Goal: Information Seeking & Learning: Learn about a topic

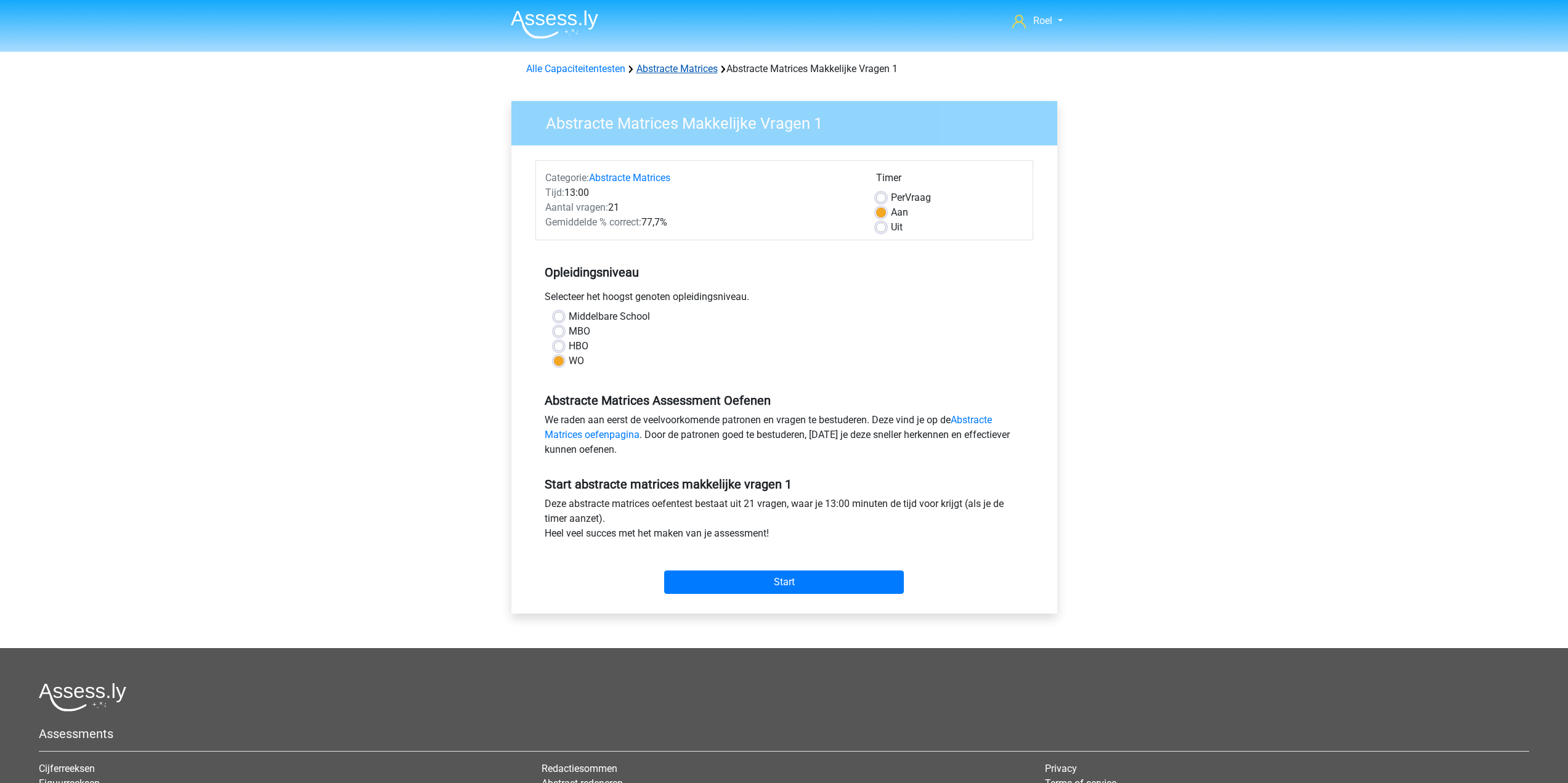
click at [676, 65] on link "Abstracte Matrices" at bounding box center [677, 69] width 81 height 12
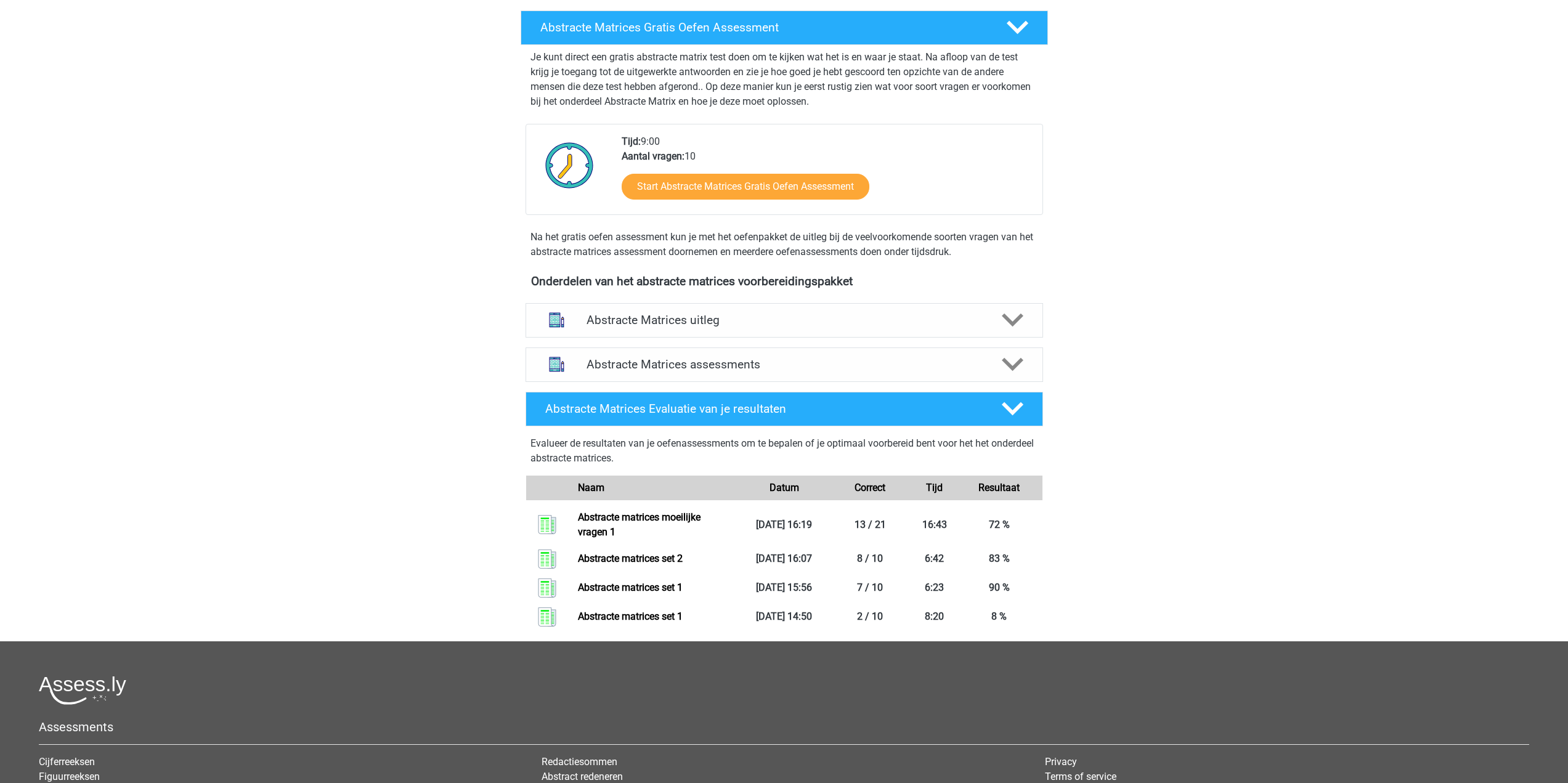
scroll to position [246, 0]
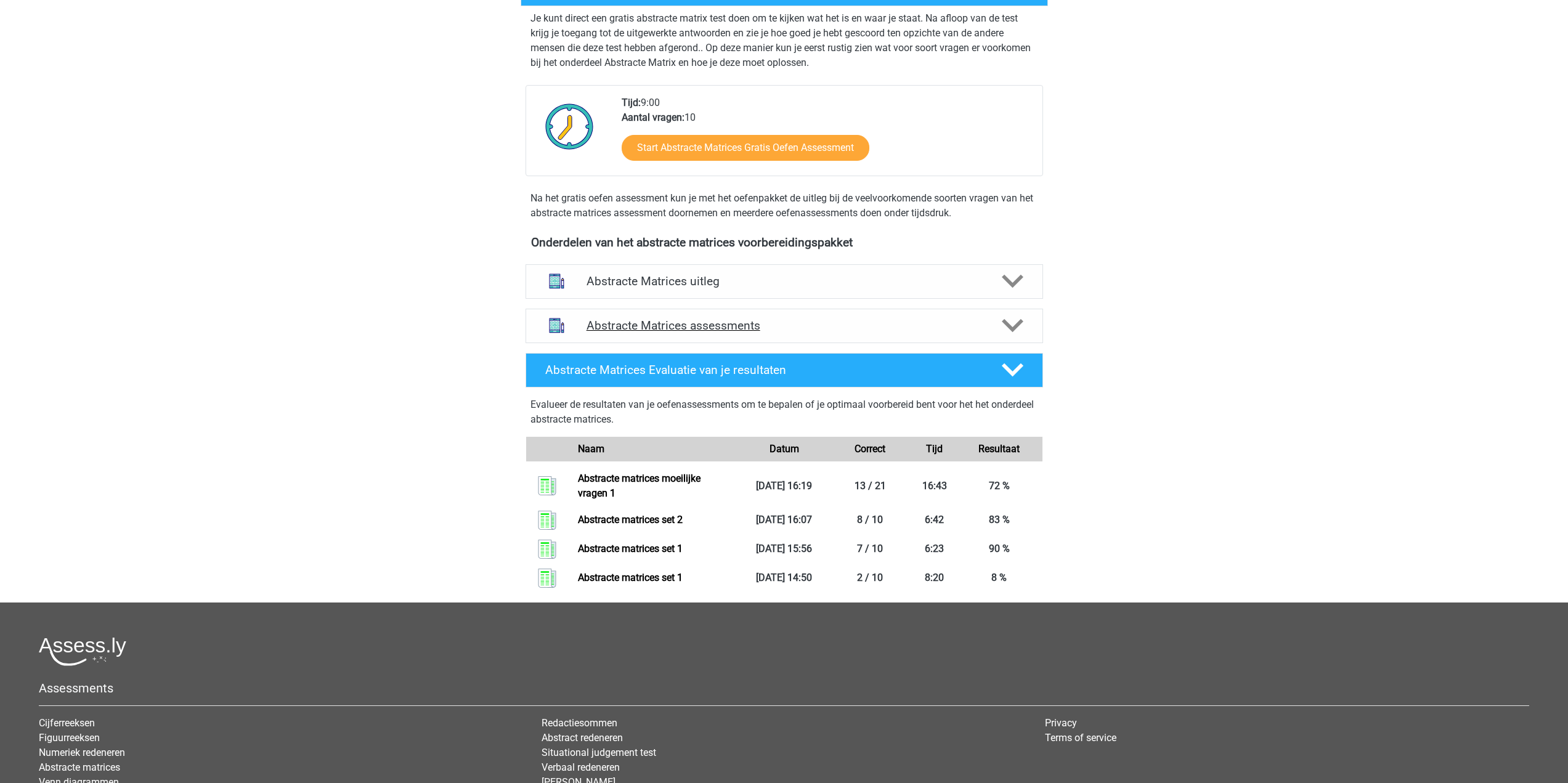
click at [634, 331] on h4 "Abstracte Matrices assessments" at bounding box center [784, 325] width 396 height 14
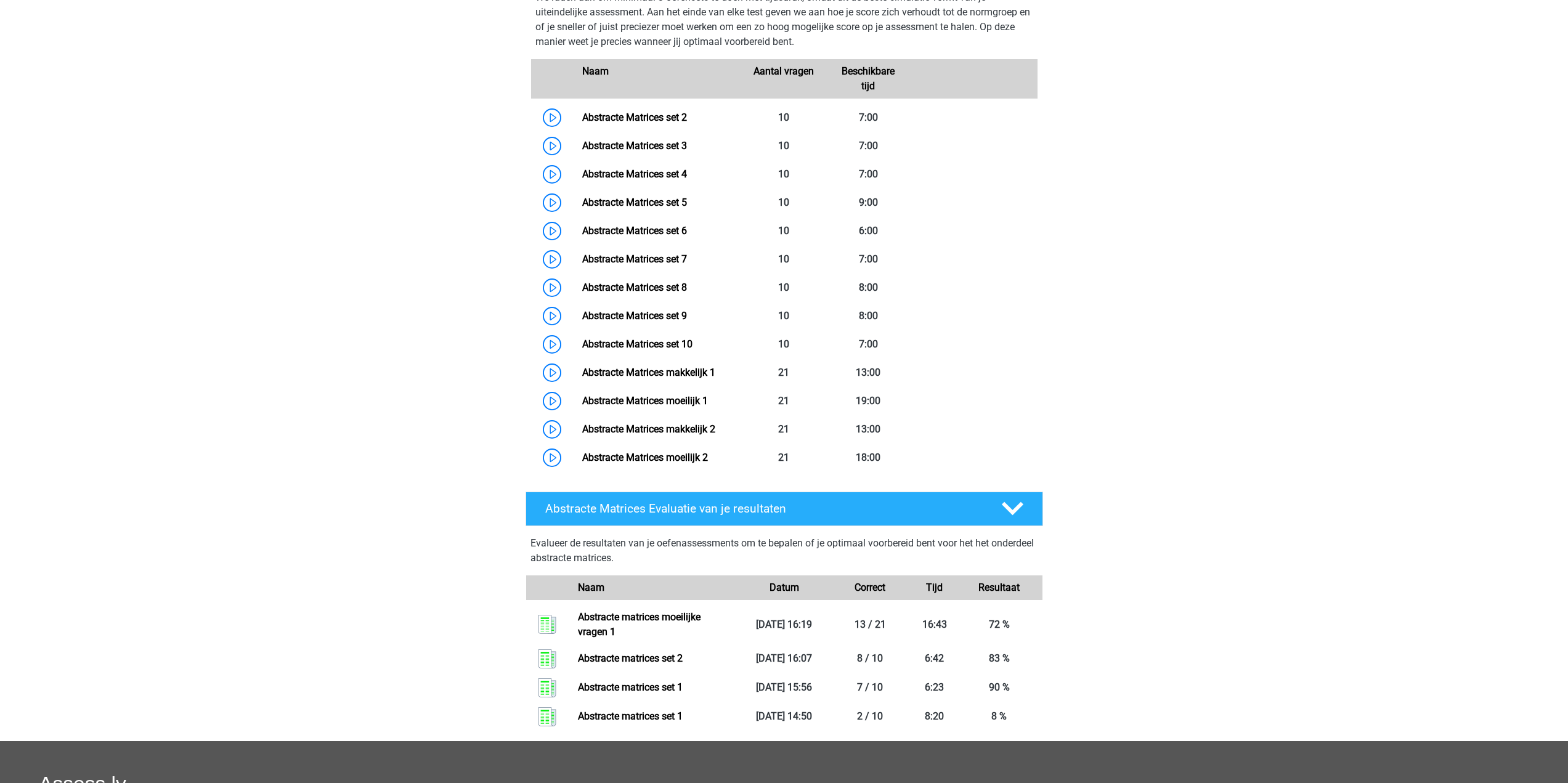
scroll to position [616, 0]
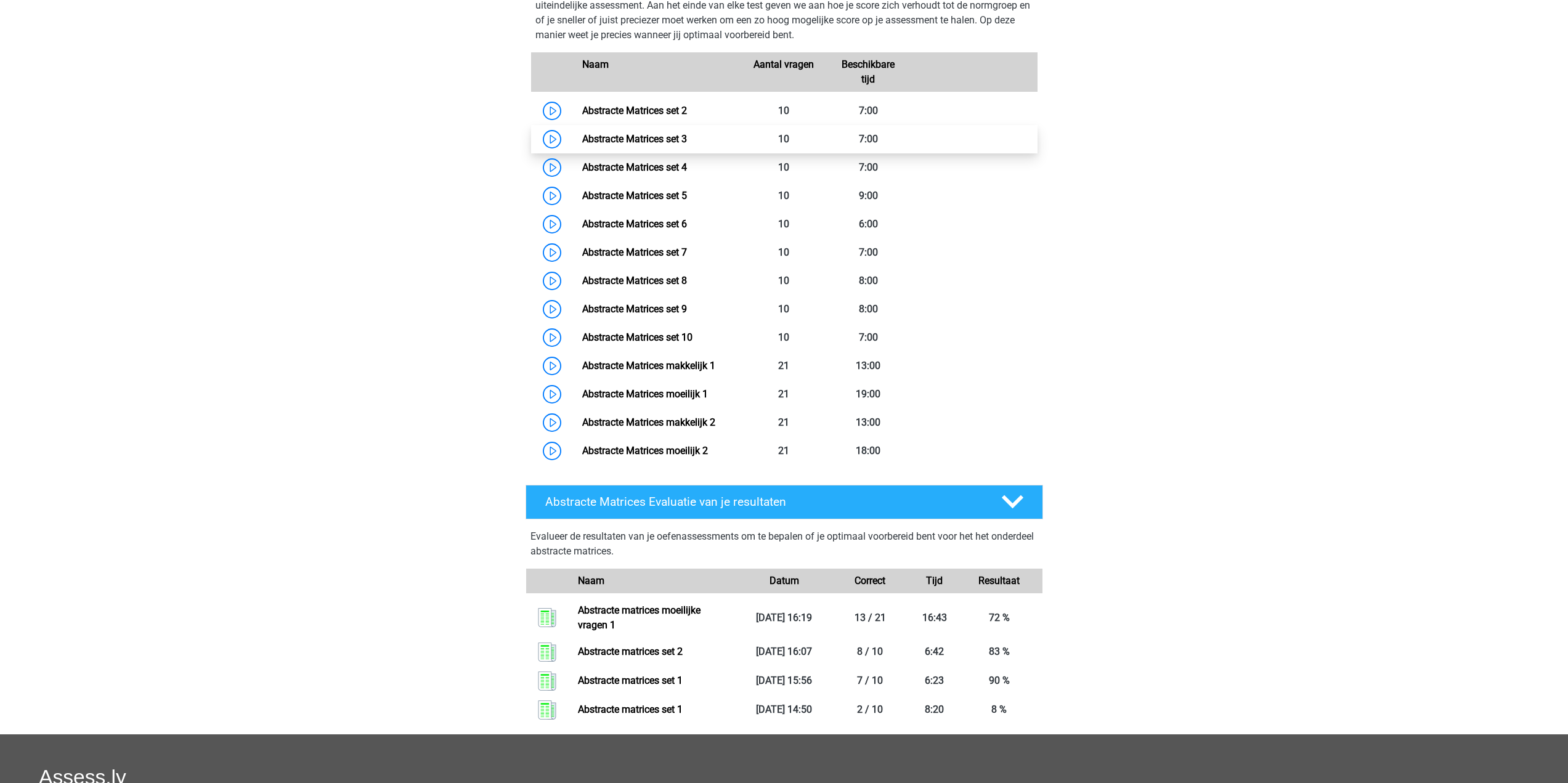
click at [637, 133] on link "Abstracte Matrices set 3" at bounding box center [635, 138] width 105 height 12
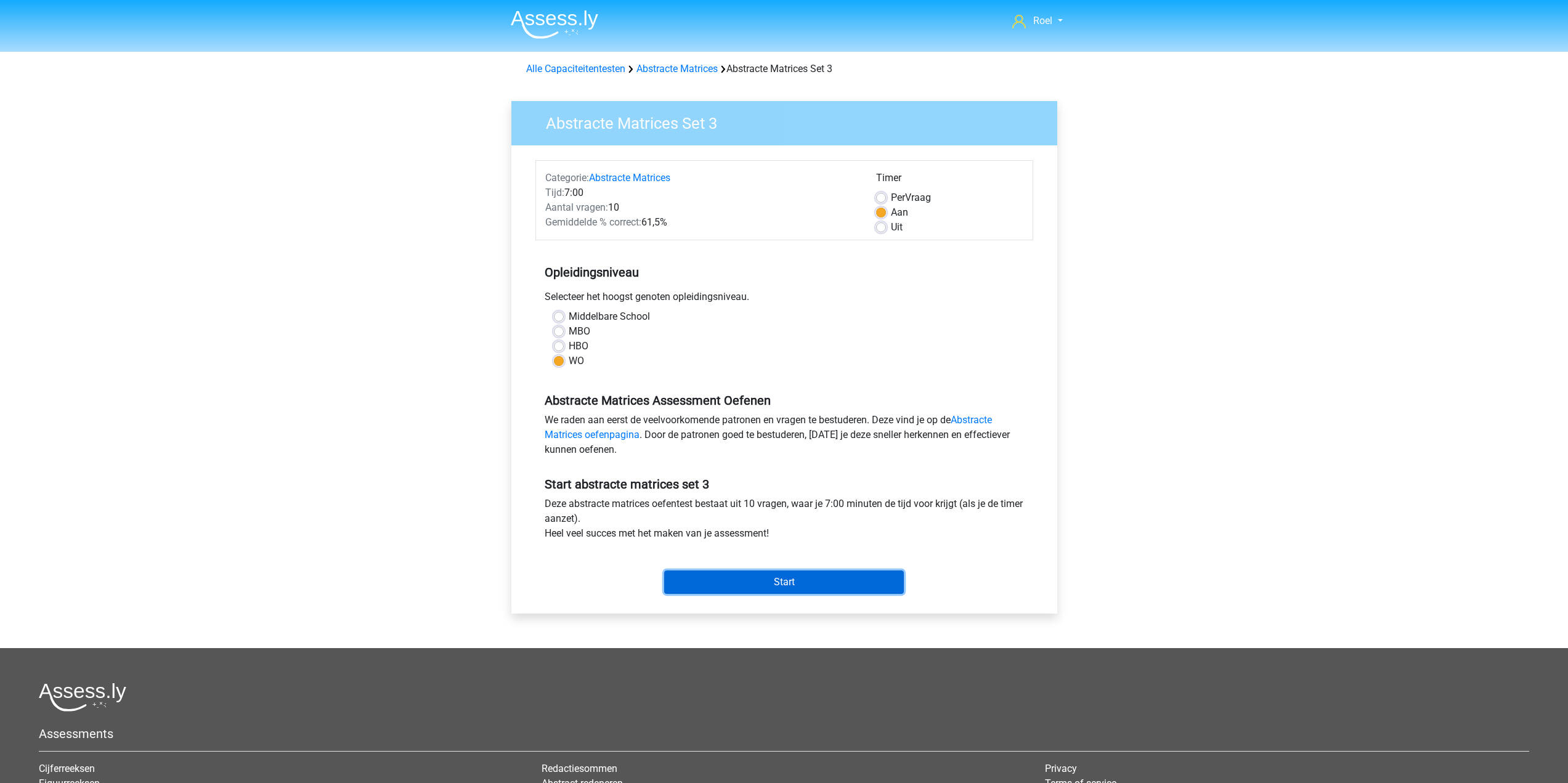
click at [765, 577] on input "Start" at bounding box center [783, 581] width 240 height 23
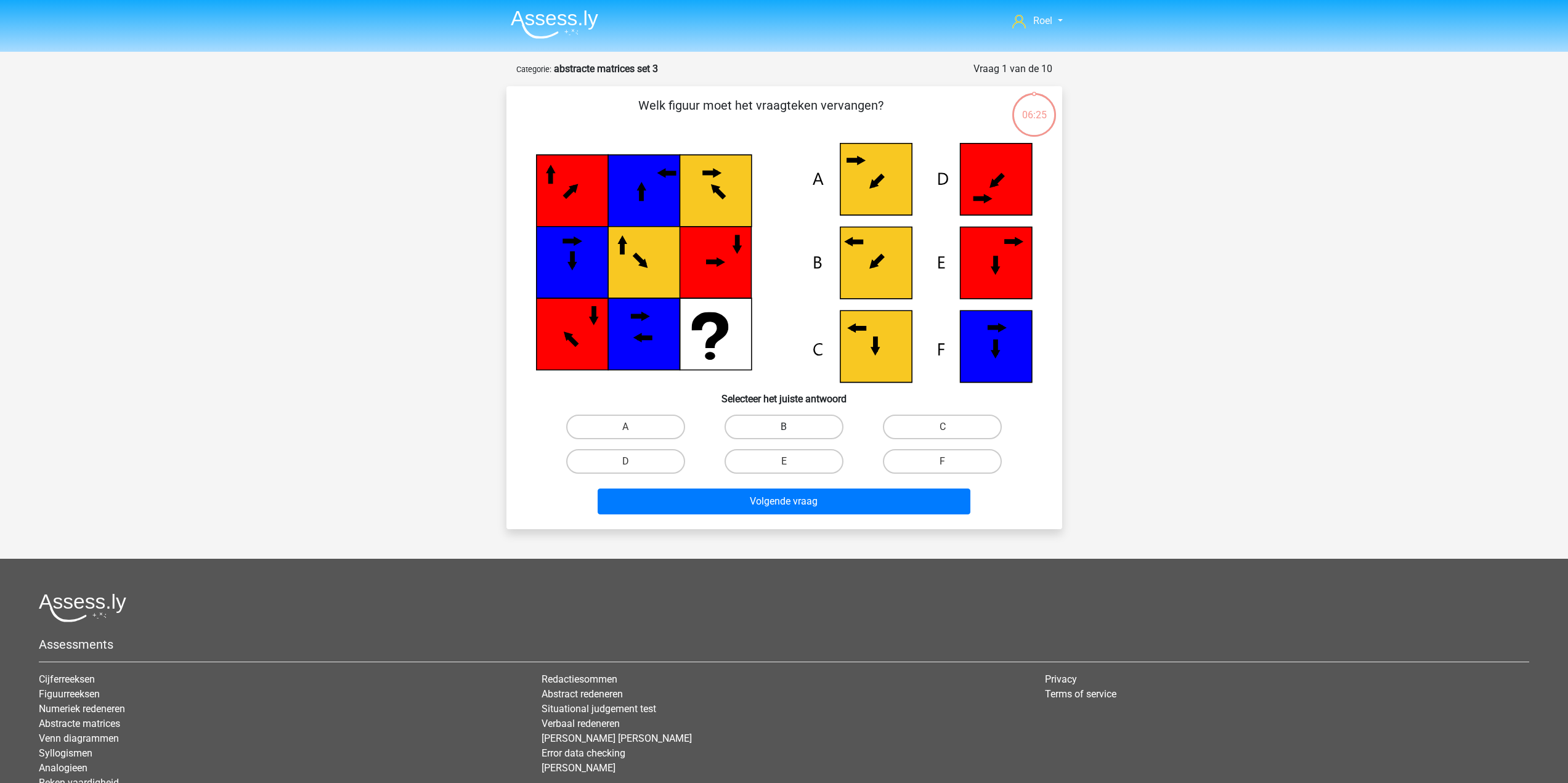
click at [800, 425] on label "B" at bounding box center [783, 427] width 119 height 24
click at [791, 427] on input "B" at bounding box center [787, 431] width 8 height 8
radio input "true"
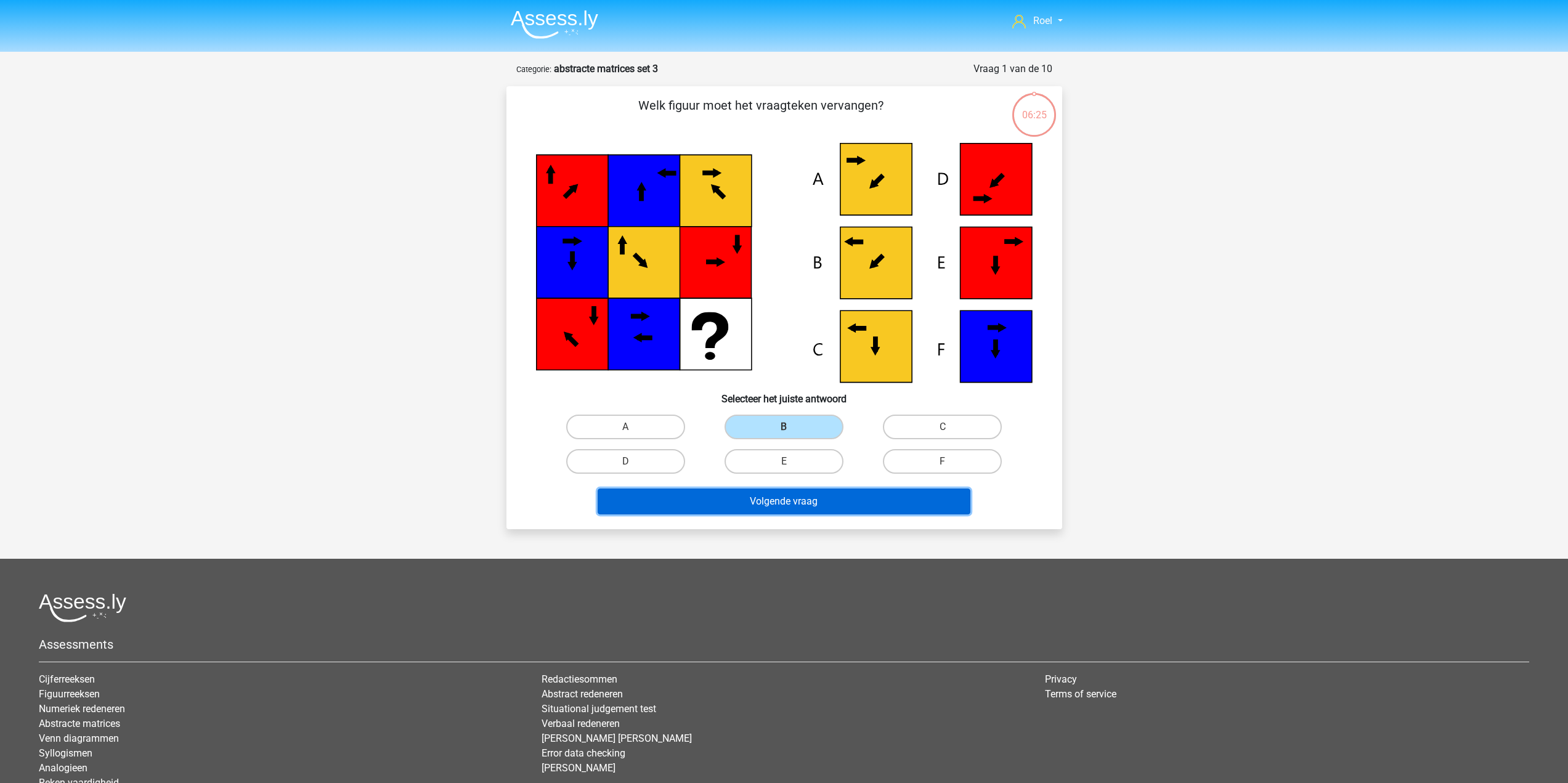
click at [756, 505] on button "Volgende vraag" at bounding box center [783, 501] width 373 height 26
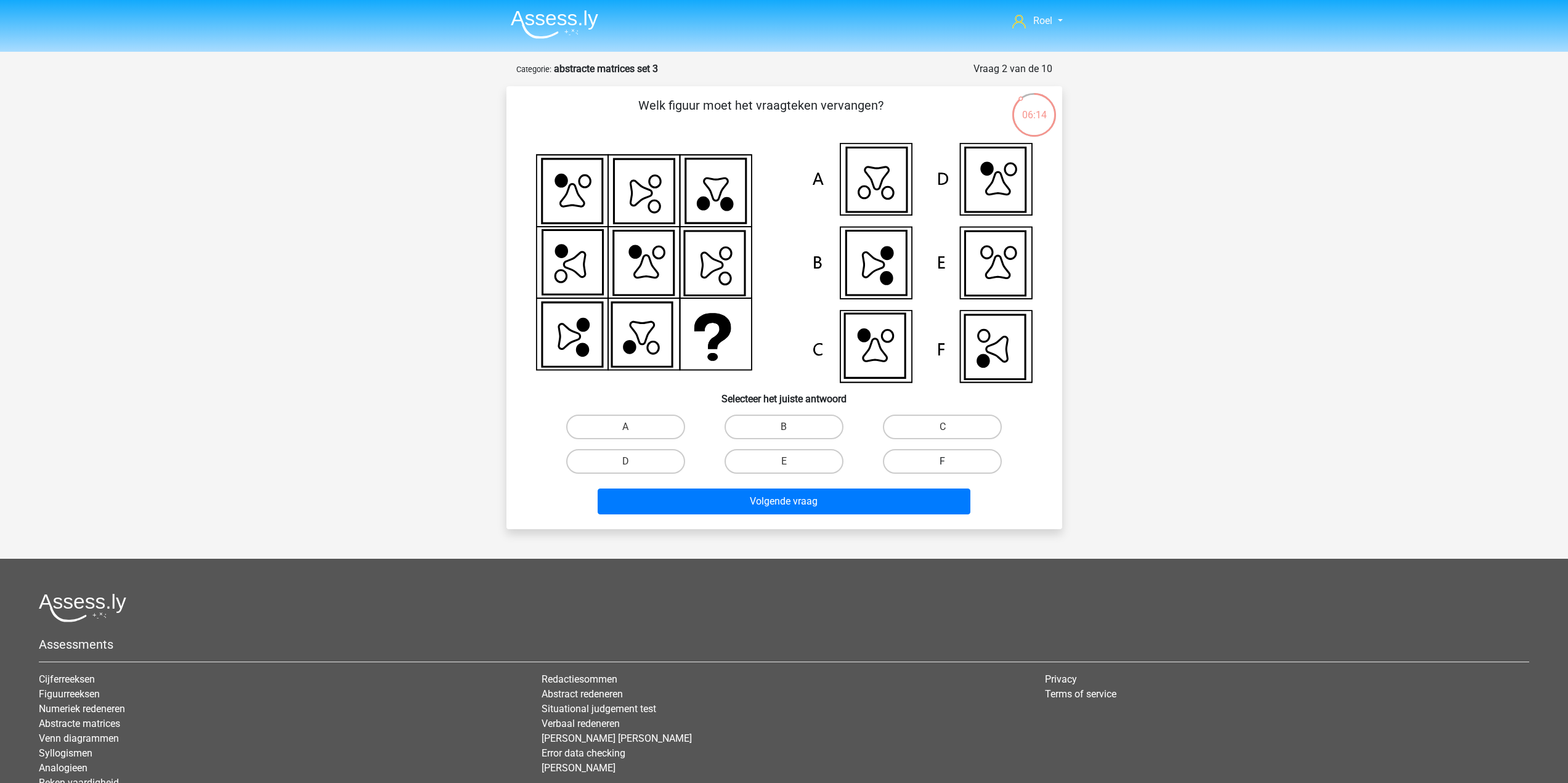
click at [956, 457] on label "F" at bounding box center [942, 461] width 119 height 24
click at [950, 461] on input "F" at bounding box center [947, 465] width 8 height 8
radio input "true"
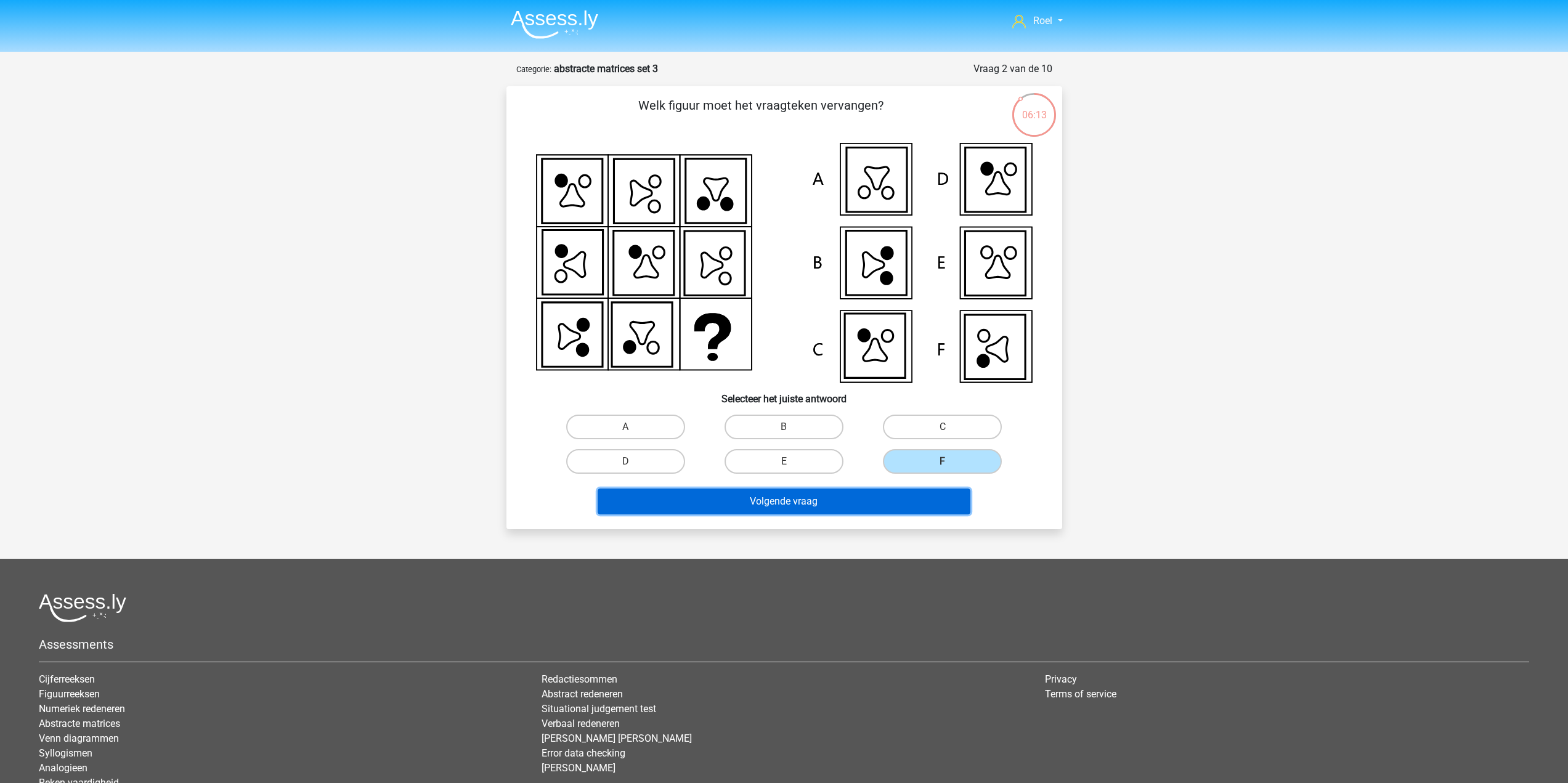
click at [916, 503] on button "Volgende vraag" at bounding box center [783, 501] width 373 height 26
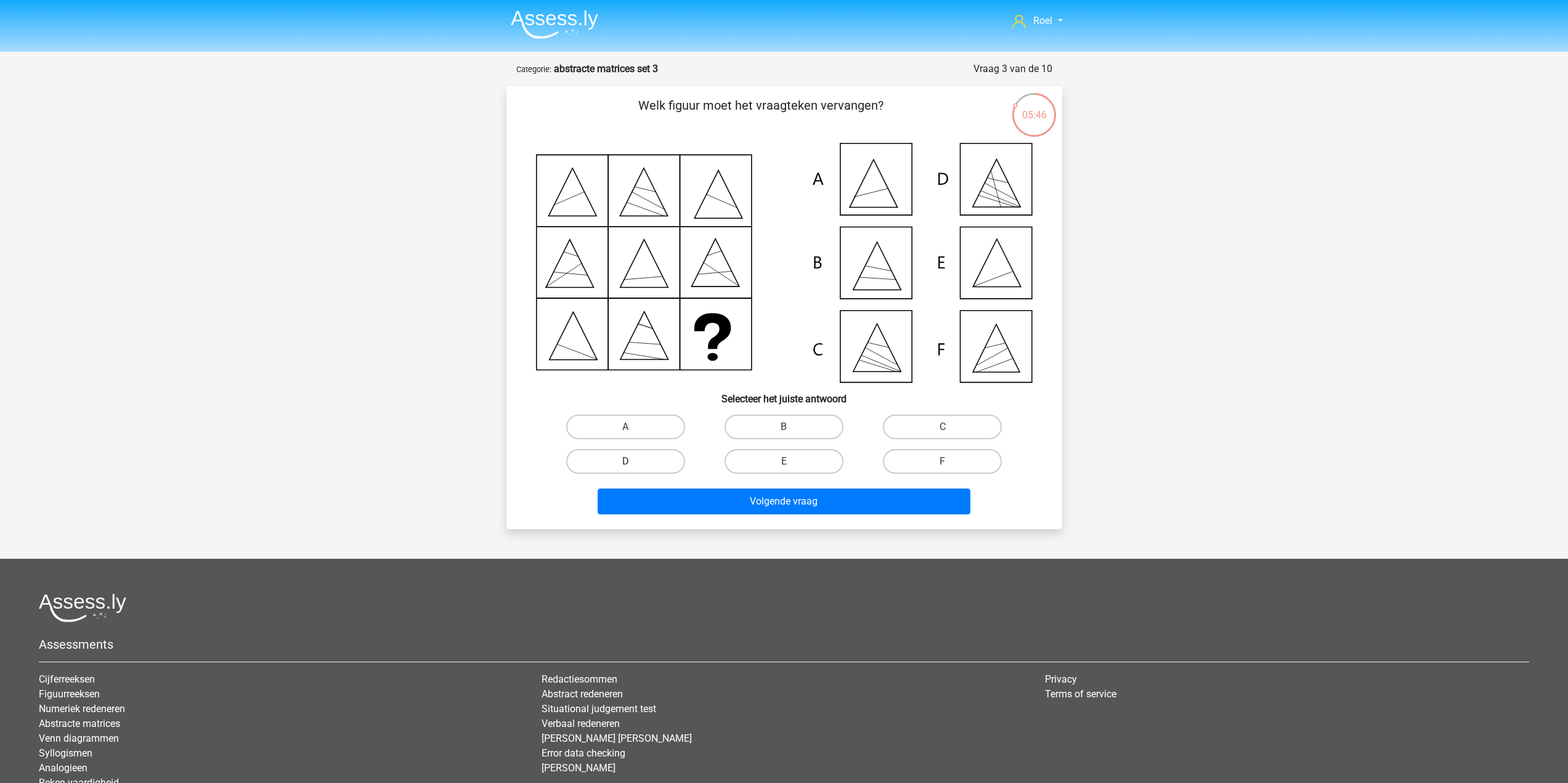
click at [623, 467] on label "D" at bounding box center [625, 461] width 119 height 24
click at [625, 467] on input "D" at bounding box center [629, 465] width 8 height 8
radio input "true"
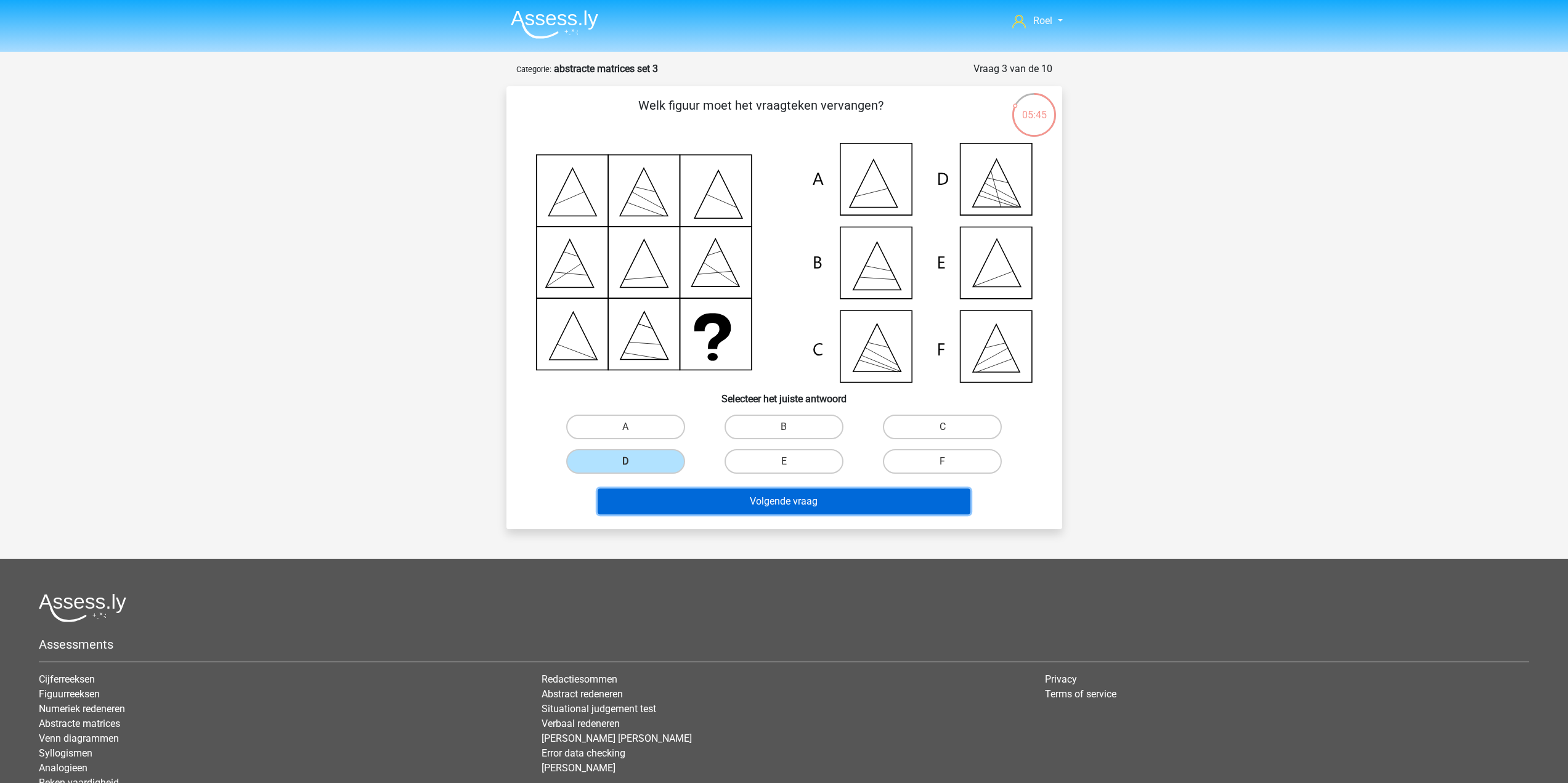
click at [743, 499] on button "Volgende vraag" at bounding box center [783, 501] width 373 height 26
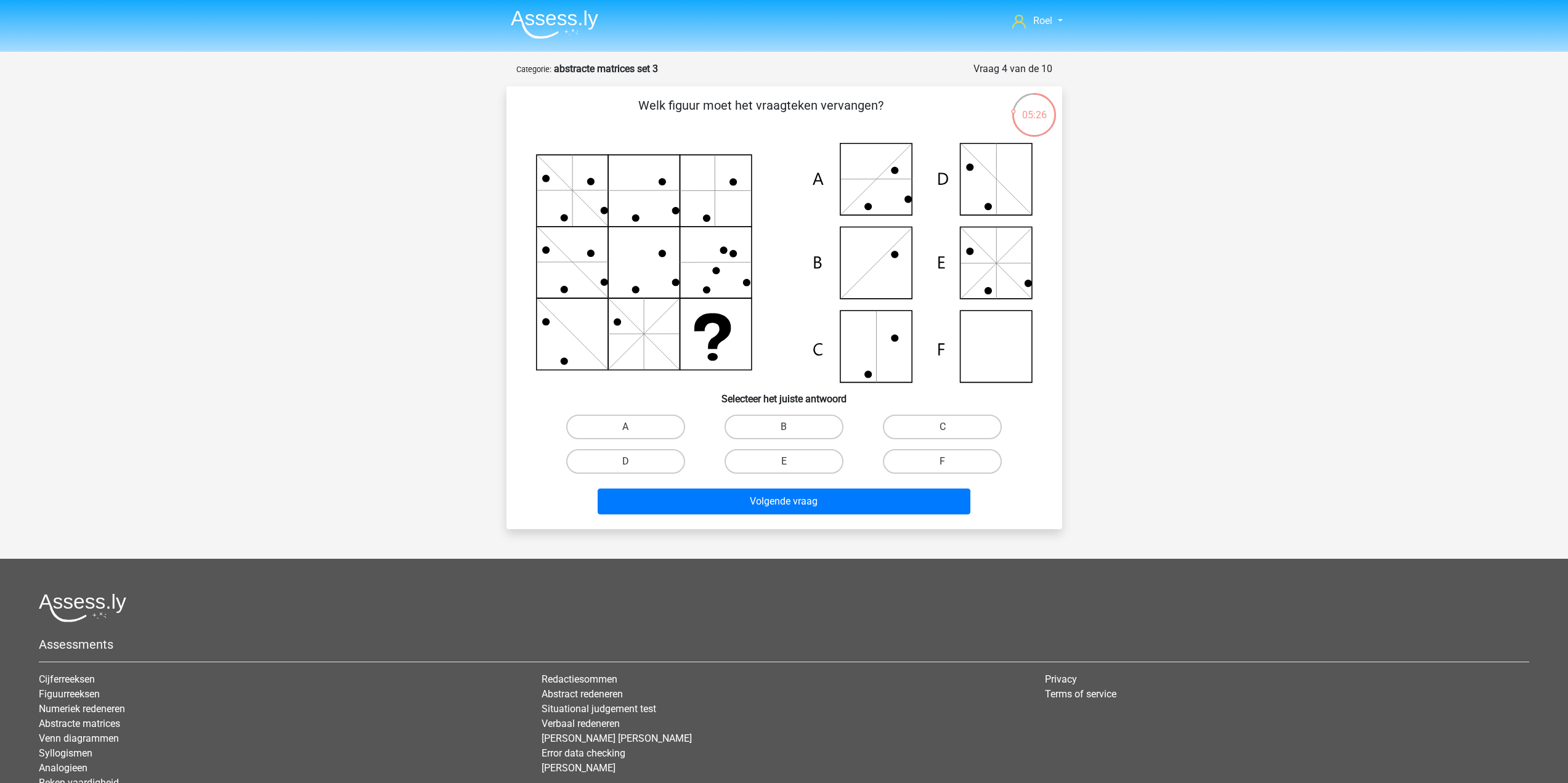
drag, startPoint x: 950, startPoint y: 458, endPoint x: 944, endPoint y: 468, distance: 11.7
click at [947, 465] on div "F" at bounding box center [942, 461] width 149 height 24
click at [925, 470] on label "F" at bounding box center [942, 461] width 119 height 24
click at [943, 470] on input "F" at bounding box center [947, 465] width 8 height 8
radio input "true"
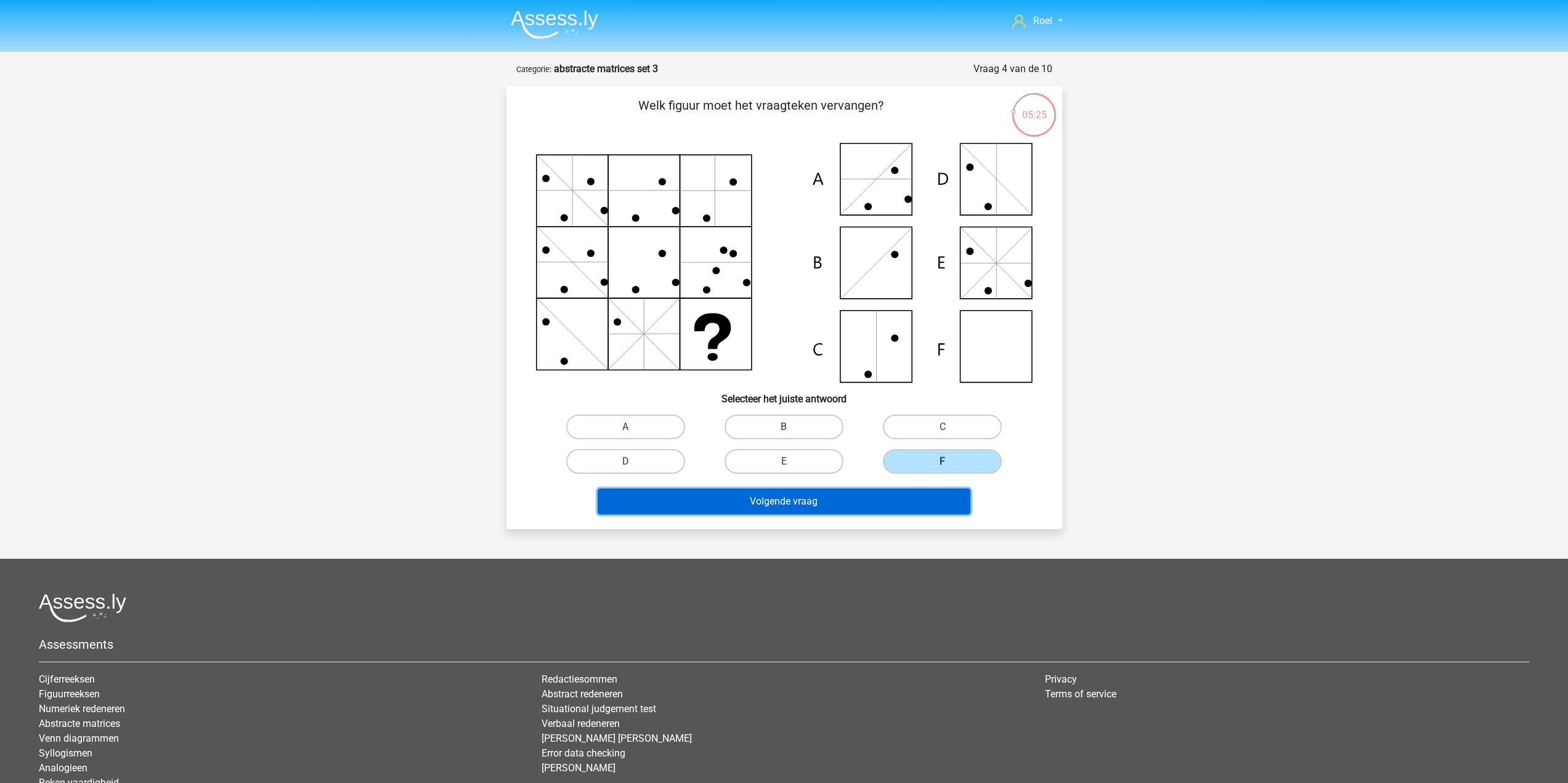
click at [904, 498] on button "Volgende vraag" at bounding box center [783, 501] width 373 height 26
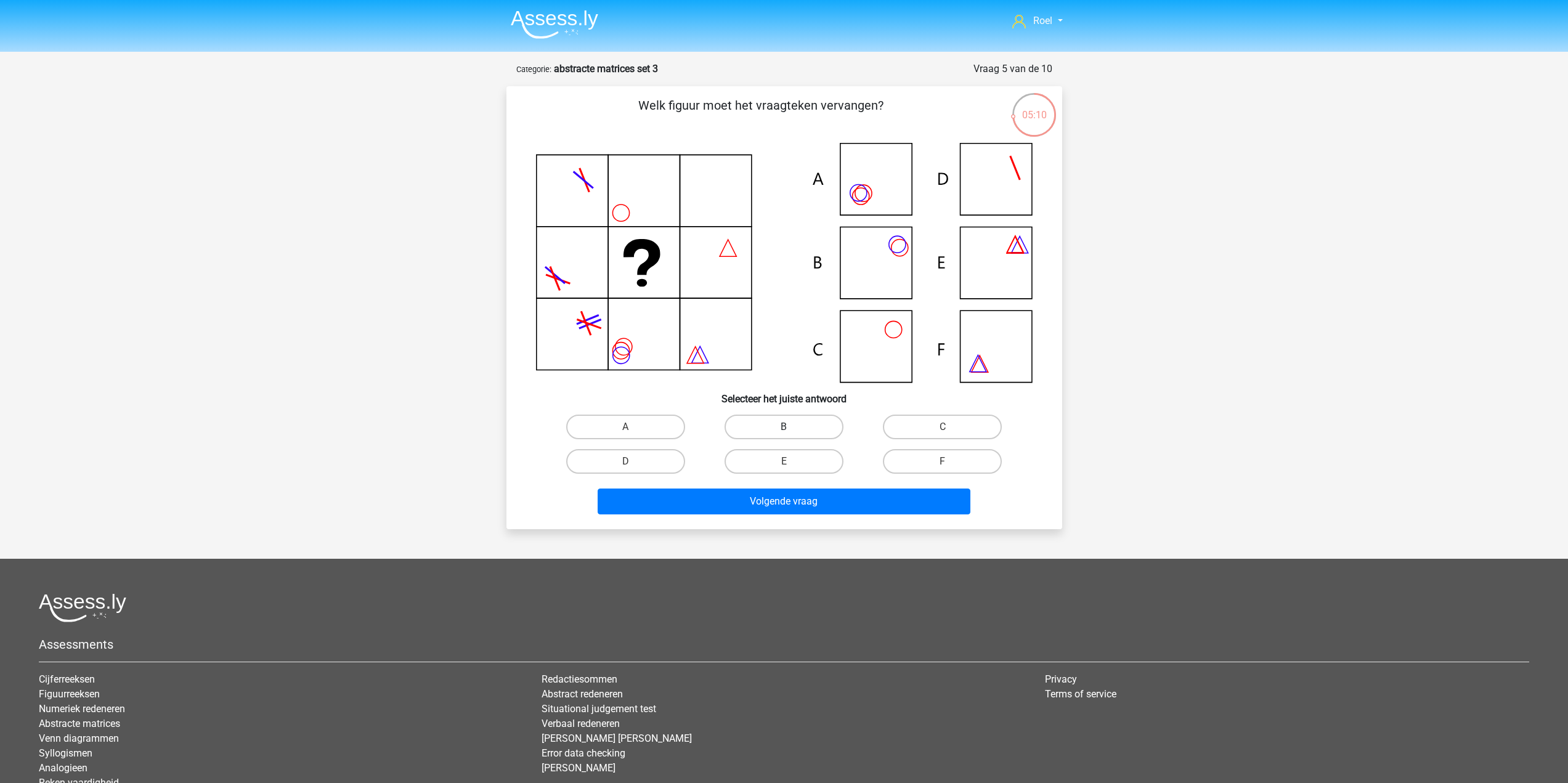
click at [773, 422] on label "B" at bounding box center [783, 427] width 119 height 24
click at [783, 427] on input "B" at bounding box center [787, 431] width 8 height 8
radio input "true"
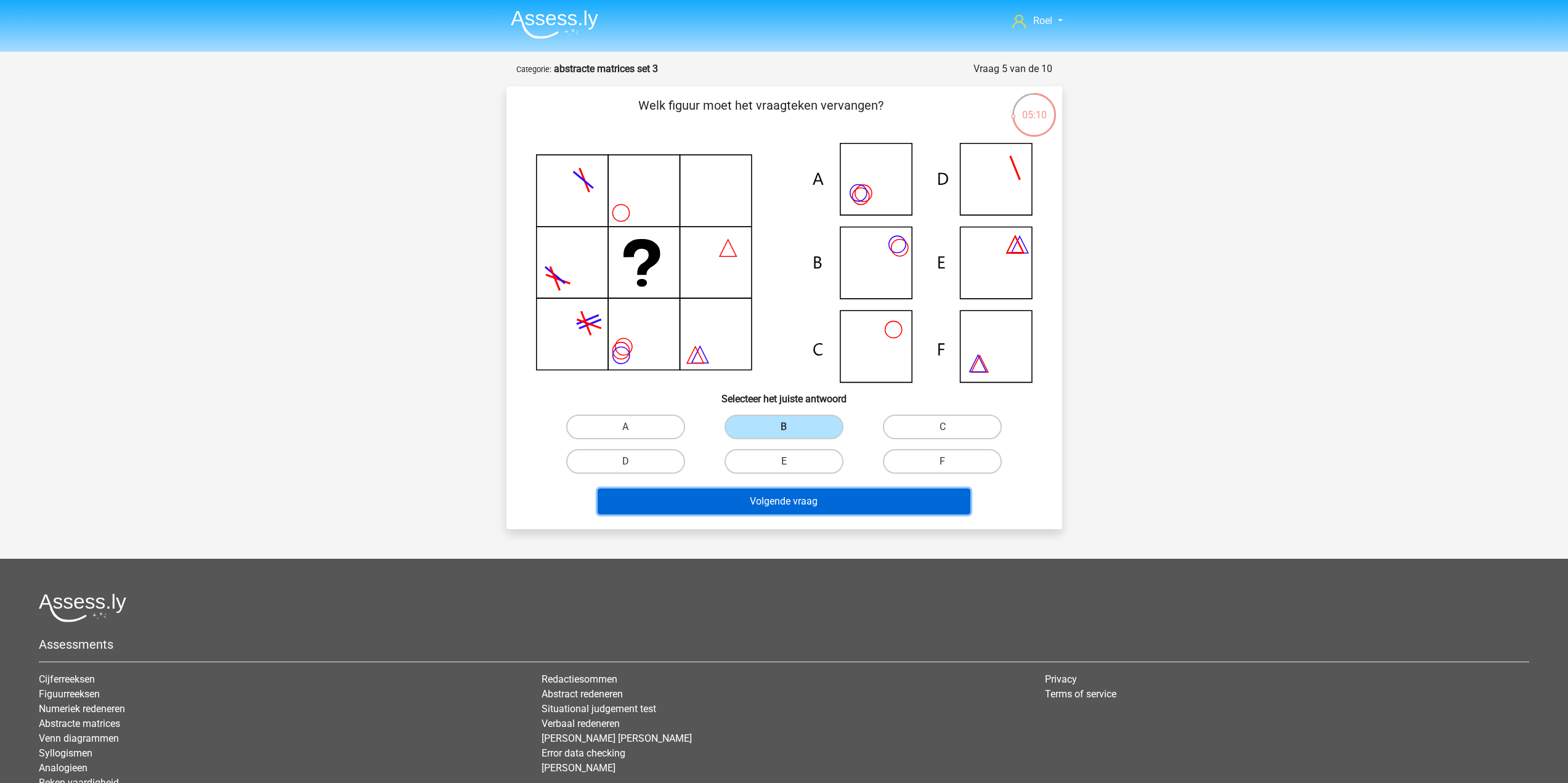
click at [781, 499] on button "Volgende vraag" at bounding box center [783, 501] width 373 height 26
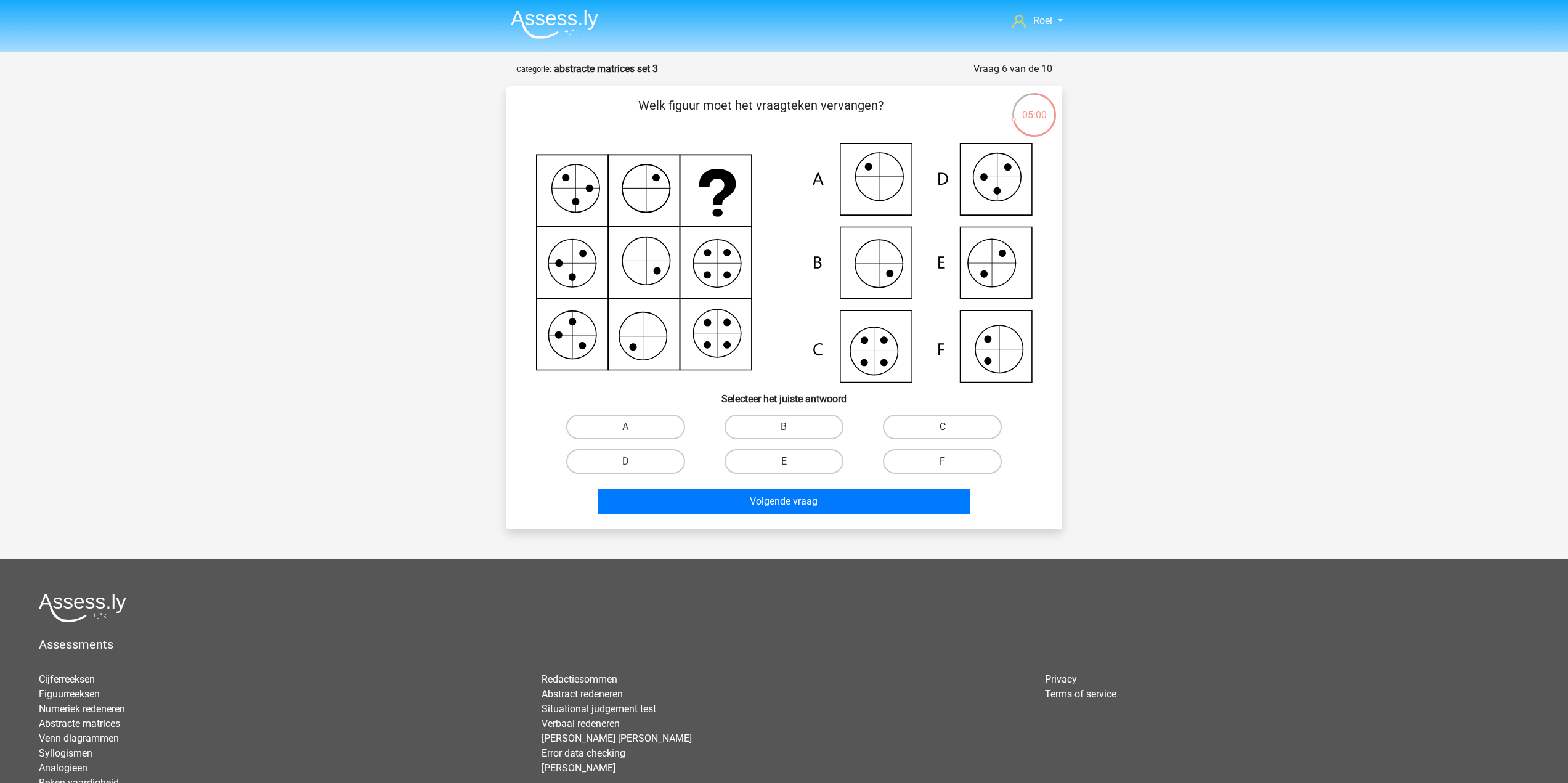
click at [933, 426] on label "C" at bounding box center [942, 427] width 119 height 24
click at [943, 427] on input "C" at bounding box center [947, 431] width 8 height 8
radio input "true"
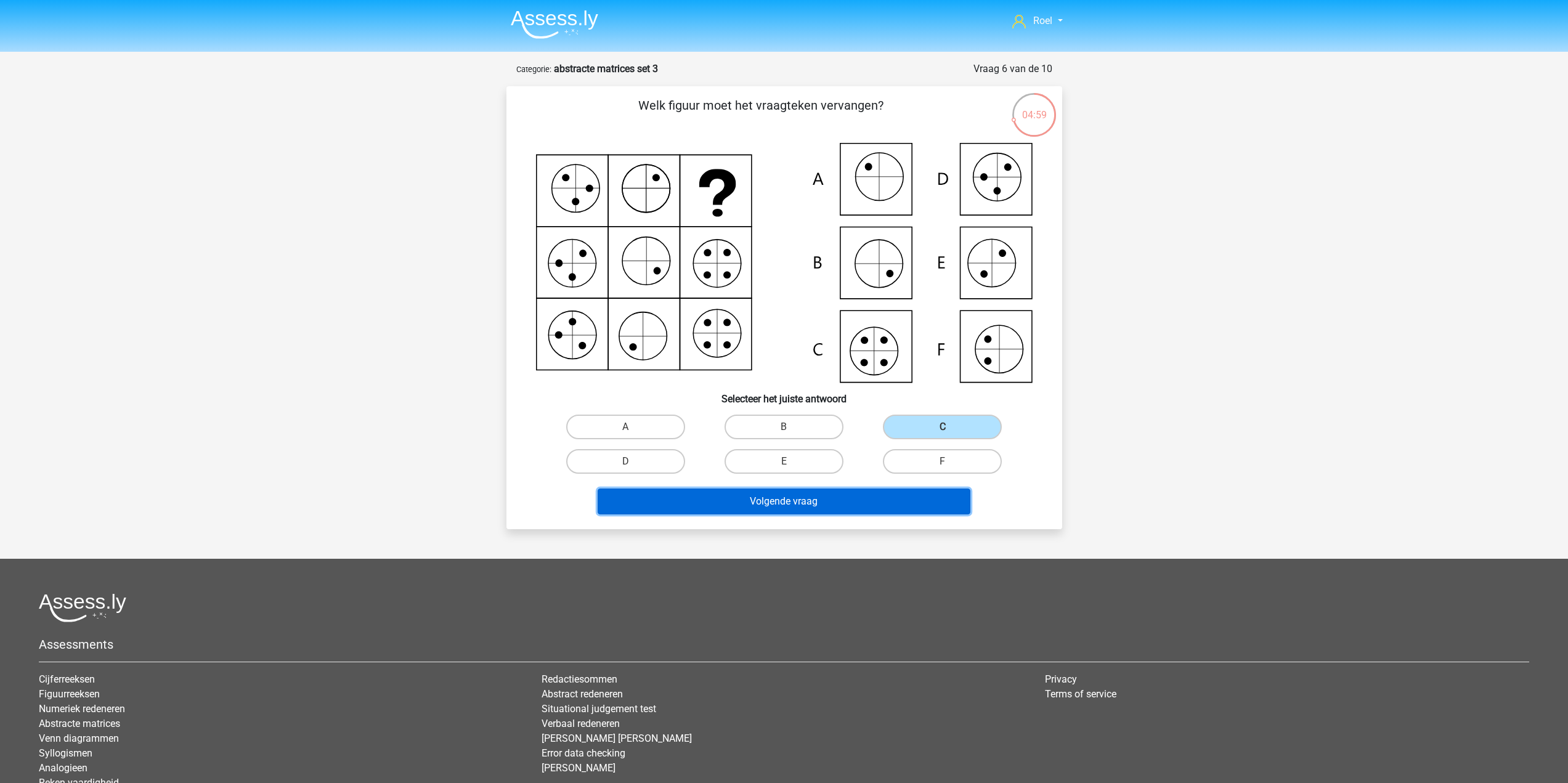
click at [896, 513] on button "Volgende vraag" at bounding box center [783, 501] width 373 height 26
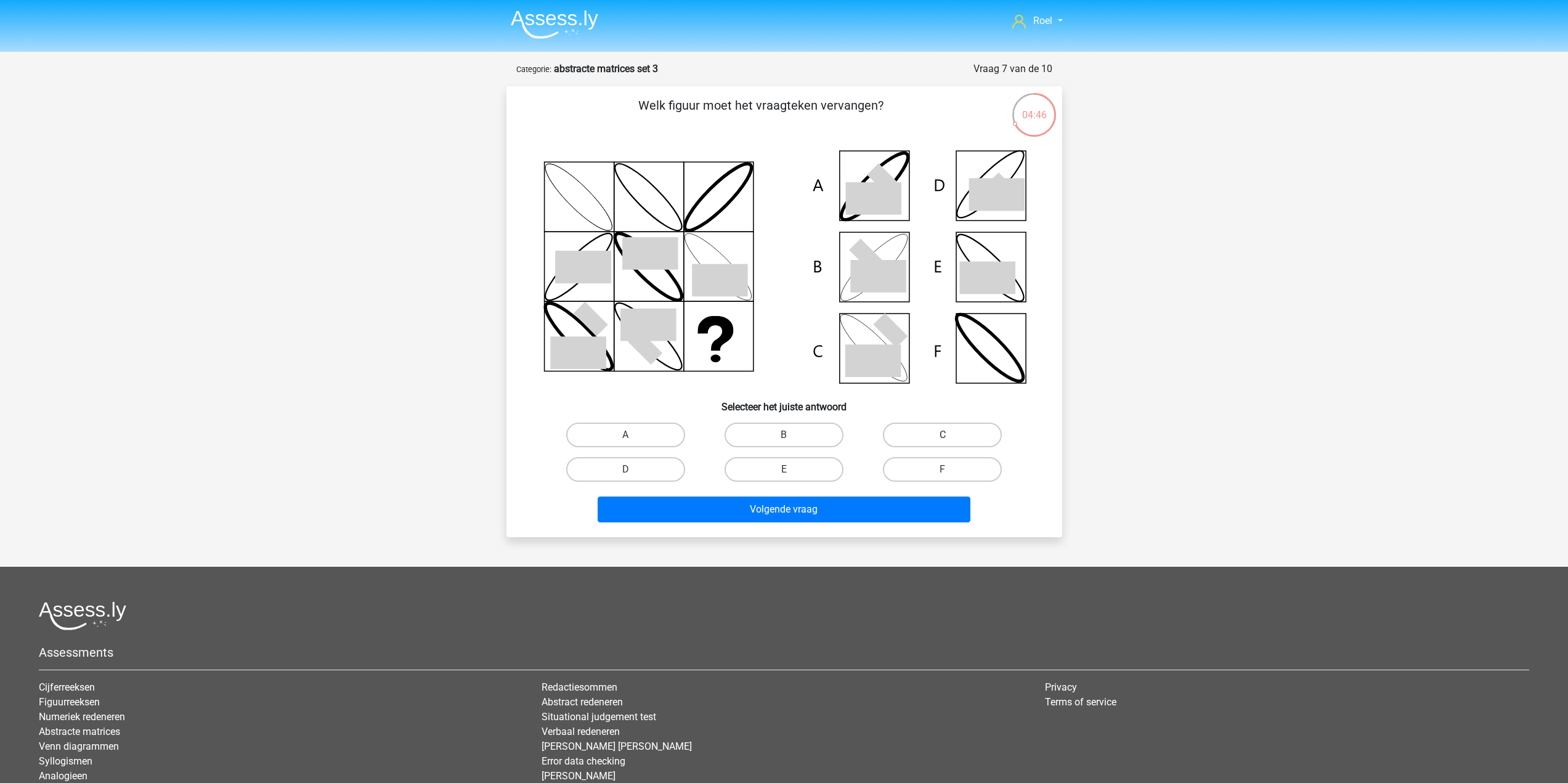
click at [958, 434] on label "C" at bounding box center [942, 435] width 119 height 24
click at [950, 435] on input "C" at bounding box center [947, 439] width 8 height 8
radio input "true"
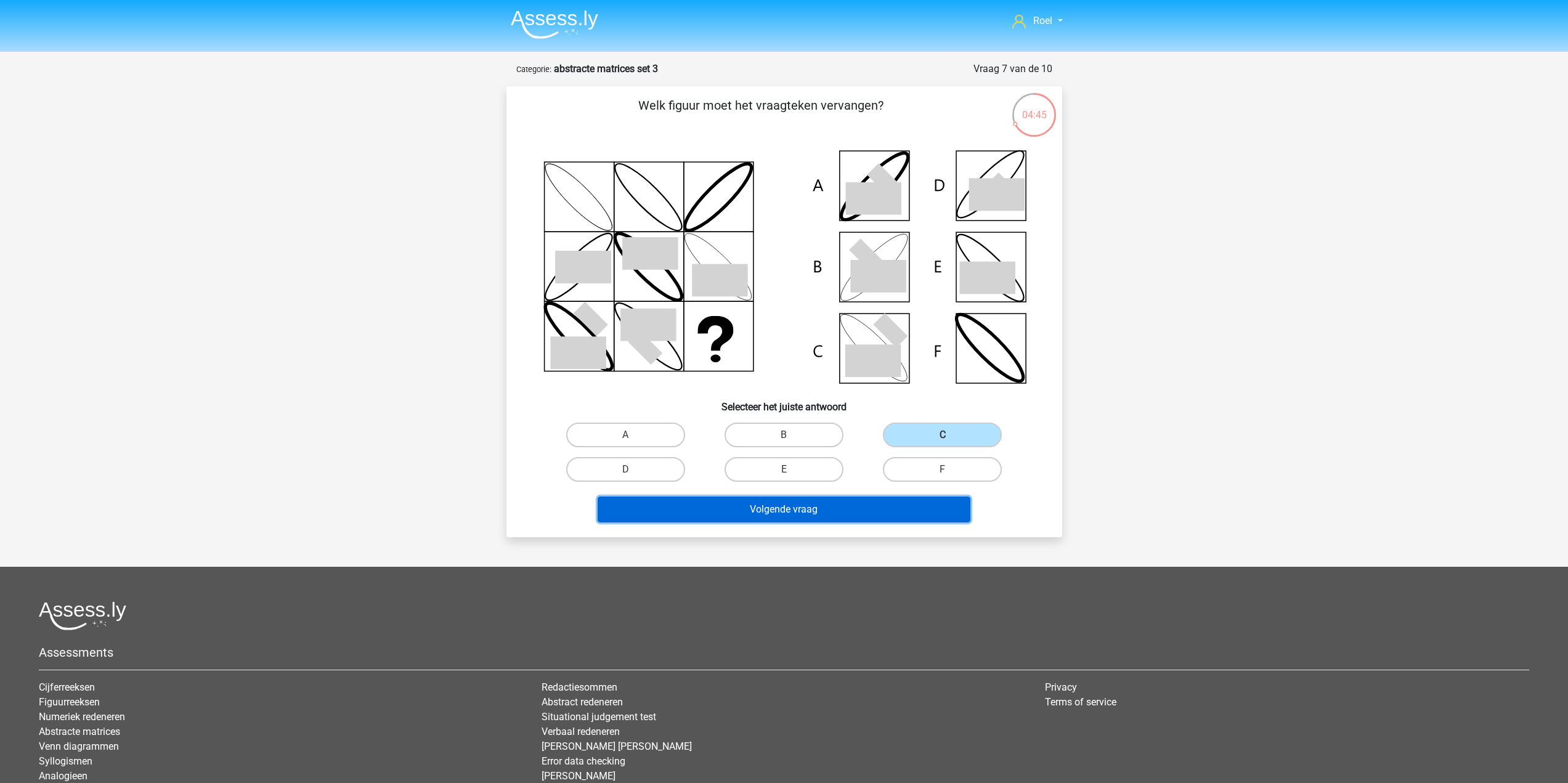
click at [870, 514] on button "Volgende vraag" at bounding box center [783, 509] width 373 height 26
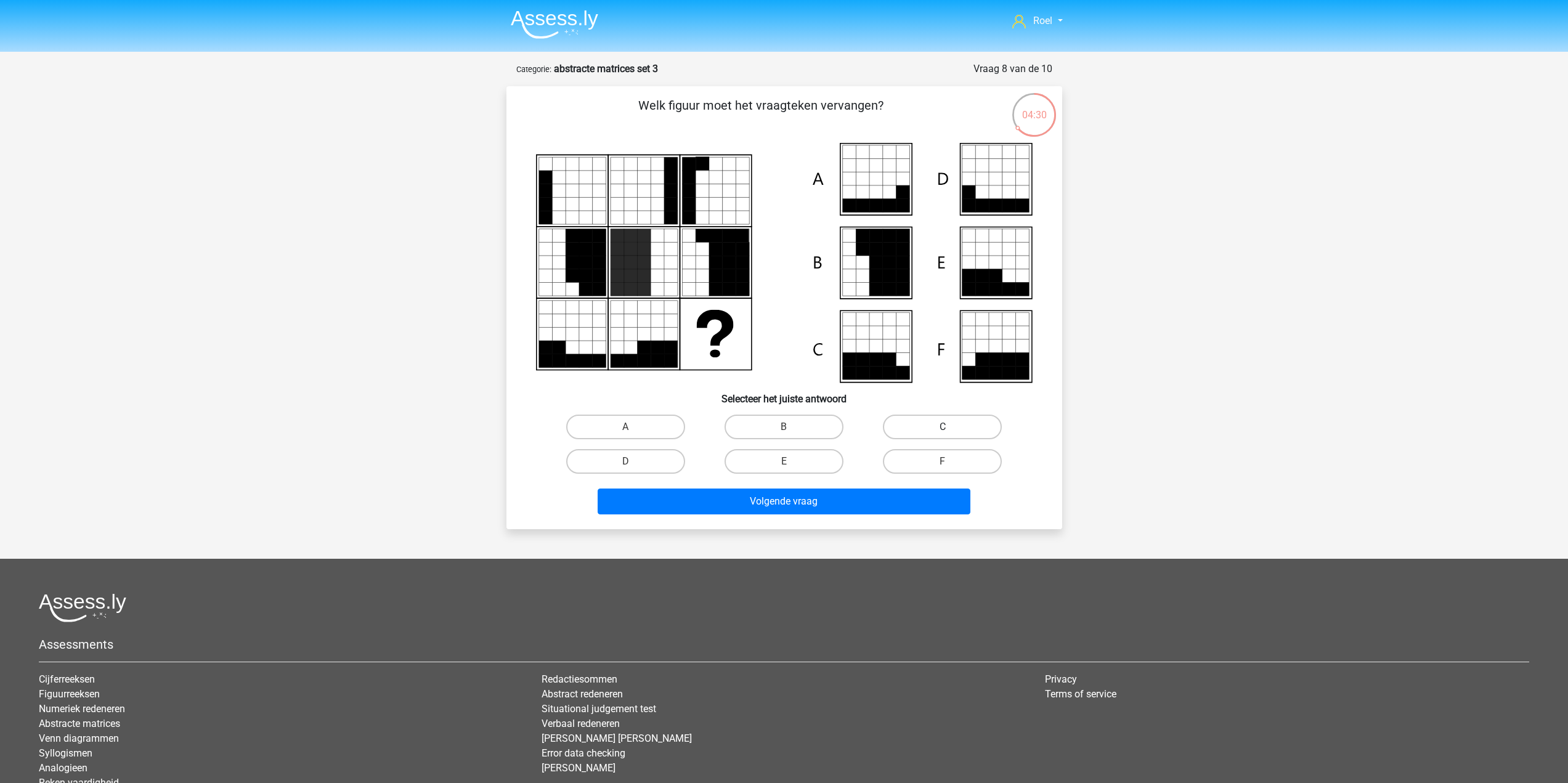
click at [906, 419] on label "C" at bounding box center [942, 427] width 119 height 24
click at [943, 427] on input "C" at bounding box center [947, 431] width 8 height 8
radio input "true"
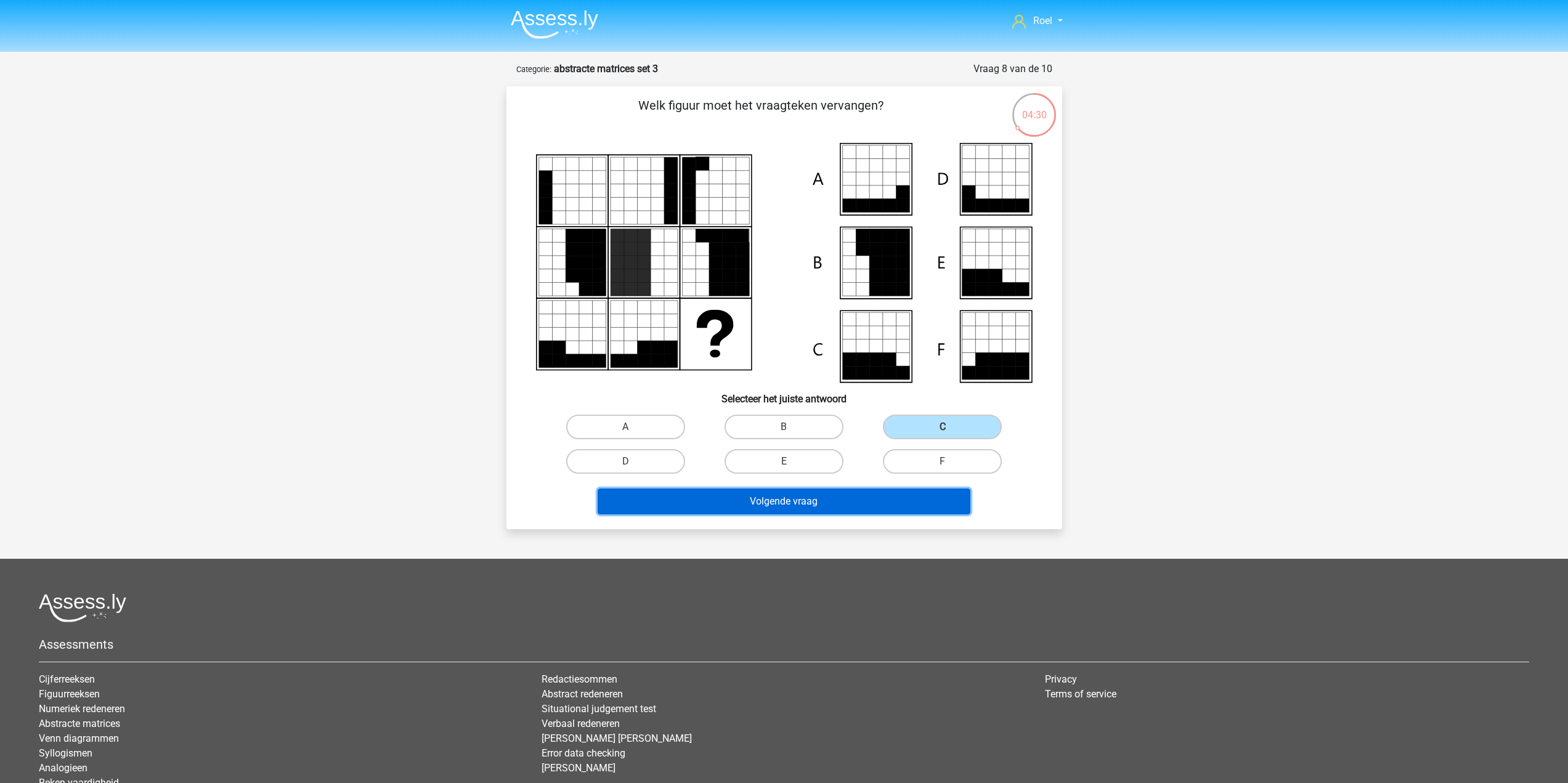
click at [870, 502] on button "Volgende vraag" at bounding box center [783, 501] width 373 height 26
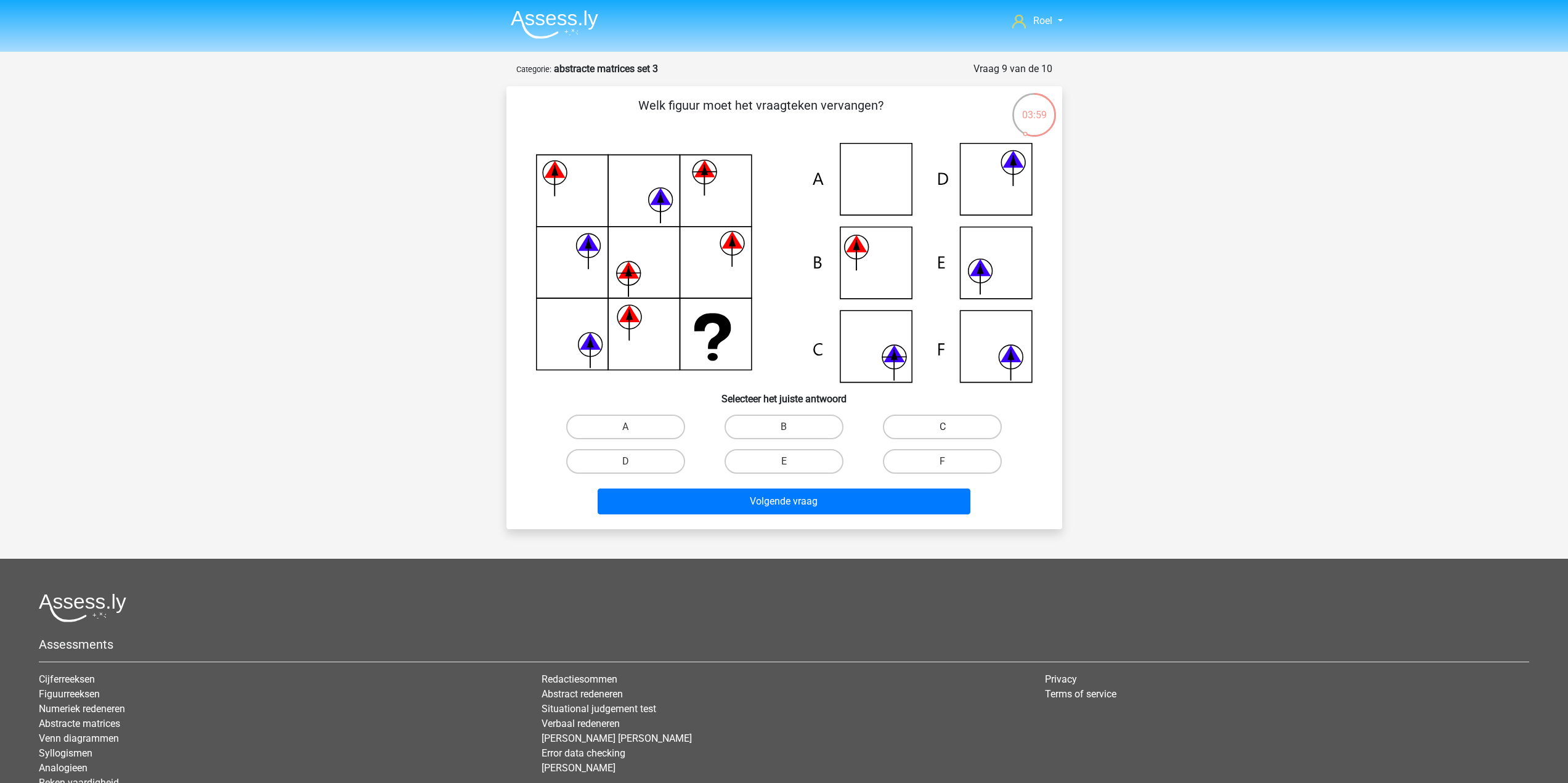
click at [920, 429] on label "C" at bounding box center [942, 427] width 119 height 24
click at [943, 429] on input "C" at bounding box center [947, 431] width 8 height 8
radio input "true"
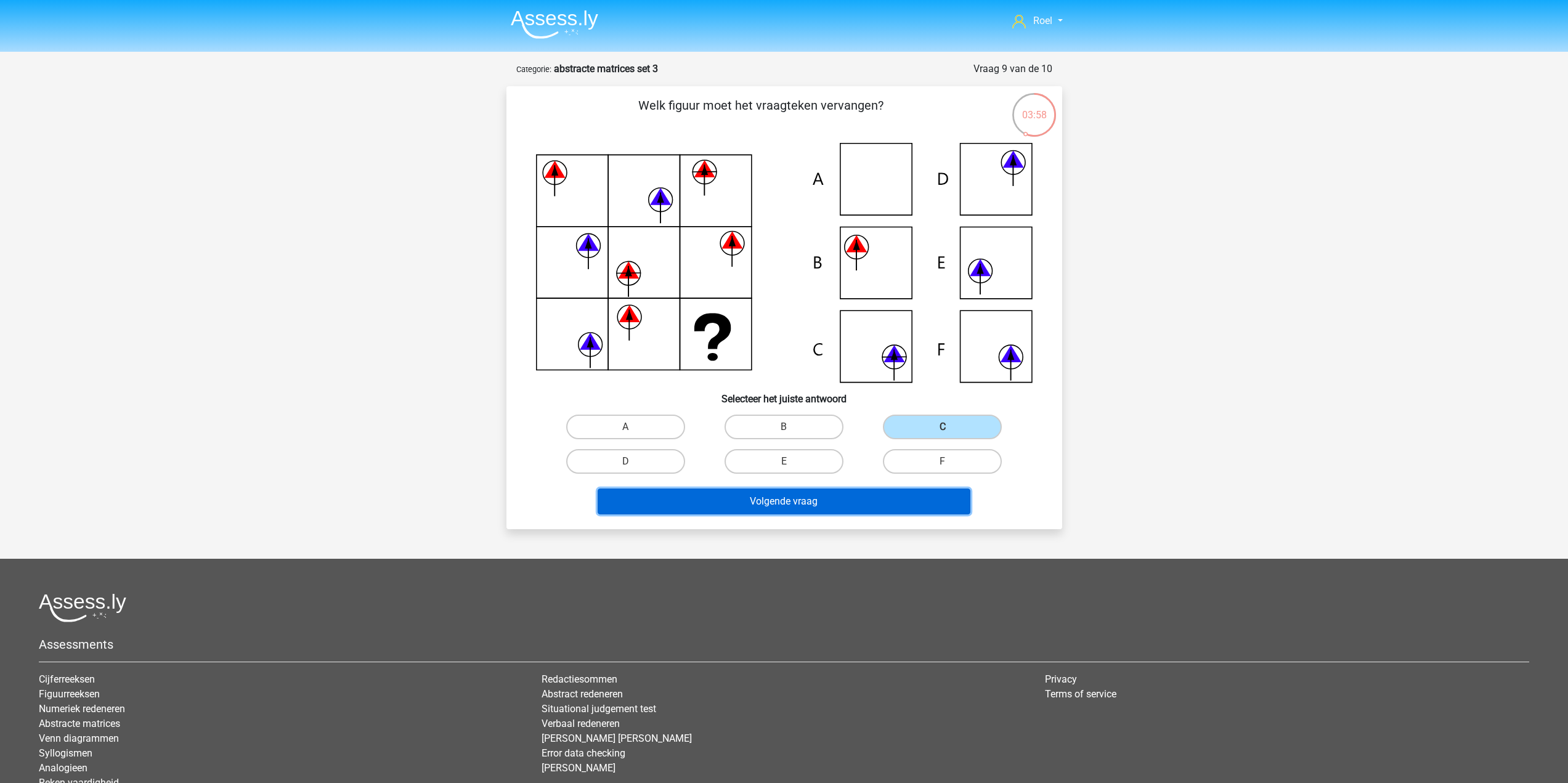
click at [891, 502] on button "Volgende vraag" at bounding box center [783, 501] width 373 height 26
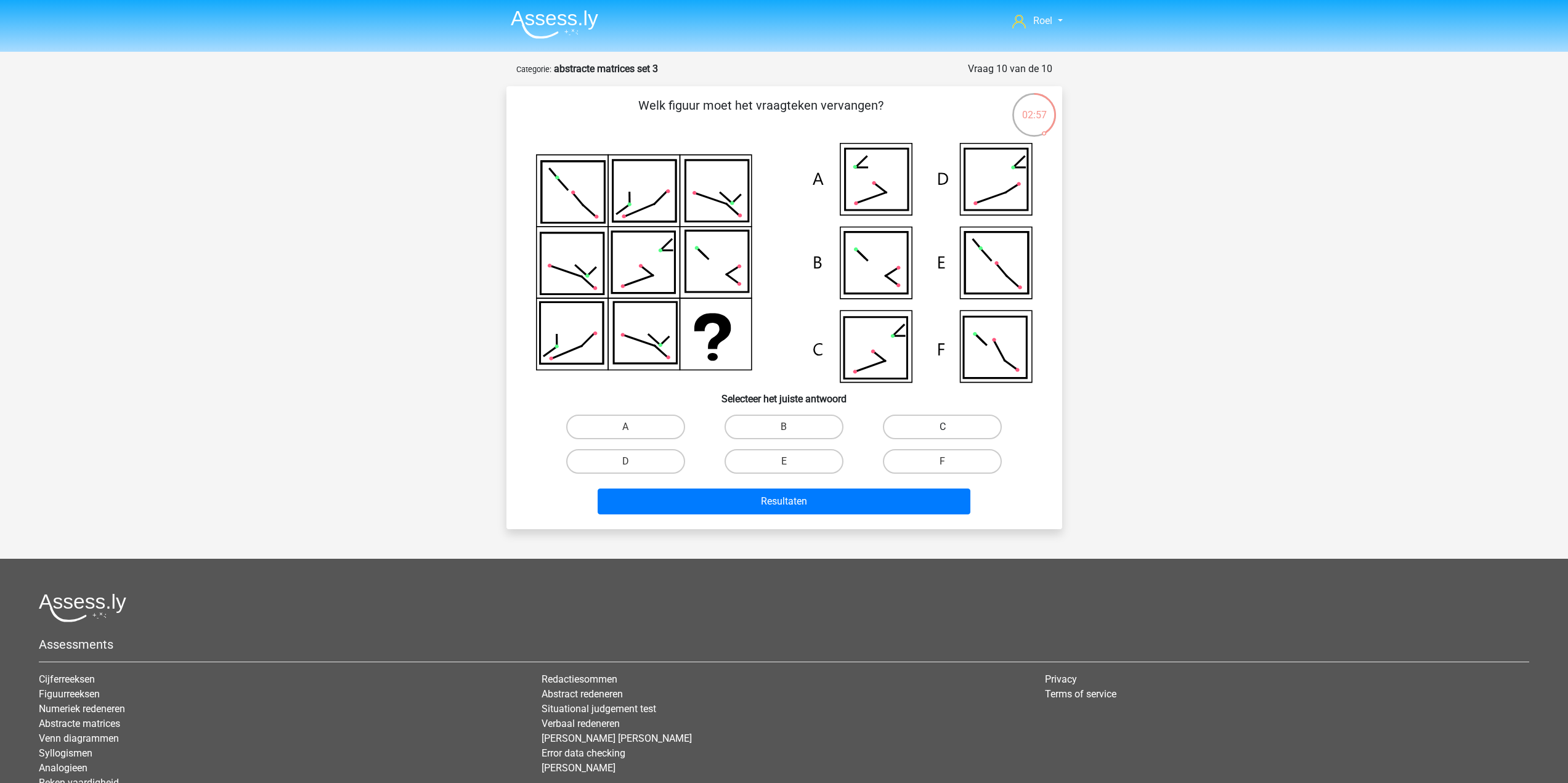
click at [975, 415] on label "C" at bounding box center [942, 427] width 119 height 24
click at [950, 427] on input "C" at bounding box center [947, 431] width 8 height 8
radio input "true"
click at [904, 487] on div "Resultaten" at bounding box center [784, 499] width 517 height 41
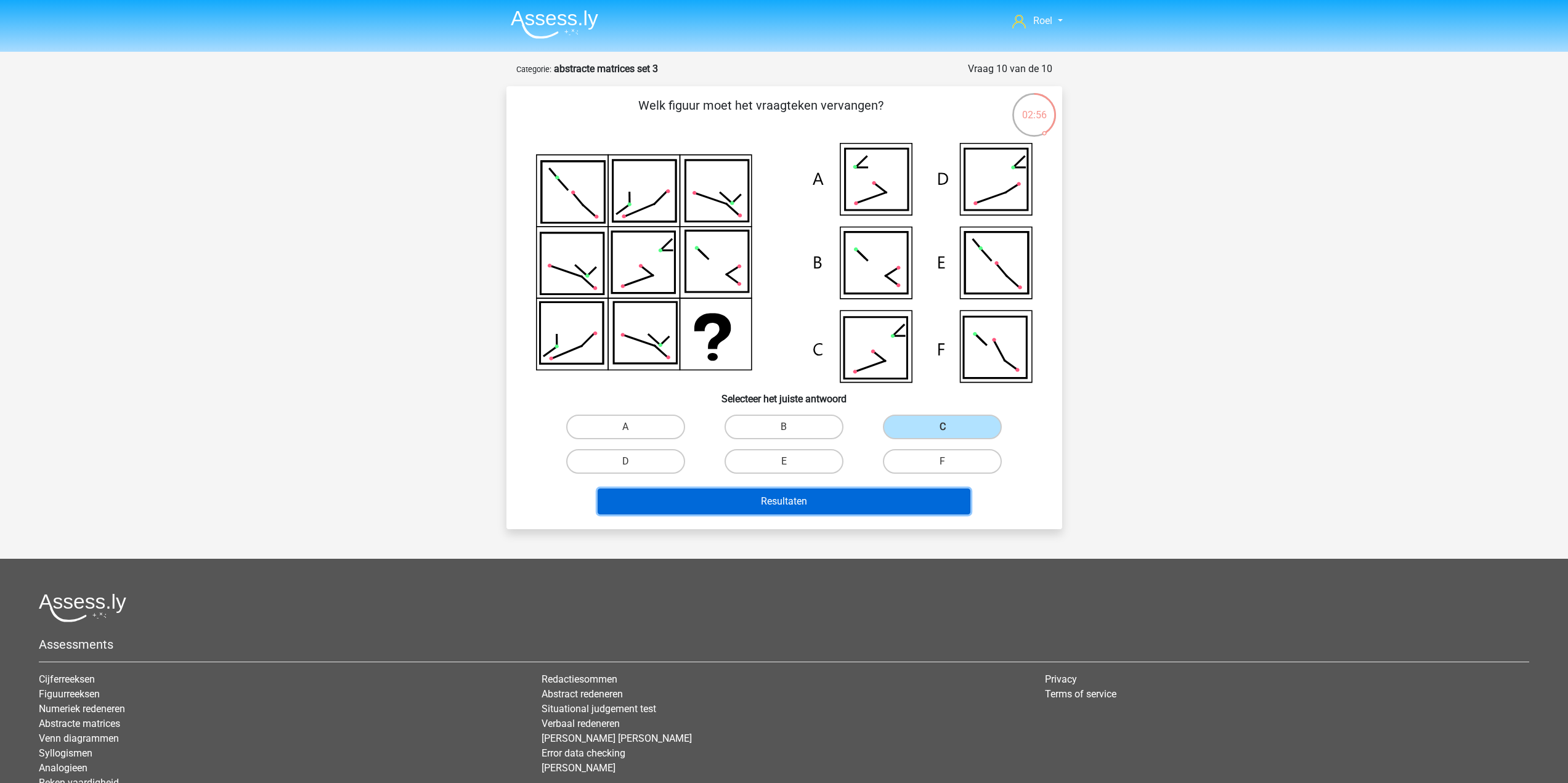
click at [899, 493] on button "Resultaten" at bounding box center [783, 501] width 373 height 26
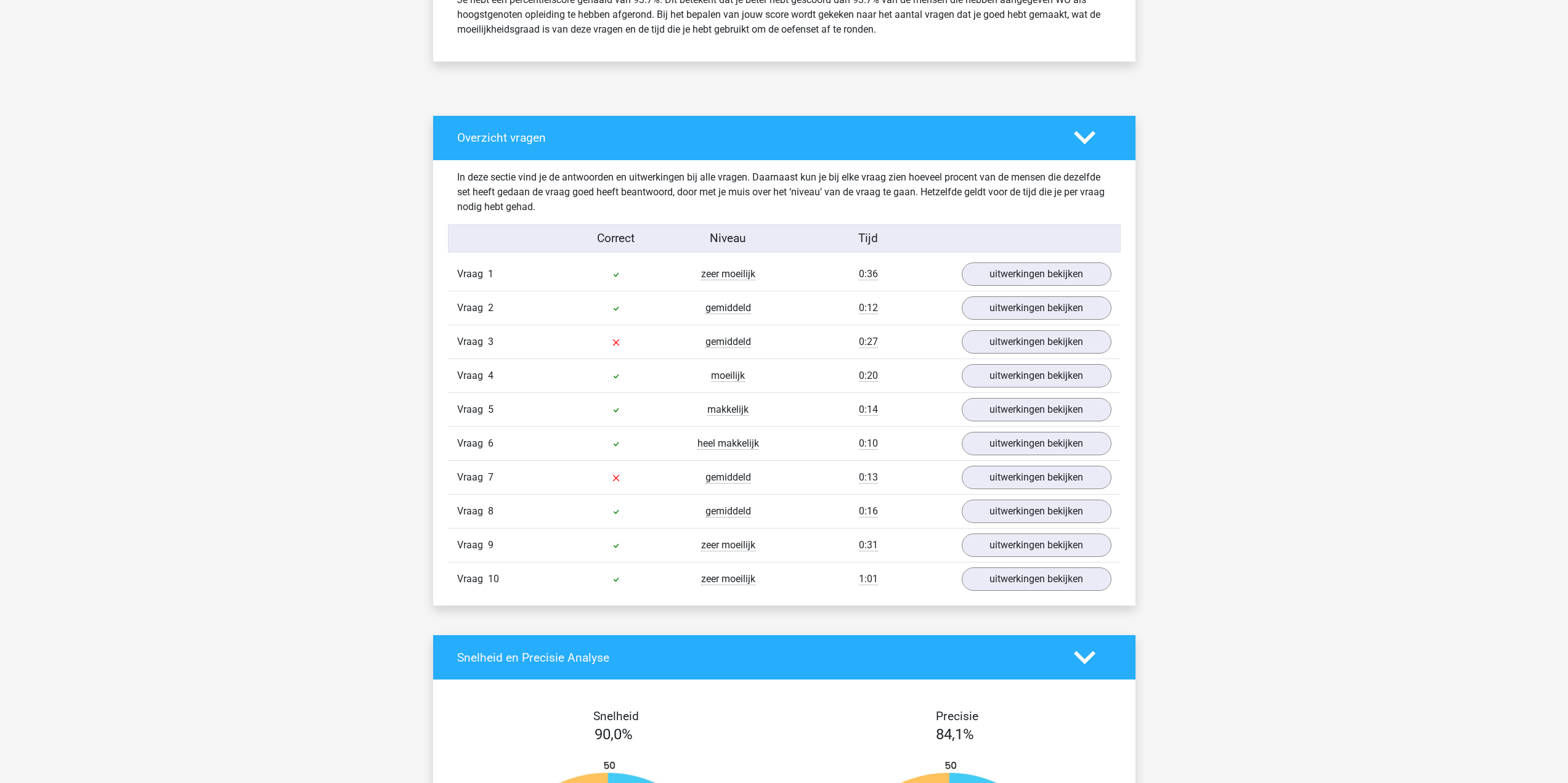
scroll to position [554, 0]
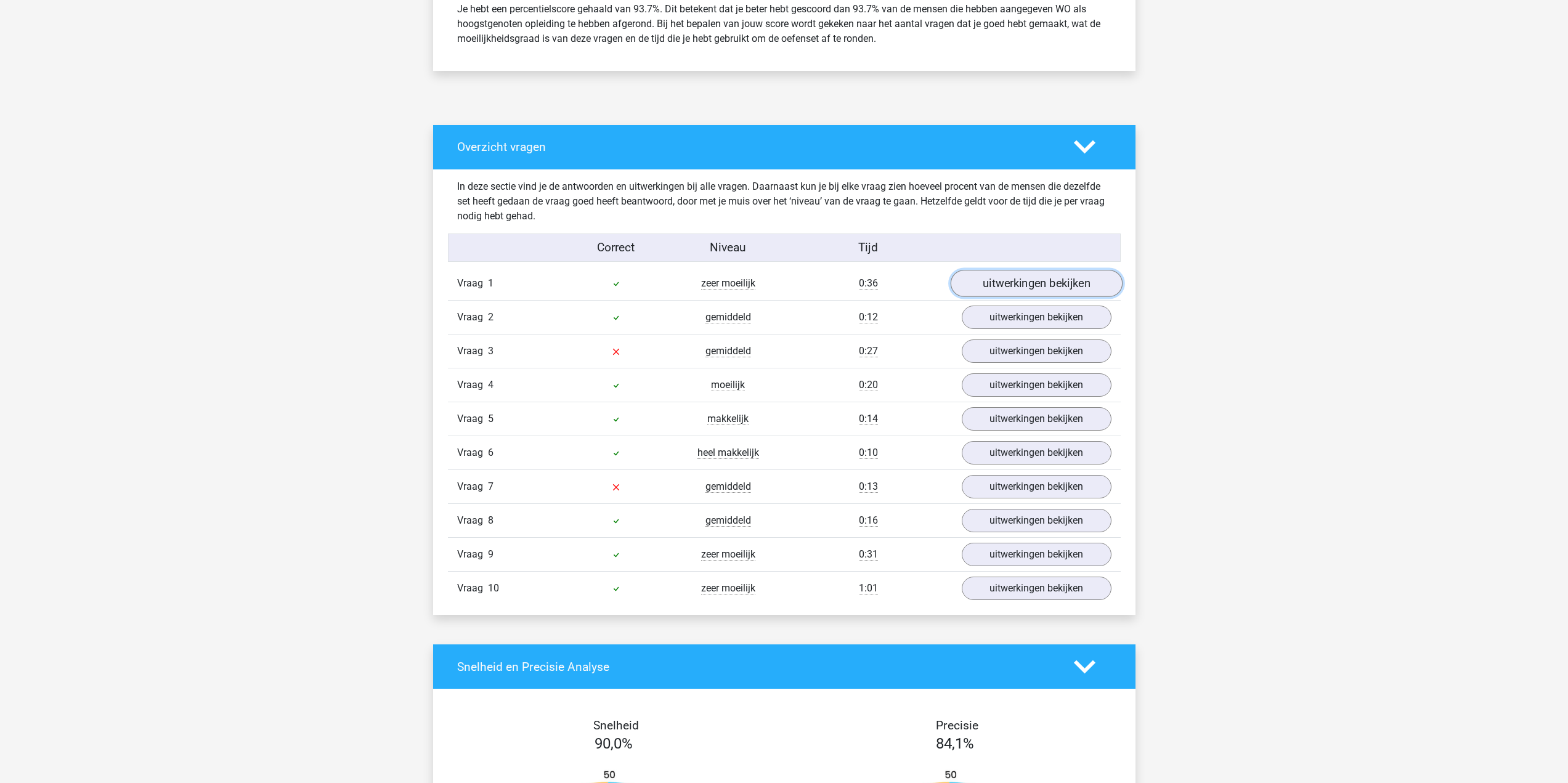
click at [992, 278] on link "uitwerkingen bekijken" at bounding box center [1035, 284] width 172 height 27
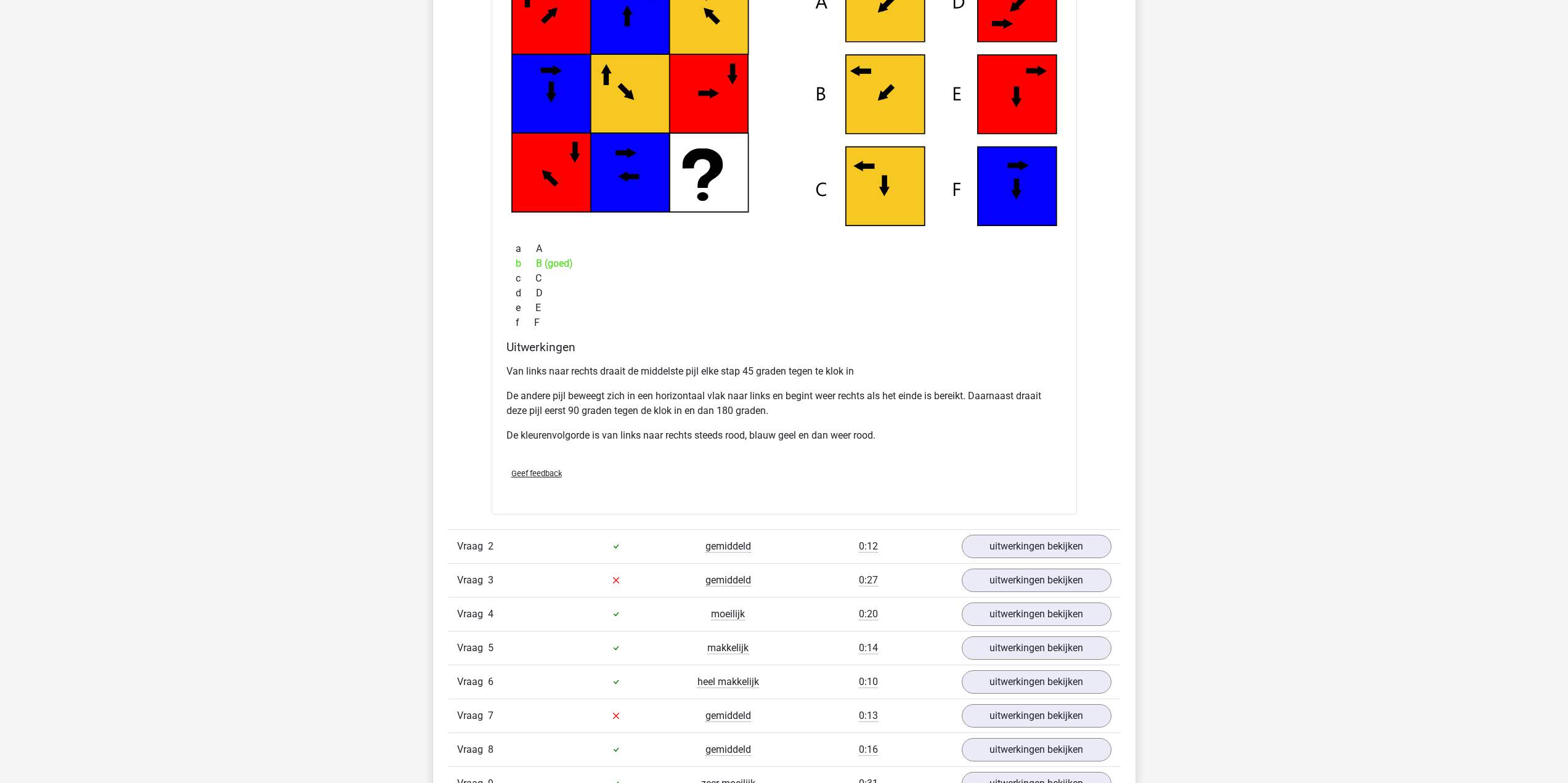
scroll to position [1109, 0]
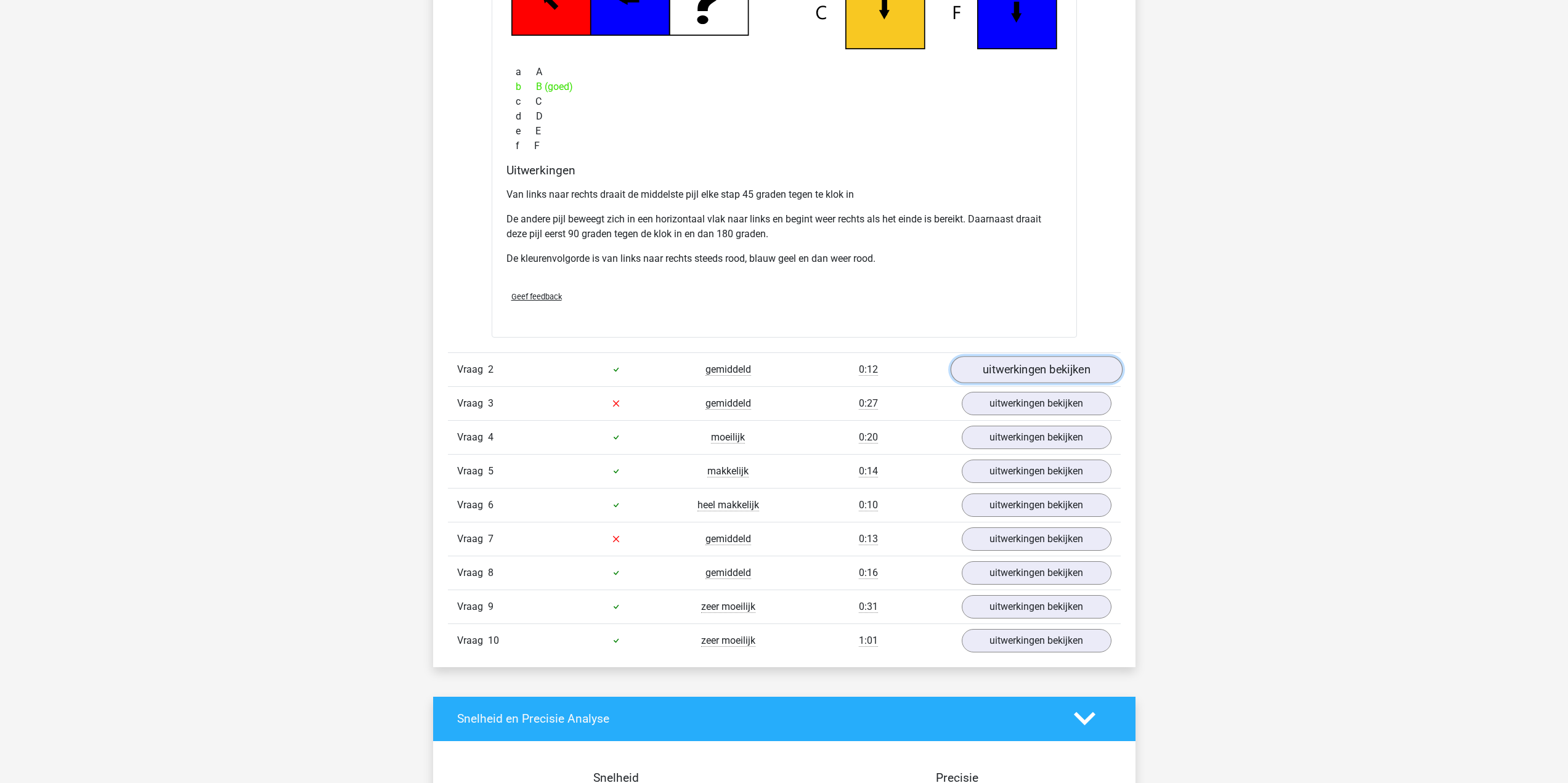
click at [1072, 371] on link "uitwerkingen bekijken" at bounding box center [1035, 370] width 172 height 27
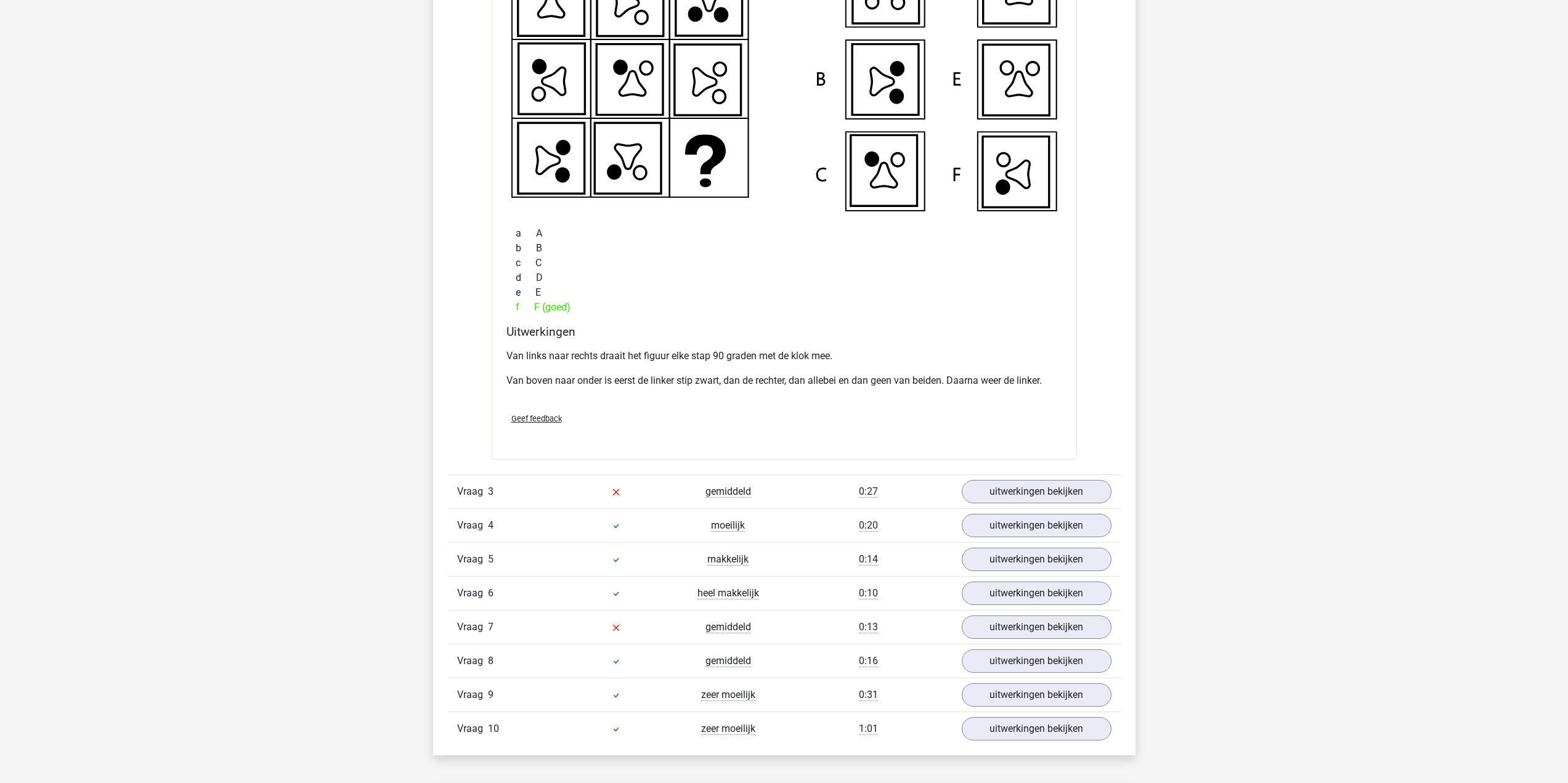
scroll to position [1601, 0]
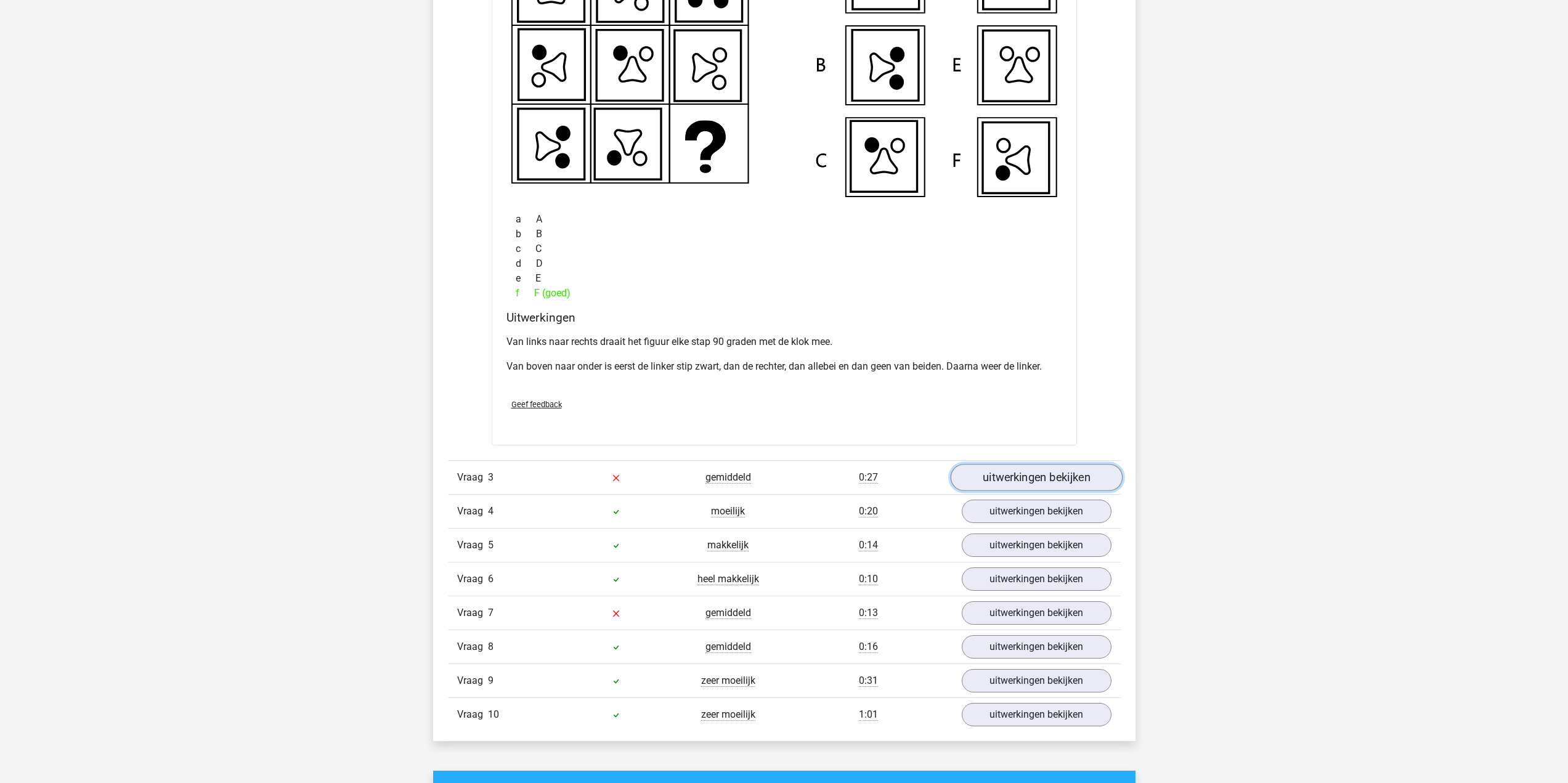
click at [1060, 467] on link "uitwerkingen bekijken" at bounding box center [1035, 477] width 172 height 27
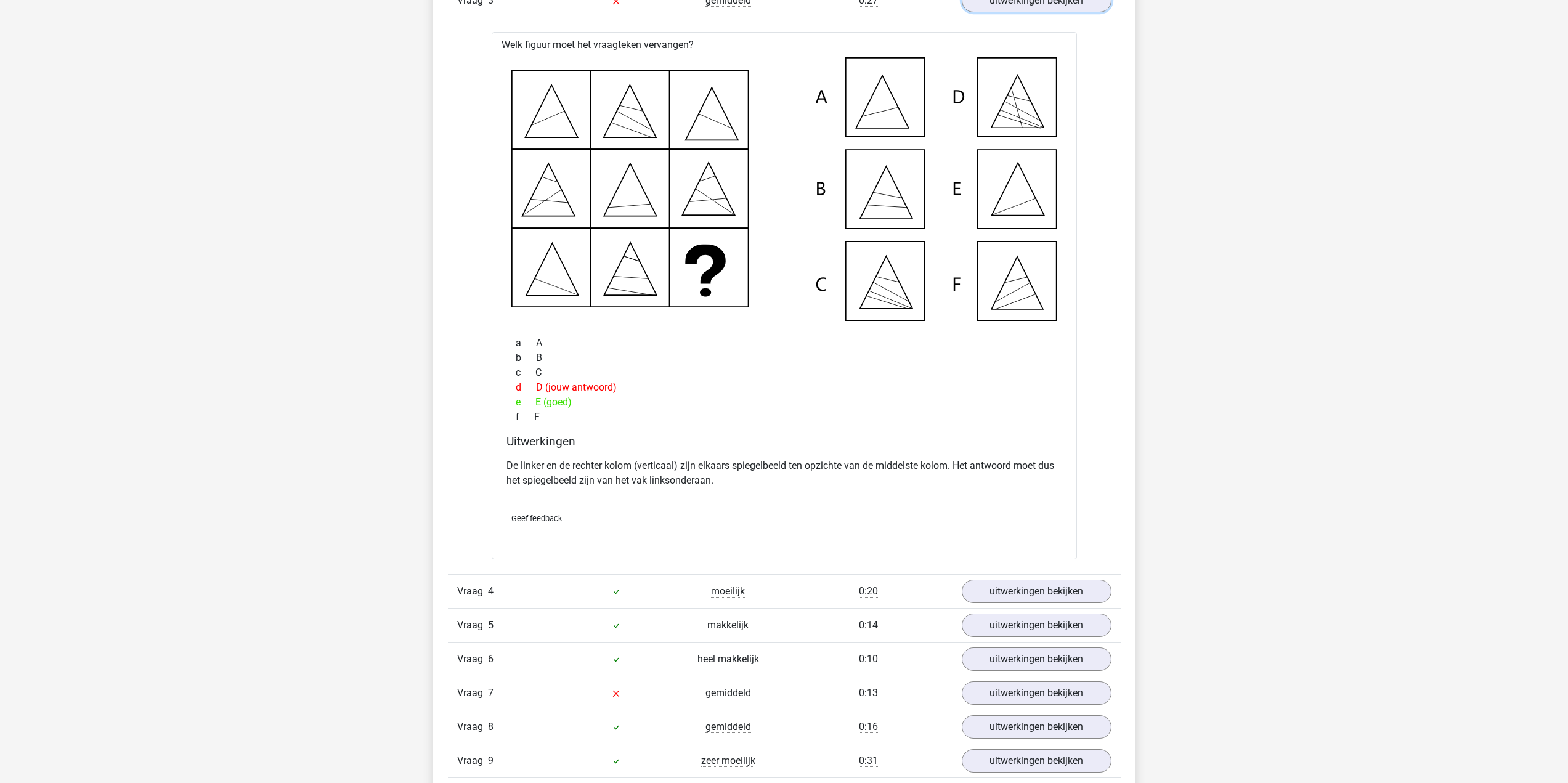
scroll to position [2278, 0]
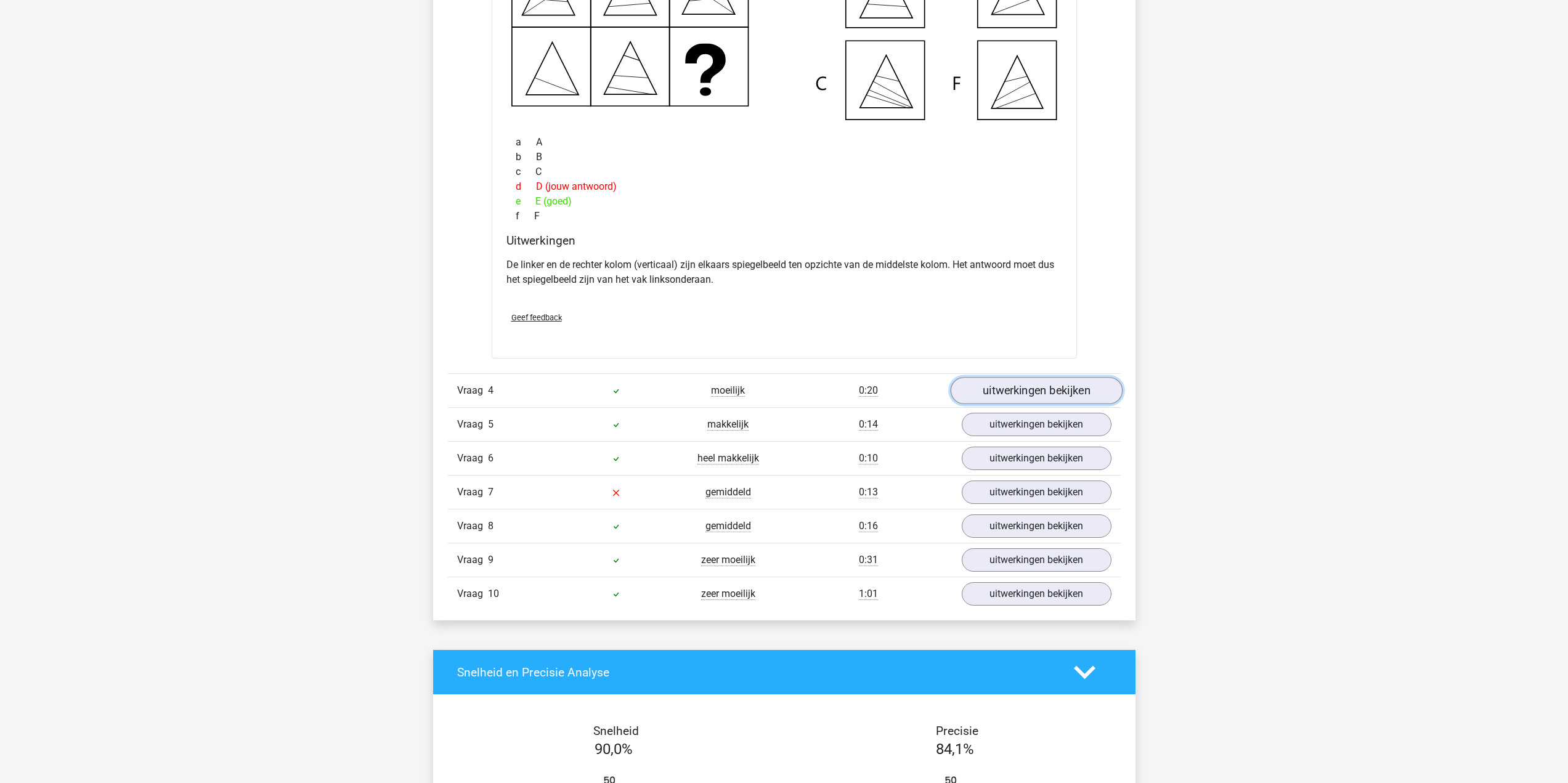
click at [1077, 395] on link "uitwerkingen bekijken" at bounding box center [1035, 390] width 172 height 27
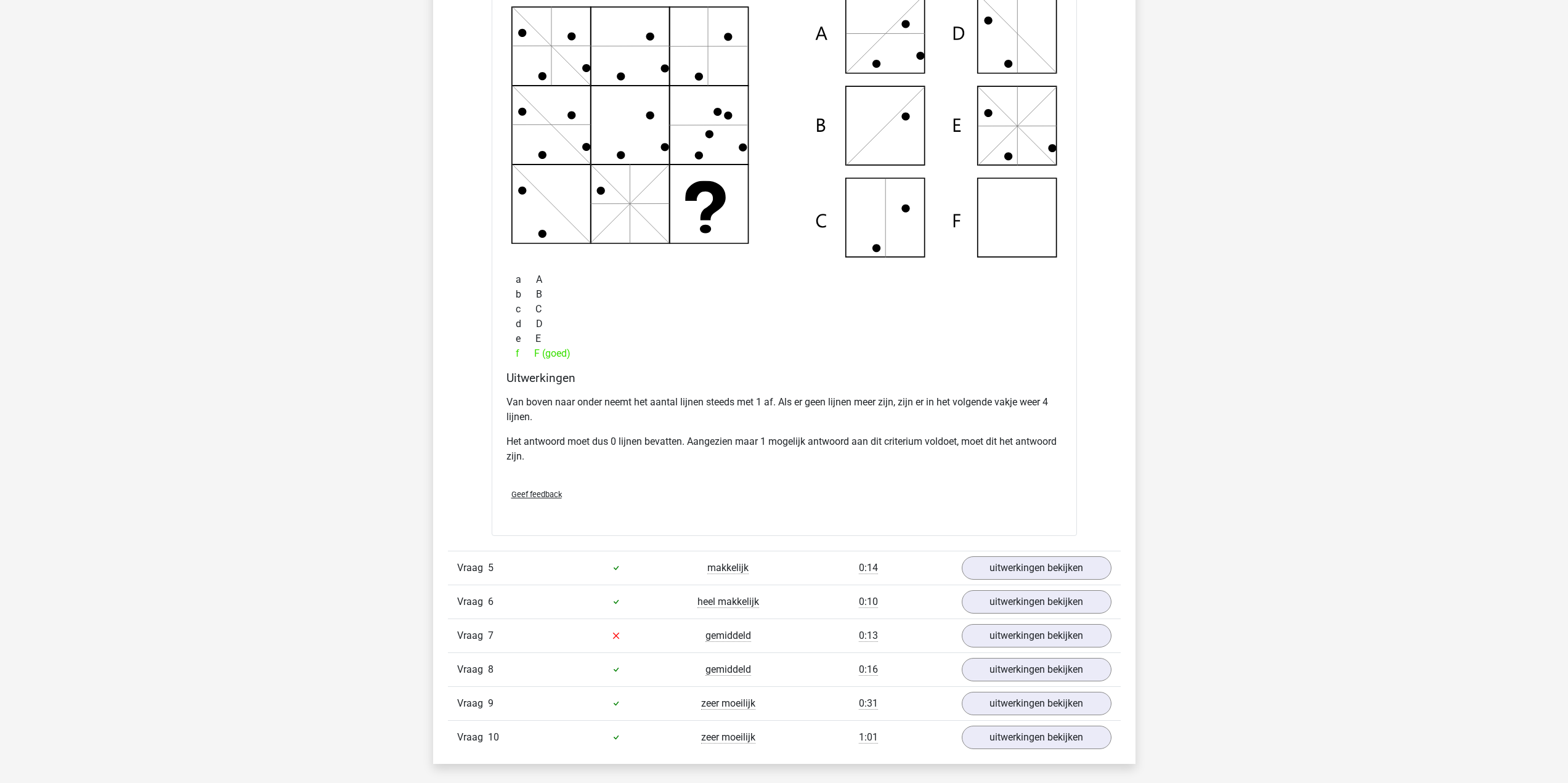
scroll to position [2771, 0]
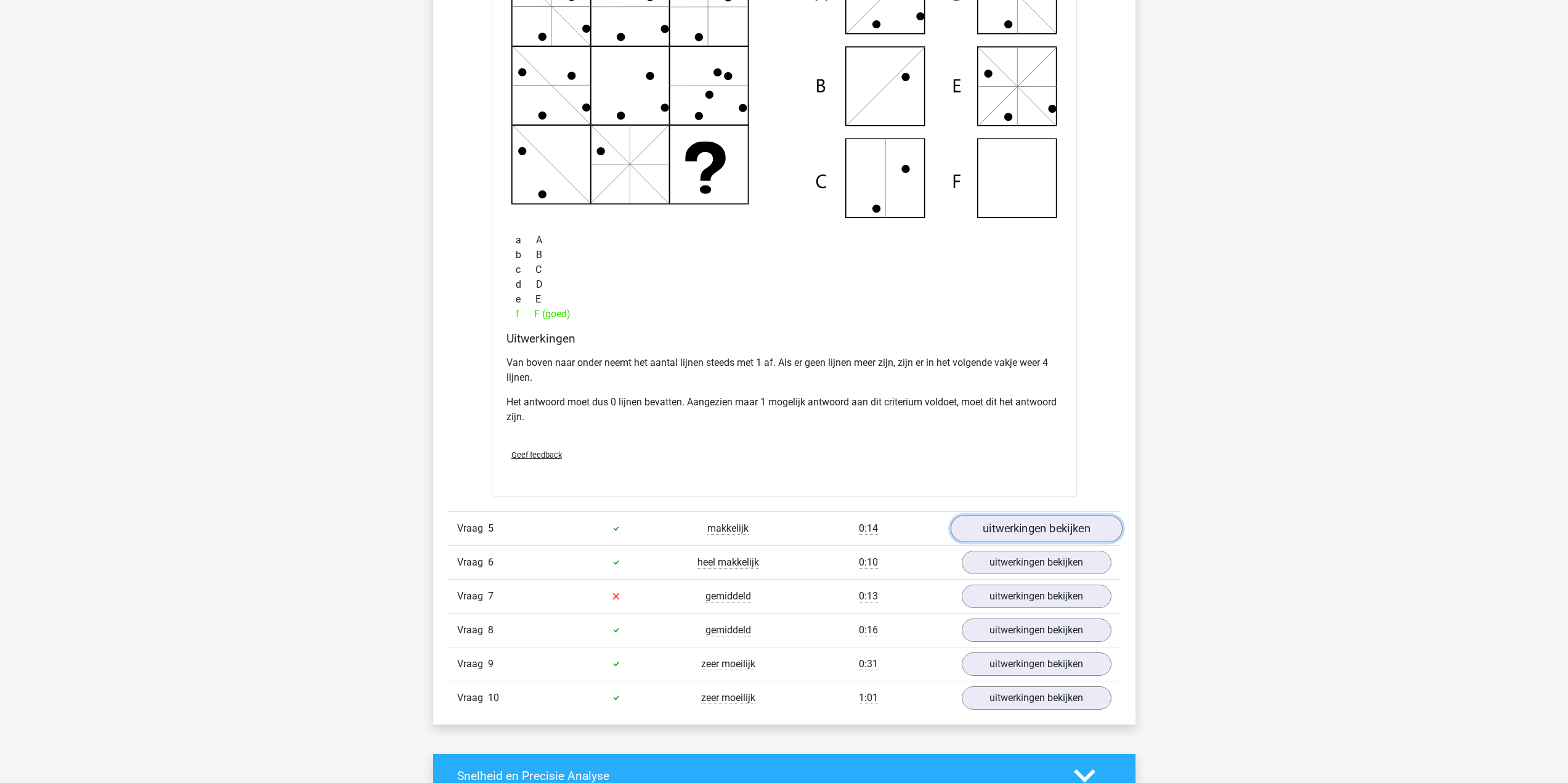
click at [1007, 517] on link "uitwerkingen bekijken" at bounding box center [1035, 529] width 172 height 27
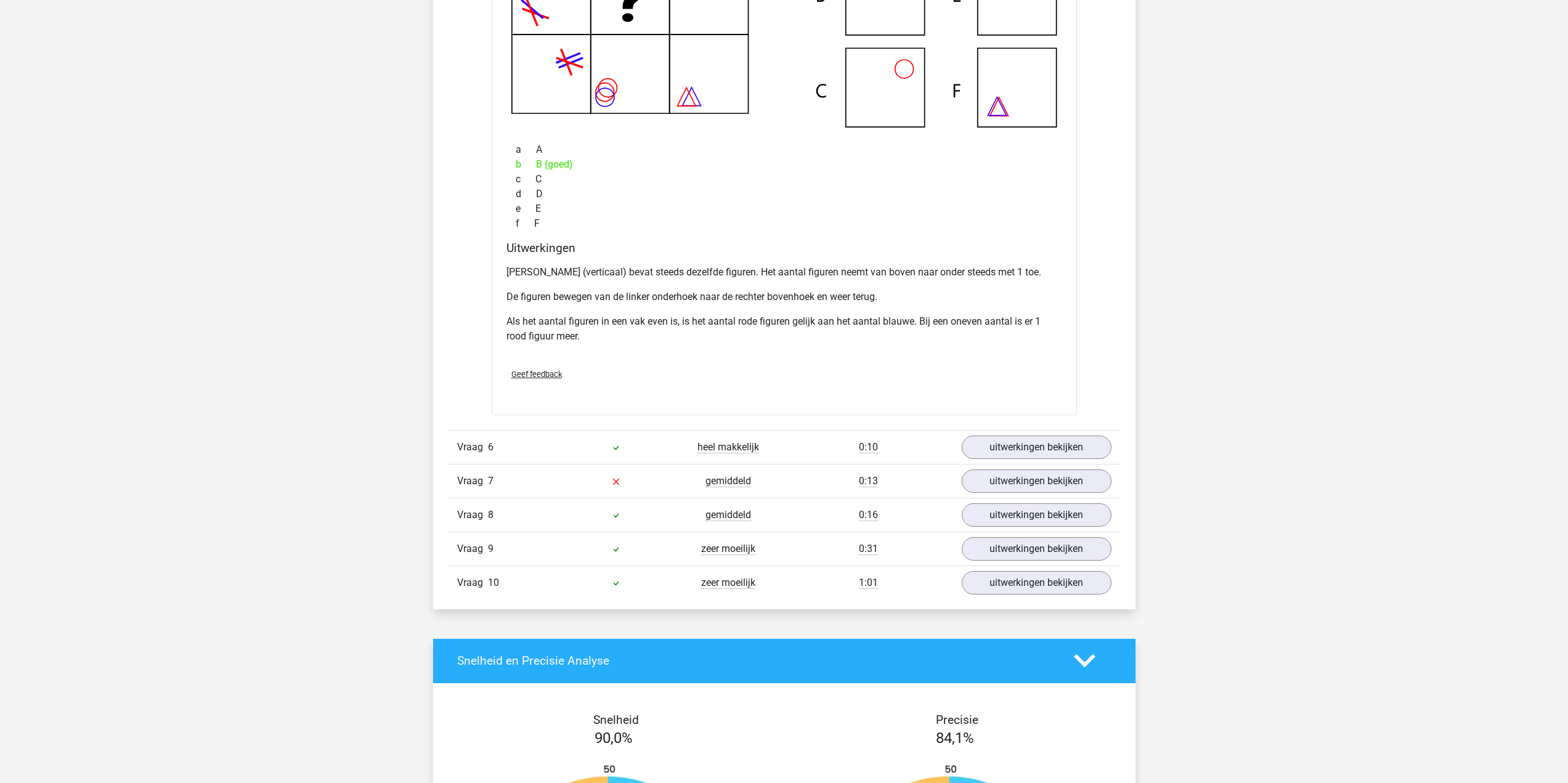
scroll to position [3510, 0]
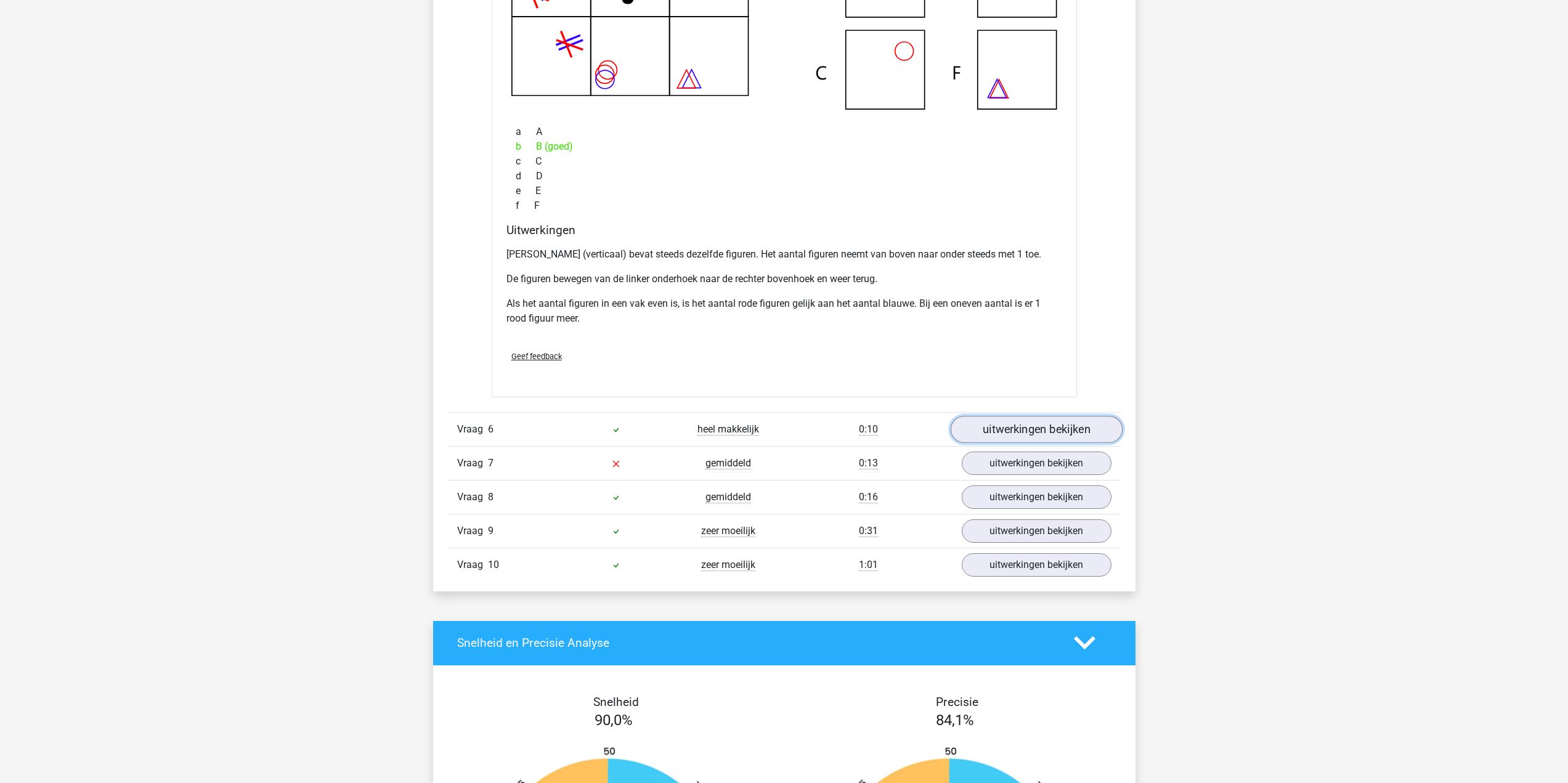
drag, startPoint x: 1006, startPoint y: 425, endPoint x: 1022, endPoint y: 425, distance: 16.0
click at [1006, 425] on link "uitwerkingen bekijken" at bounding box center [1035, 429] width 172 height 27
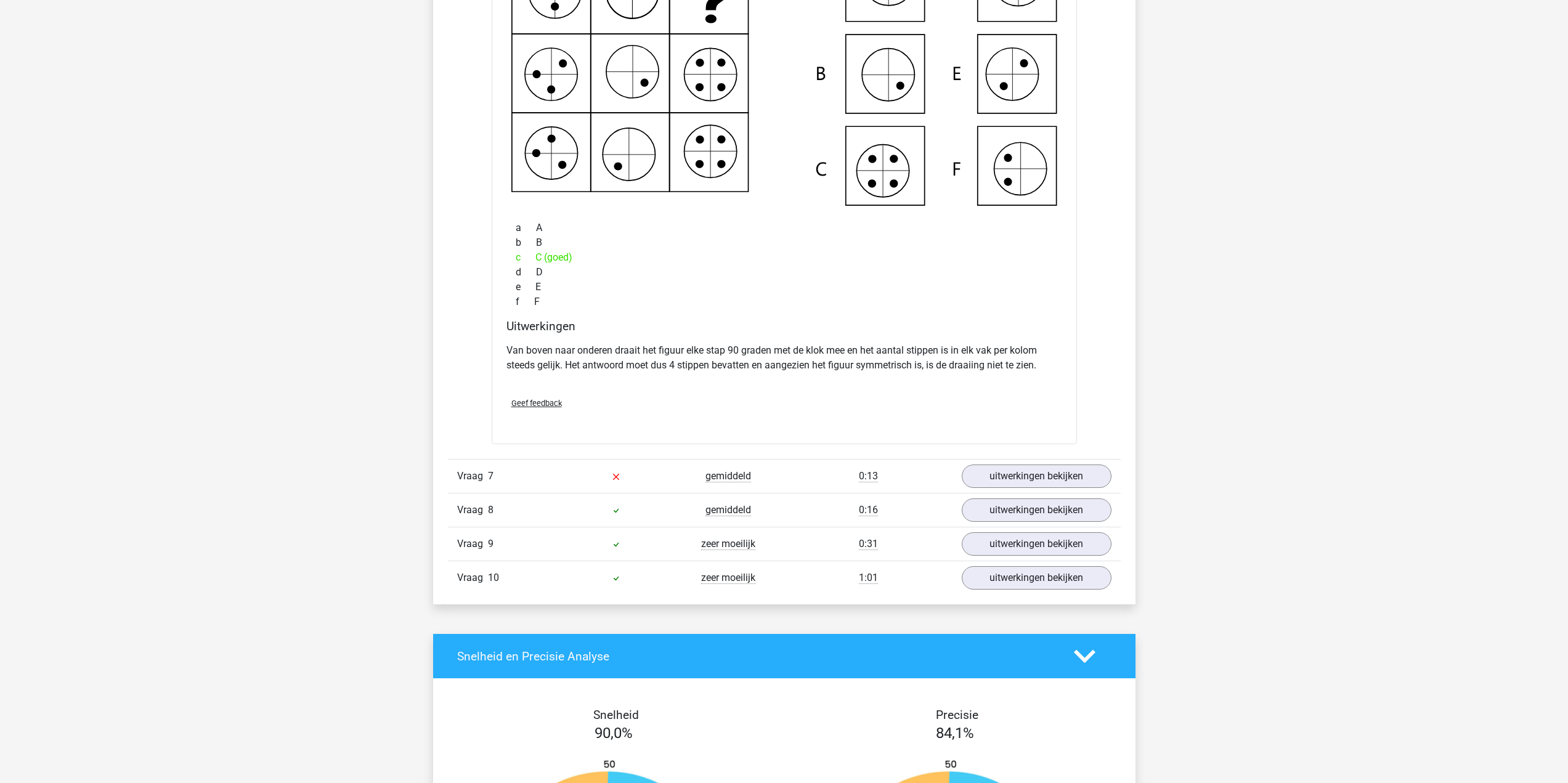
scroll to position [4064, 0]
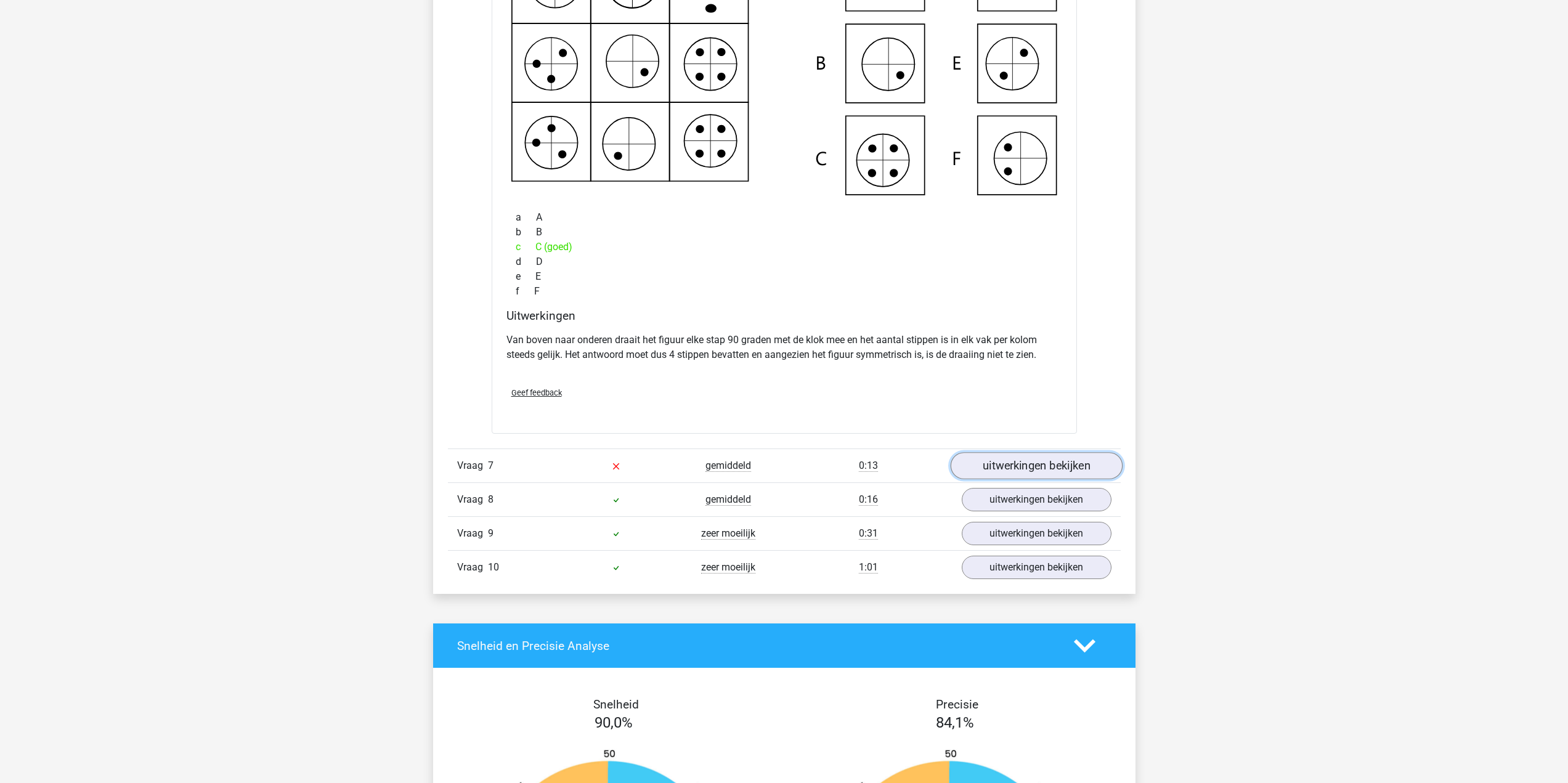
click at [1066, 463] on link "uitwerkingen bekijken" at bounding box center [1035, 465] width 172 height 27
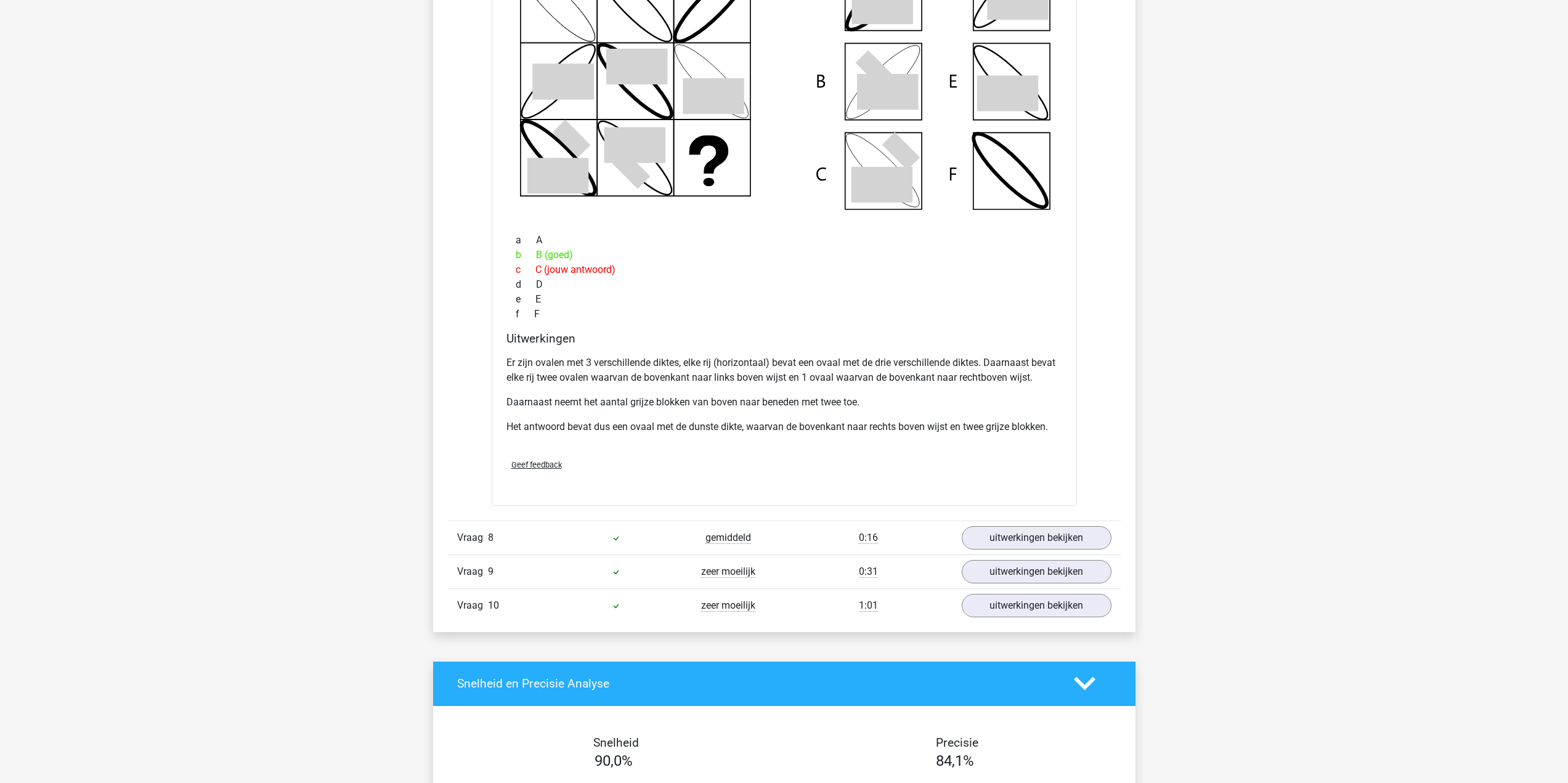
scroll to position [4680, 0]
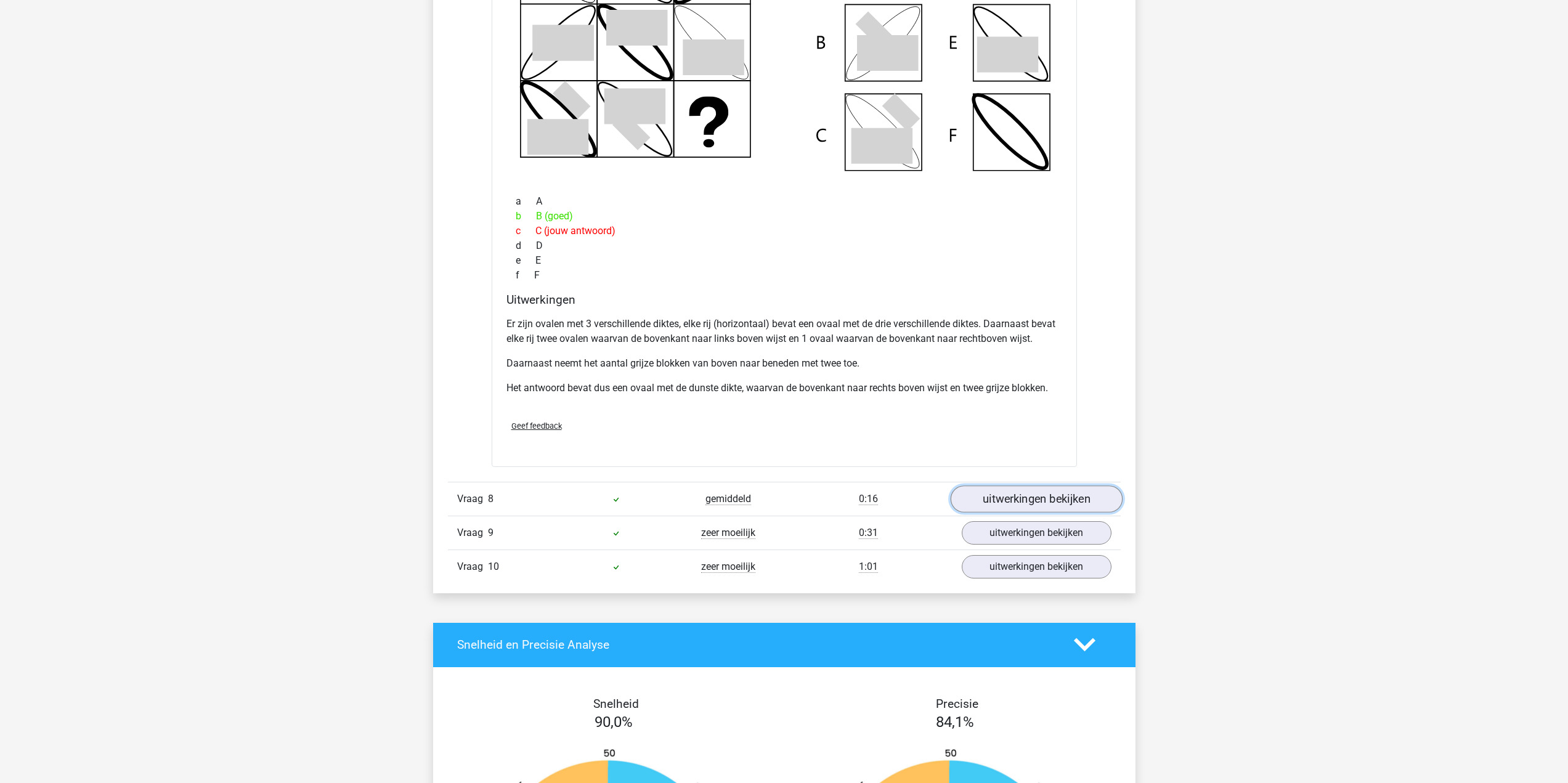
click at [1032, 504] on link "uitwerkingen bekijken" at bounding box center [1035, 499] width 172 height 27
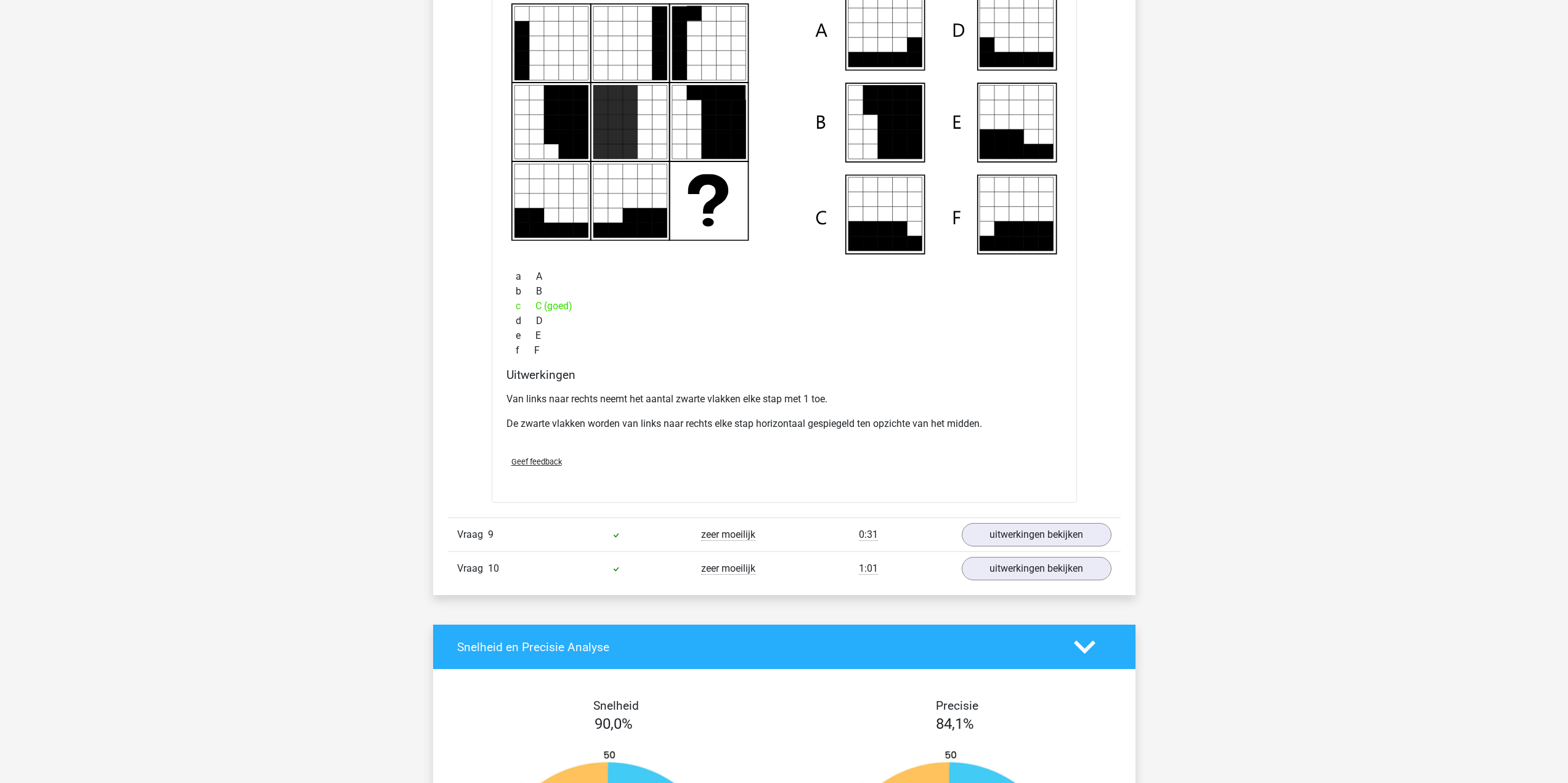
scroll to position [5296, 0]
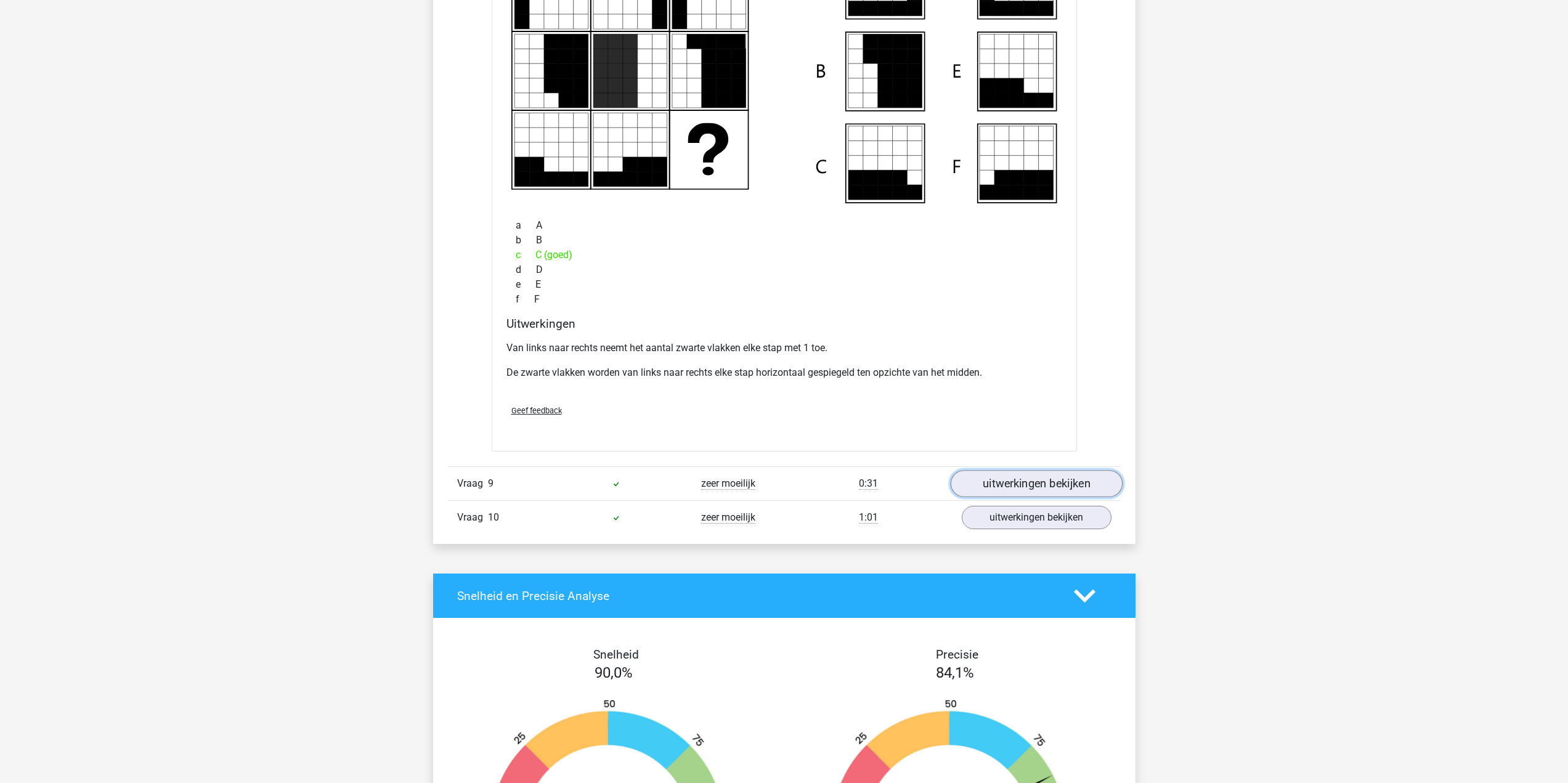
click at [1070, 473] on link "uitwerkingen bekijken" at bounding box center [1035, 483] width 172 height 27
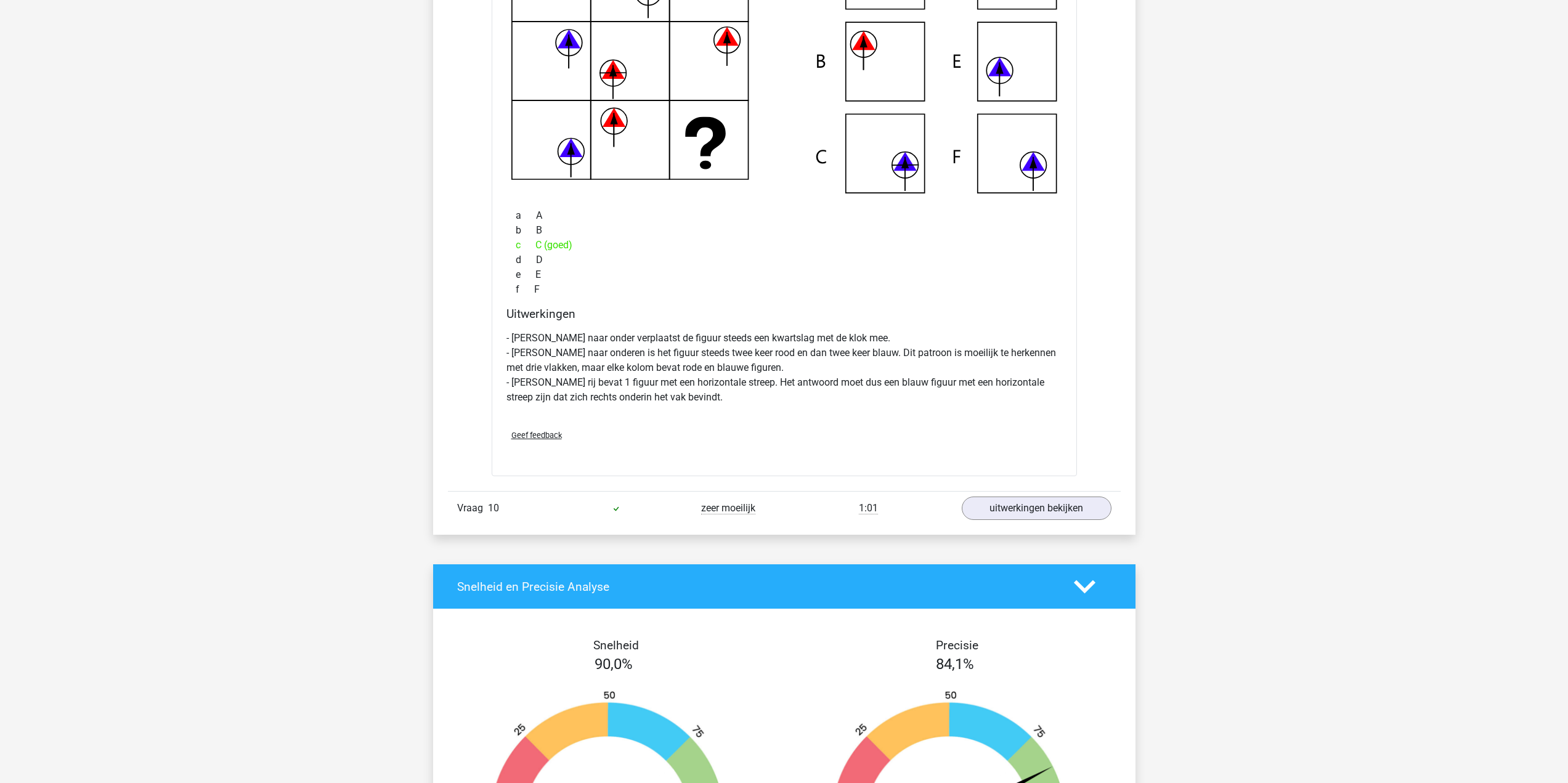
scroll to position [5912, 0]
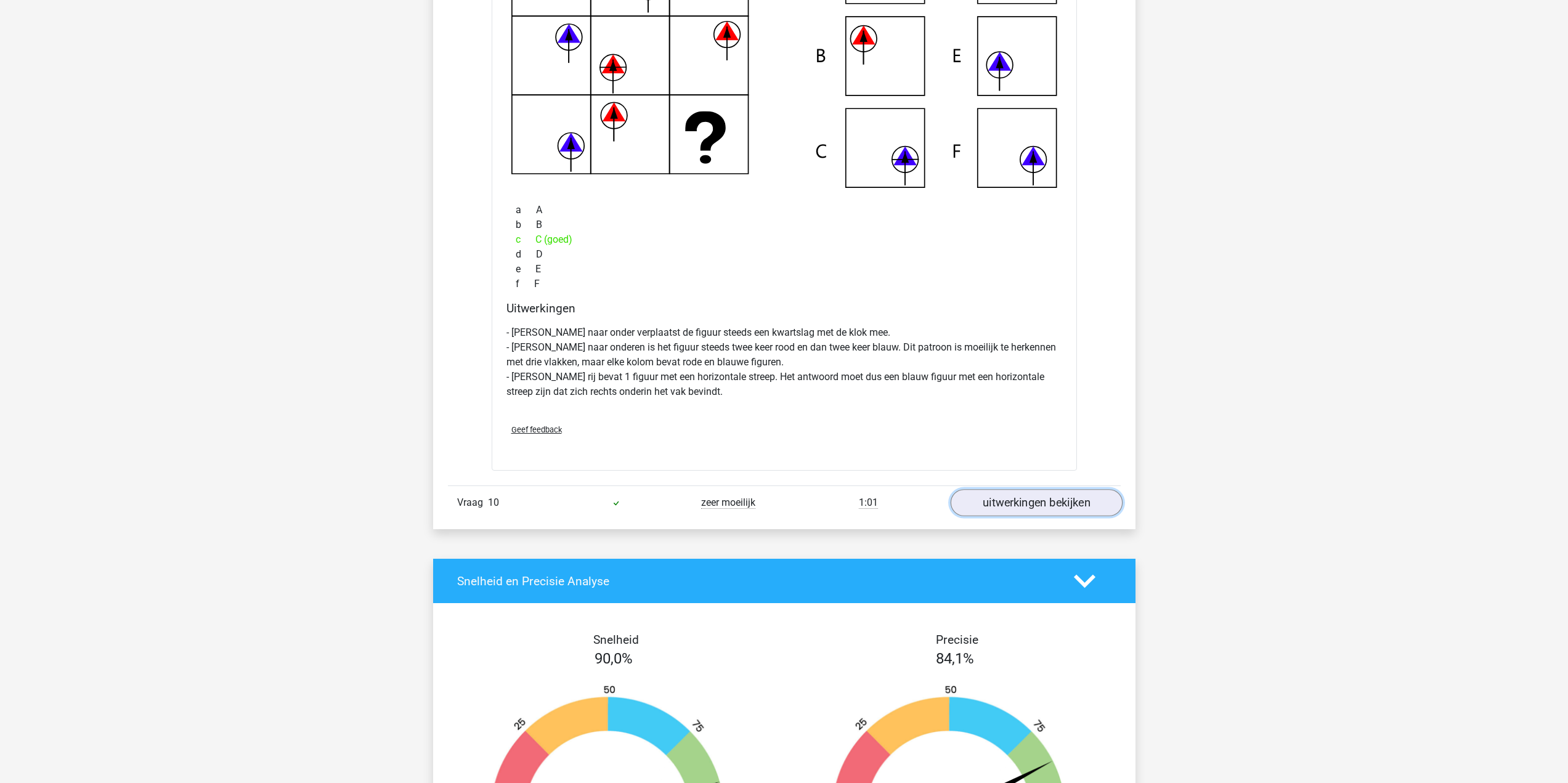
click at [1067, 494] on link "uitwerkingen bekijken" at bounding box center [1035, 503] width 172 height 27
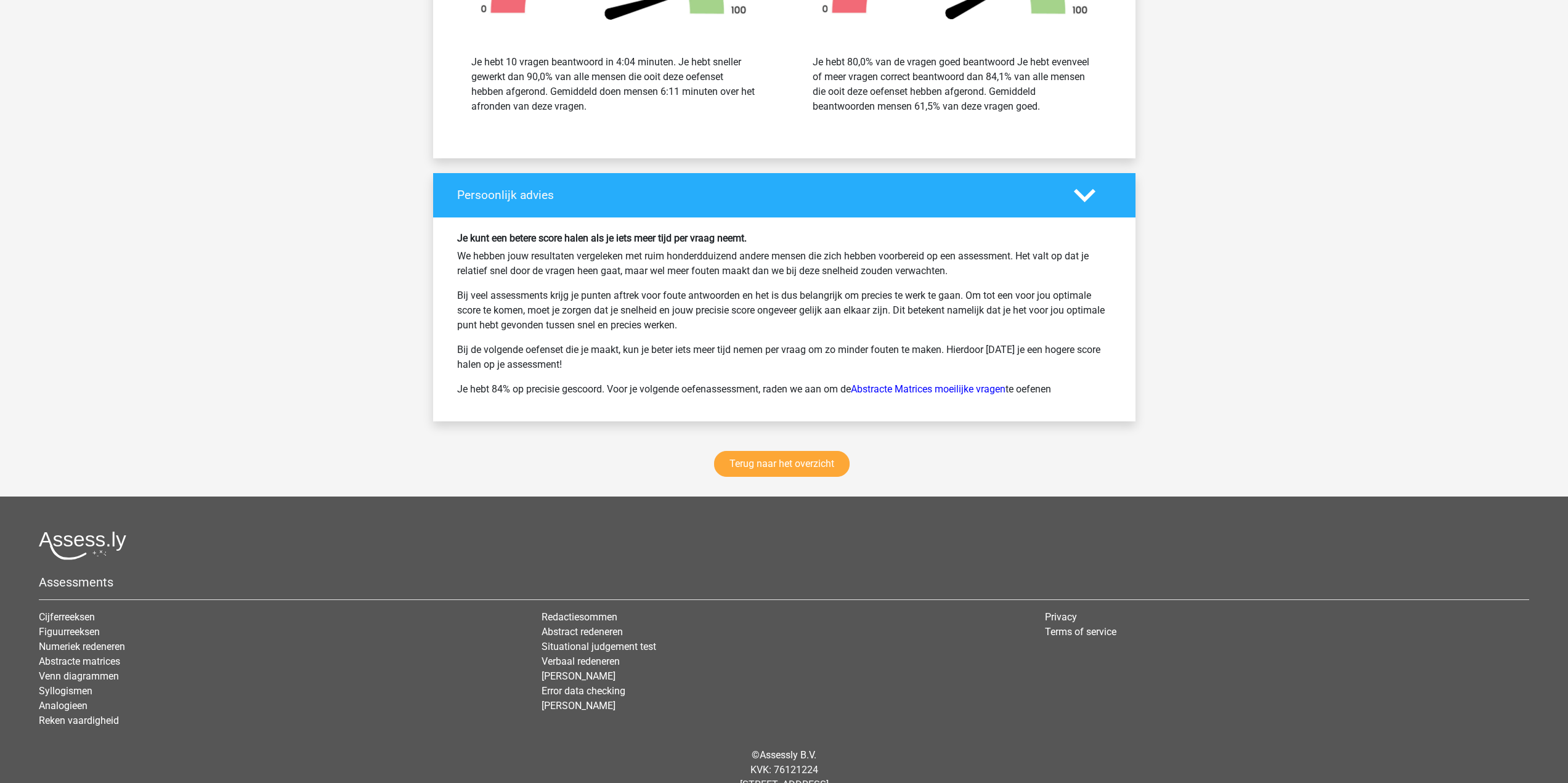
scroll to position [7346, 0]
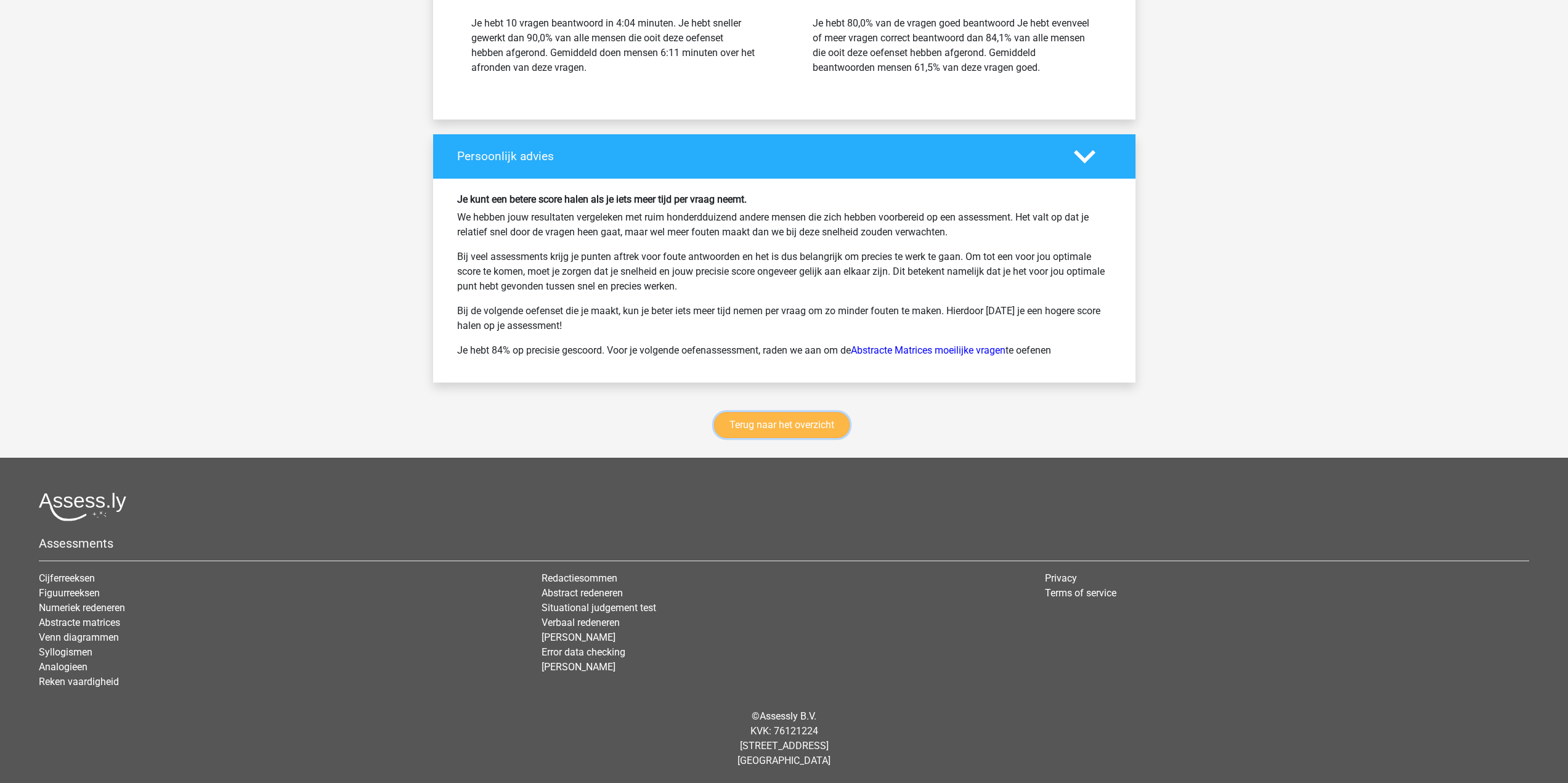
click at [781, 424] on link "Terug naar het overzicht" at bounding box center [782, 425] width 136 height 26
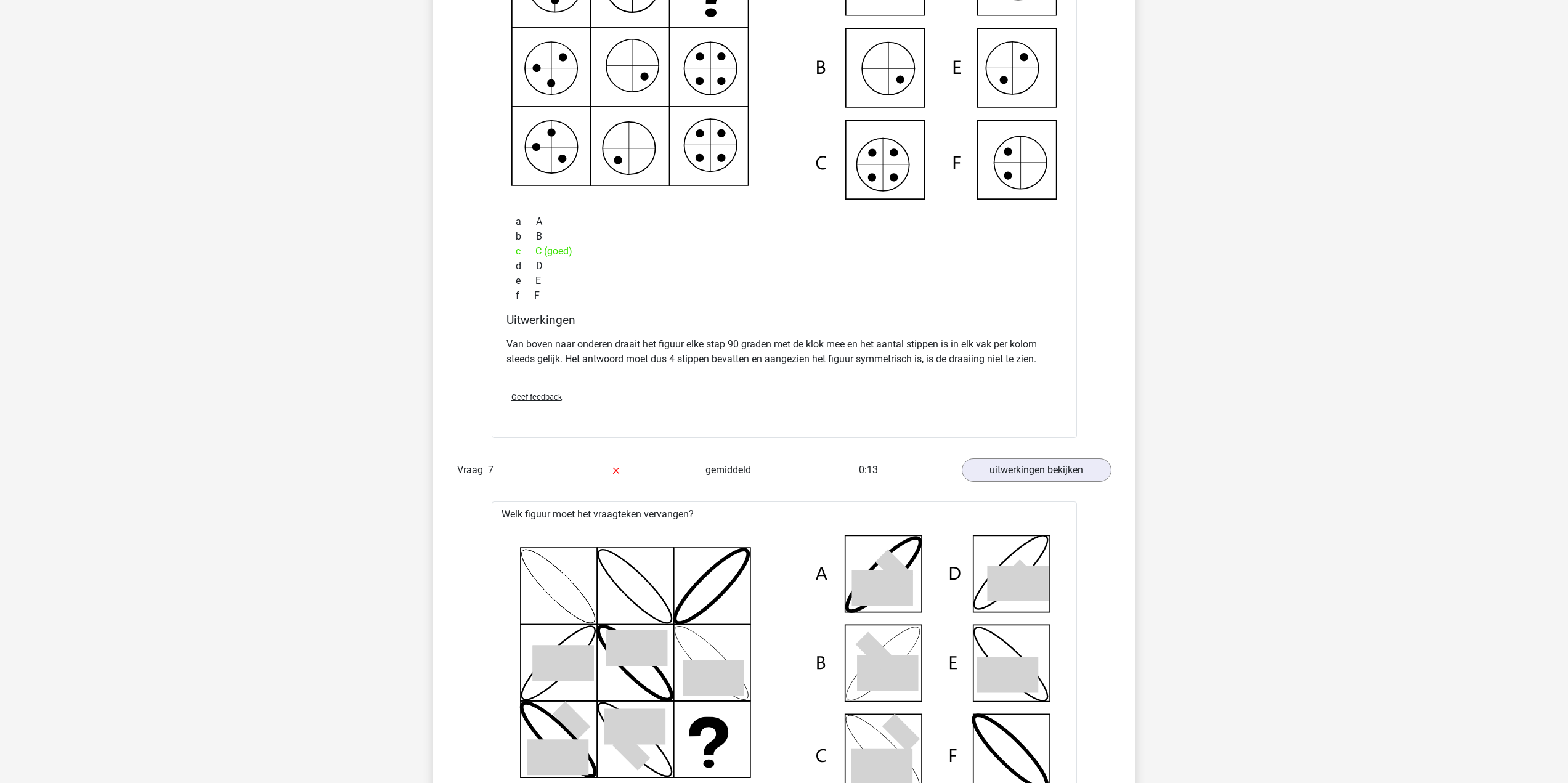
scroll to position [3836, 0]
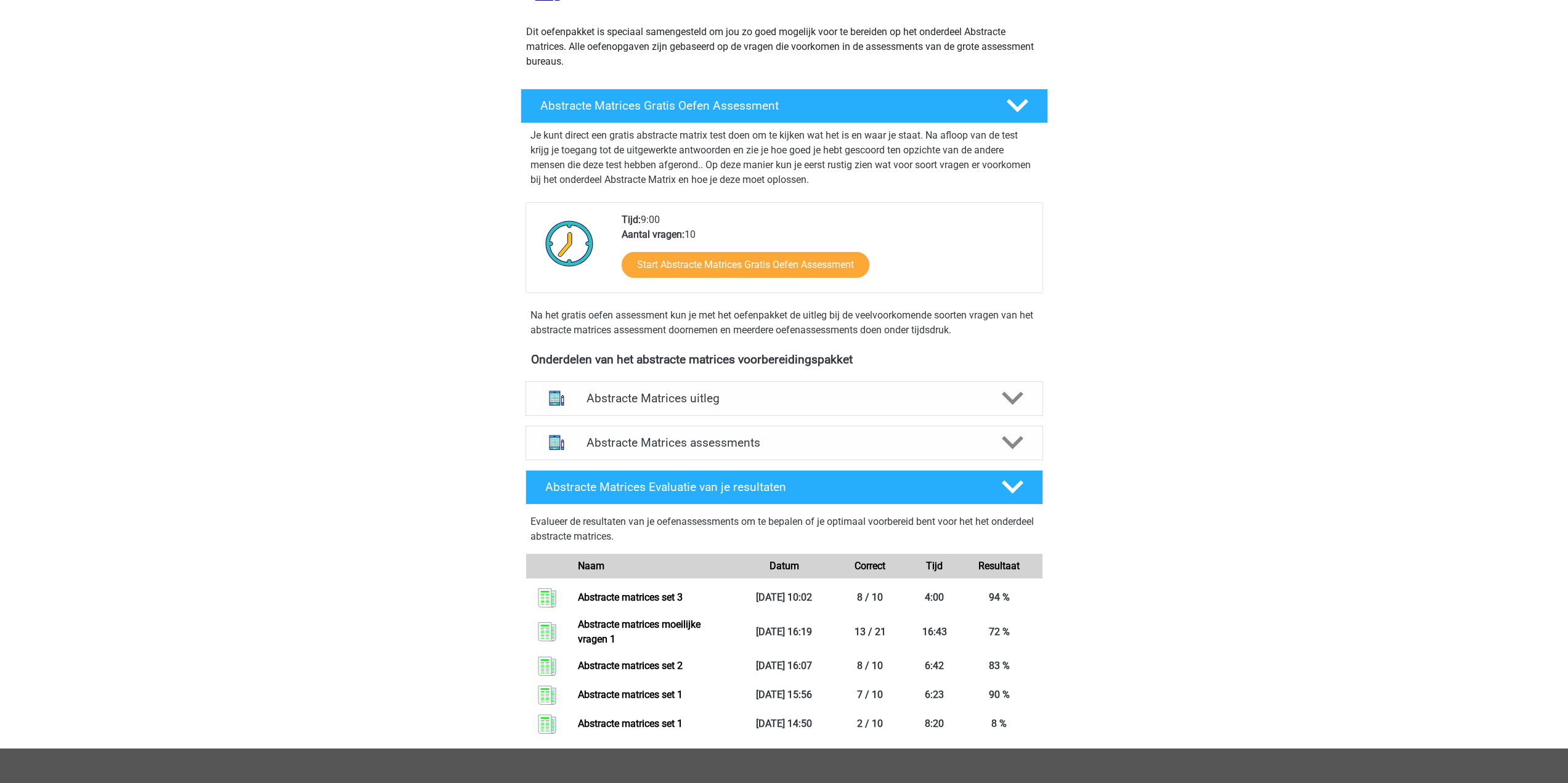
scroll to position [308, 0]
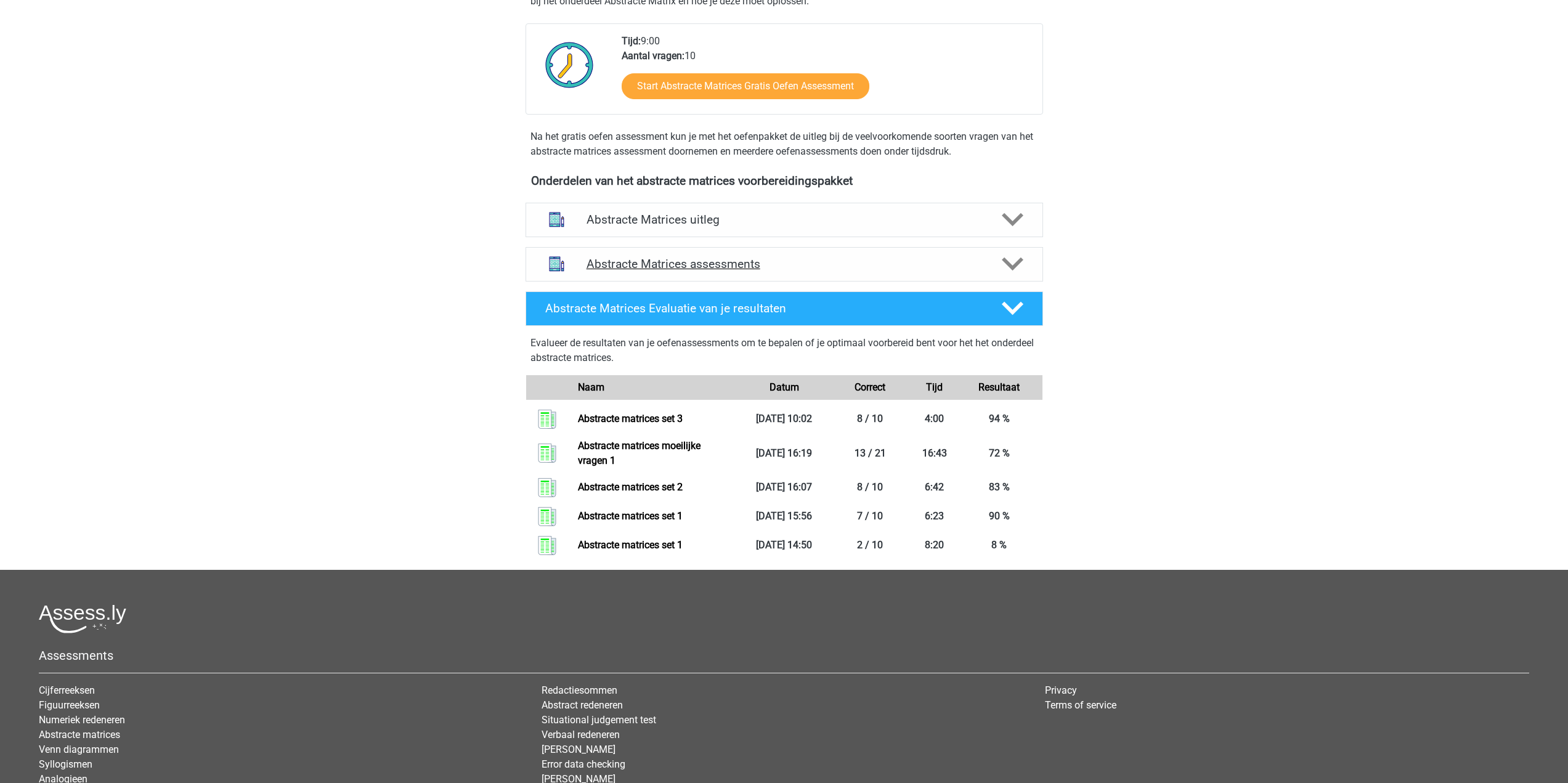
click at [703, 261] on h4 "Abstracte Matrices assessments" at bounding box center [784, 263] width 396 height 14
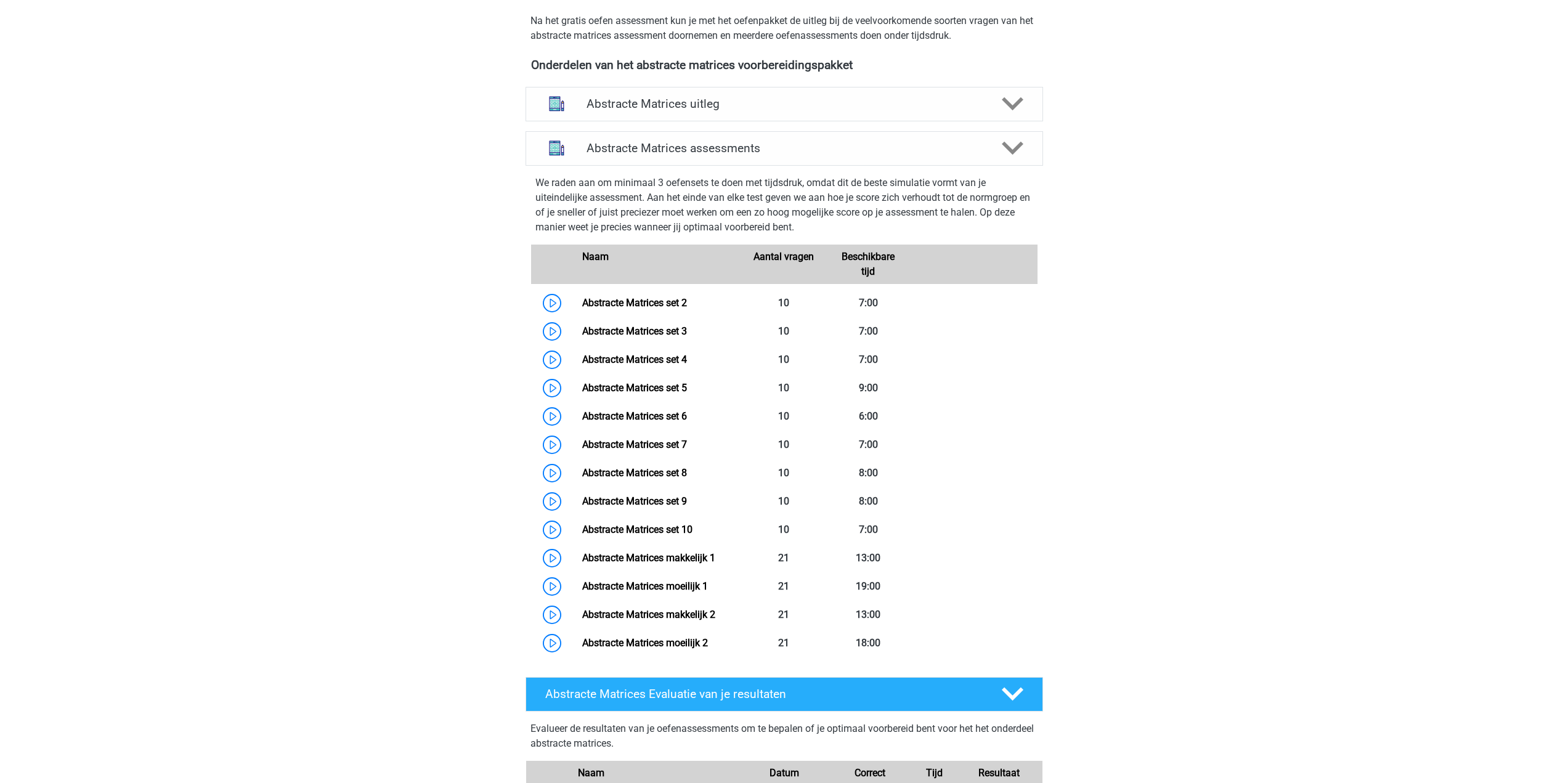
scroll to position [431, 0]
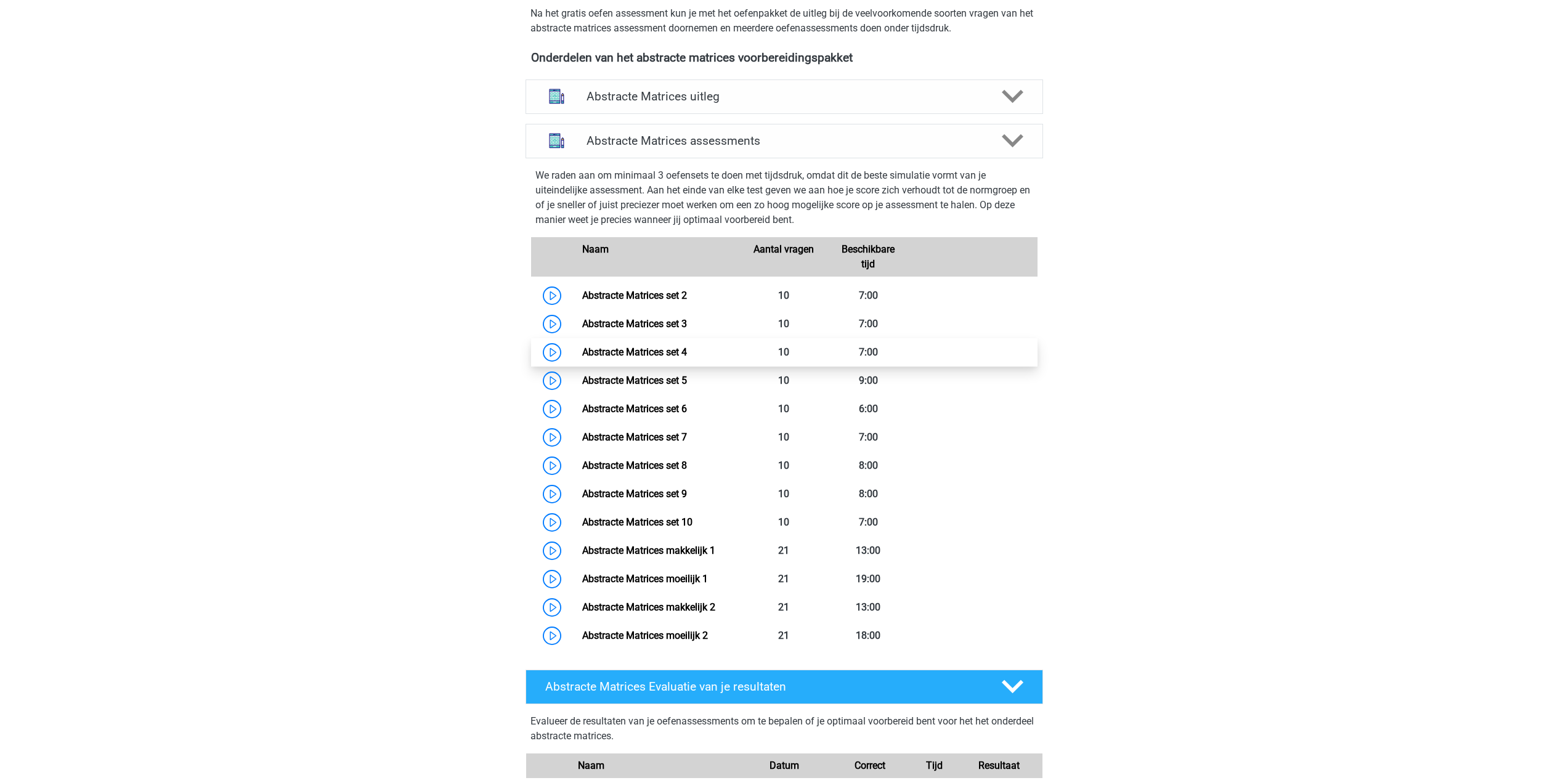
click at [627, 358] on link "Abstracte Matrices set 4" at bounding box center [635, 351] width 105 height 12
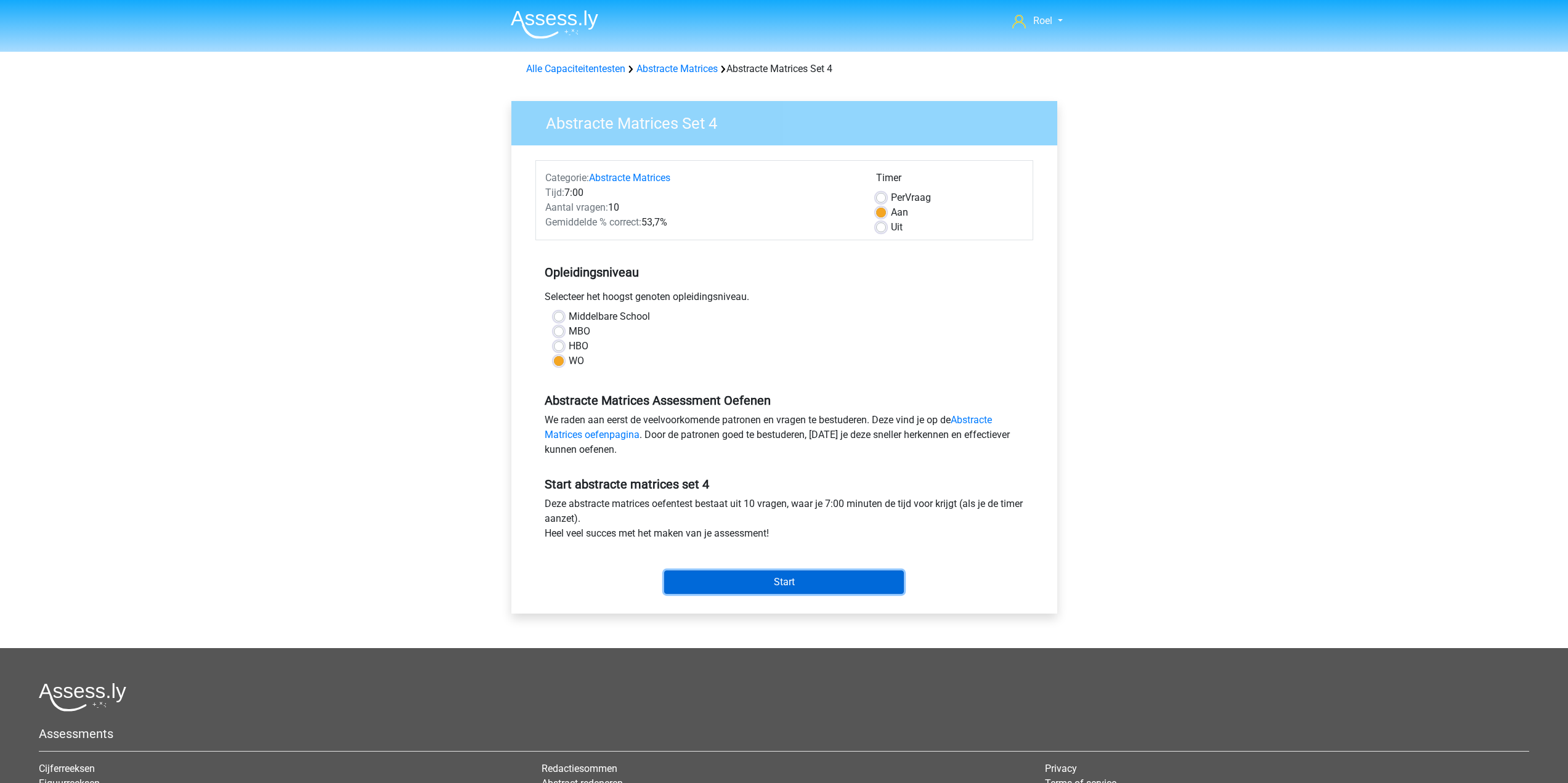
click at [830, 585] on input "Start" at bounding box center [783, 581] width 240 height 23
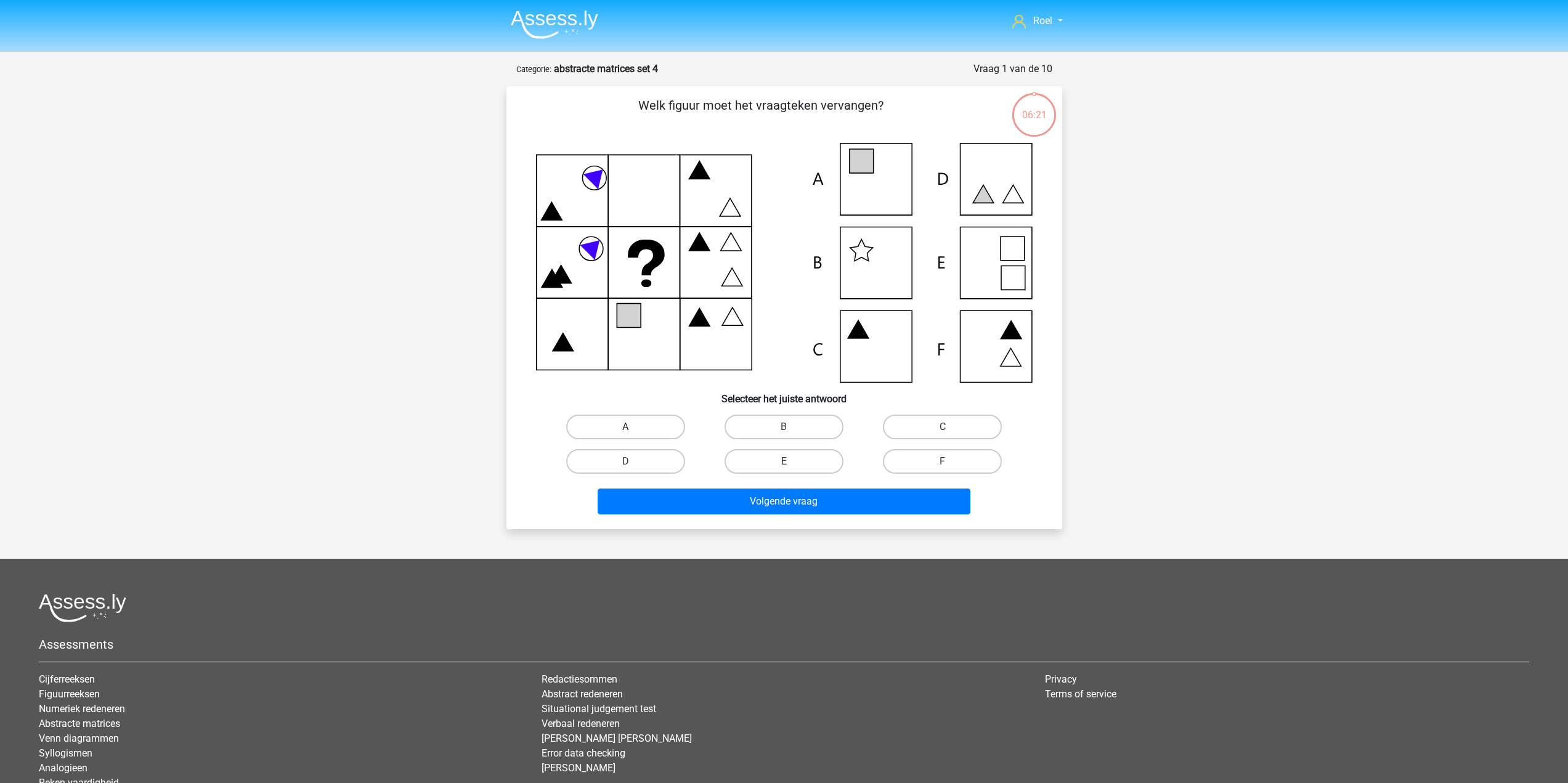
click at [643, 427] on label "A" at bounding box center [625, 427] width 119 height 24
click at [633, 427] on input "A" at bounding box center [629, 431] width 8 height 8
radio input "true"
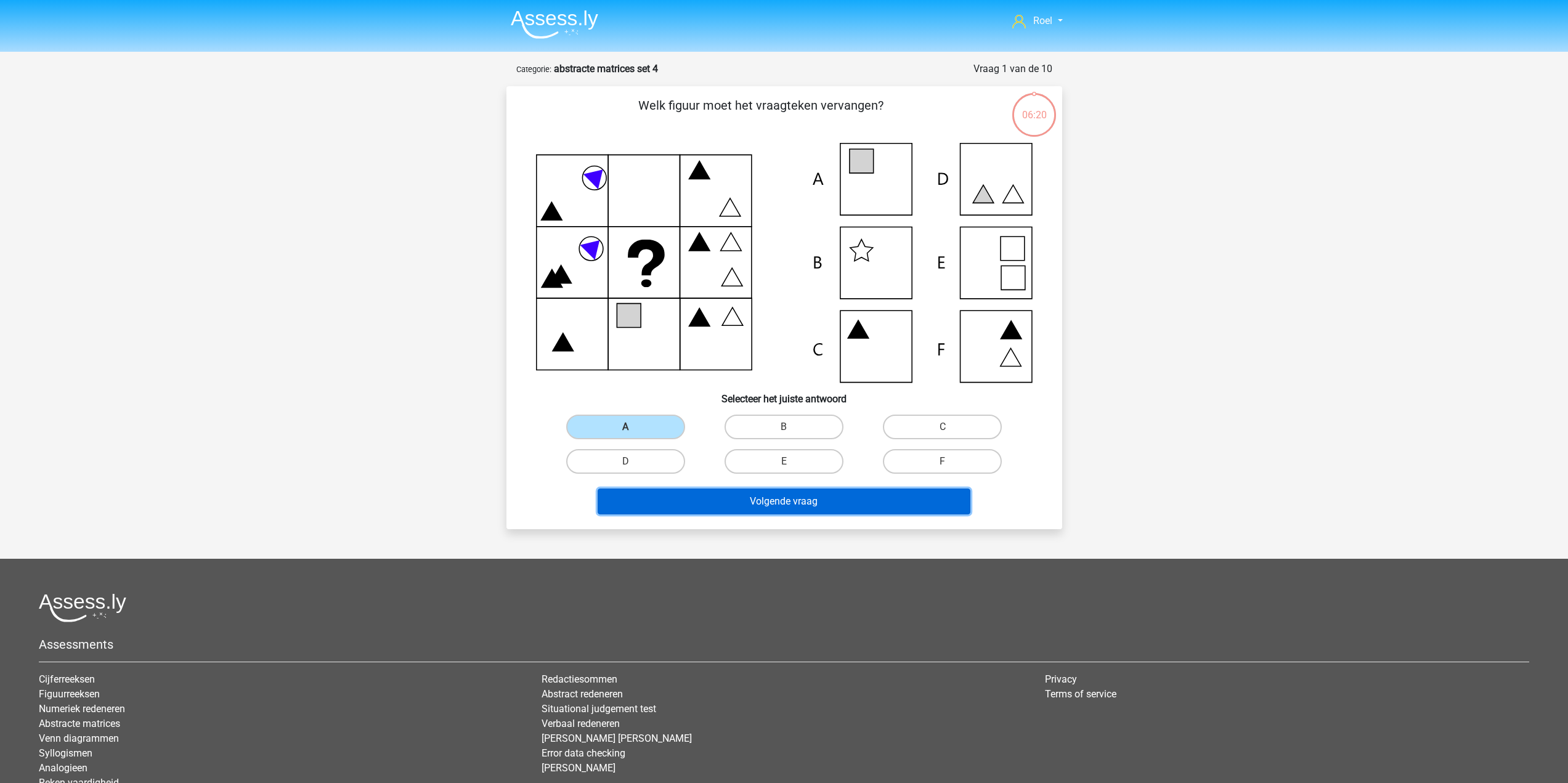
click at [736, 503] on button "Volgende vraag" at bounding box center [783, 501] width 373 height 26
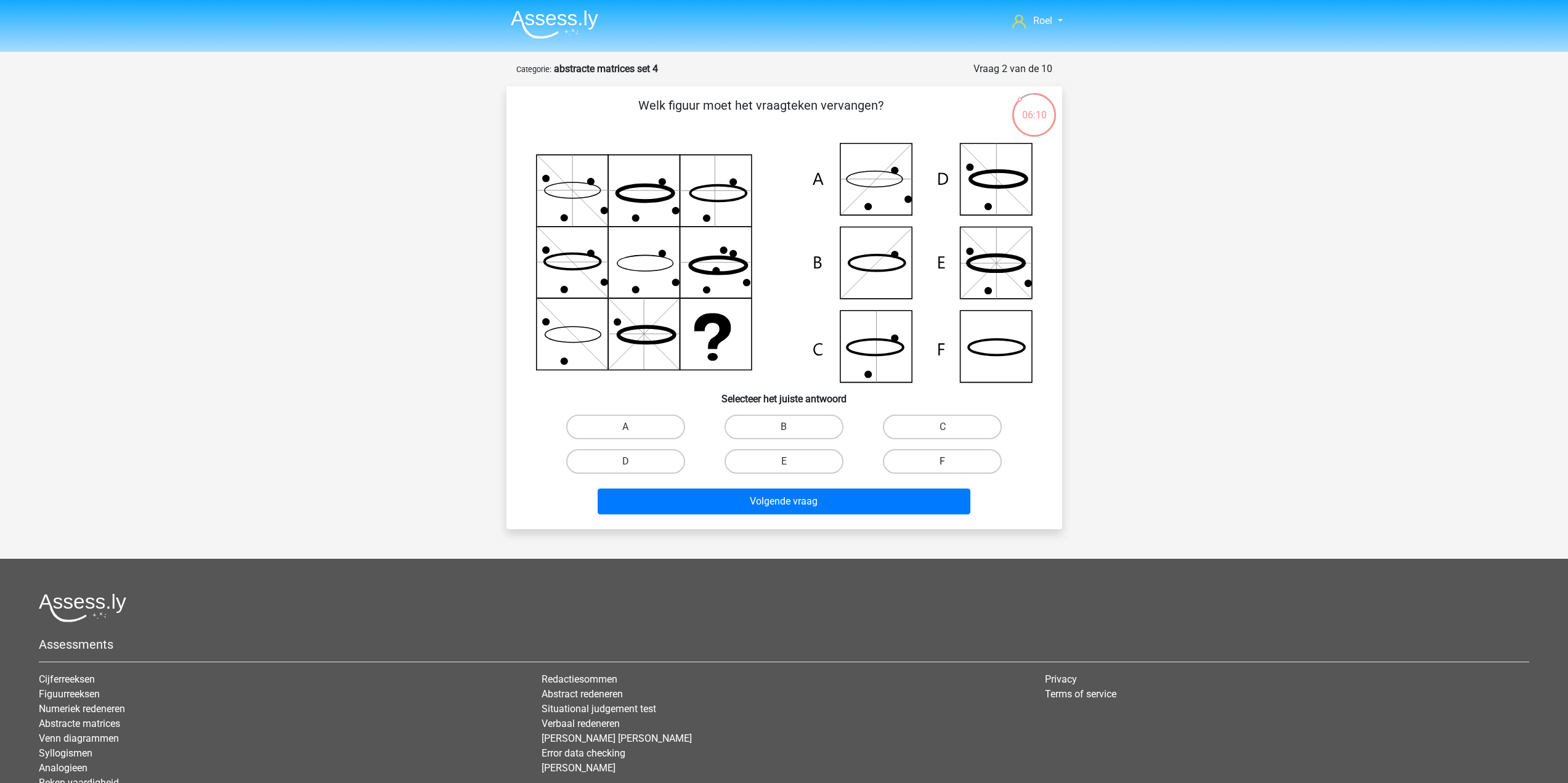
click at [933, 469] on label "F" at bounding box center [942, 461] width 119 height 24
click at [943, 469] on input "F" at bounding box center [947, 465] width 8 height 8
radio input "true"
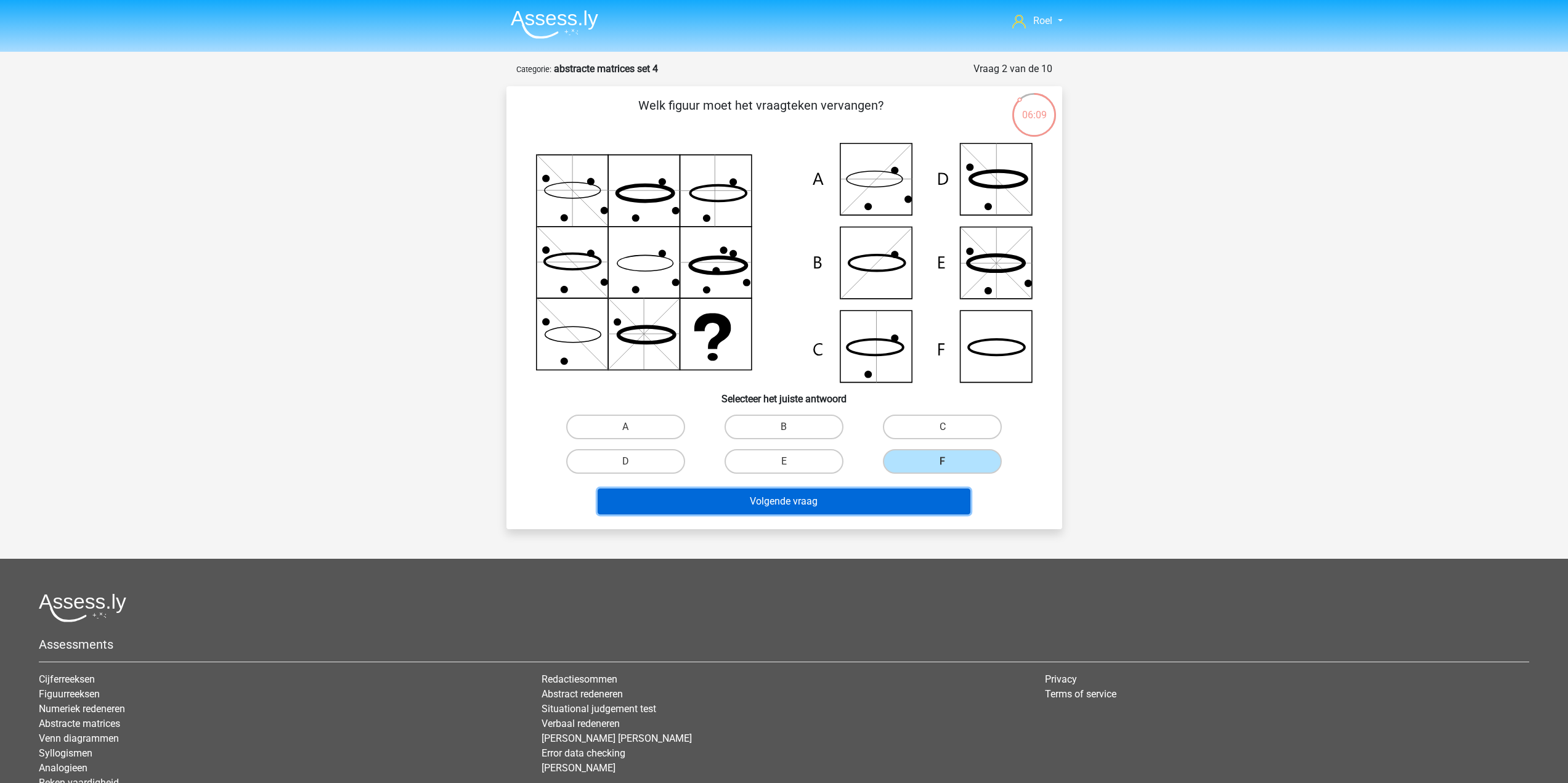
click at [867, 499] on button "Volgende vraag" at bounding box center [783, 501] width 373 height 26
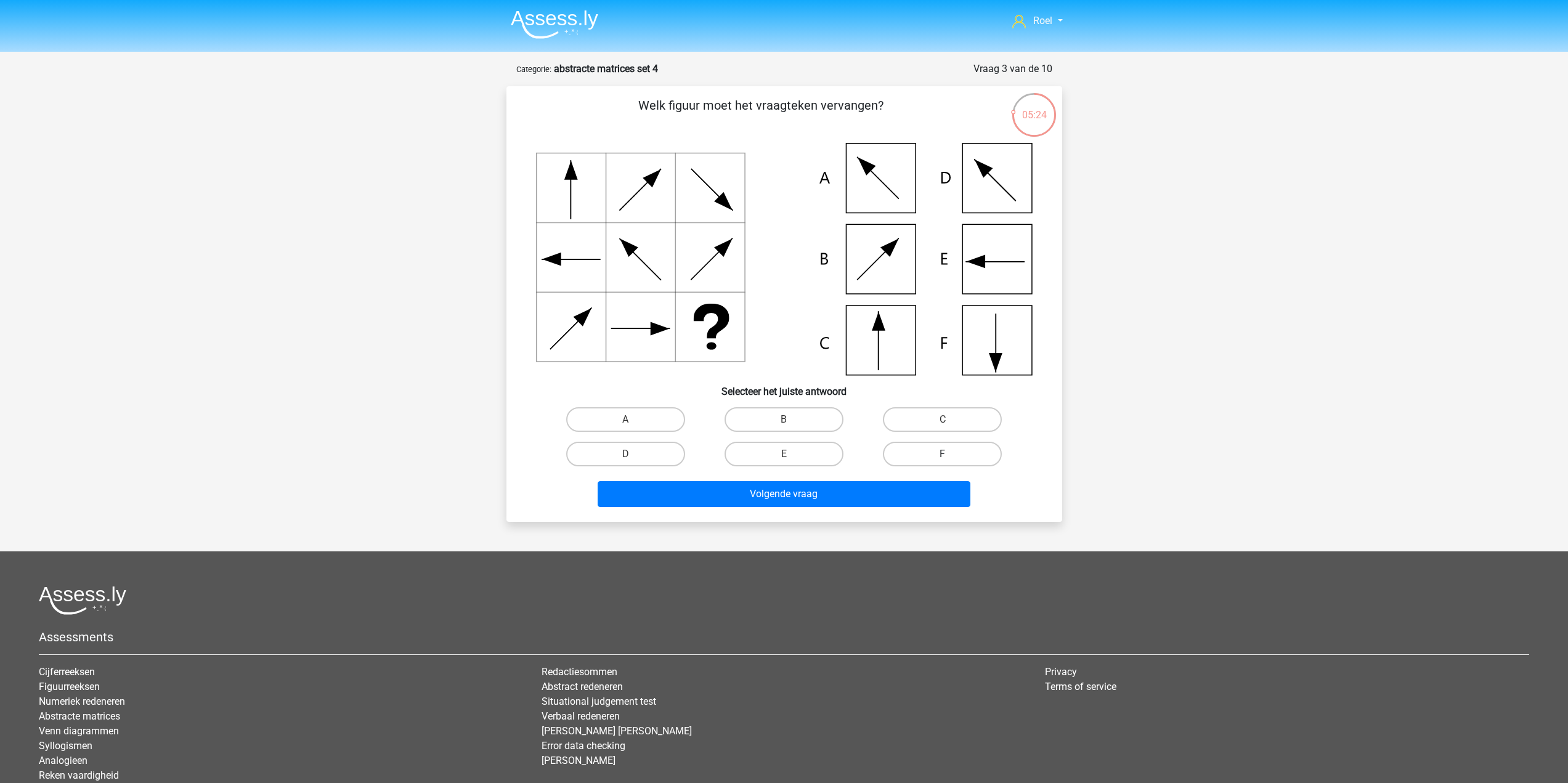
click at [924, 459] on label "F" at bounding box center [942, 454] width 119 height 24
click at [943, 459] on input "F" at bounding box center [947, 458] width 8 height 8
radio input "true"
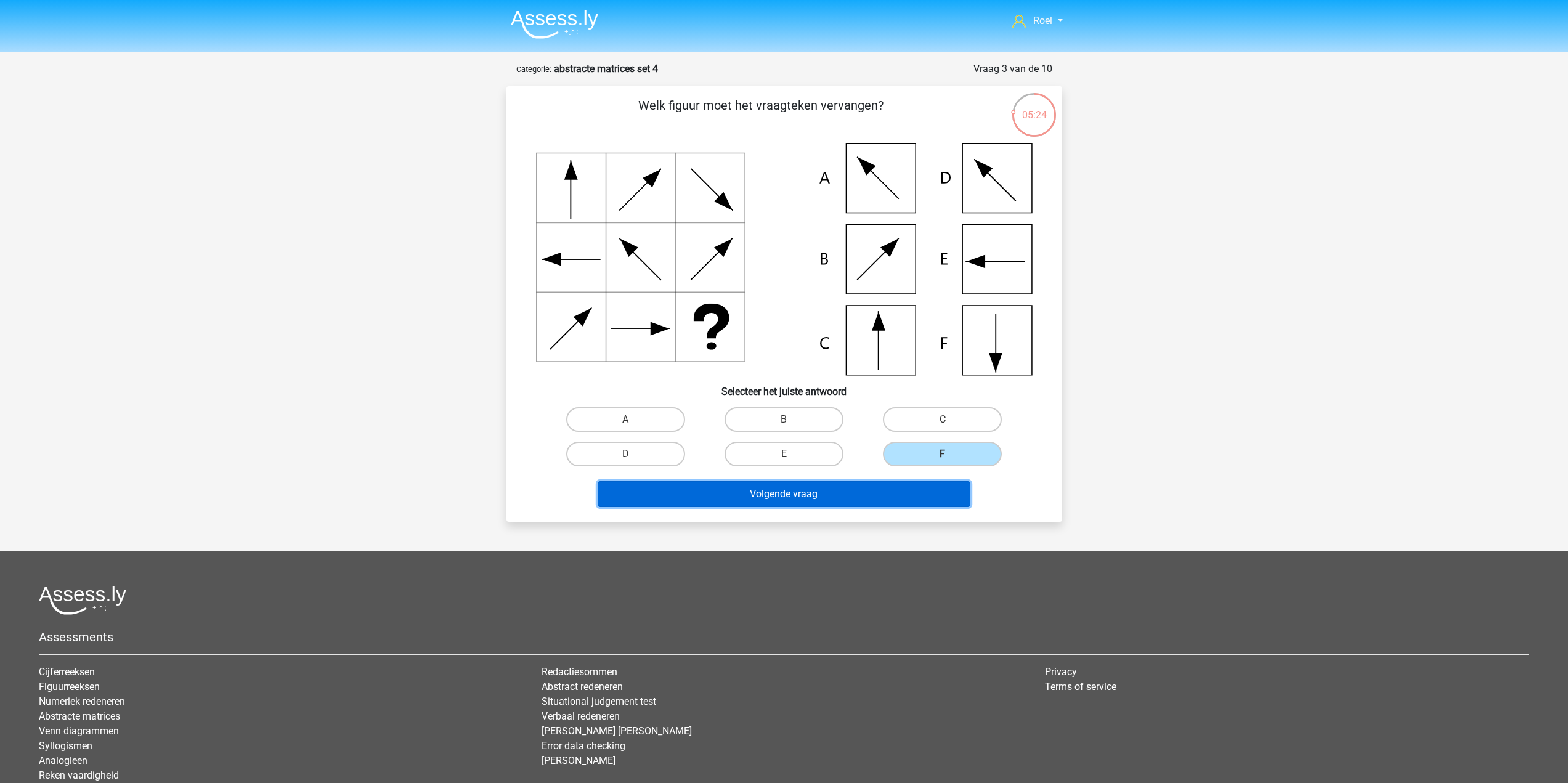
click at [861, 499] on button "Volgende vraag" at bounding box center [783, 494] width 373 height 26
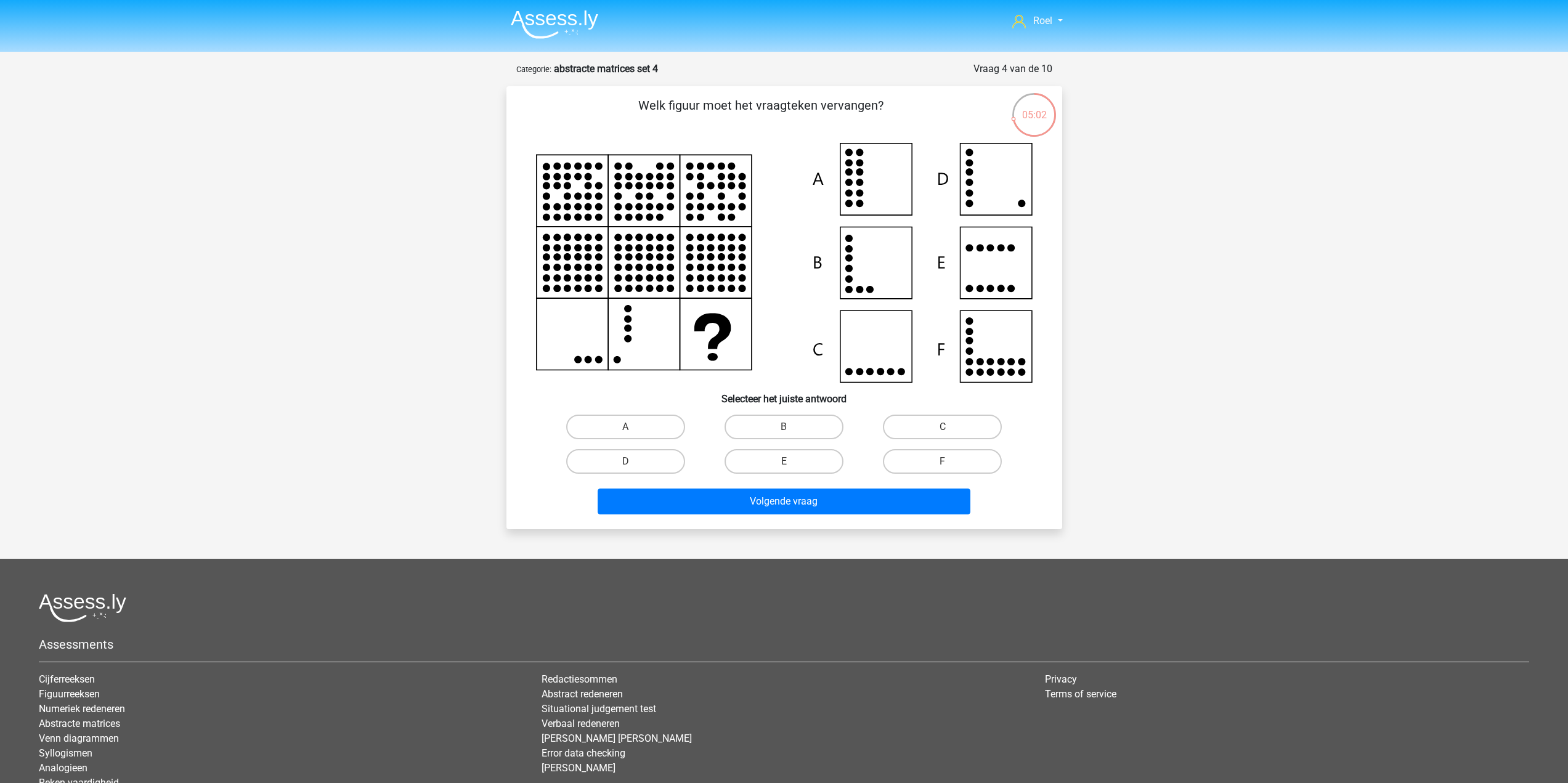
click at [646, 474] on div "D" at bounding box center [625, 461] width 158 height 35
drag, startPoint x: 650, startPoint y: 463, endPoint x: 671, endPoint y: 483, distance: 29.0
click at [650, 463] on label "D" at bounding box center [625, 461] width 119 height 24
click at [633, 463] on input "D" at bounding box center [629, 465] width 8 height 8
radio input "true"
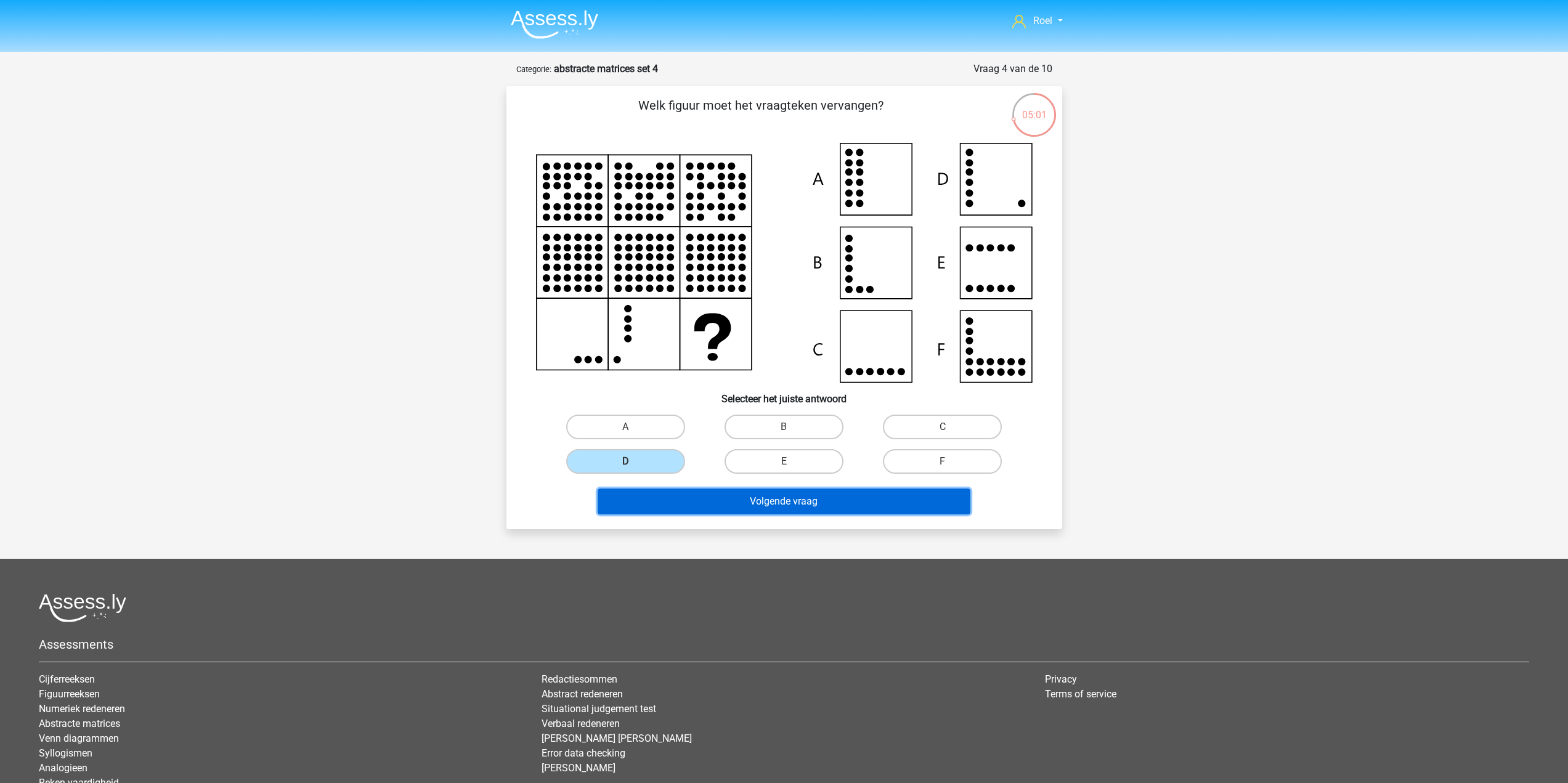
click at [682, 498] on button "Volgende vraag" at bounding box center [783, 501] width 373 height 26
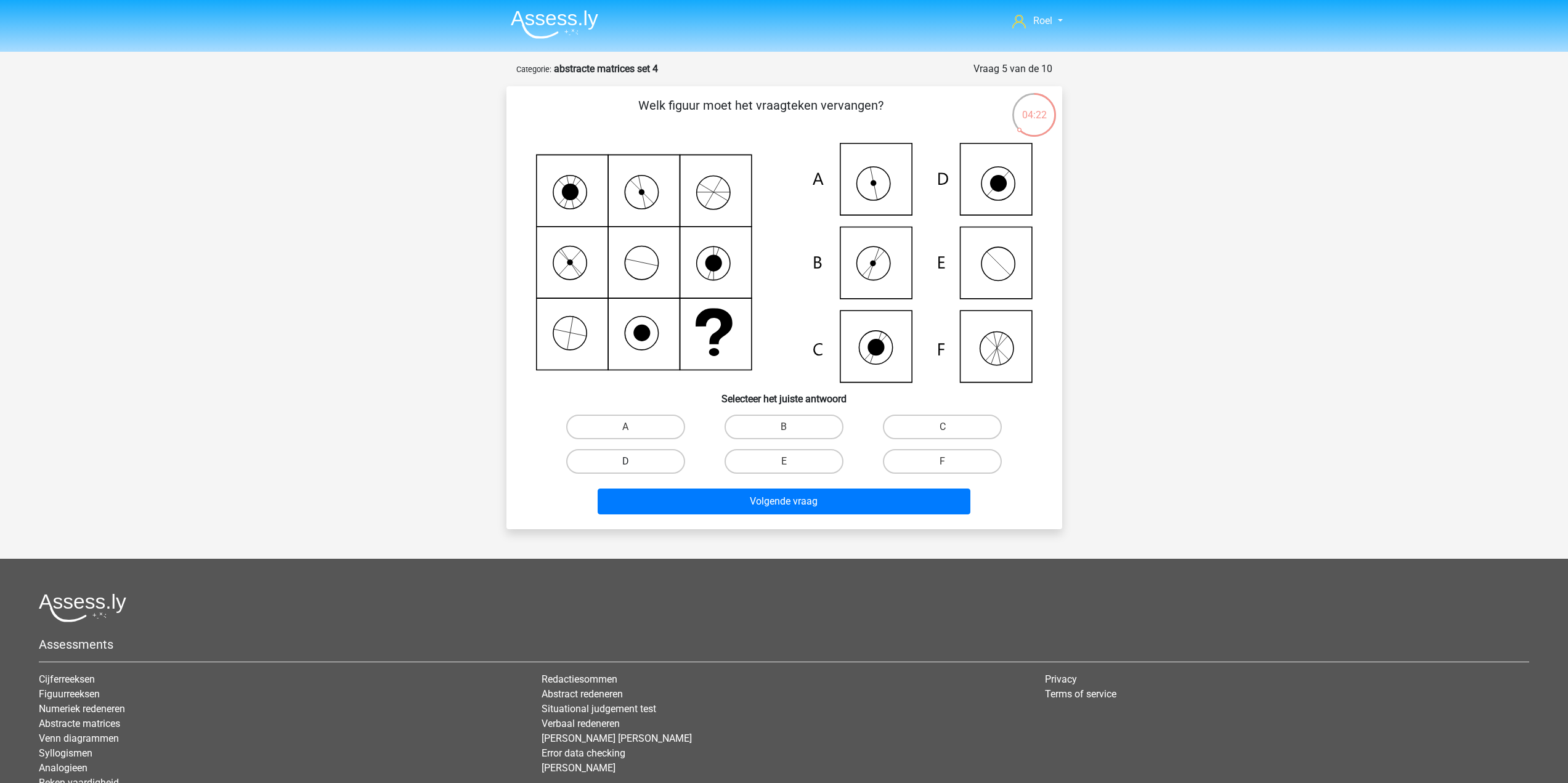
click at [647, 464] on label "D" at bounding box center [625, 461] width 119 height 24
click at [633, 464] on input "D" at bounding box center [629, 465] width 8 height 8
radio input "true"
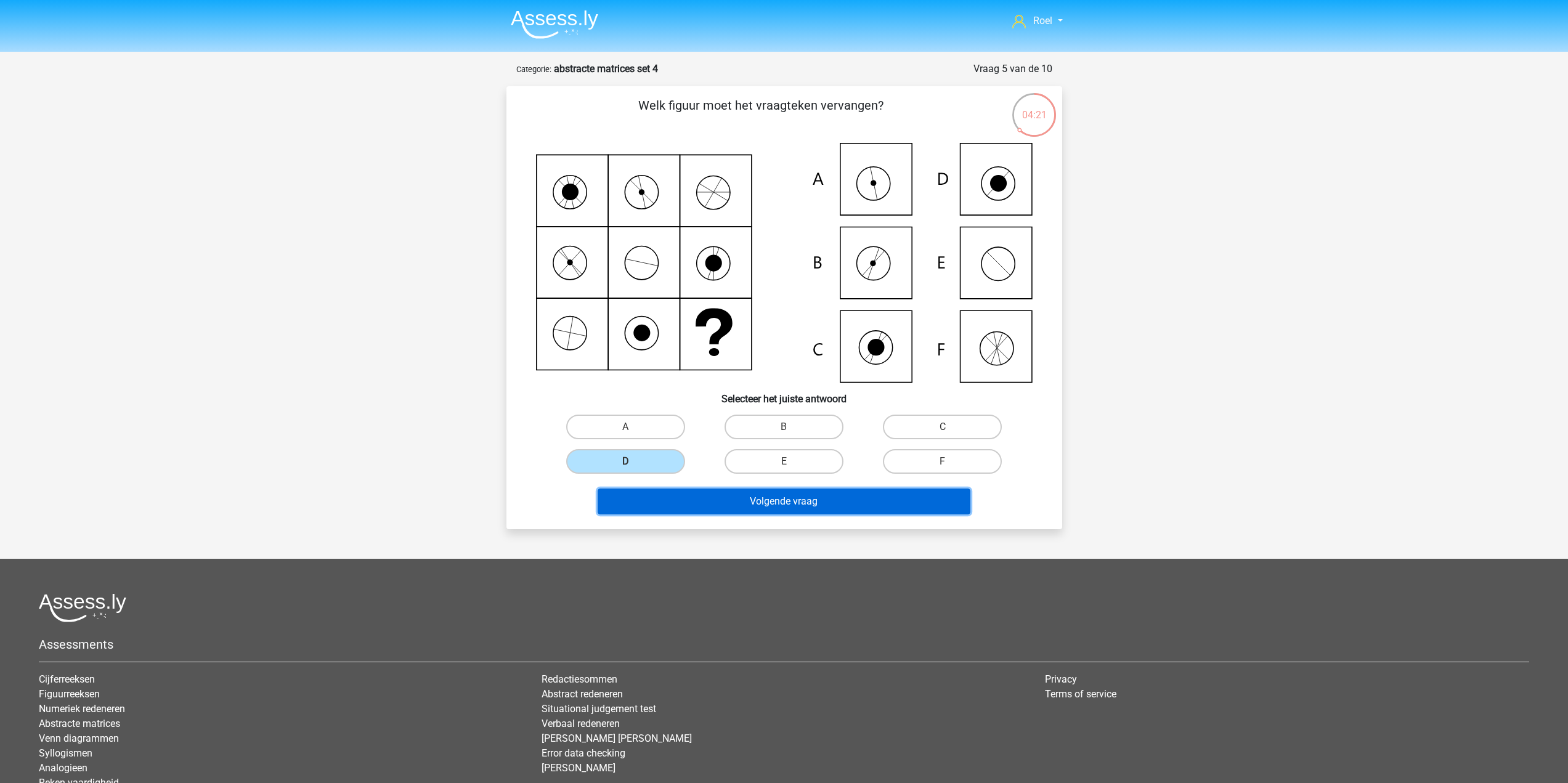
click at [740, 508] on button "Volgende vraag" at bounding box center [783, 501] width 373 height 26
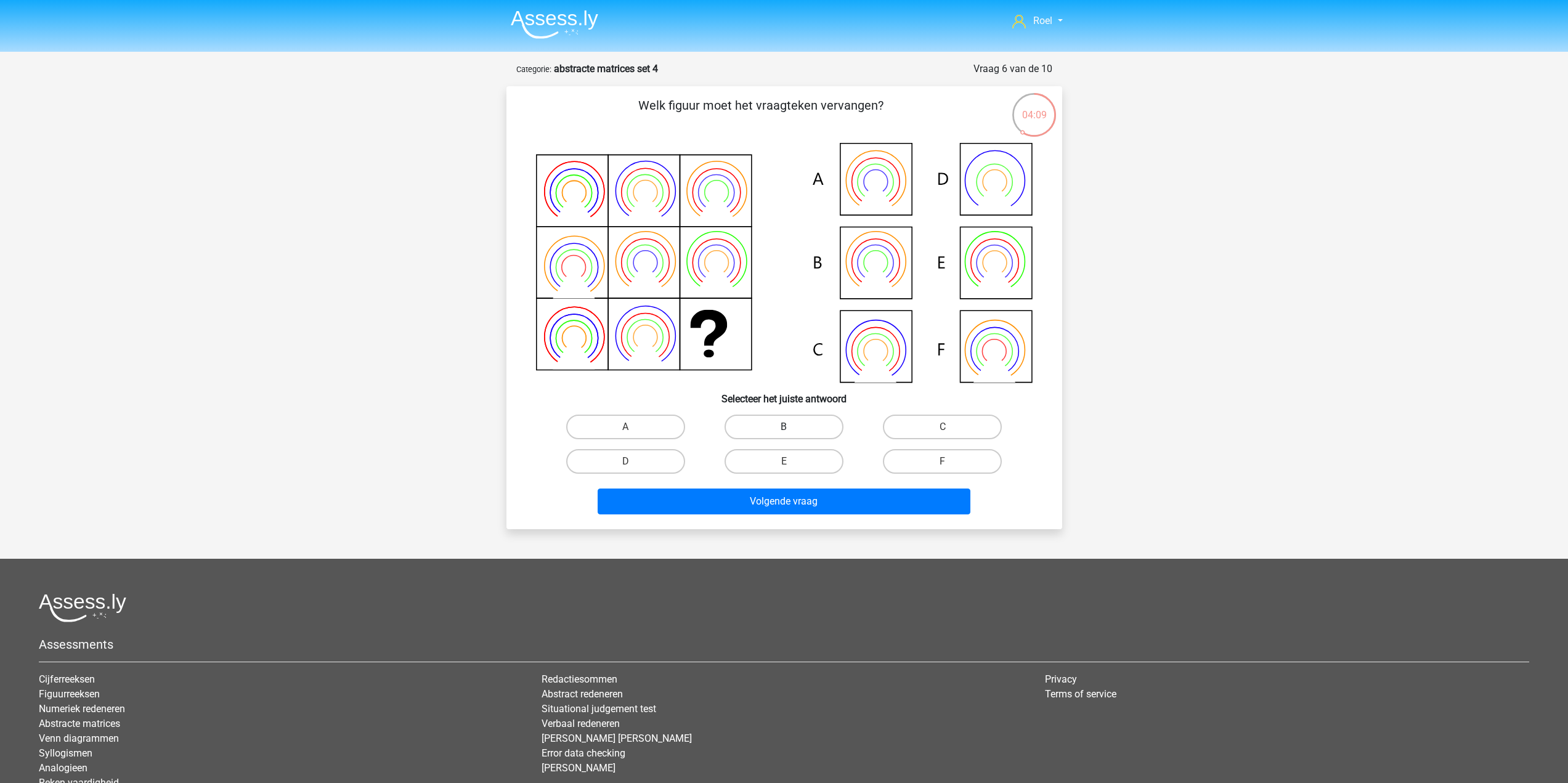
click at [829, 436] on label "B" at bounding box center [783, 427] width 119 height 24
click at [791, 435] on input "B" at bounding box center [787, 431] width 8 height 8
radio input "true"
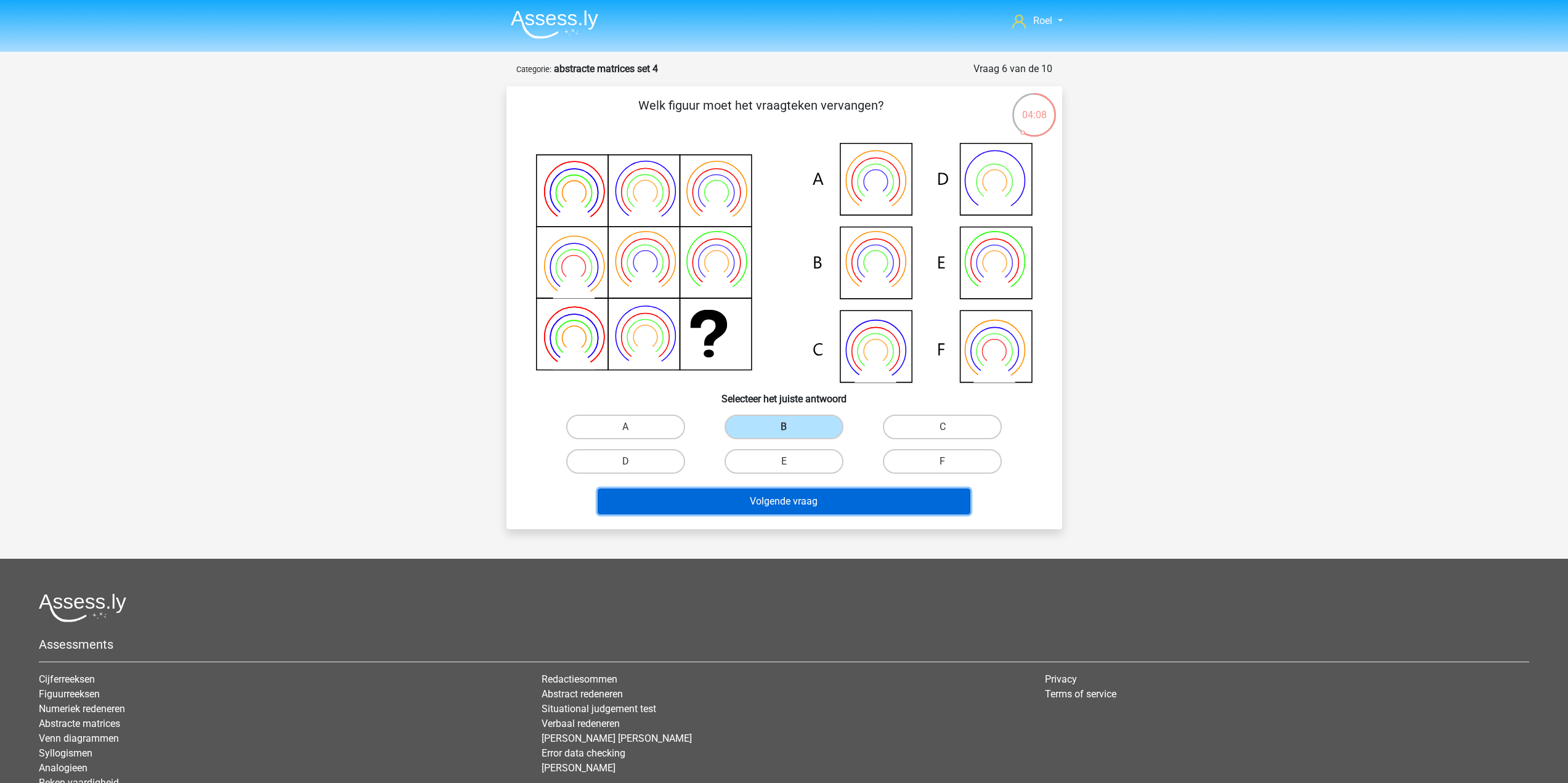
click at [886, 503] on button "Volgende vraag" at bounding box center [783, 501] width 373 height 26
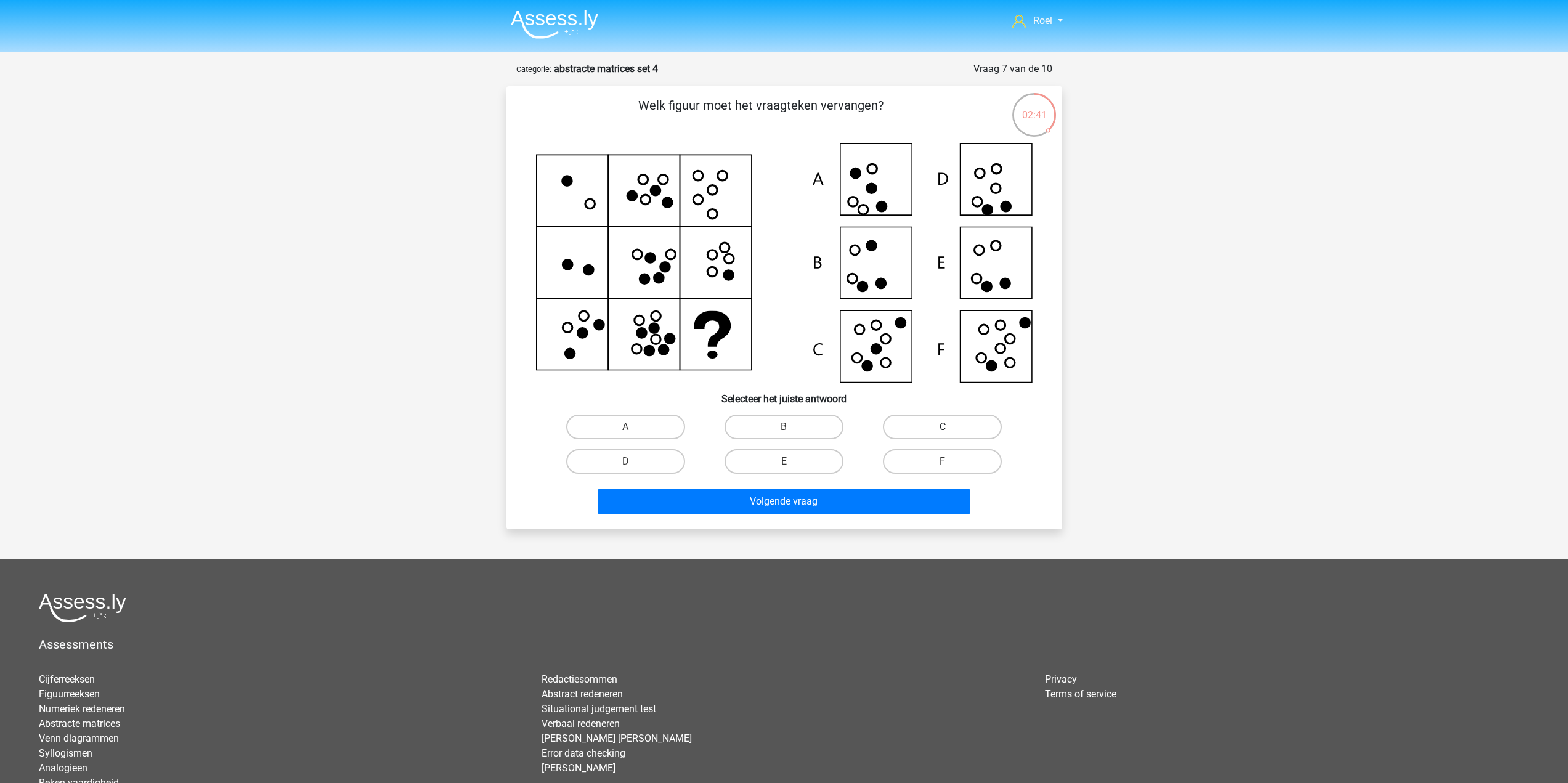
click at [958, 418] on label "C" at bounding box center [942, 427] width 119 height 24
click at [950, 427] on input "C" at bounding box center [947, 431] width 8 height 8
radio input "true"
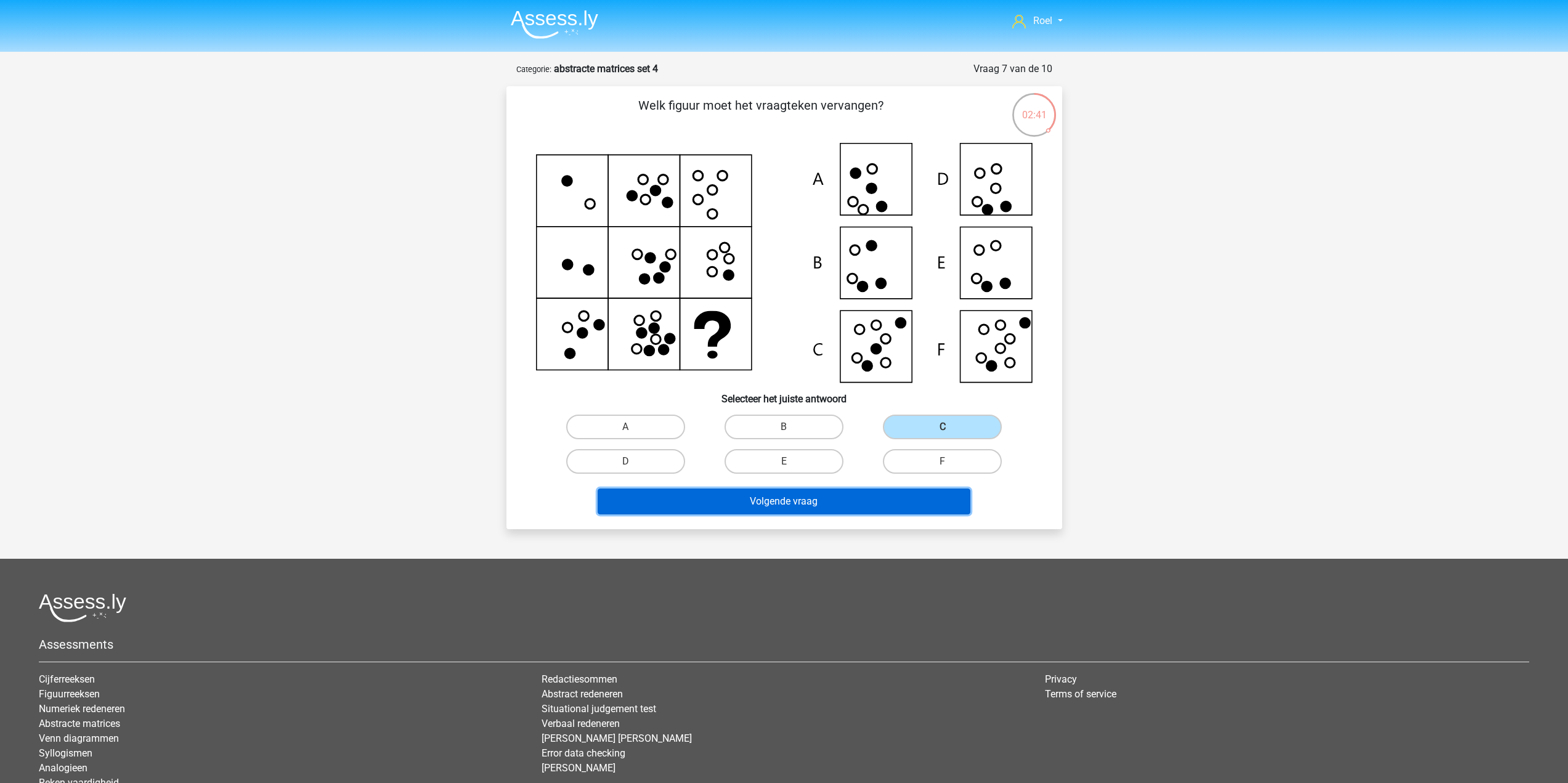
click at [897, 495] on button "Volgende vraag" at bounding box center [783, 501] width 373 height 26
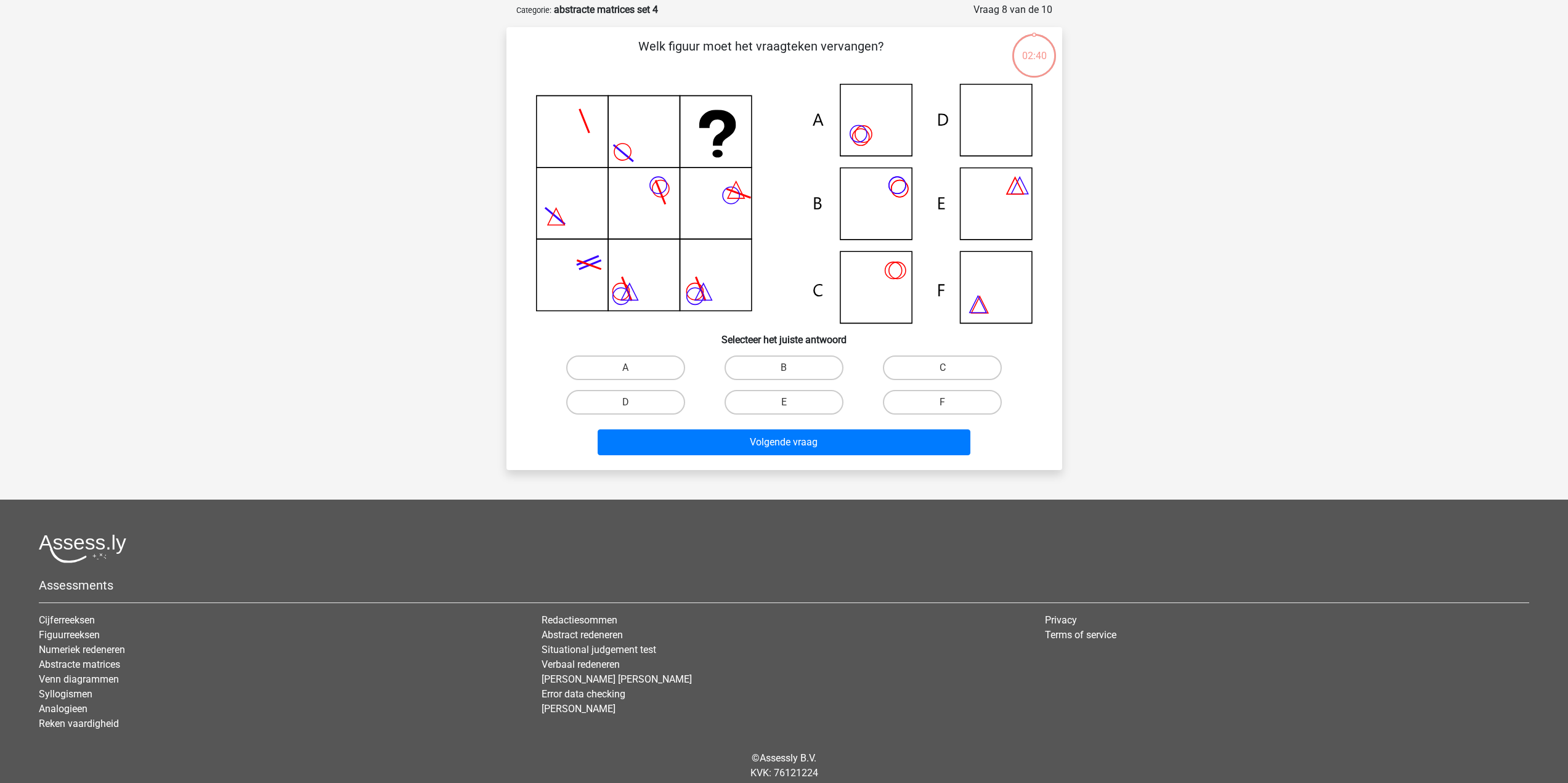
scroll to position [62, 0]
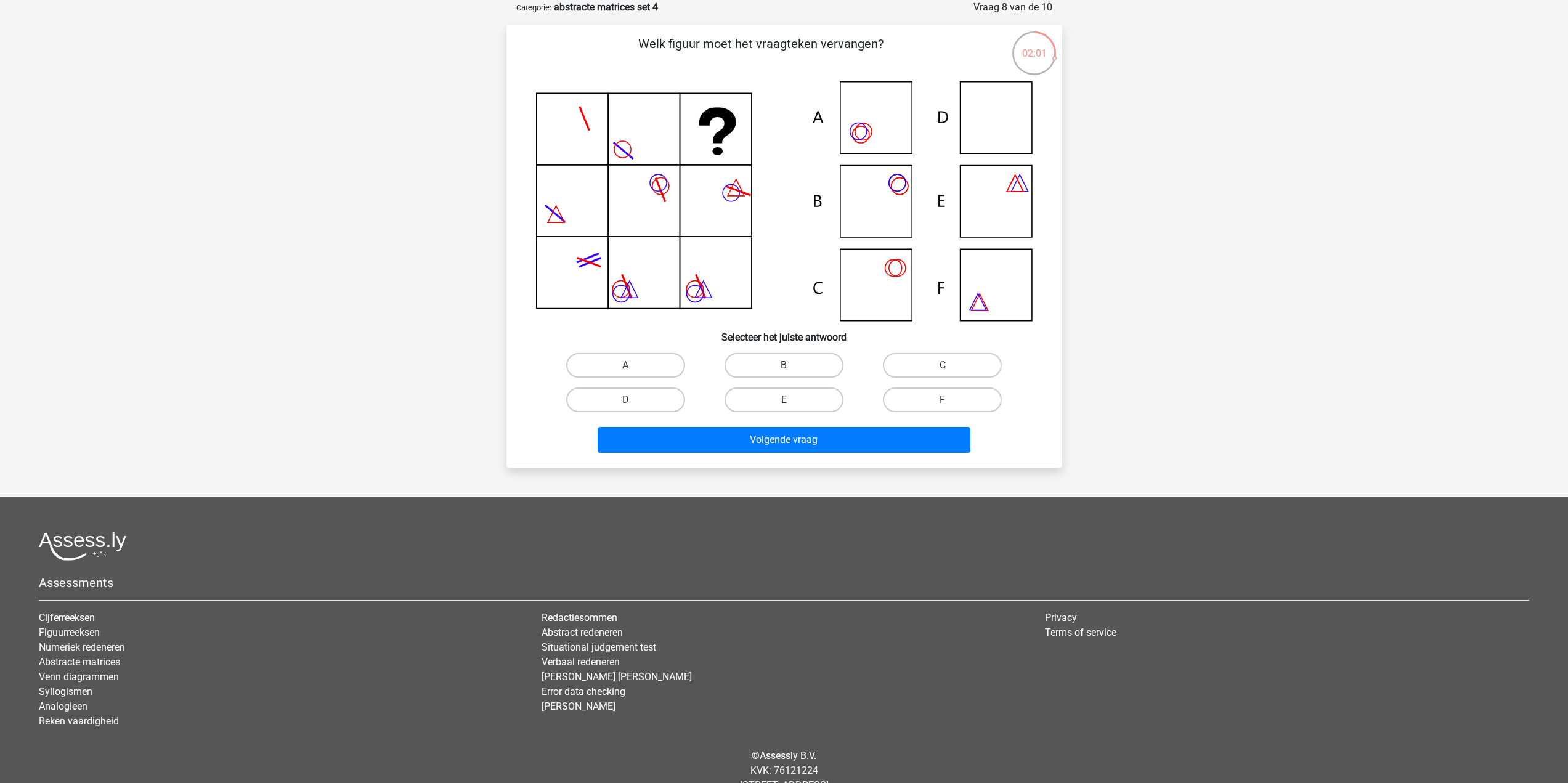
click at [948, 405] on input "F" at bounding box center [947, 404] width 8 height 8
radio input "true"
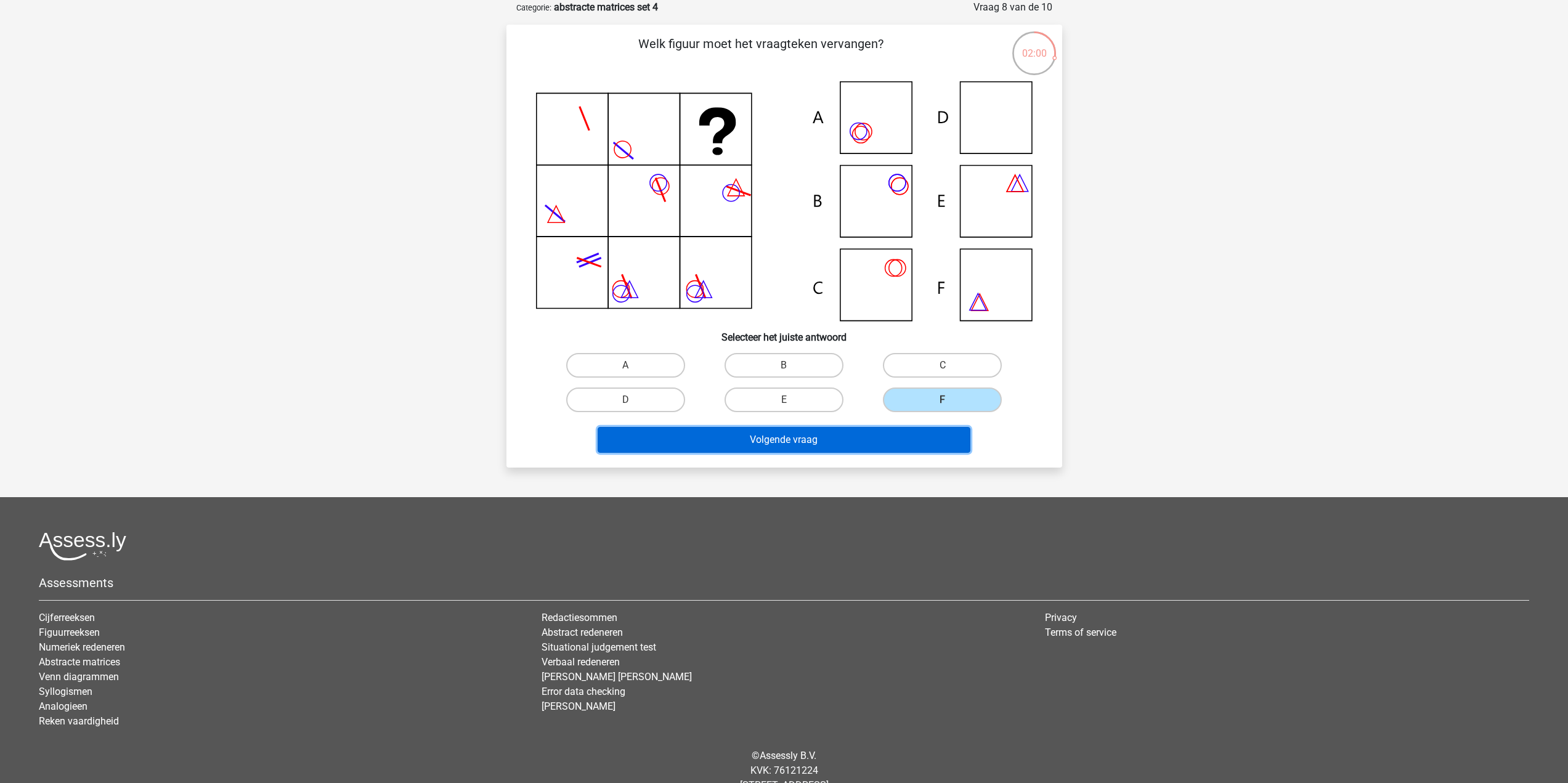
click at [855, 438] on button "Volgende vraag" at bounding box center [783, 440] width 373 height 26
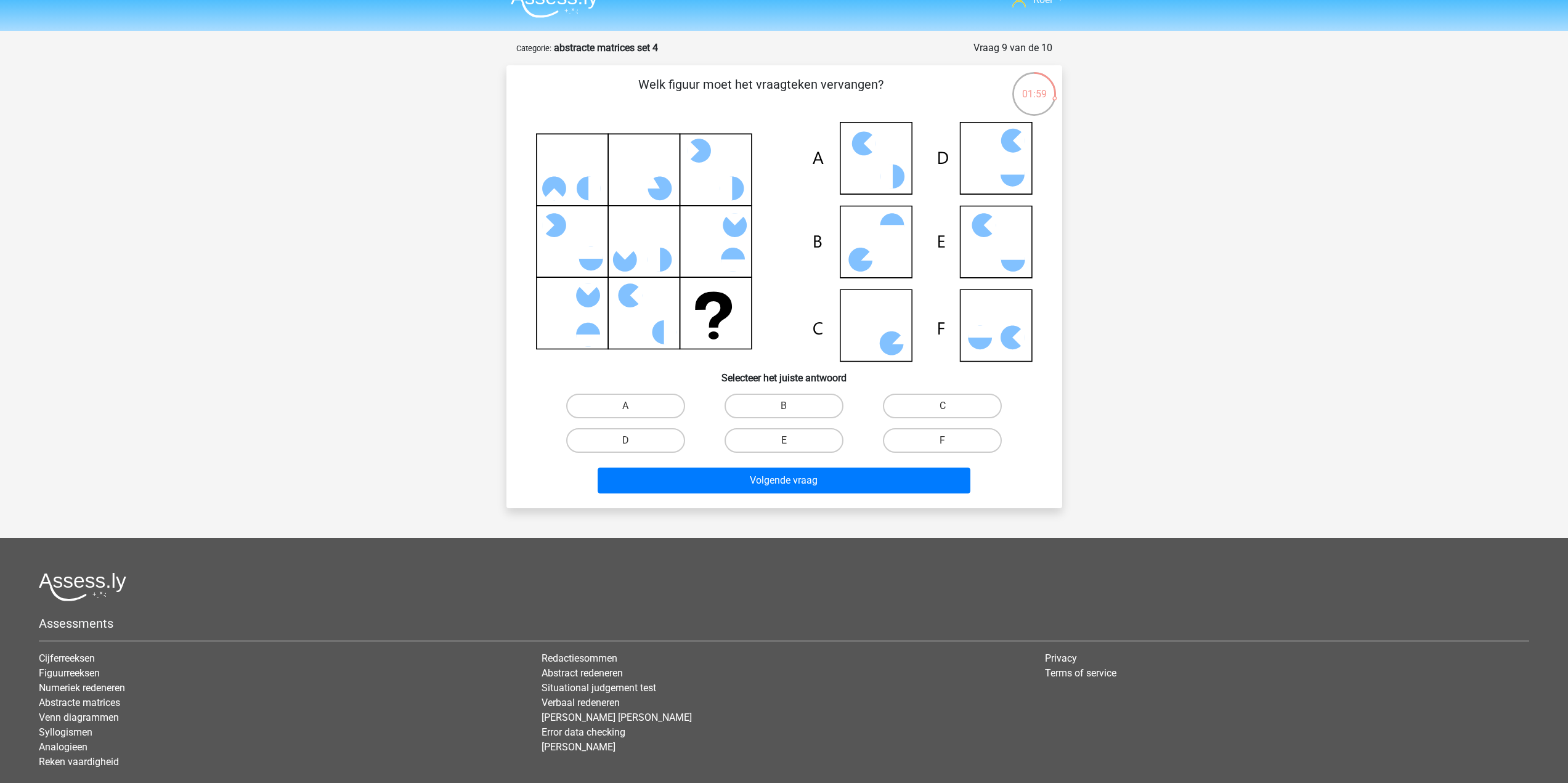
scroll to position [0, 0]
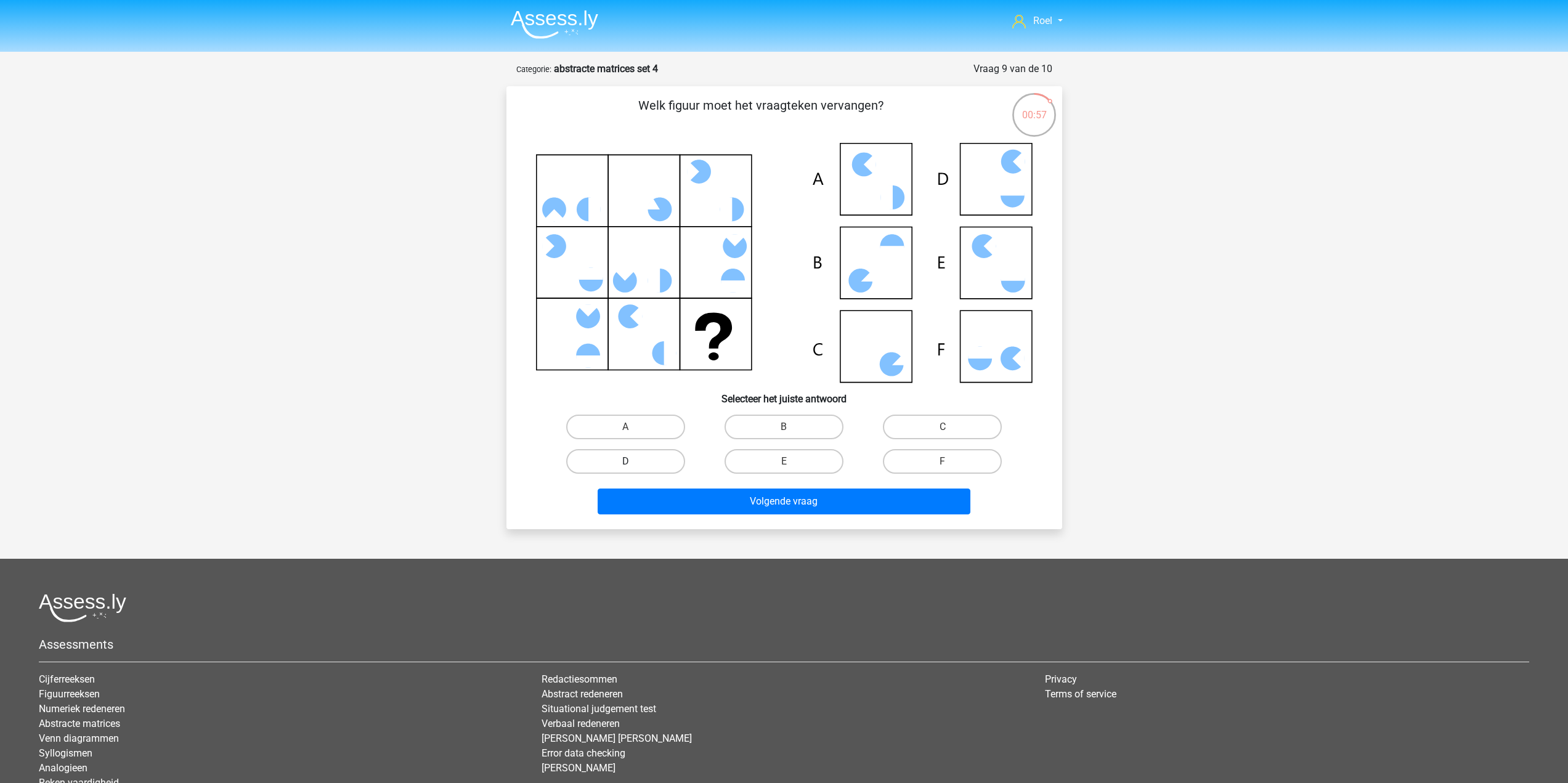
click at [664, 460] on label "D" at bounding box center [625, 461] width 119 height 24
click at [633, 461] on input "D" at bounding box center [629, 465] width 8 height 8
radio input "true"
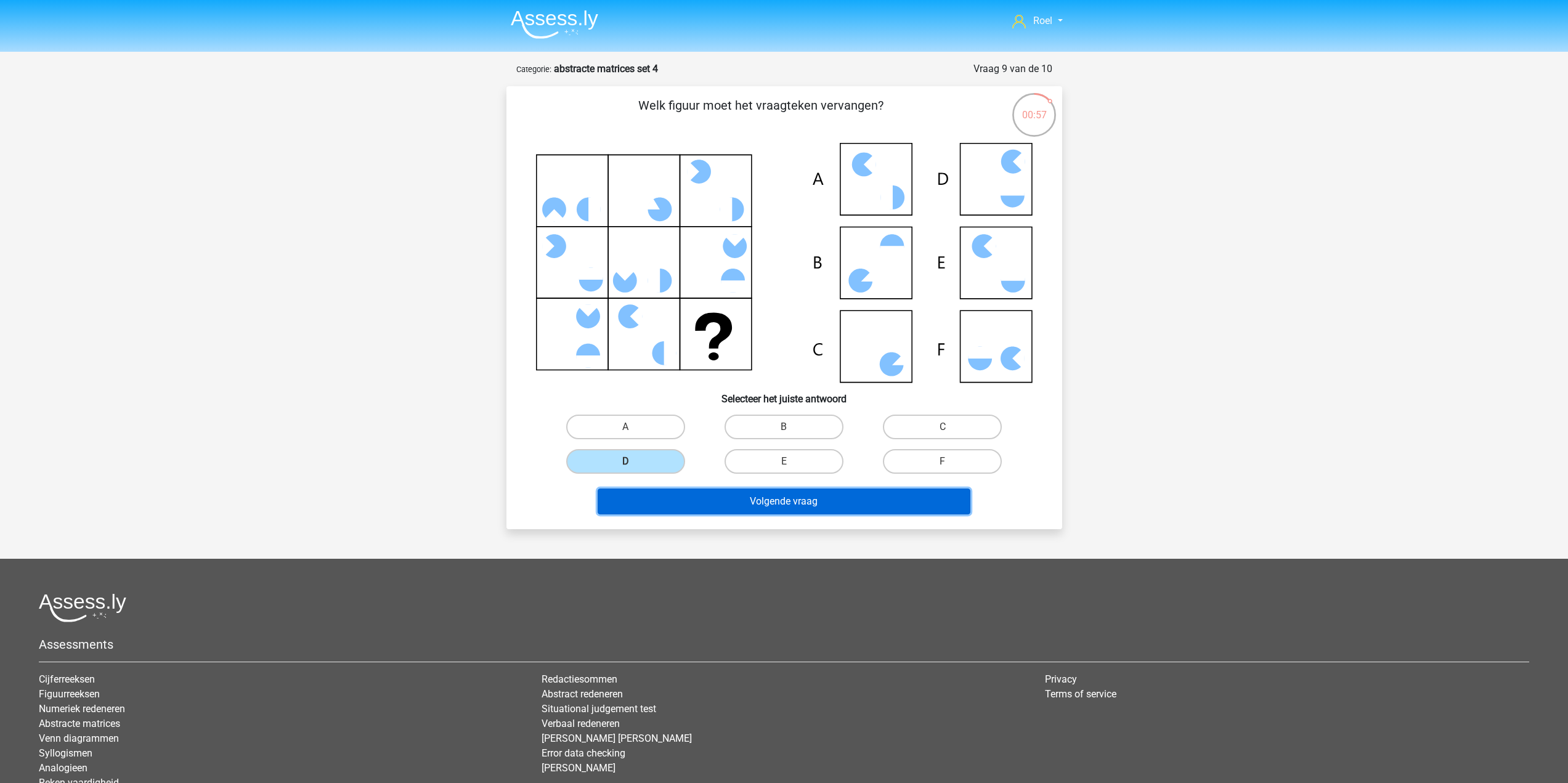
click at [713, 503] on button "Volgende vraag" at bounding box center [783, 501] width 373 height 26
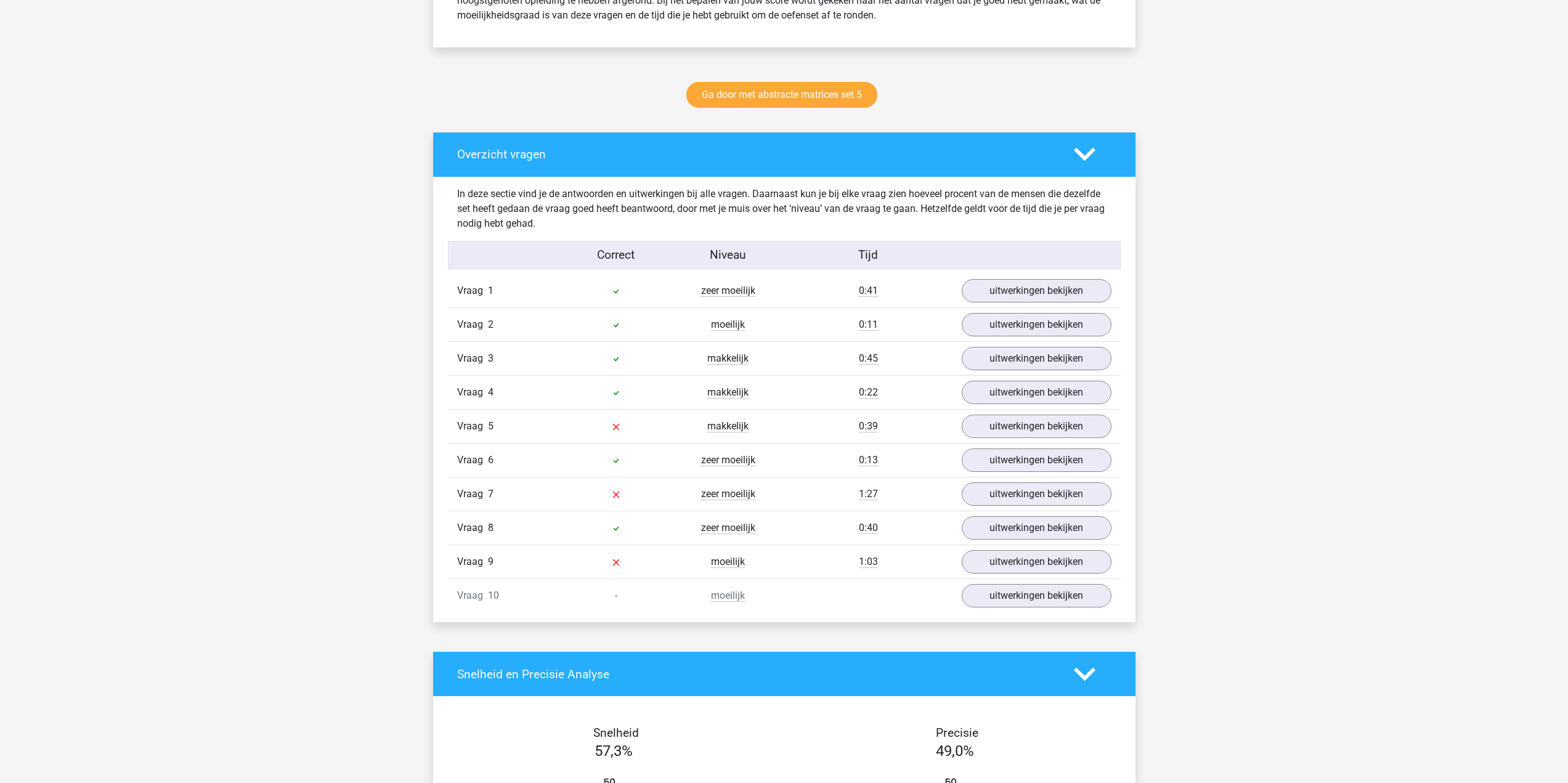
scroll to position [554, 0]
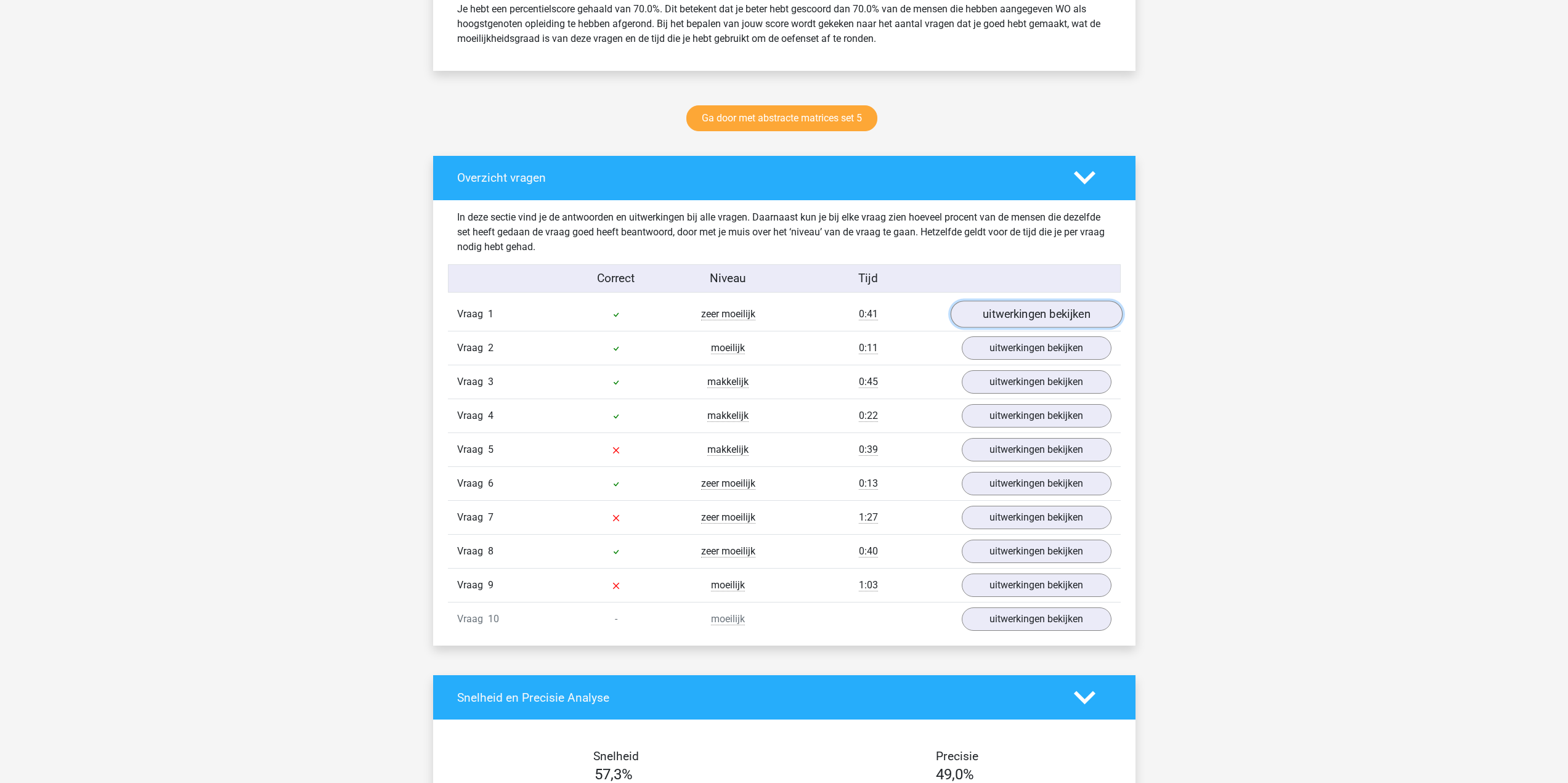
click at [1016, 317] on link "uitwerkingen bekijken" at bounding box center [1035, 315] width 172 height 27
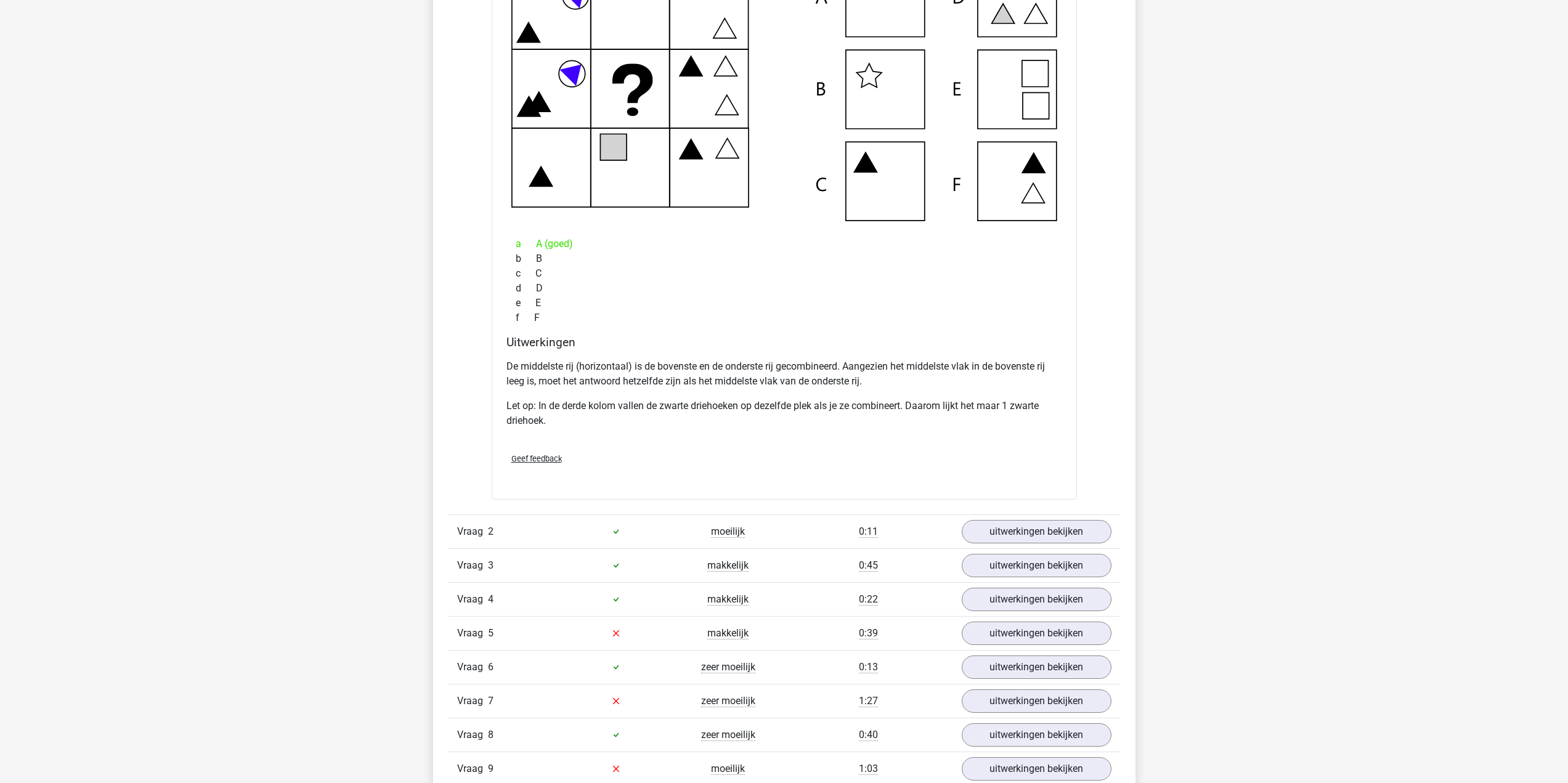
scroll to position [985, 0]
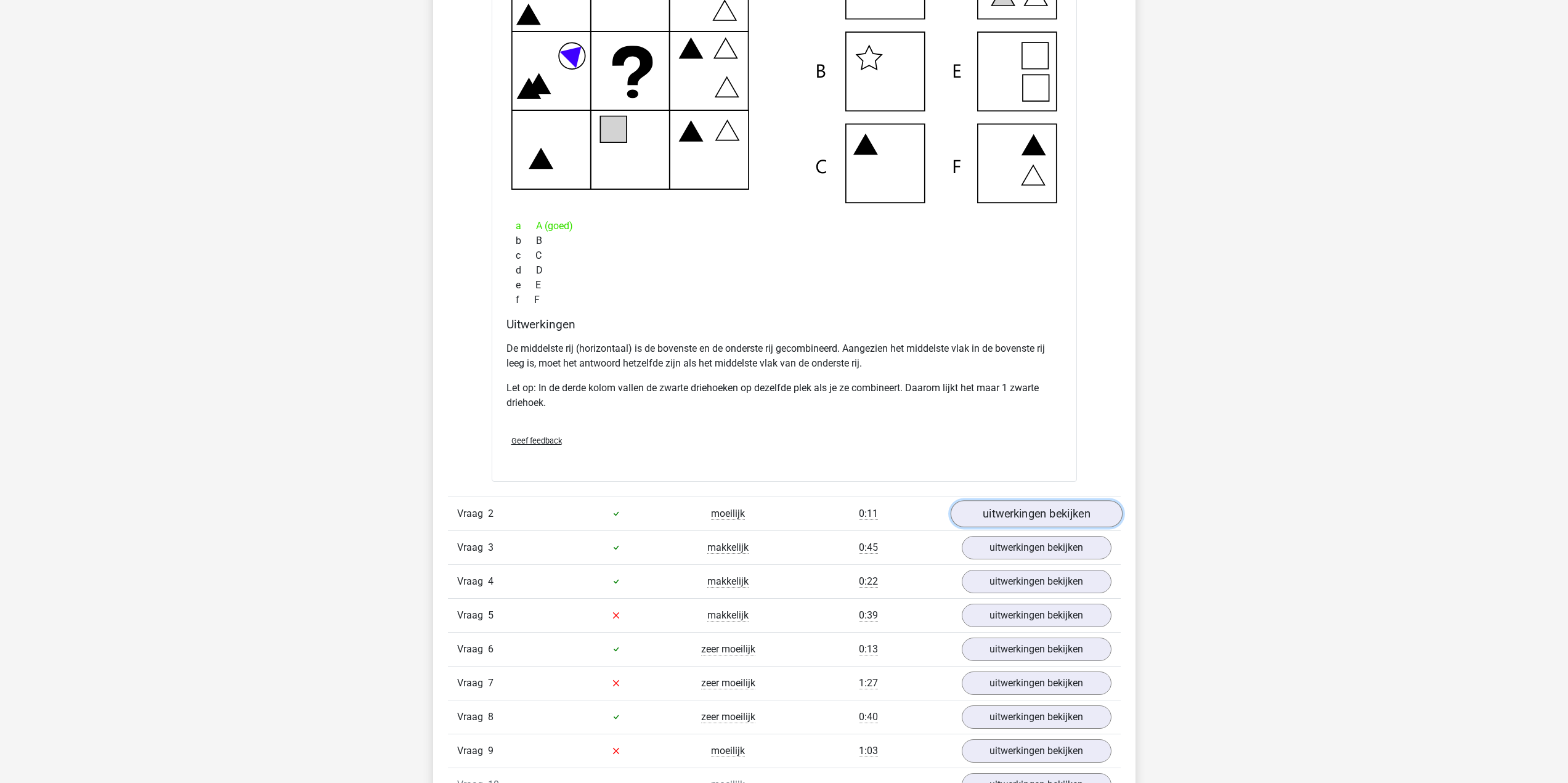
click at [1056, 523] on link "uitwerkingen bekijken" at bounding box center [1035, 514] width 172 height 27
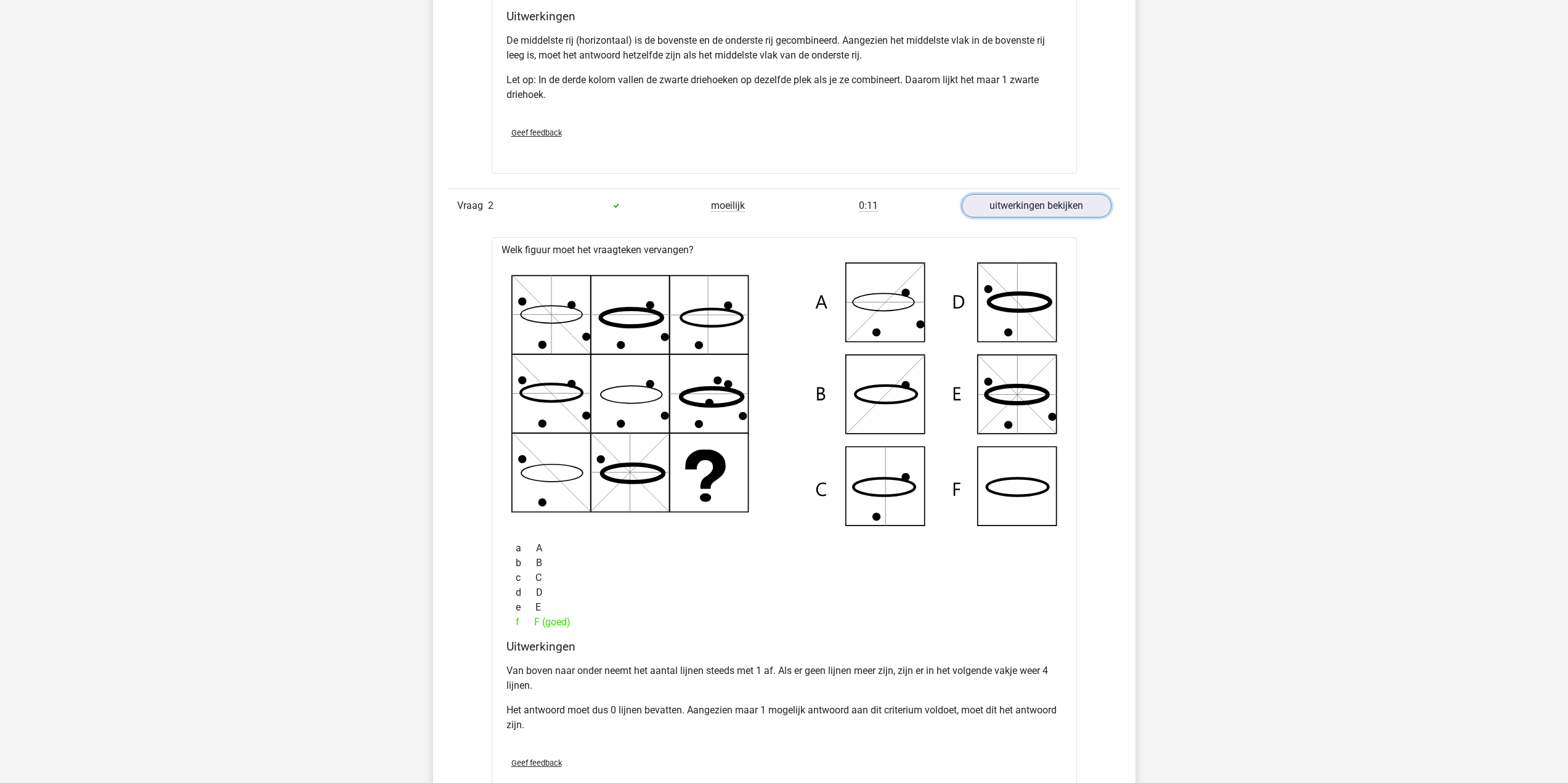
scroll to position [1601, 0]
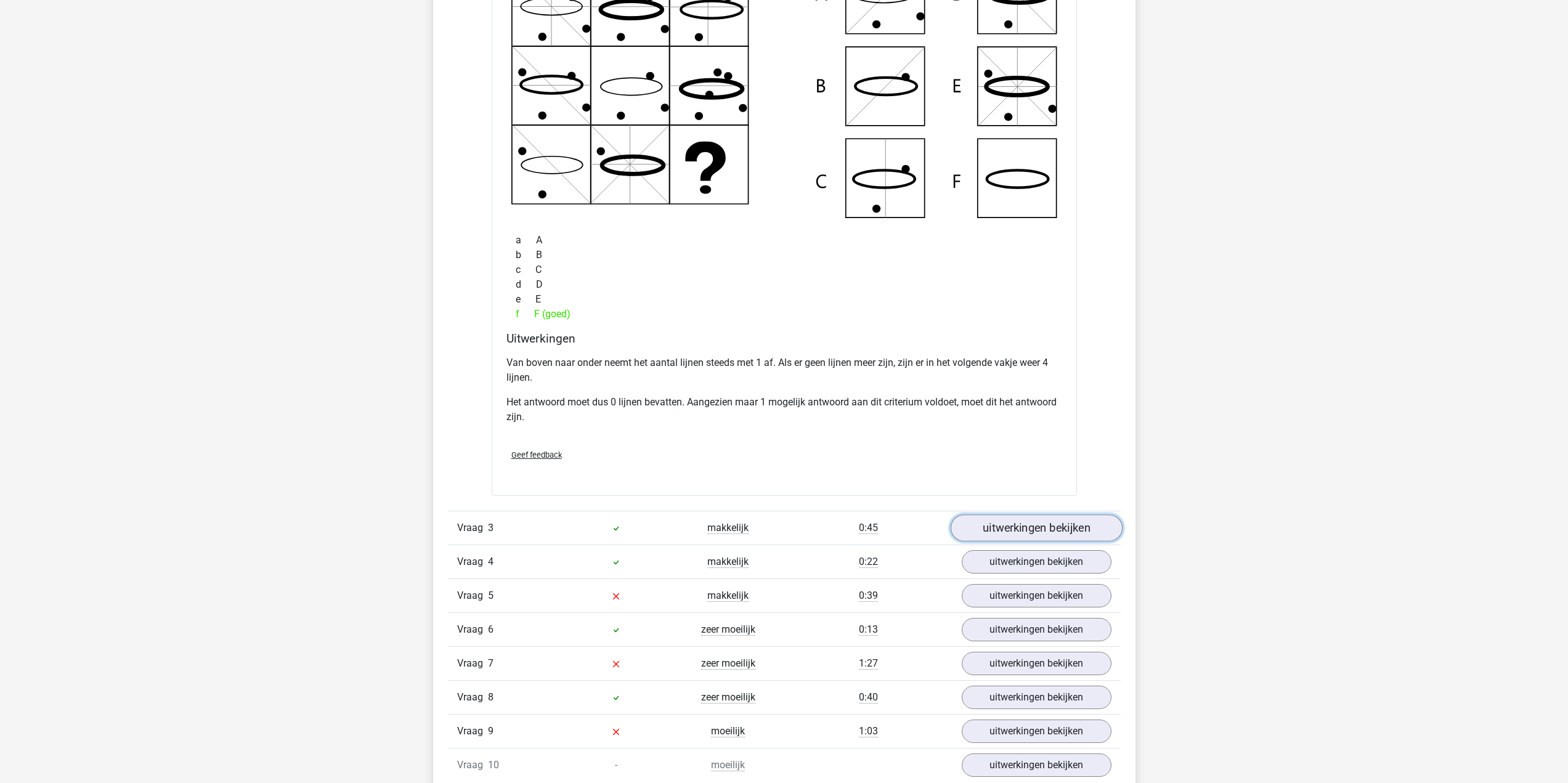
click at [994, 531] on link "uitwerkingen bekijken" at bounding box center [1035, 528] width 172 height 27
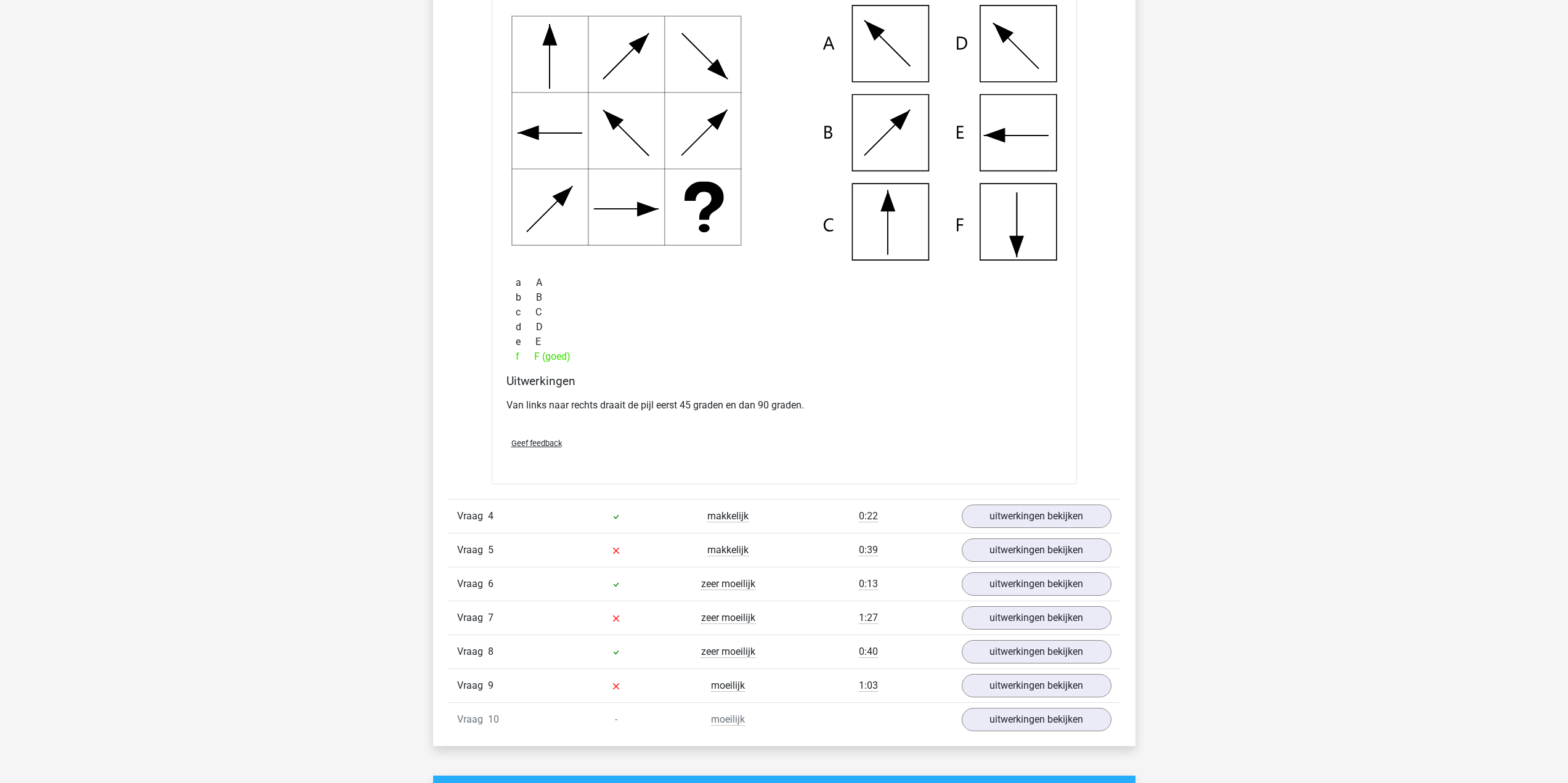
scroll to position [2340, 0]
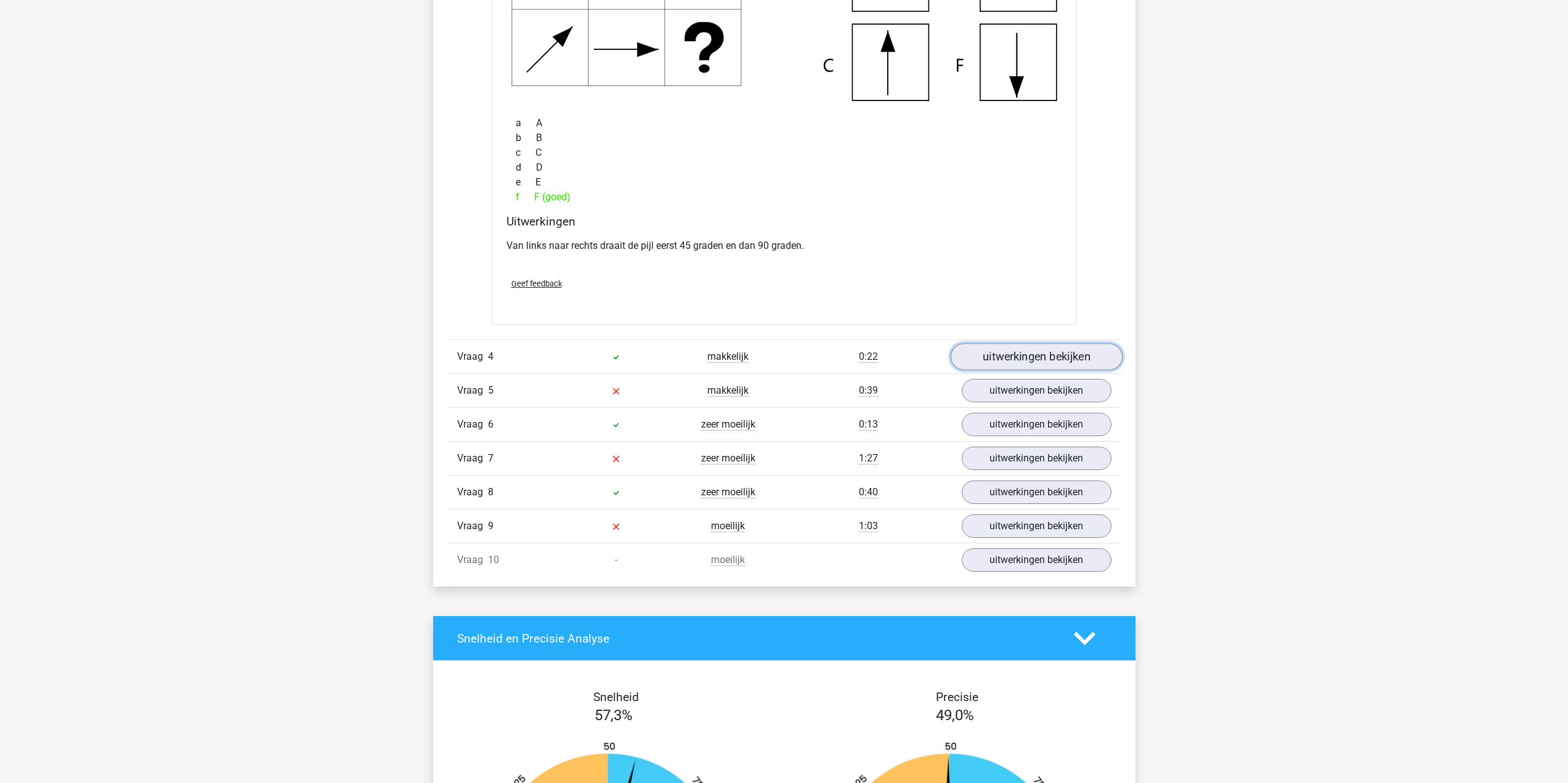
click at [1013, 364] on link "uitwerkingen bekijken" at bounding box center [1035, 357] width 172 height 27
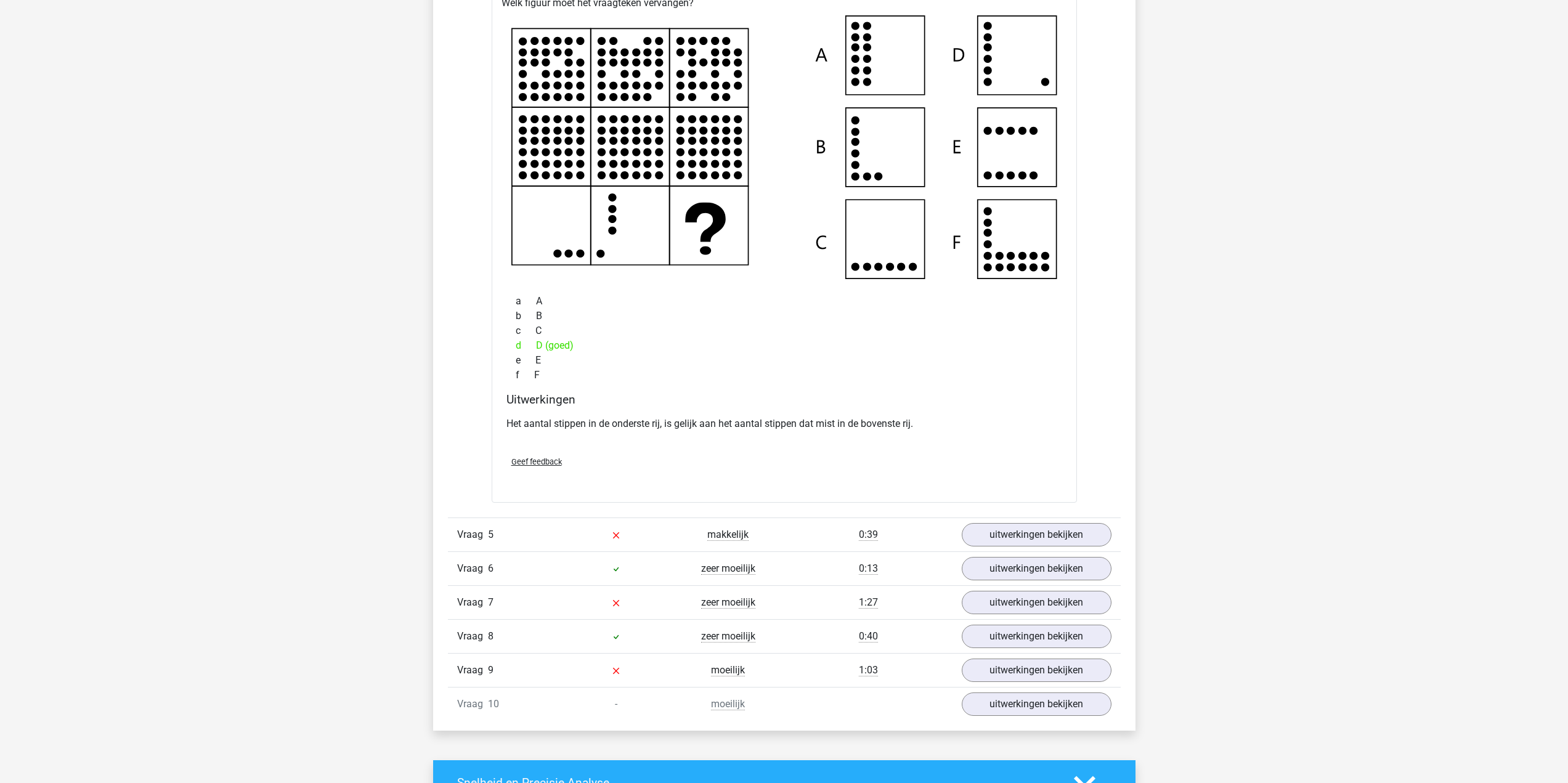
scroll to position [2833, 0]
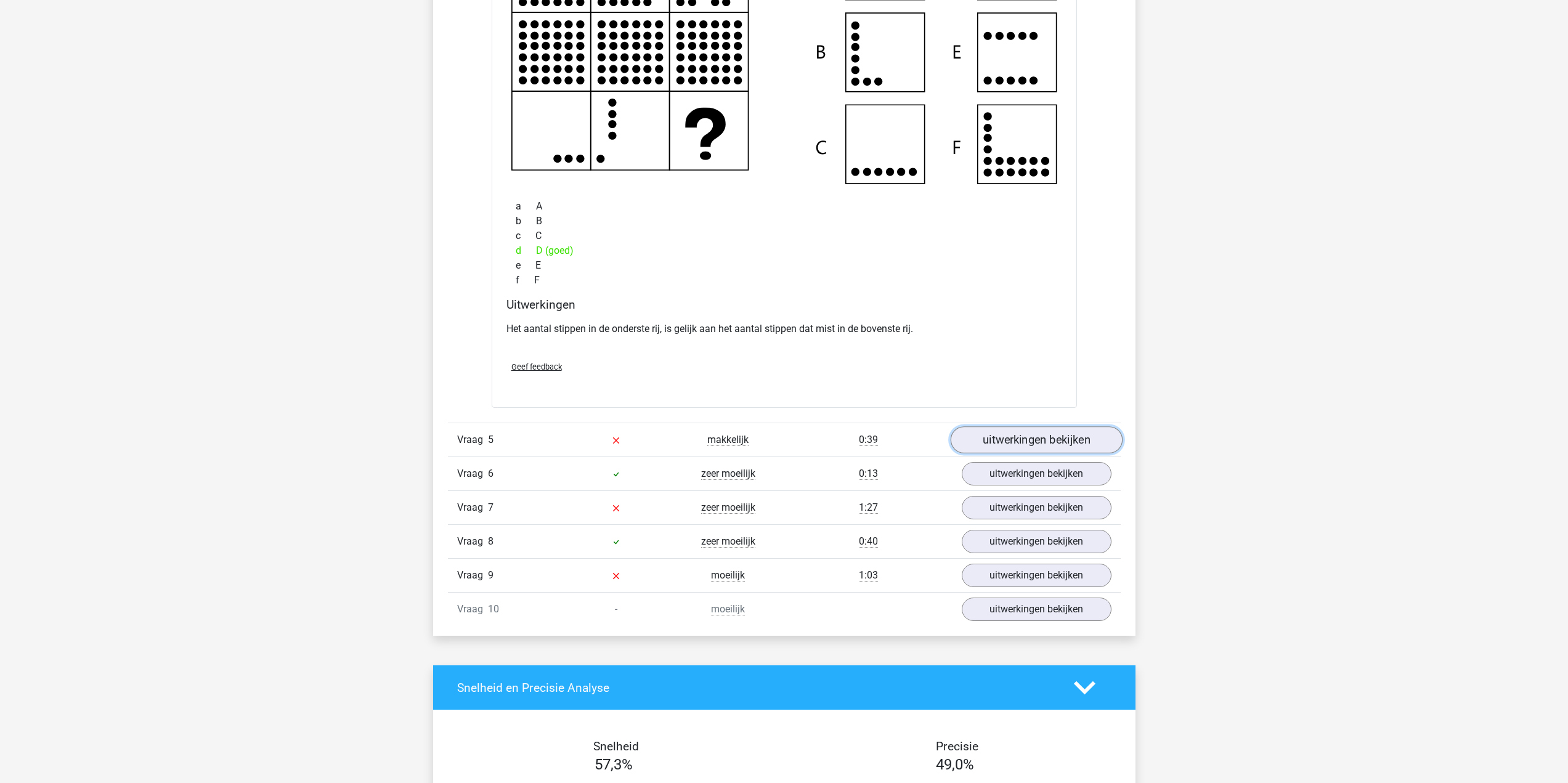
click at [1057, 433] on link "uitwerkingen bekijken" at bounding box center [1035, 440] width 172 height 27
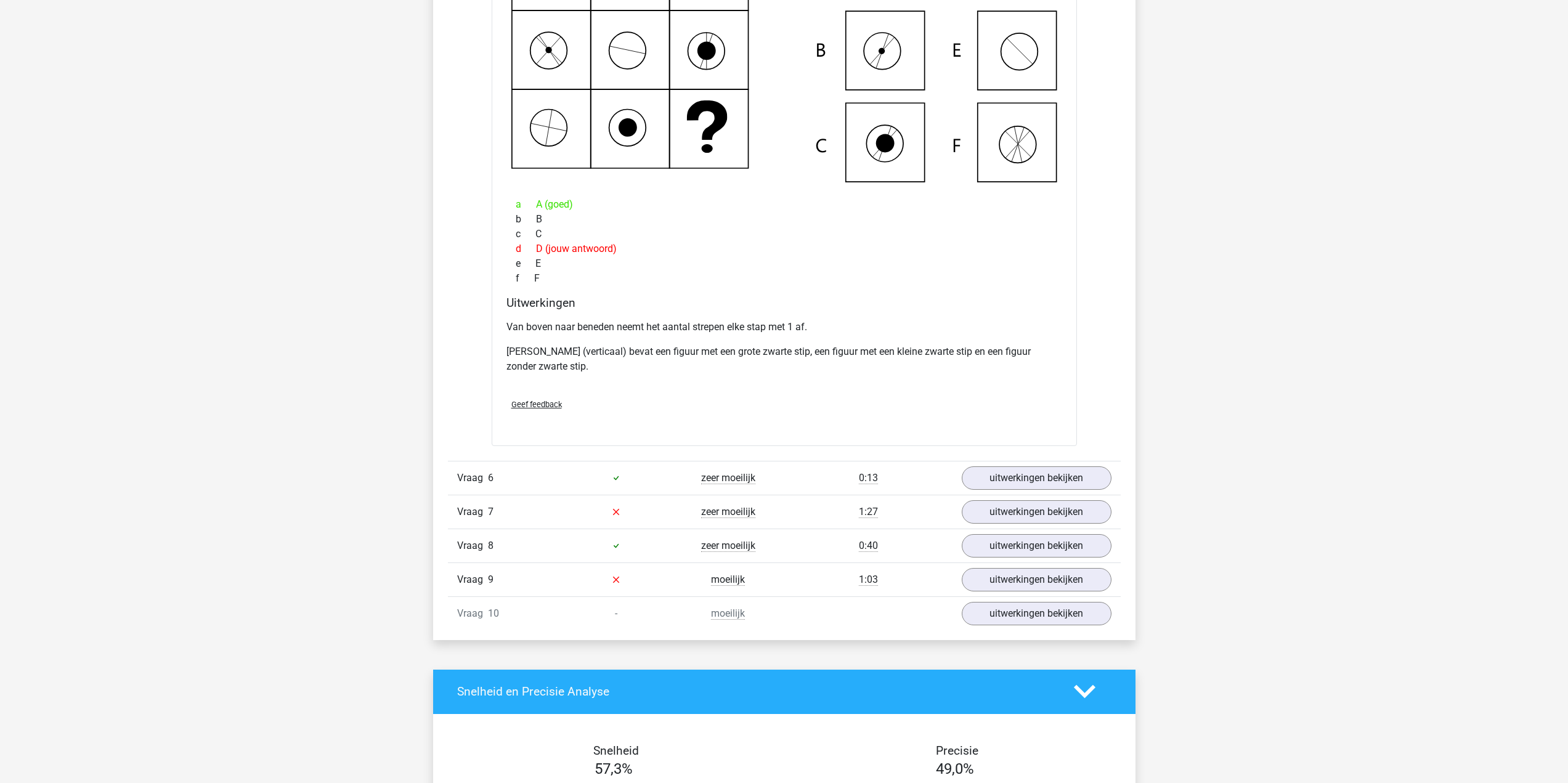
scroll to position [3510, 0]
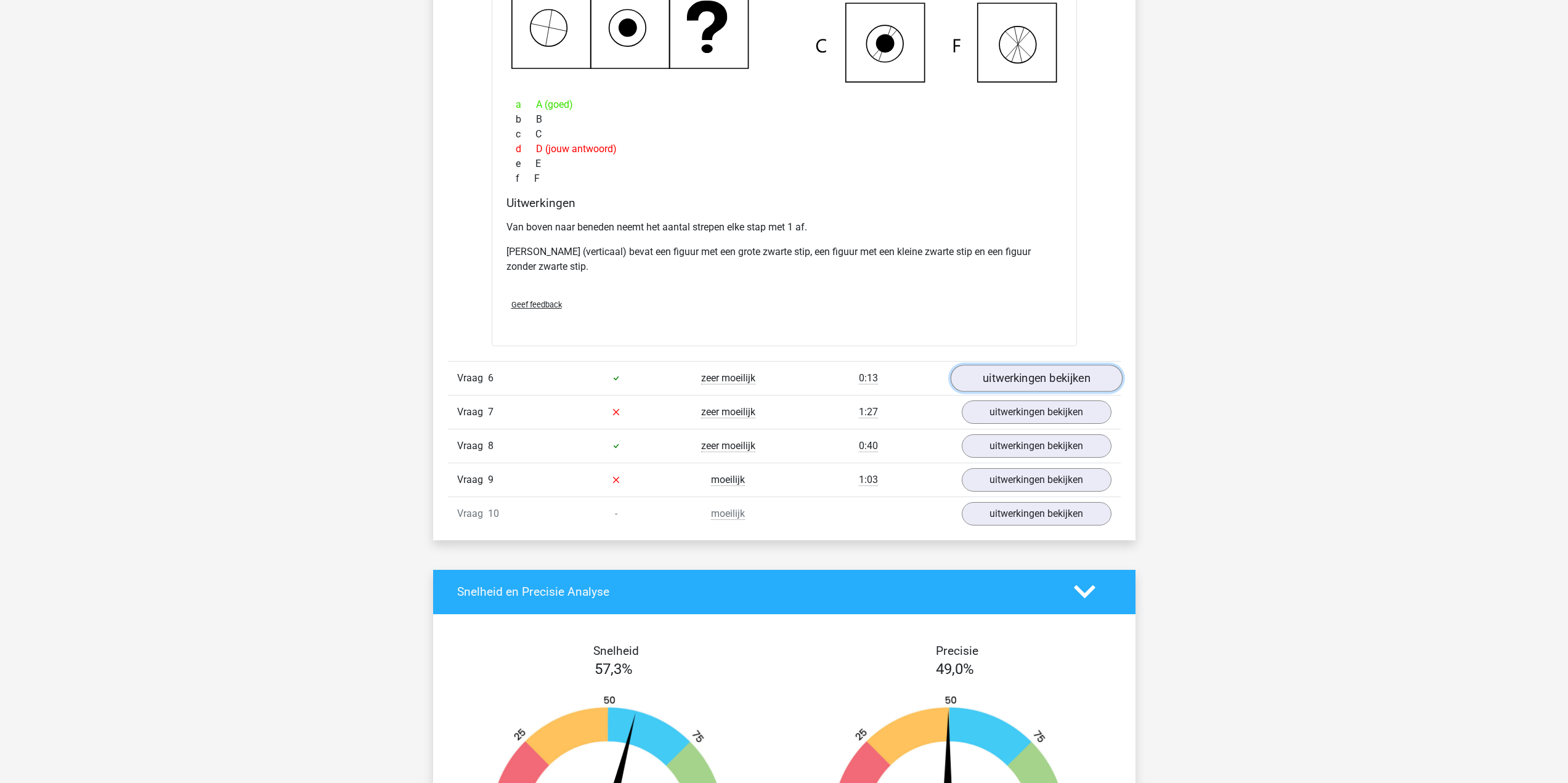
click at [1036, 386] on link "uitwerkingen bekijken" at bounding box center [1035, 378] width 172 height 27
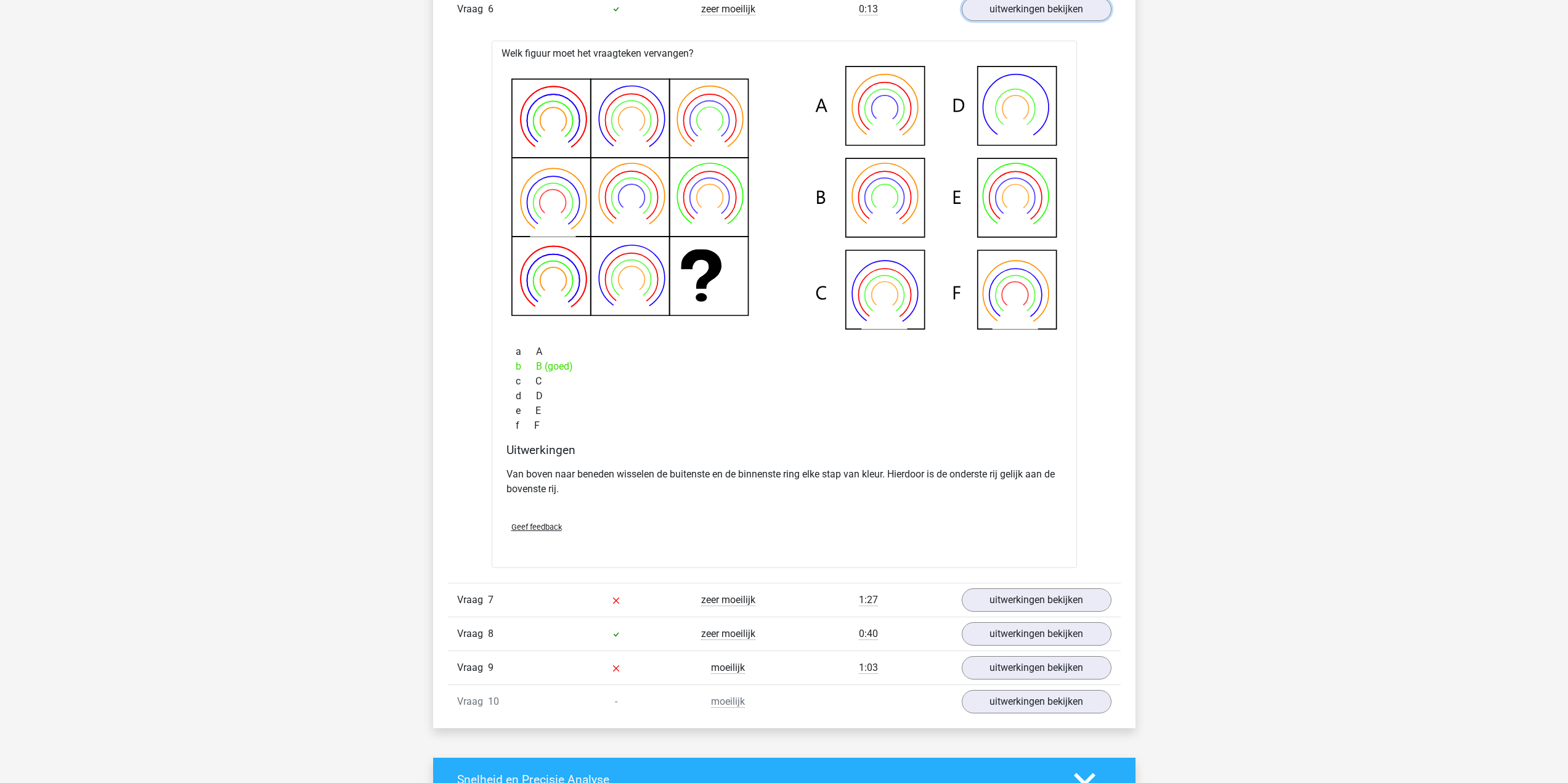
scroll to position [3880, 0]
drag, startPoint x: 1103, startPoint y: 588, endPoint x: 1091, endPoint y: 603, distance: 19.2
click at [1101, 589] on link "uitwerkingen bekijken" at bounding box center [1035, 599] width 172 height 27
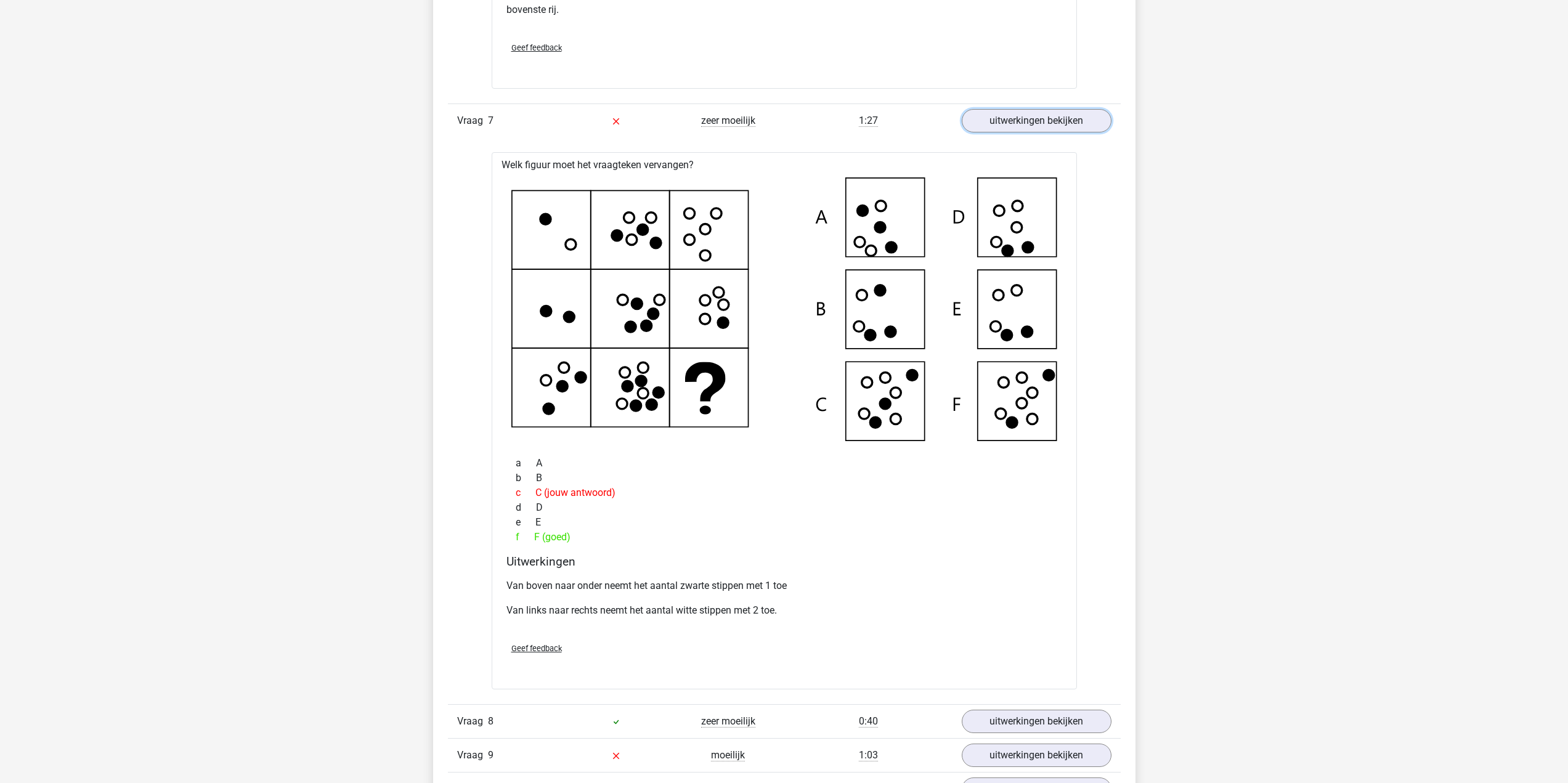
scroll to position [4372, 0]
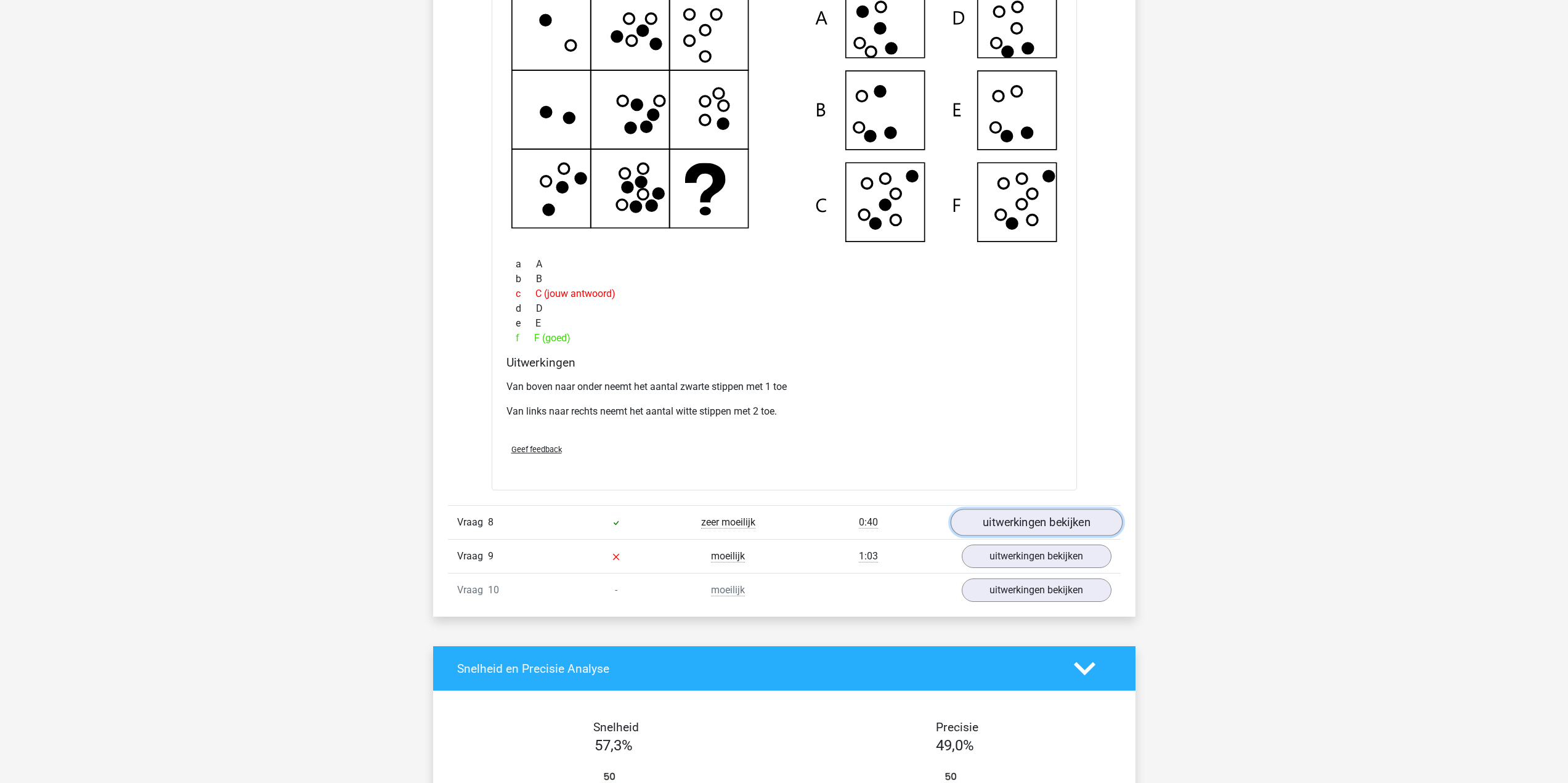
click at [1014, 530] on link "uitwerkingen bekijken" at bounding box center [1035, 522] width 172 height 27
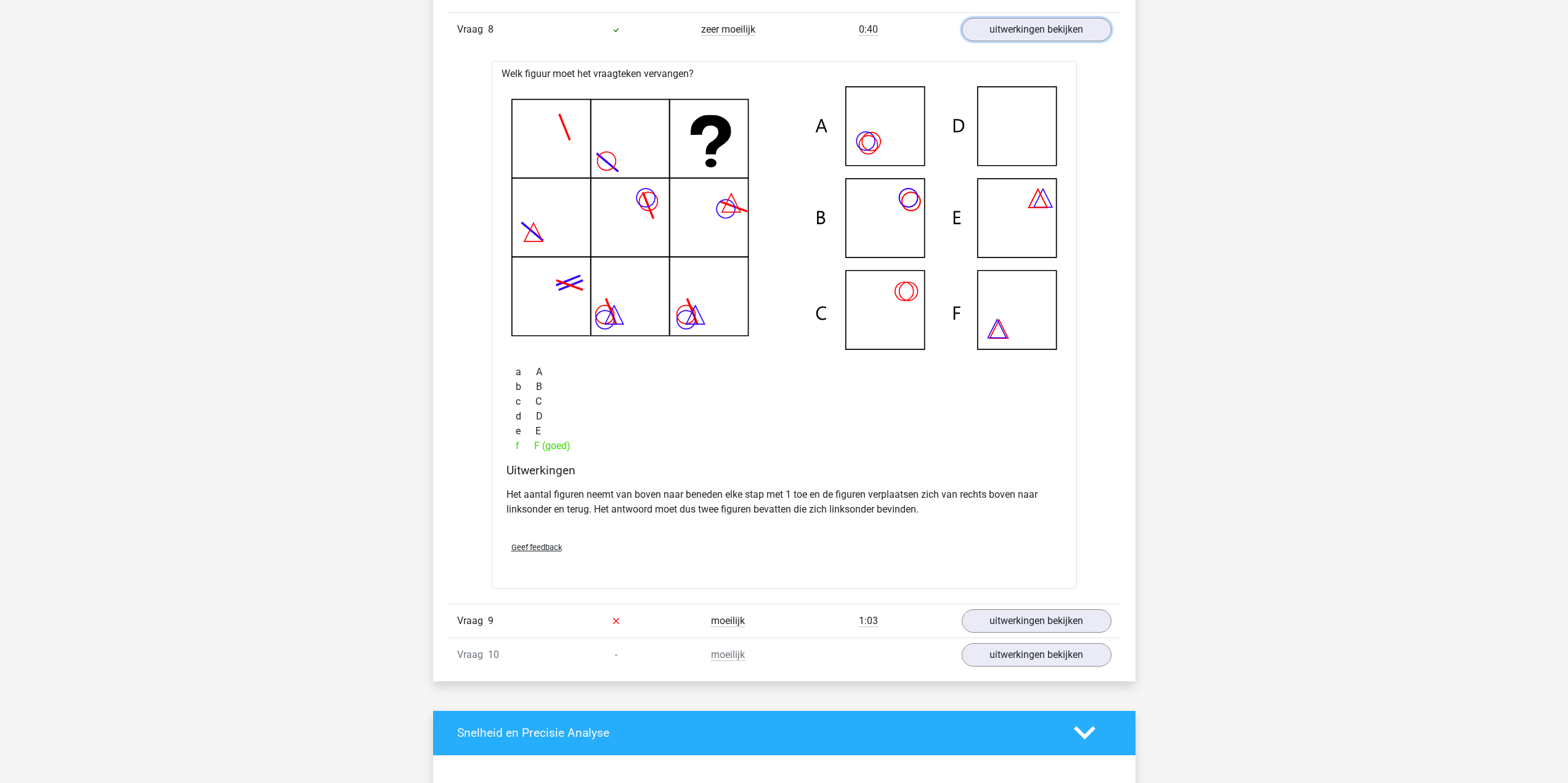
scroll to position [5172, 0]
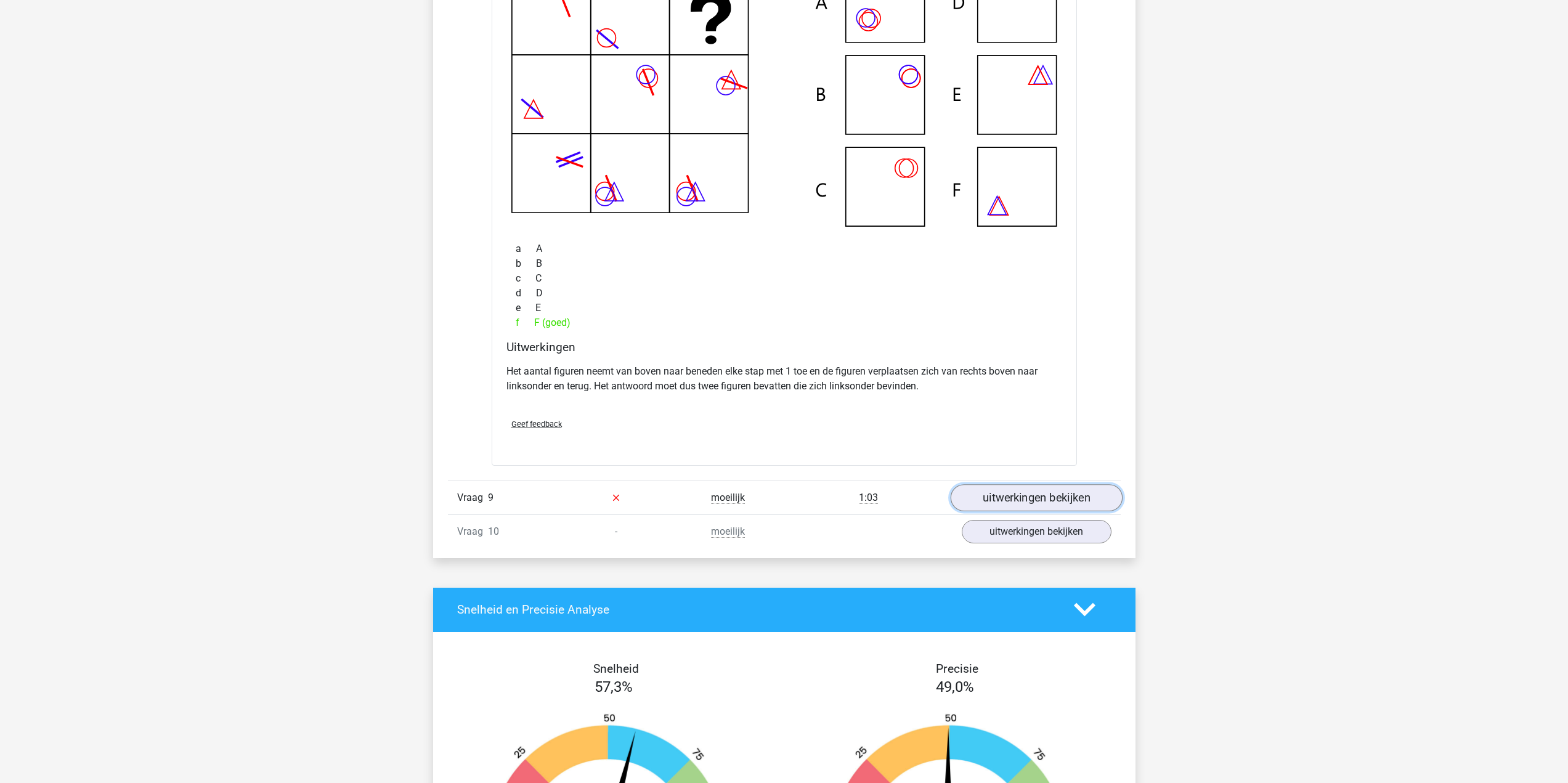
click at [1046, 503] on link "uitwerkingen bekijken" at bounding box center [1035, 497] width 172 height 27
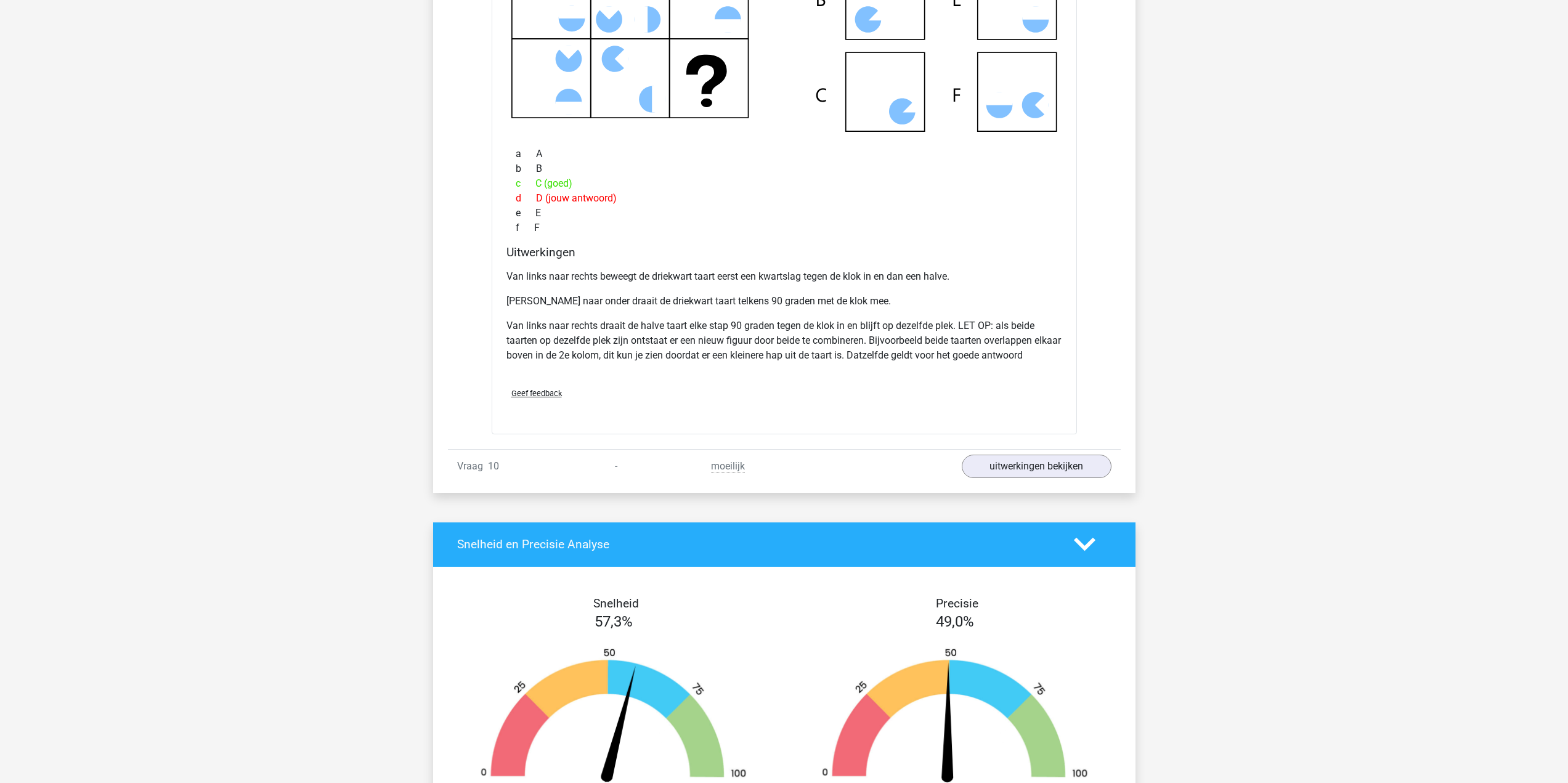
scroll to position [5973, 0]
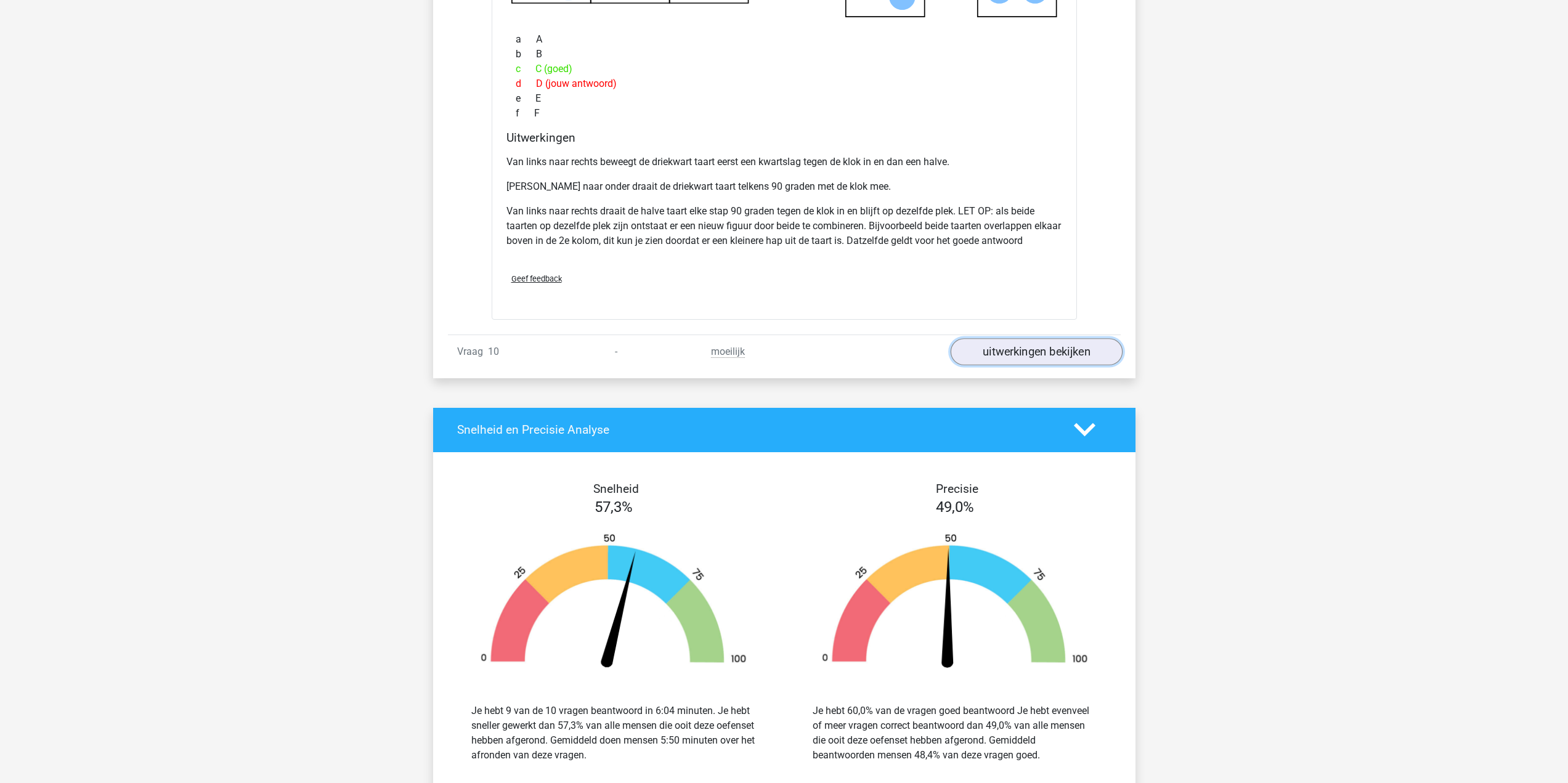
click at [1033, 349] on link "uitwerkingen bekijken" at bounding box center [1035, 351] width 172 height 27
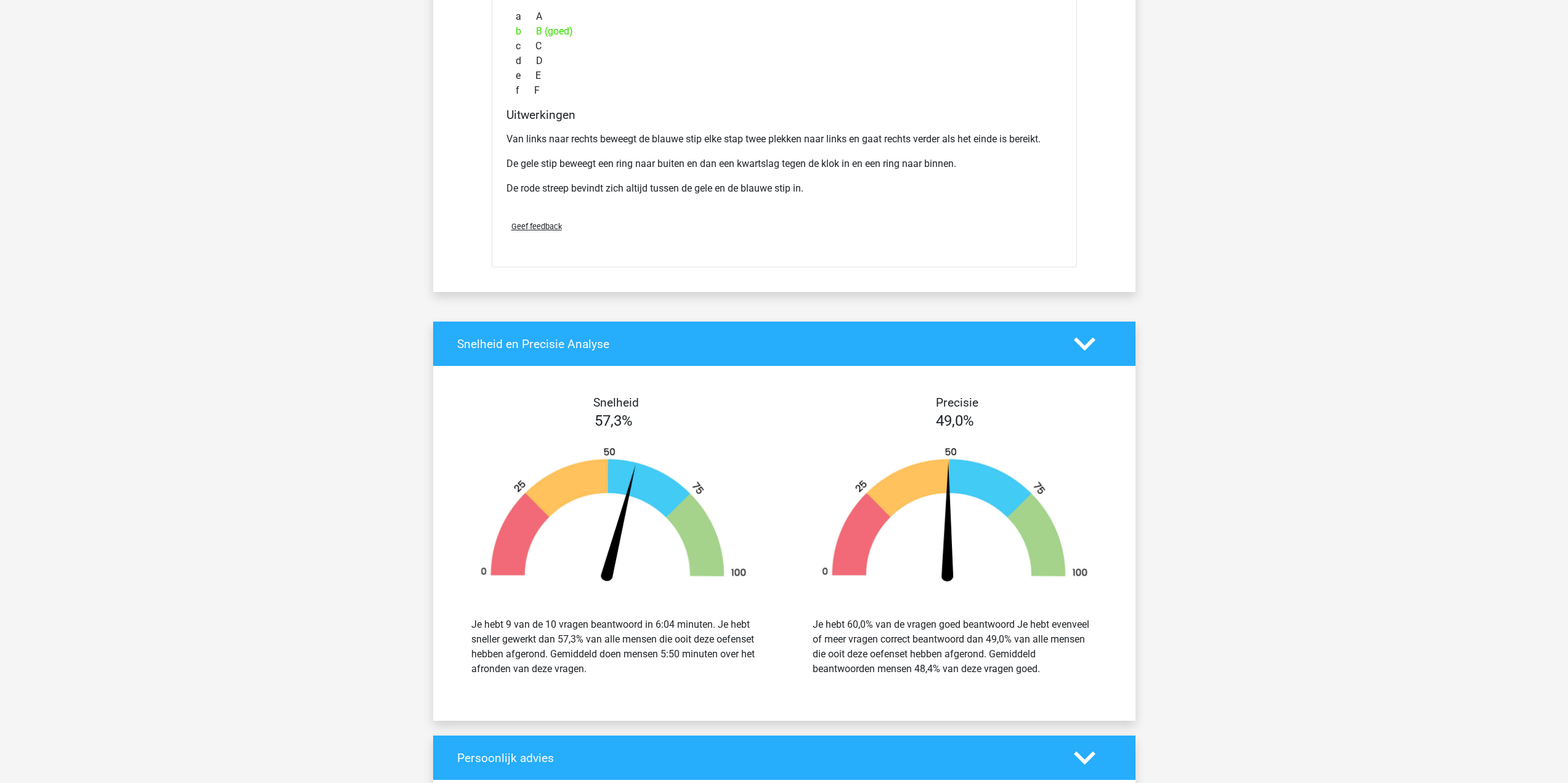
scroll to position [7020, 0]
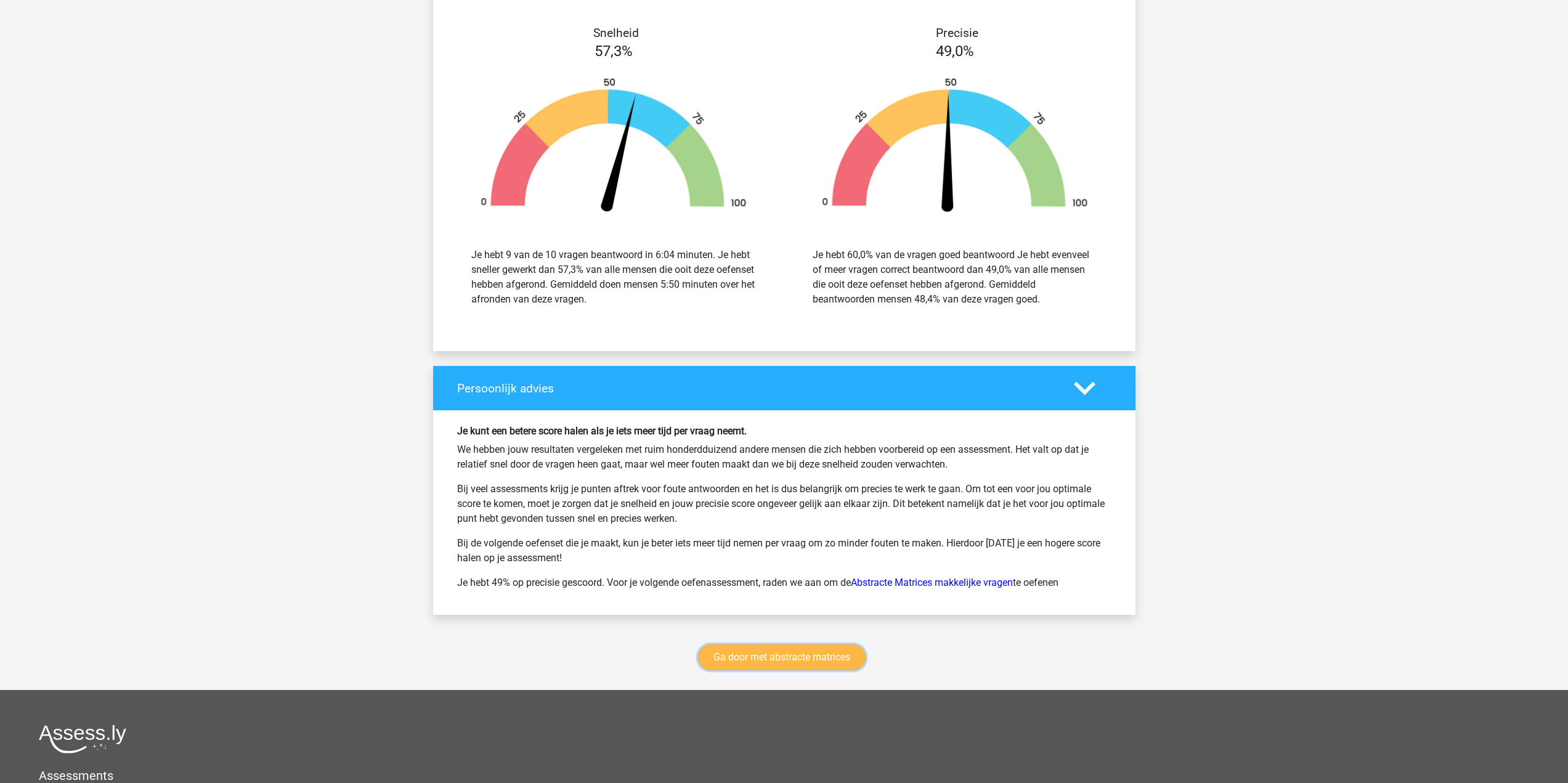
click at [823, 653] on link "Ga door met abstracte matrices" at bounding box center [781, 657] width 168 height 26
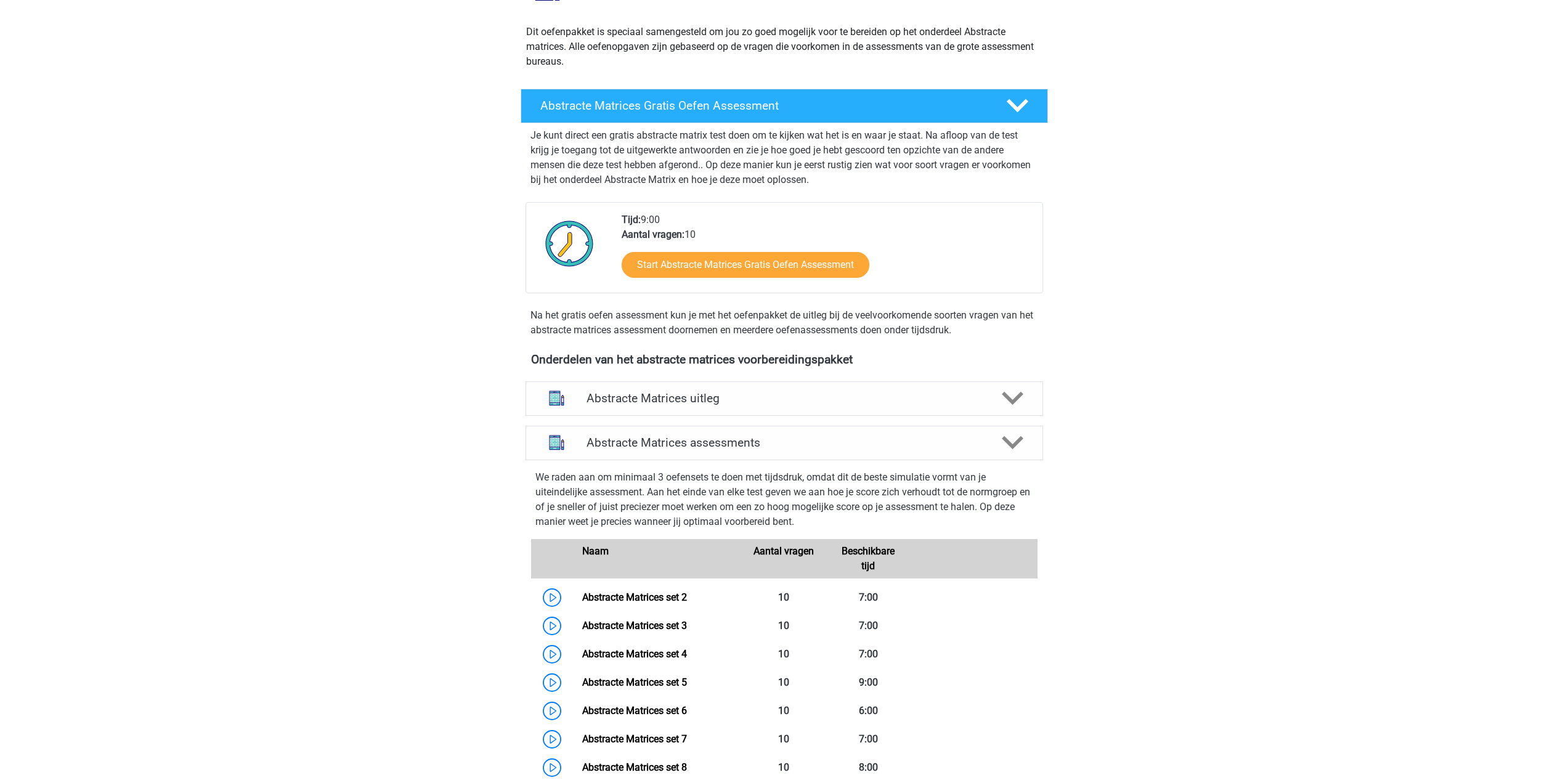
scroll to position [119, 0]
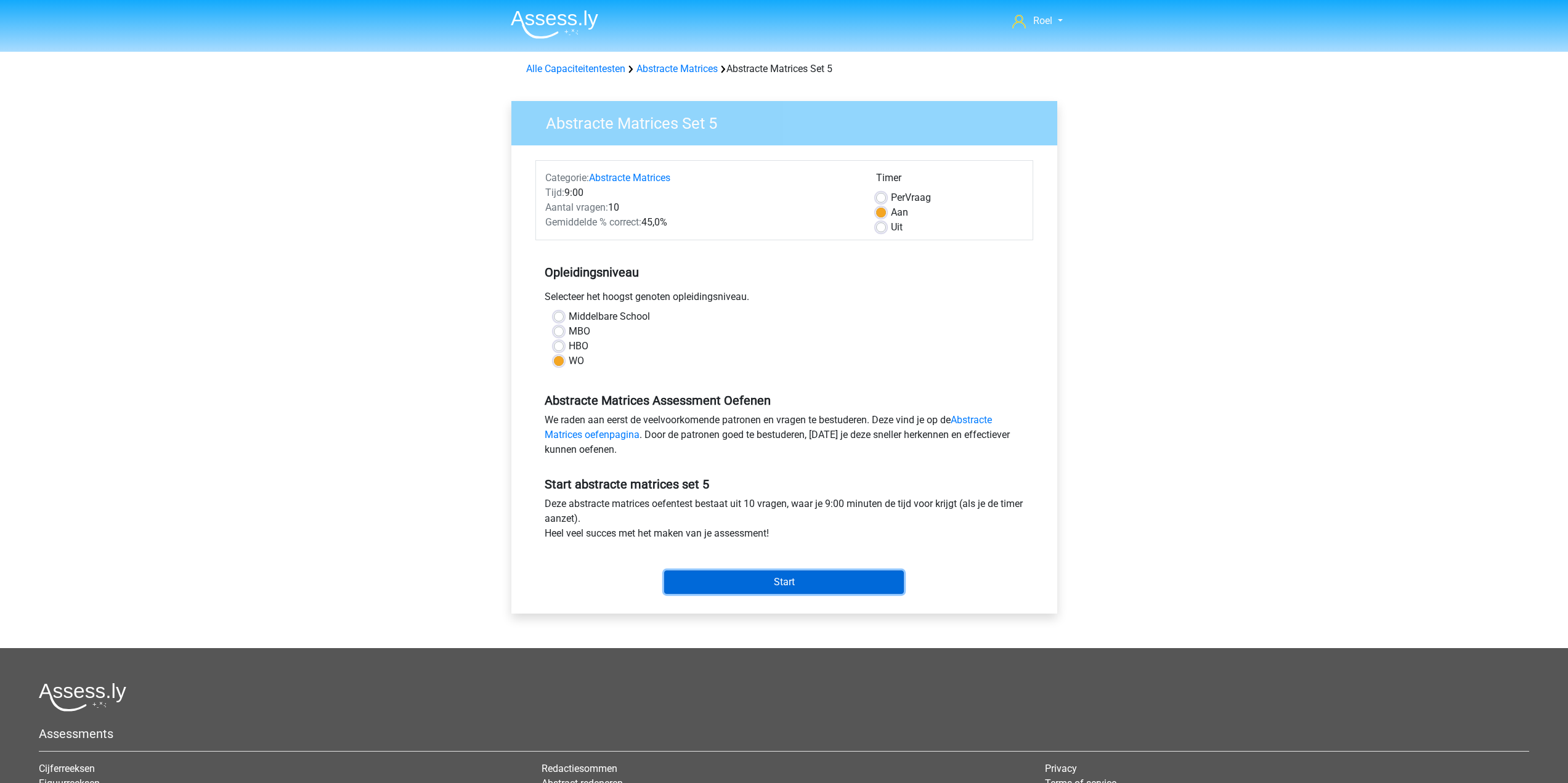
click at [798, 571] on input "Start" at bounding box center [783, 581] width 240 height 23
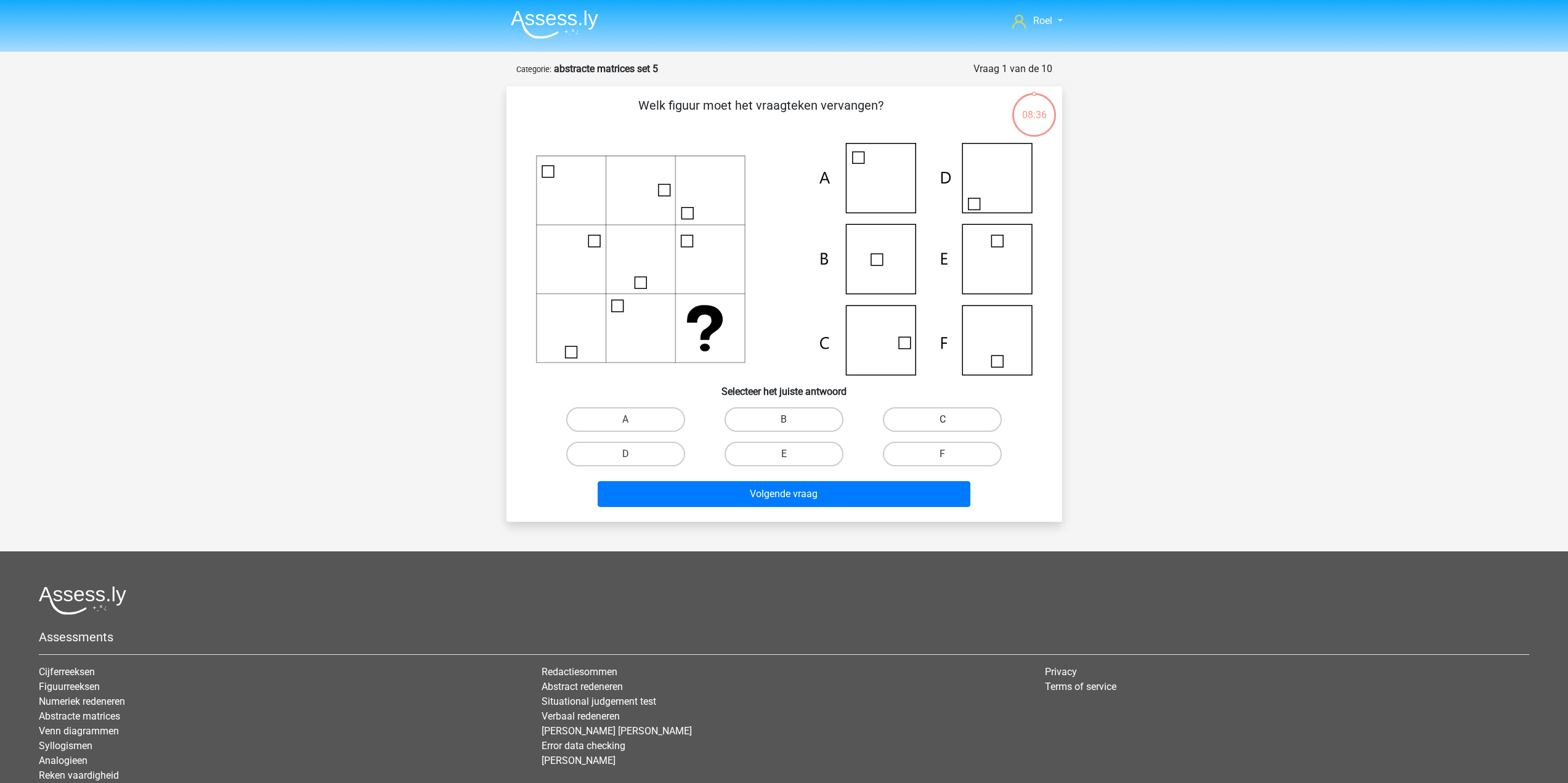
drag, startPoint x: 924, startPoint y: 425, endPoint x: 918, endPoint y: 440, distance: 16.2
click at [925, 425] on label "C" at bounding box center [942, 419] width 119 height 24
click at [943, 425] on input "C" at bounding box center [947, 423] width 8 height 8
radio input "true"
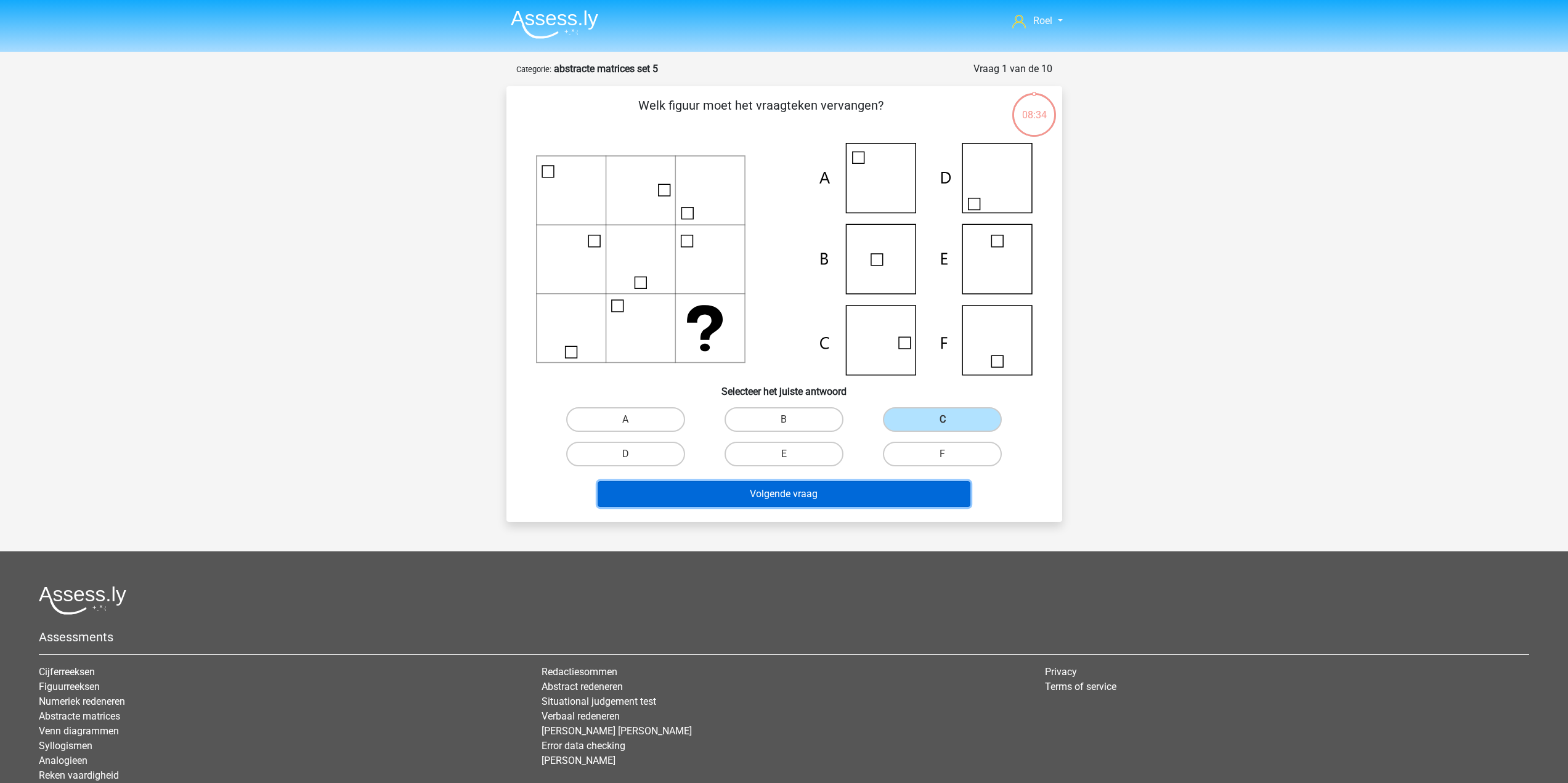
click at [908, 498] on button "Volgende vraag" at bounding box center [783, 494] width 373 height 26
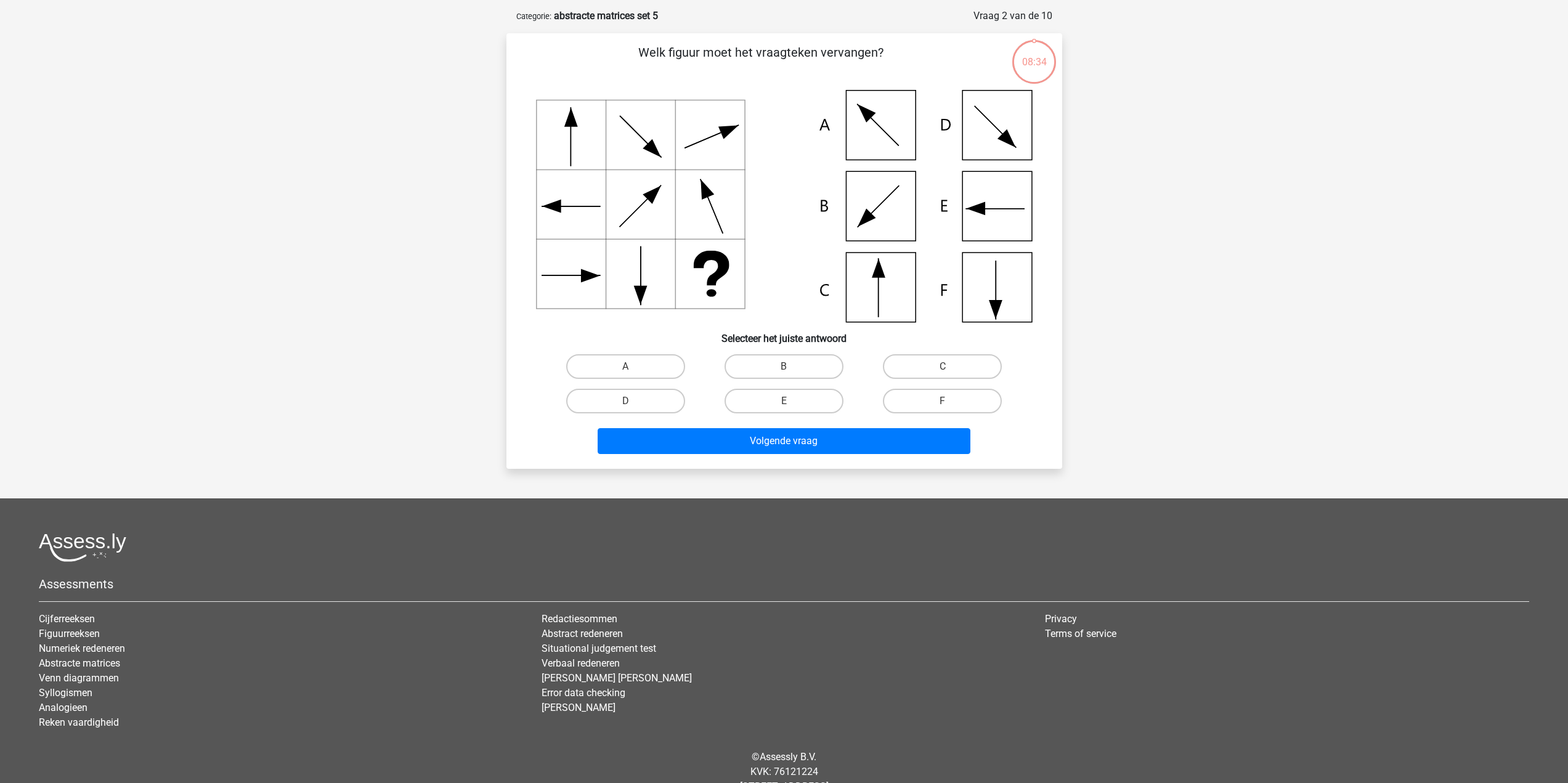
scroll to position [62, 0]
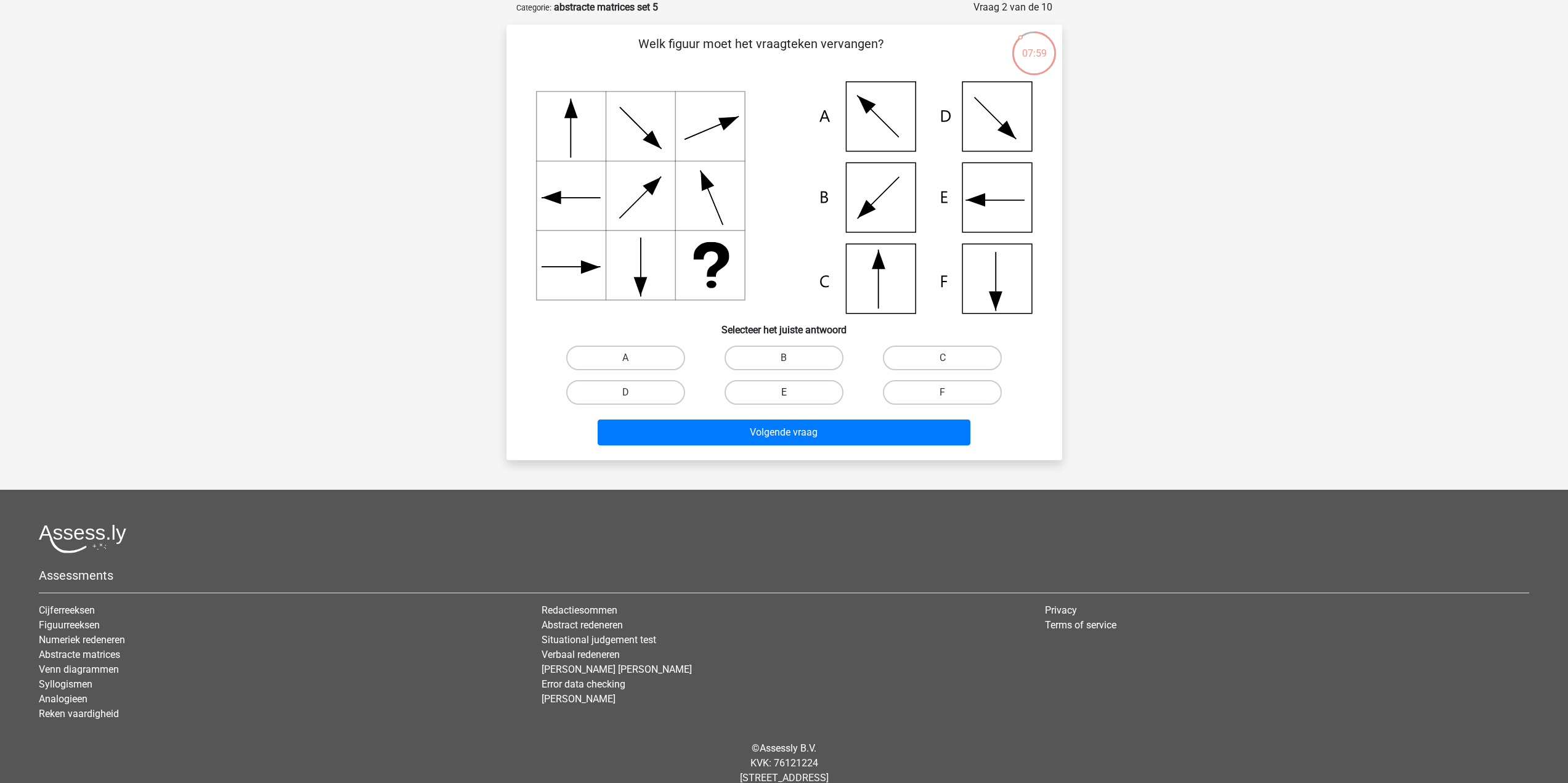
click at [781, 398] on label "E" at bounding box center [783, 392] width 119 height 24
click at [783, 398] on input "E" at bounding box center [787, 396] width 8 height 8
radio input "true"
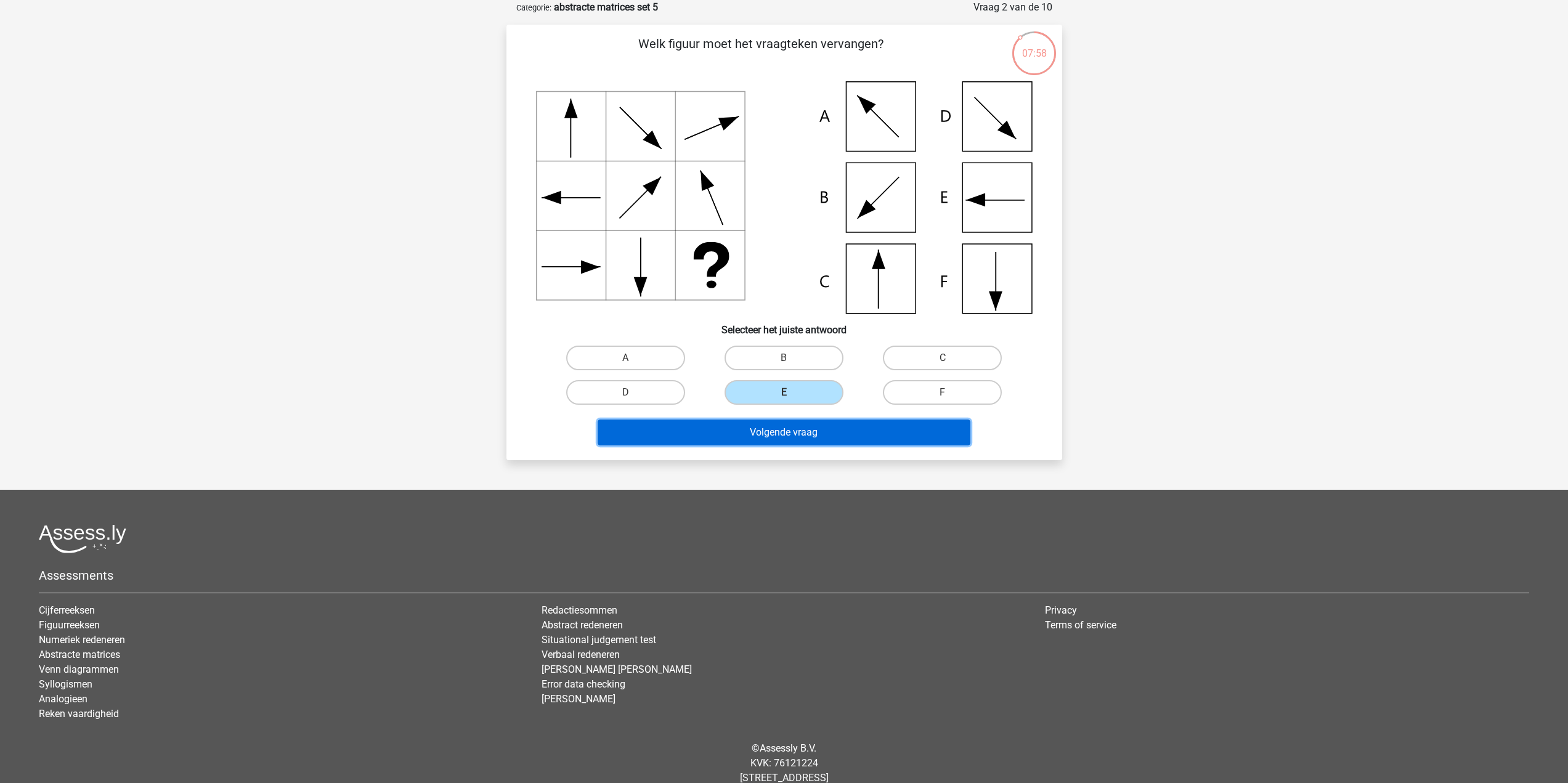
click at [809, 429] on button "Volgende vraag" at bounding box center [783, 432] width 373 height 26
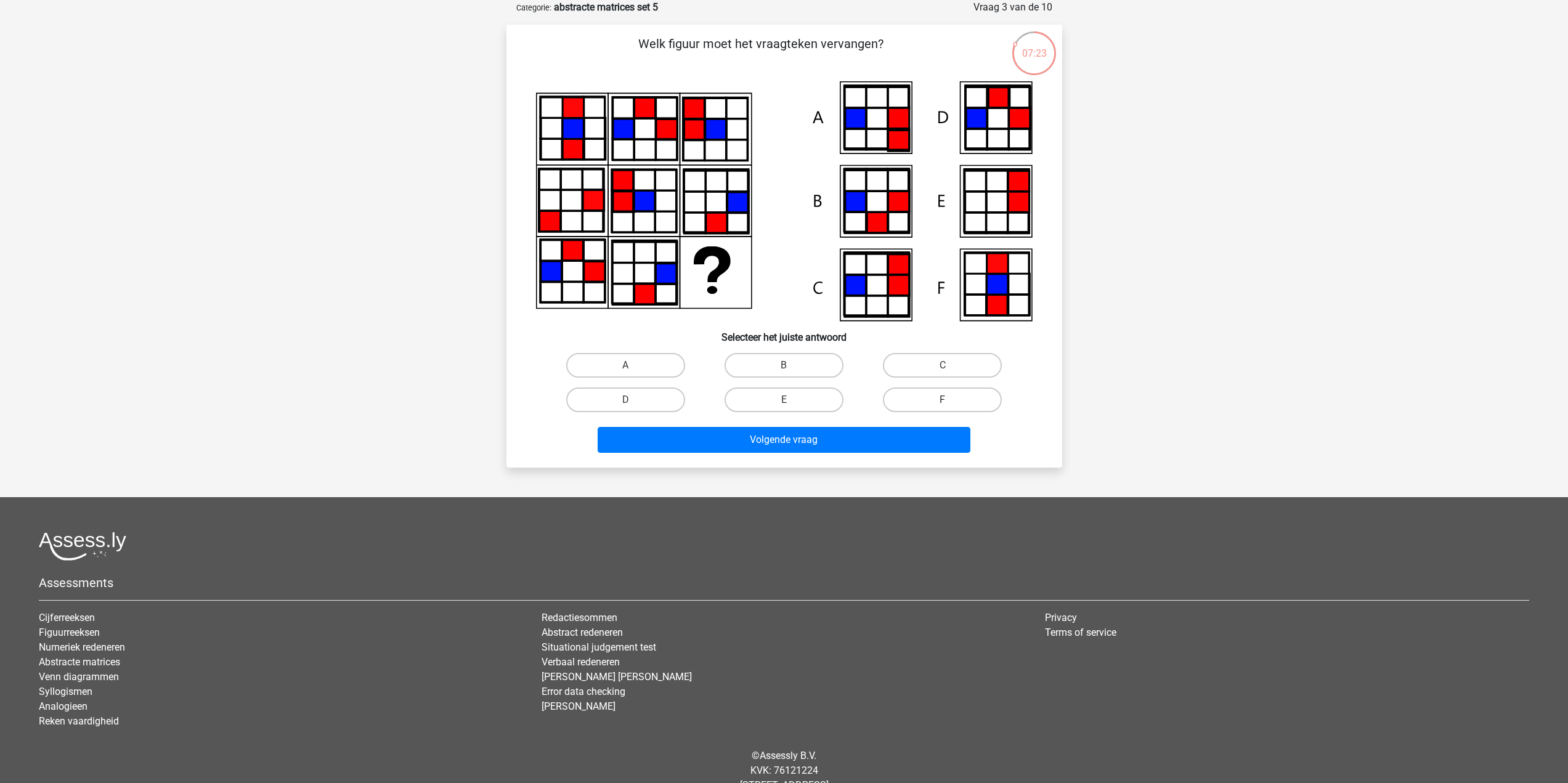
click at [929, 403] on label "F" at bounding box center [942, 400] width 119 height 24
click at [943, 403] on input "F" at bounding box center [947, 404] width 8 height 8
radio input "true"
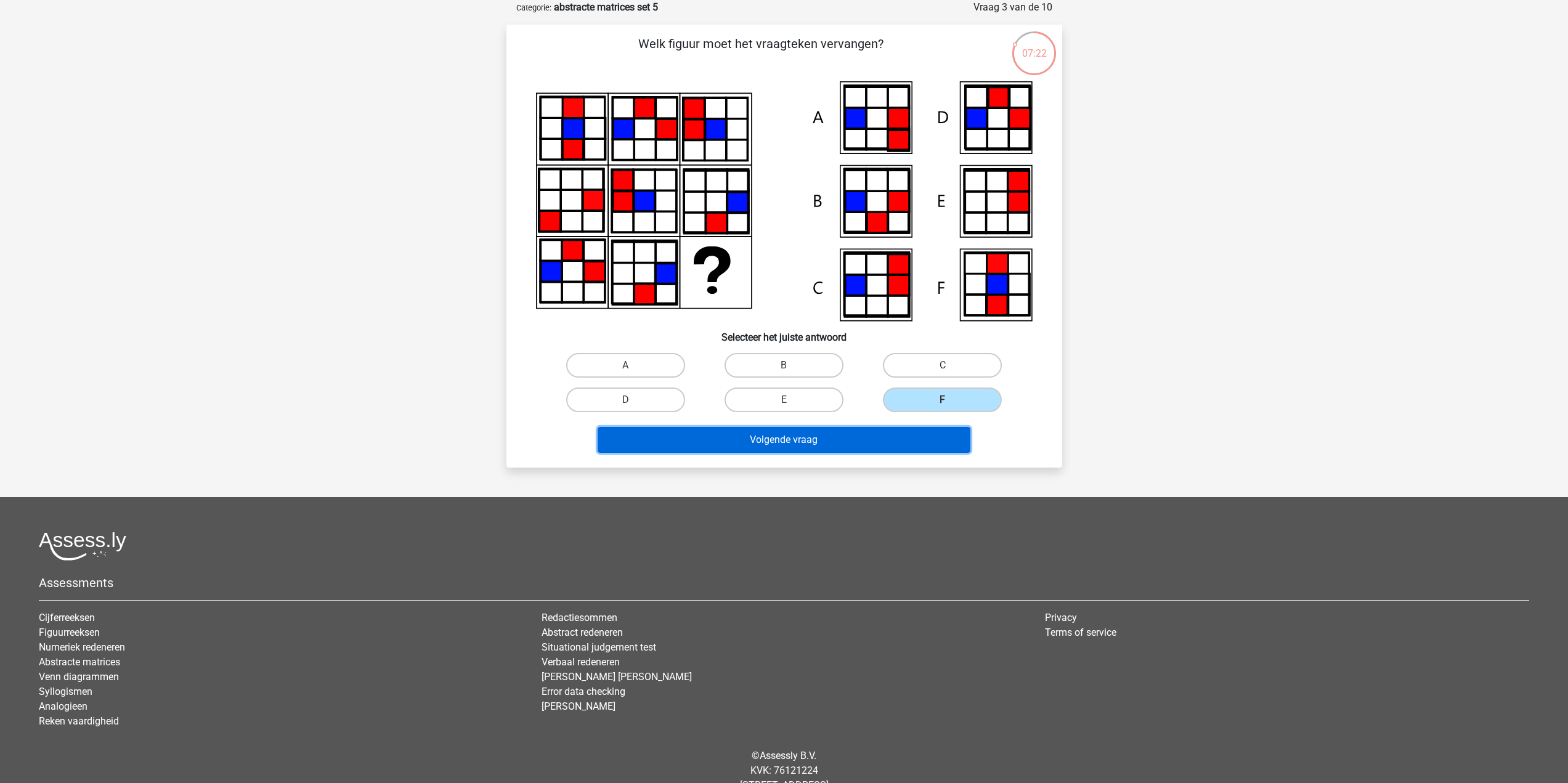
click at [887, 451] on button "Volgende vraag" at bounding box center [783, 440] width 373 height 26
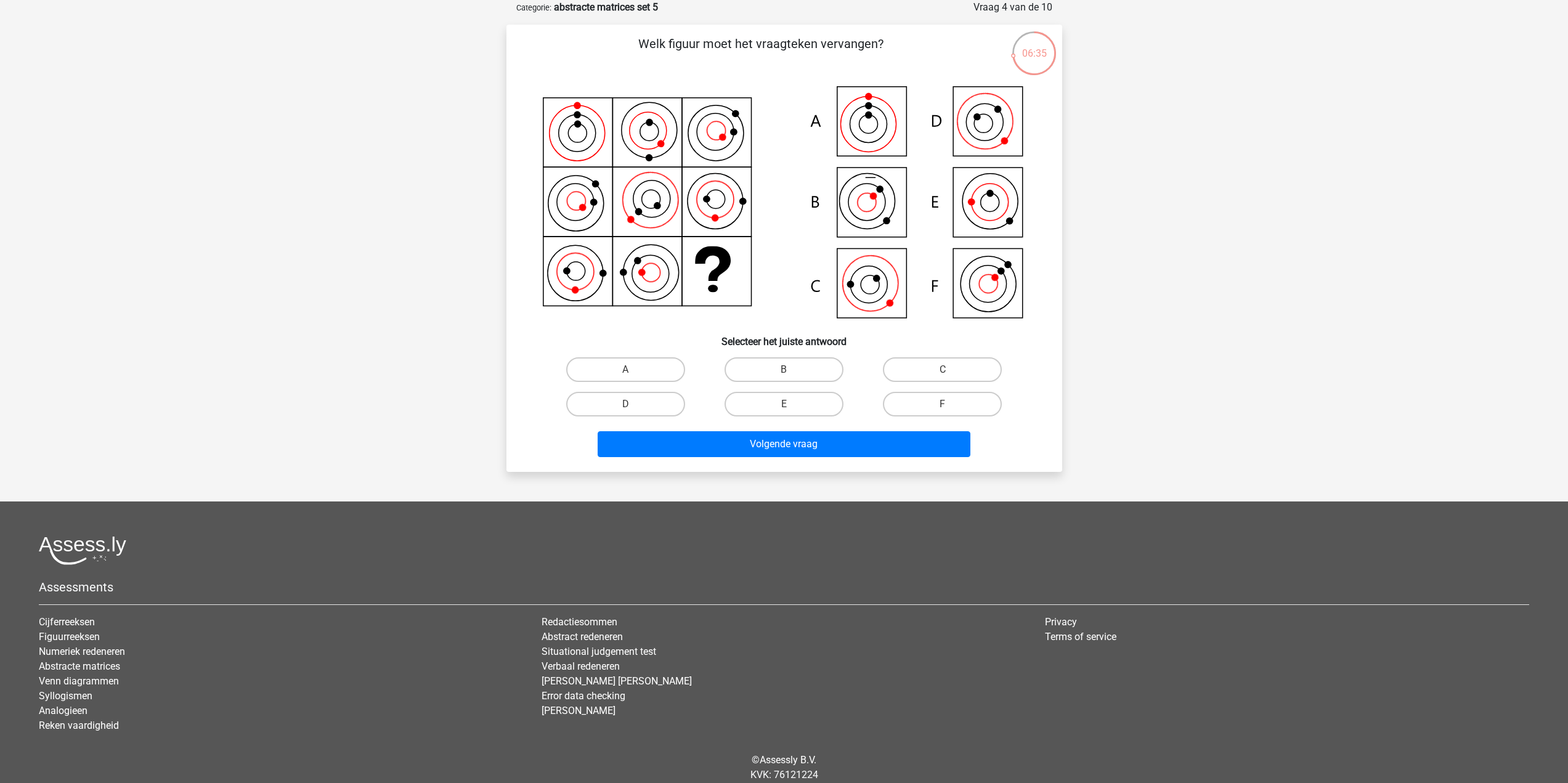
drag, startPoint x: 965, startPoint y: 375, endPoint x: 963, endPoint y: 429, distance: 54.0
click at [967, 377] on label "C" at bounding box center [942, 369] width 119 height 24
click at [950, 377] on input "C" at bounding box center [947, 374] width 8 height 8
radio input "true"
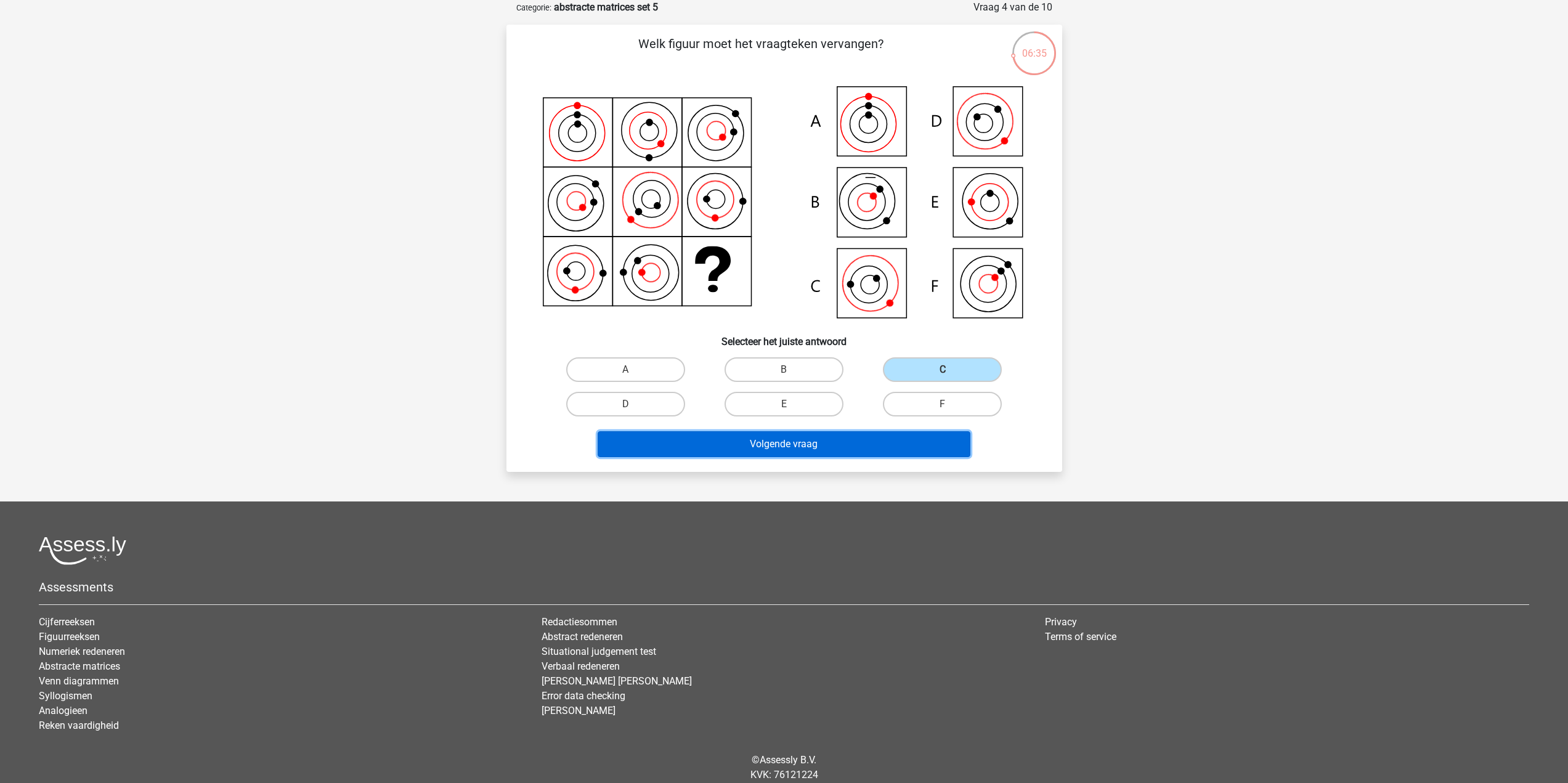
click at [944, 452] on button "Volgende vraag" at bounding box center [783, 444] width 373 height 26
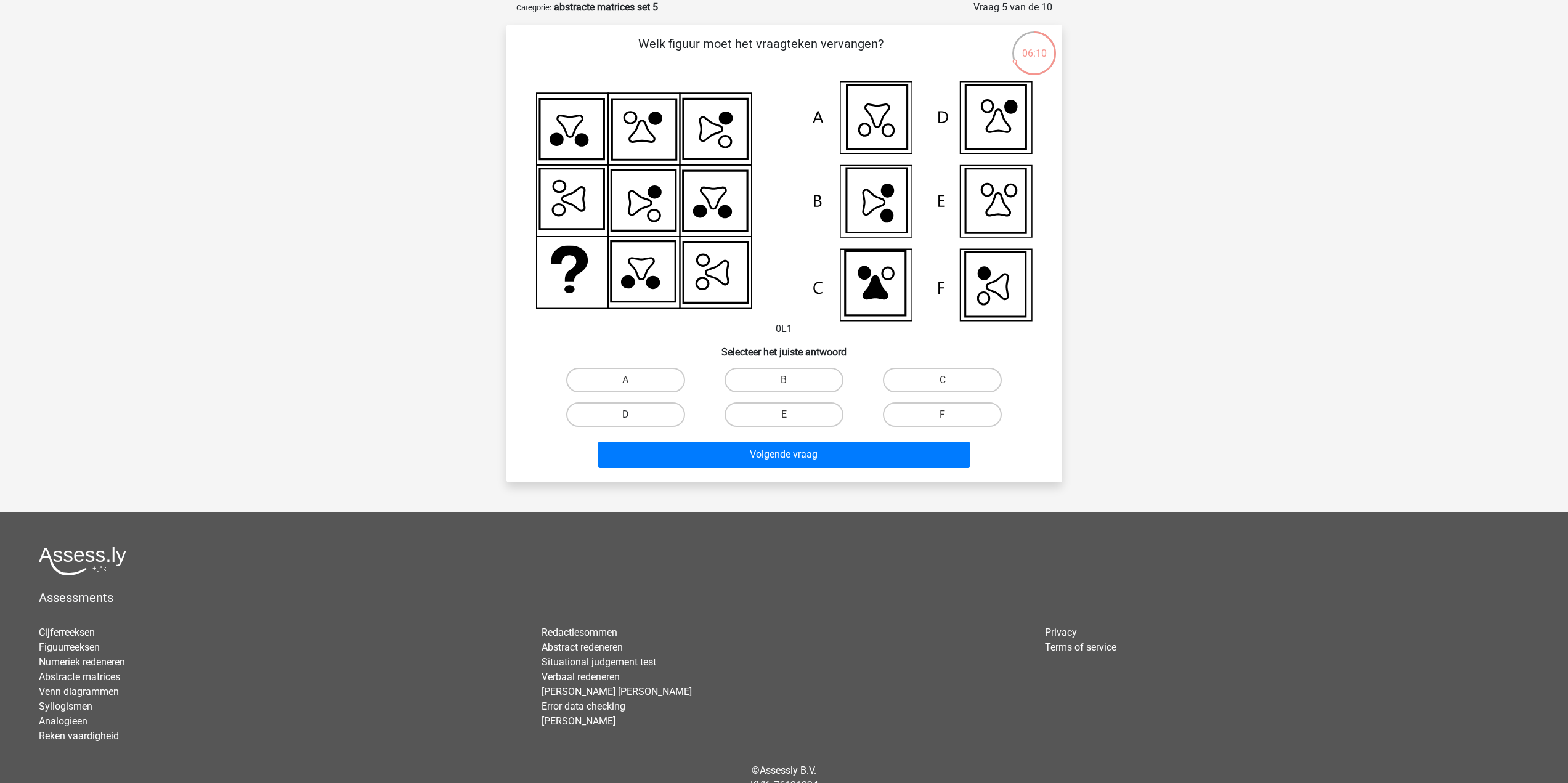
click at [639, 415] on label "D" at bounding box center [625, 415] width 119 height 24
click at [633, 415] on input "D" at bounding box center [629, 419] width 8 height 8
radio input "true"
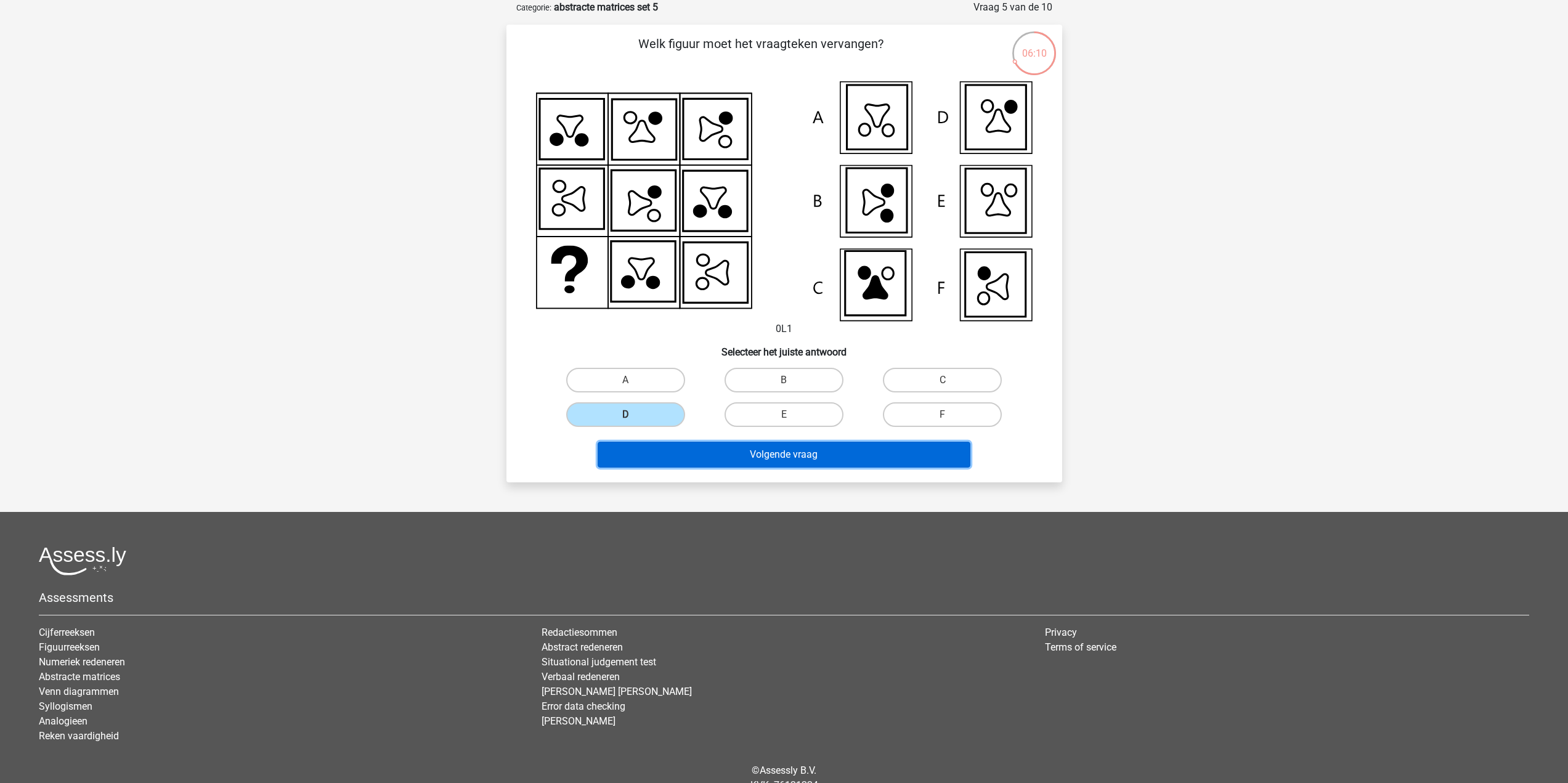
click at [681, 449] on button "Volgende vraag" at bounding box center [783, 455] width 373 height 26
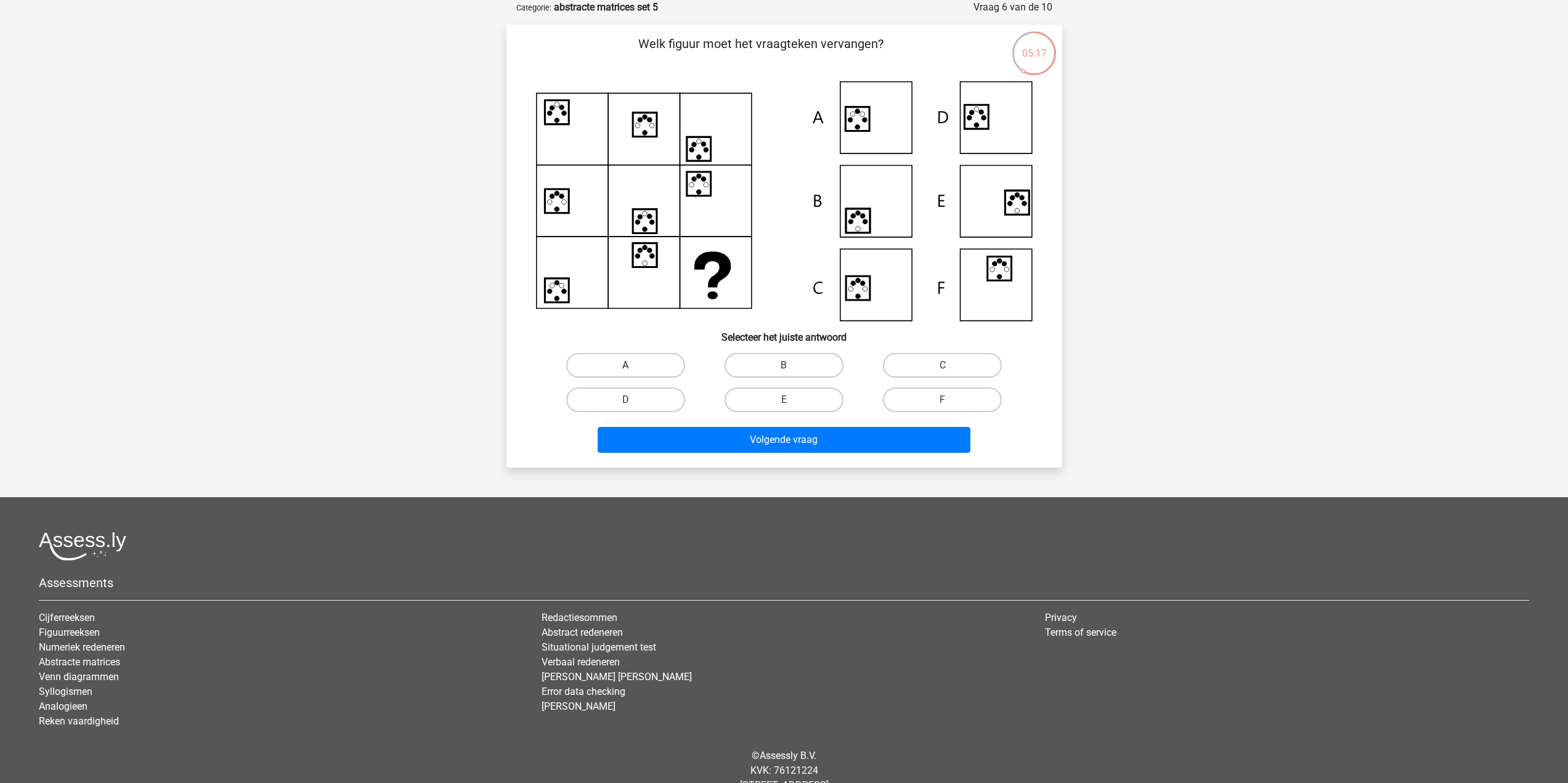
click at [604, 362] on label "A" at bounding box center [625, 365] width 119 height 24
click at [625, 365] on input "A" at bounding box center [629, 369] width 8 height 8
radio input "true"
click at [726, 446] on button "Volgende vraag" at bounding box center [783, 440] width 373 height 26
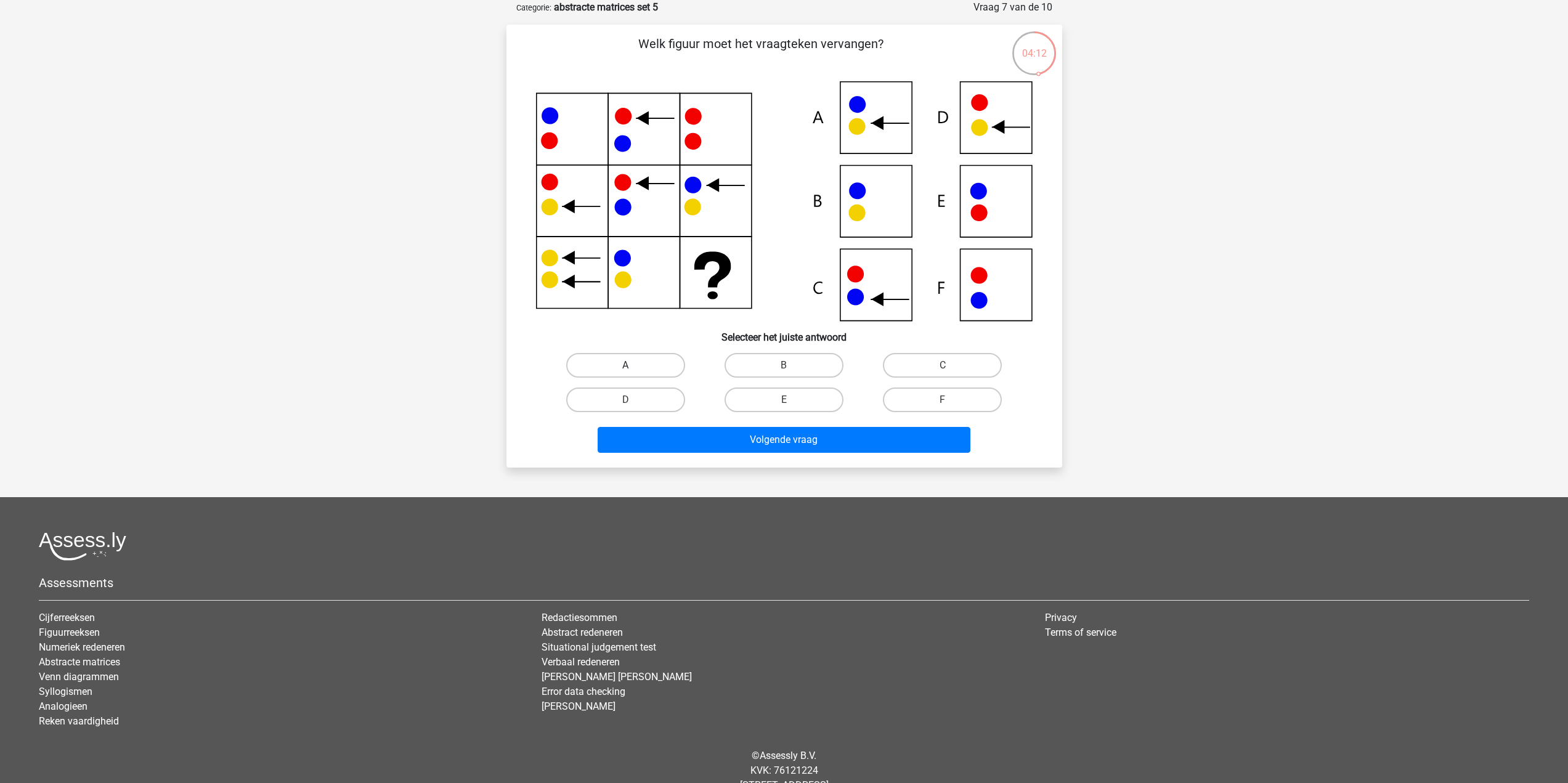
click at [599, 362] on label "A" at bounding box center [625, 365] width 119 height 24
click at [625, 365] on input "A" at bounding box center [629, 369] width 8 height 8
radio input "true"
click at [669, 430] on button "Volgende vraag" at bounding box center [783, 440] width 373 height 26
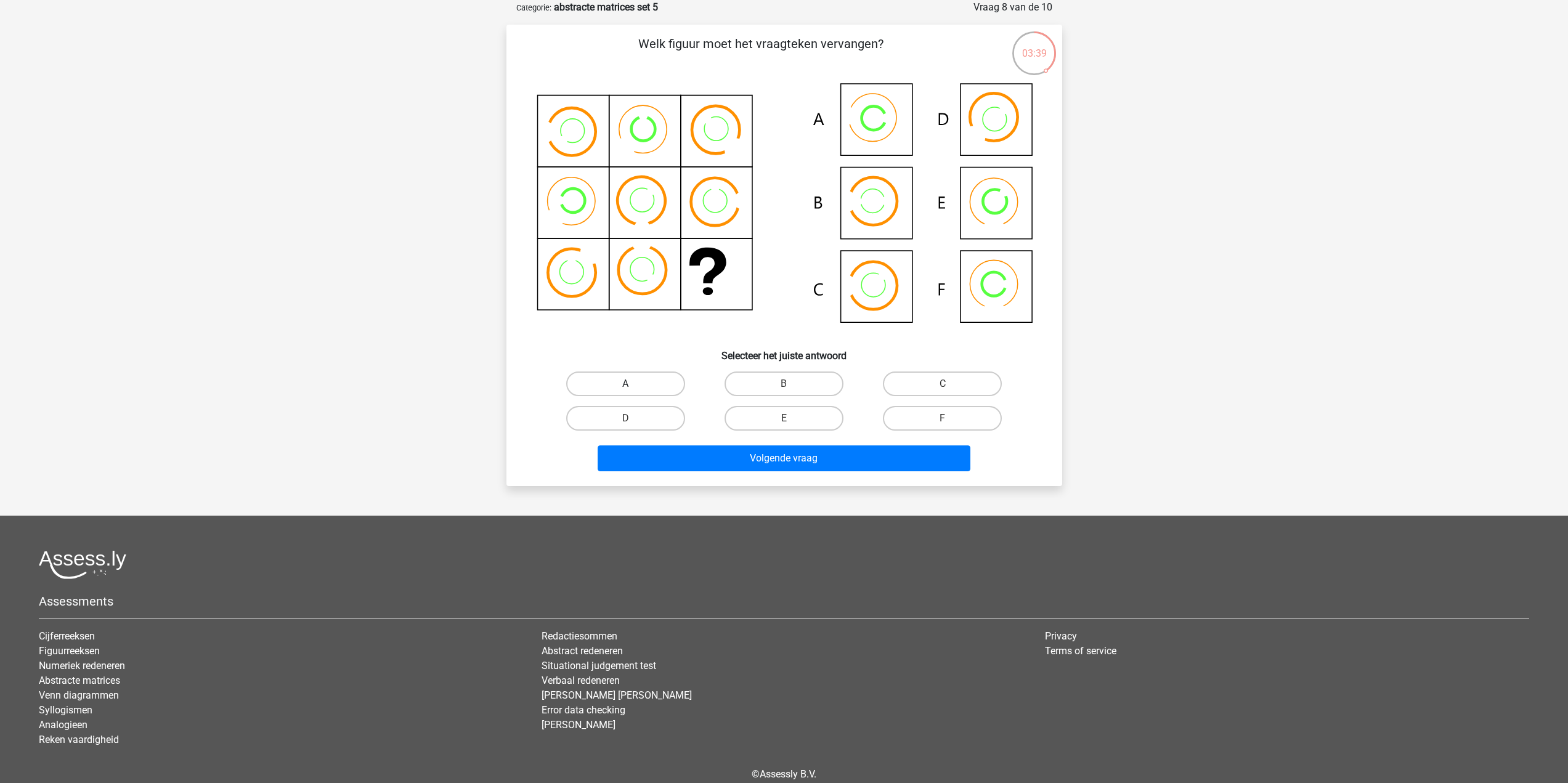
click at [615, 377] on label "A" at bounding box center [625, 383] width 119 height 24
click at [625, 383] on input "A" at bounding box center [629, 387] width 8 height 8
radio input "true"
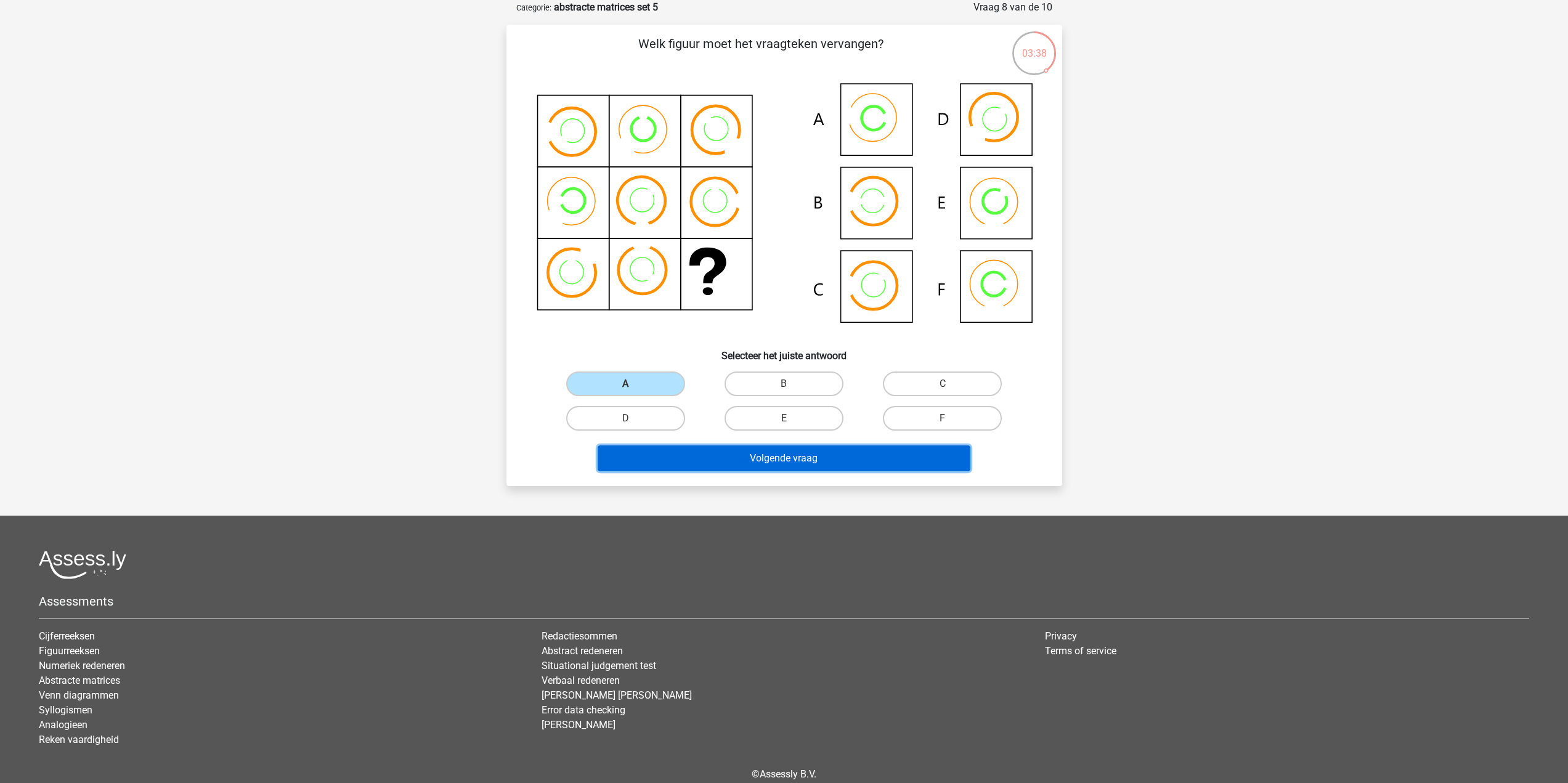
click at [759, 461] on button "Volgende vraag" at bounding box center [783, 458] width 373 height 26
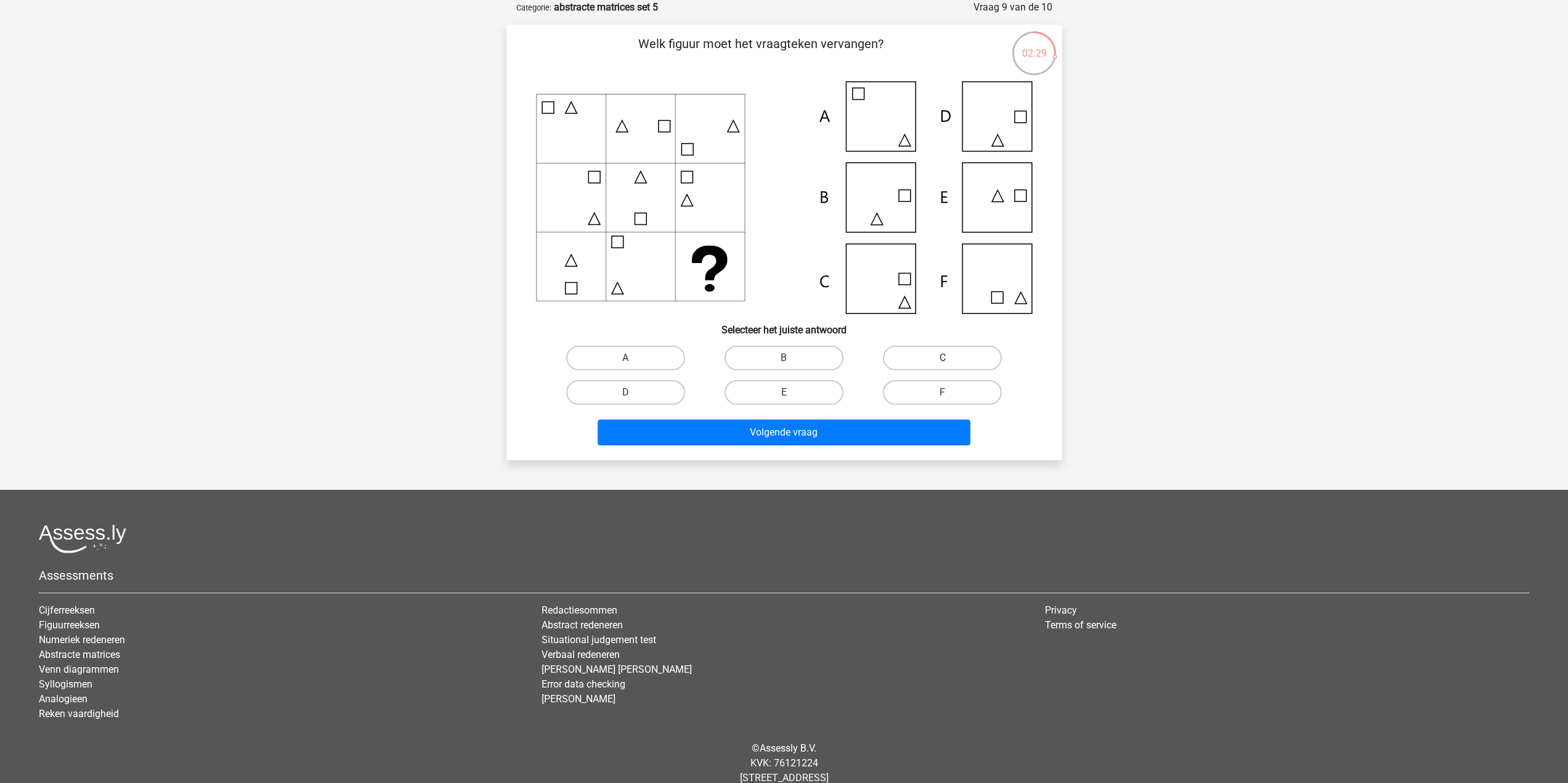
click at [957, 362] on label "C" at bounding box center [942, 358] width 119 height 24
click at [950, 362] on input "C" at bounding box center [947, 362] width 8 height 8
radio input "true"
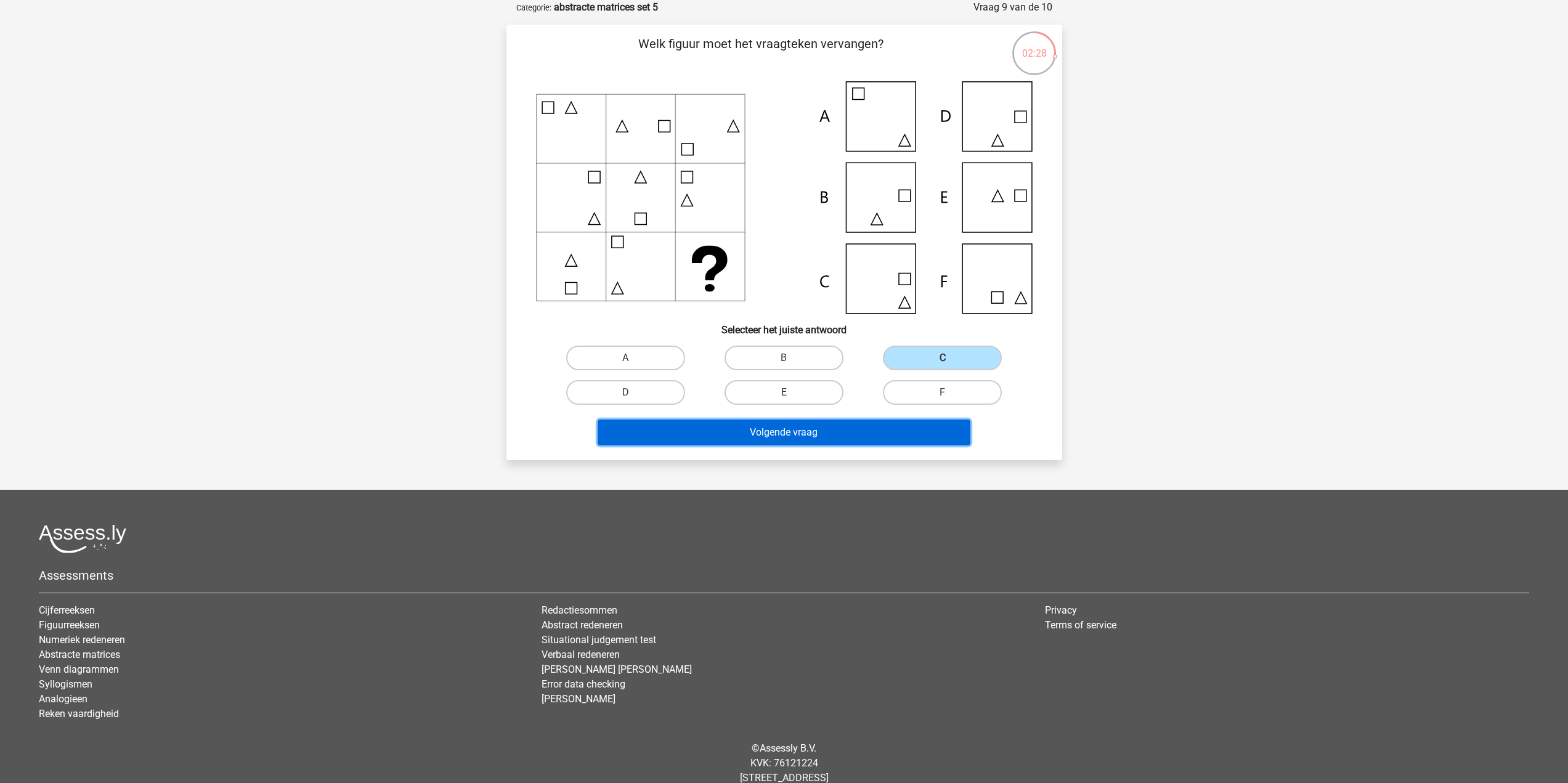
click at [889, 427] on button "Volgende vraag" at bounding box center [783, 432] width 373 height 26
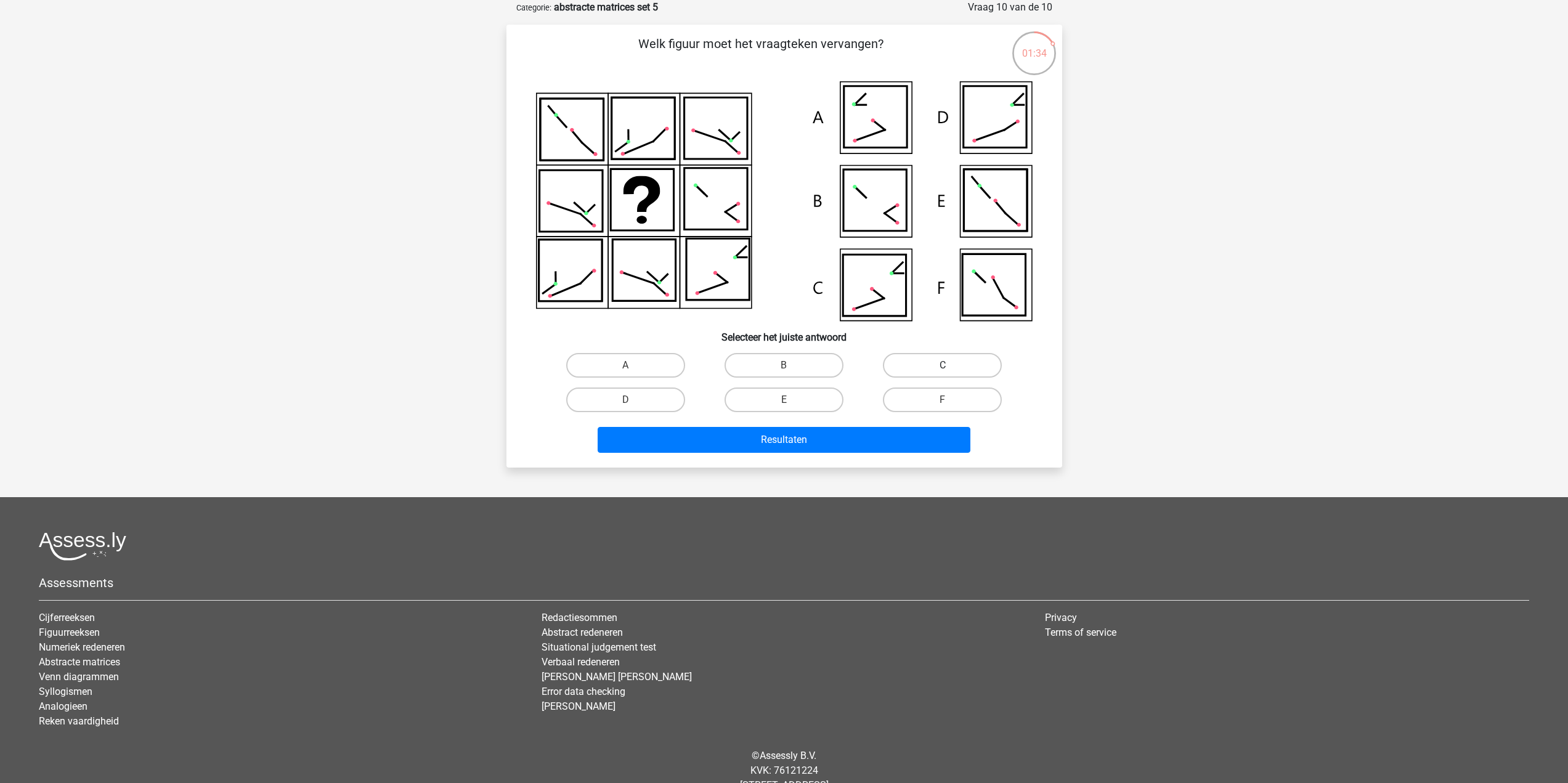
click at [931, 363] on label "C" at bounding box center [942, 365] width 119 height 24
click at [943, 365] on input "C" at bounding box center [947, 369] width 8 height 8
radio input "true"
click at [897, 432] on button "Resultaten" at bounding box center [783, 440] width 373 height 26
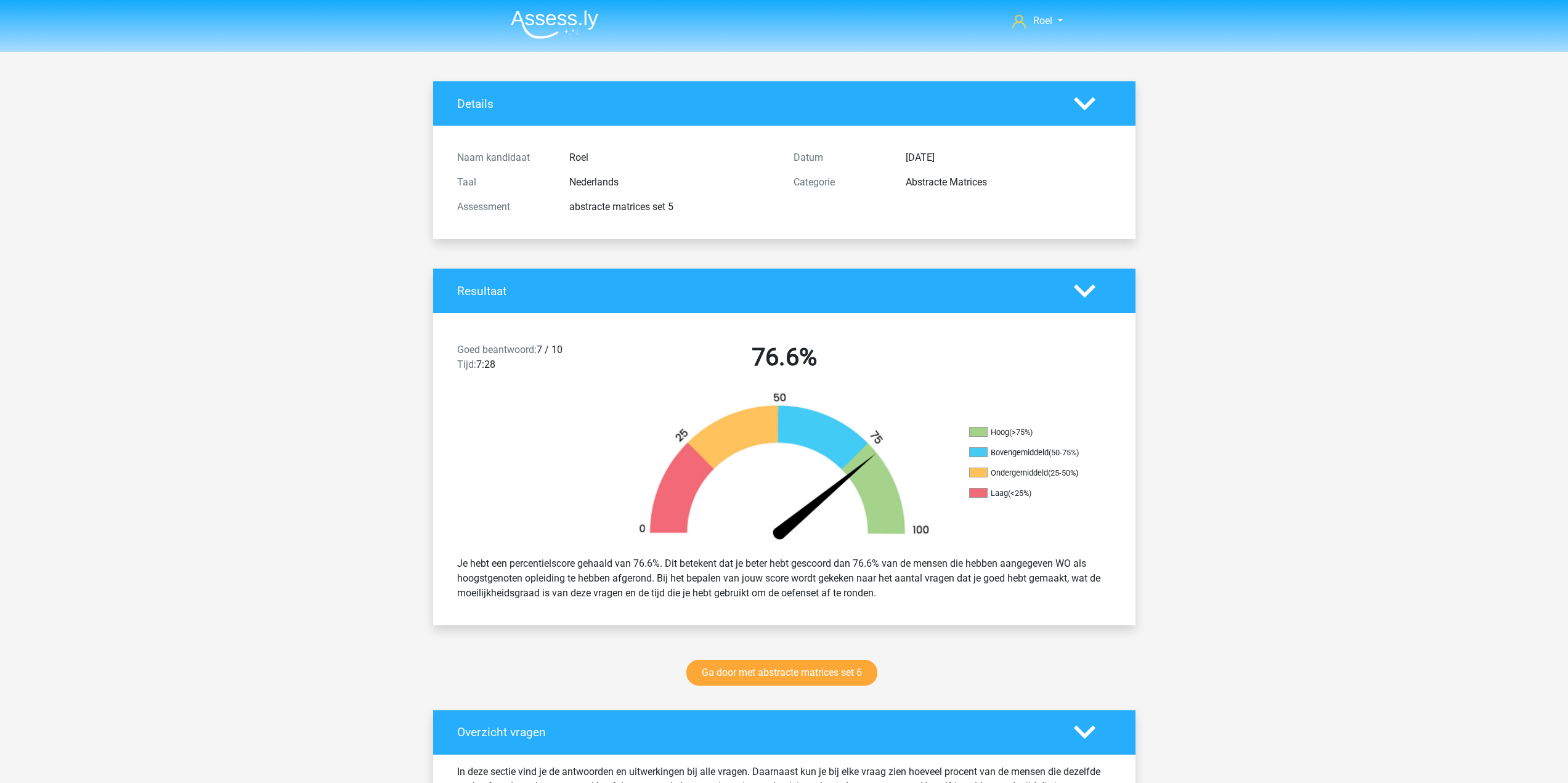
scroll to position [370, 0]
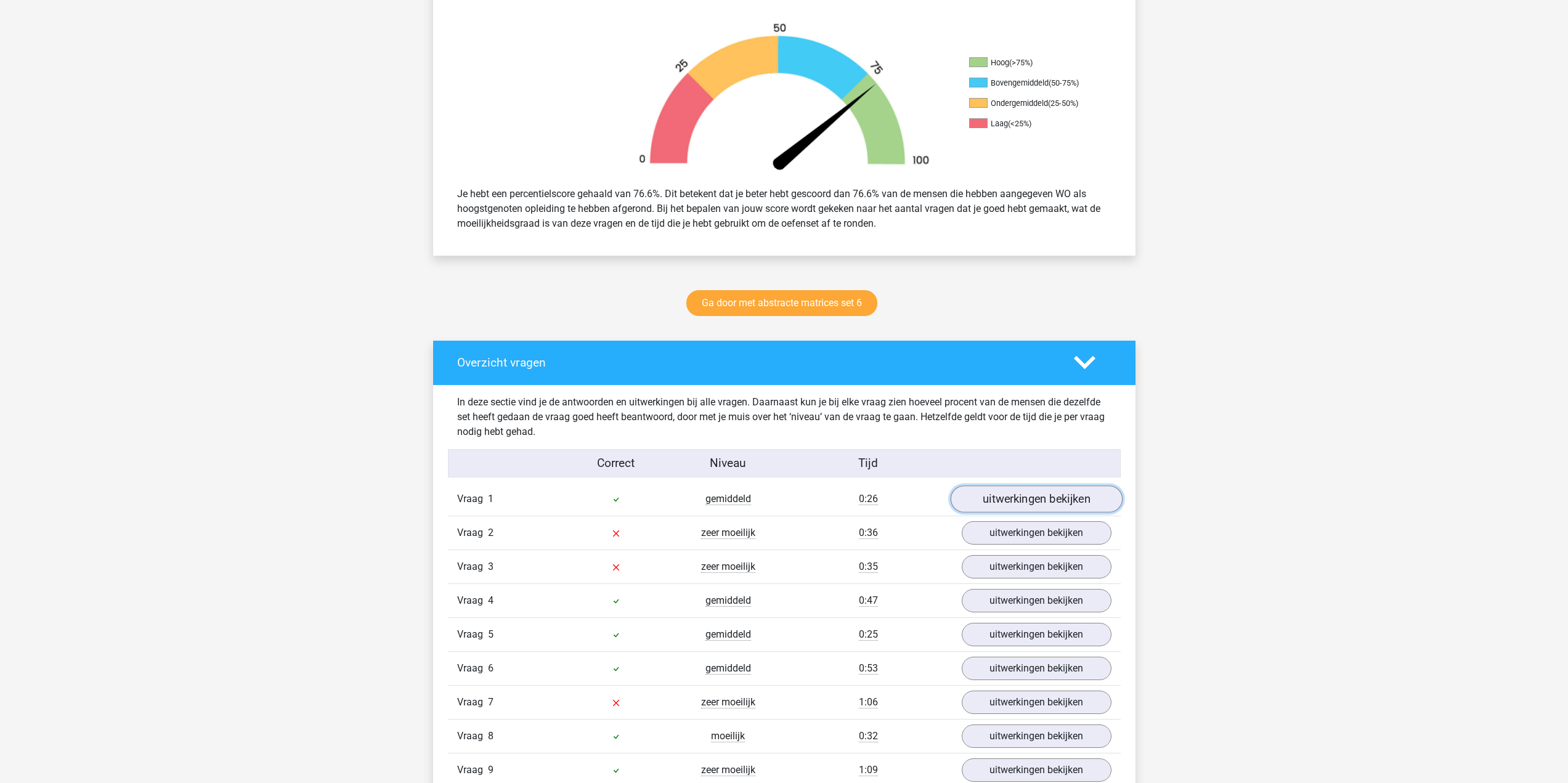
click at [1034, 490] on link "uitwerkingen bekijken" at bounding box center [1035, 499] width 172 height 27
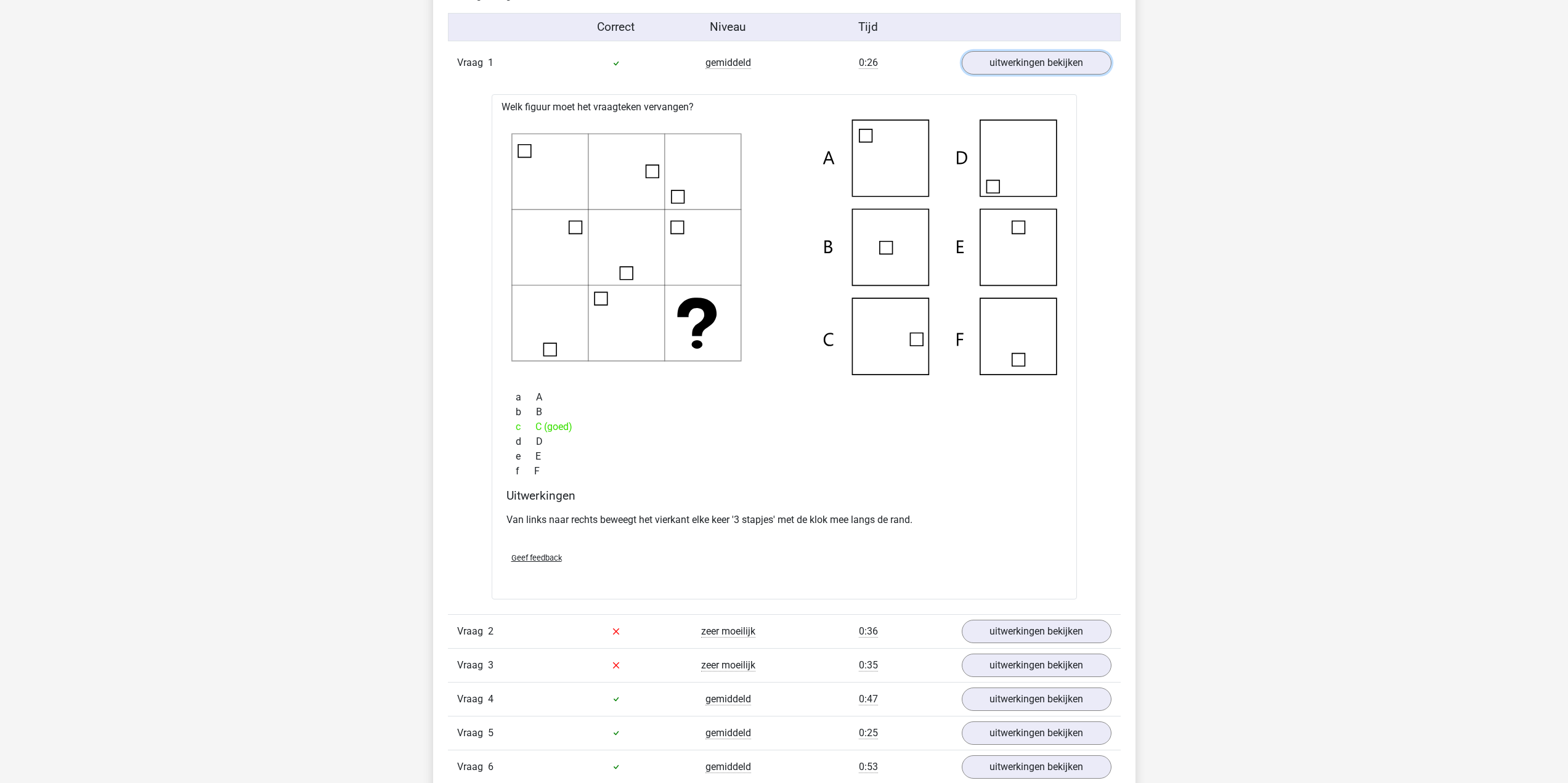
scroll to position [985, 0]
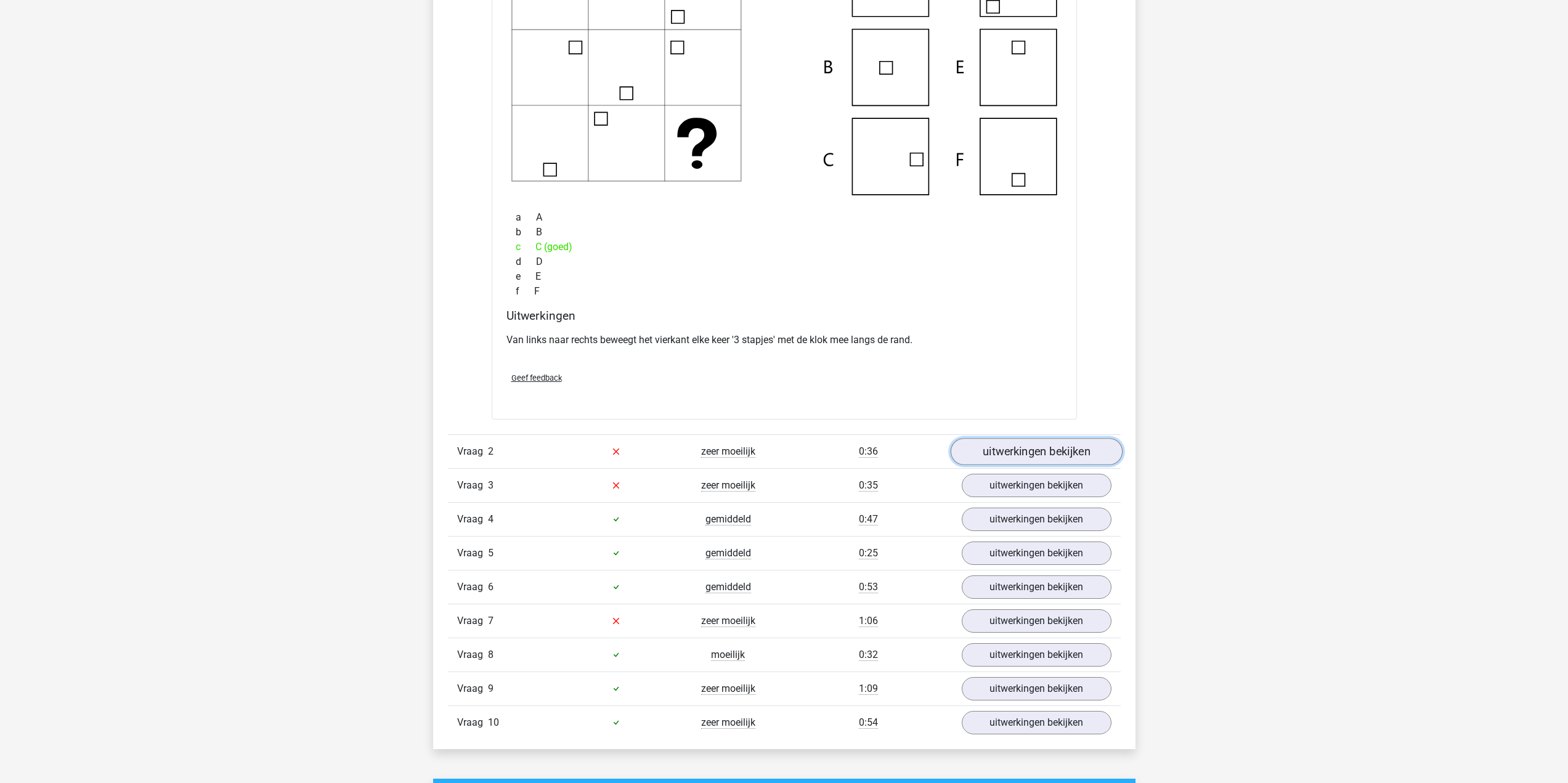
click at [1068, 451] on link "uitwerkingen bekijken" at bounding box center [1035, 451] width 172 height 27
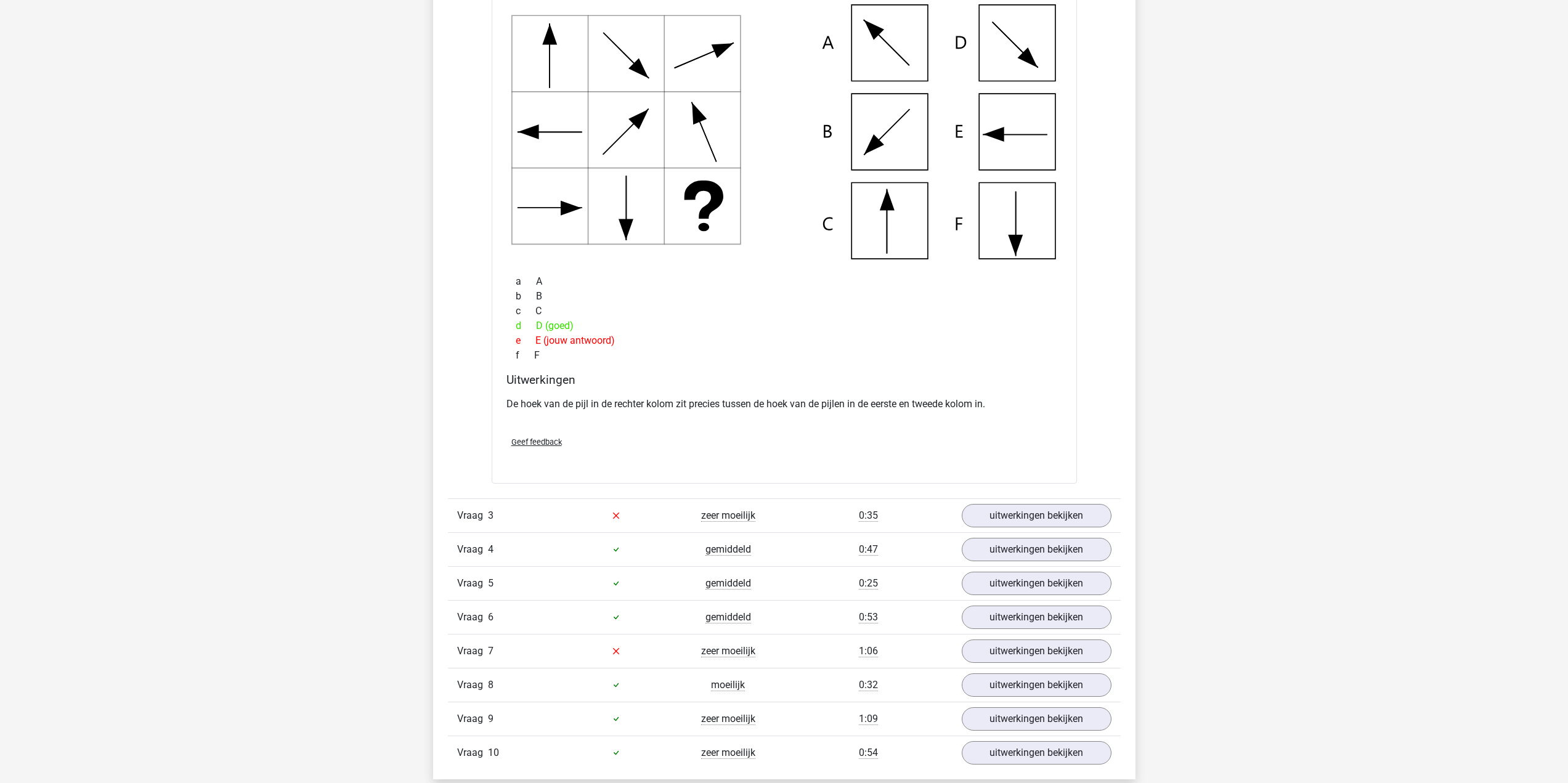
scroll to position [1662, 0]
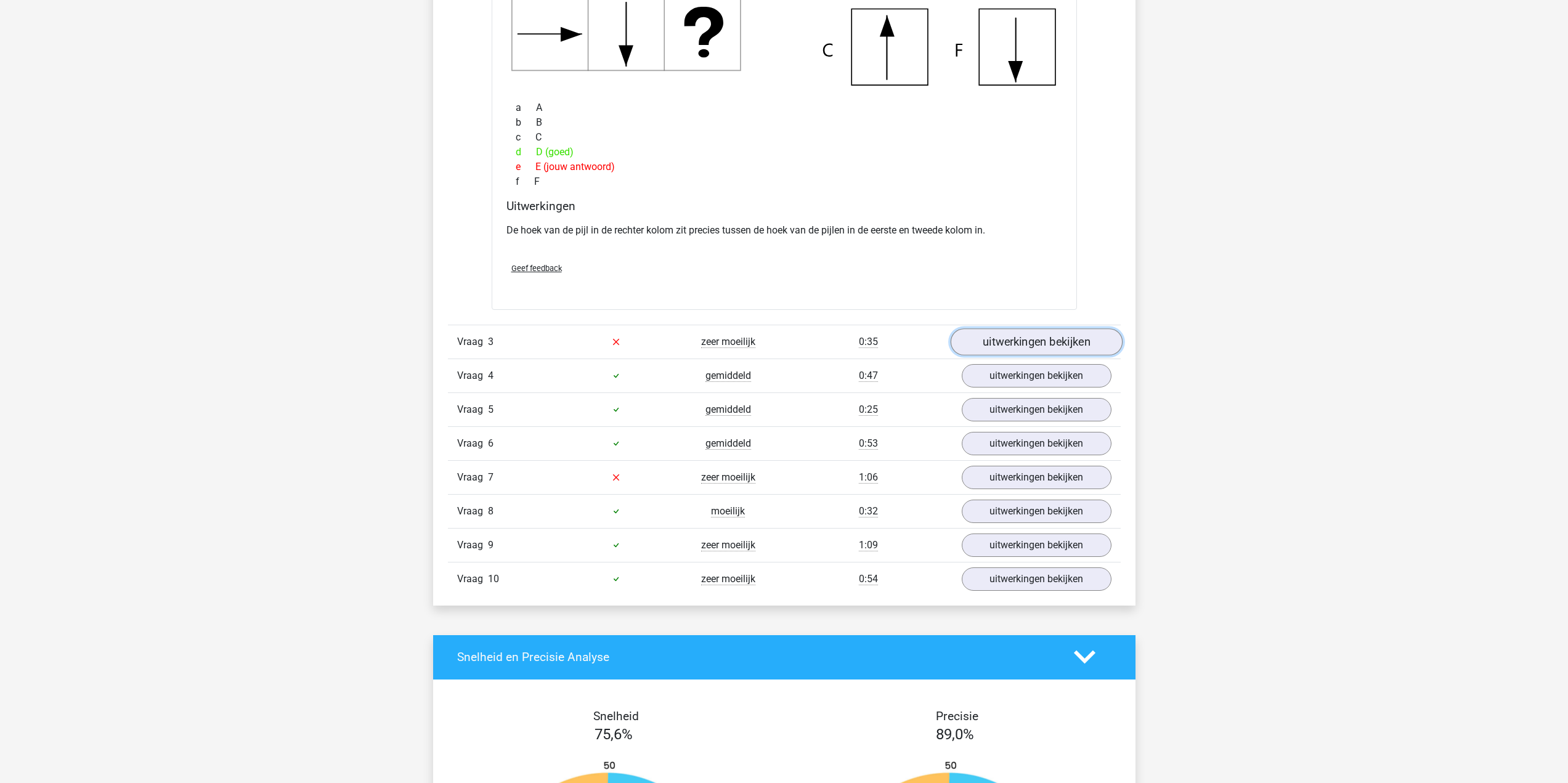
click at [1061, 349] on link "uitwerkingen bekijken" at bounding box center [1035, 342] width 172 height 27
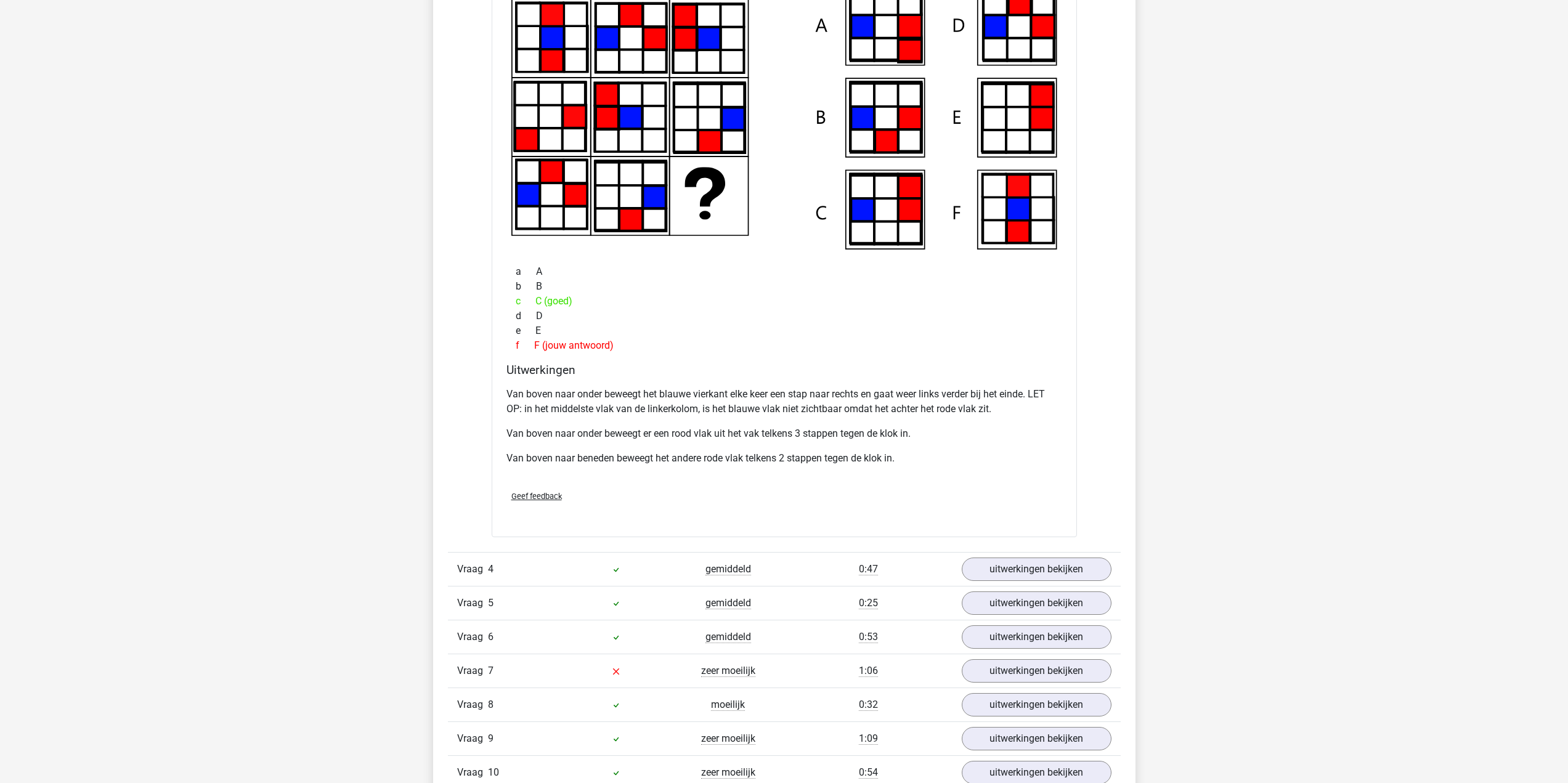
scroll to position [2278, 0]
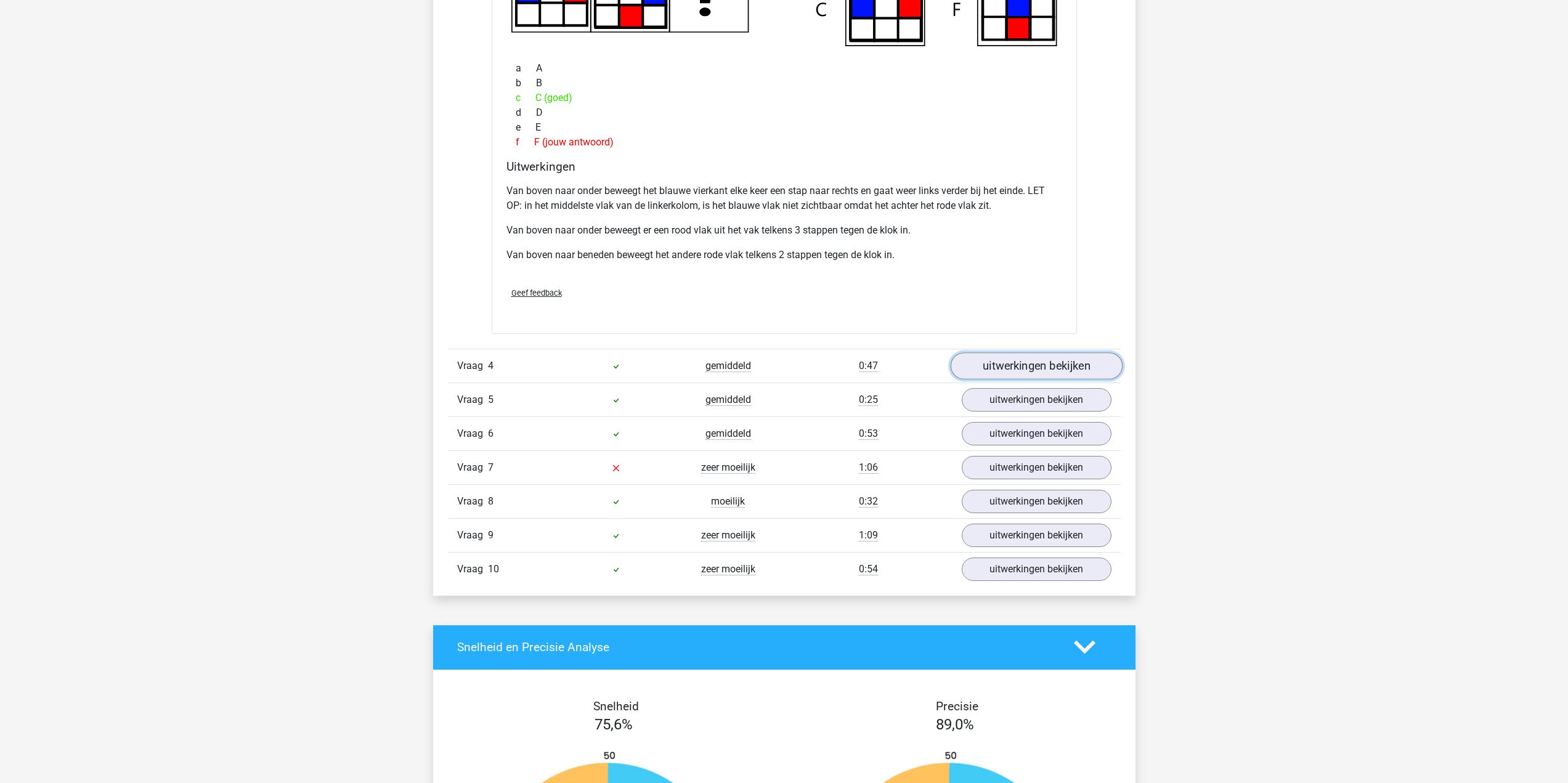
click at [1045, 360] on link "uitwerkingen bekijken" at bounding box center [1035, 366] width 172 height 27
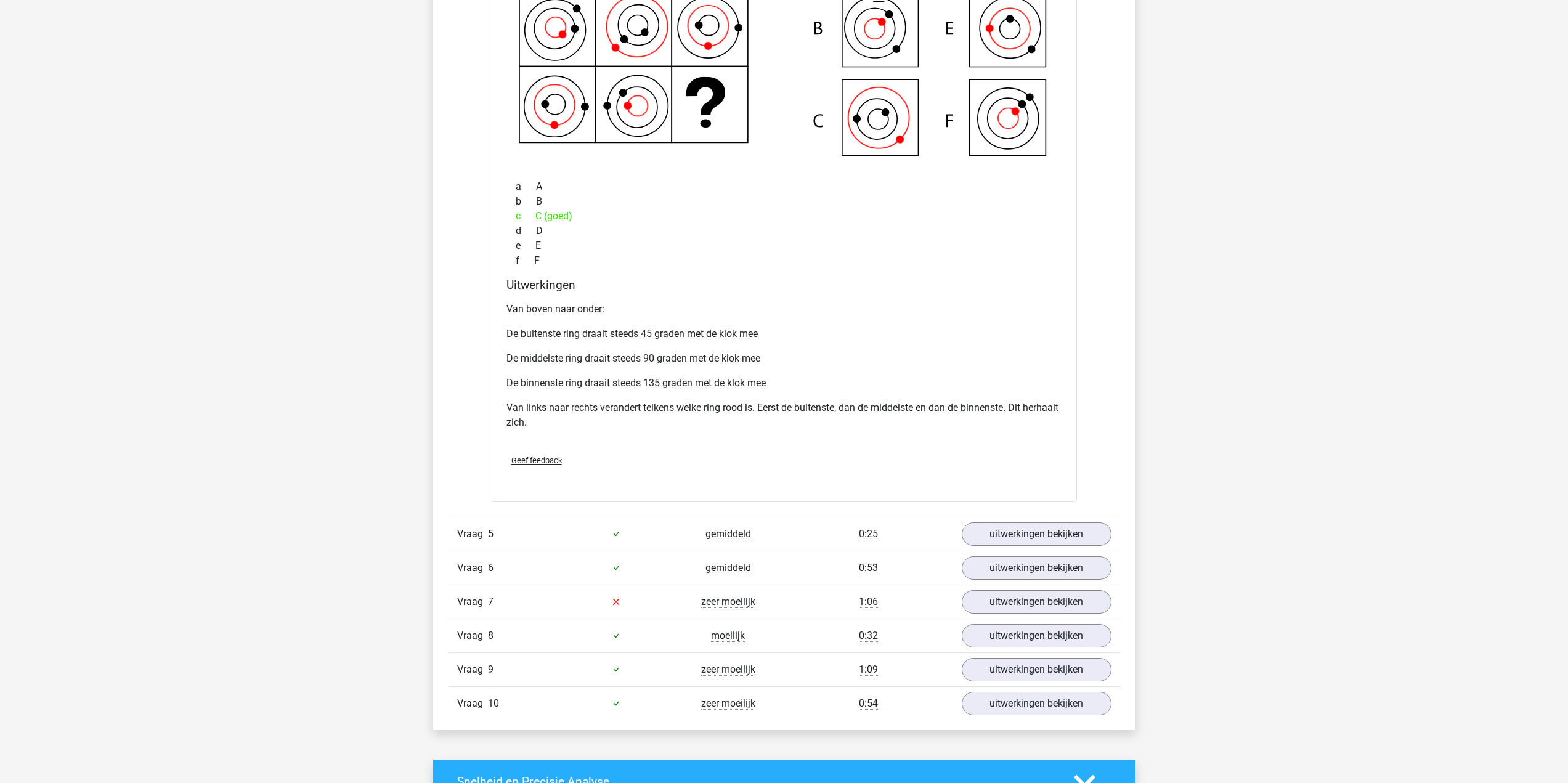
scroll to position [2833, 0]
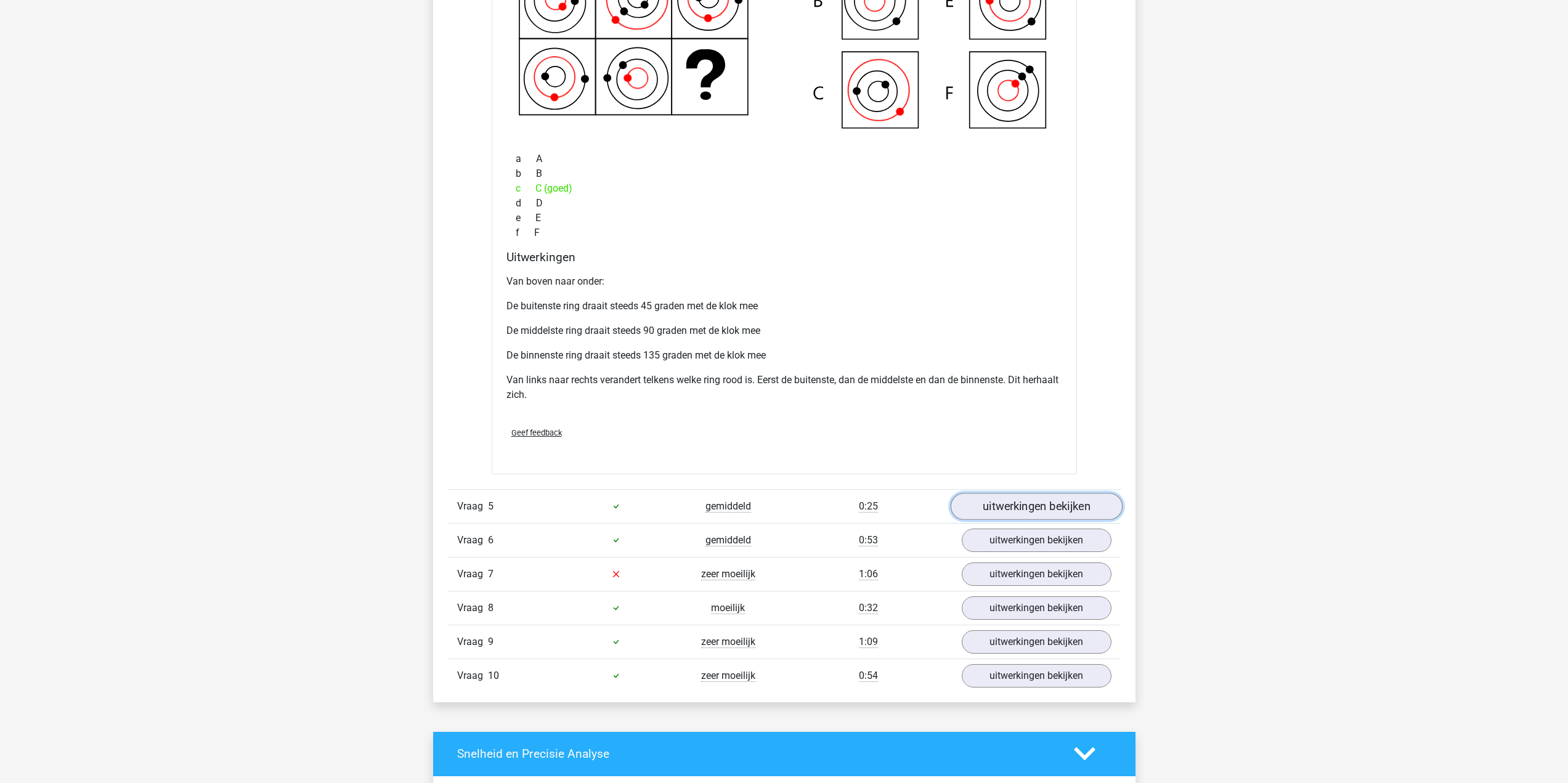
click at [1078, 503] on link "uitwerkingen bekijken" at bounding box center [1035, 506] width 172 height 27
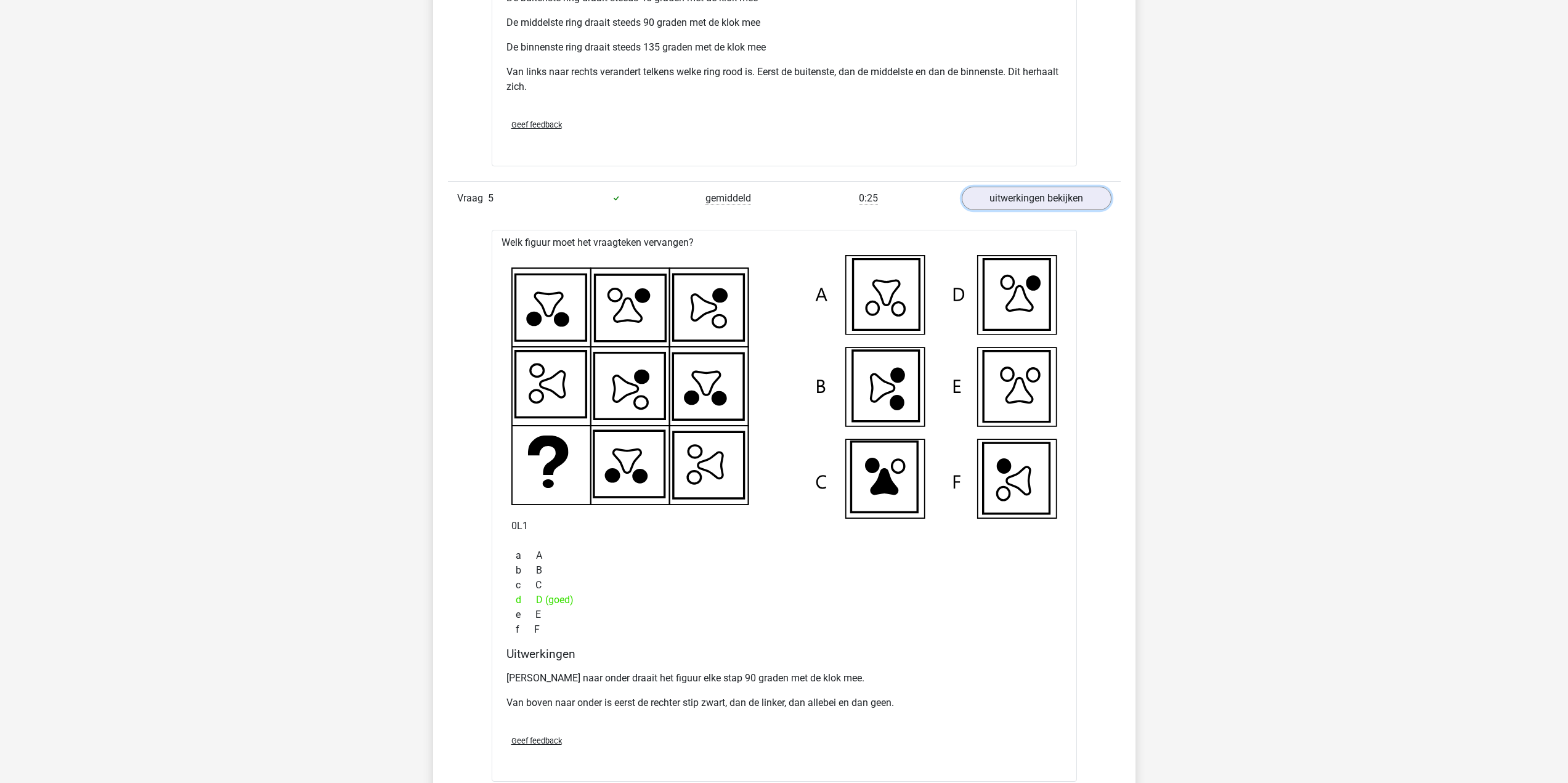
scroll to position [3510, 0]
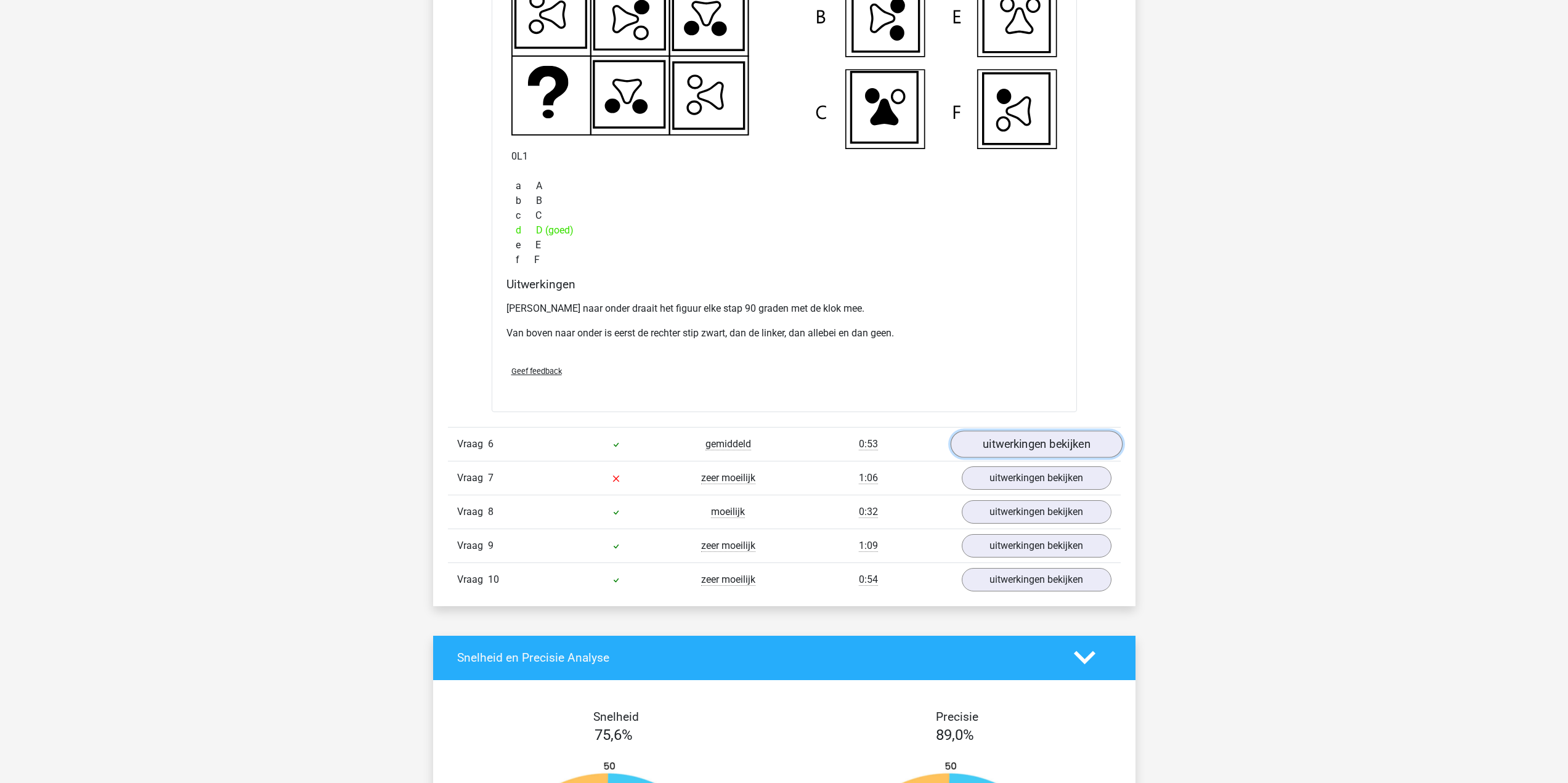
click at [1012, 439] on link "uitwerkingen bekijken" at bounding box center [1035, 444] width 172 height 27
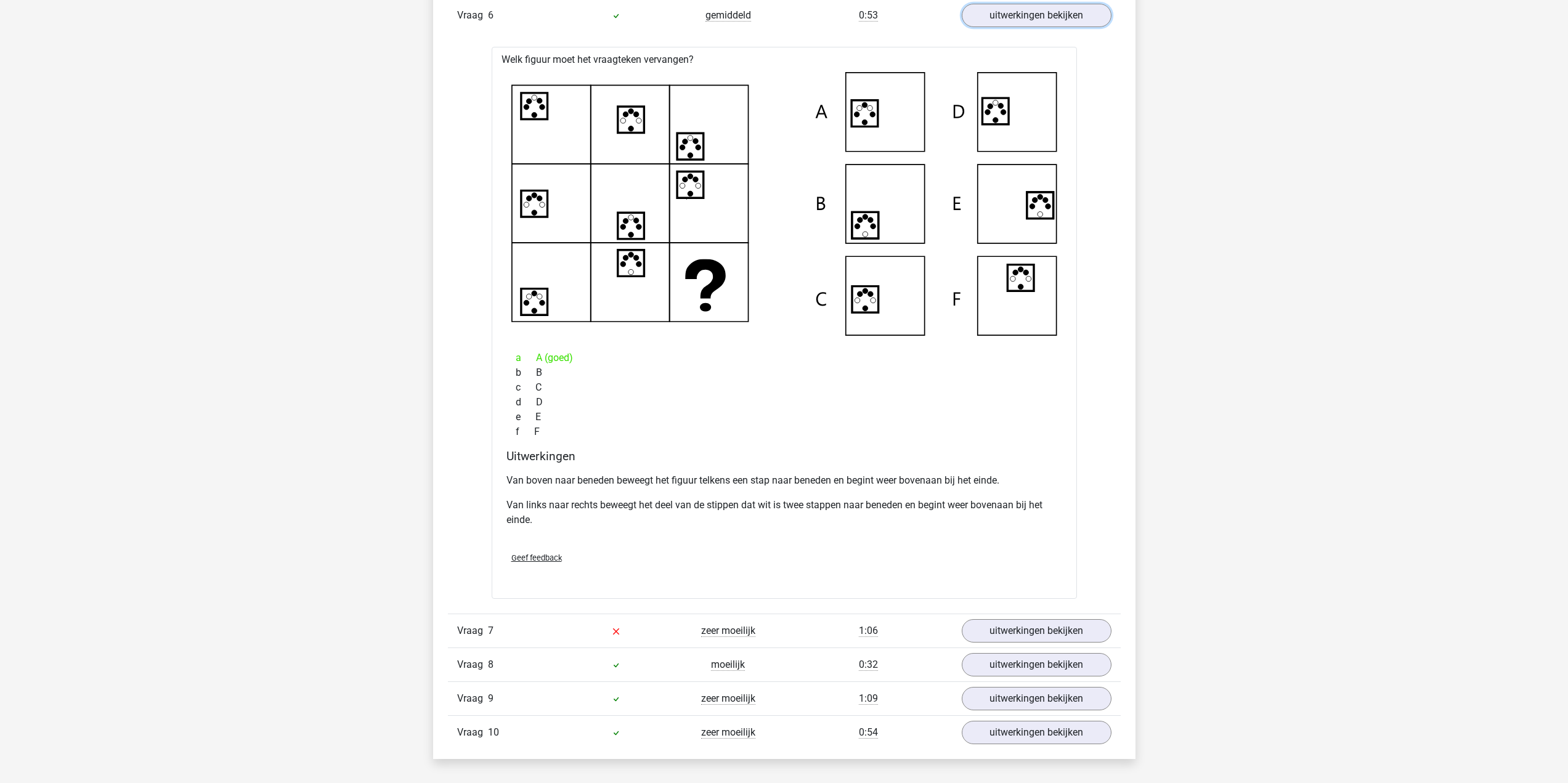
scroll to position [4064, 0]
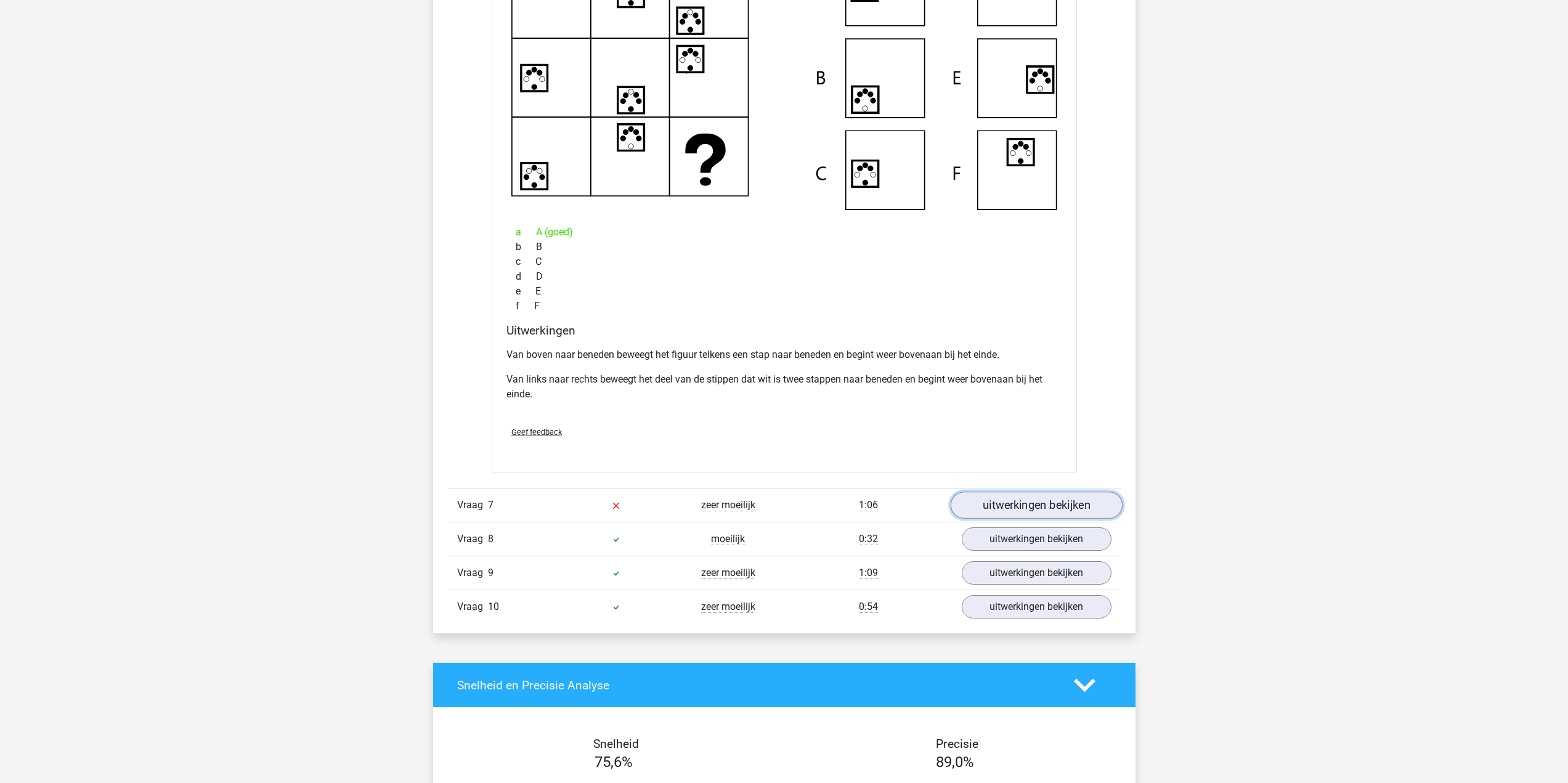
click at [1030, 502] on link "uitwerkingen bekijken" at bounding box center [1035, 505] width 172 height 27
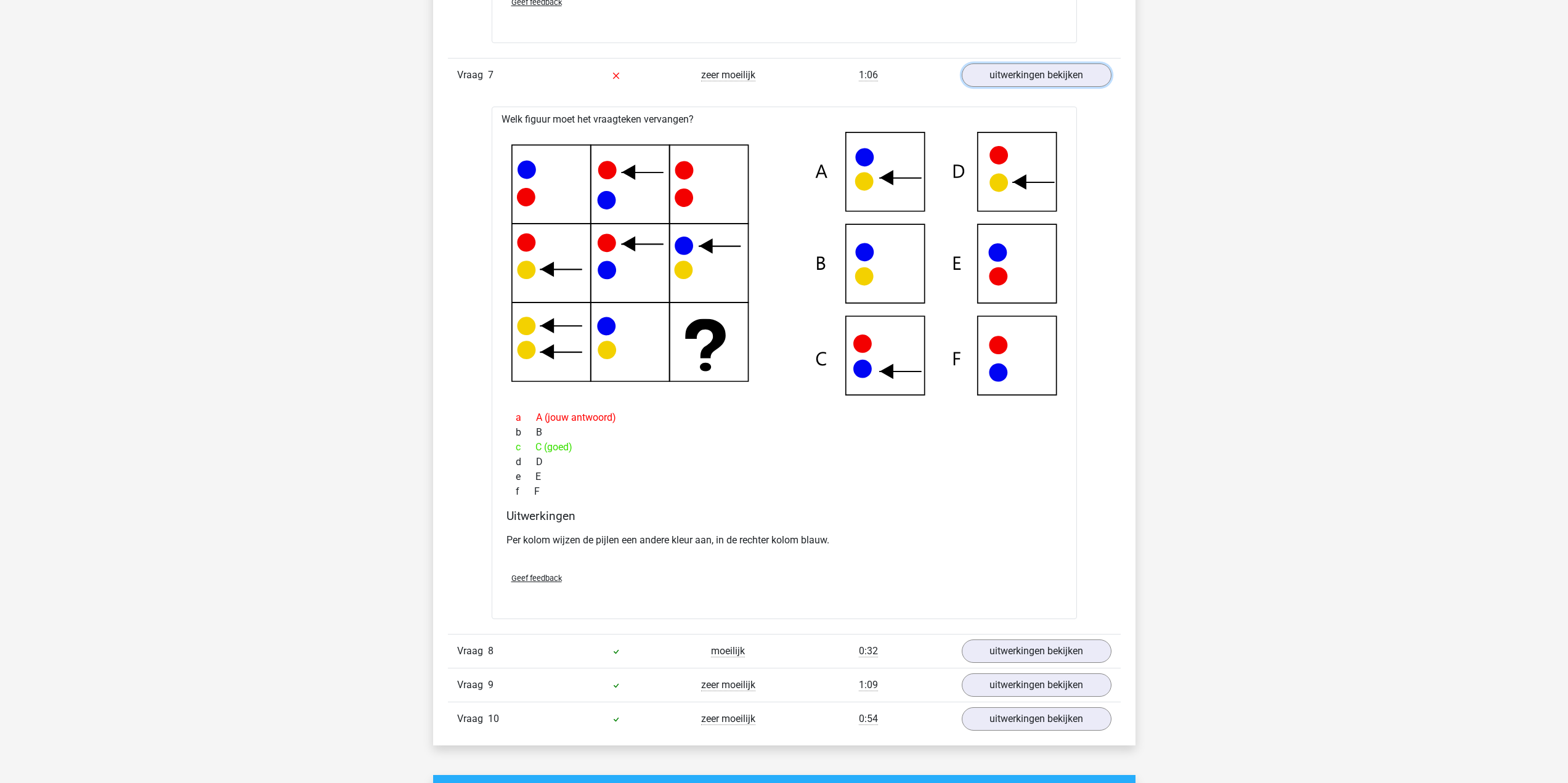
scroll to position [4495, 0]
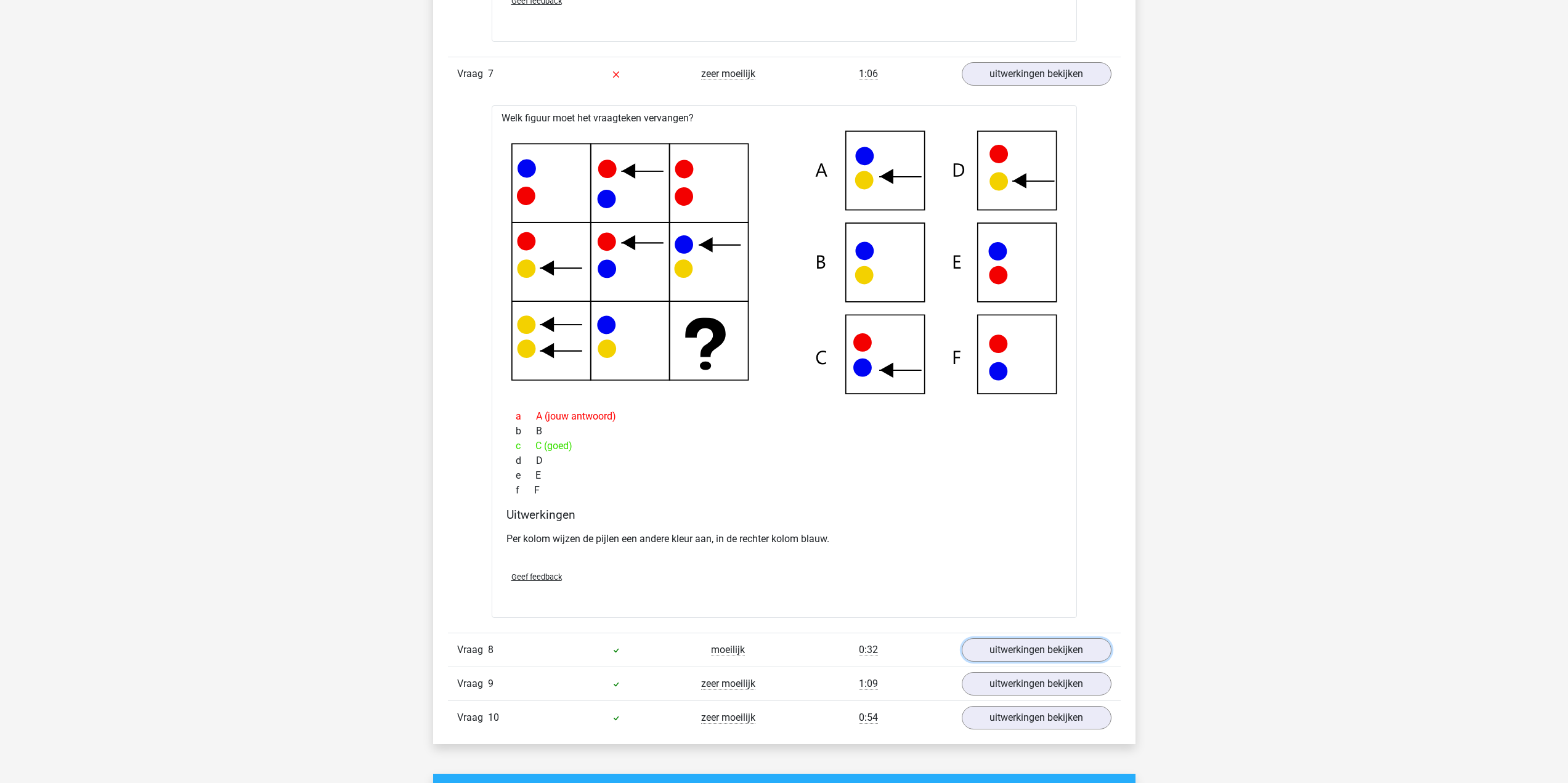
drag, startPoint x: 1032, startPoint y: 656, endPoint x: 1052, endPoint y: 613, distance: 47.4
click at [1032, 656] on link "uitwerkingen bekijken" at bounding box center [1037, 649] width 150 height 23
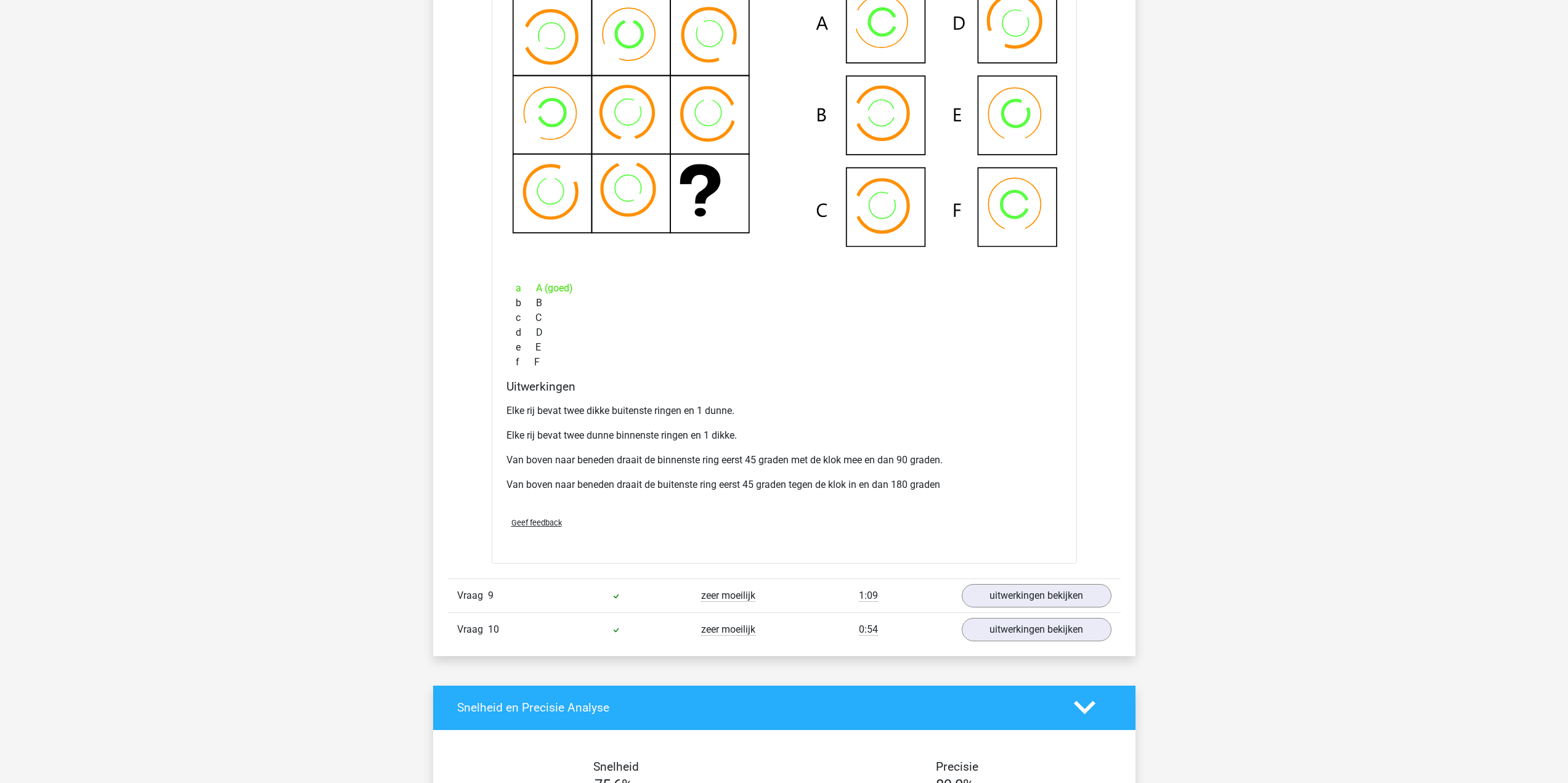
scroll to position [5234, 0]
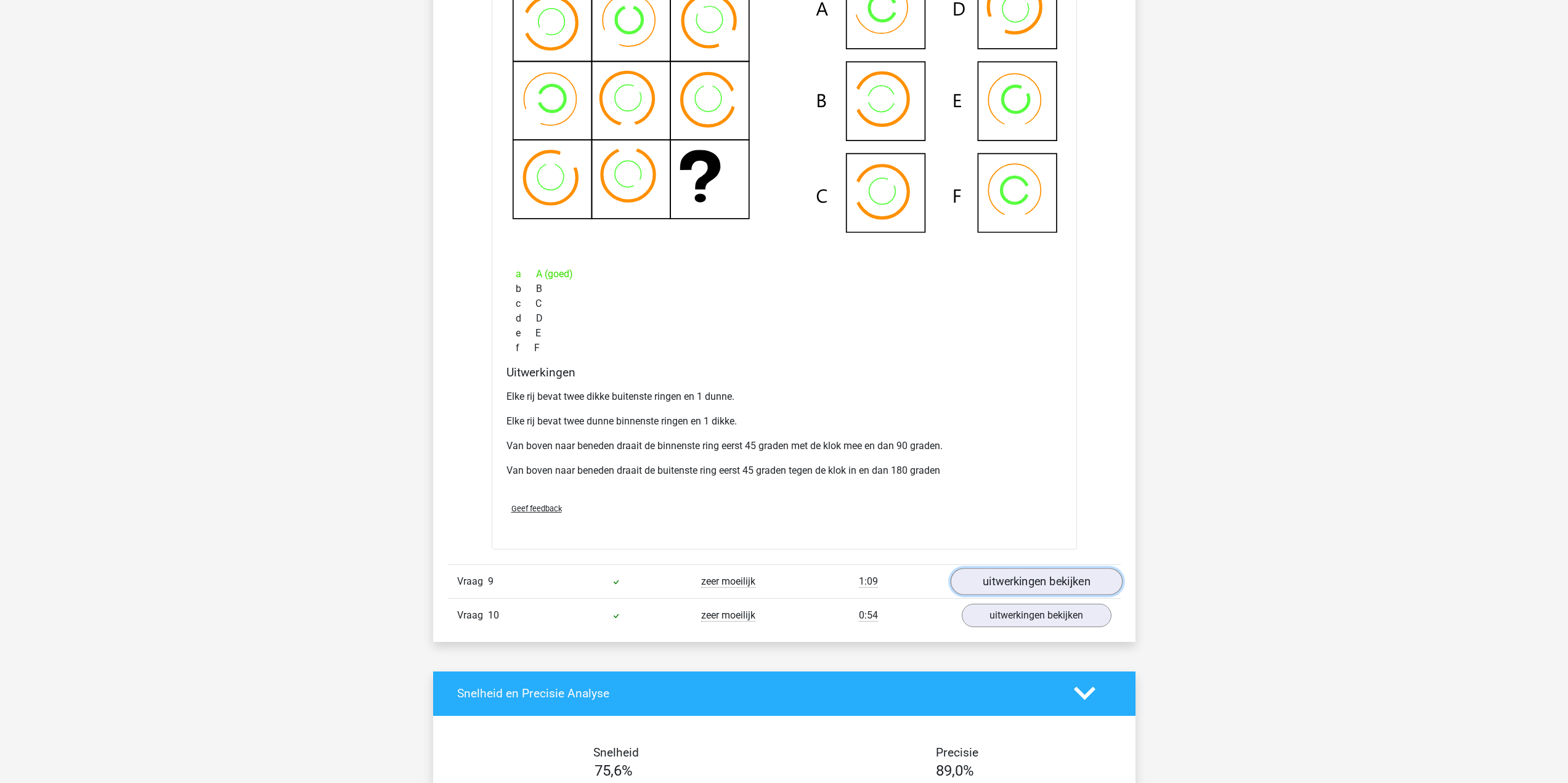
click at [1083, 578] on link "uitwerkingen bekijken" at bounding box center [1035, 581] width 172 height 27
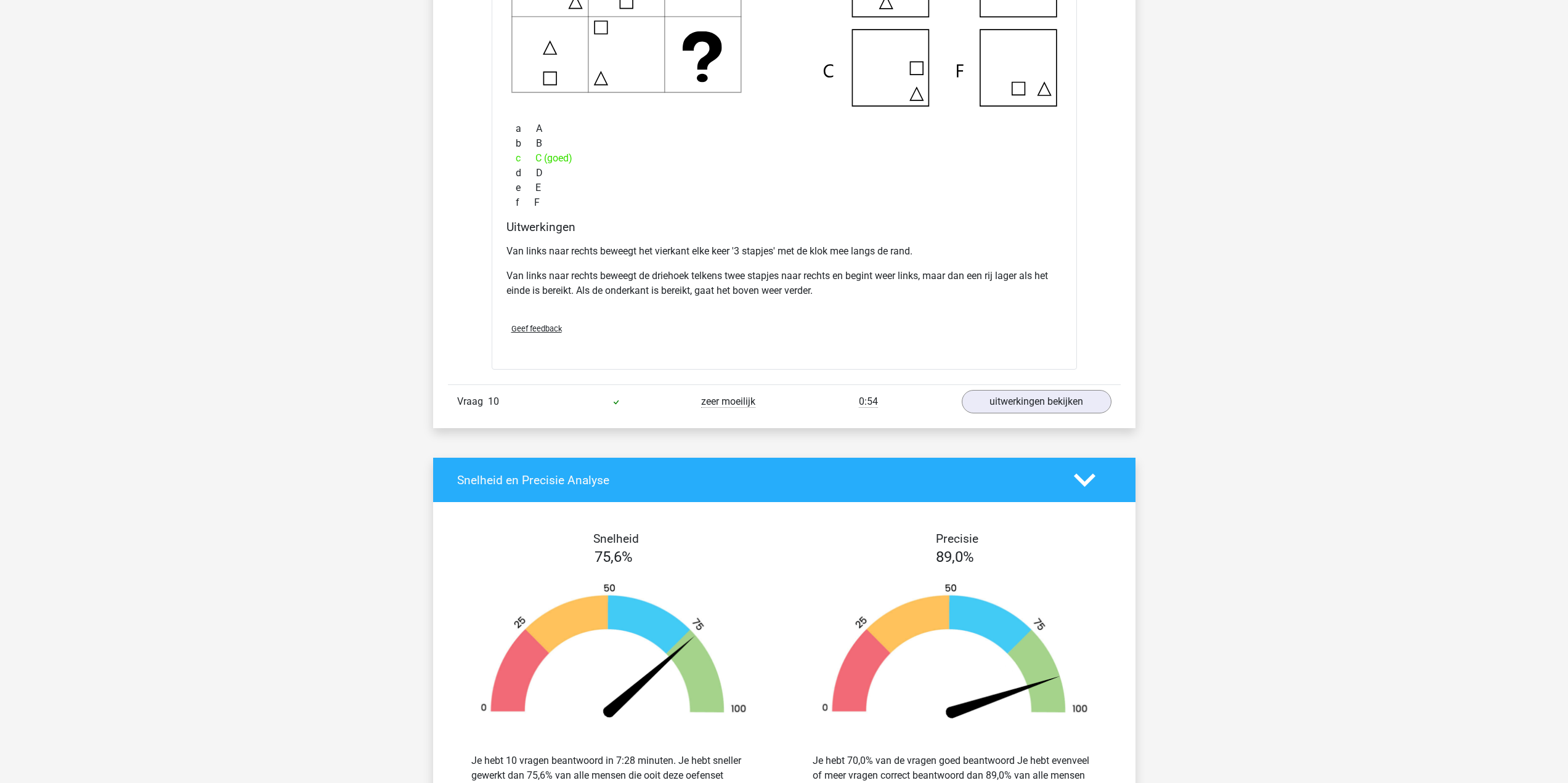
scroll to position [6035, 0]
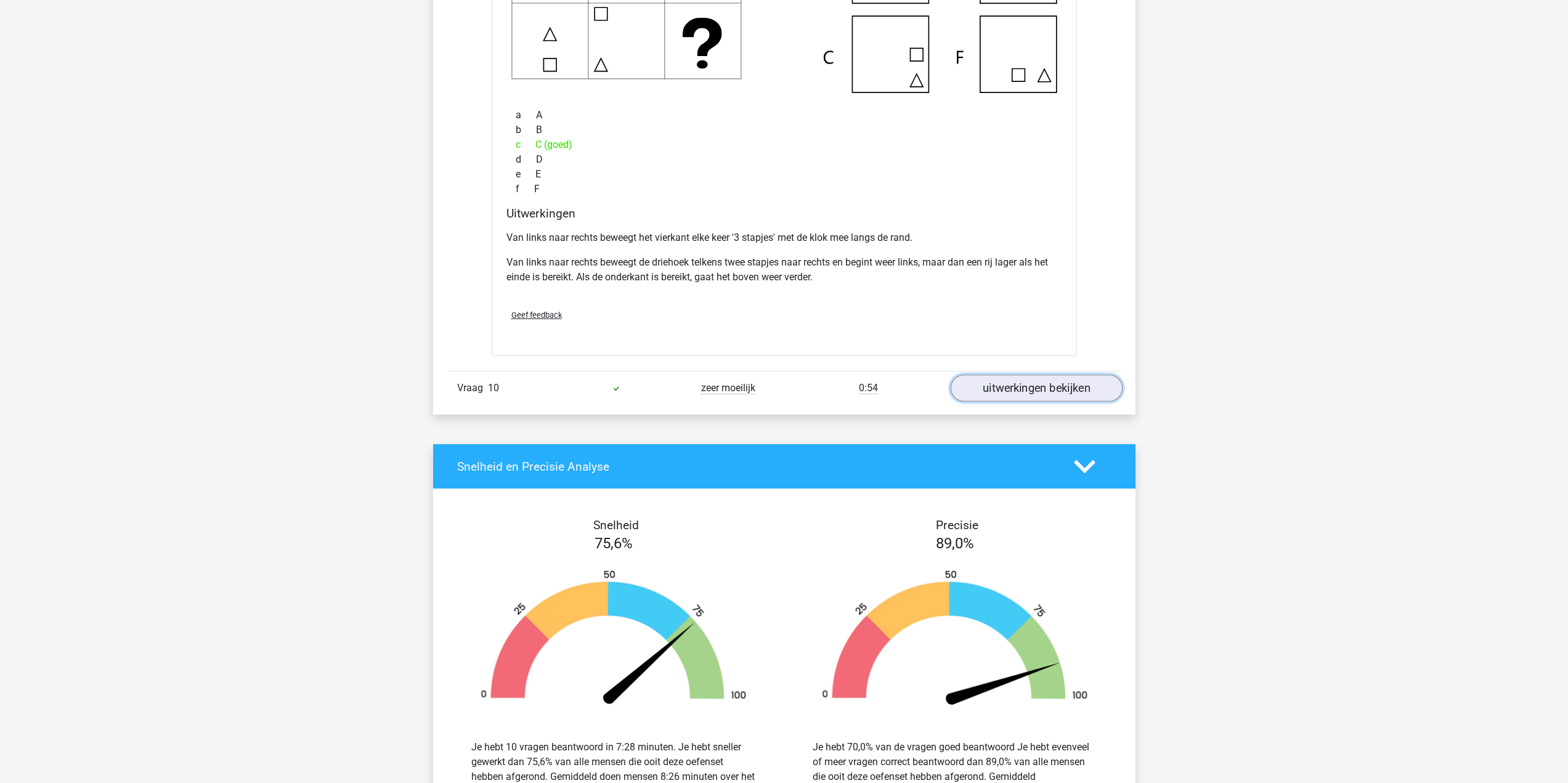
click at [1056, 389] on link "uitwerkingen bekijken" at bounding box center [1035, 388] width 172 height 27
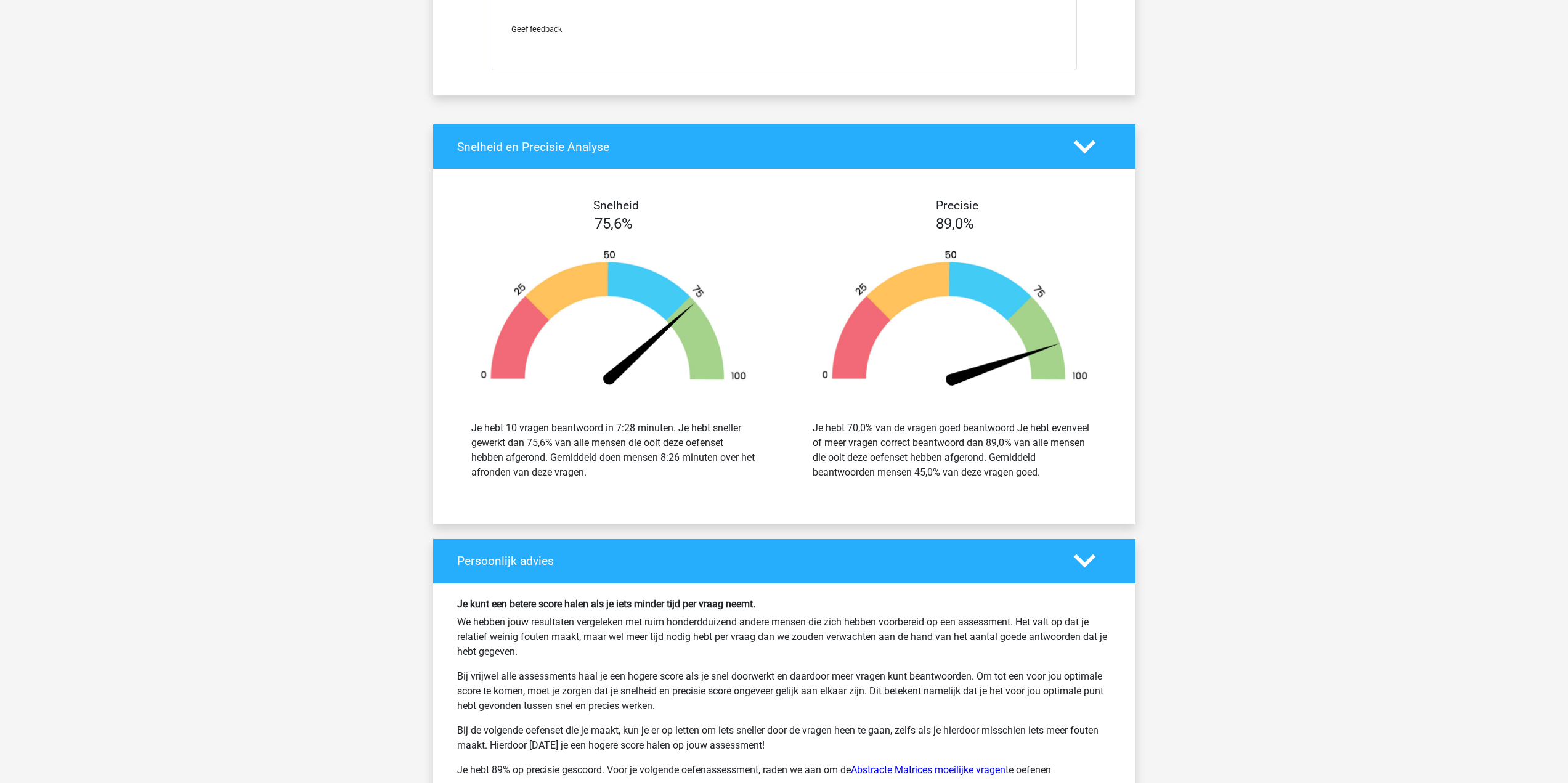
scroll to position [7143, 0]
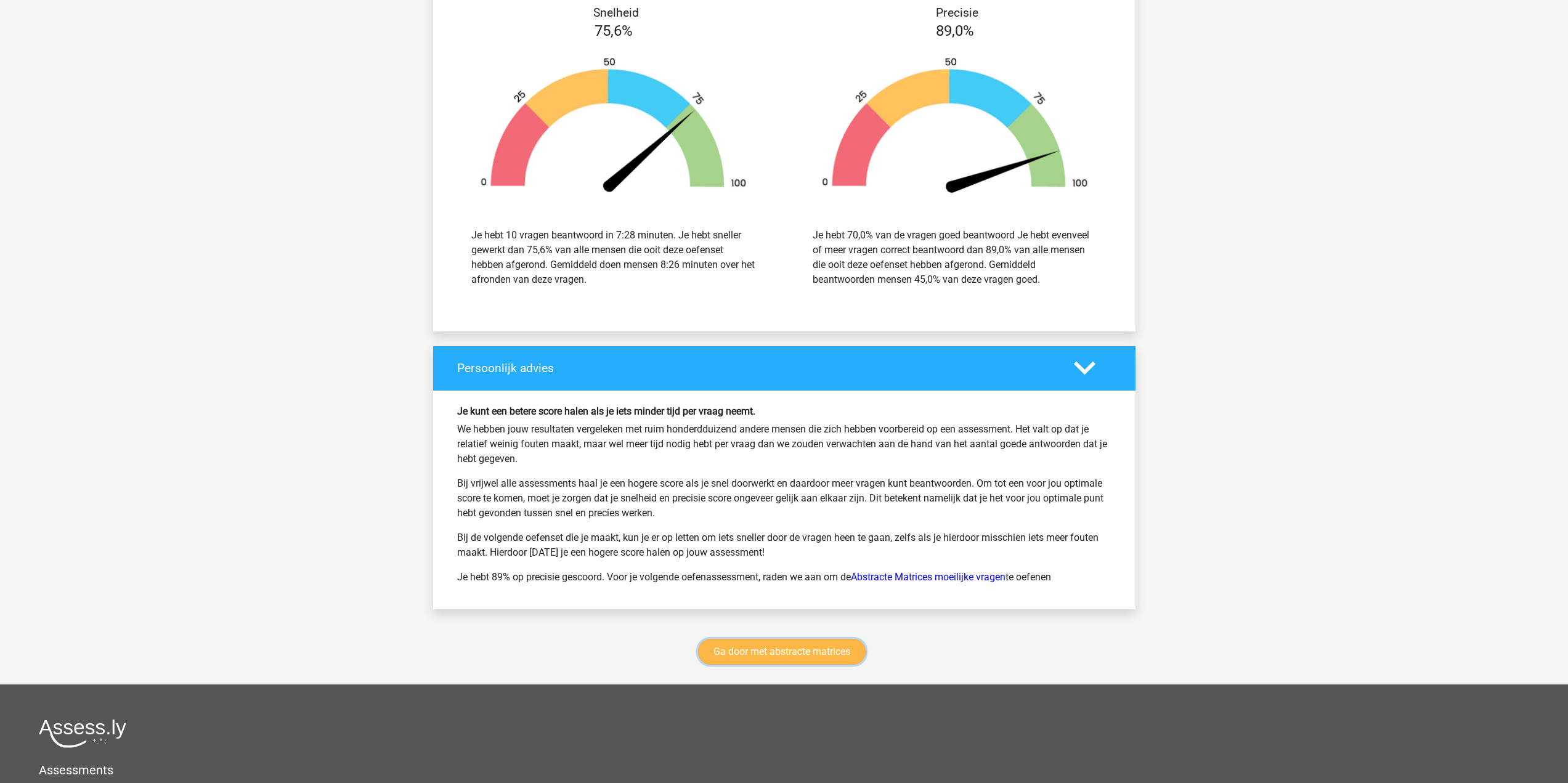
click at [846, 649] on link "Ga door met abstracte matrices" at bounding box center [781, 651] width 168 height 26
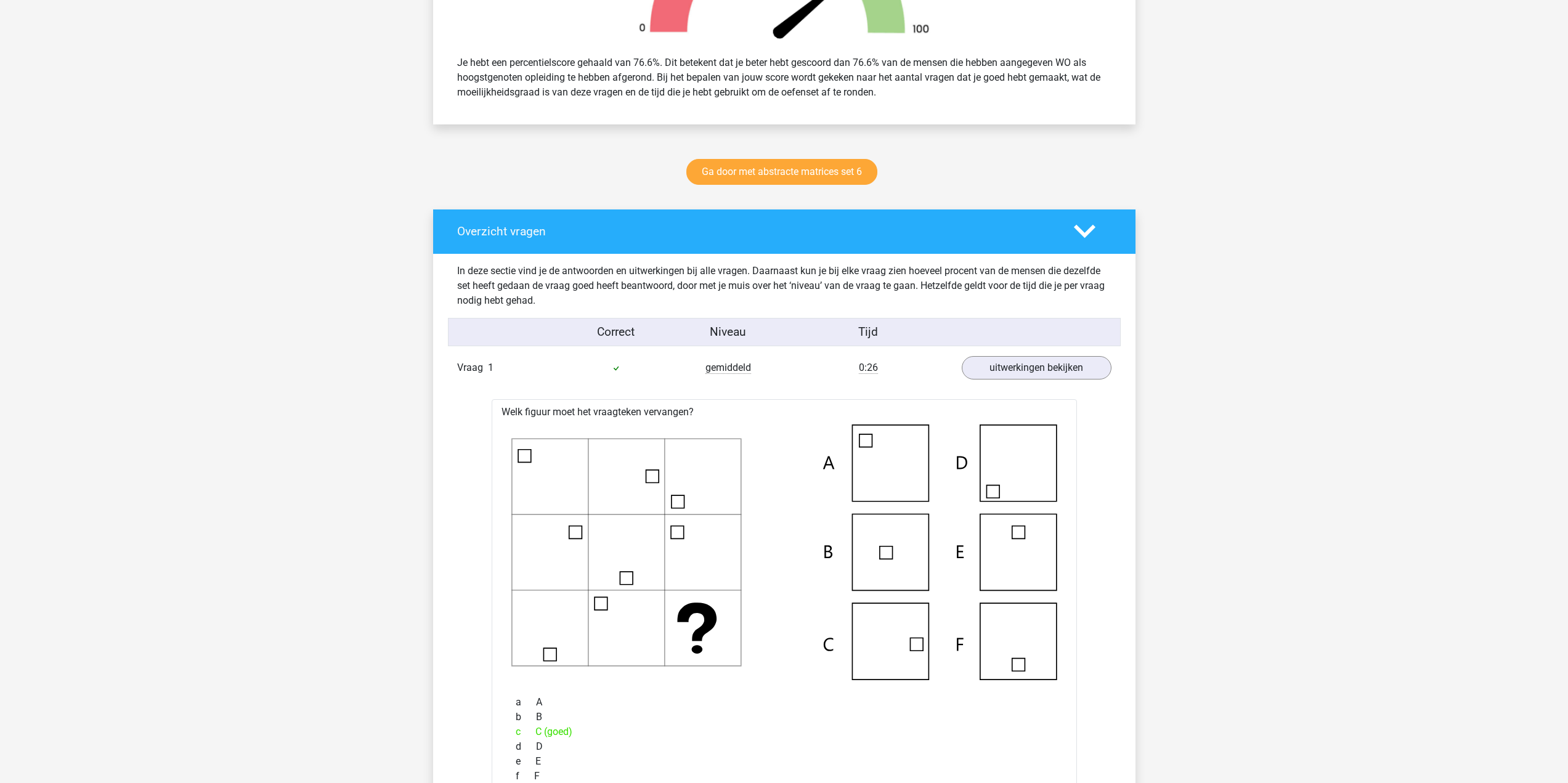
scroll to position [0, 0]
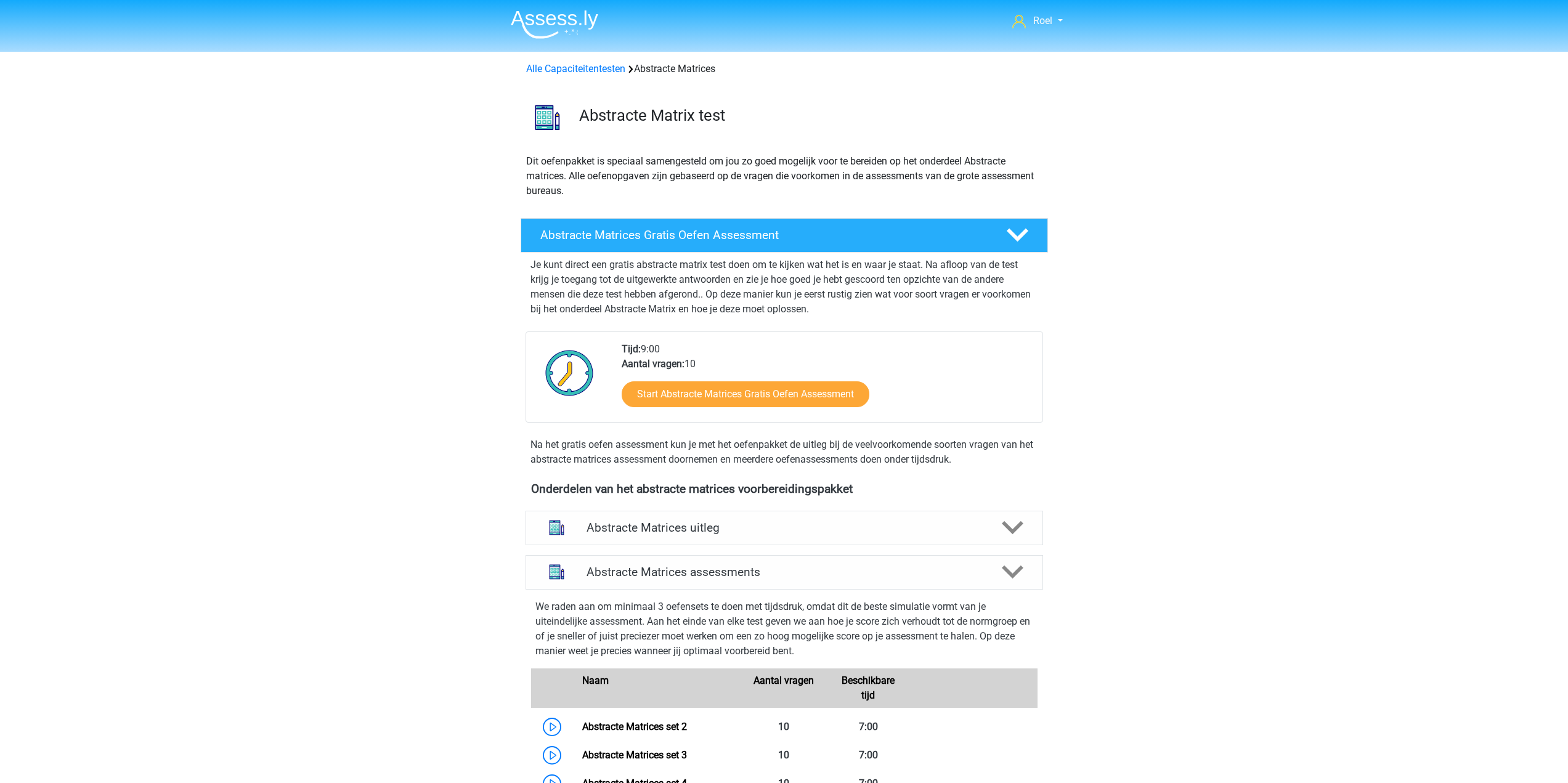
scroll to position [550, 0]
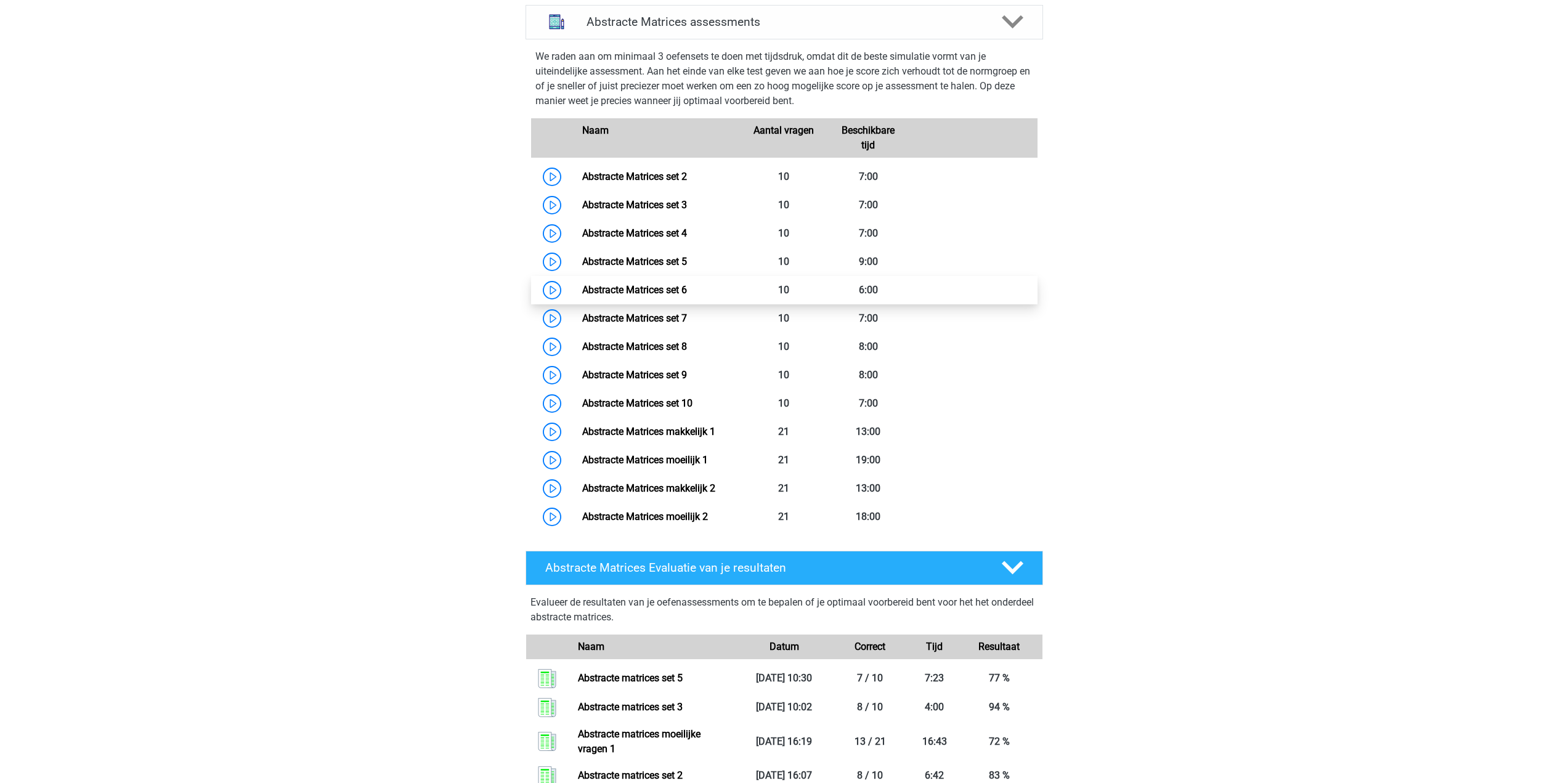
click at [614, 289] on link "Abstracte Matrices set 6" at bounding box center [635, 289] width 105 height 12
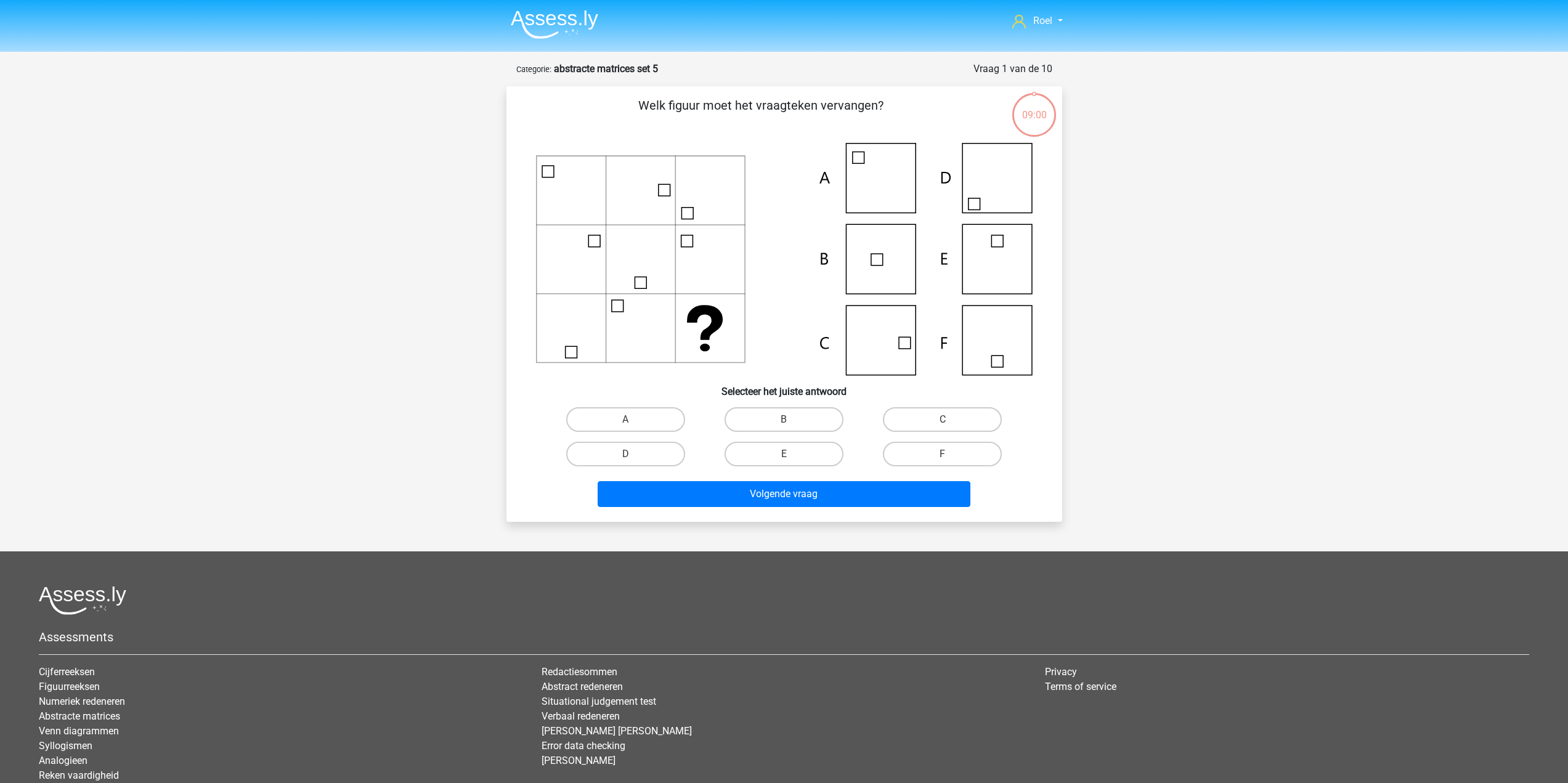
scroll to position [62, 0]
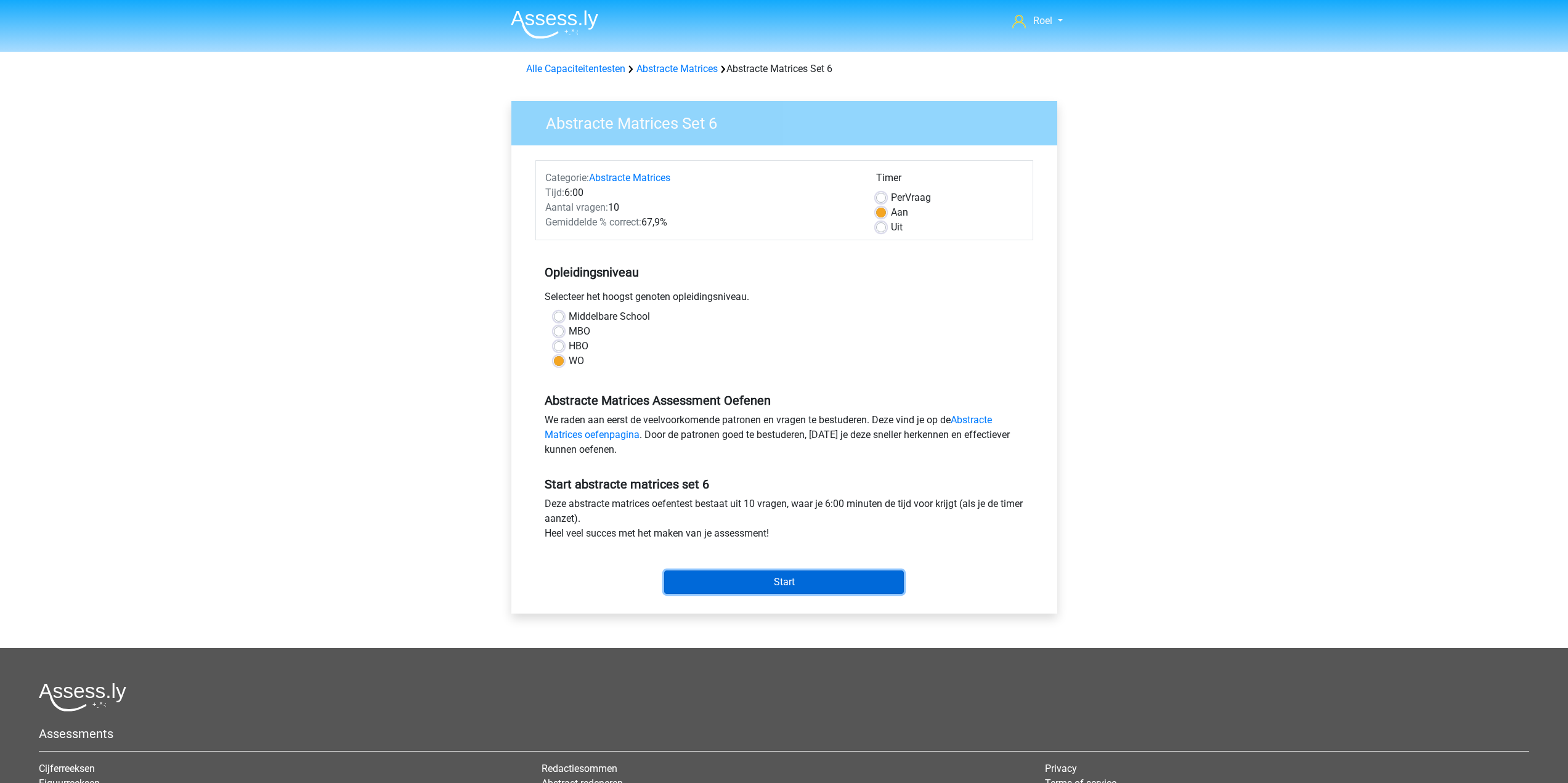
click at [757, 588] on input "Start" at bounding box center [783, 581] width 240 height 23
click at [744, 586] on input "Start" at bounding box center [783, 581] width 240 height 23
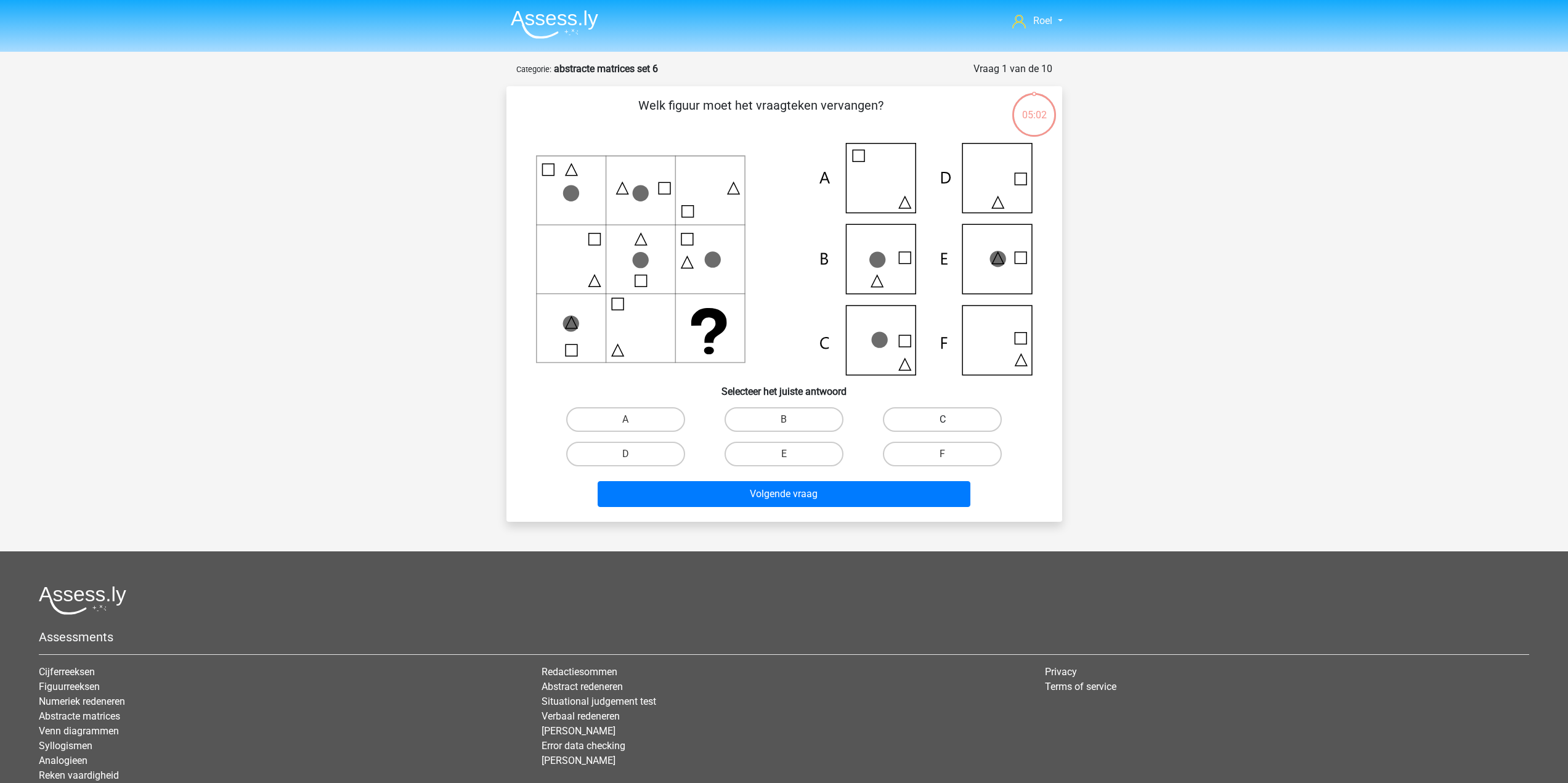
click at [917, 421] on label "C" at bounding box center [942, 419] width 119 height 24
click at [943, 421] on input "C" at bounding box center [947, 423] width 8 height 8
radio input "true"
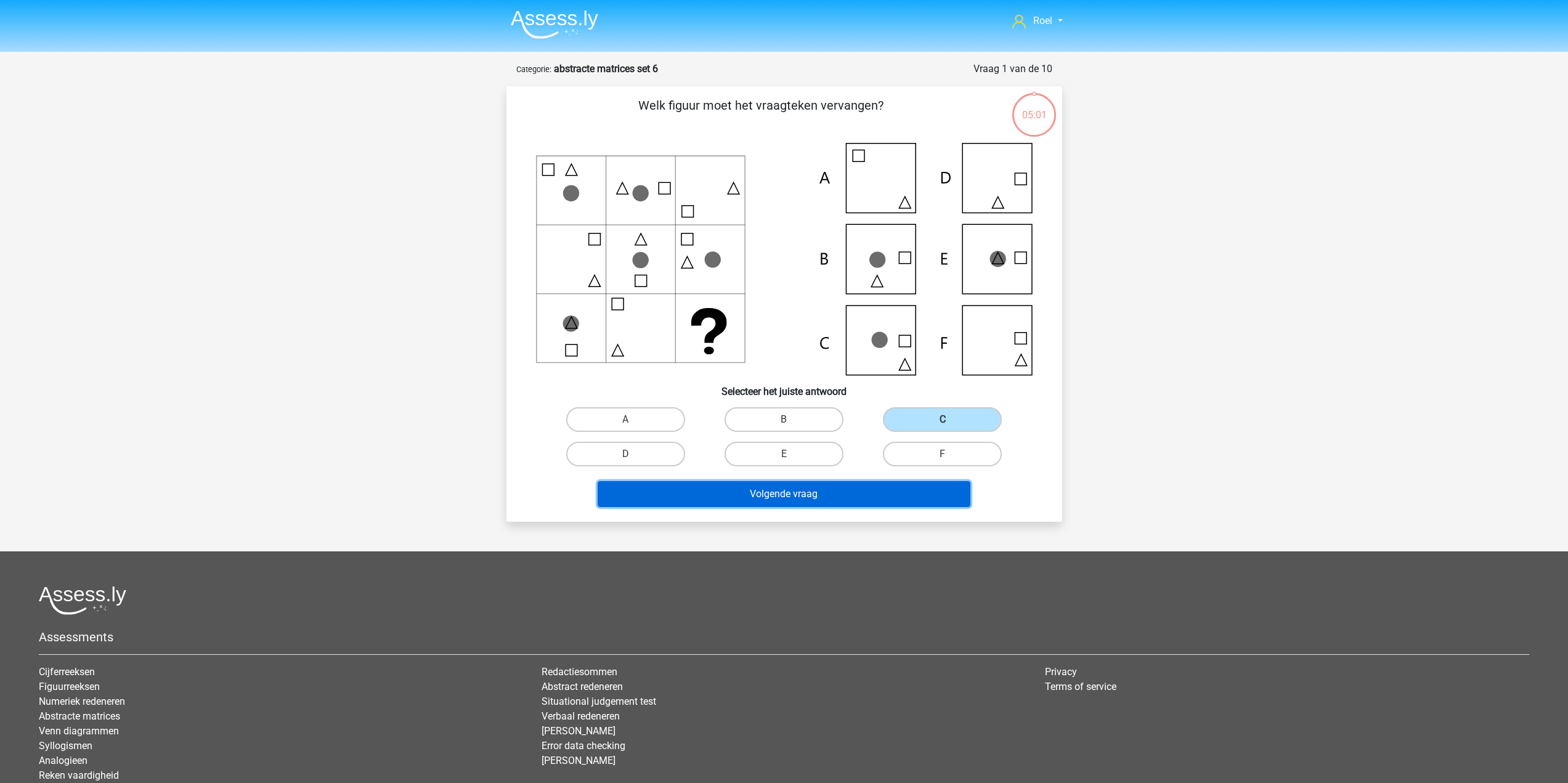
click at [872, 490] on button "Volgende vraag" at bounding box center [783, 494] width 373 height 26
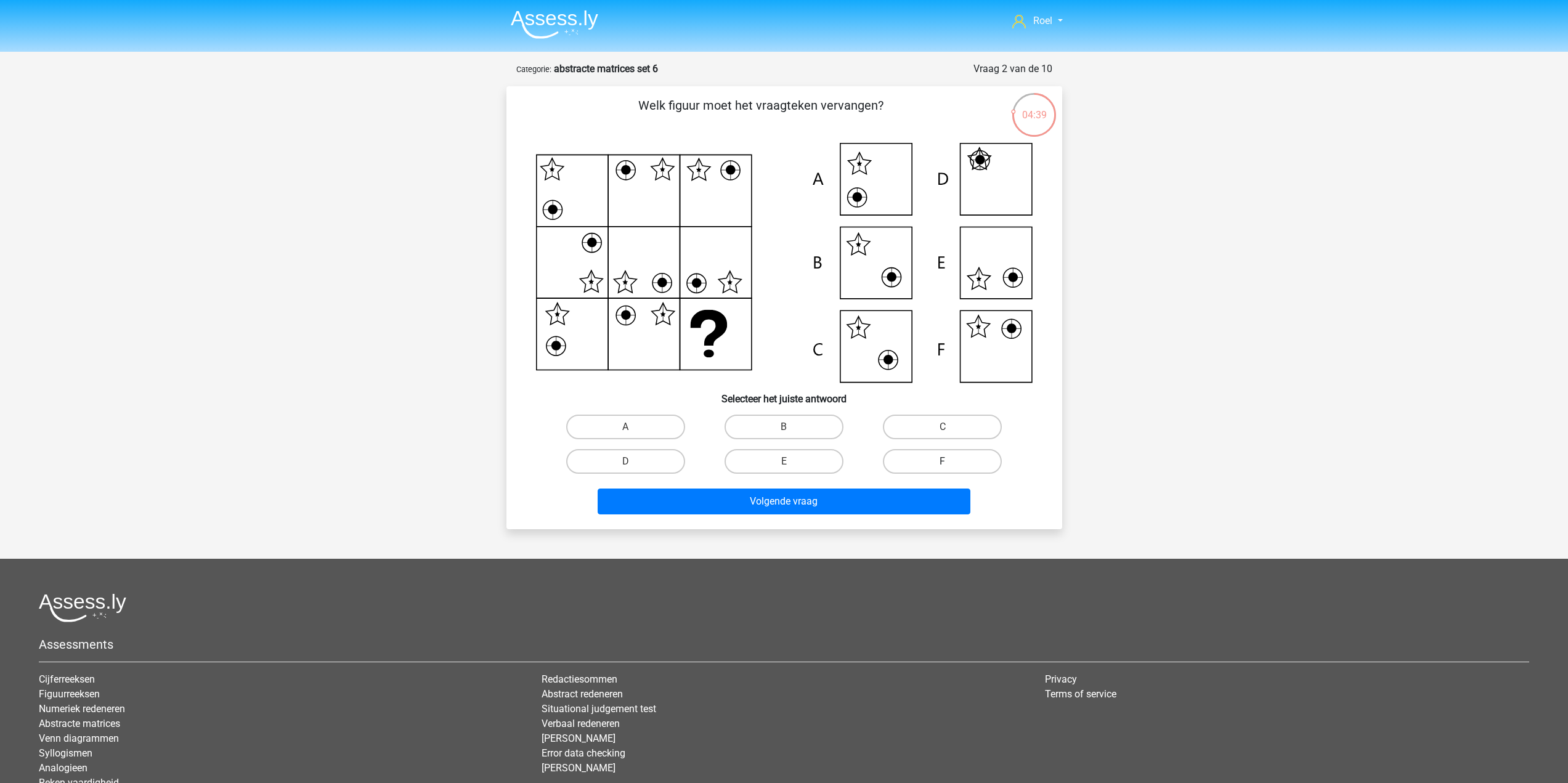
click at [954, 465] on label "F" at bounding box center [942, 461] width 119 height 24
click at [950, 465] on input "F" at bounding box center [947, 465] width 8 height 8
radio input "true"
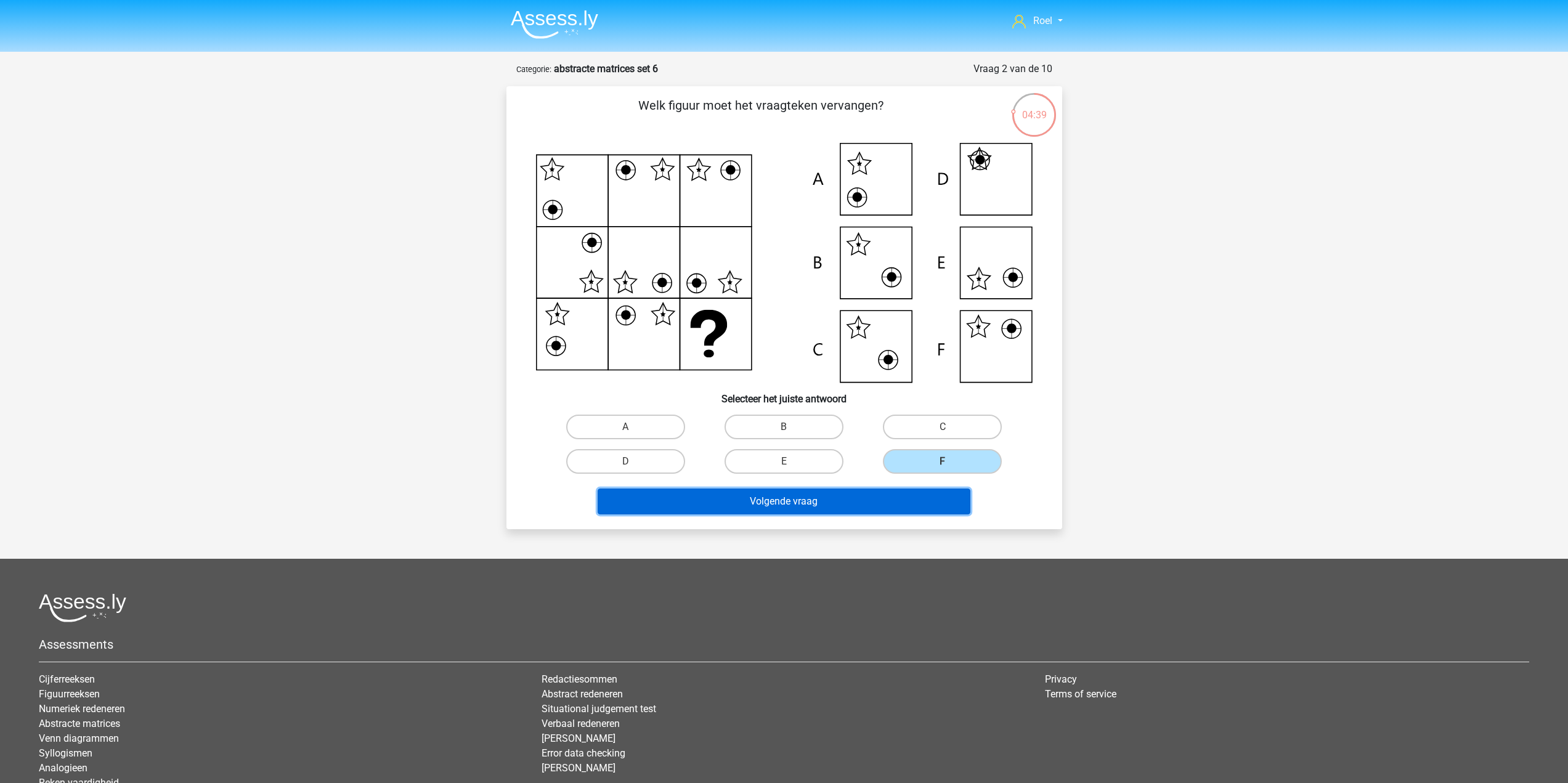
click at [930, 505] on button "Volgende vraag" at bounding box center [783, 501] width 373 height 26
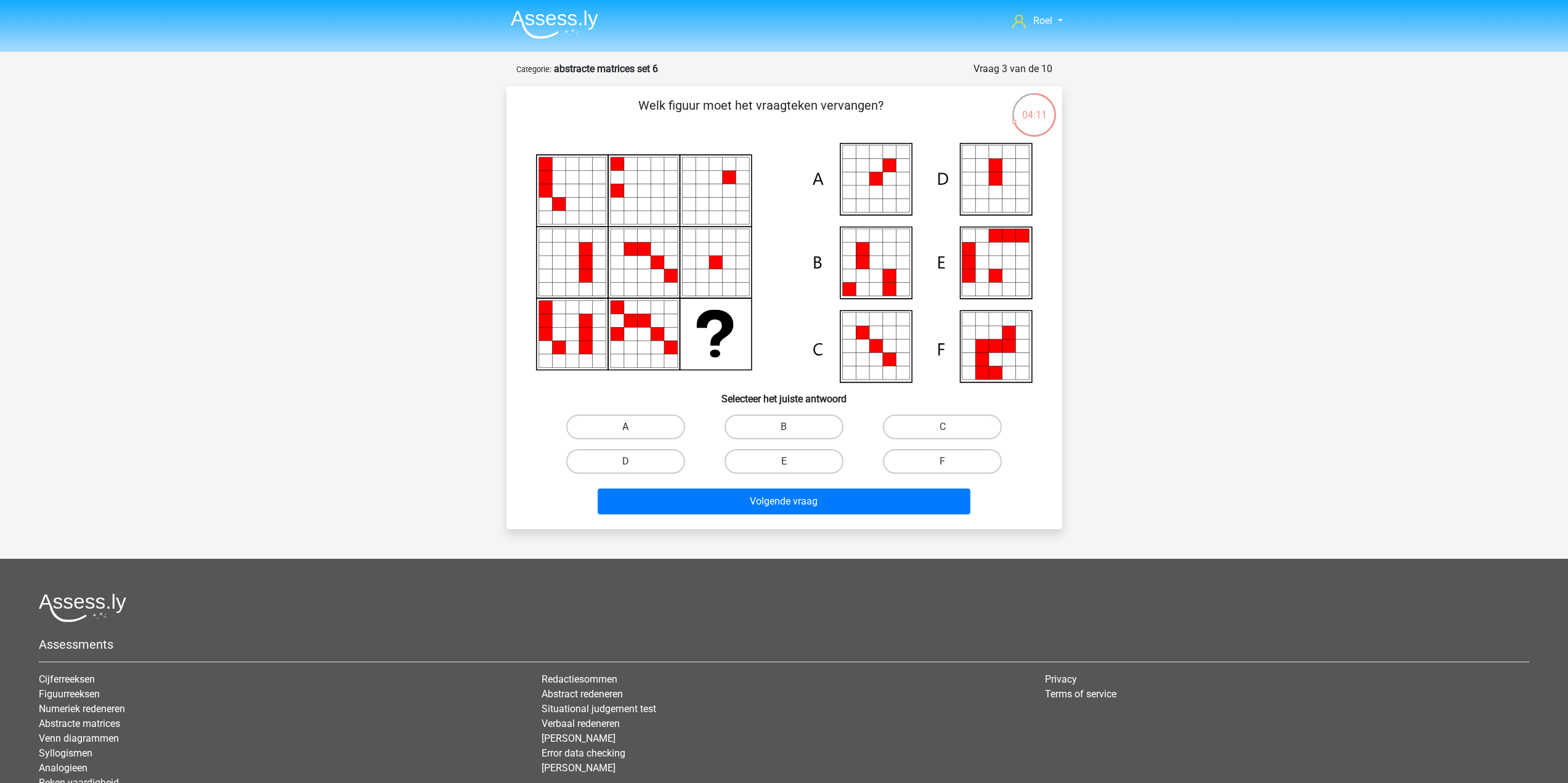
click at [648, 427] on label "A" at bounding box center [625, 427] width 119 height 24
click at [633, 427] on input "A" at bounding box center [629, 431] width 8 height 8
radio input "true"
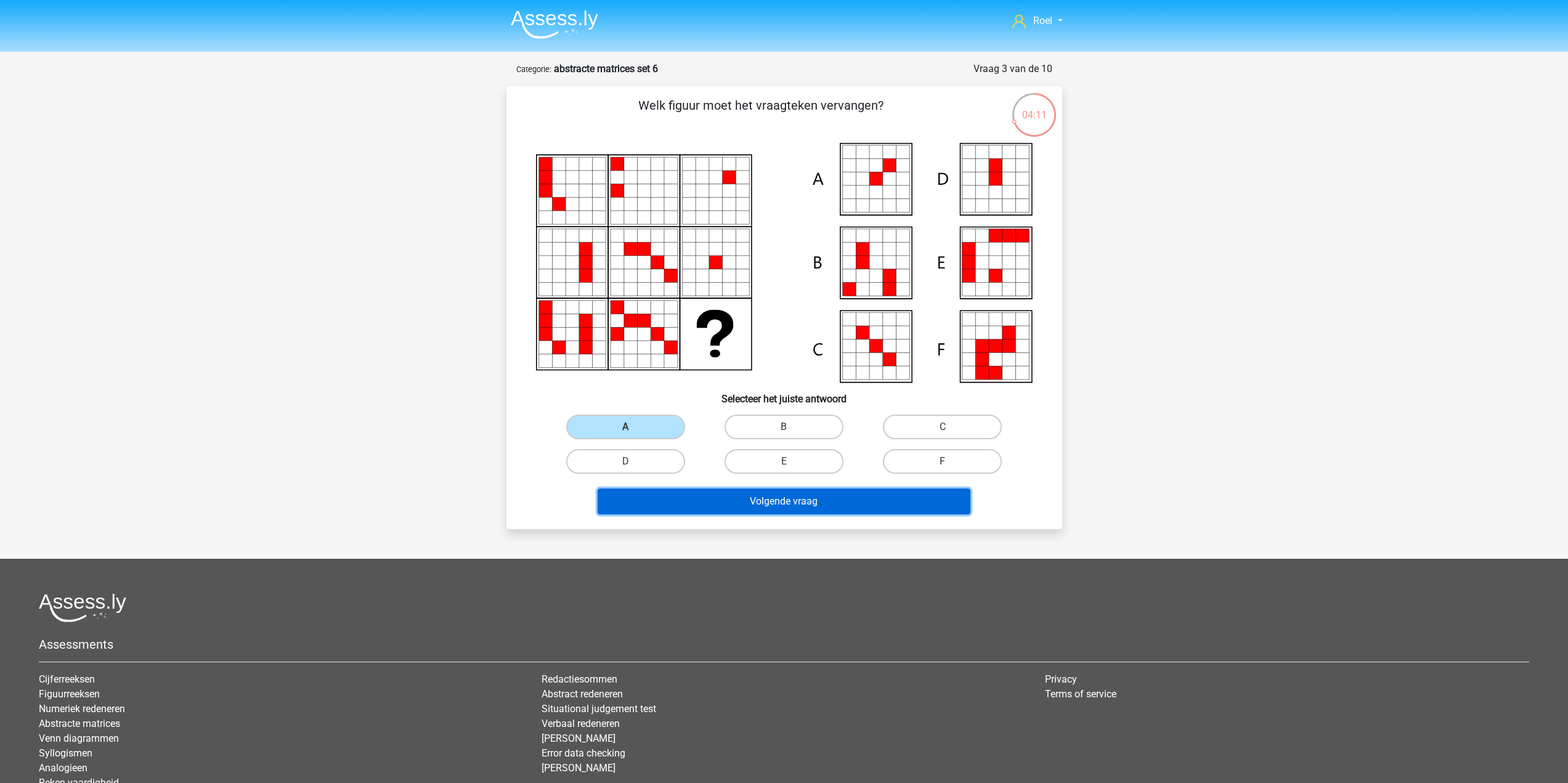
click at [684, 491] on button "Volgende vraag" at bounding box center [783, 501] width 373 height 26
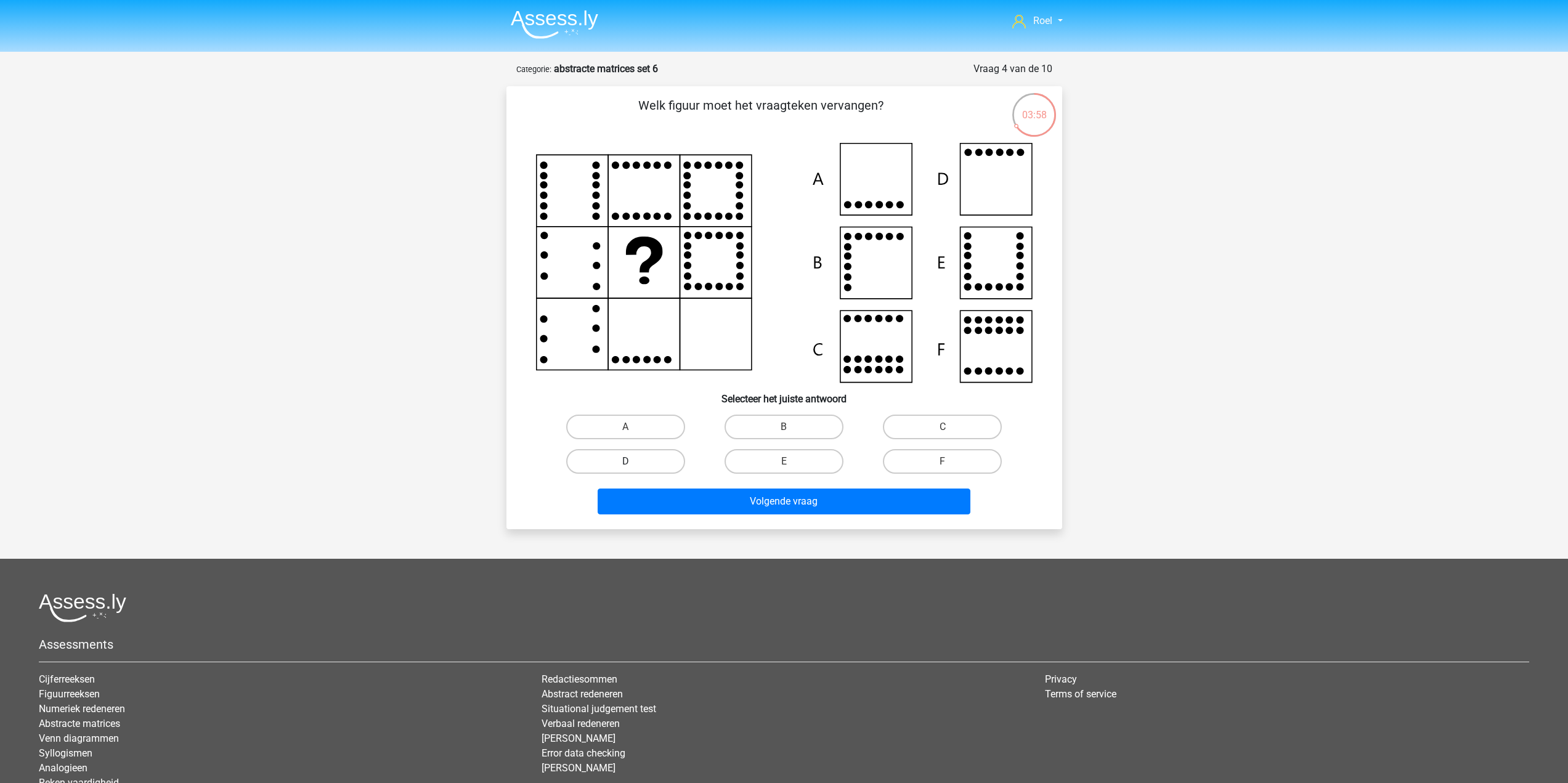
click at [656, 459] on label "D" at bounding box center [625, 461] width 119 height 24
click at [633, 461] on input "D" at bounding box center [629, 465] width 8 height 8
radio input "true"
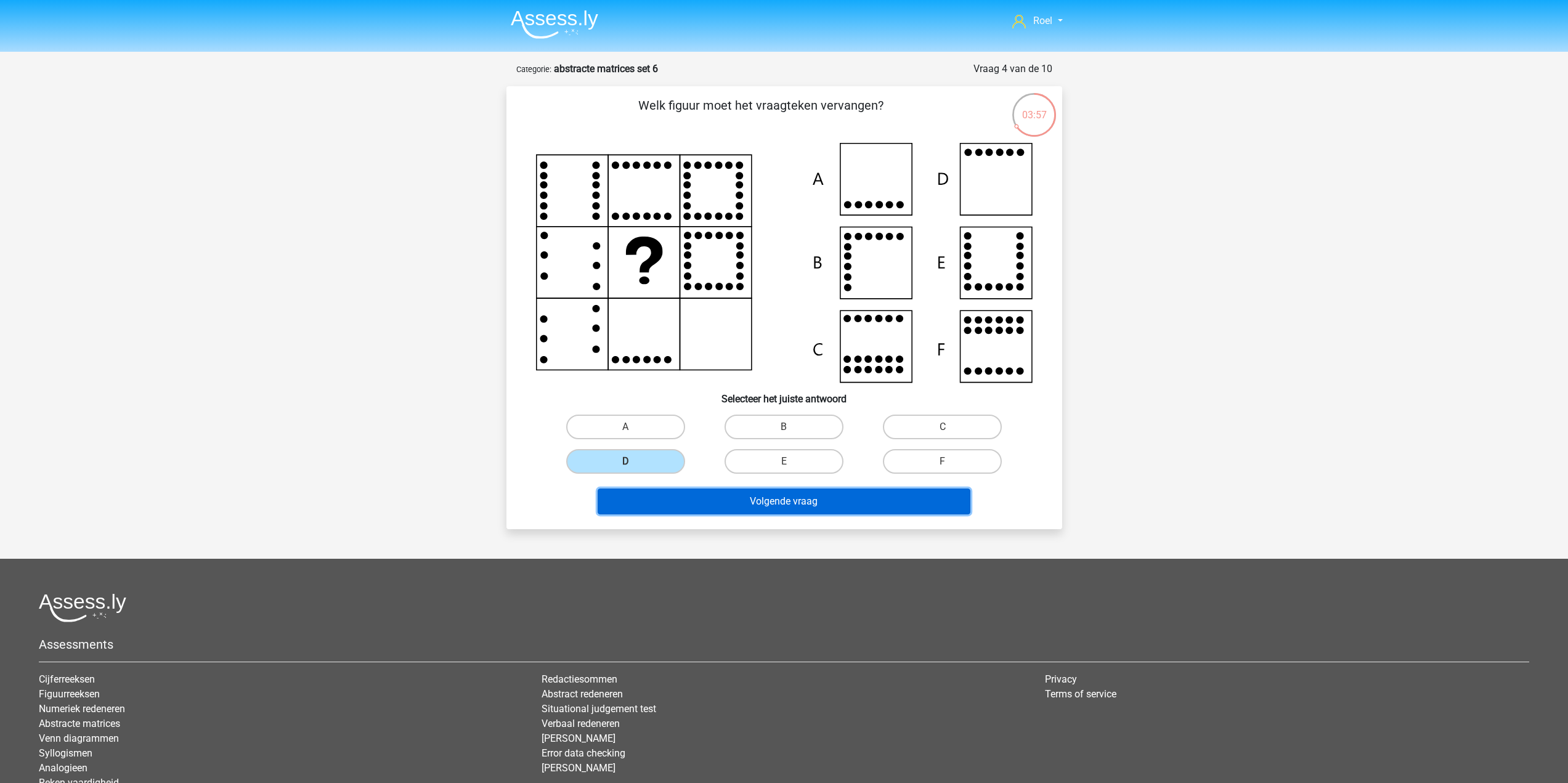
click at [680, 496] on button "Volgende vraag" at bounding box center [783, 501] width 373 height 26
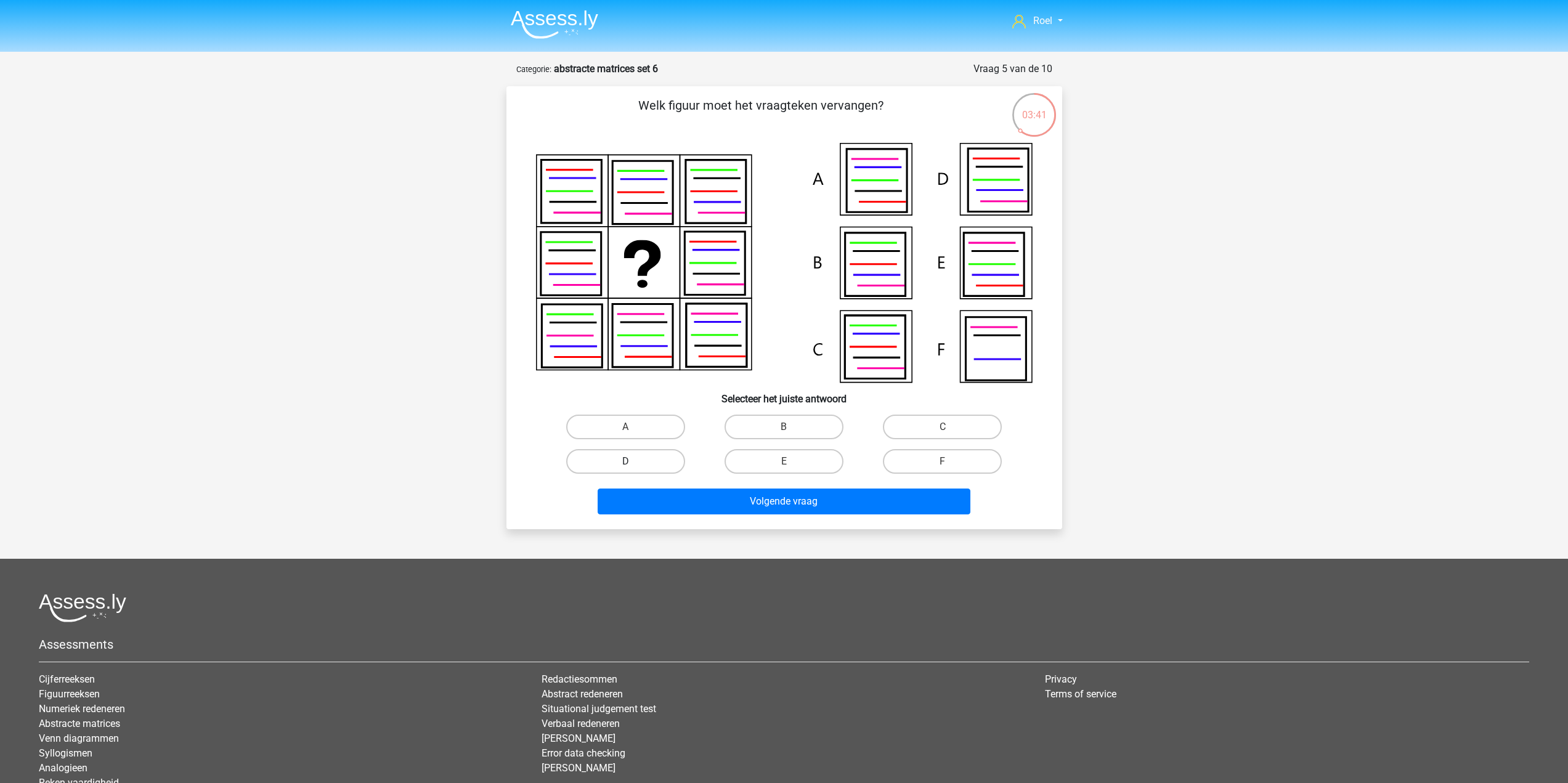
click at [639, 470] on label "D" at bounding box center [625, 461] width 119 height 24
click at [633, 470] on input "D" at bounding box center [629, 465] width 8 height 8
radio input "true"
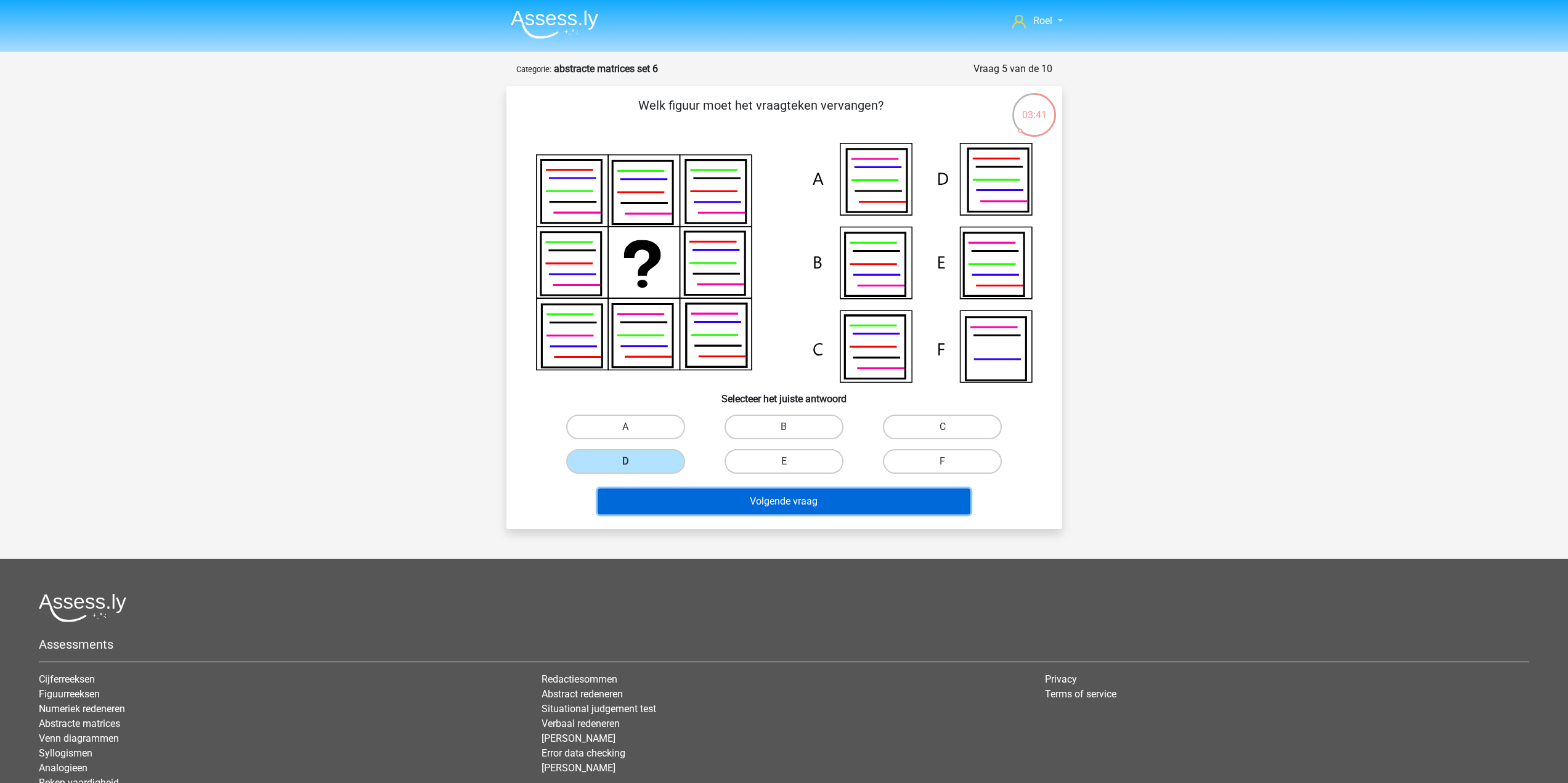
click at [670, 501] on button "Volgende vraag" at bounding box center [783, 501] width 373 height 26
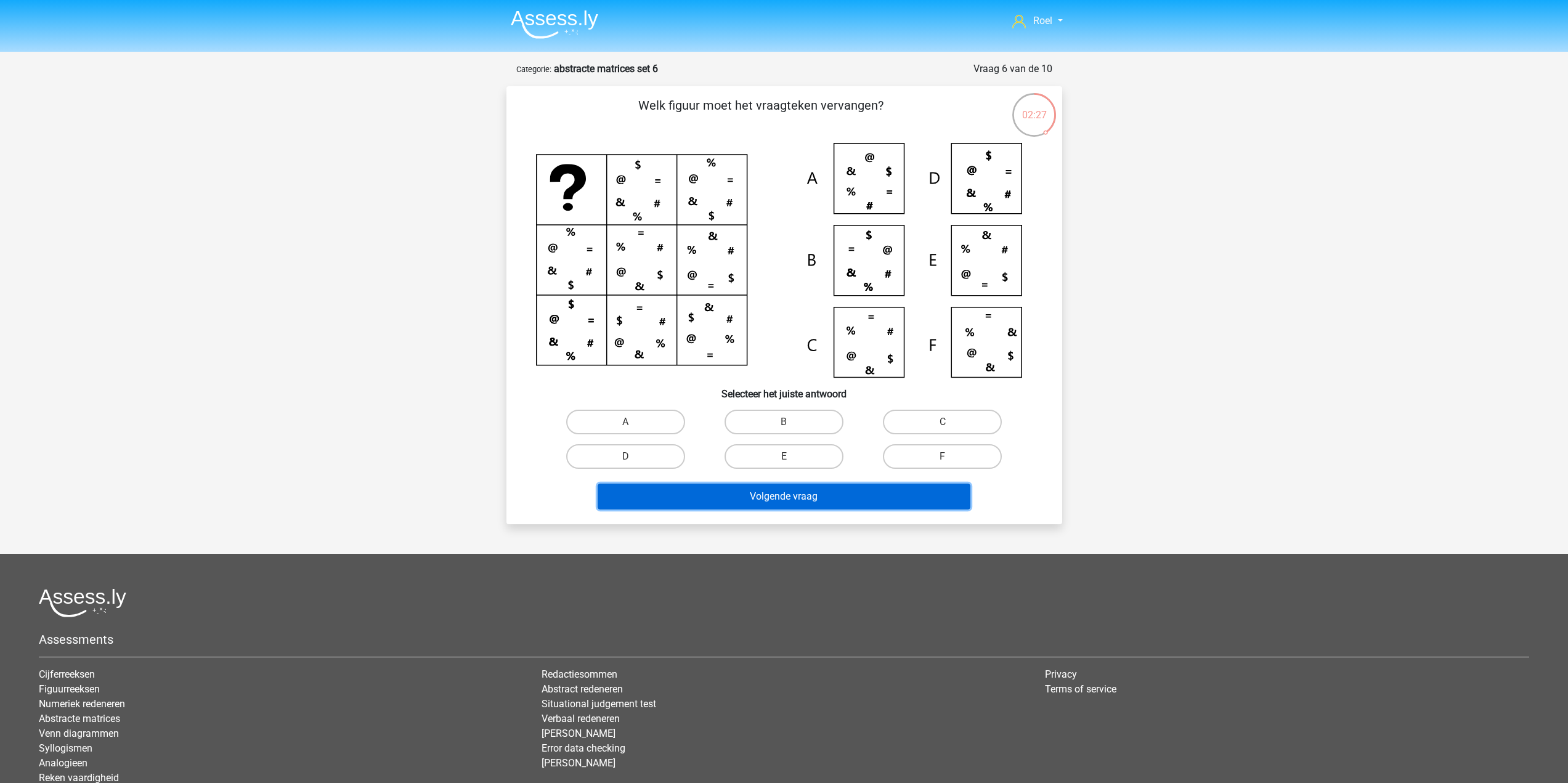
click at [783, 500] on button "Volgende vraag" at bounding box center [783, 496] width 373 height 26
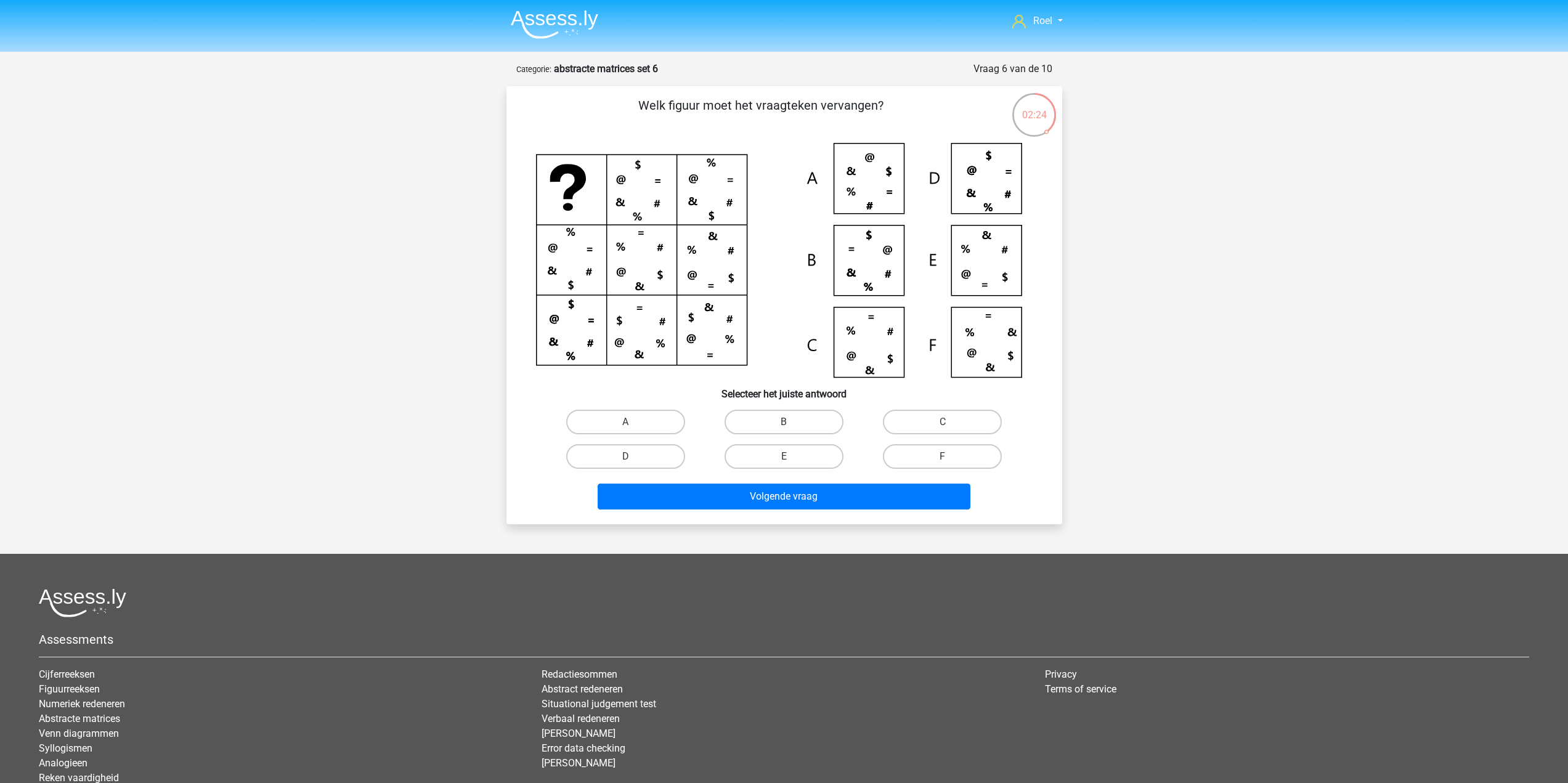
click at [710, 403] on div "Welk figuur moet het vraagteken vervangen? Selecteer het juiste antwoord A B C" at bounding box center [784, 305] width 546 height 418
click at [755, 417] on label "B" at bounding box center [783, 422] width 119 height 24
click at [783, 422] on input "B" at bounding box center [787, 426] width 8 height 8
radio input "true"
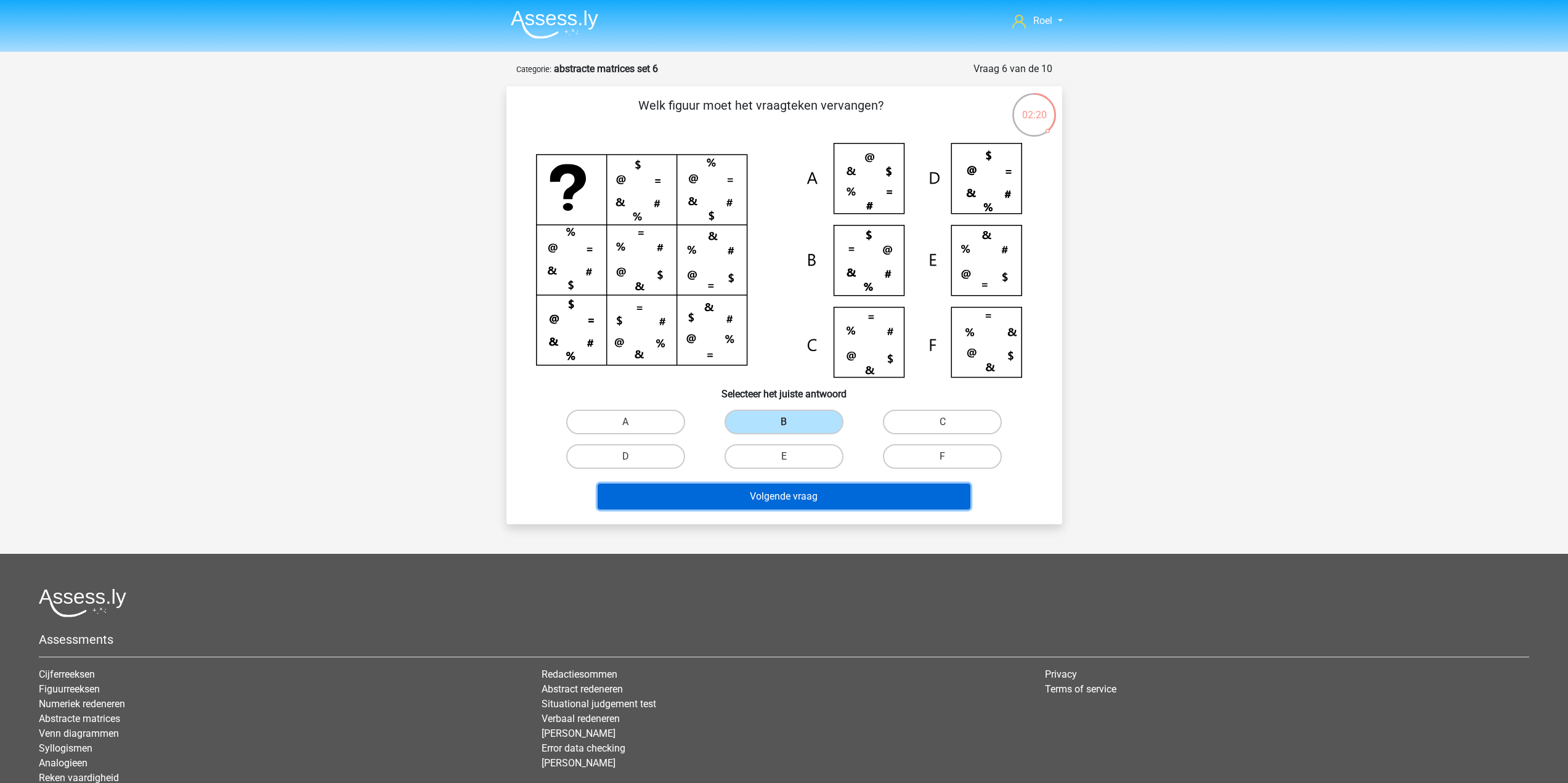
click at [777, 497] on button "Volgende vraag" at bounding box center [783, 496] width 373 height 26
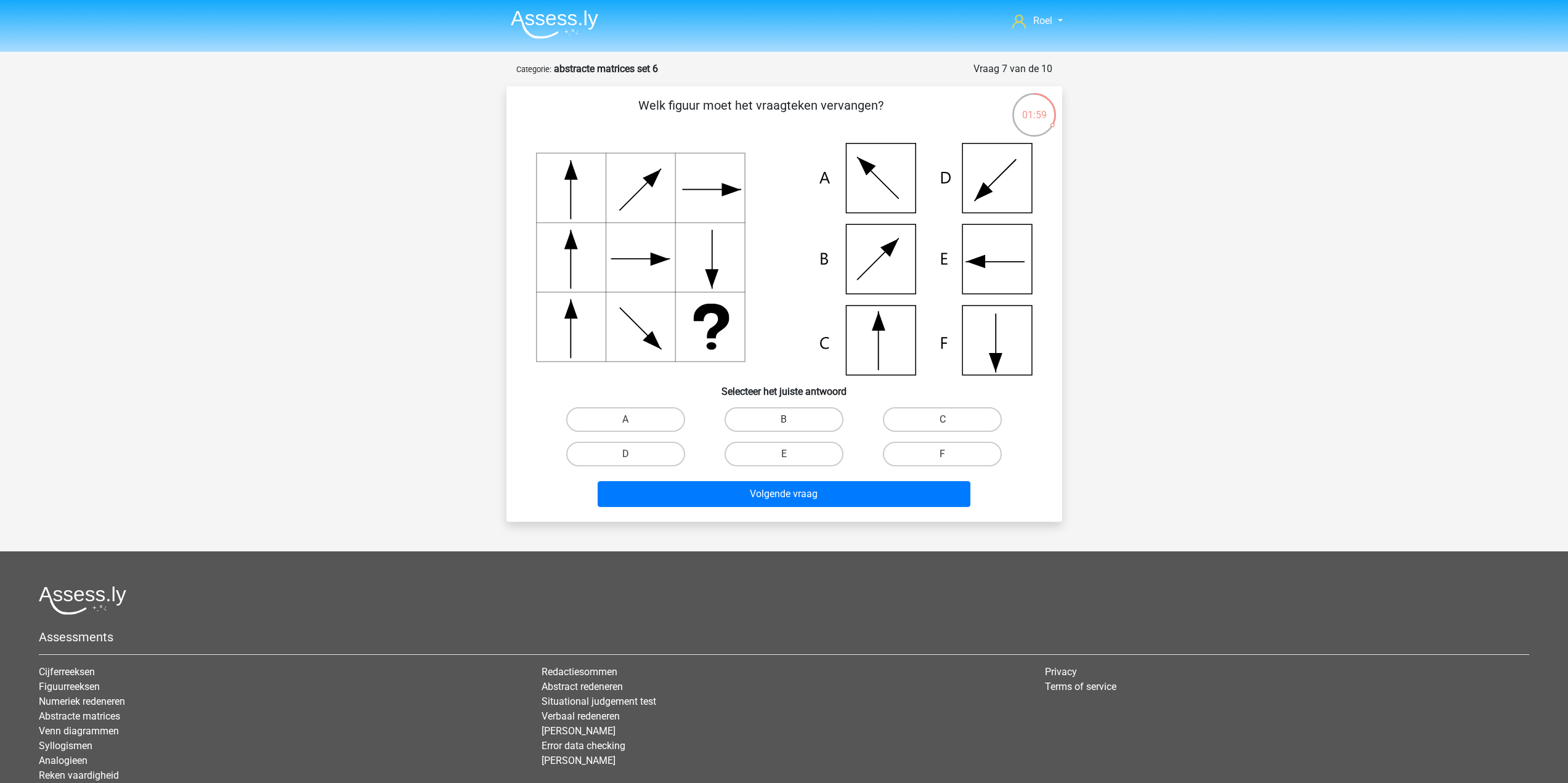
click at [791, 459] on input "E" at bounding box center [787, 458] width 8 height 8
radio input "true"
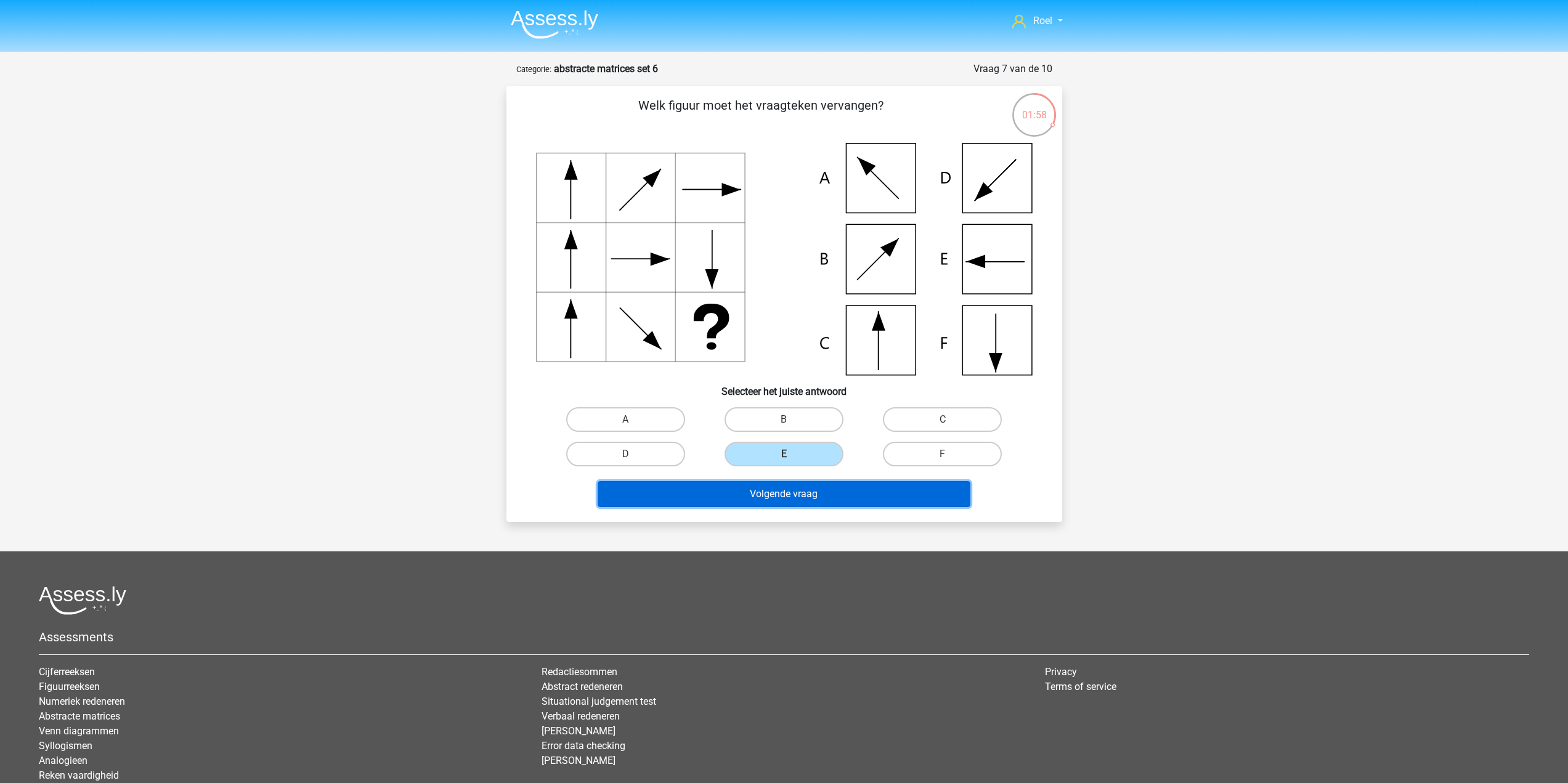
click at [783, 497] on button "Volgende vraag" at bounding box center [783, 494] width 373 height 26
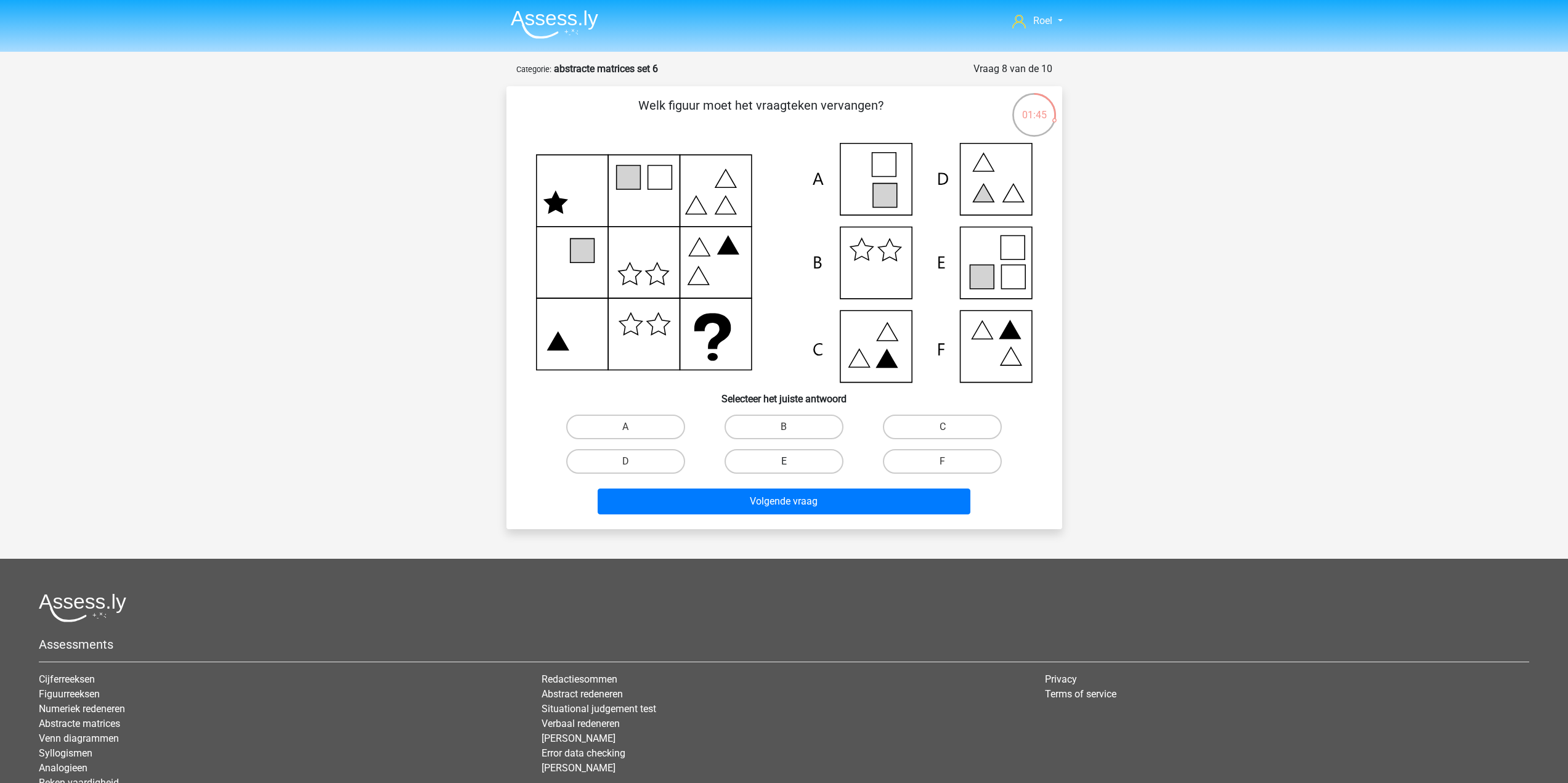
click at [777, 462] on label "E" at bounding box center [783, 461] width 119 height 24
click at [783, 462] on input "E" at bounding box center [787, 465] width 8 height 8
radio input "true"
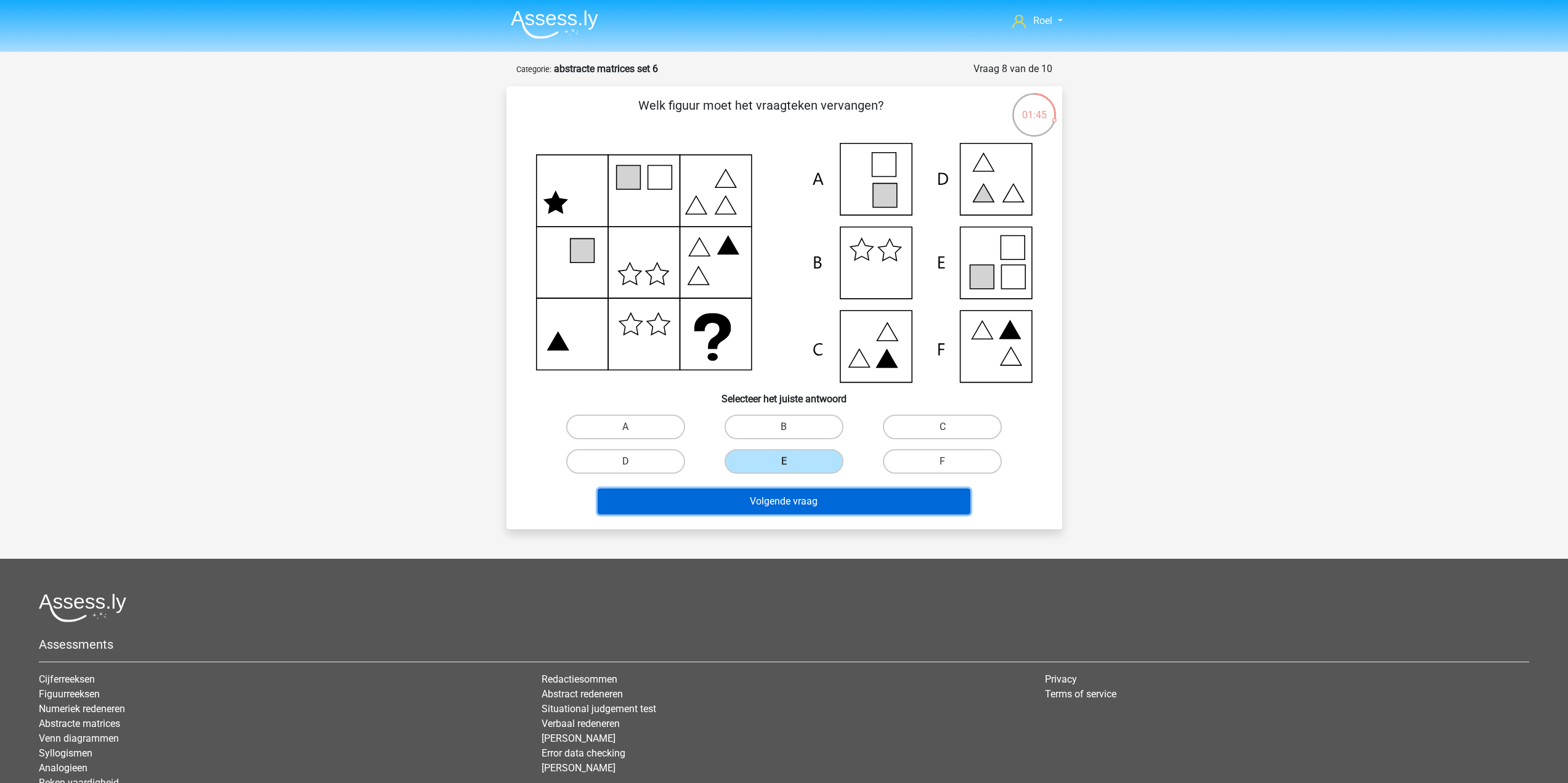
click at [774, 512] on button "Volgende vraag" at bounding box center [783, 501] width 373 height 26
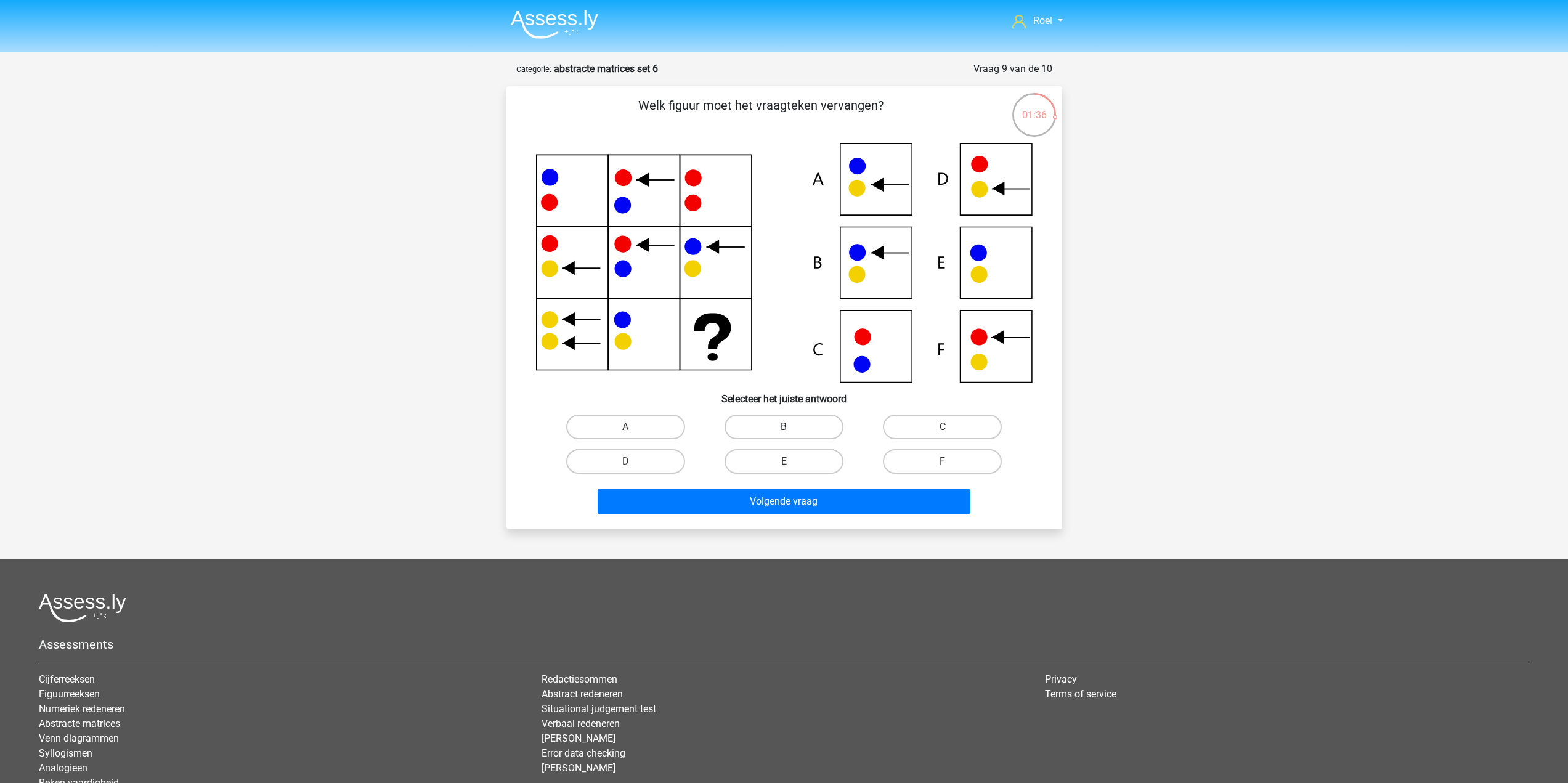
click at [763, 423] on label "B" at bounding box center [783, 427] width 119 height 24
click at [783, 427] on input "B" at bounding box center [787, 431] width 8 height 8
radio input "true"
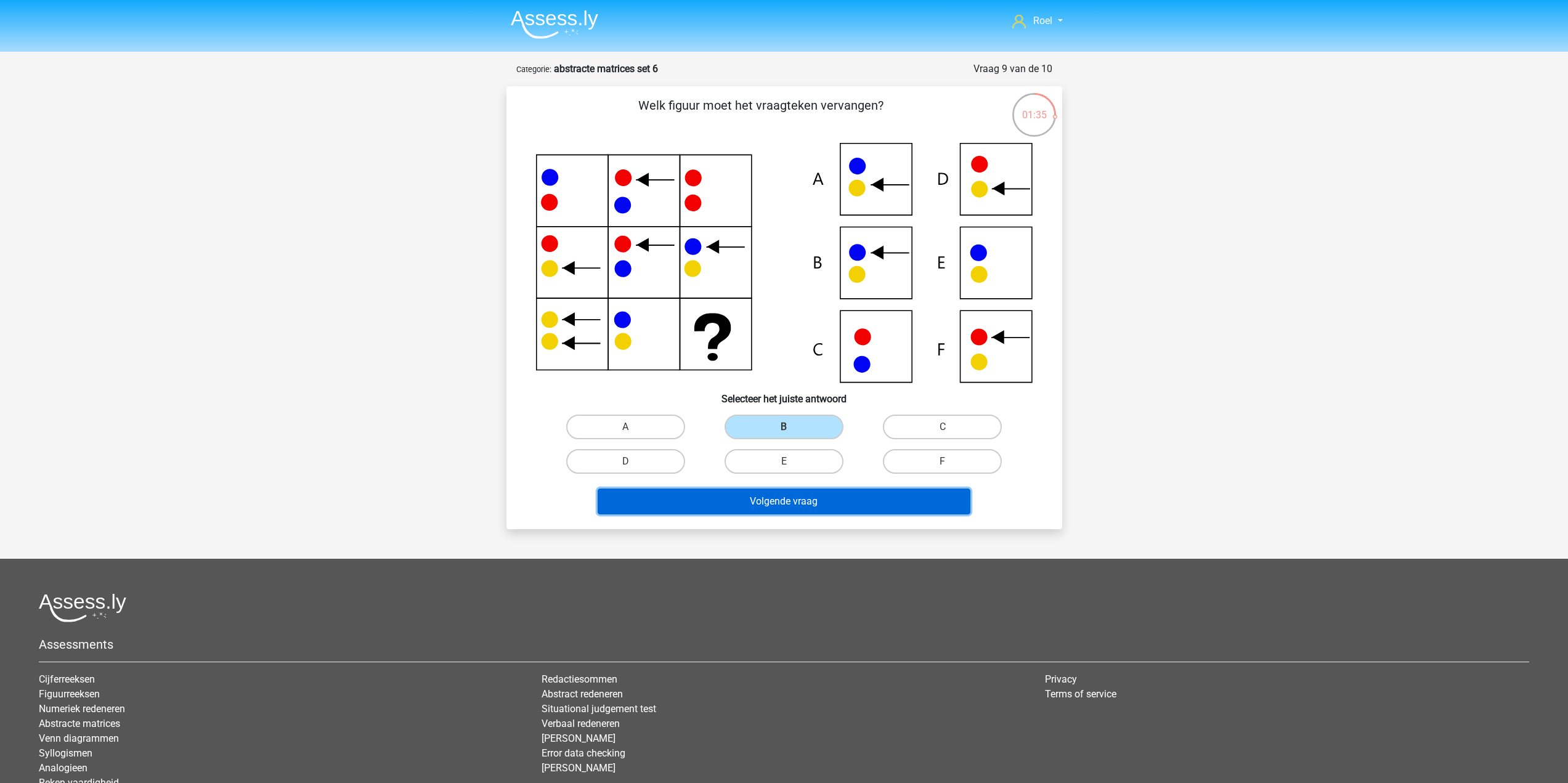
click at [738, 503] on button "Volgende vraag" at bounding box center [783, 501] width 373 height 26
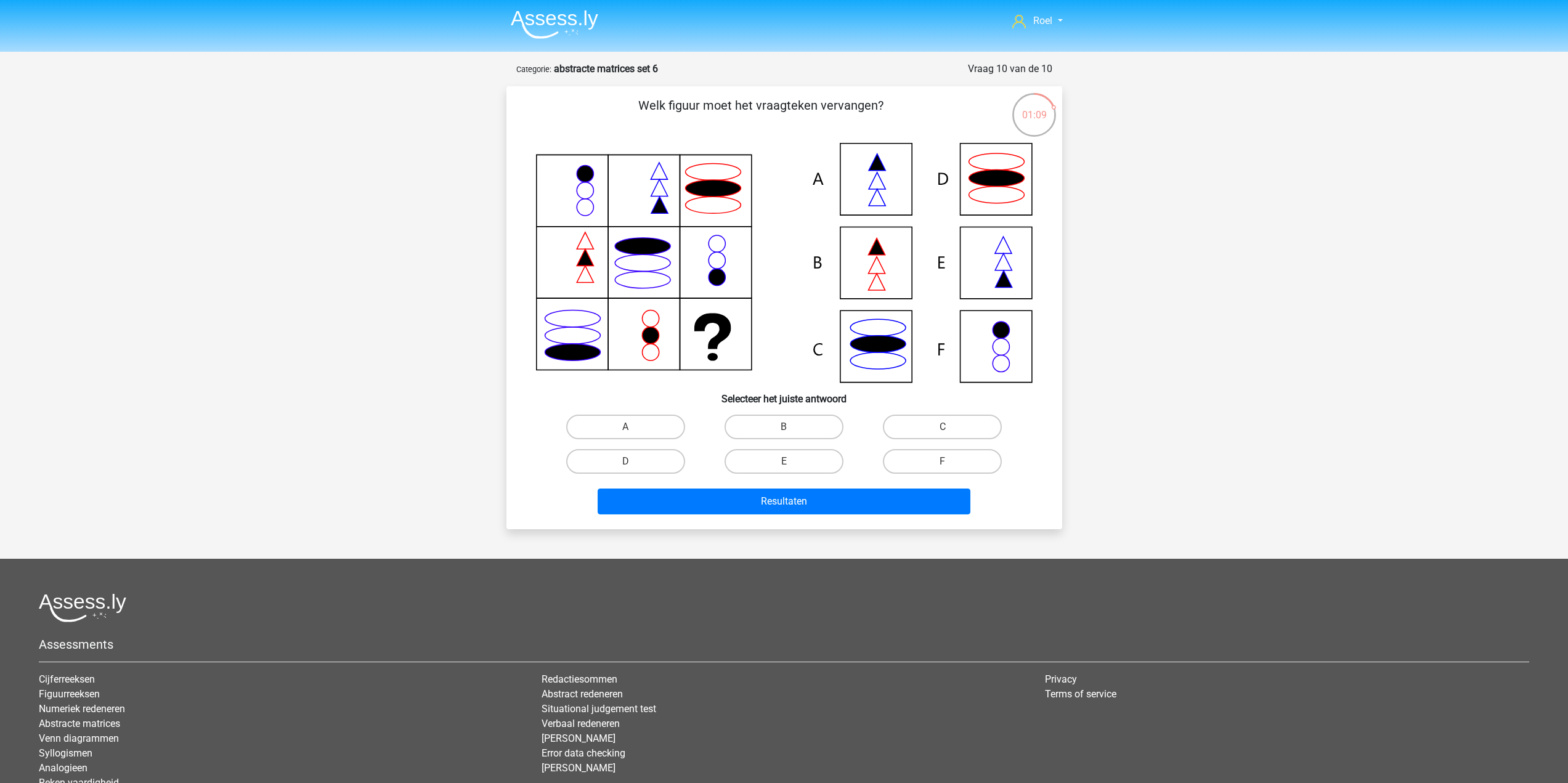
click at [894, 271] on icon at bounding box center [784, 263] width 496 height 240
drag, startPoint x: 808, startPoint y: 425, endPoint x: 809, endPoint y: 470, distance: 45.0
click at [808, 425] on label "B" at bounding box center [783, 427] width 119 height 24
click at [791, 427] on input "B" at bounding box center [787, 431] width 8 height 8
radio input "true"
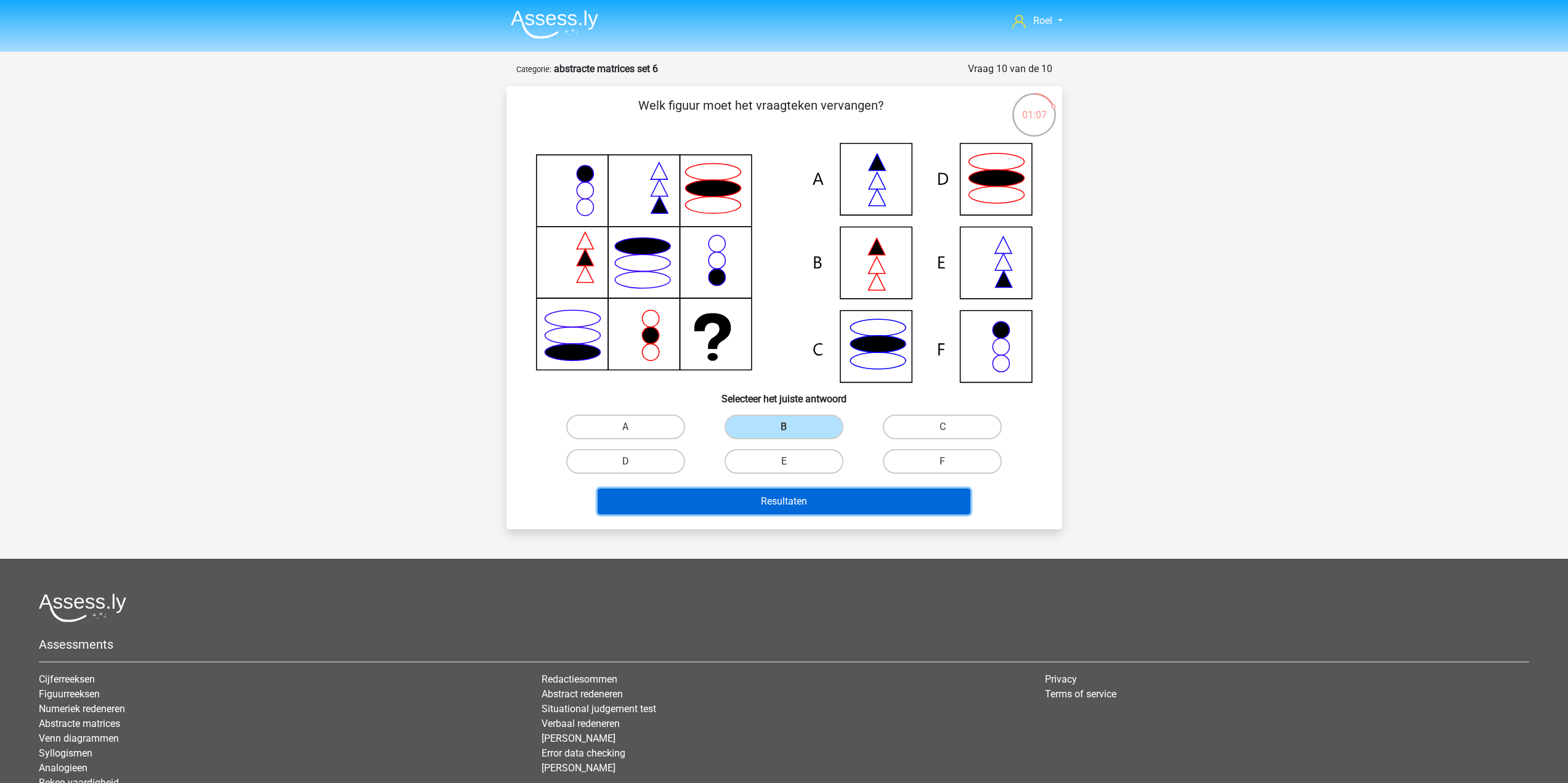
click at [810, 505] on button "Resultaten" at bounding box center [783, 501] width 373 height 26
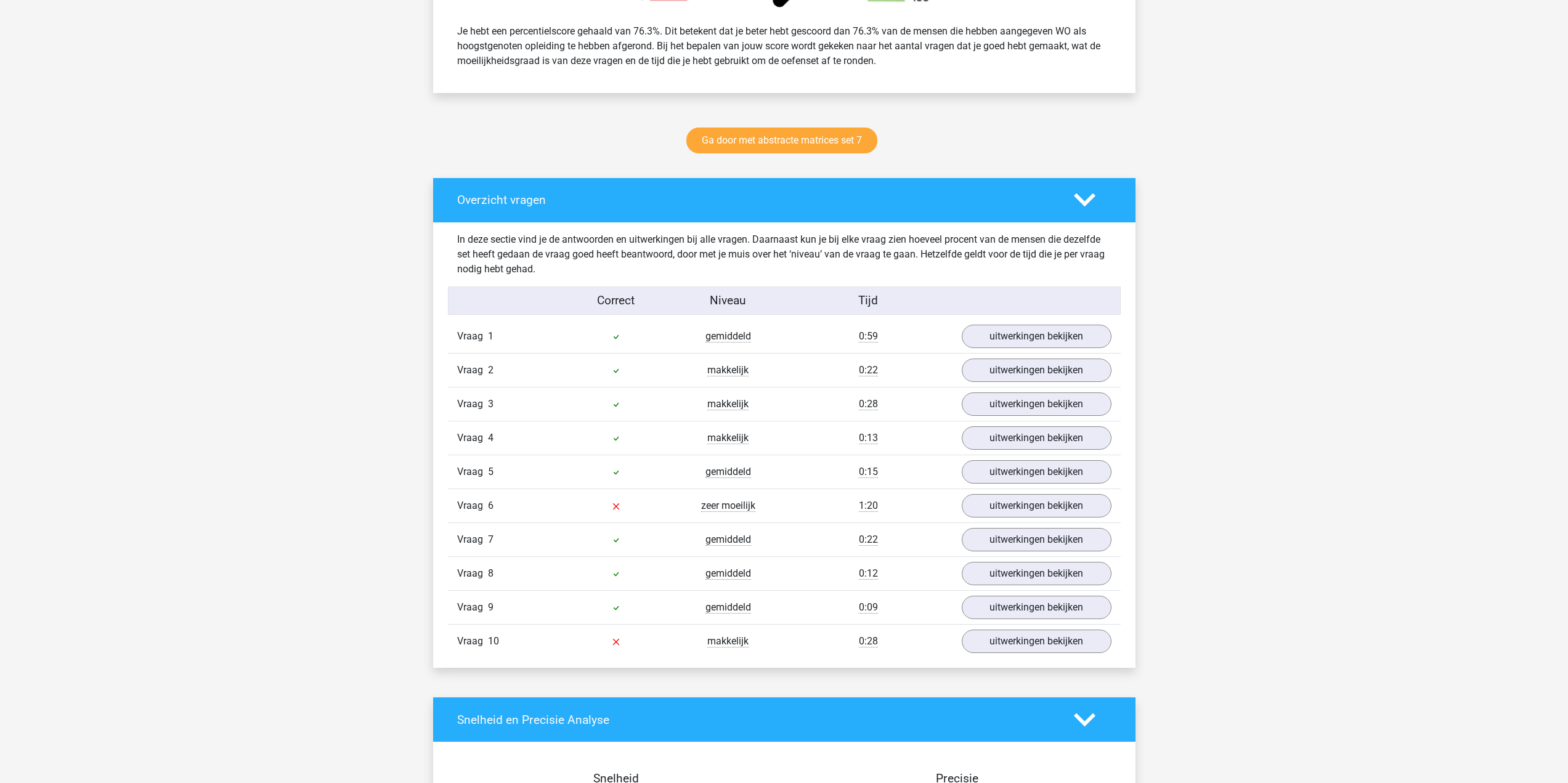
scroll to position [554, 0]
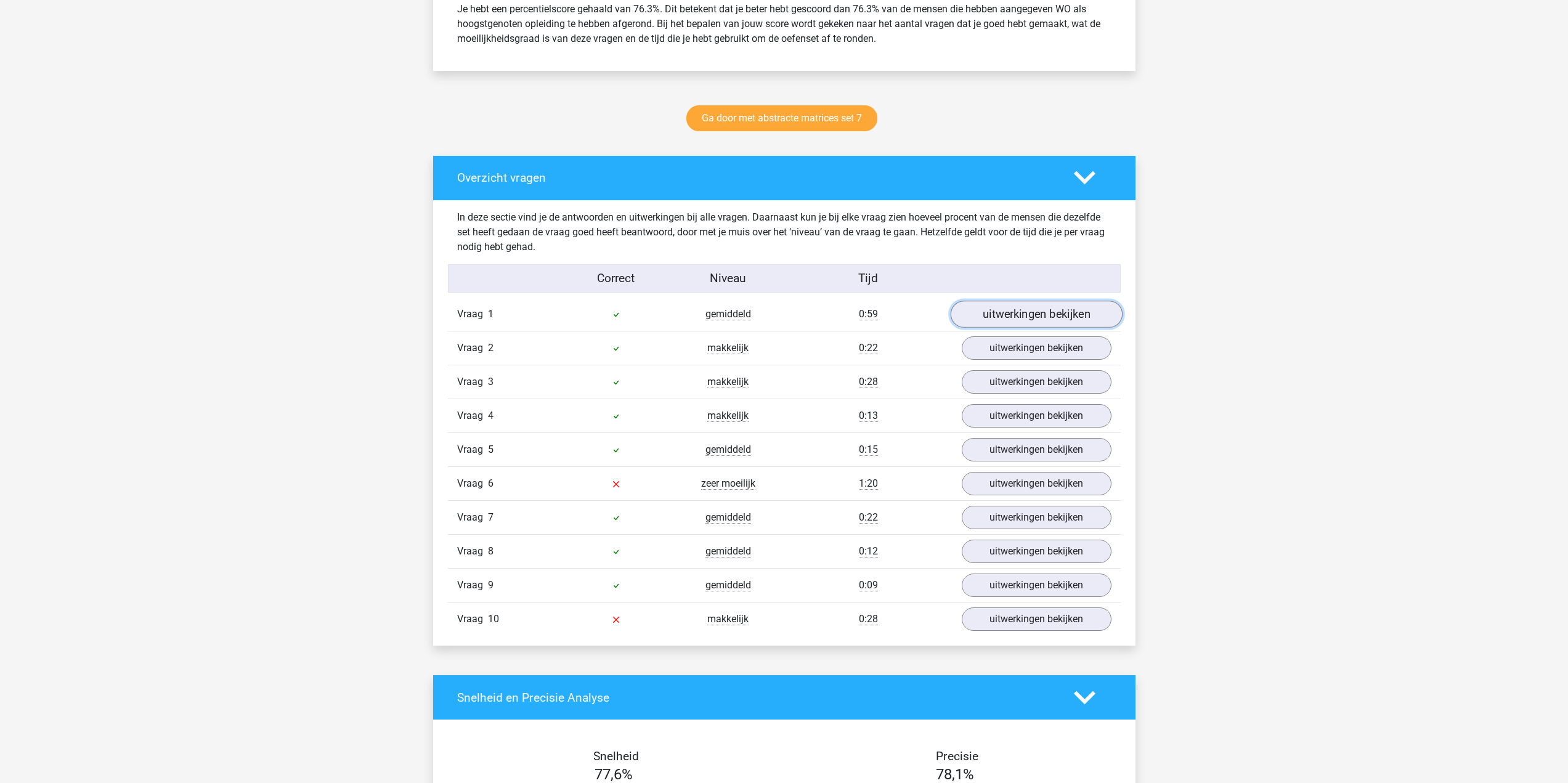
click at [1038, 320] on link "uitwerkingen bekijken" at bounding box center [1035, 315] width 172 height 27
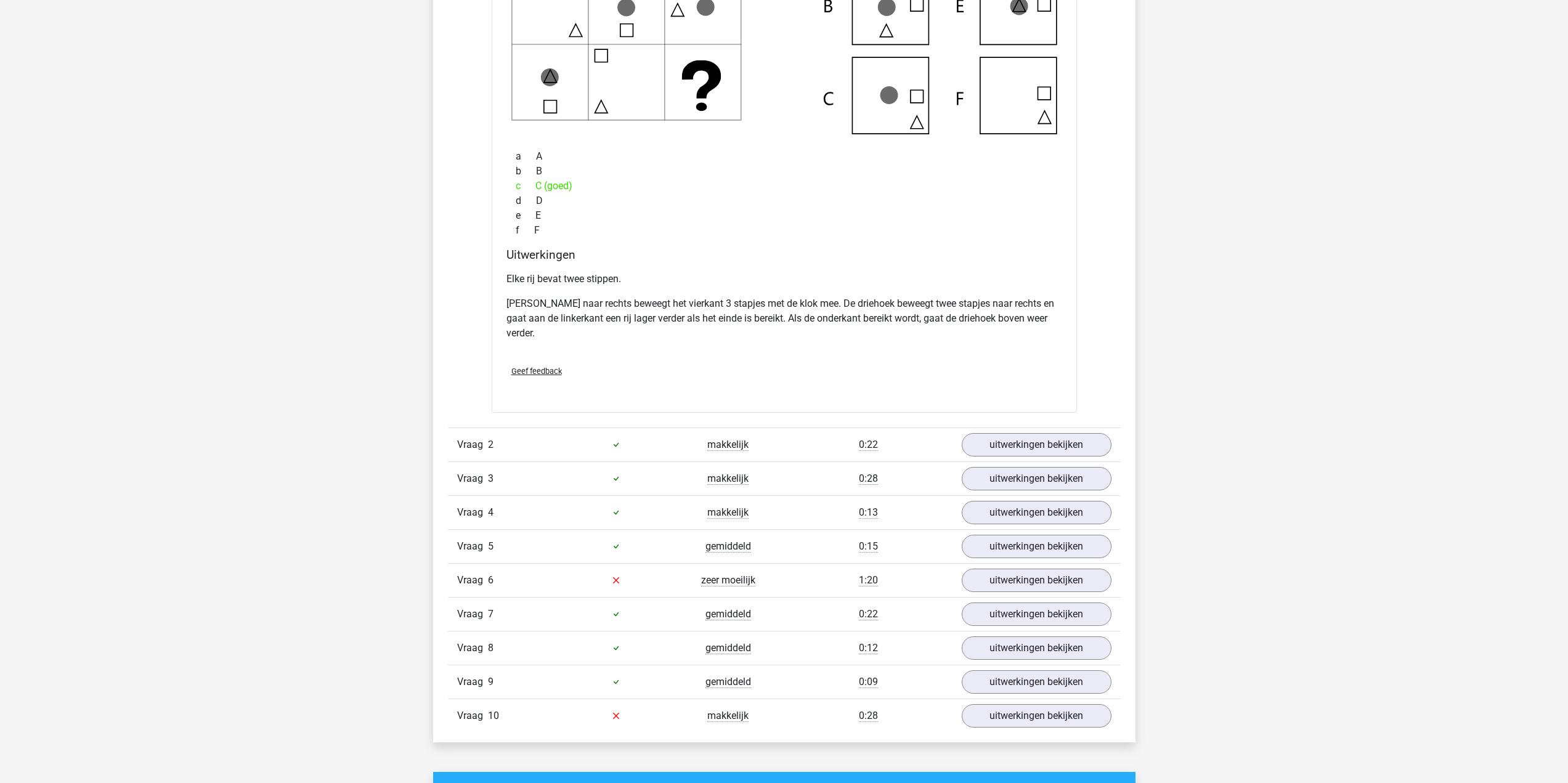
scroll to position [1047, 0]
click at [1028, 455] on link "uitwerkingen bekijken" at bounding box center [1035, 444] width 172 height 27
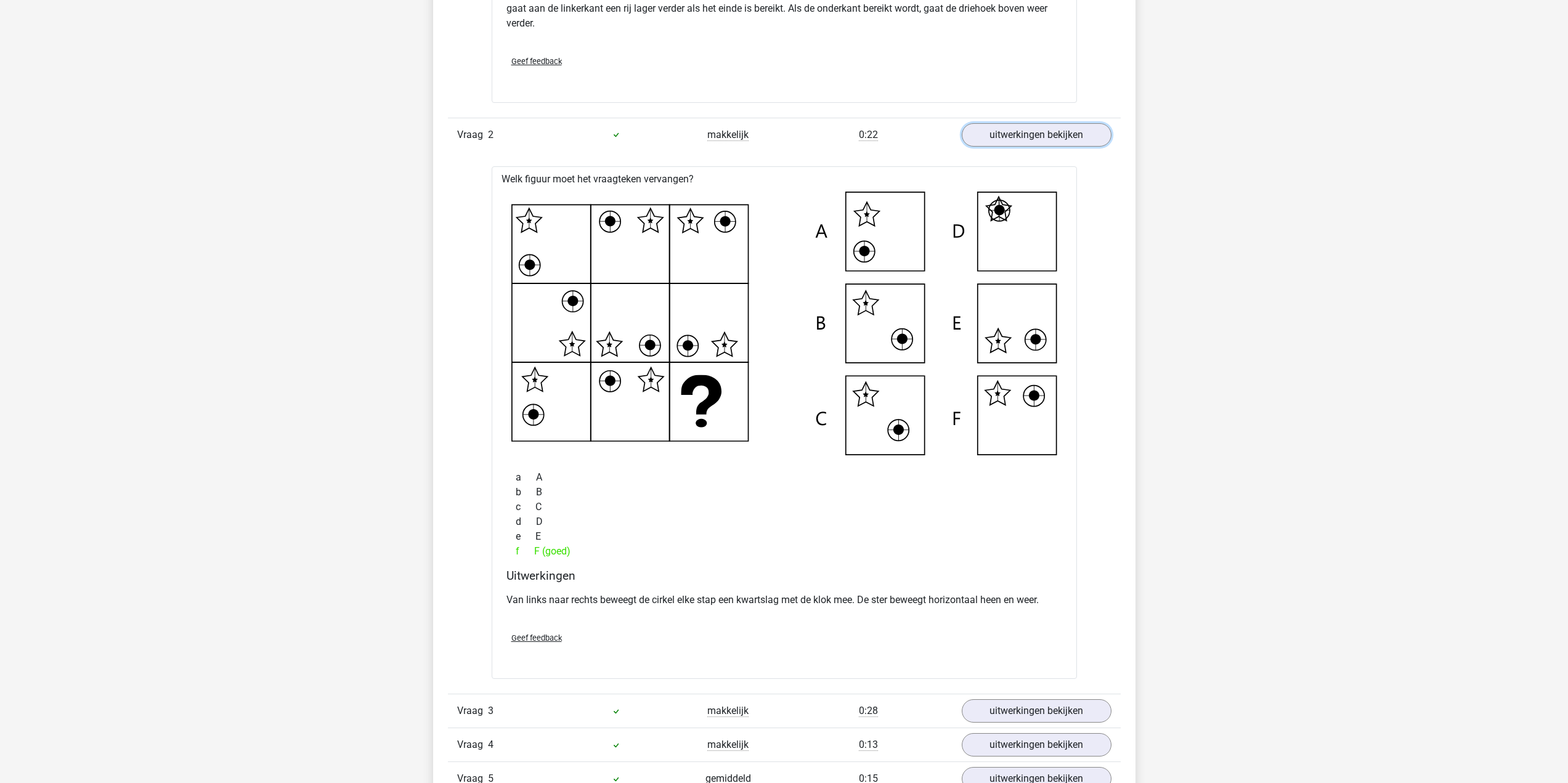
scroll to position [1601, 0]
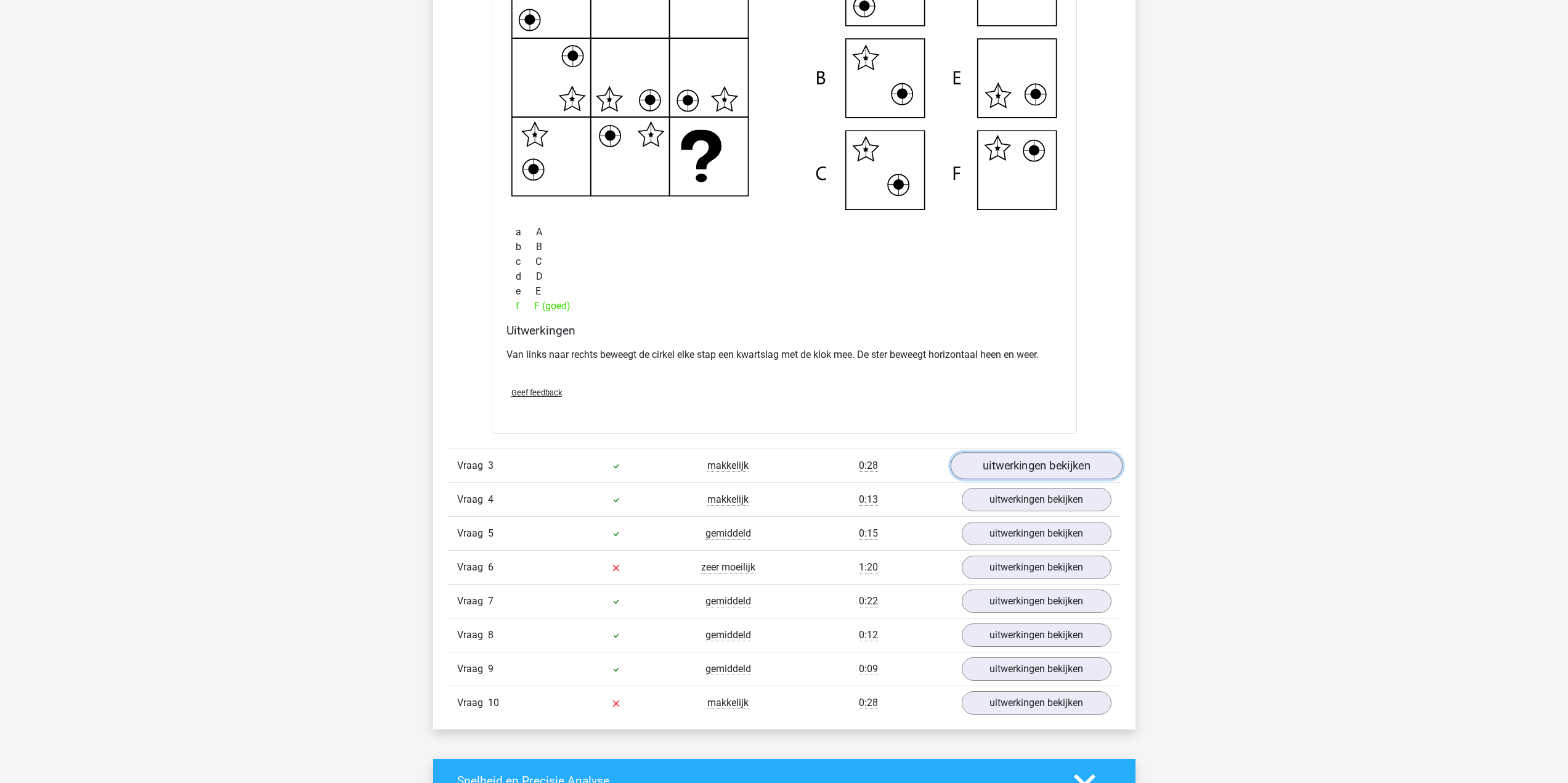
click at [1026, 474] on link "uitwerkingen bekijken" at bounding box center [1035, 465] width 172 height 27
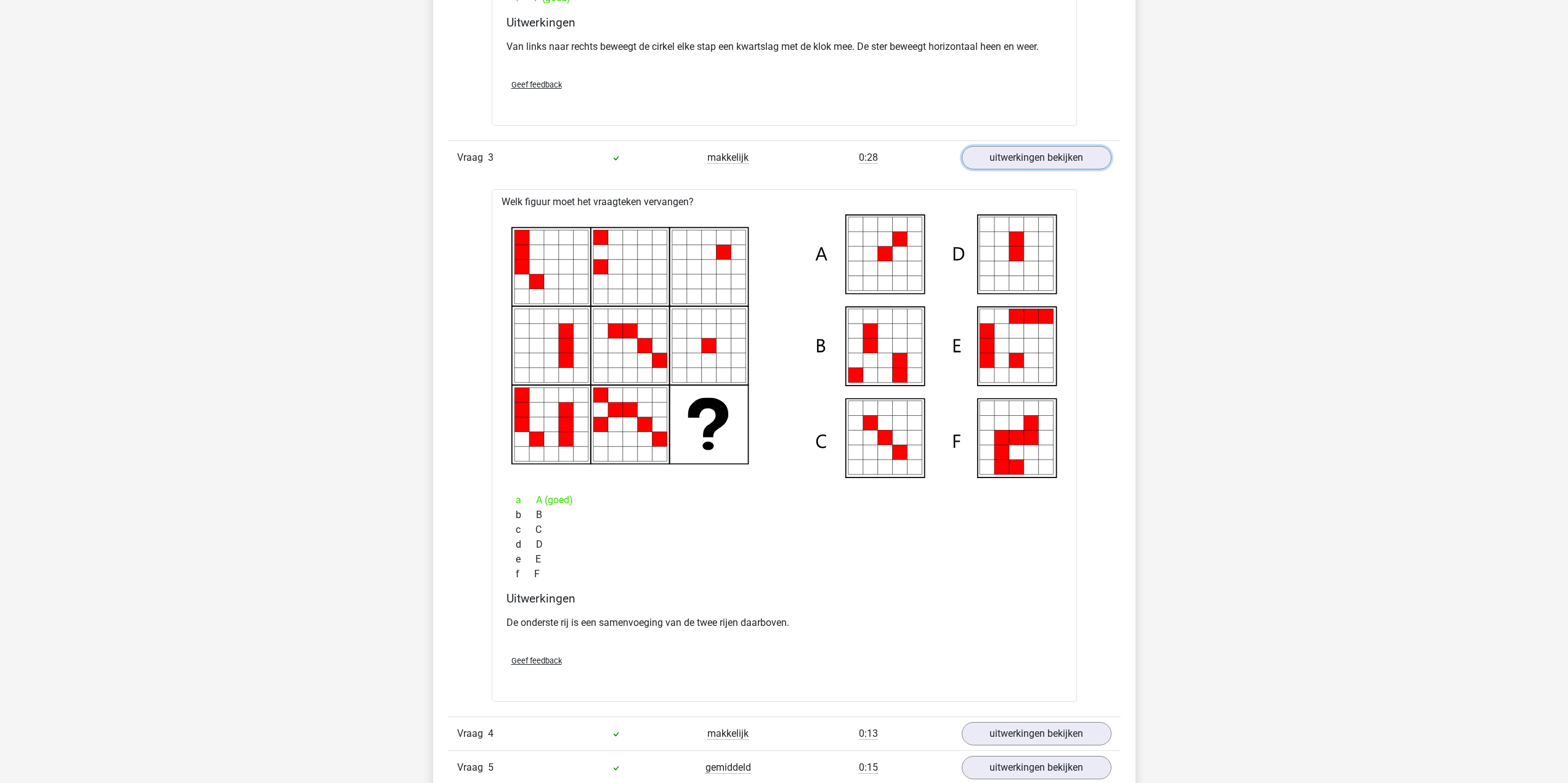
scroll to position [2217, 0]
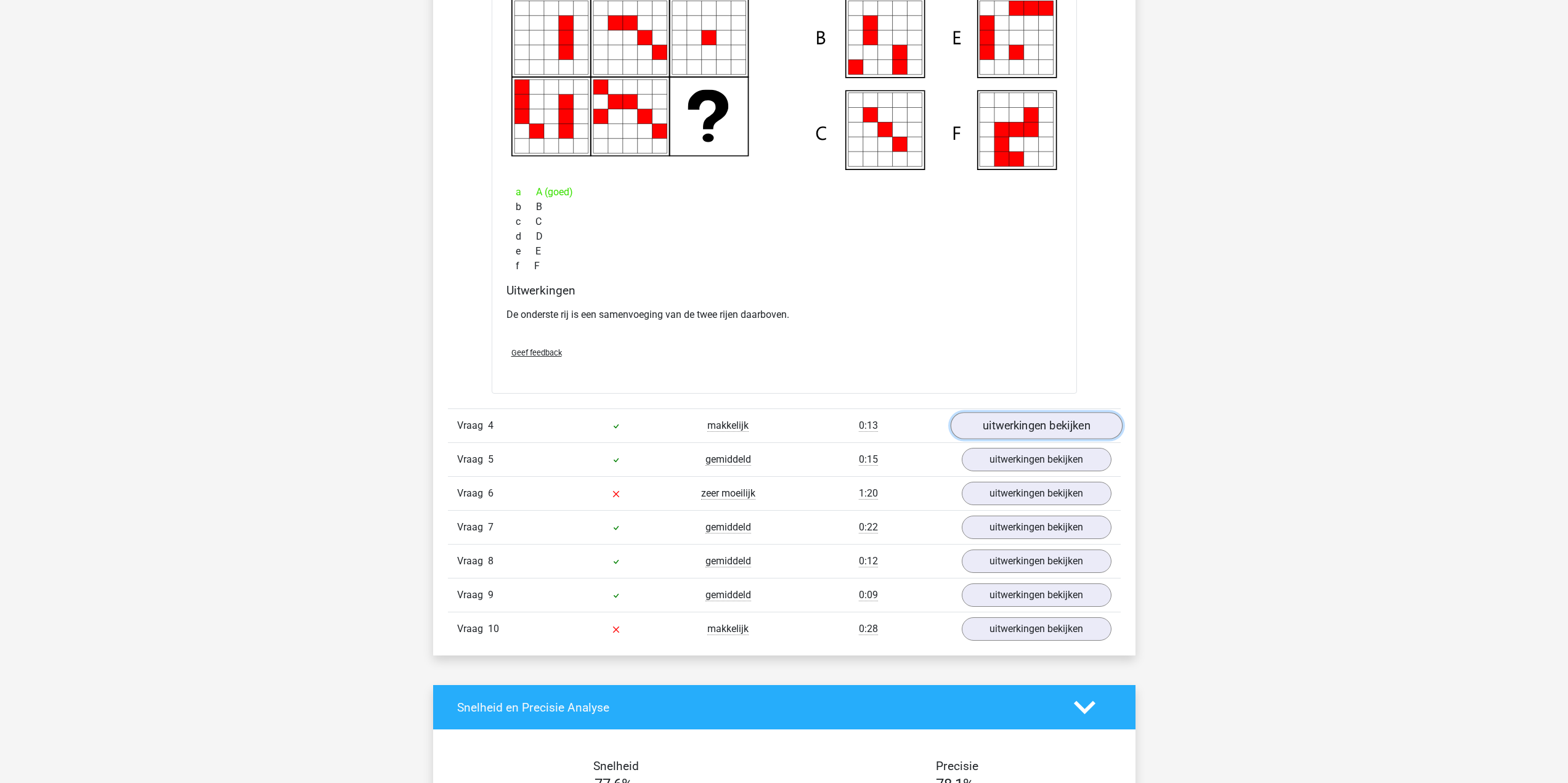
click at [1009, 421] on link "uitwerkingen bekijken" at bounding box center [1035, 425] width 172 height 27
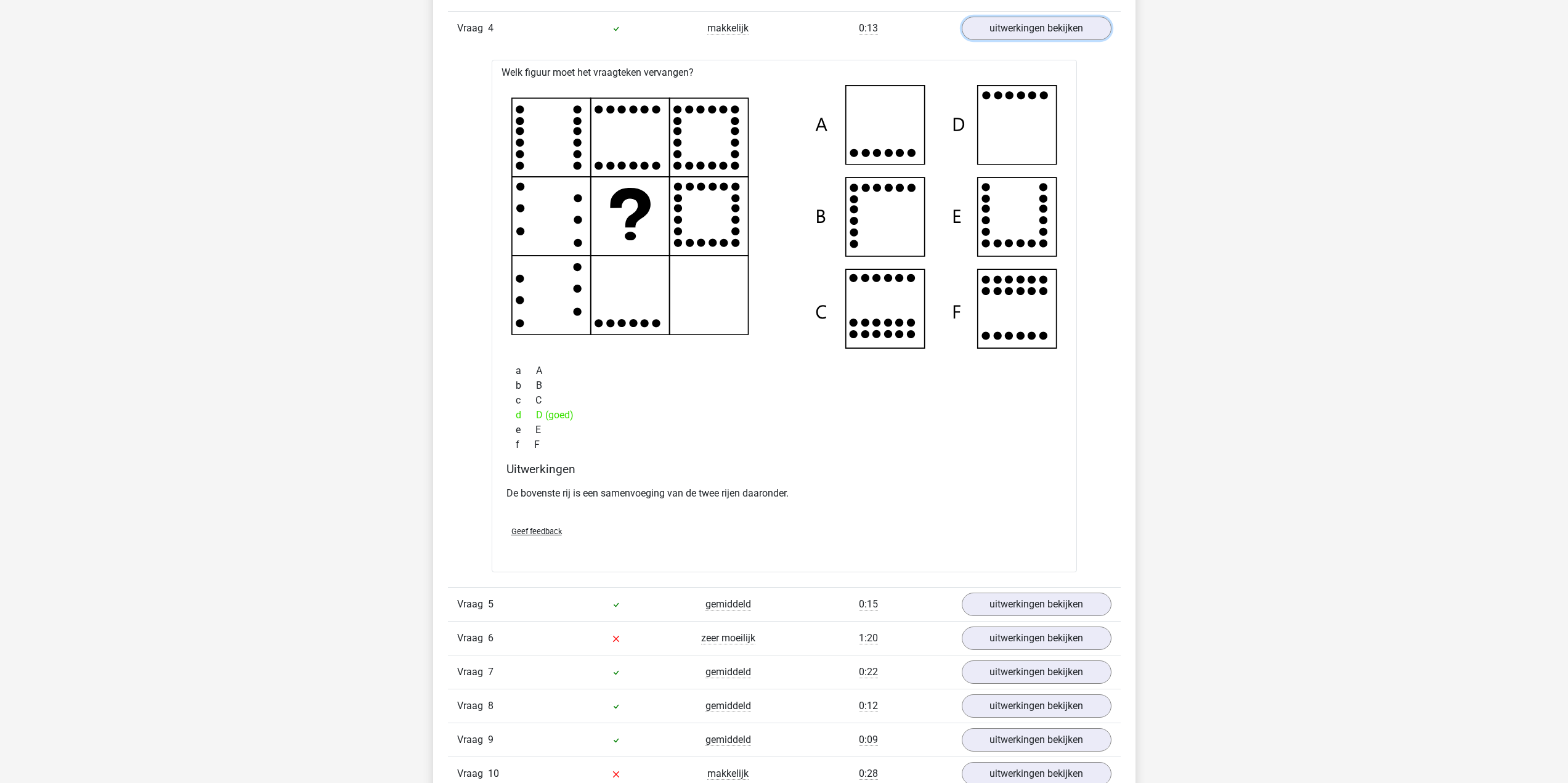
scroll to position [2709, 0]
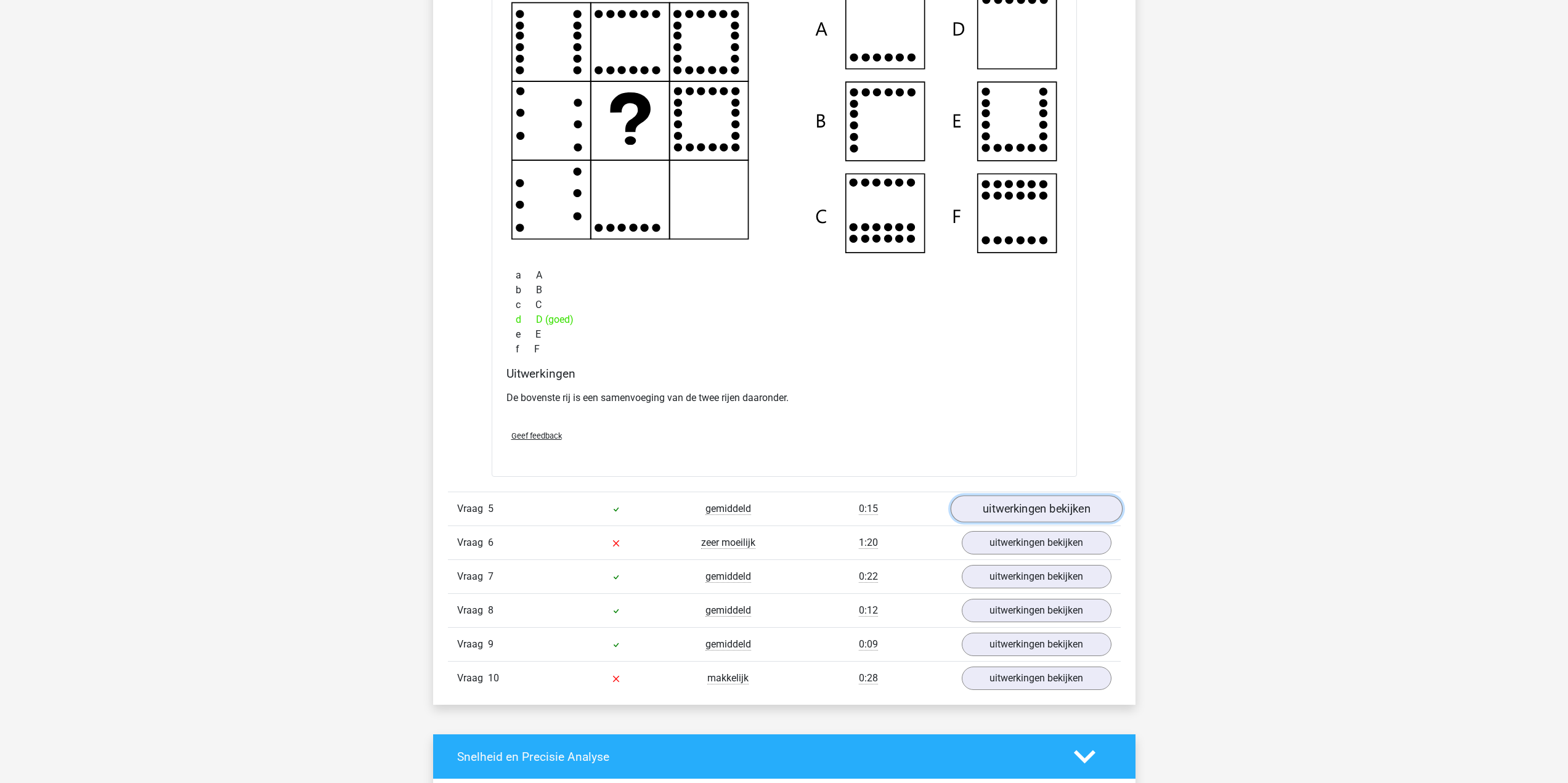
click at [1017, 505] on link "uitwerkingen bekijken" at bounding box center [1035, 510] width 172 height 27
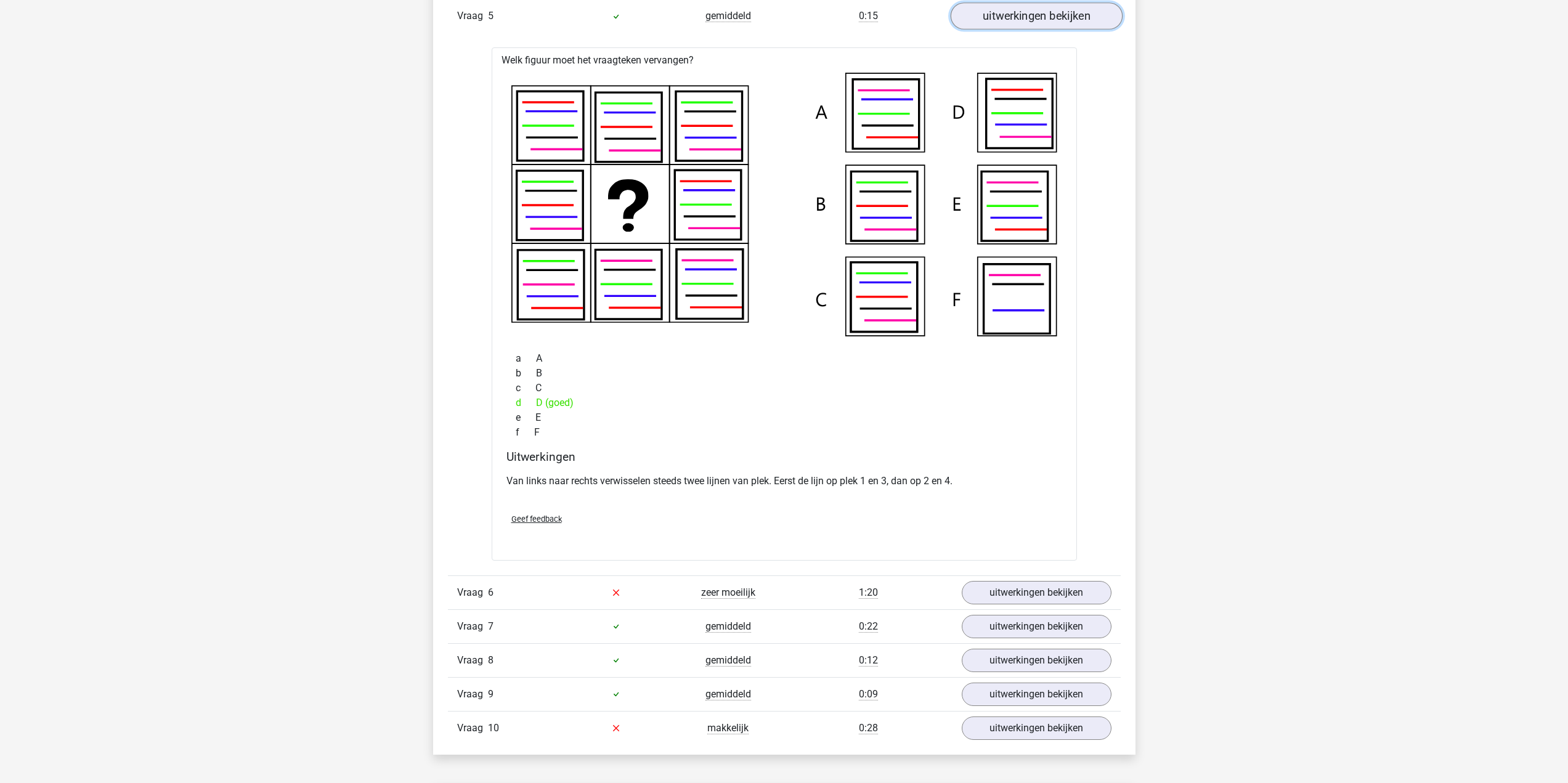
scroll to position [3448, 0]
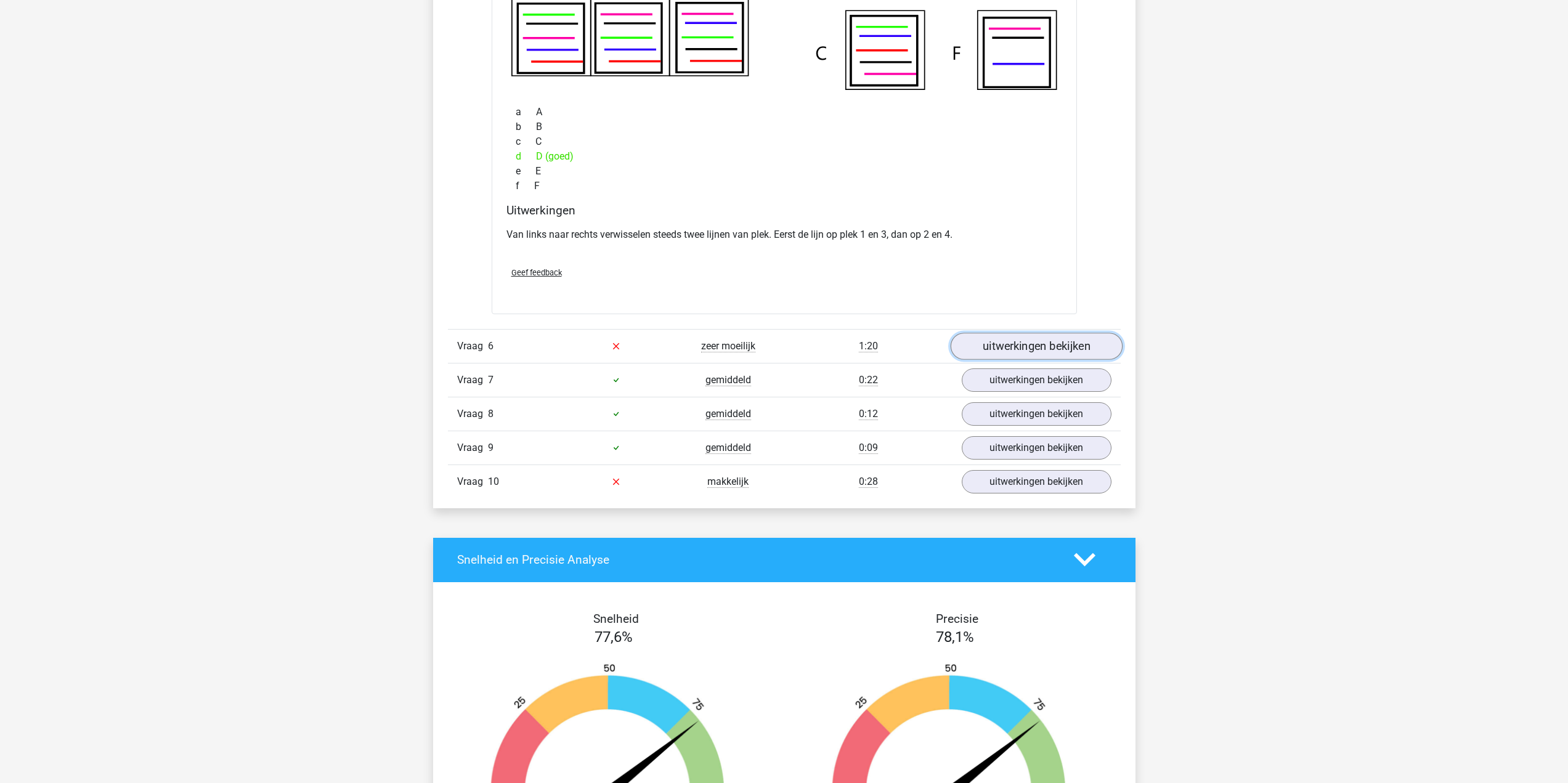
click at [996, 341] on link "uitwerkingen bekijken" at bounding box center [1035, 346] width 172 height 27
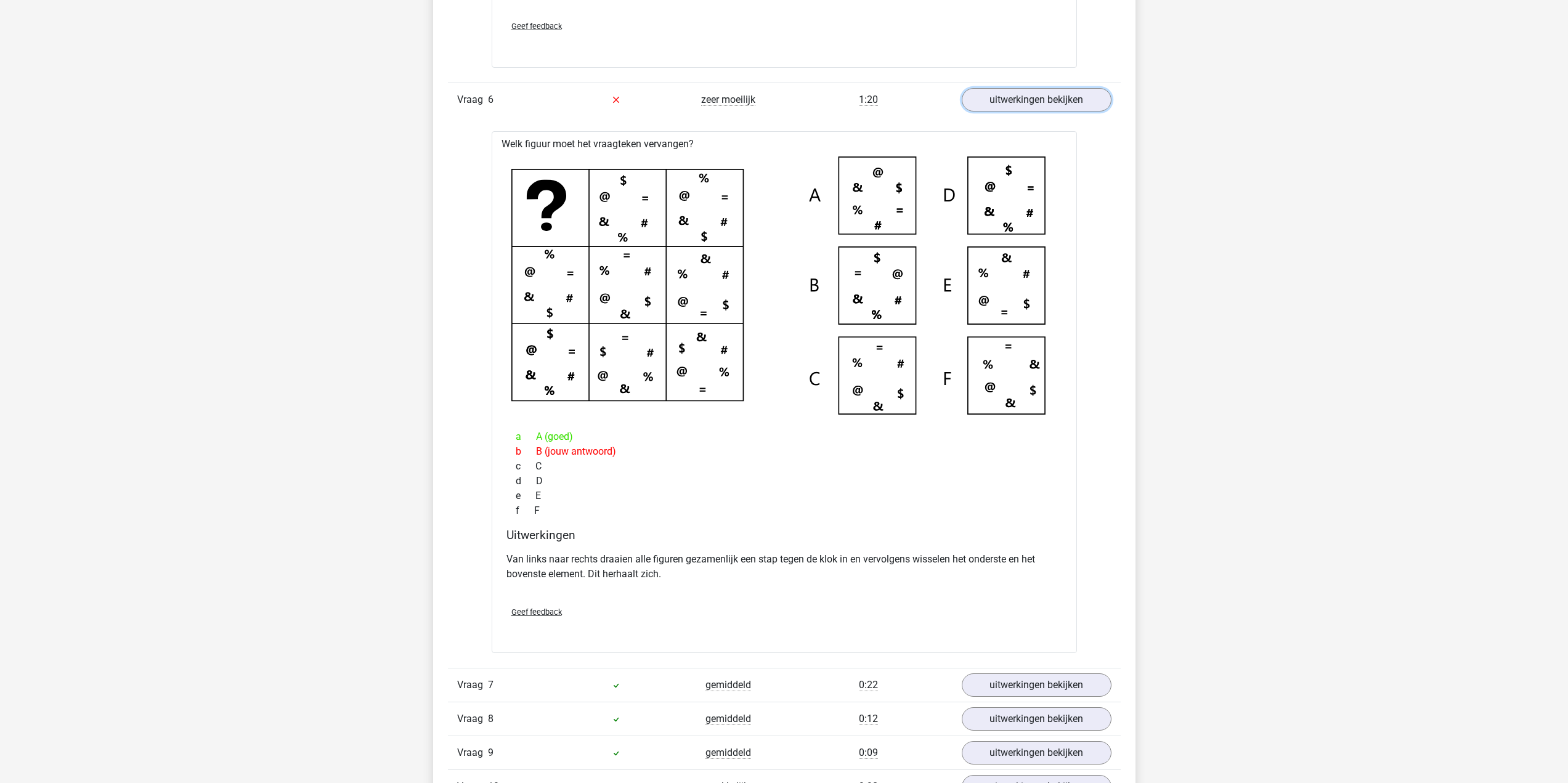
scroll to position [4003, 0]
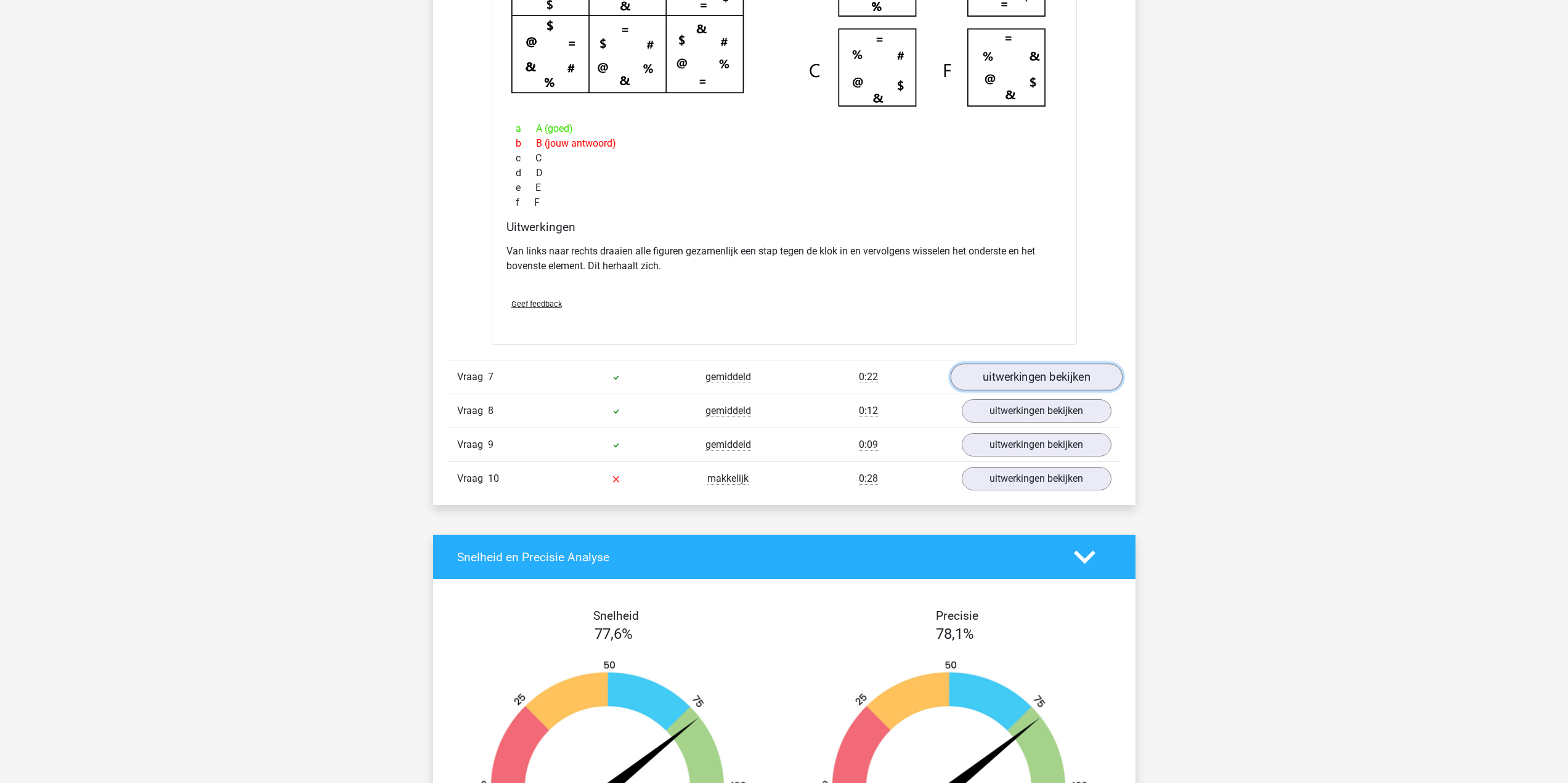
click at [1071, 377] on link "uitwerkingen bekijken" at bounding box center [1035, 377] width 172 height 27
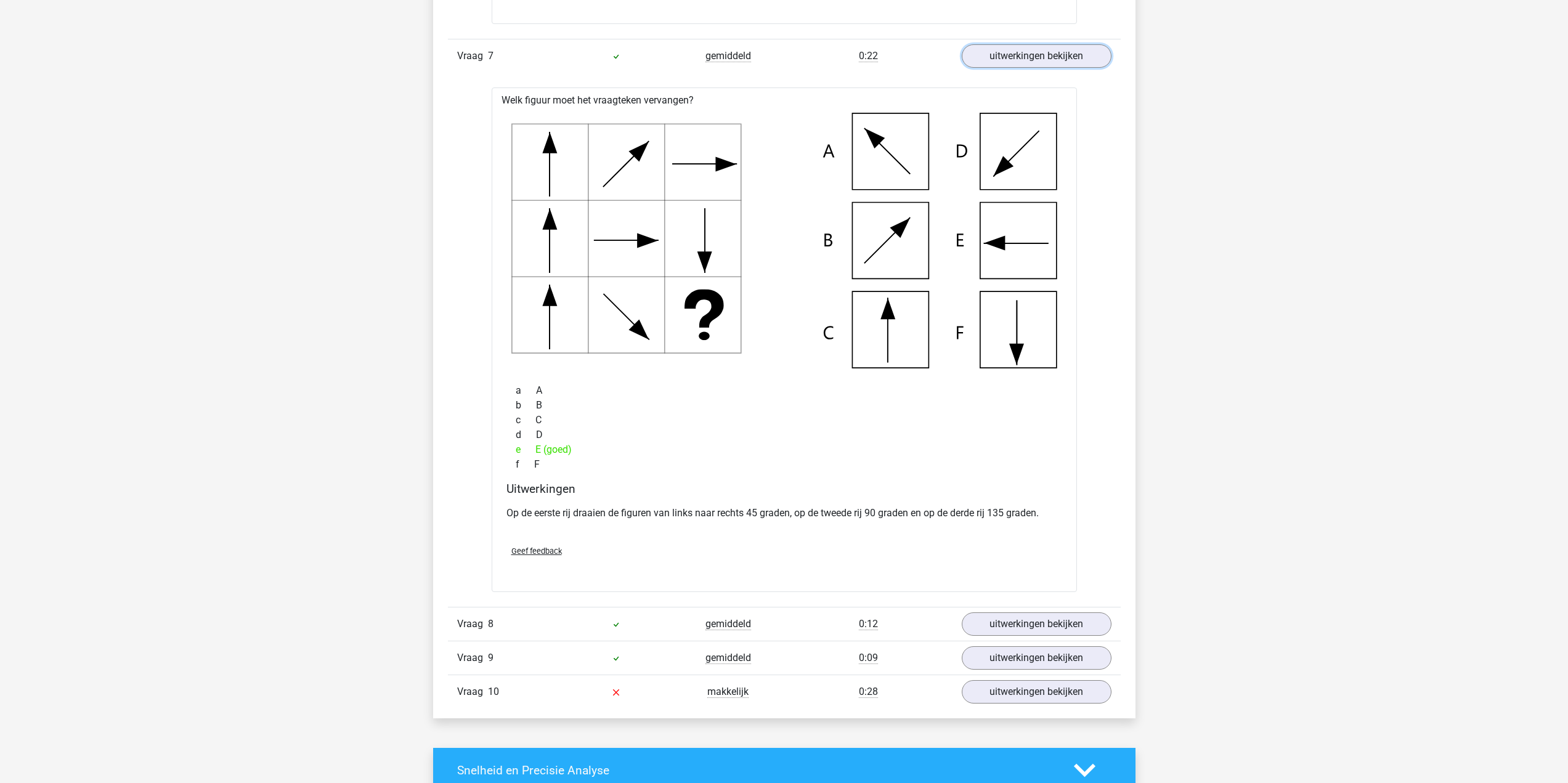
scroll to position [4495, 0]
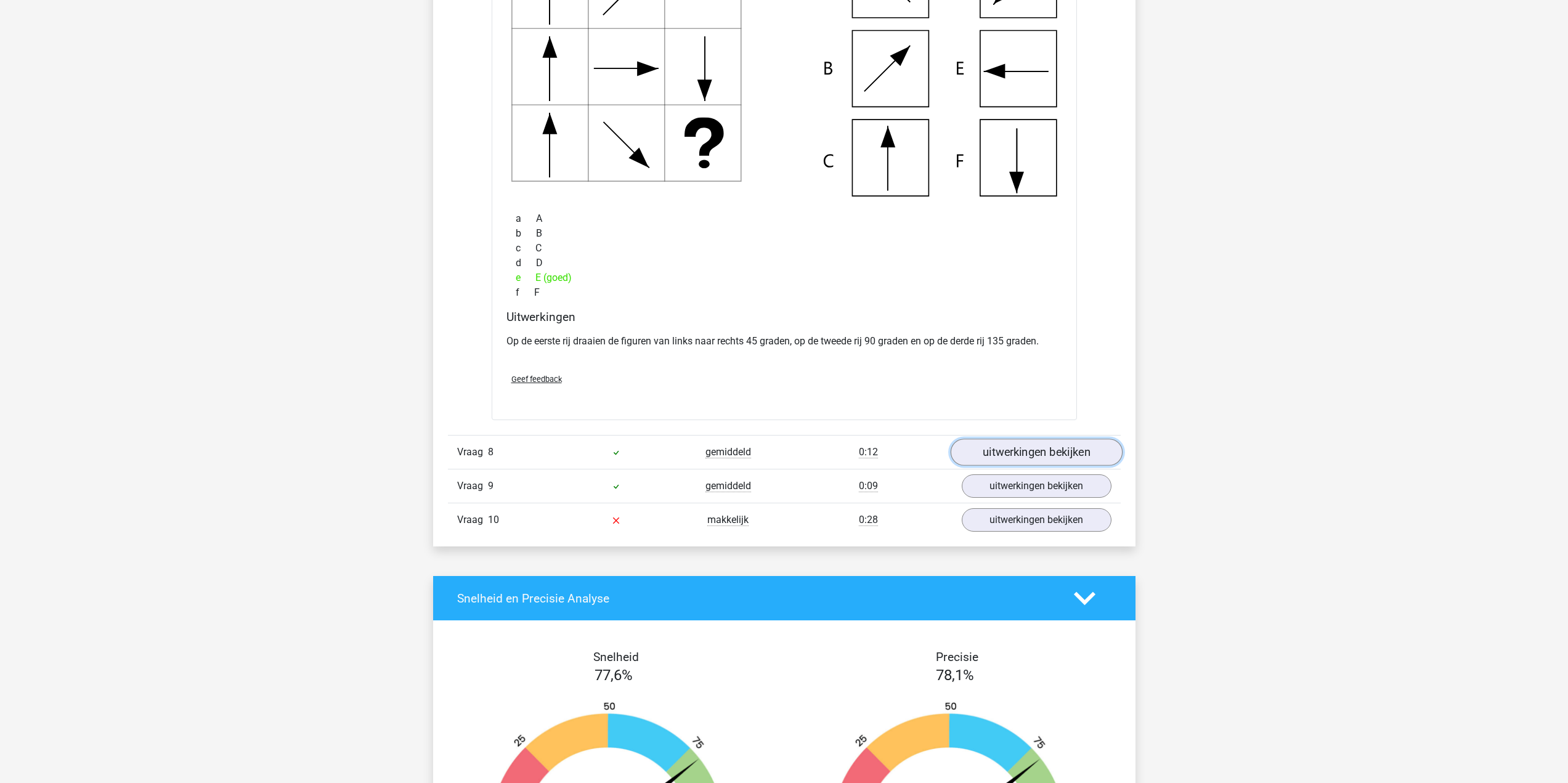
click at [999, 463] on link "uitwerkingen bekijken" at bounding box center [1035, 452] width 172 height 27
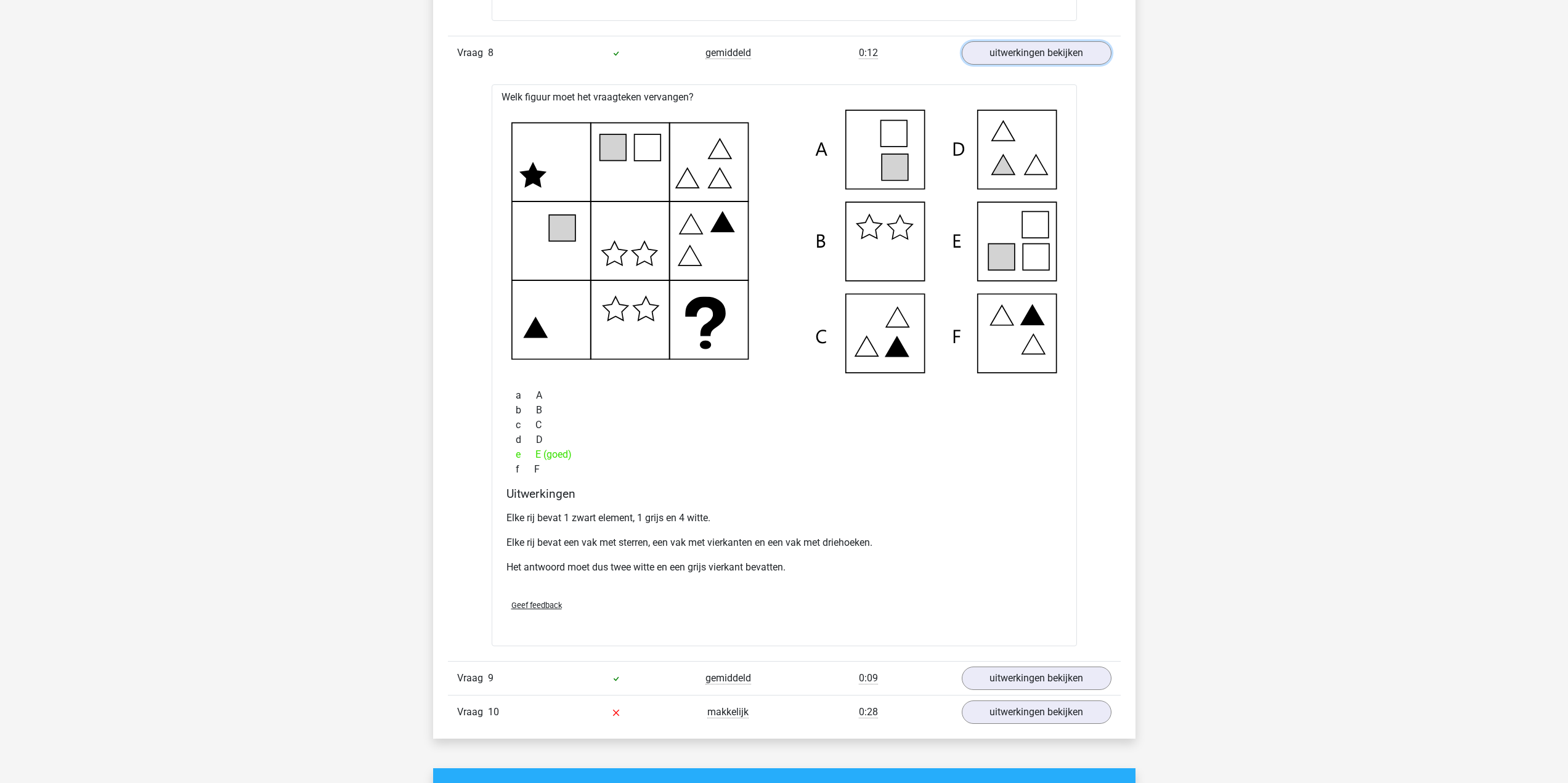
scroll to position [5111, 0]
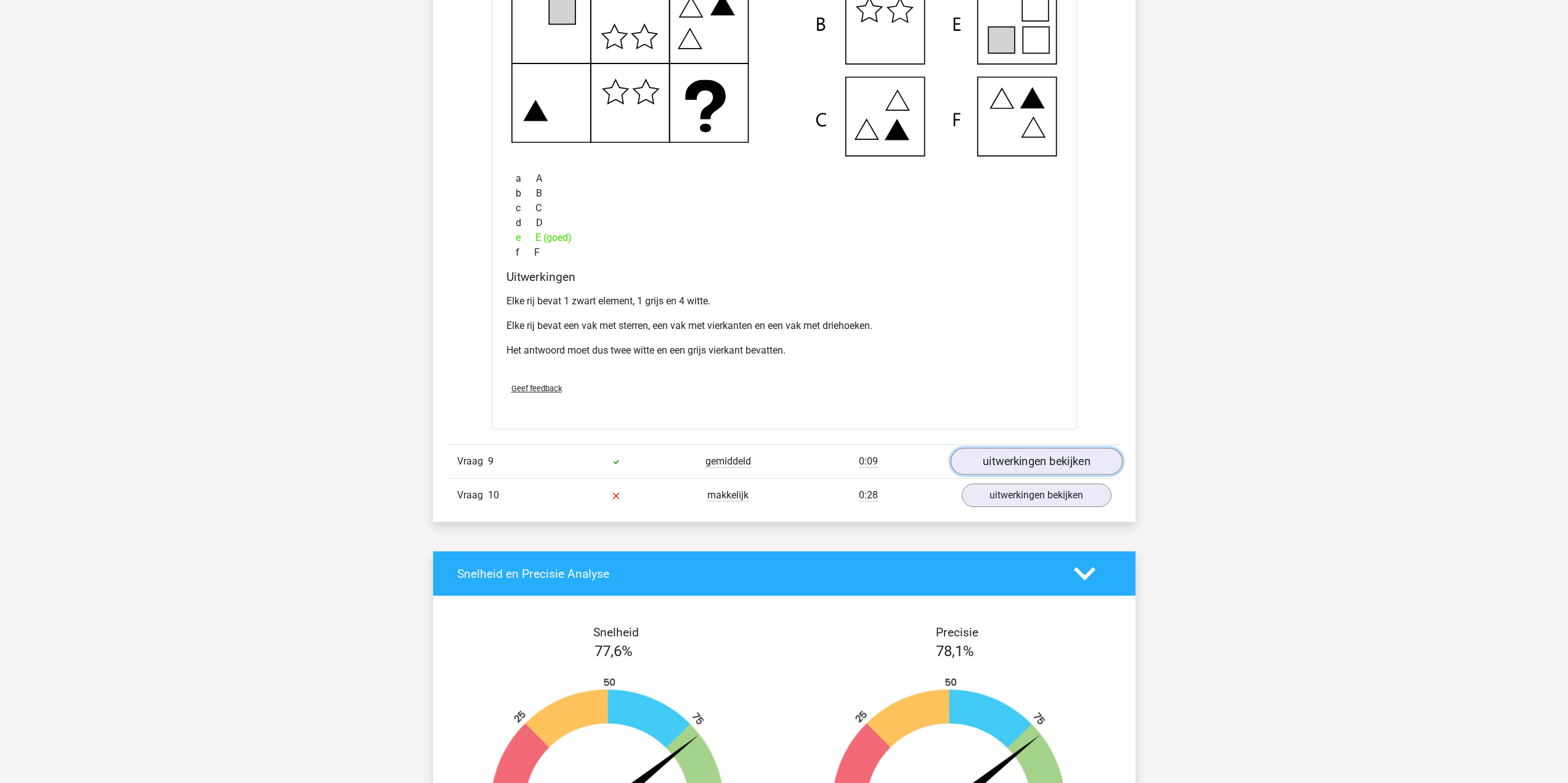
click at [1008, 463] on link "uitwerkingen bekijken" at bounding box center [1035, 462] width 172 height 27
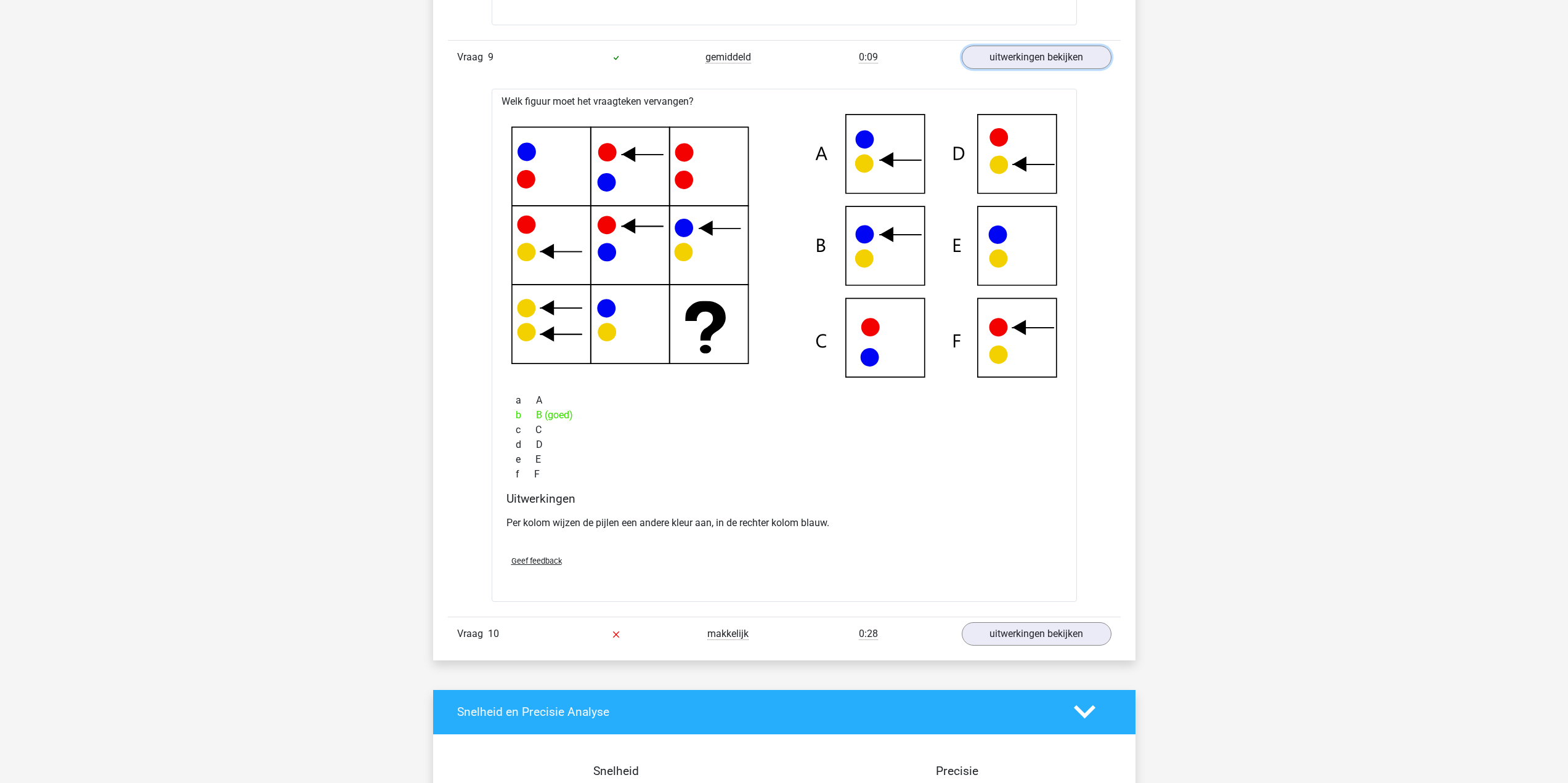
scroll to position [5666, 0]
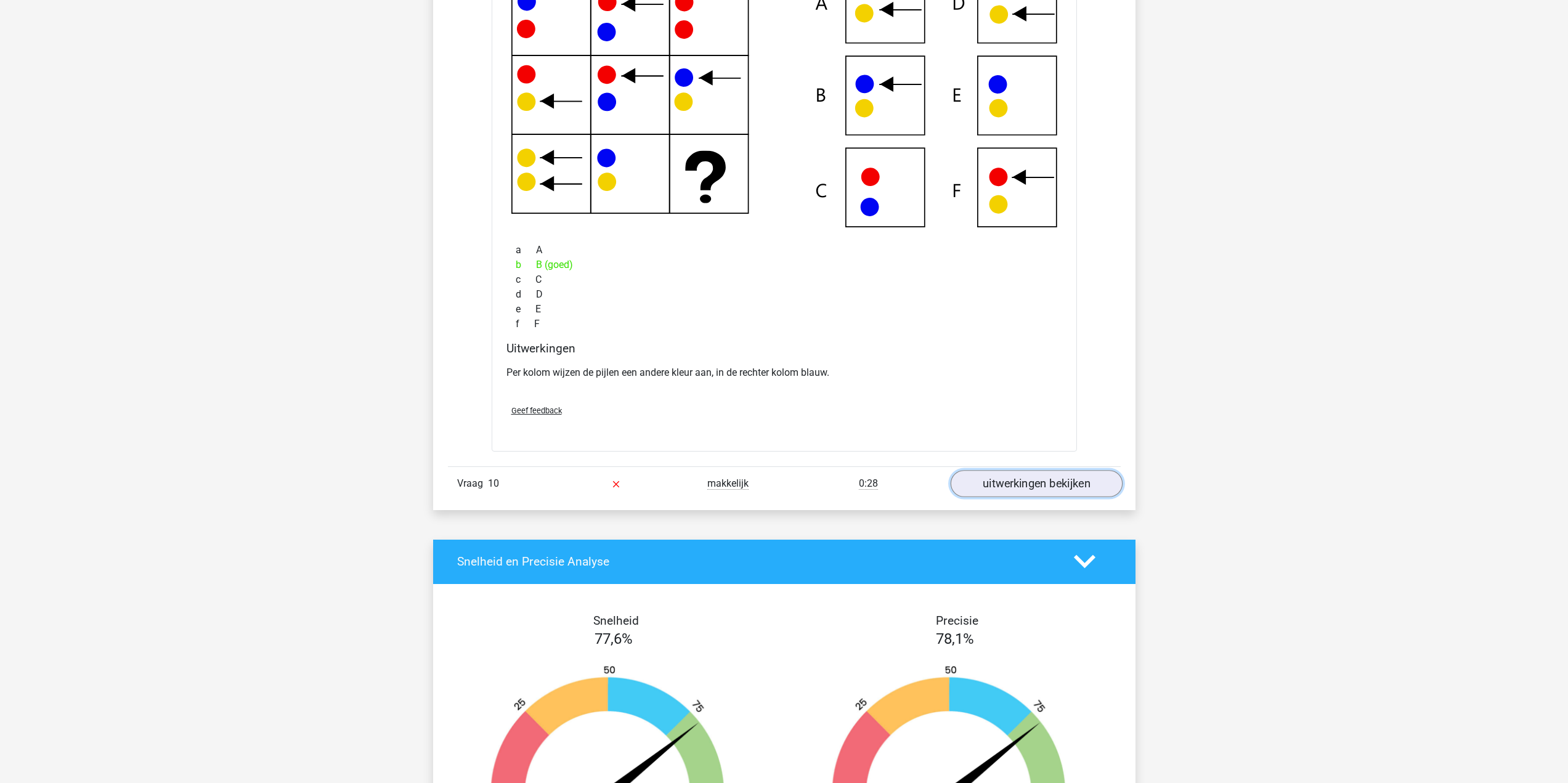
click at [1085, 485] on link "uitwerkingen bekijken" at bounding box center [1035, 483] width 172 height 27
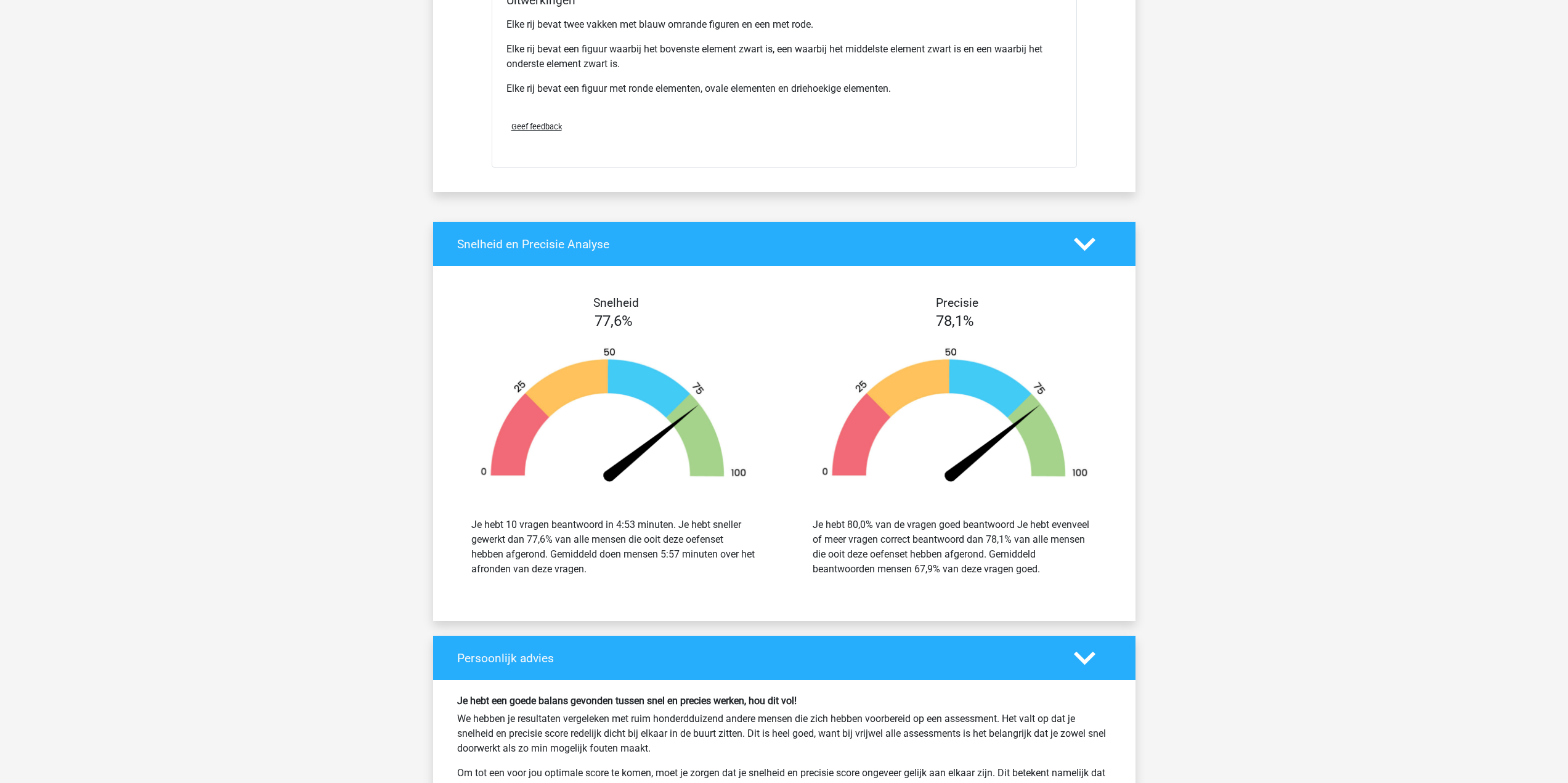
scroll to position [6835, 0]
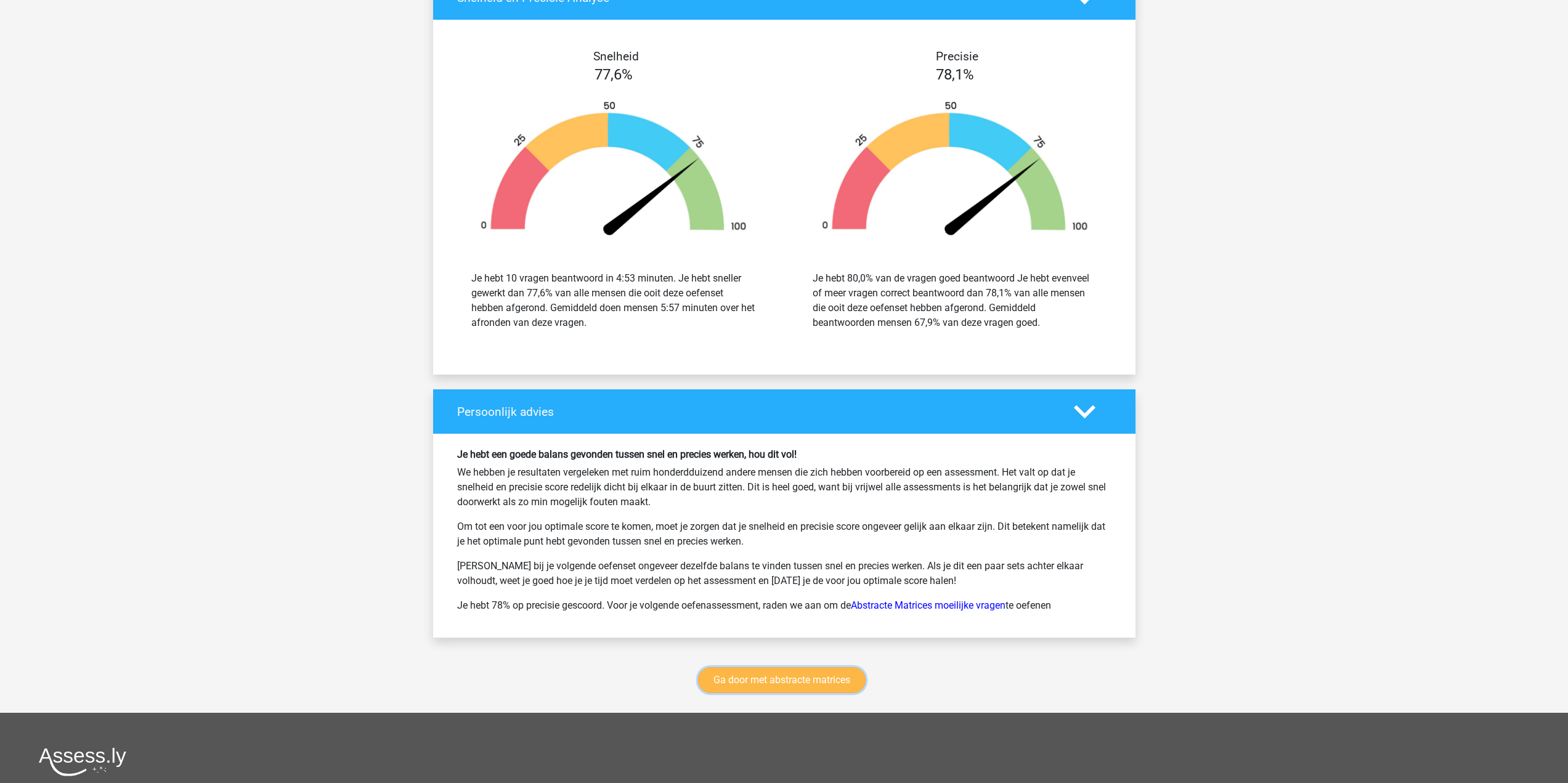
click at [780, 684] on link "Ga door met abstracte matrices" at bounding box center [781, 680] width 168 height 26
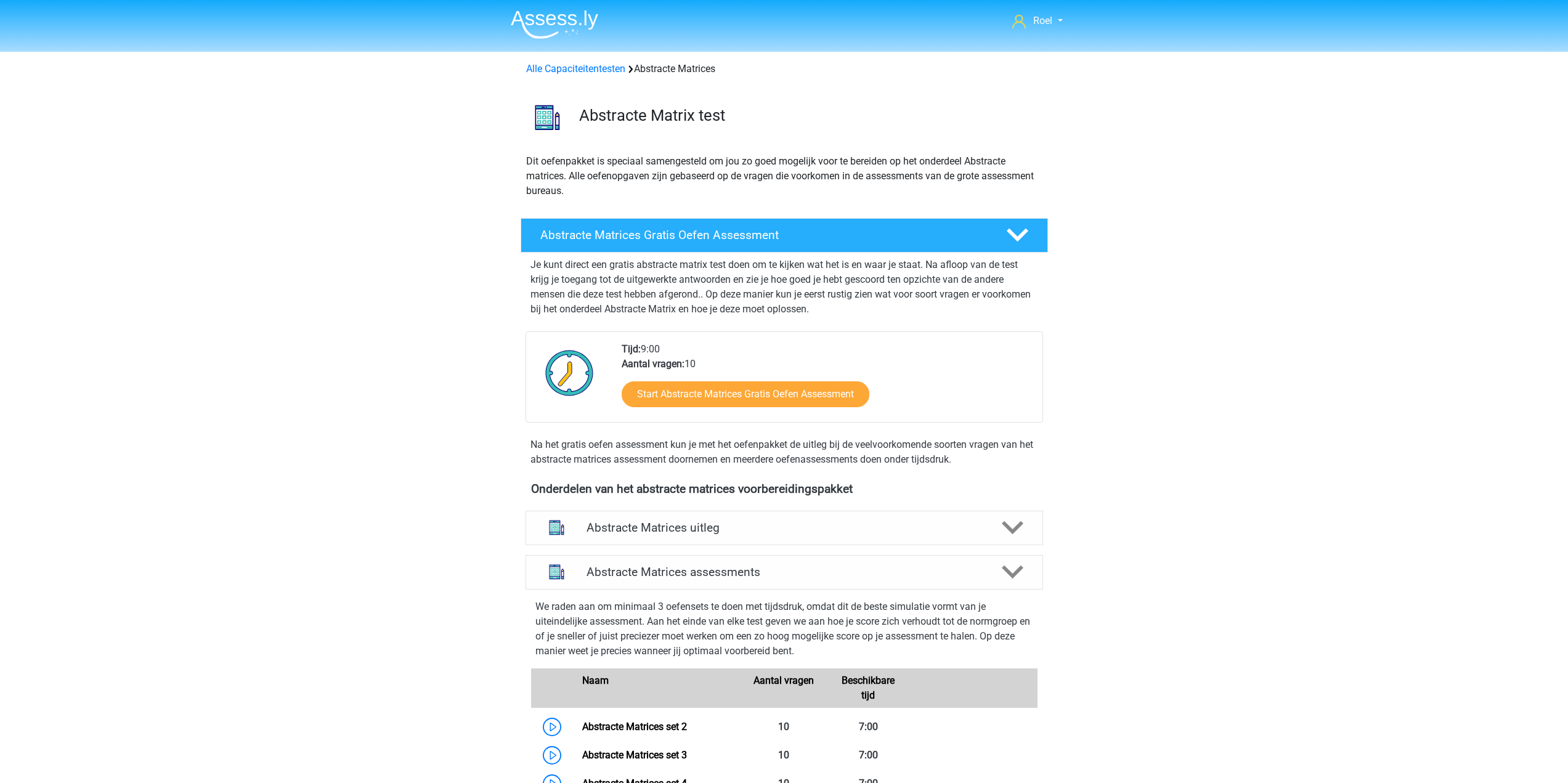
scroll to position [550, 0]
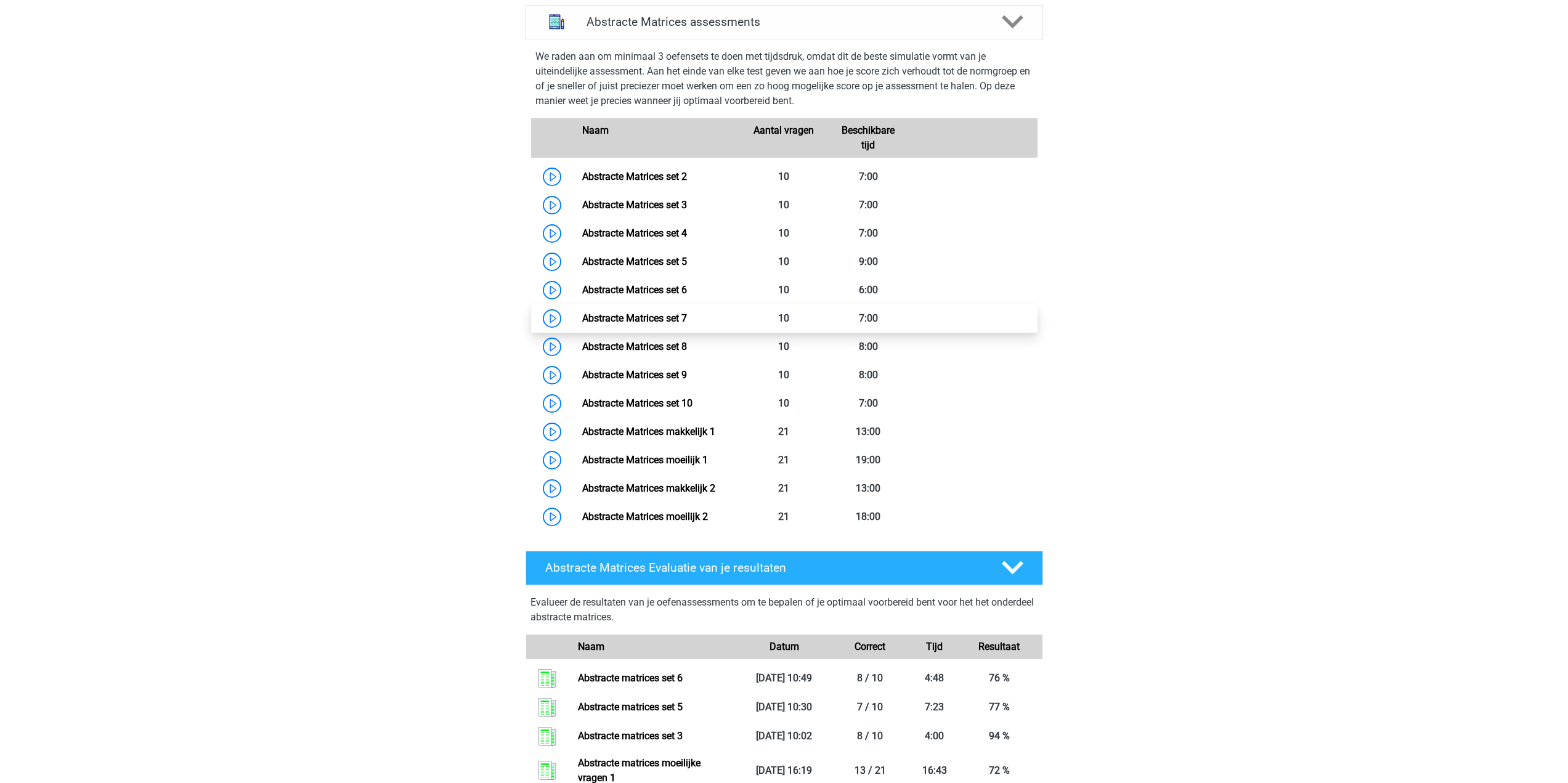
click at [637, 312] on link "Abstracte Matrices set 7" at bounding box center [635, 318] width 105 height 12
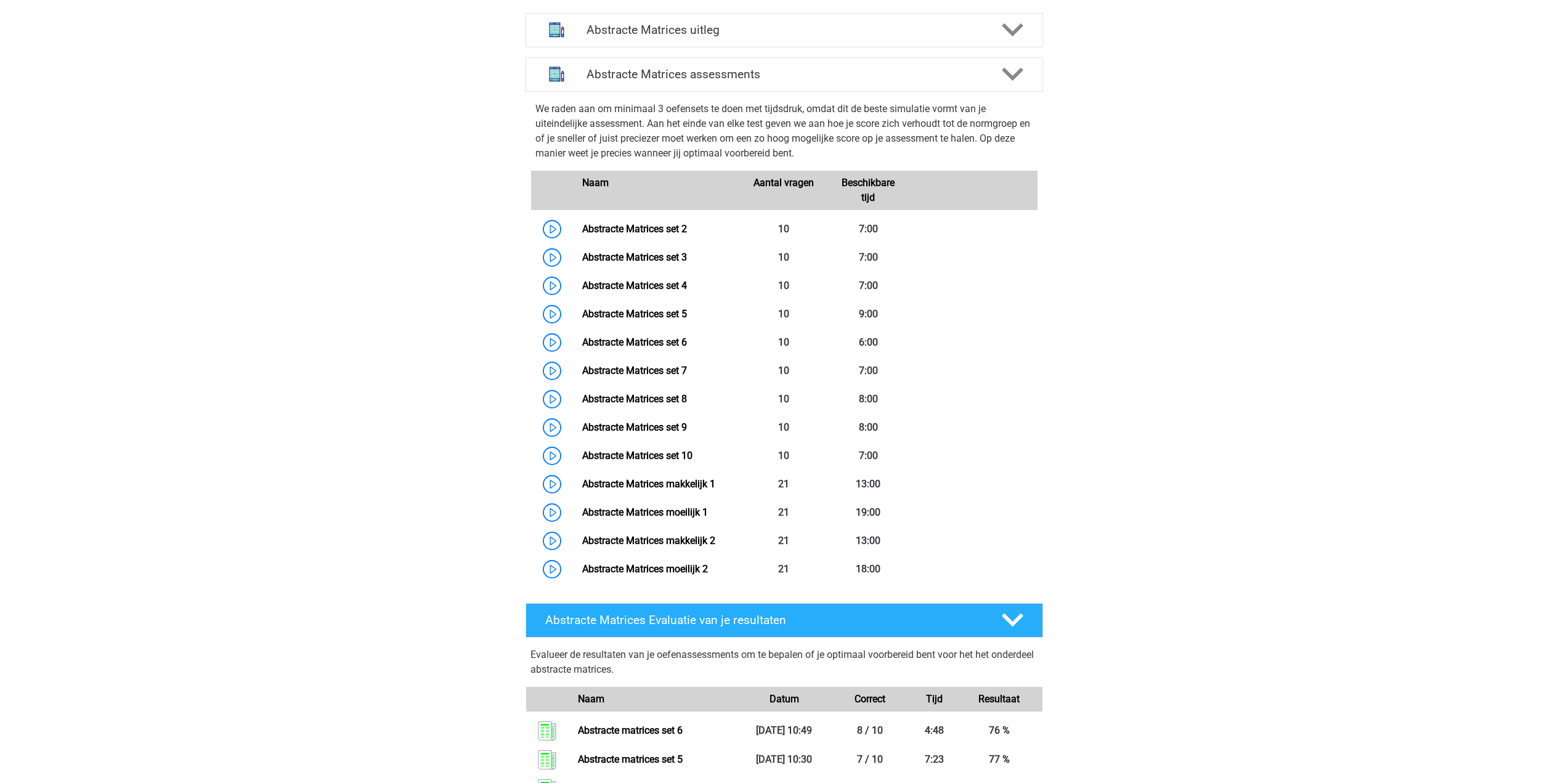
scroll to position [489, 0]
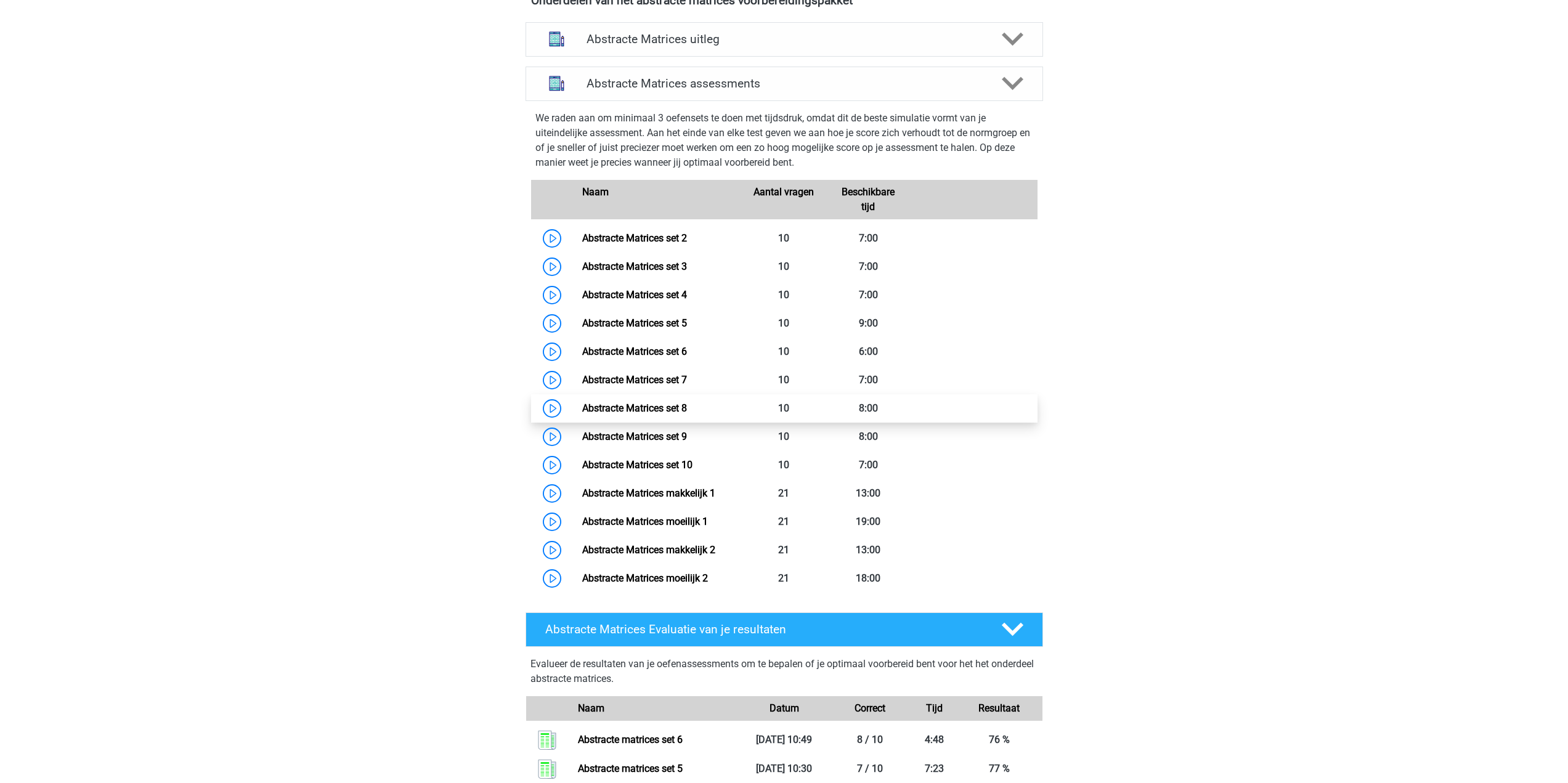
click at [672, 410] on link "Abstracte Matrices set 8" at bounding box center [635, 408] width 105 height 12
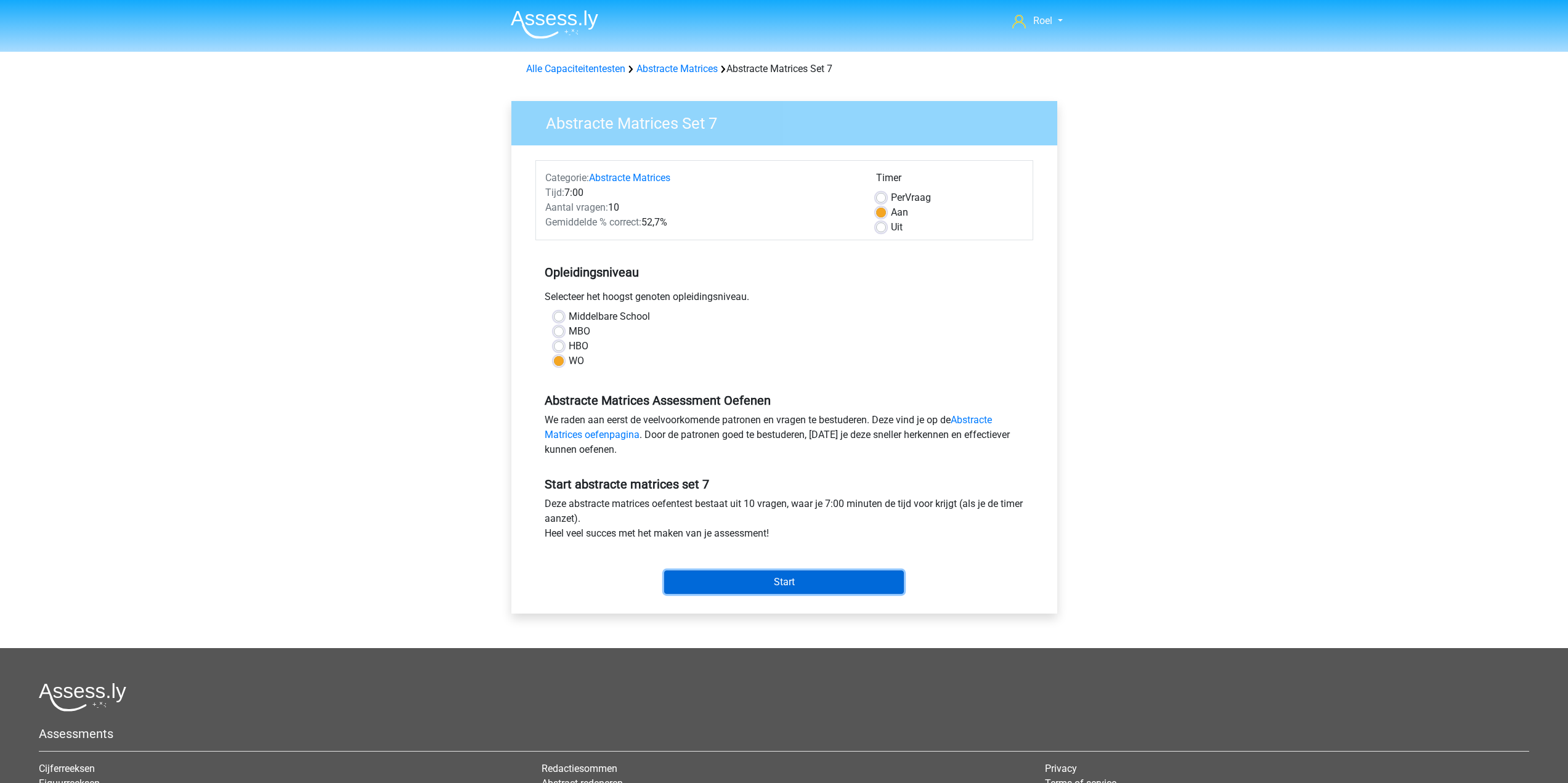
click at [747, 574] on input "Start" at bounding box center [783, 581] width 240 height 23
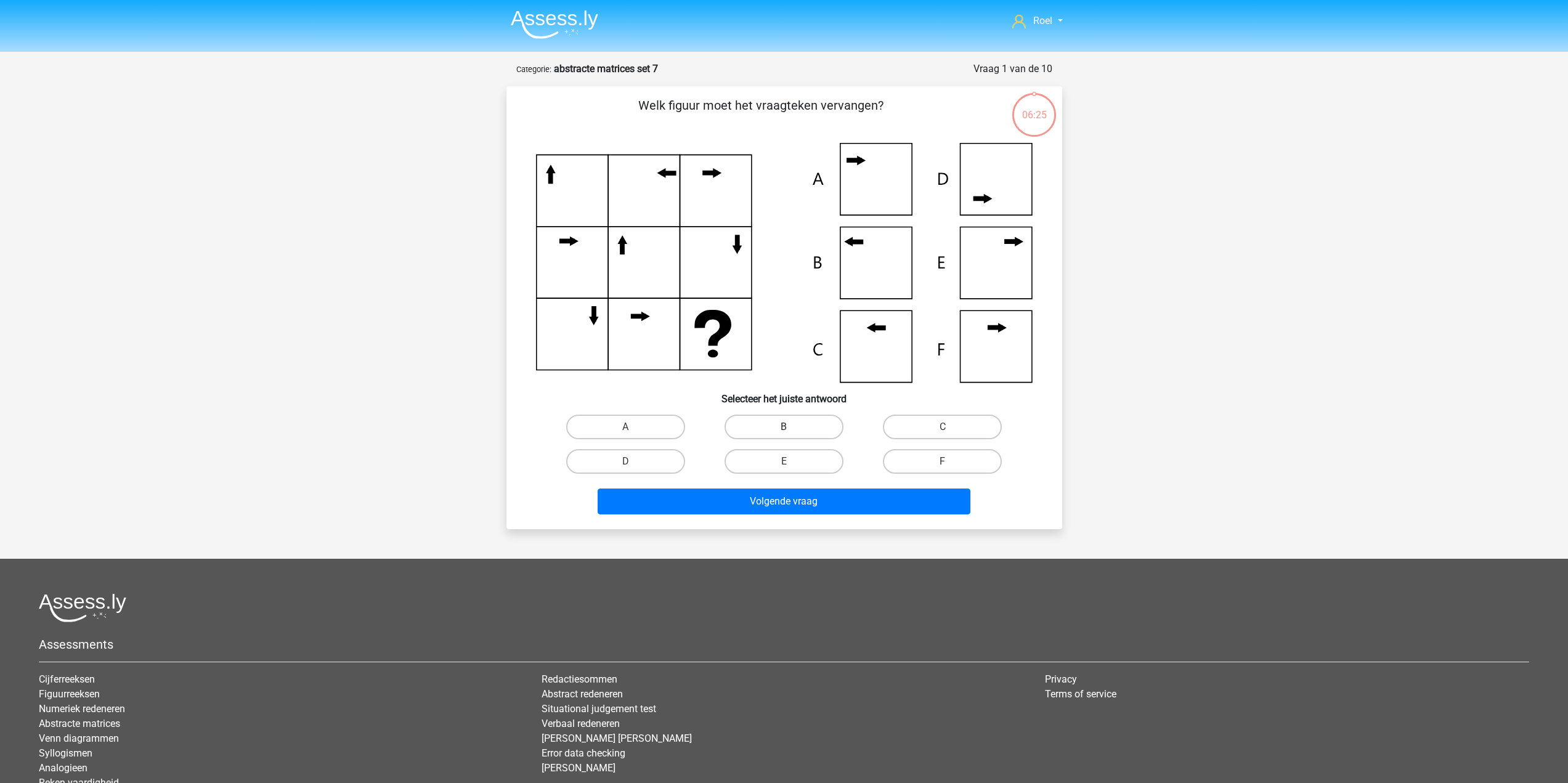
click at [793, 423] on label "B" at bounding box center [783, 427] width 119 height 24
click at [791, 427] on input "B" at bounding box center [787, 431] width 8 height 8
radio input "true"
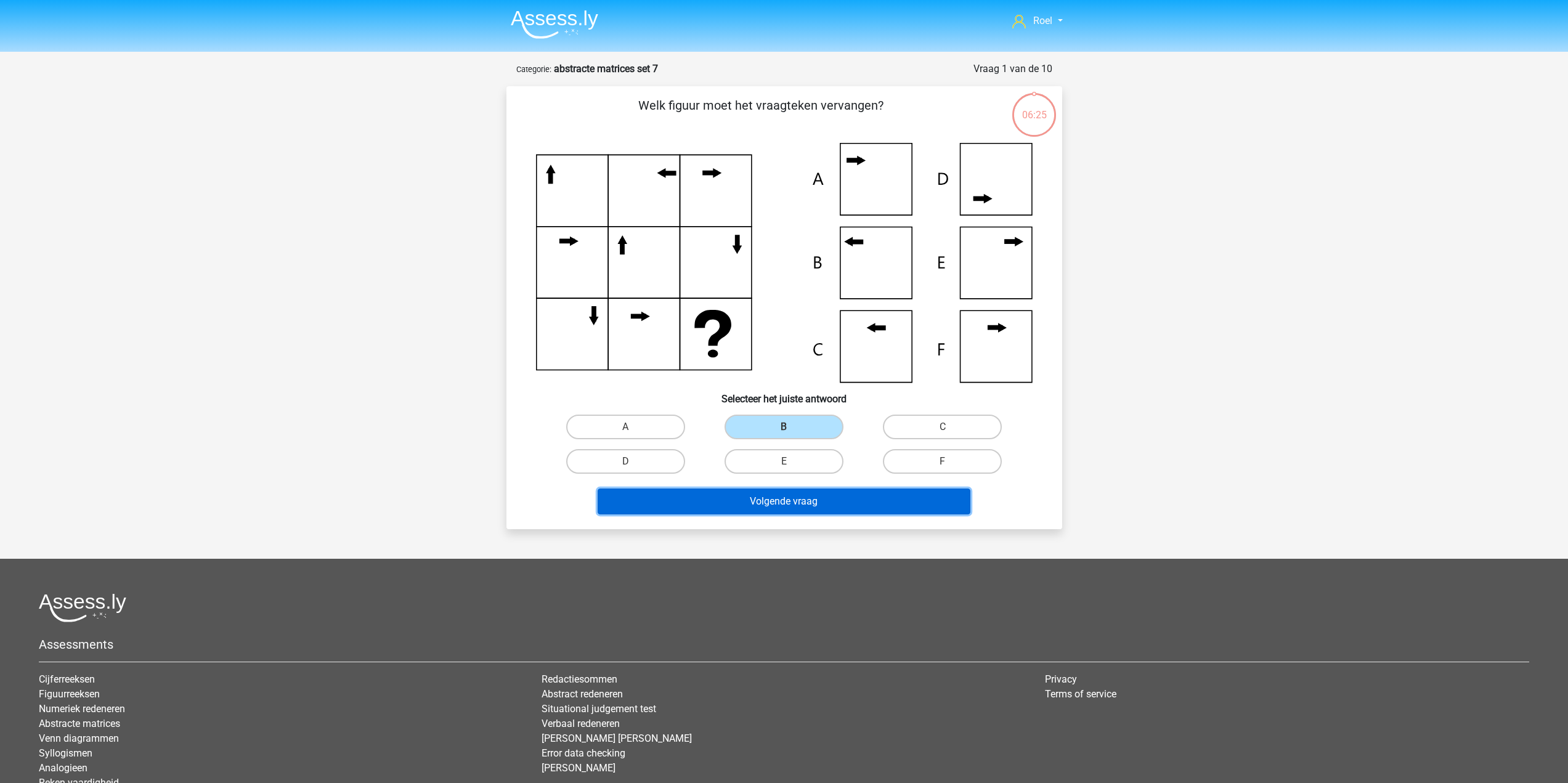
click at [775, 499] on button "Volgende vraag" at bounding box center [783, 501] width 373 height 26
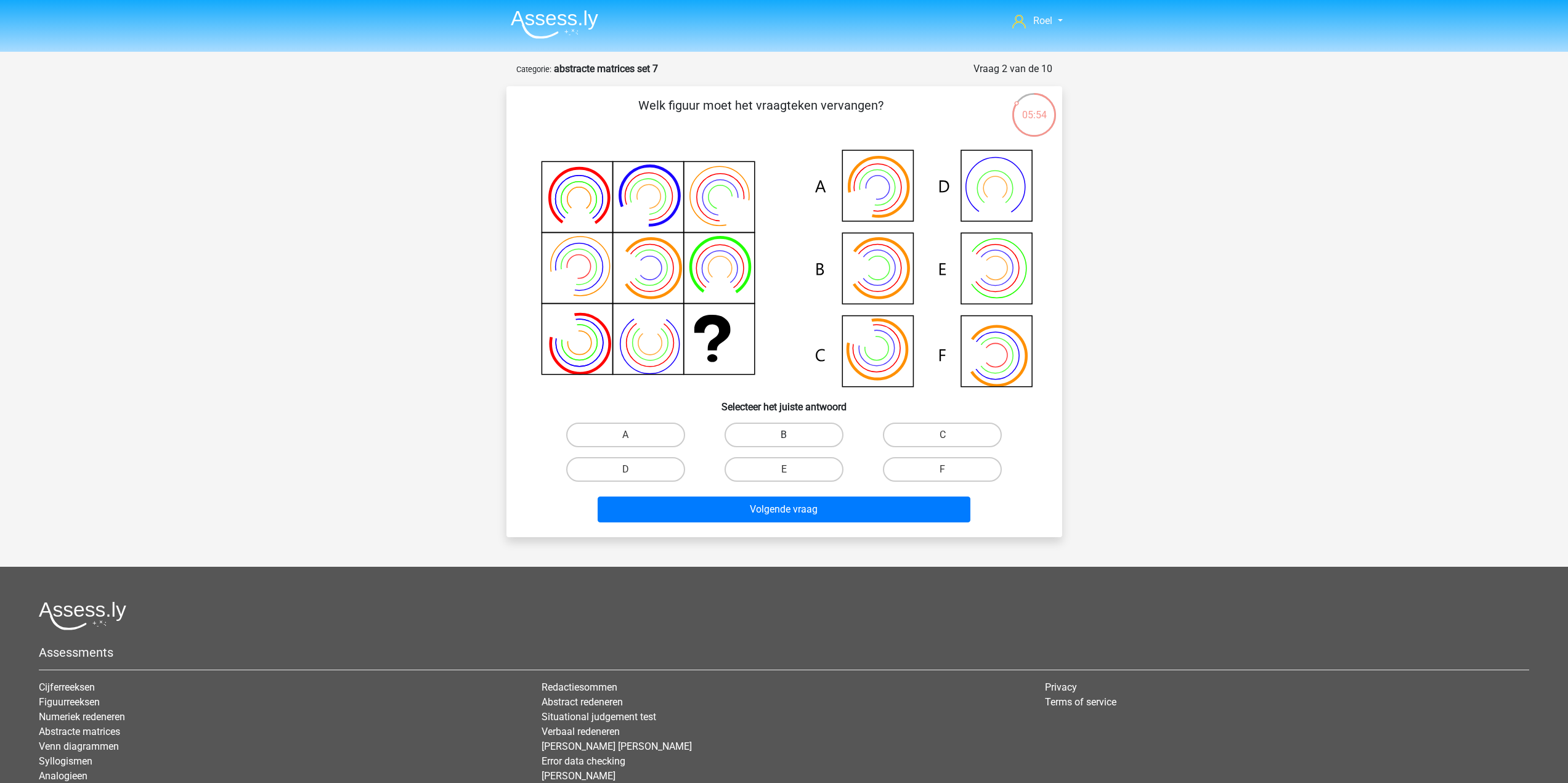
click at [774, 439] on label "B" at bounding box center [783, 435] width 119 height 24
click at [783, 439] on input "B" at bounding box center [787, 439] width 8 height 8
radio input "true"
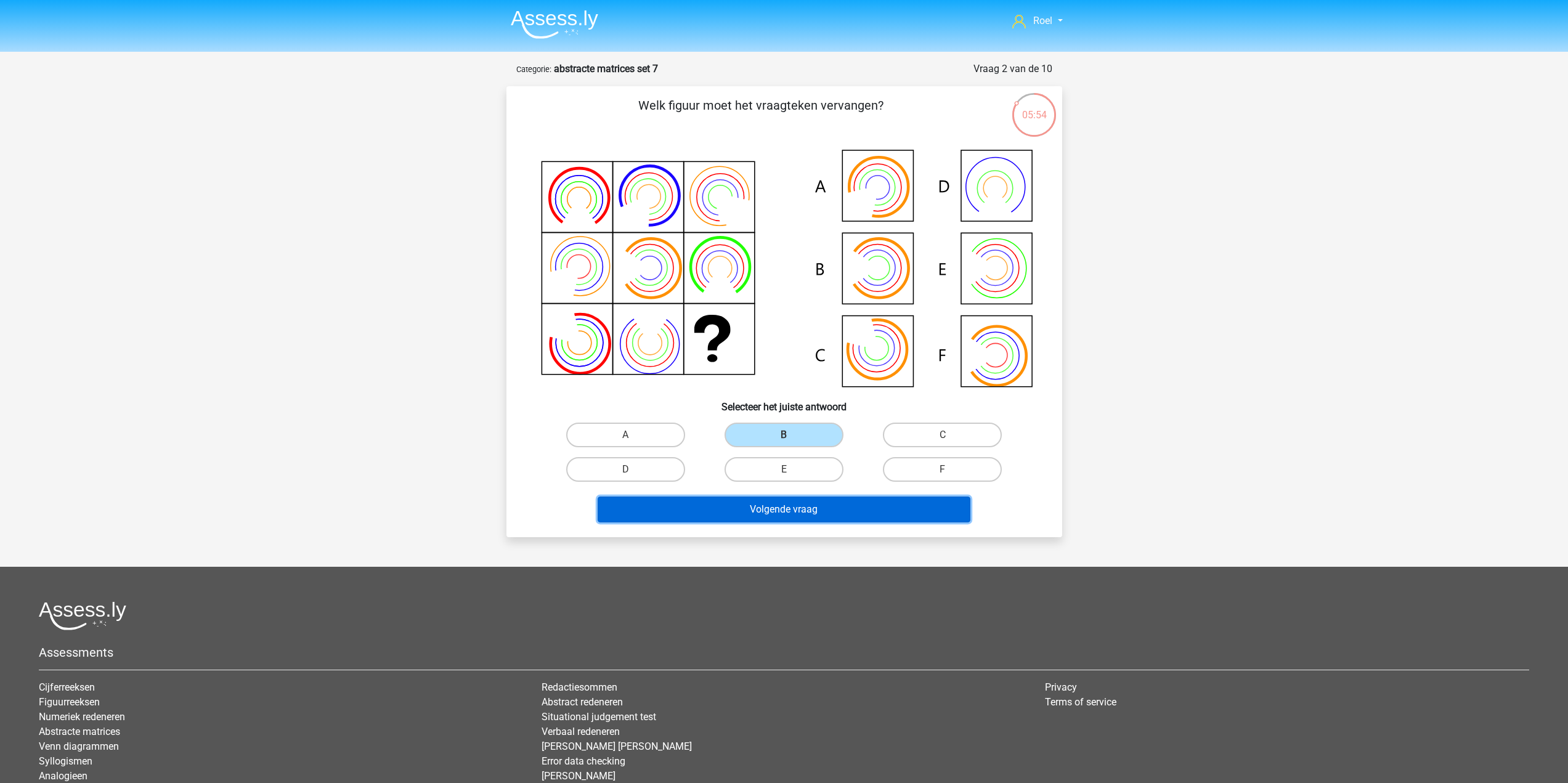
click at [772, 501] on button "Volgende vraag" at bounding box center [783, 509] width 373 height 26
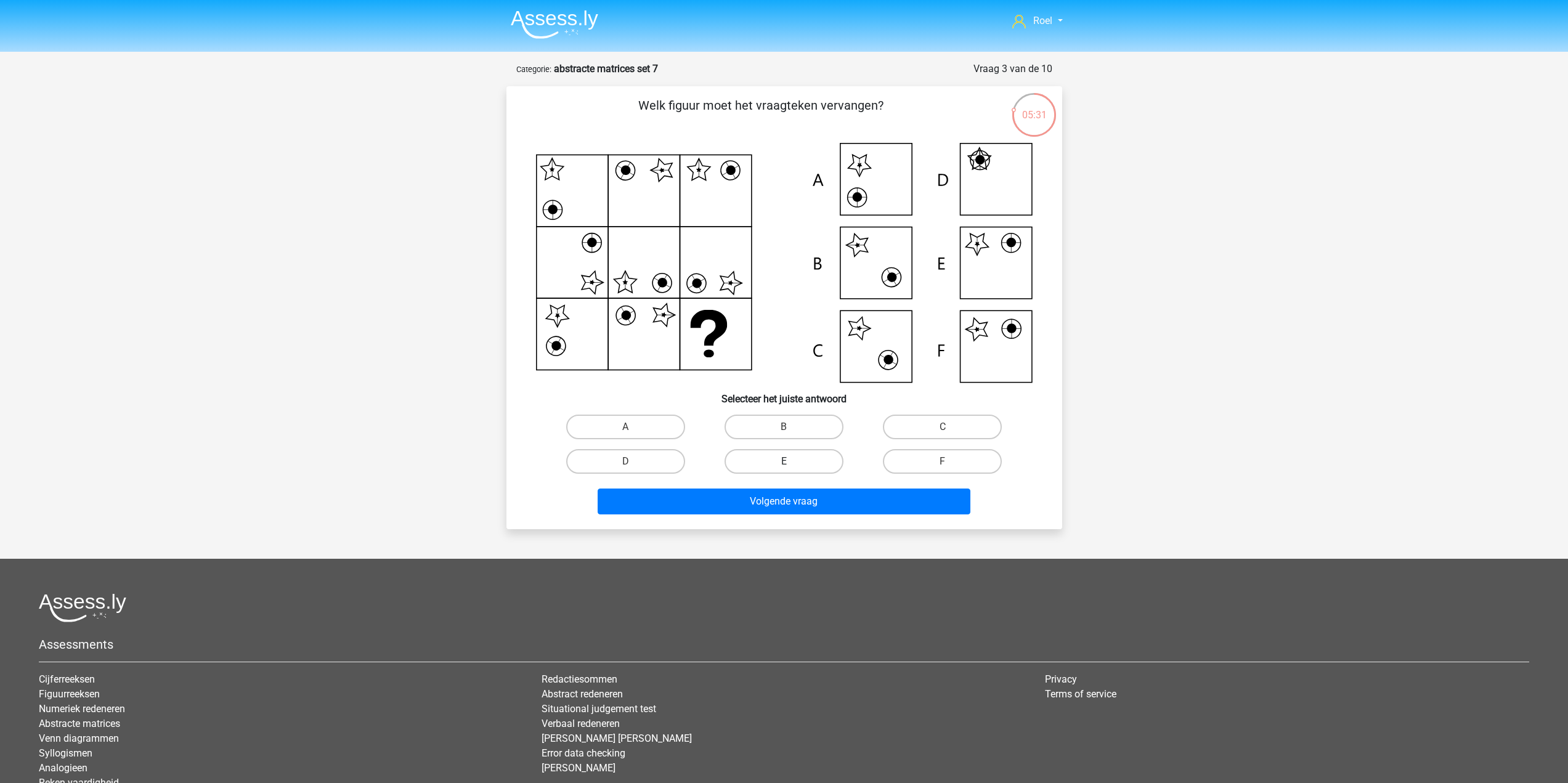
click at [763, 462] on label "E" at bounding box center [783, 461] width 119 height 24
click at [783, 462] on input "E" at bounding box center [787, 465] width 8 height 8
radio input "true"
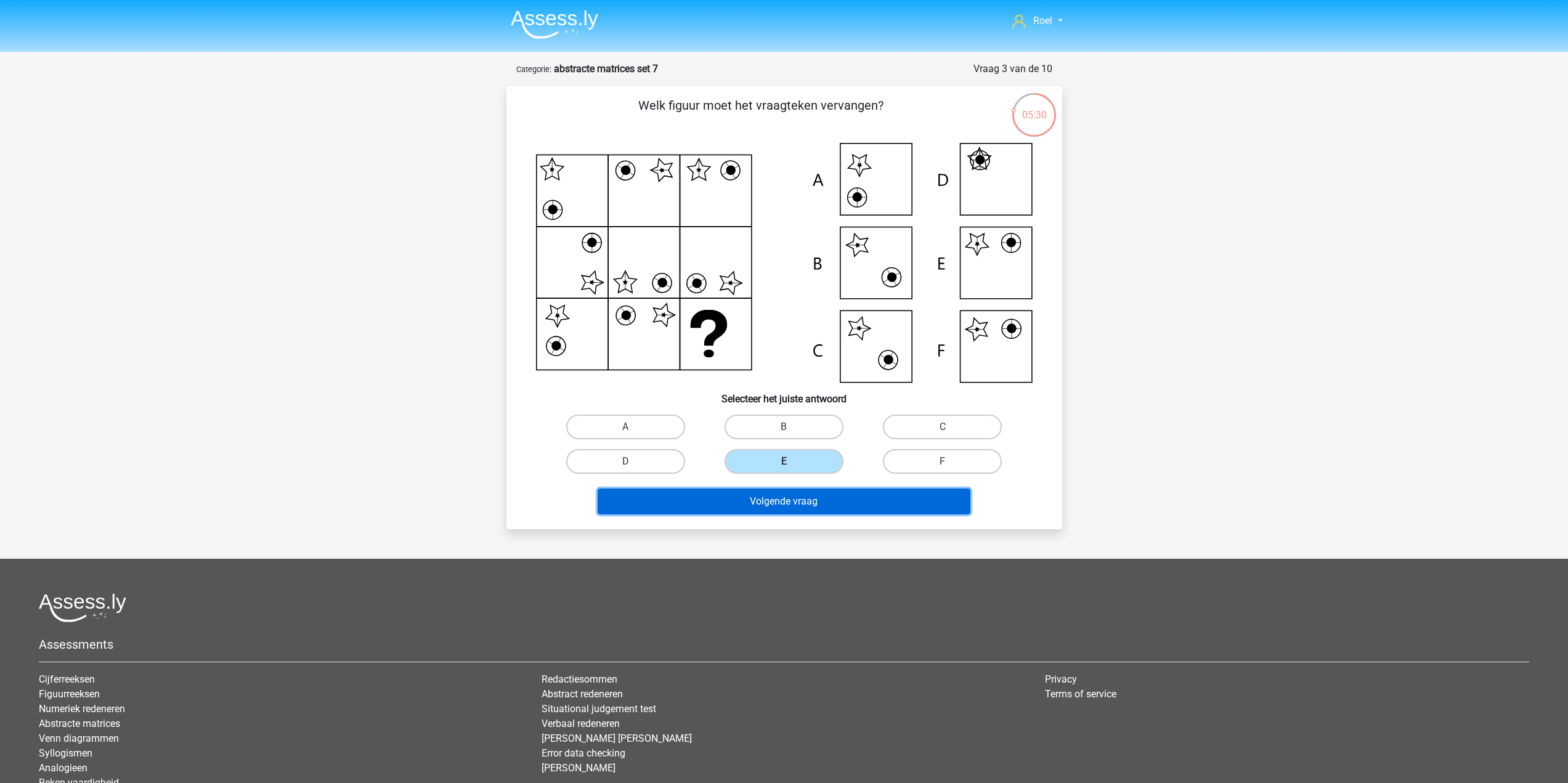
click at [770, 497] on button "Volgende vraag" at bounding box center [783, 501] width 373 height 26
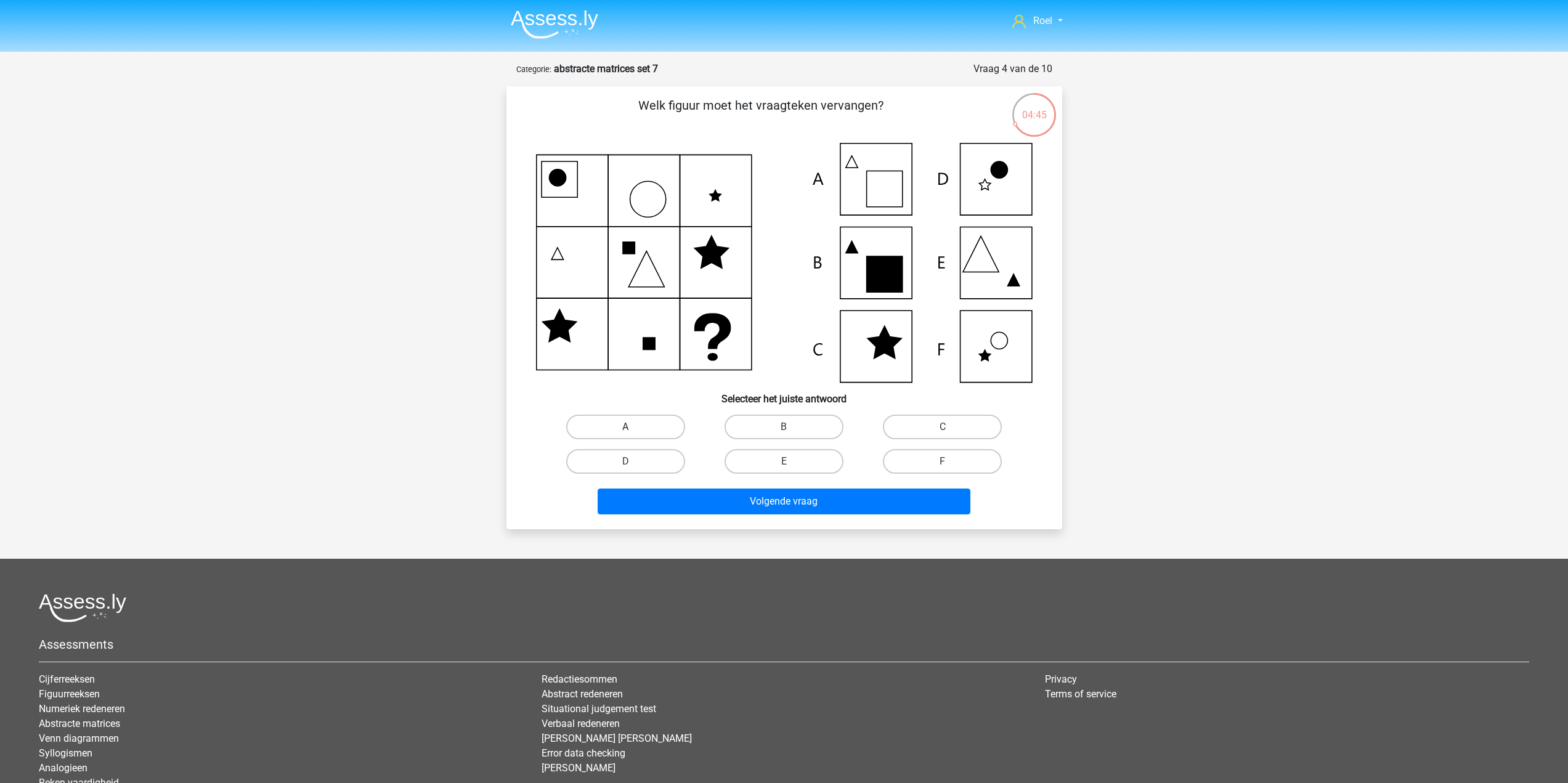
click at [646, 423] on label "A" at bounding box center [625, 427] width 119 height 24
click at [633, 427] on input "A" at bounding box center [629, 431] width 8 height 8
radio input "true"
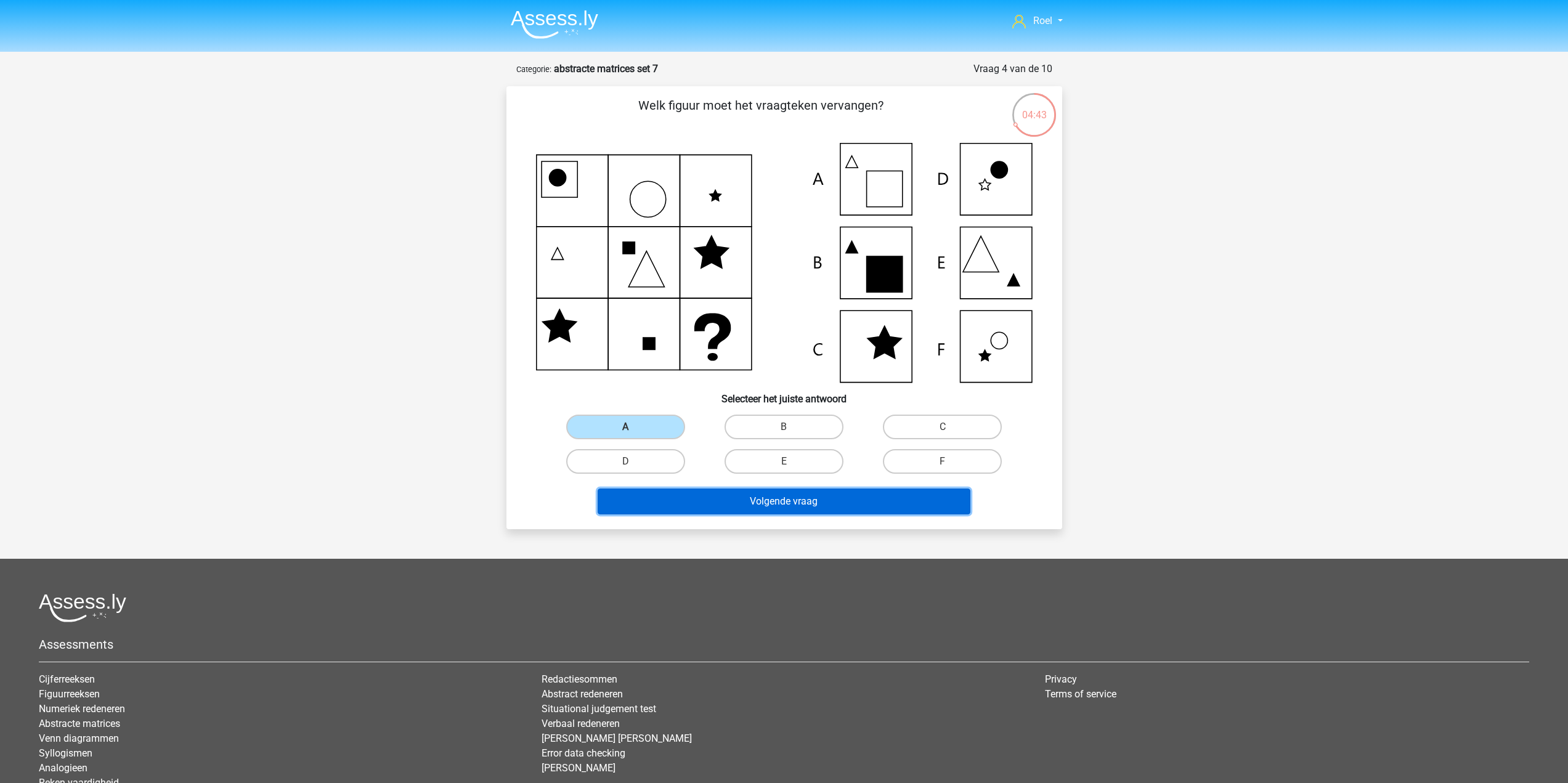
click at [685, 496] on button "Volgende vraag" at bounding box center [783, 501] width 373 height 26
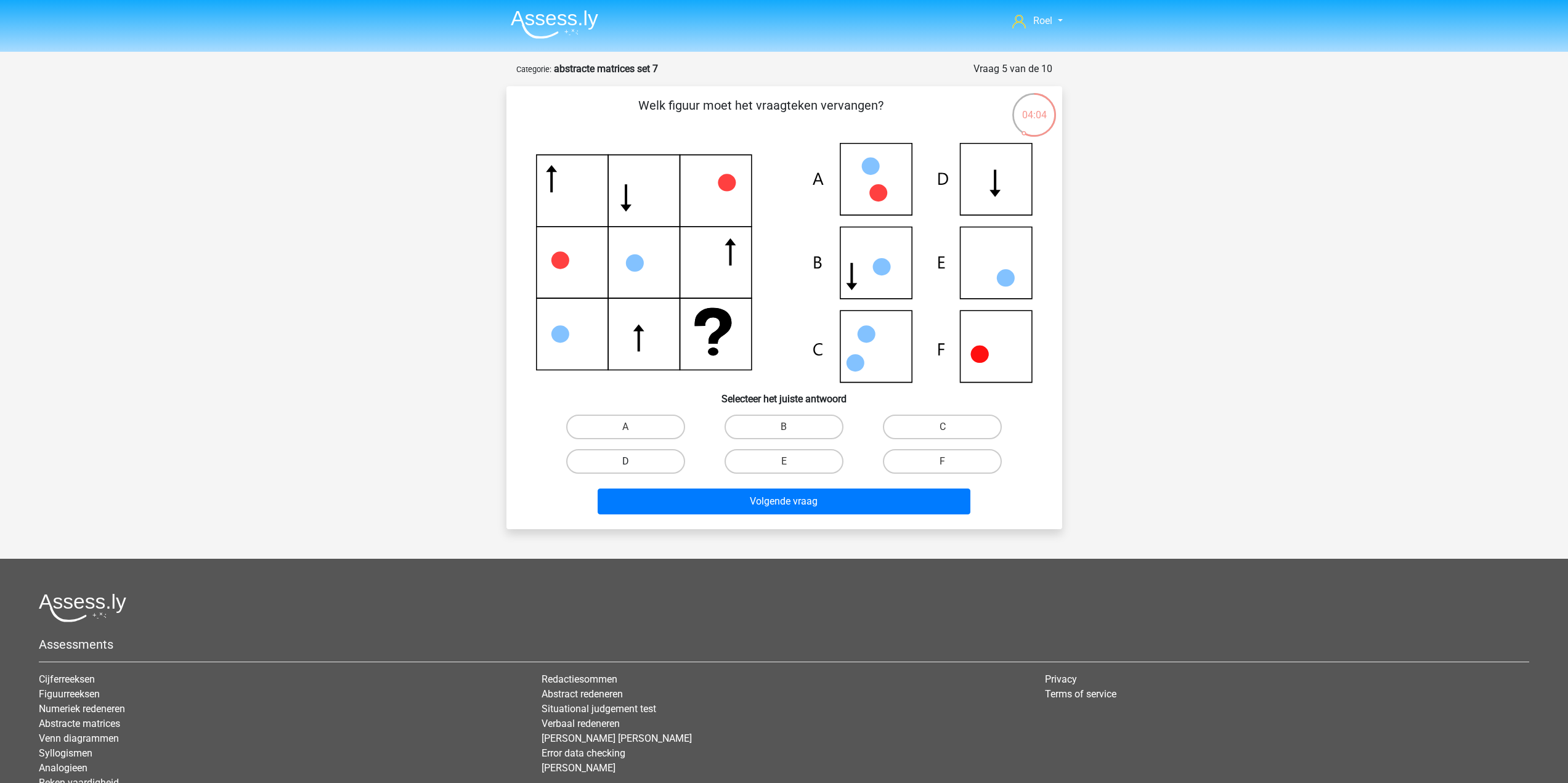
click at [621, 457] on label "D" at bounding box center [625, 461] width 119 height 24
click at [625, 461] on input "D" at bounding box center [629, 465] width 8 height 8
radio input "true"
click at [684, 514] on div "Volgende vraag" at bounding box center [784, 503] width 476 height 31
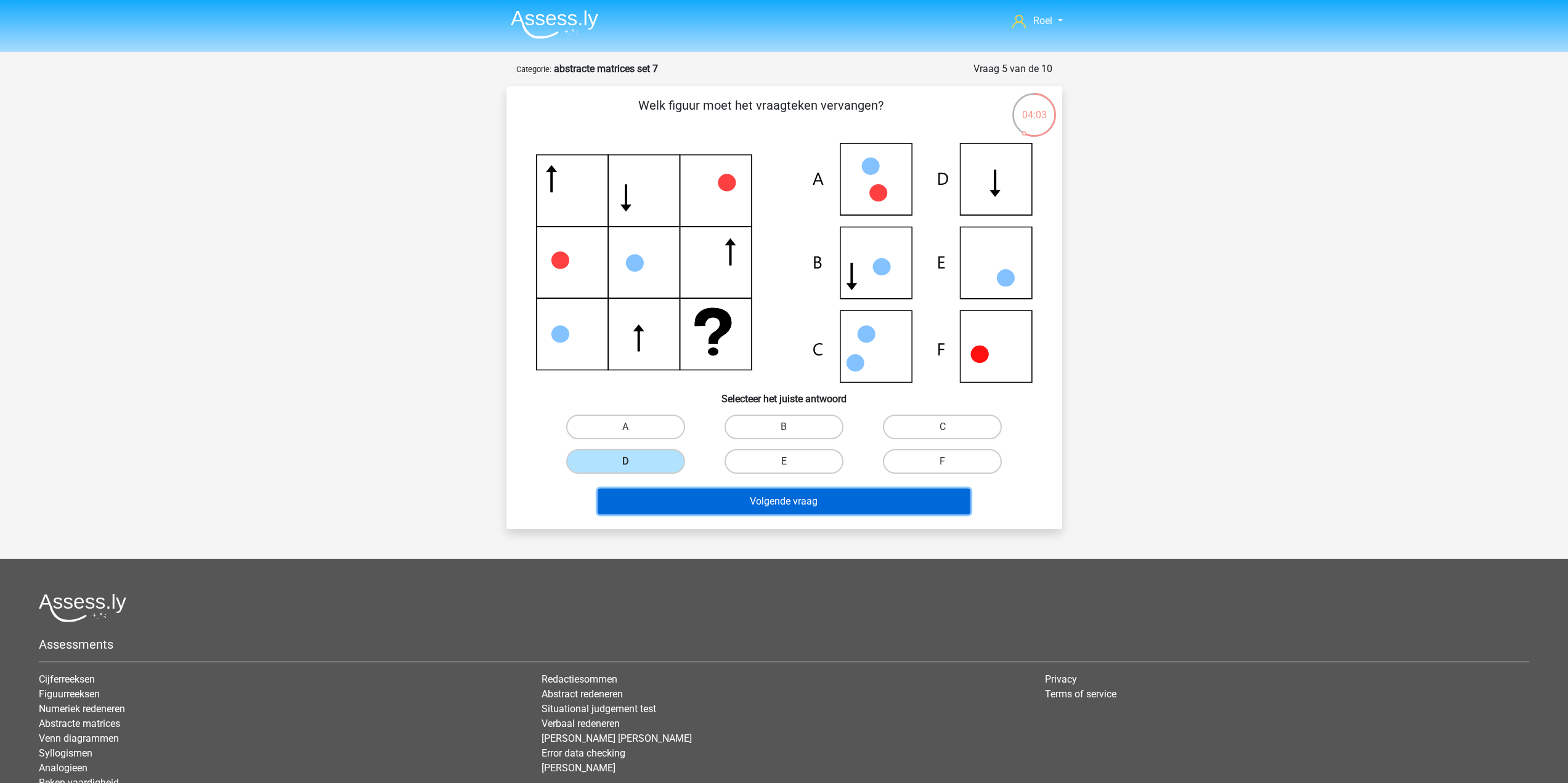
click at [691, 510] on button "Volgende vraag" at bounding box center [783, 501] width 373 height 26
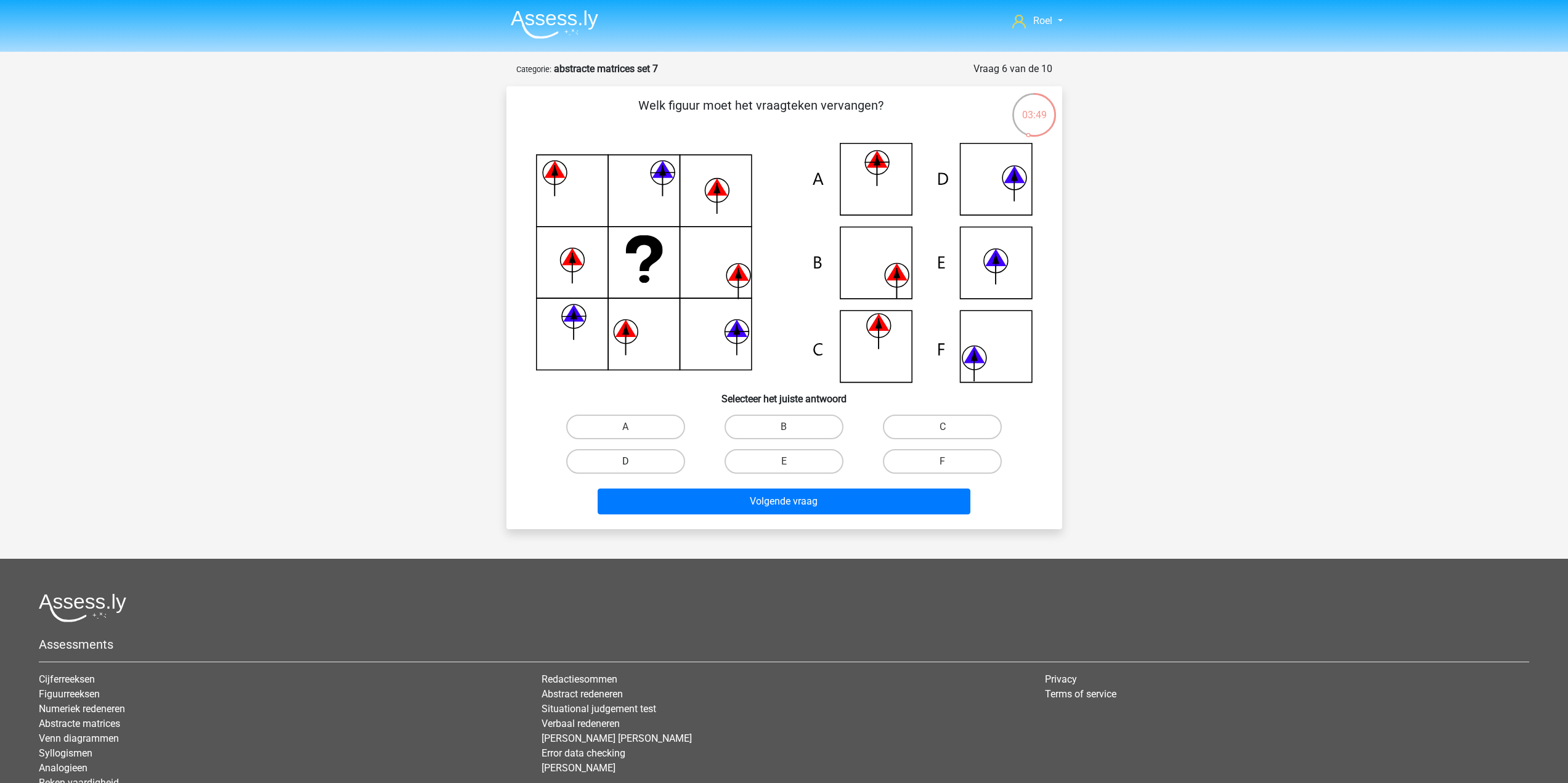
click at [649, 457] on label "D" at bounding box center [625, 461] width 119 height 24
click at [633, 461] on input "D" at bounding box center [629, 465] width 8 height 8
radio input "true"
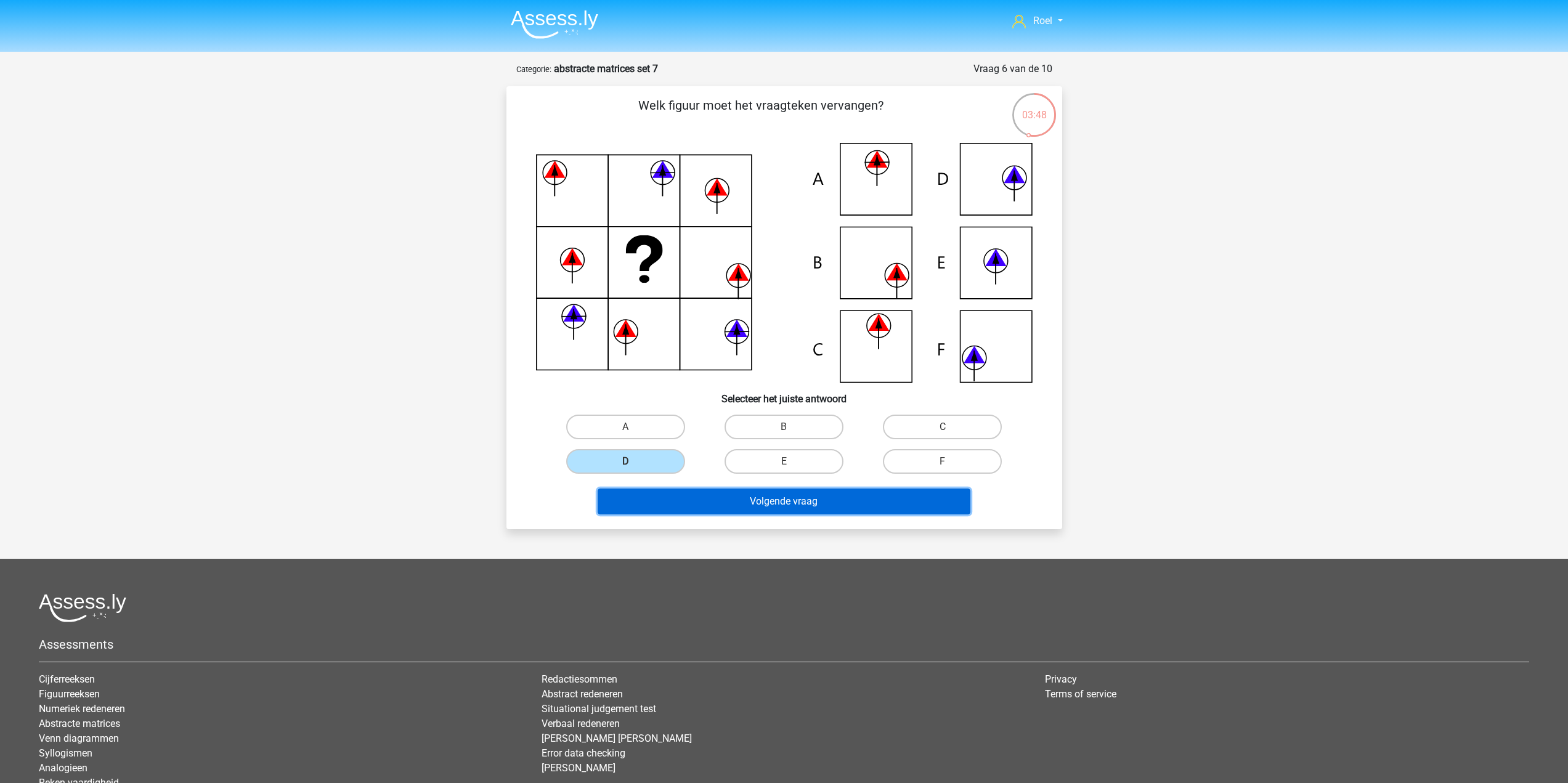
click at [735, 503] on button "Volgende vraag" at bounding box center [783, 501] width 373 height 26
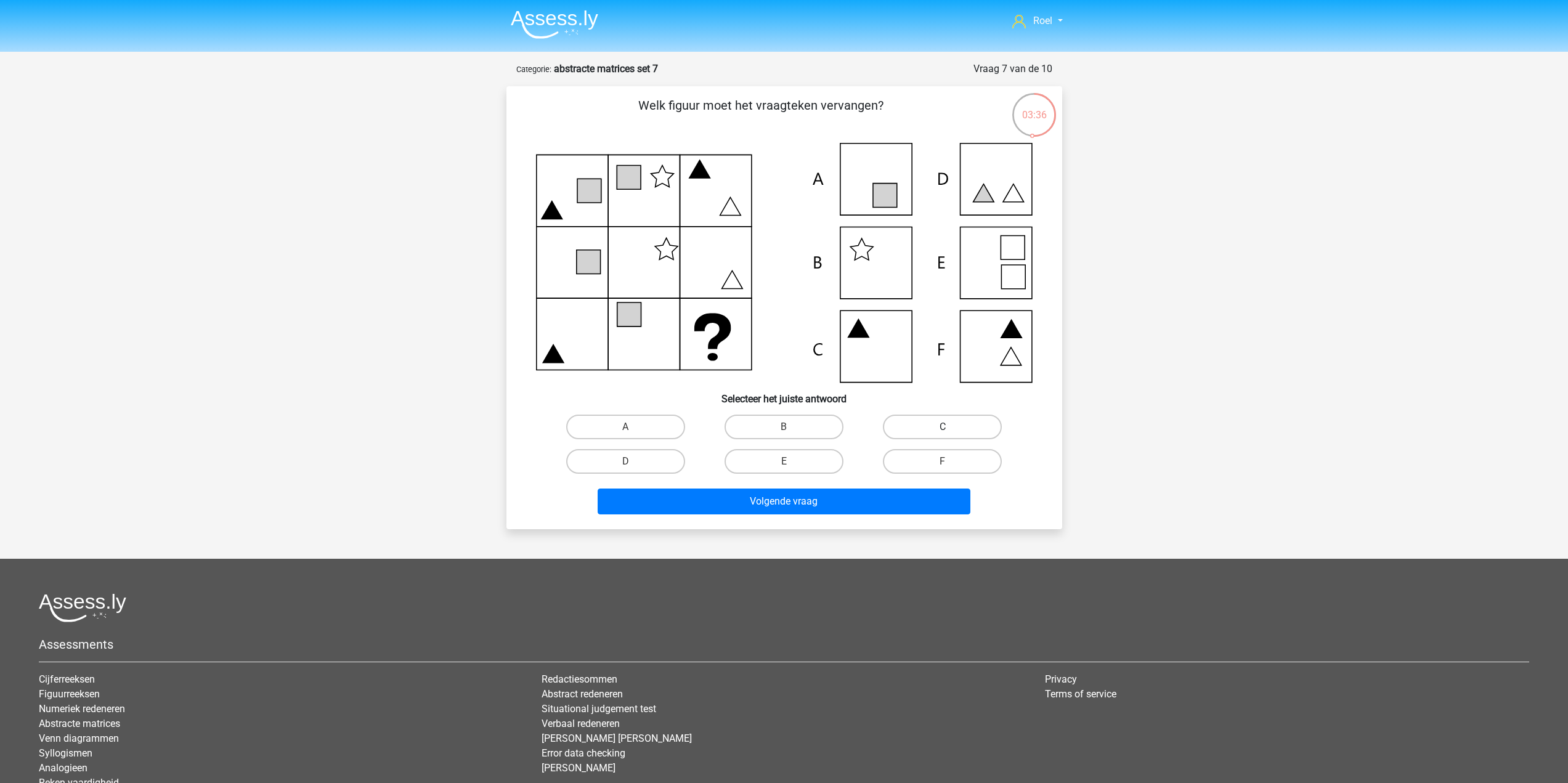
click at [928, 424] on label "C" at bounding box center [942, 427] width 119 height 24
click at [943, 427] on input "C" at bounding box center [947, 431] width 8 height 8
radio input "true"
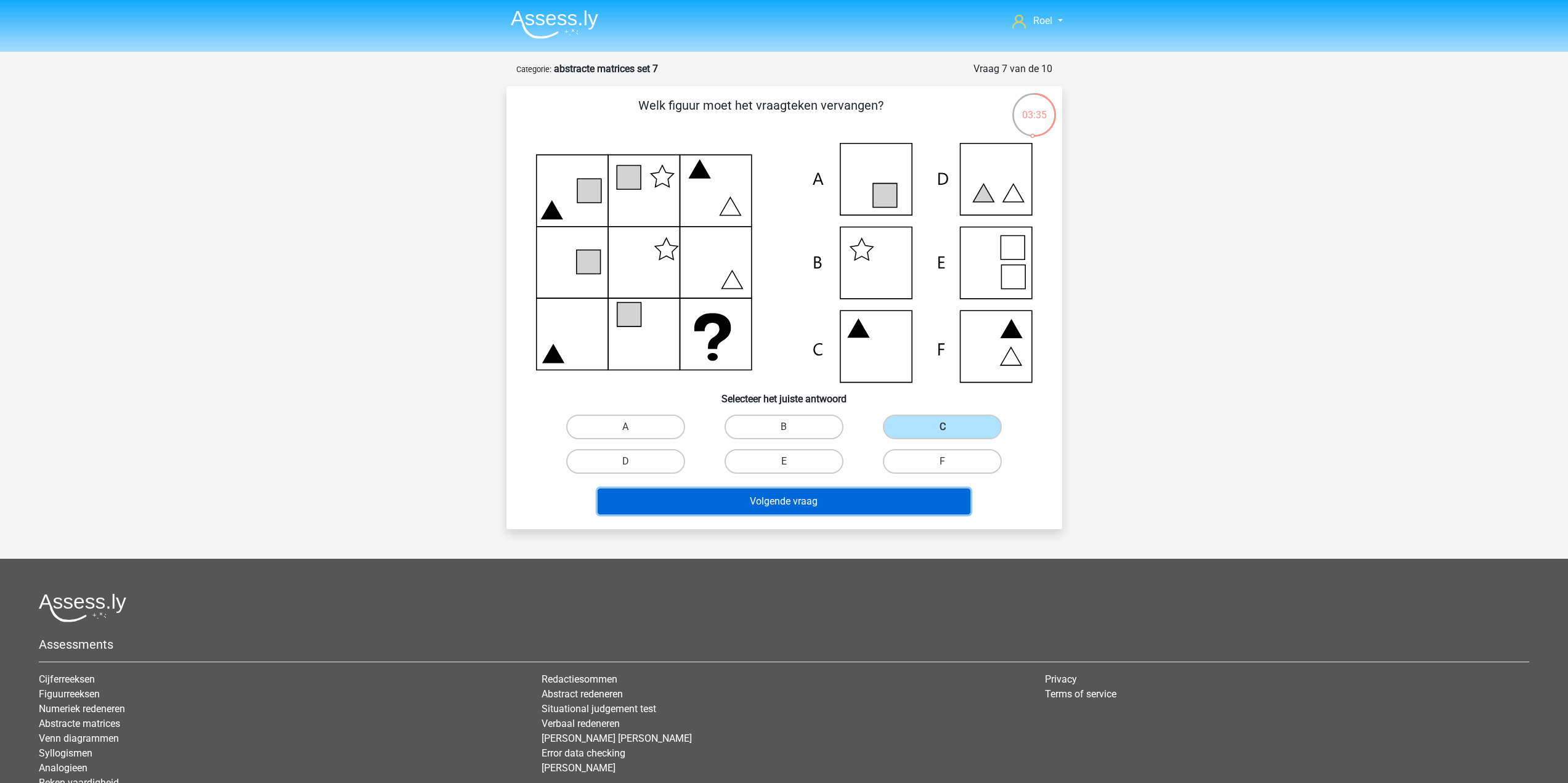
click at [855, 501] on button "Volgende vraag" at bounding box center [783, 501] width 373 height 26
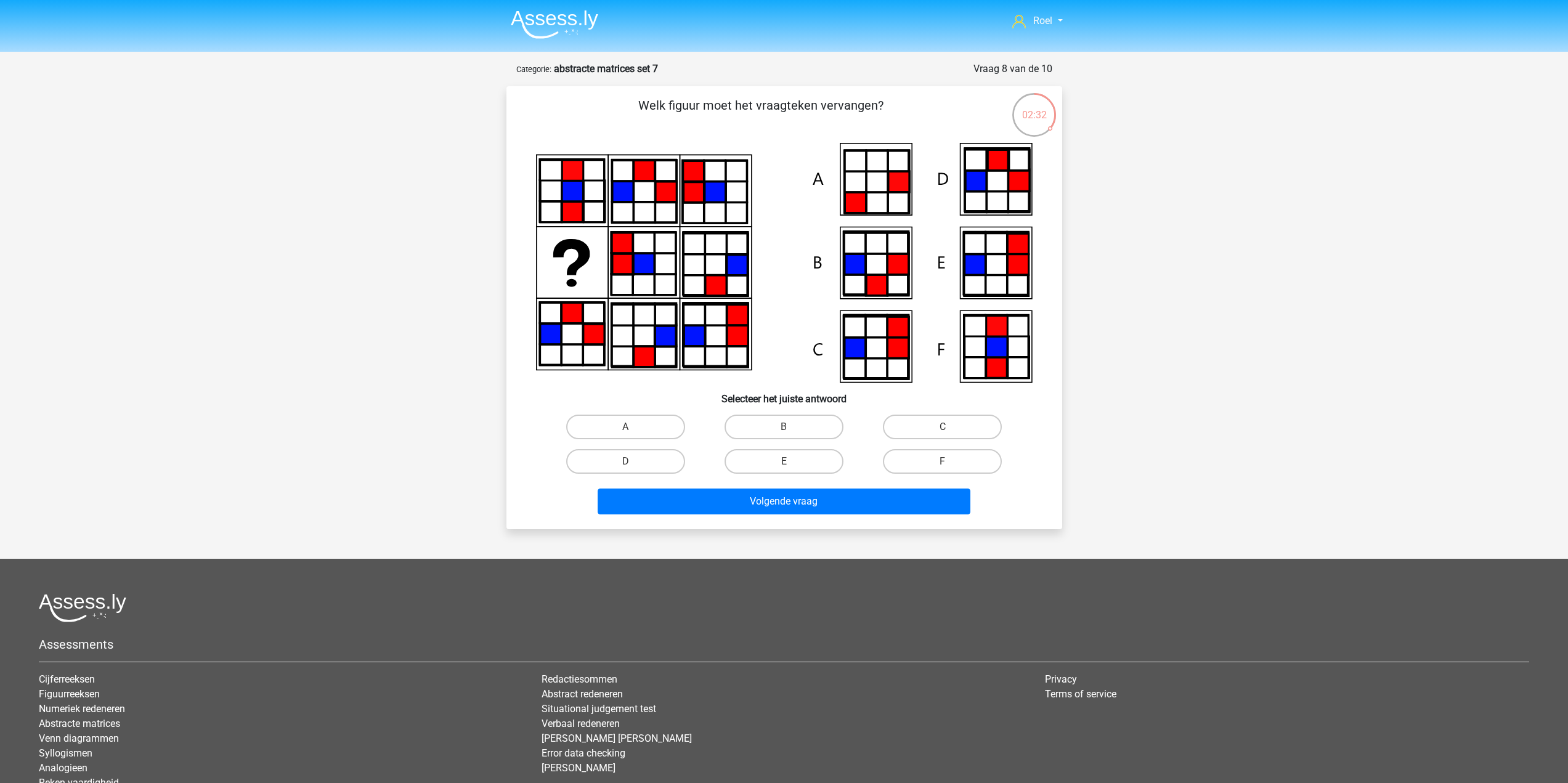
click at [633, 408] on div "Welk figuur moet het vraagteken vervangen?" at bounding box center [784, 307] width 546 height 423
click at [631, 419] on label "A" at bounding box center [625, 427] width 119 height 24
click at [631, 427] on input "A" at bounding box center [629, 431] width 8 height 8
radio input "true"
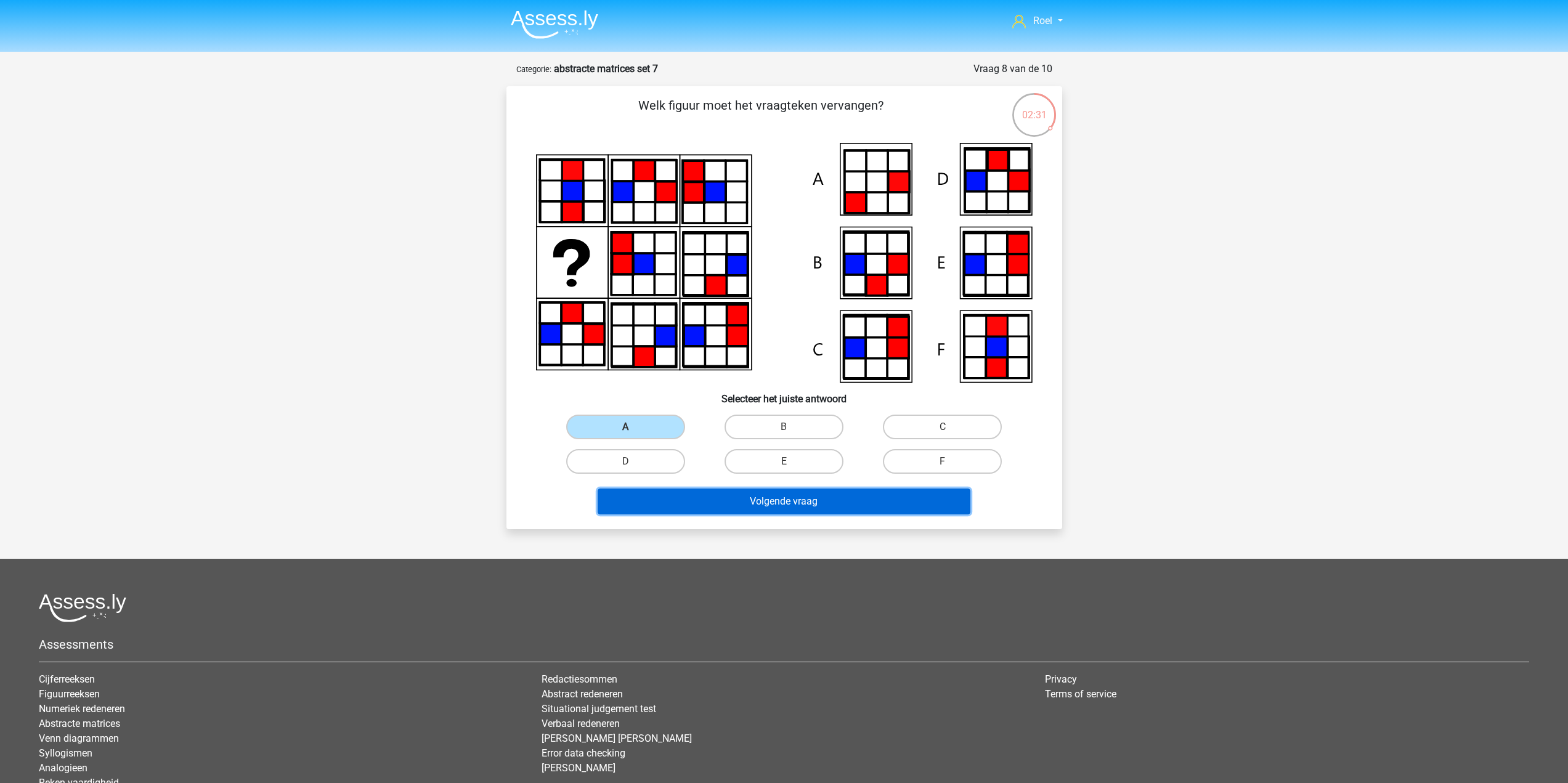
click at [675, 497] on button "Volgende vraag" at bounding box center [783, 501] width 373 height 26
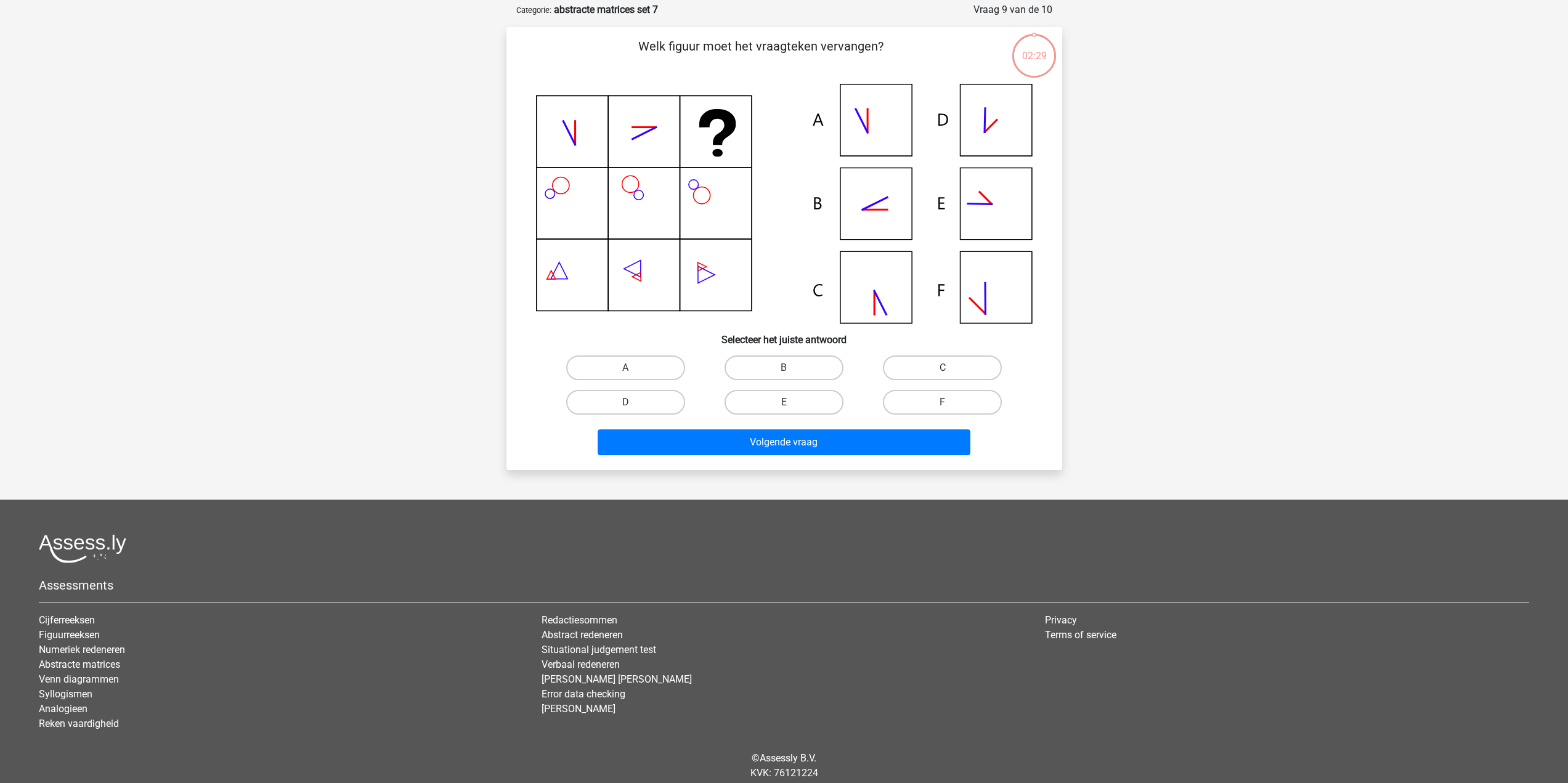
scroll to position [62, 0]
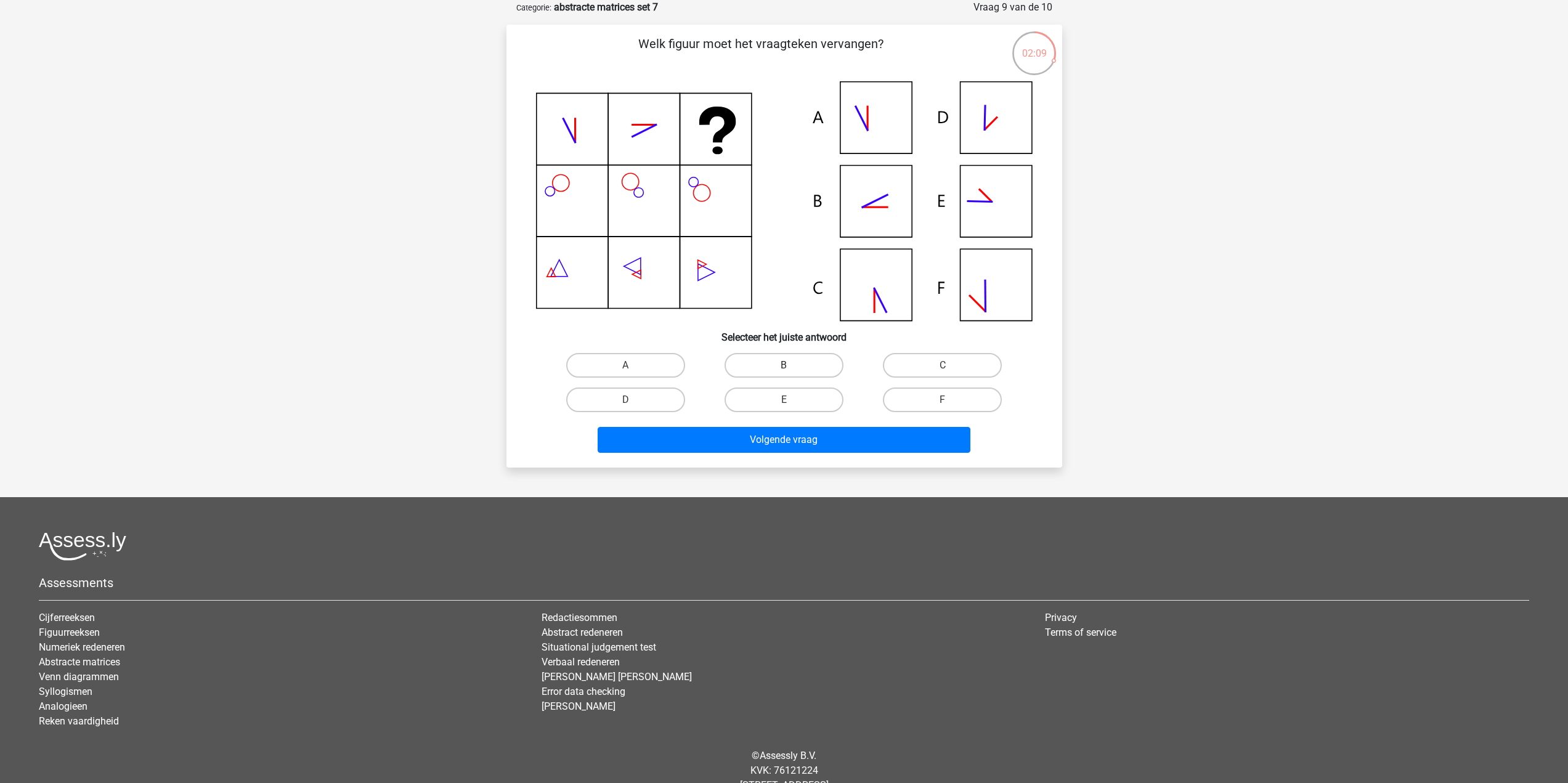
click at [823, 368] on label "B" at bounding box center [783, 365] width 119 height 24
click at [791, 368] on input "B" at bounding box center [787, 369] width 8 height 8
radio input "true"
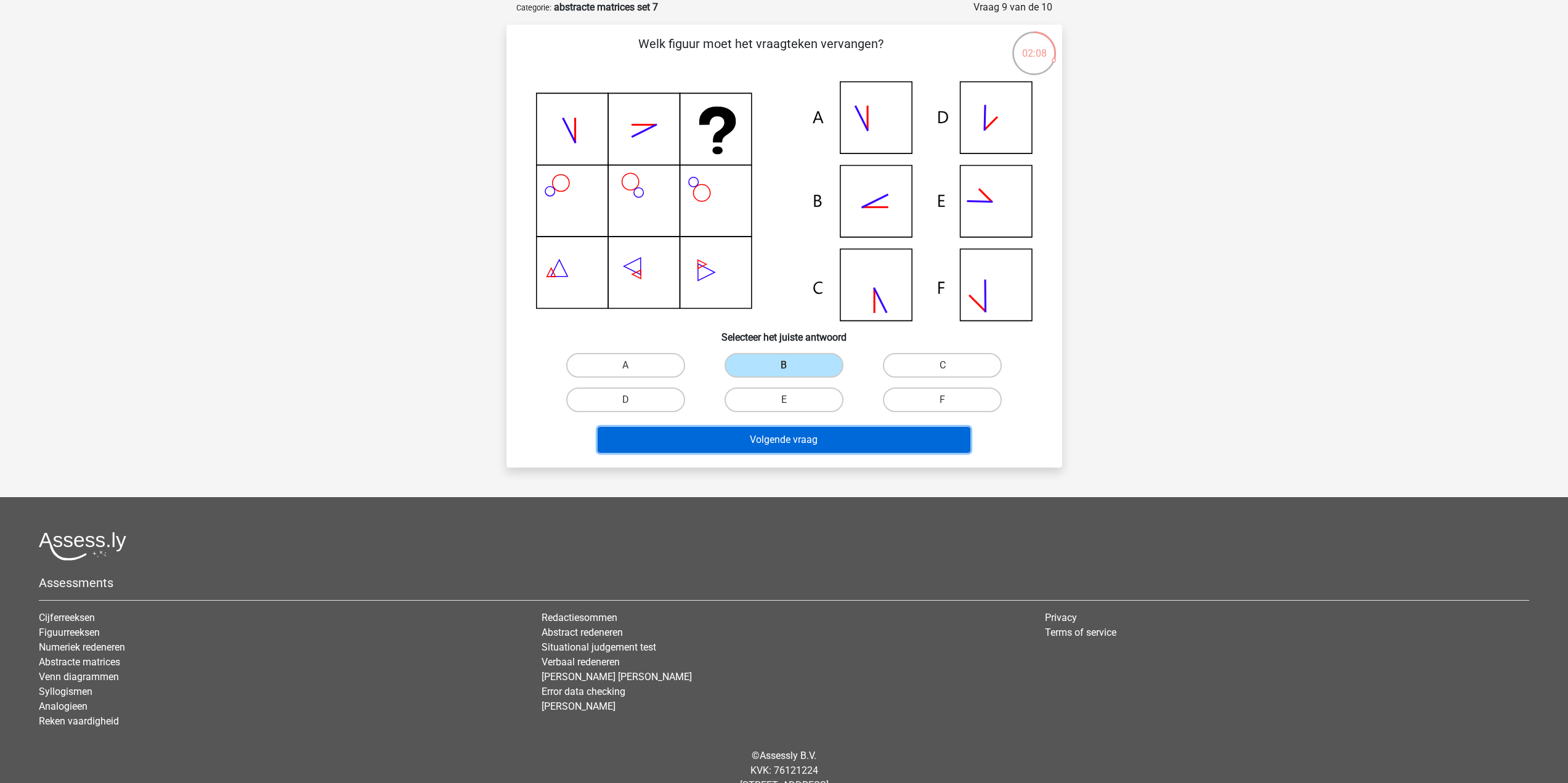
click at [804, 443] on button "Volgende vraag" at bounding box center [783, 440] width 373 height 26
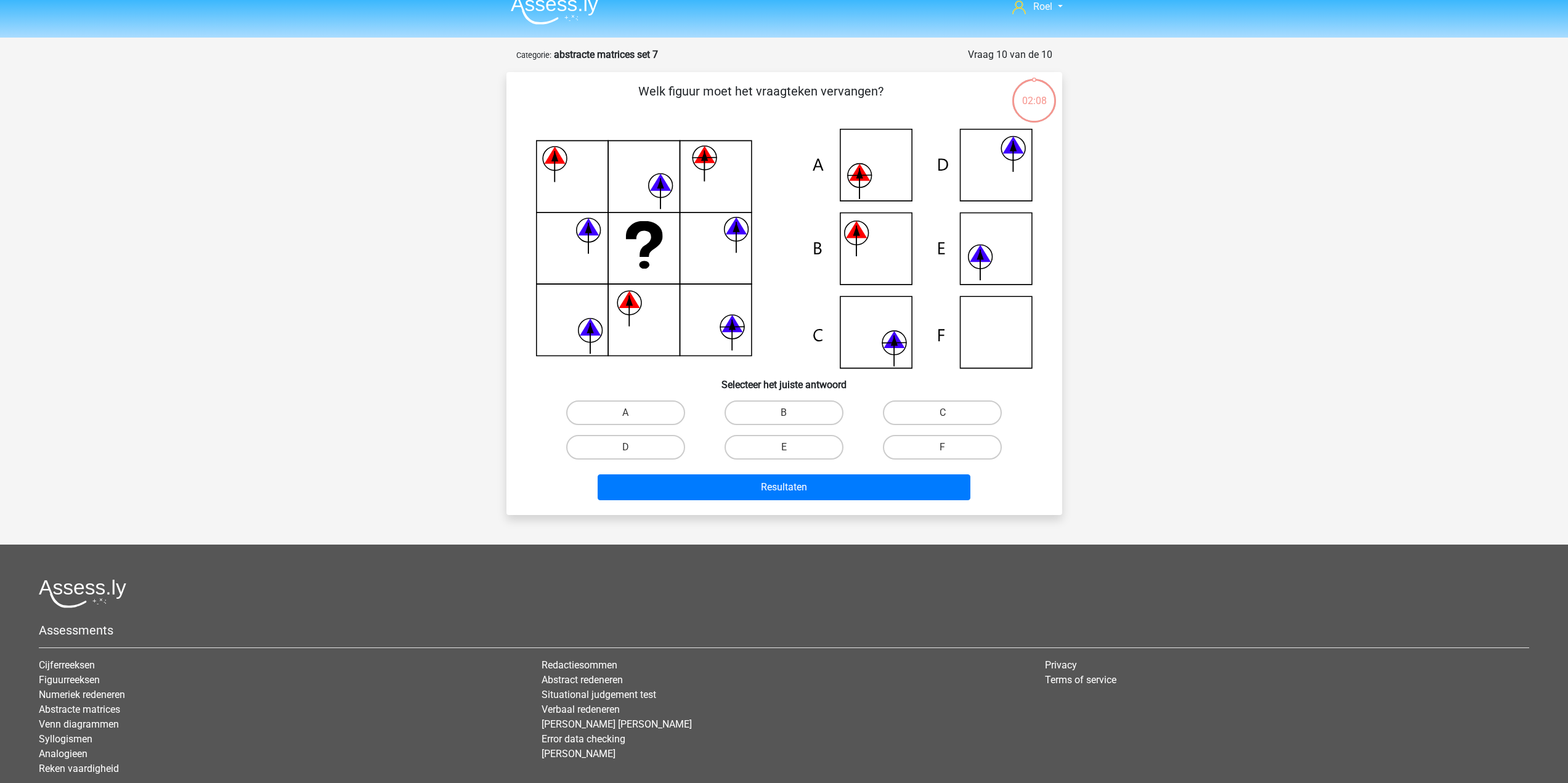
scroll to position [0, 0]
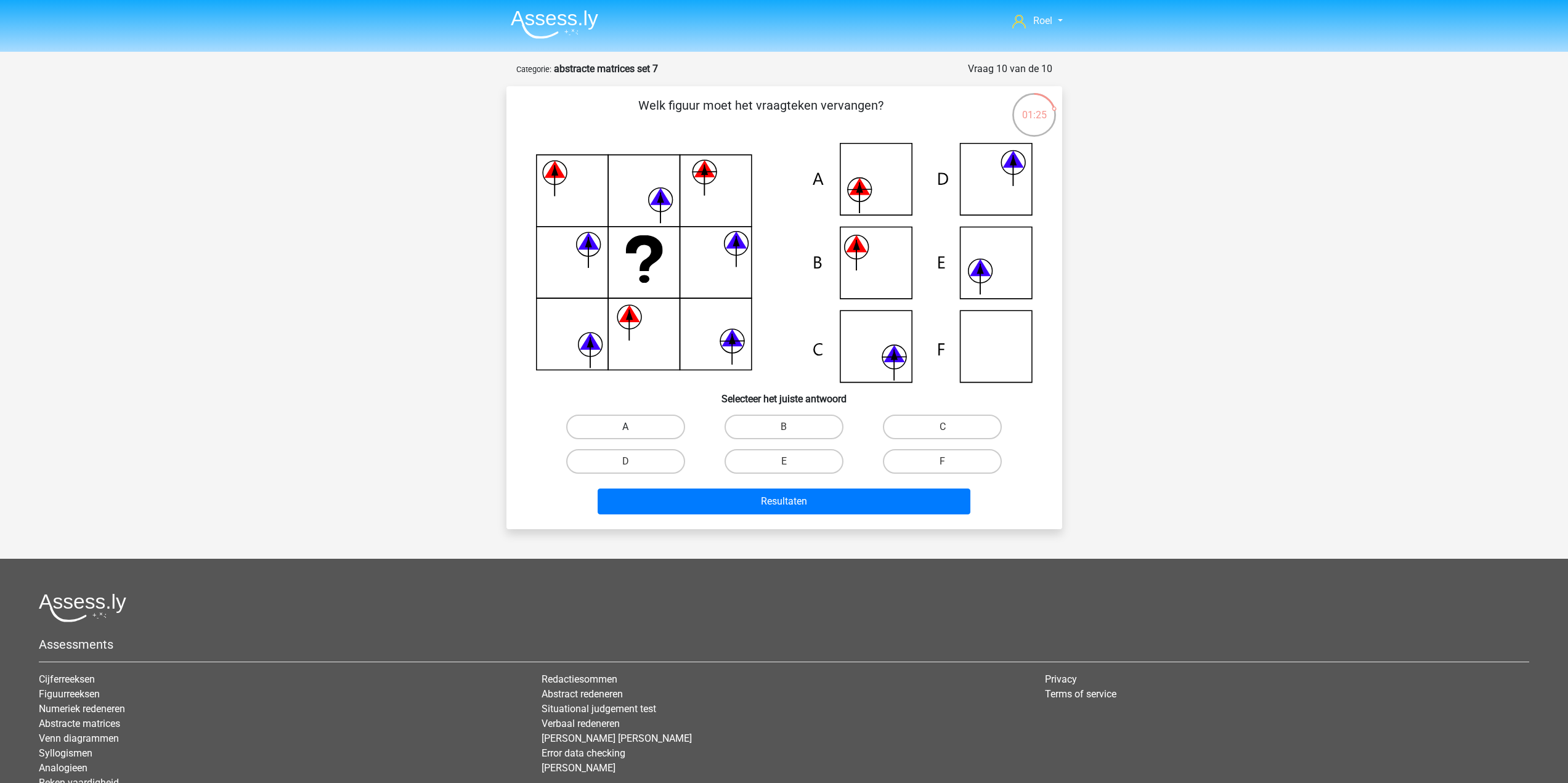
click at [622, 433] on label "A" at bounding box center [625, 427] width 119 height 24
click at [625, 433] on input "A" at bounding box center [629, 431] width 8 height 8
radio input "true"
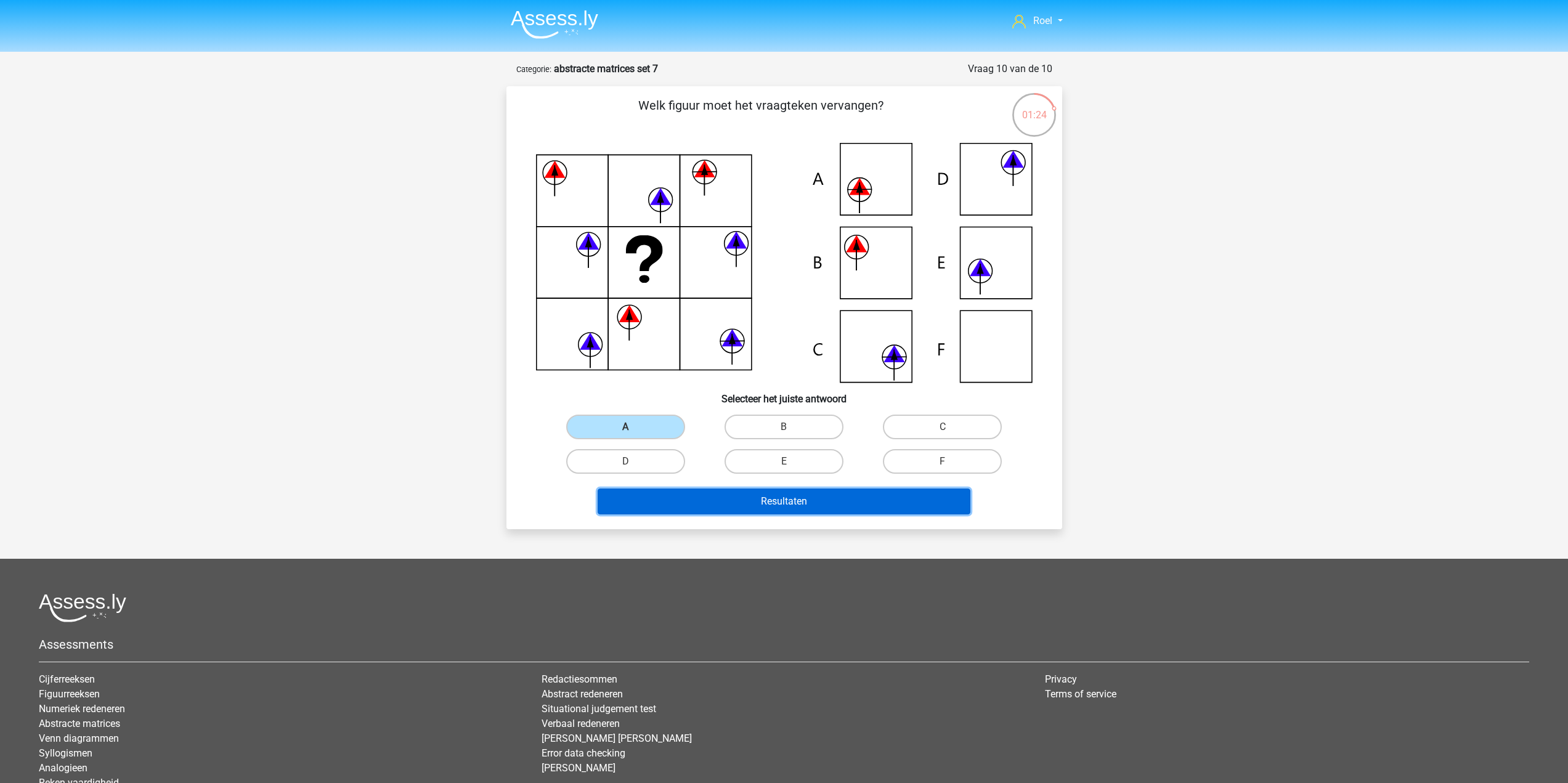
click at [659, 507] on button "Resultaten" at bounding box center [783, 501] width 373 height 26
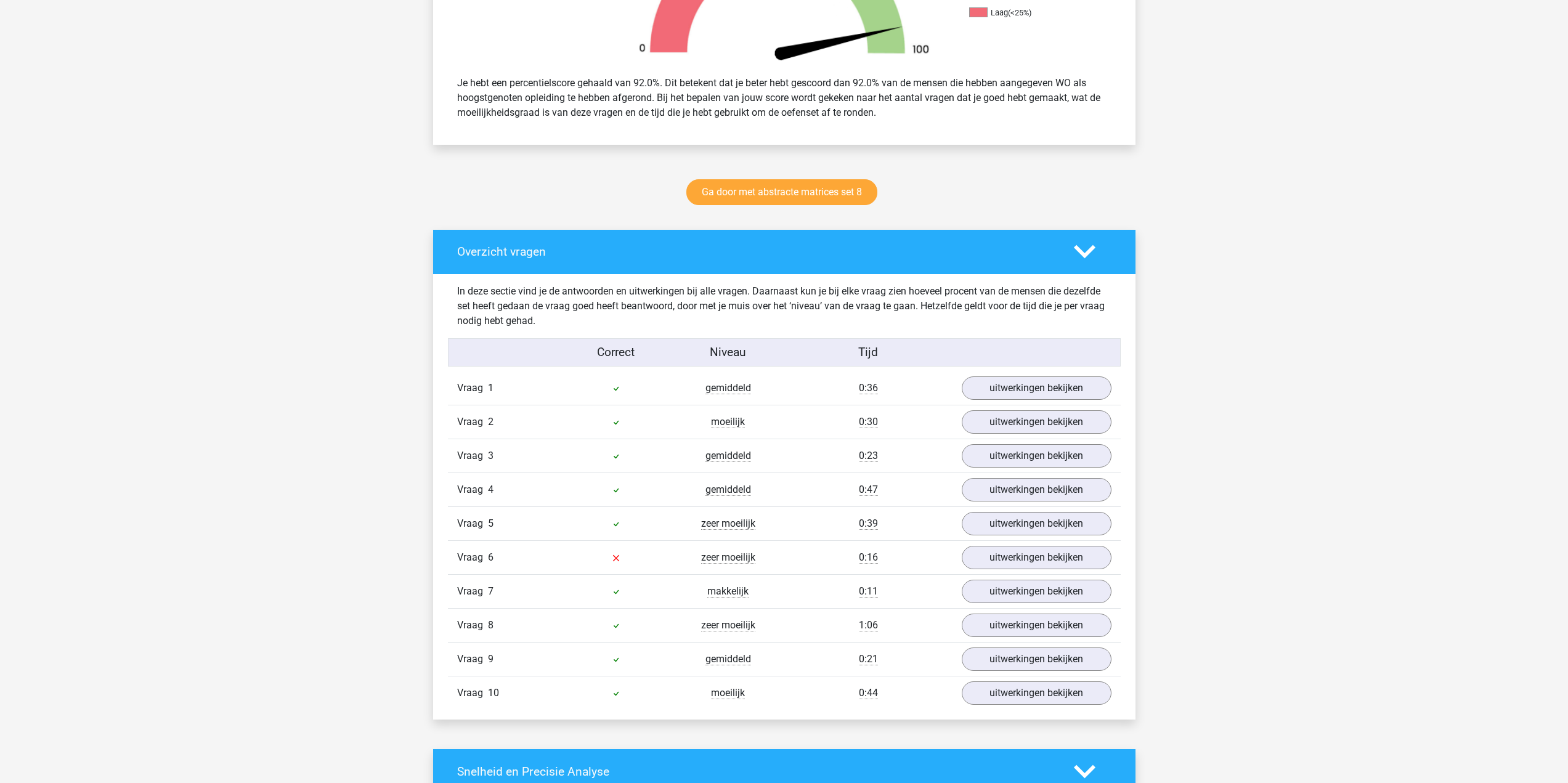
scroll to position [493, 0]
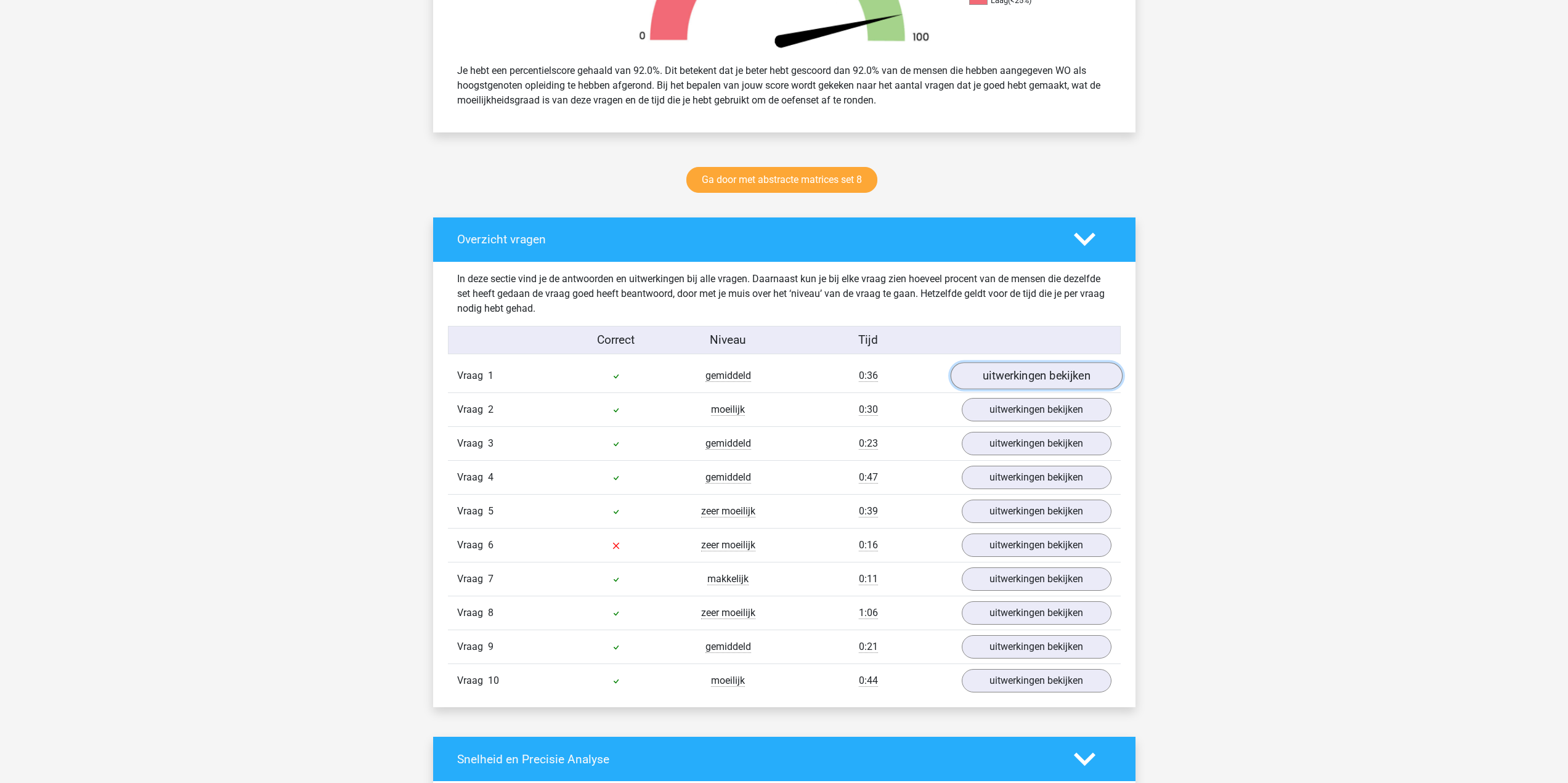
click at [1000, 375] on link "uitwerkingen bekijken" at bounding box center [1035, 377] width 172 height 27
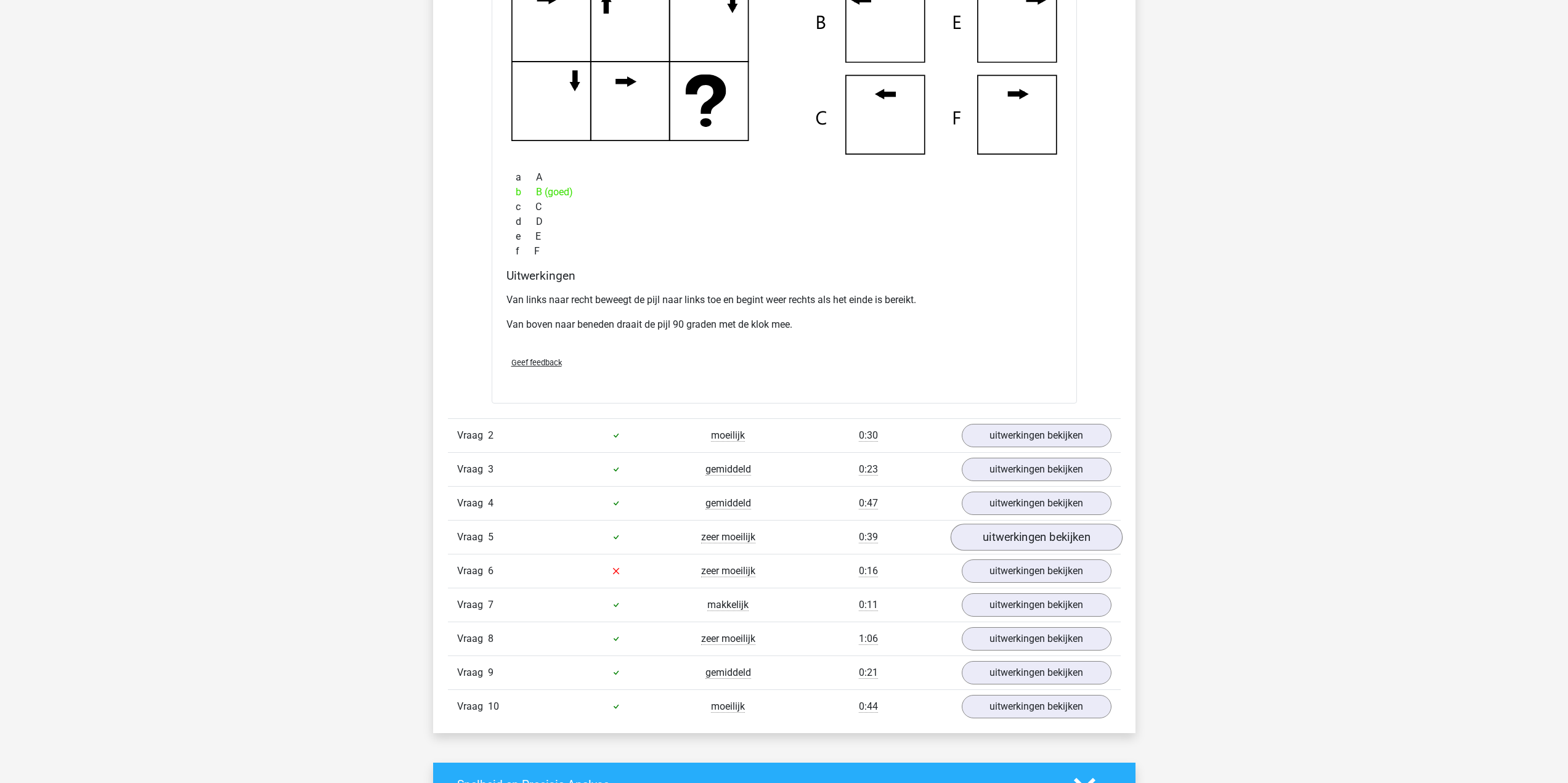
scroll to position [1047, 0]
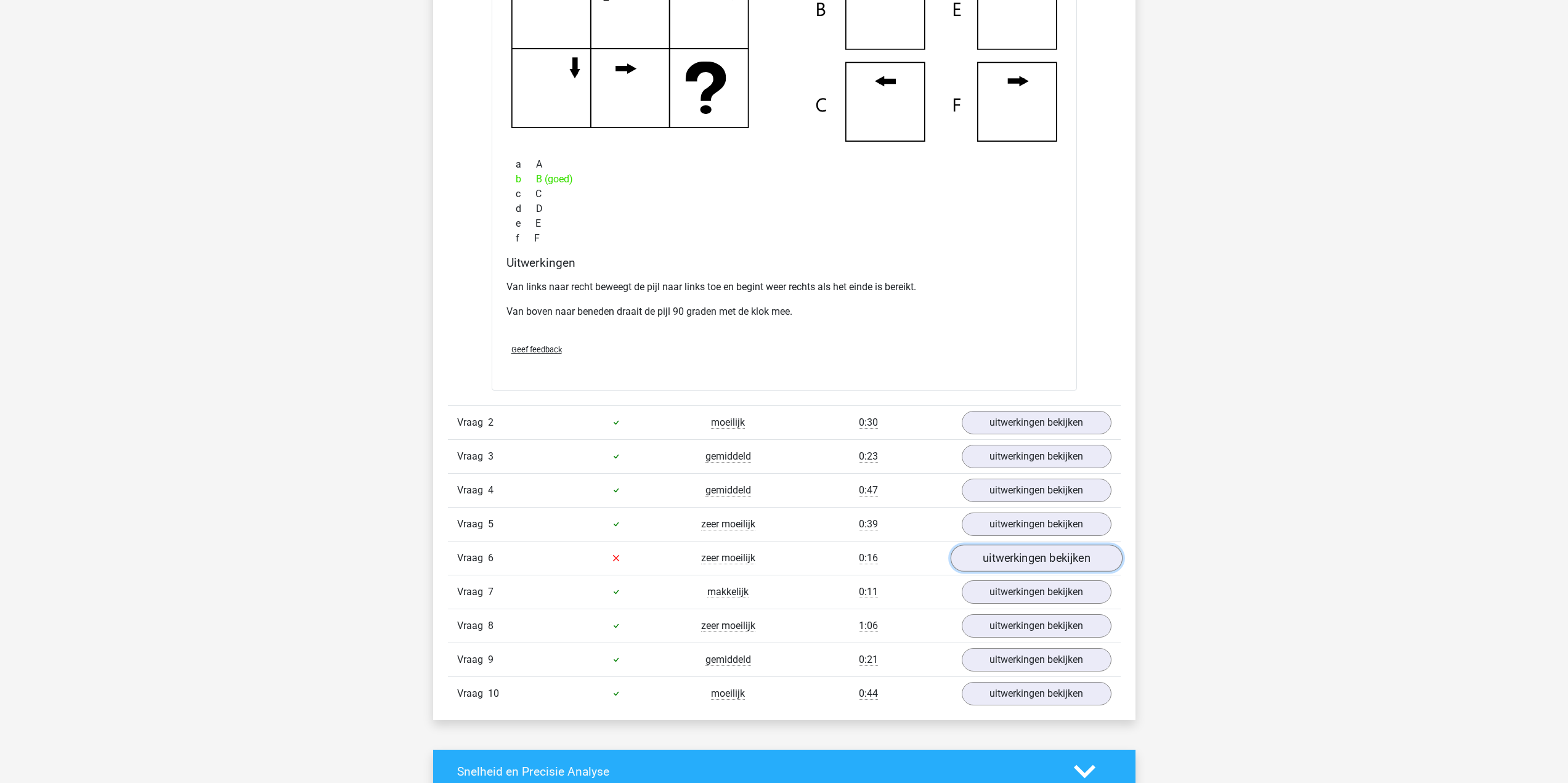
click at [1037, 568] on link "uitwerkingen bekijken" at bounding box center [1035, 558] width 172 height 27
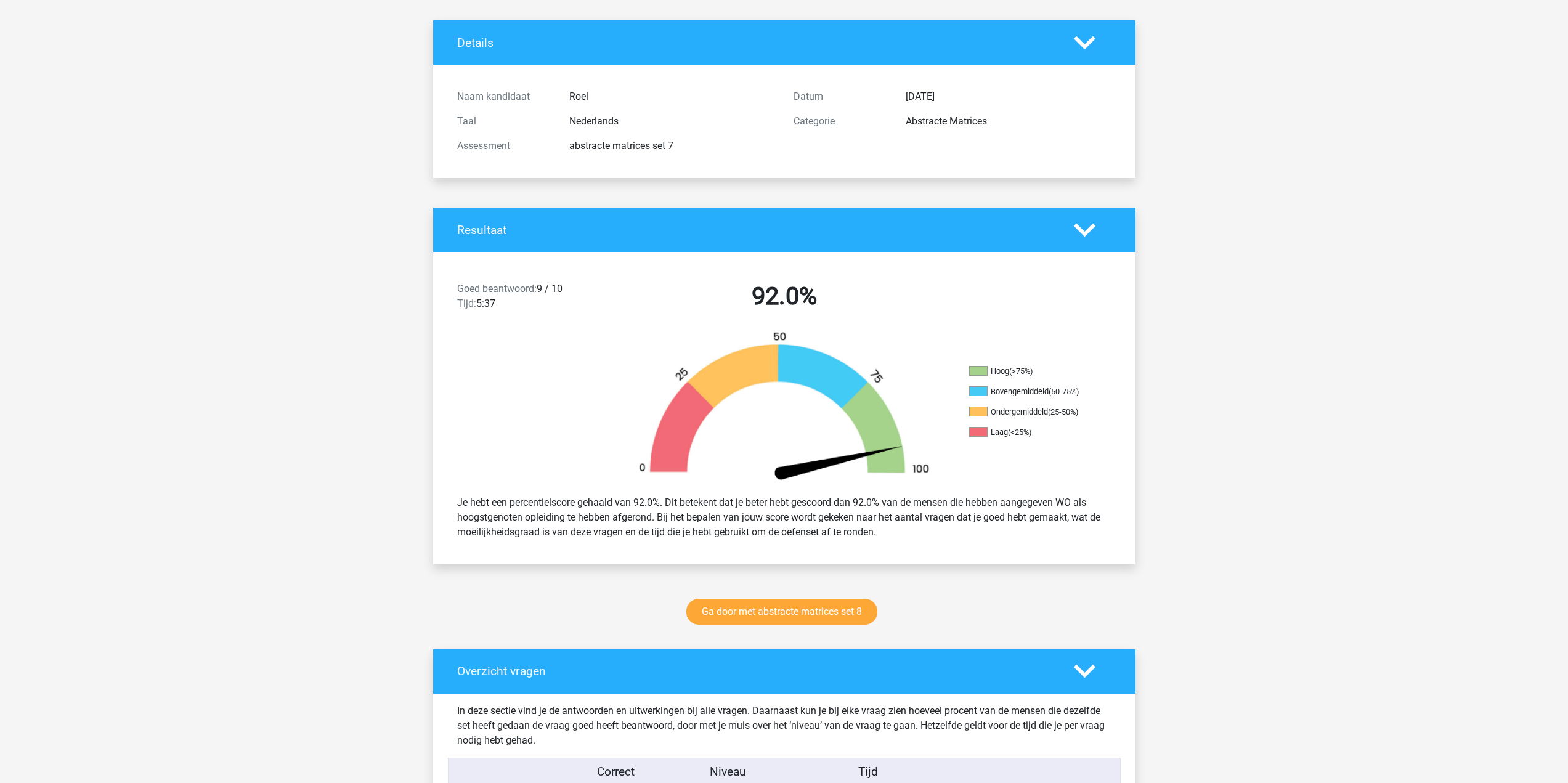
scroll to position [308, 0]
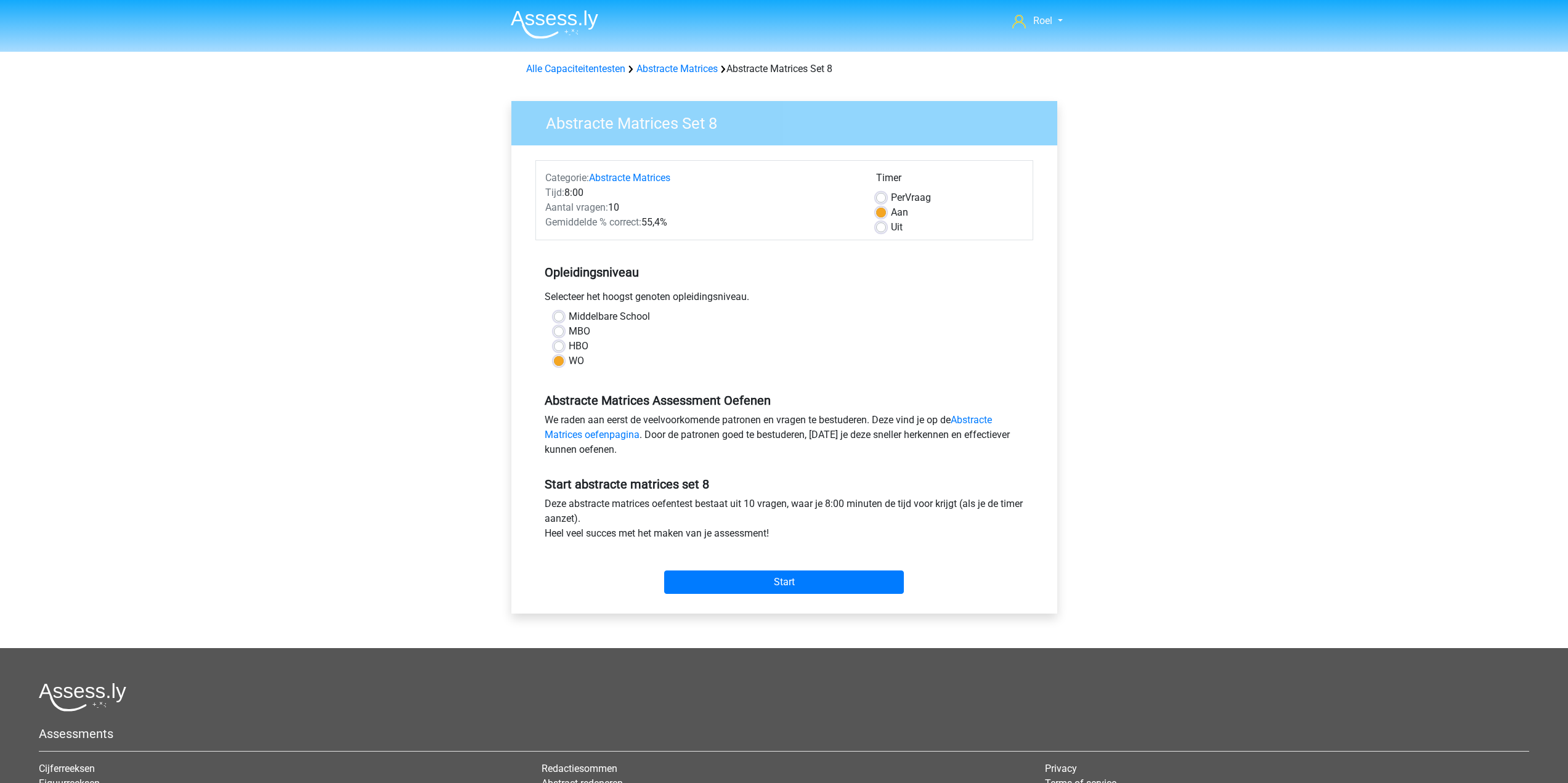
click at [829, 595] on div "Start" at bounding box center [784, 572] width 498 height 53
drag, startPoint x: 830, startPoint y: 584, endPoint x: 823, endPoint y: 574, distance: 12.2
click at [829, 577] on input "Start" at bounding box center [783, 581] width 240 height 23
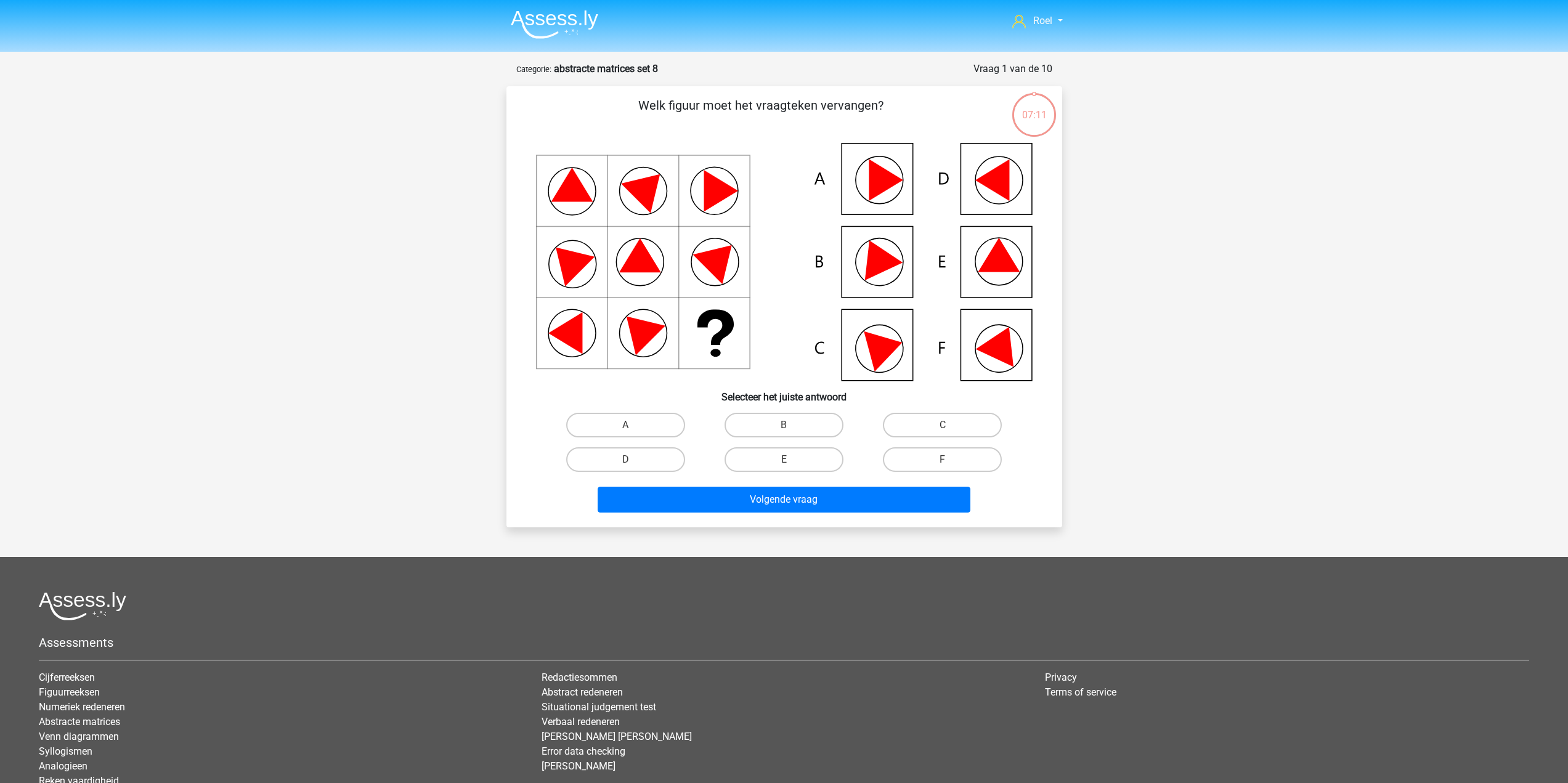
click at [783, 461] on input "E" at bounding box center [787, 463] width 8 height 8
radio input "true"
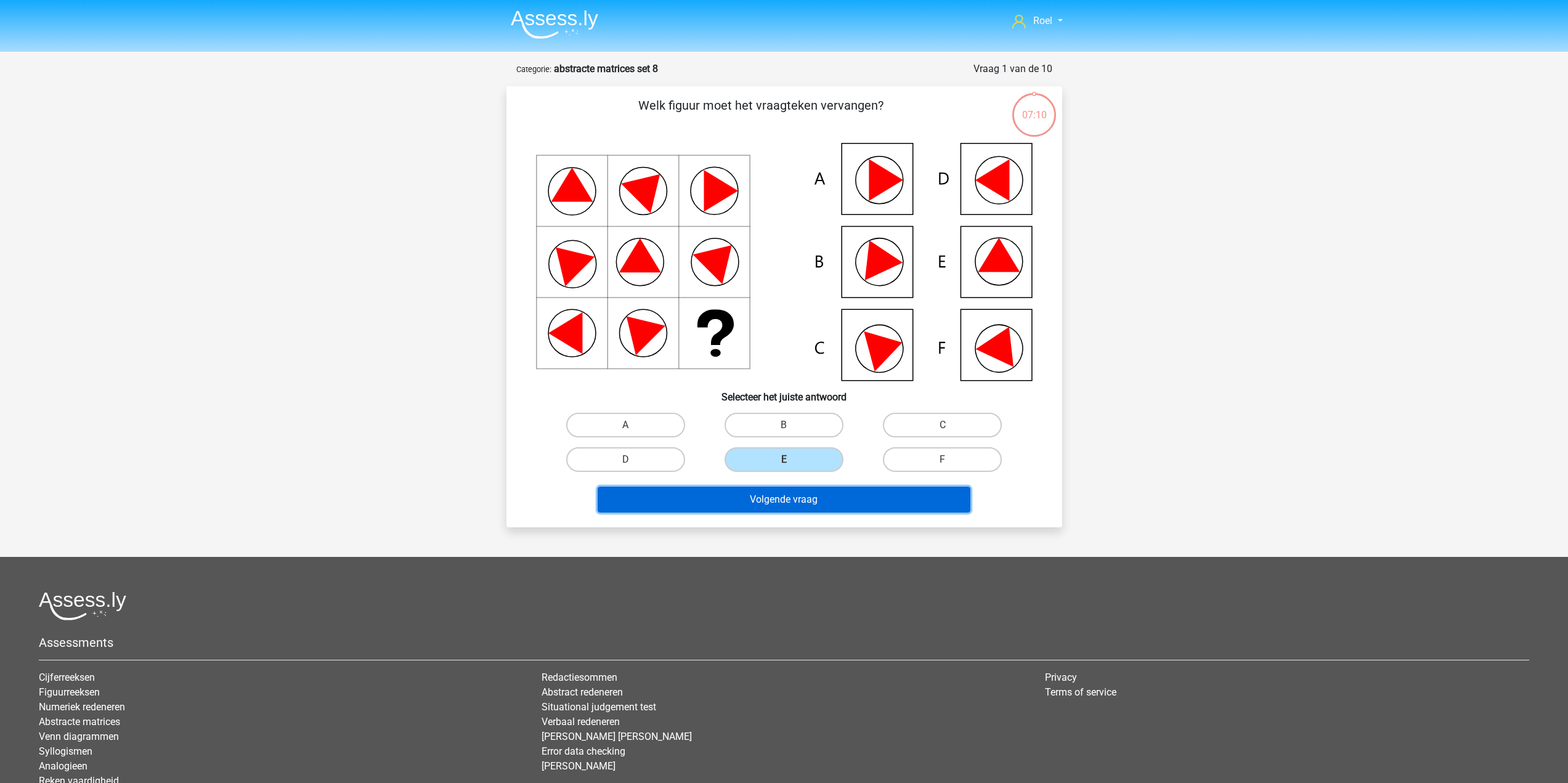
click at [770, 504] on button "Volgende vraag" at bounding box center [783, 499] width 373 height 26
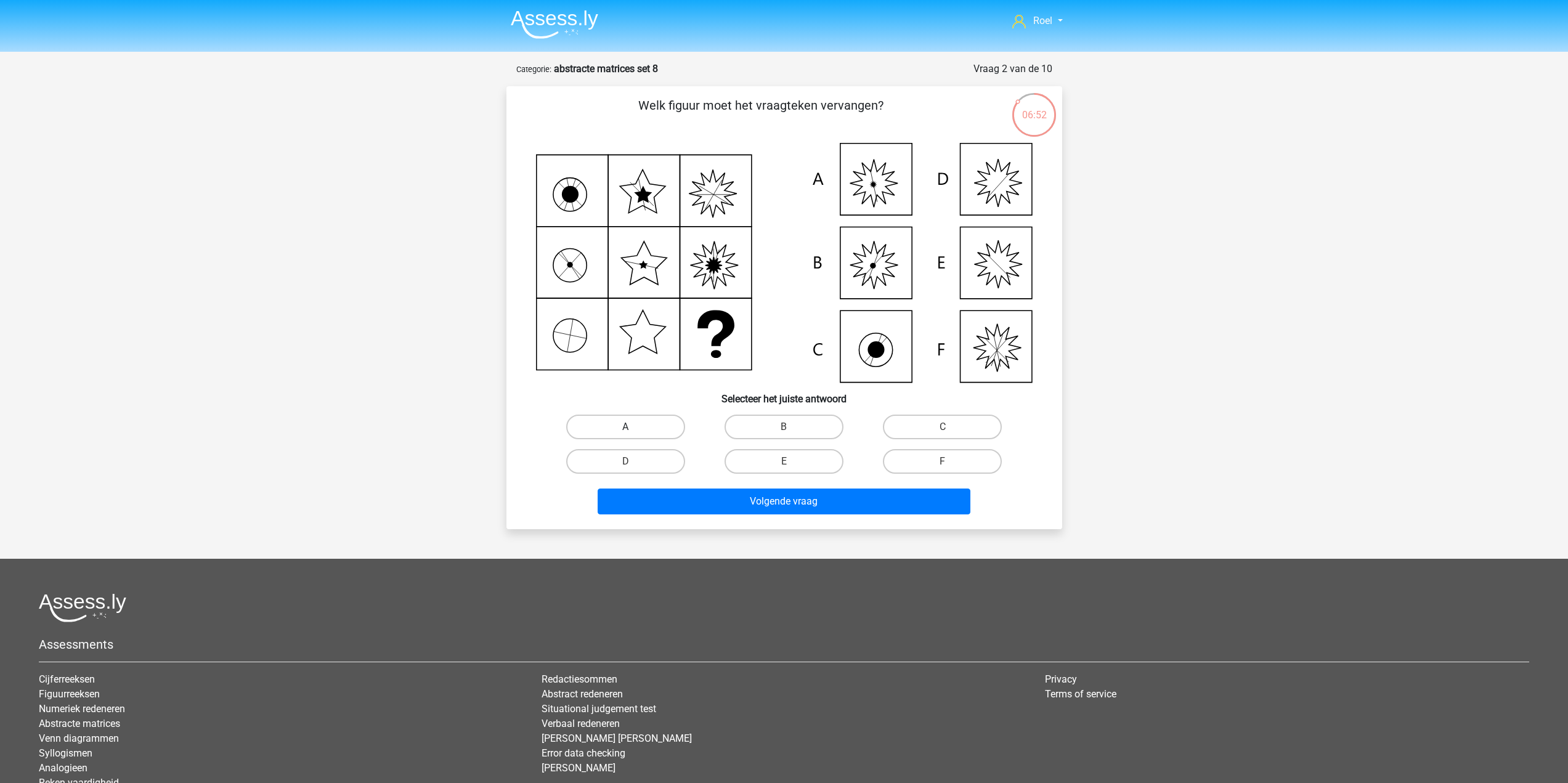
click at [600, 422] on label "A" at bounding box center [625, 427] width 119 height 24
click at [625, 427] on input "A" at bounding box center [629, 431] width 8 height 8
radio input "true"
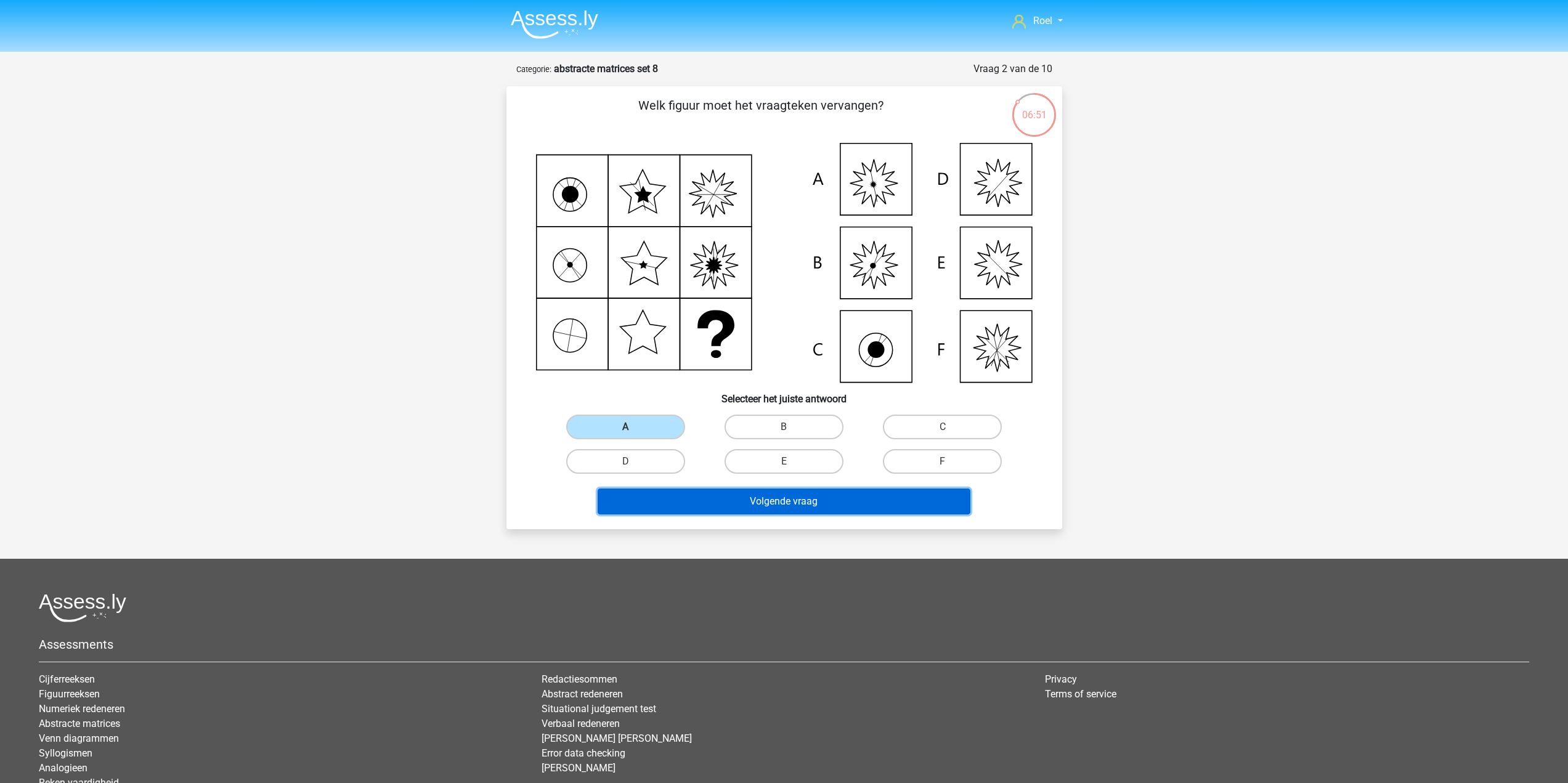
click at [705, 499] on button "Volgende vraag" at bounding box center [783, 501] width 373 height 26
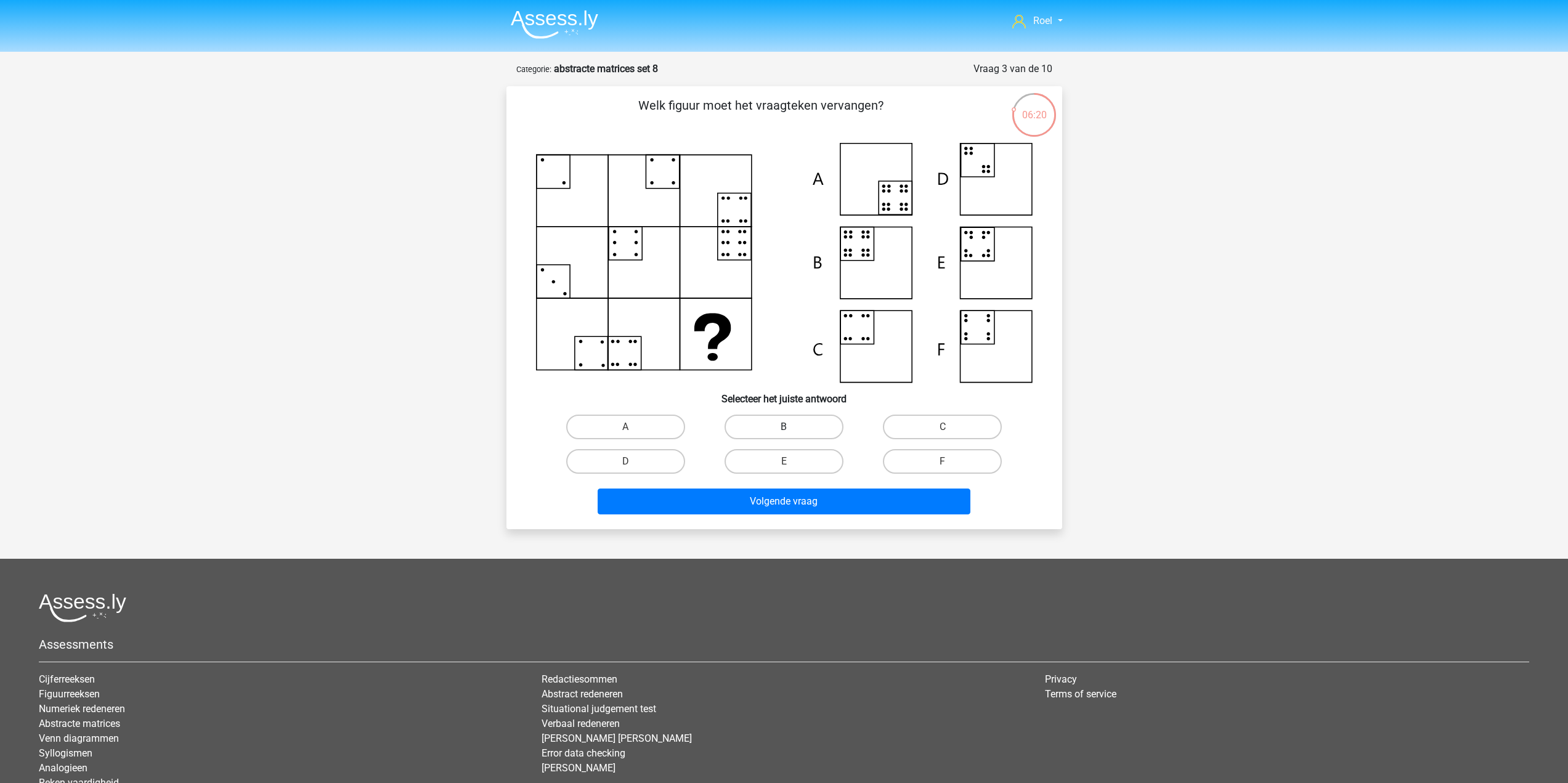
click at [798, 431] on label "B" at bounding box center [783, 427] width 119 height 24
click at [791, 431] on input "B" at bounding box center [787, 431] width 8 height 8
radio input "true"
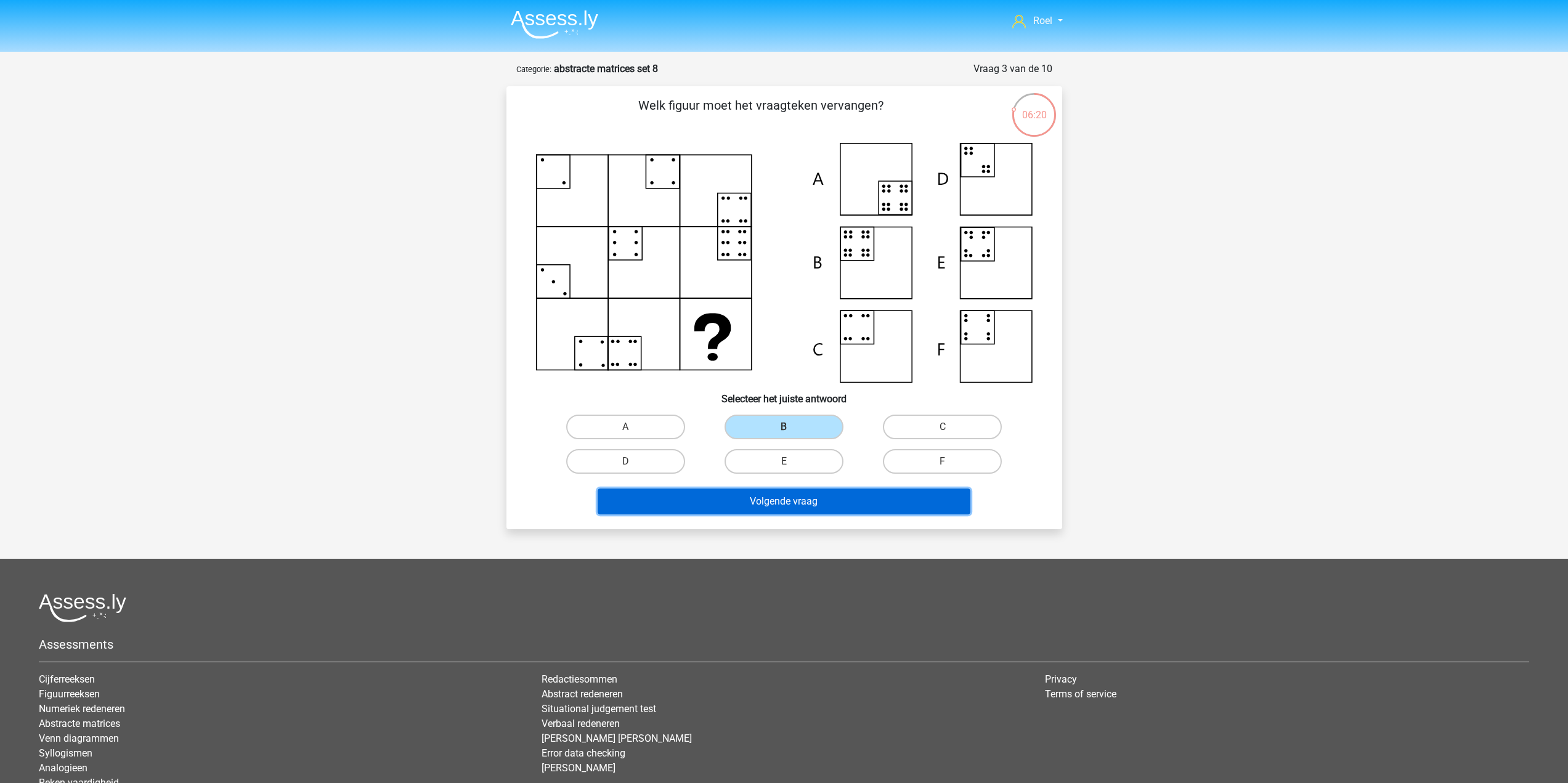
click at [805, 502] on button "Volgende vraag" at bounding box center [783, 501] width 373 height 26
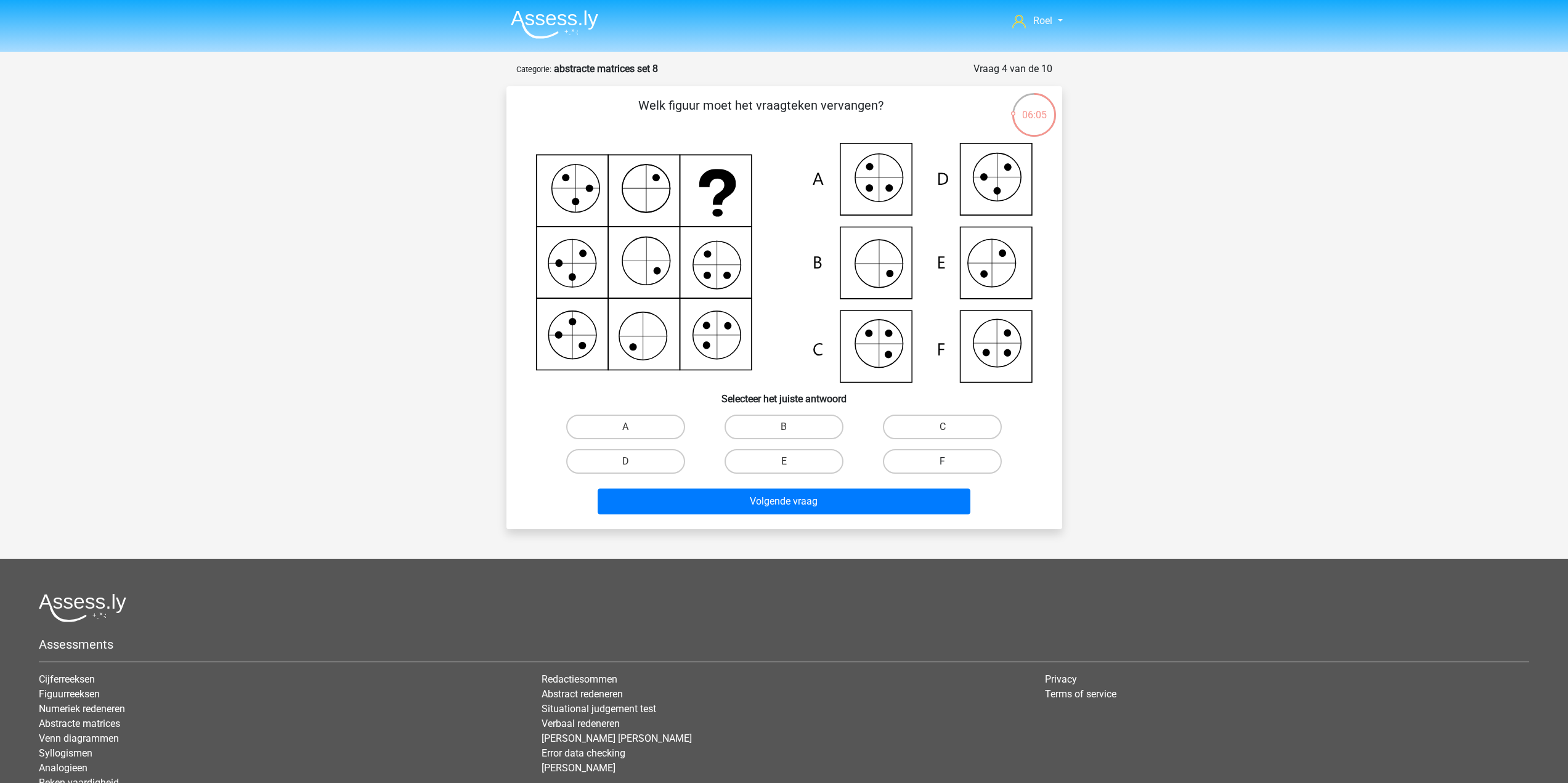
click at [944, 459] on label "F" at bounding box center [942, 461] width 119 height 24
click at [944, 461] on input "F" at bounding box center [947, 465] width 8 height 8
radio input "true"
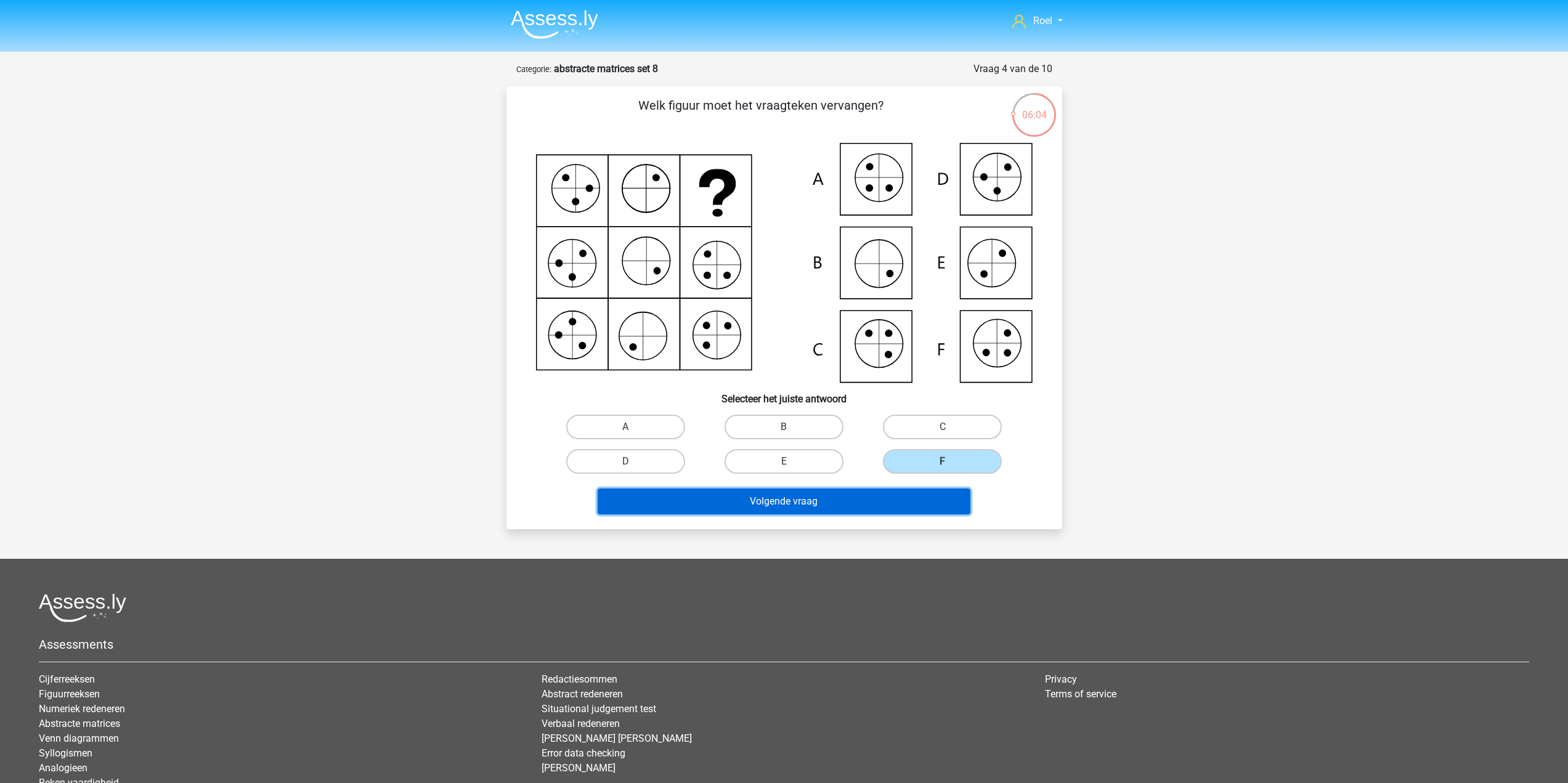
click at [937, 510] on button "Volgende vraag" at bounding box center [783, 501] width 373 height 26
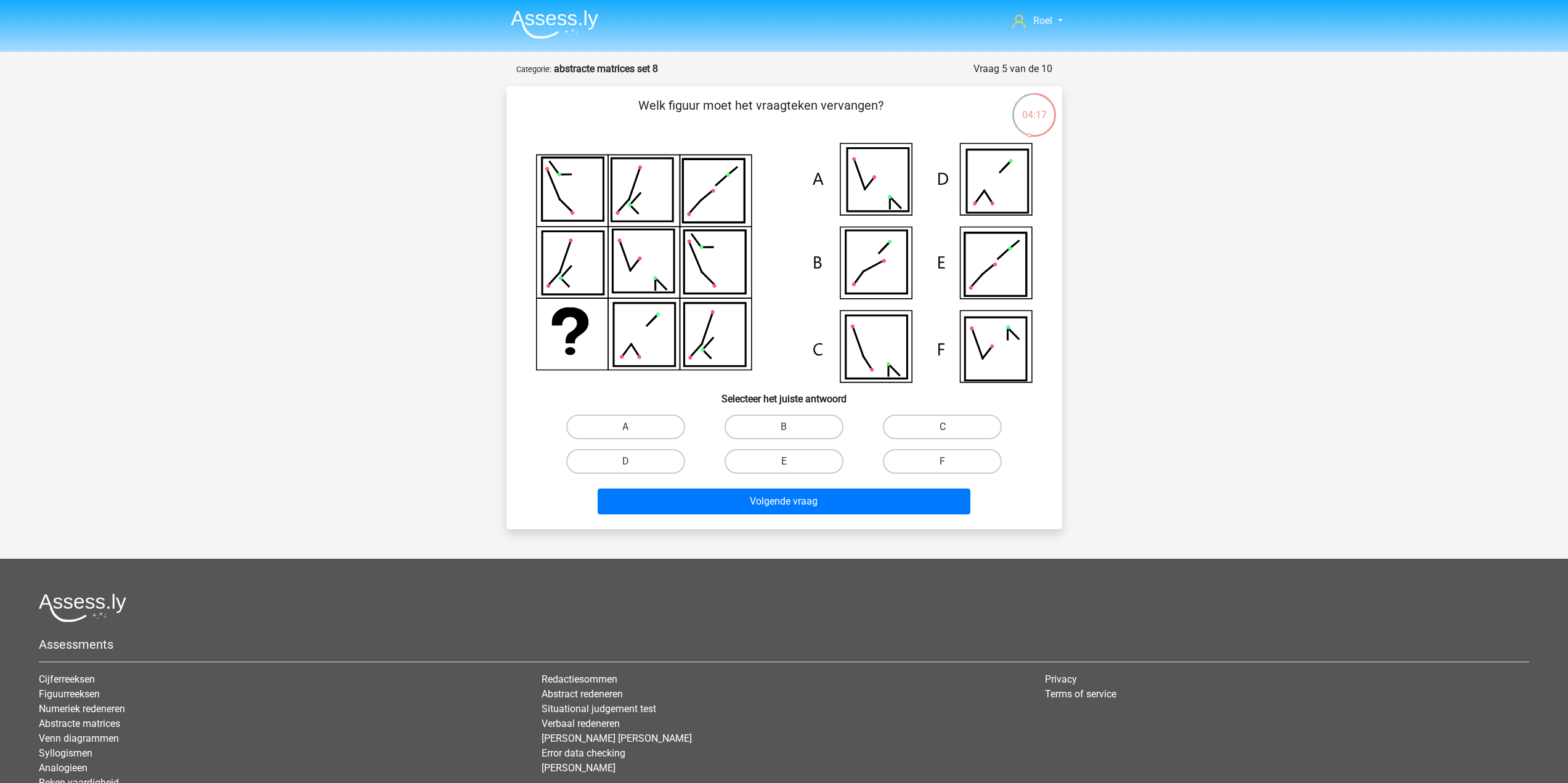
click at [908, 428] on label "C" at bounding box center [942, 427] width 119 height 24
click at [943, 428] on input "C" at bounding box center [947, 431] width 8 height 8
radio input "true"
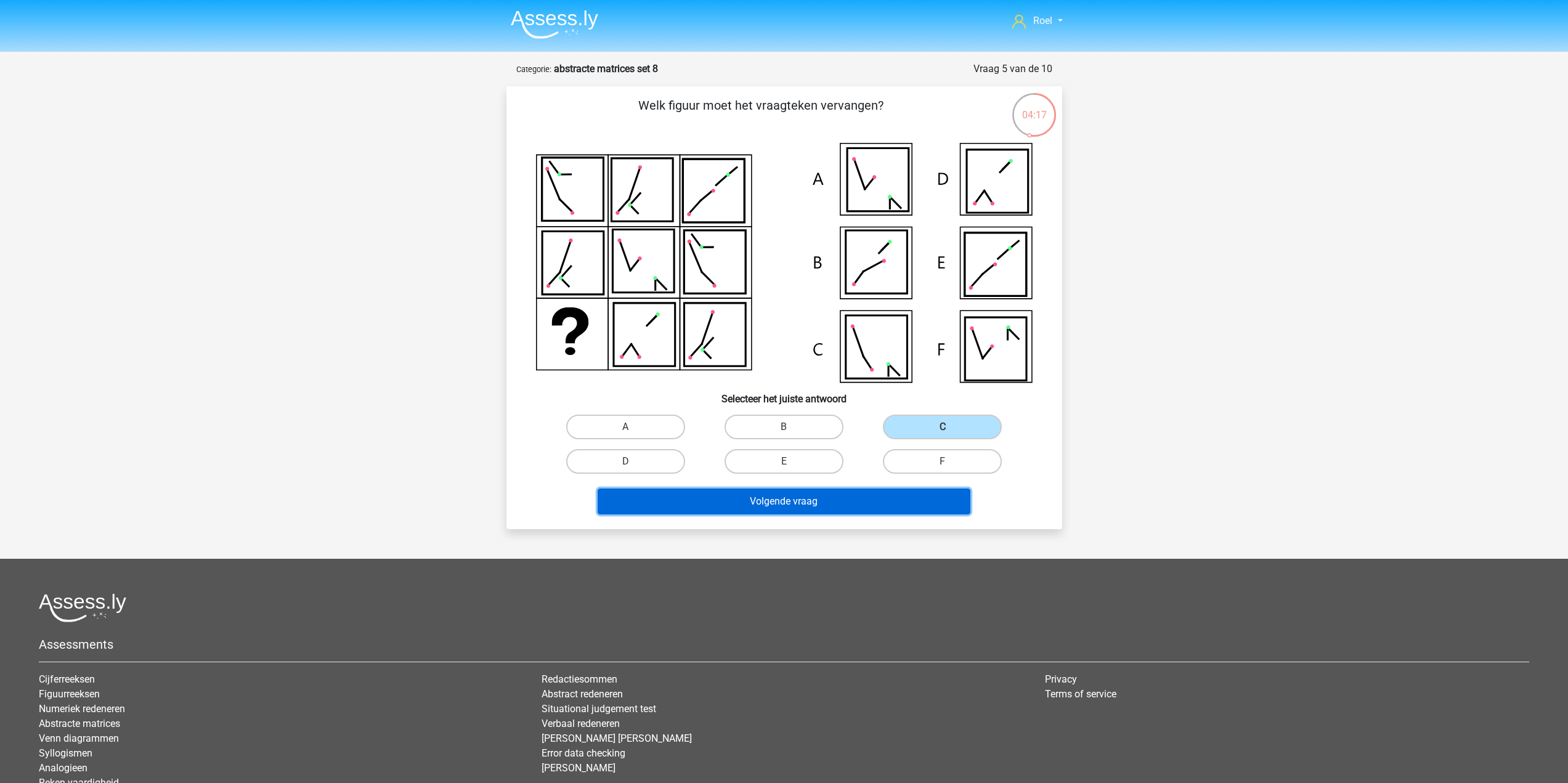
click at [838, 499] on button "Volgende vraag" at bounding box center [783, 501] width 373 height 26
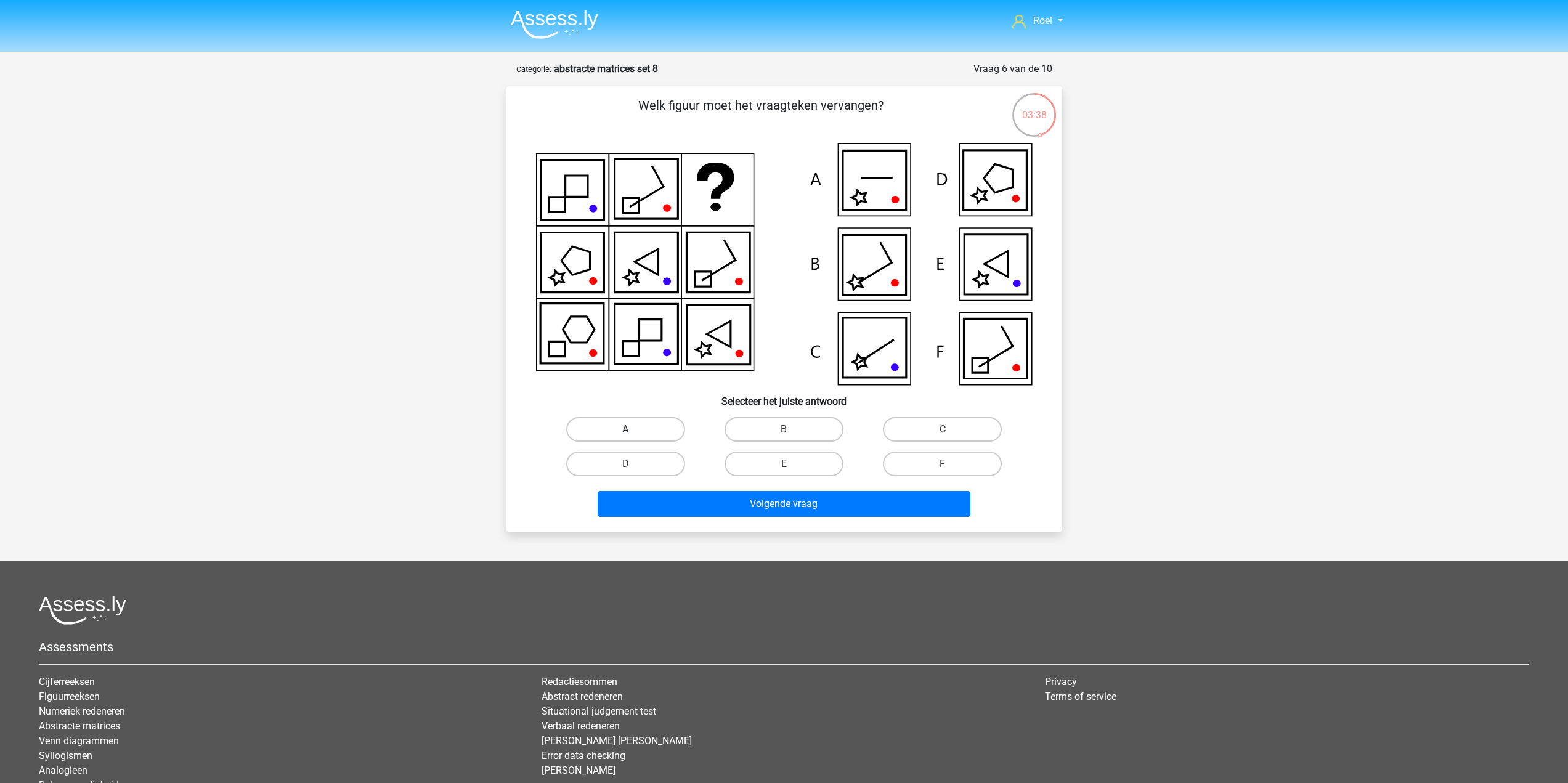
click at [637, 426] on label "A" at bounding box center [625, 429] width 119 height 24
click at [633, 429] on input "A" at bounding box center [629, 434] width 8 height 8
radio input "true"
click at [699, 503] on button "Volgende vraag" at bounding box center [783, 503] width 373 height 26
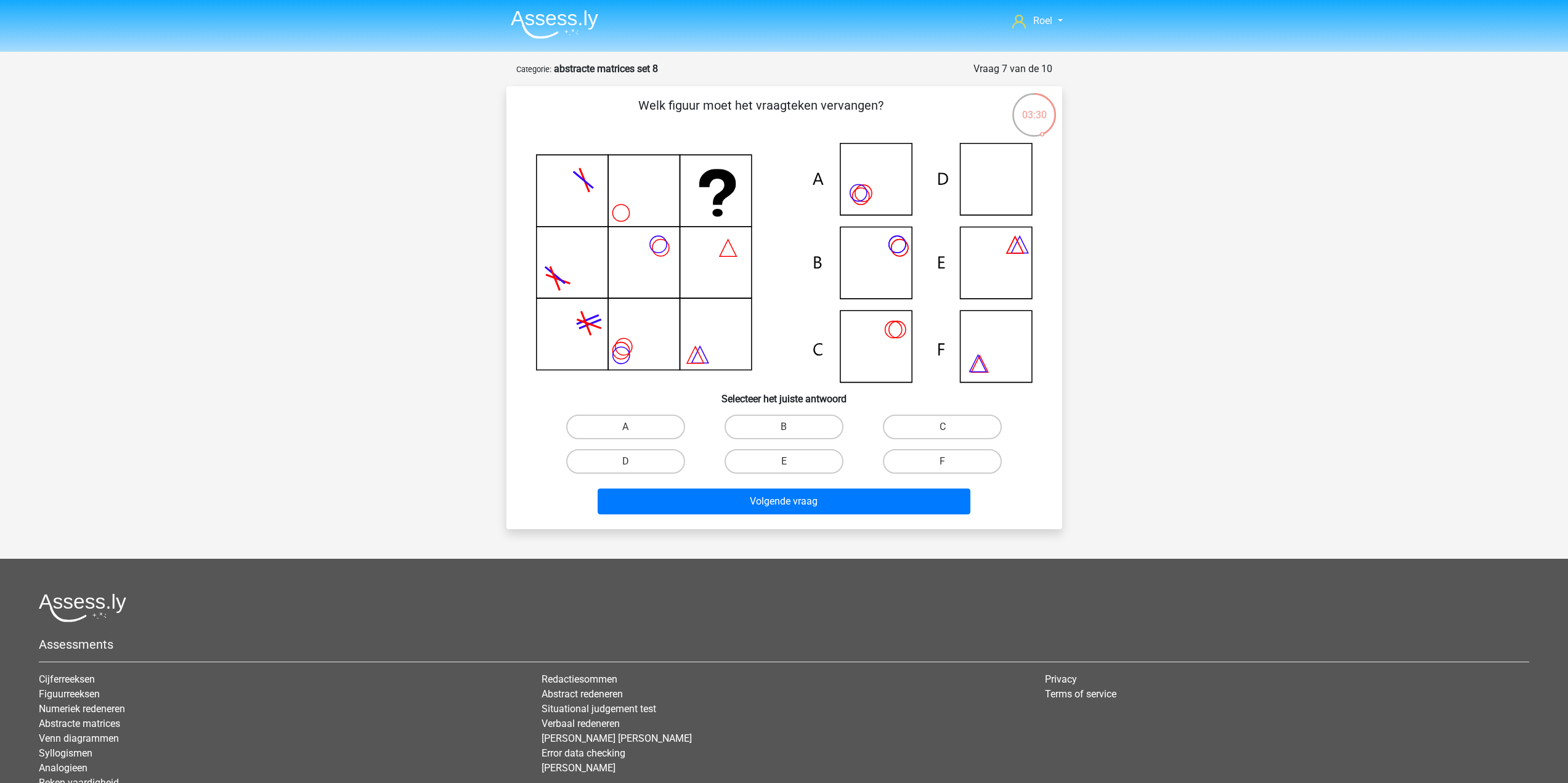
click at [627, 463] on input "D" at bounding box center [629, 465] width 8 height 8
radio input "true"
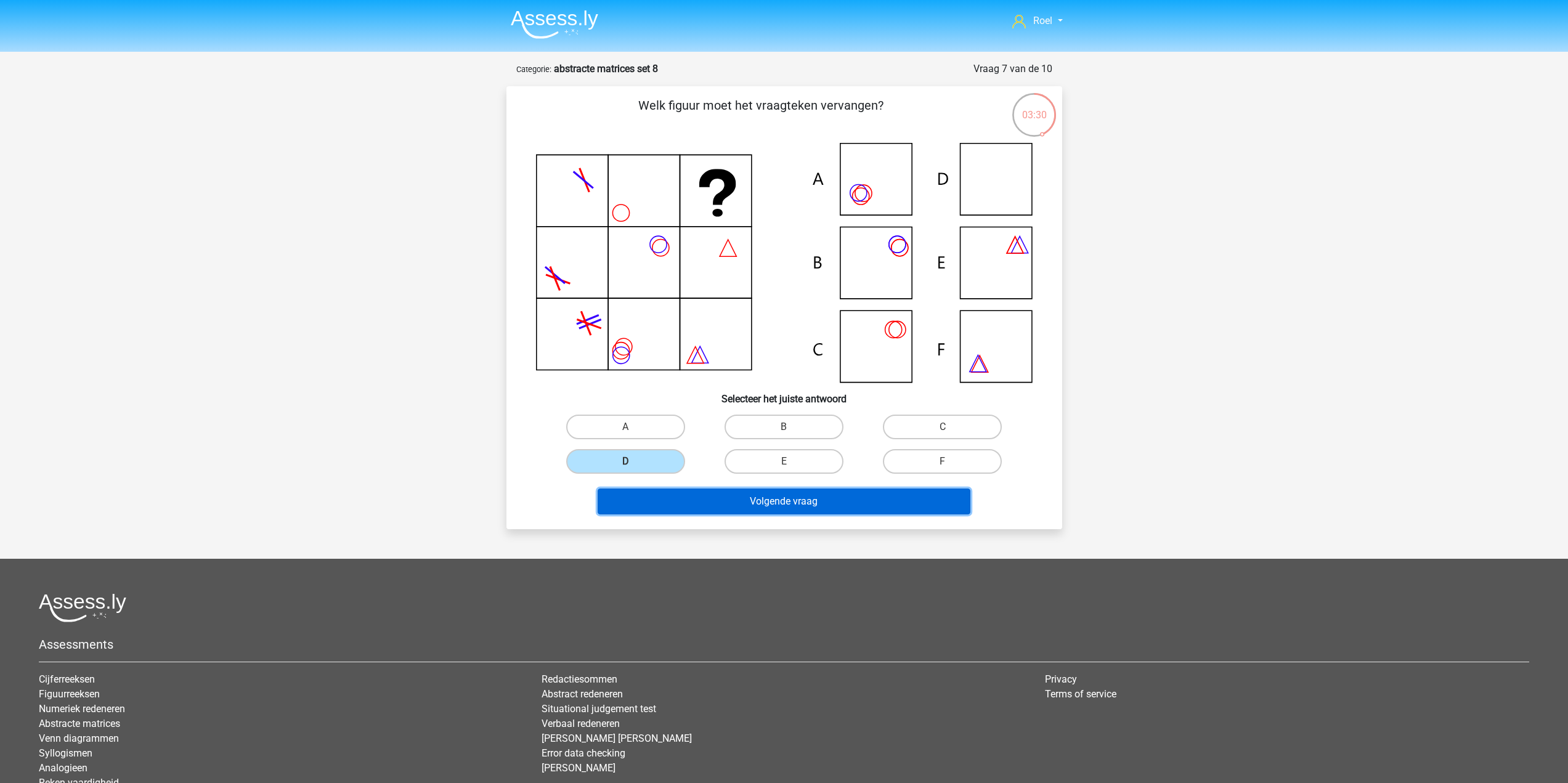
click at [690, 513] on button "Volgende vraag" at bounding box center [783, 501] width 373 height 26
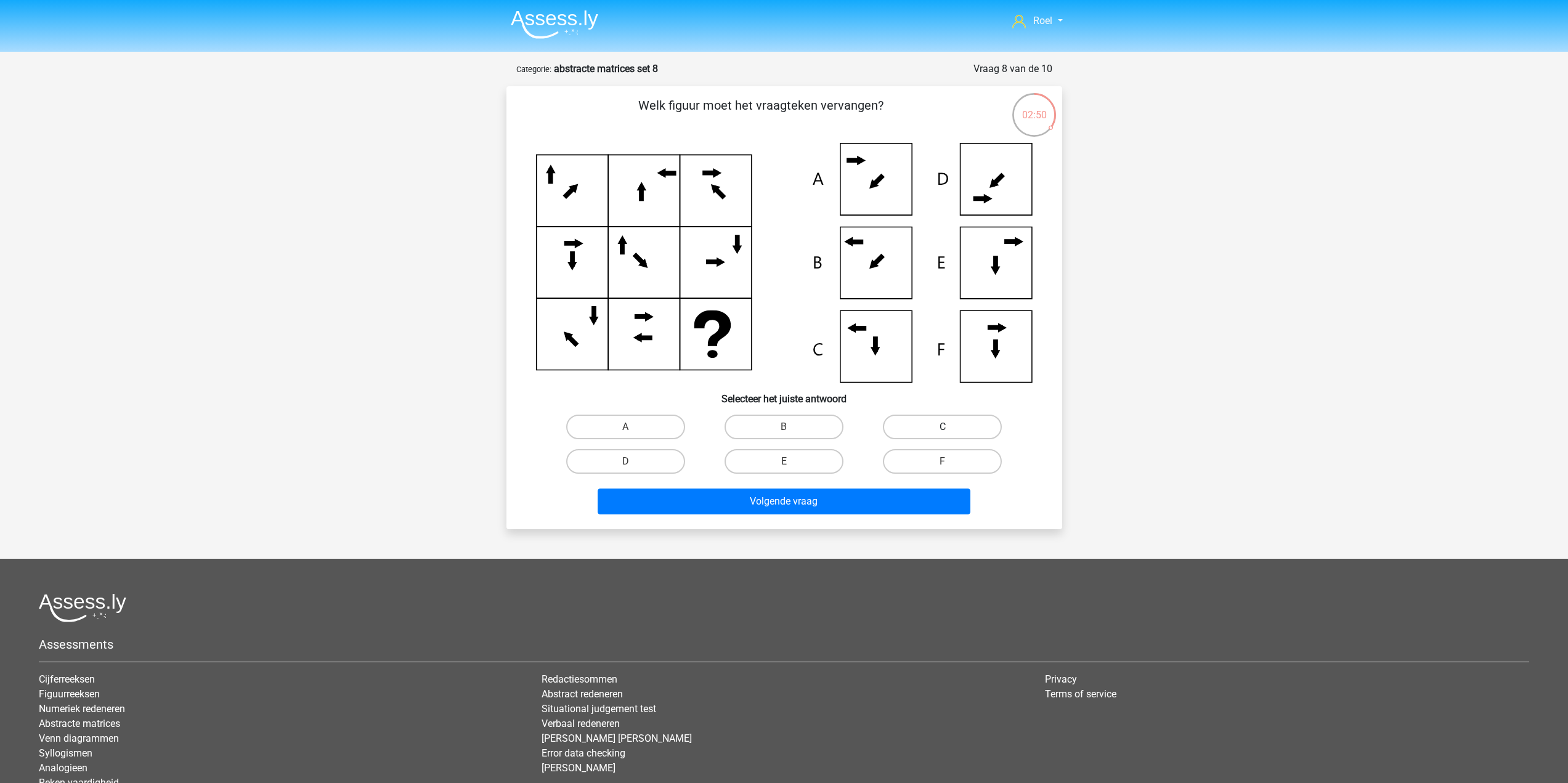
click at [892, 421] on label "C" at bounding box center [942, 427] width 119 height 24
click at [943, 427] on input "C" at bounding box center [947, 431] width 8 height 8
radio input "true"
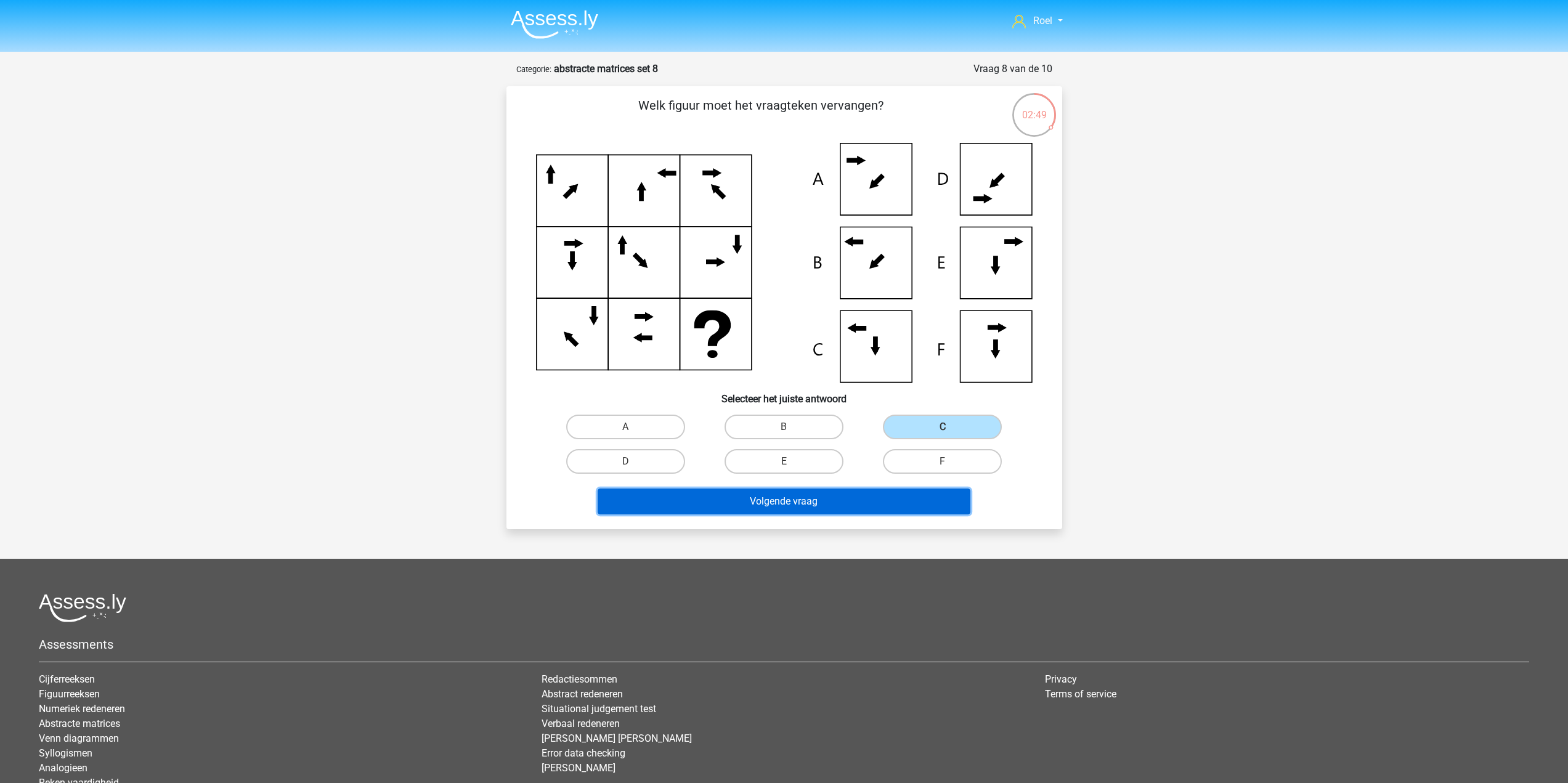
click at [870, 507] on button "Volgende vraag" at bounding box center [783, 501] width 373 height 26
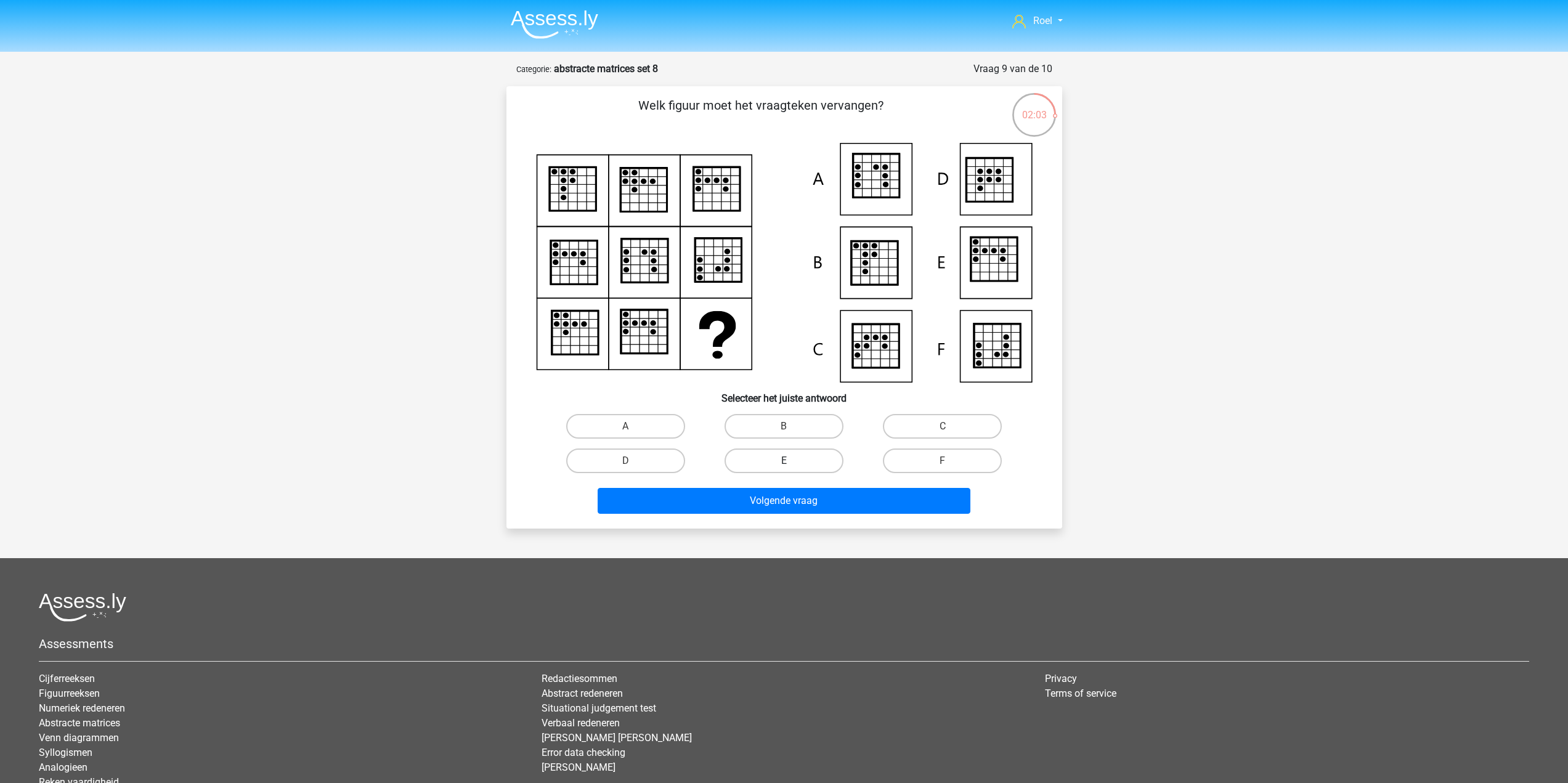
click at [773, 463] on label "E" at bounding box center [783, 461] width 119 height 24
click at [783, 463] on input "E" at bounding box center [787, 465] width 8 height 8
radio input "true"
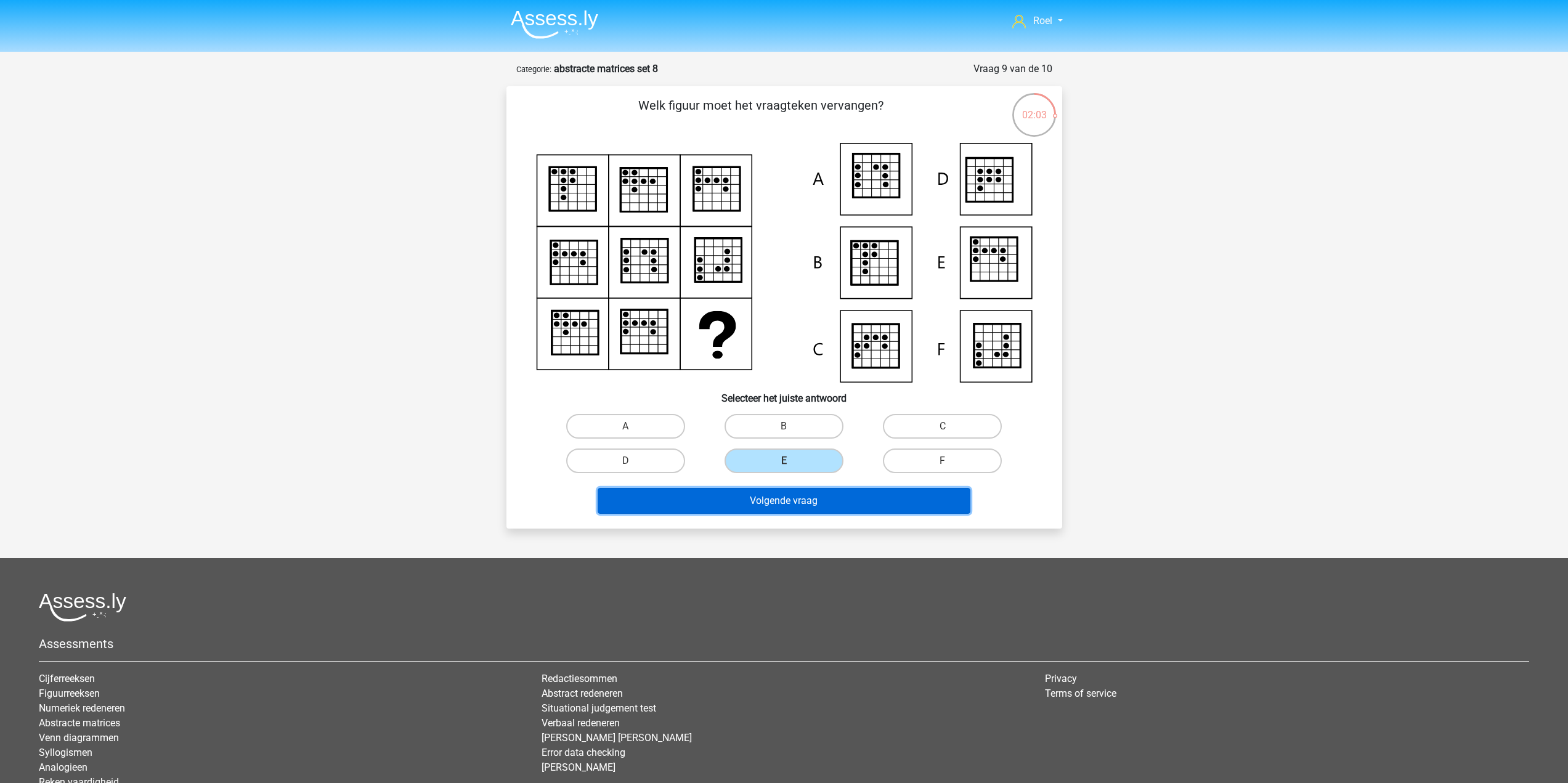
click at [823, 508] on button "Volgende vraag" at bounding box center [783, 501] width 373 height 26
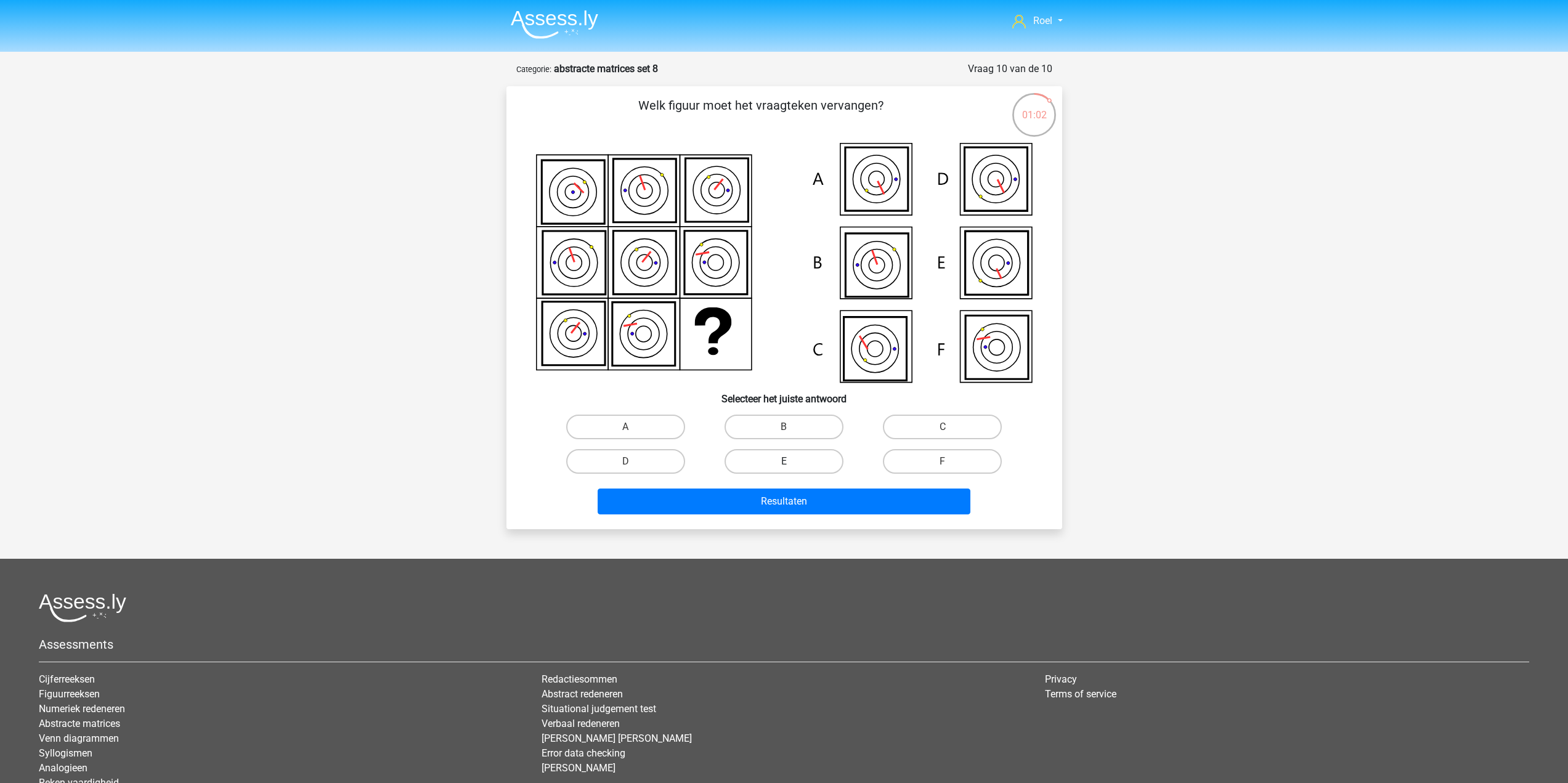
click at [766, 459] on label "E" at bounding box center [783, 461] width 119 height 24
click at [783, 461] on input "E" at bounding box center [787, 465] width 8 height 8
radio input "true"
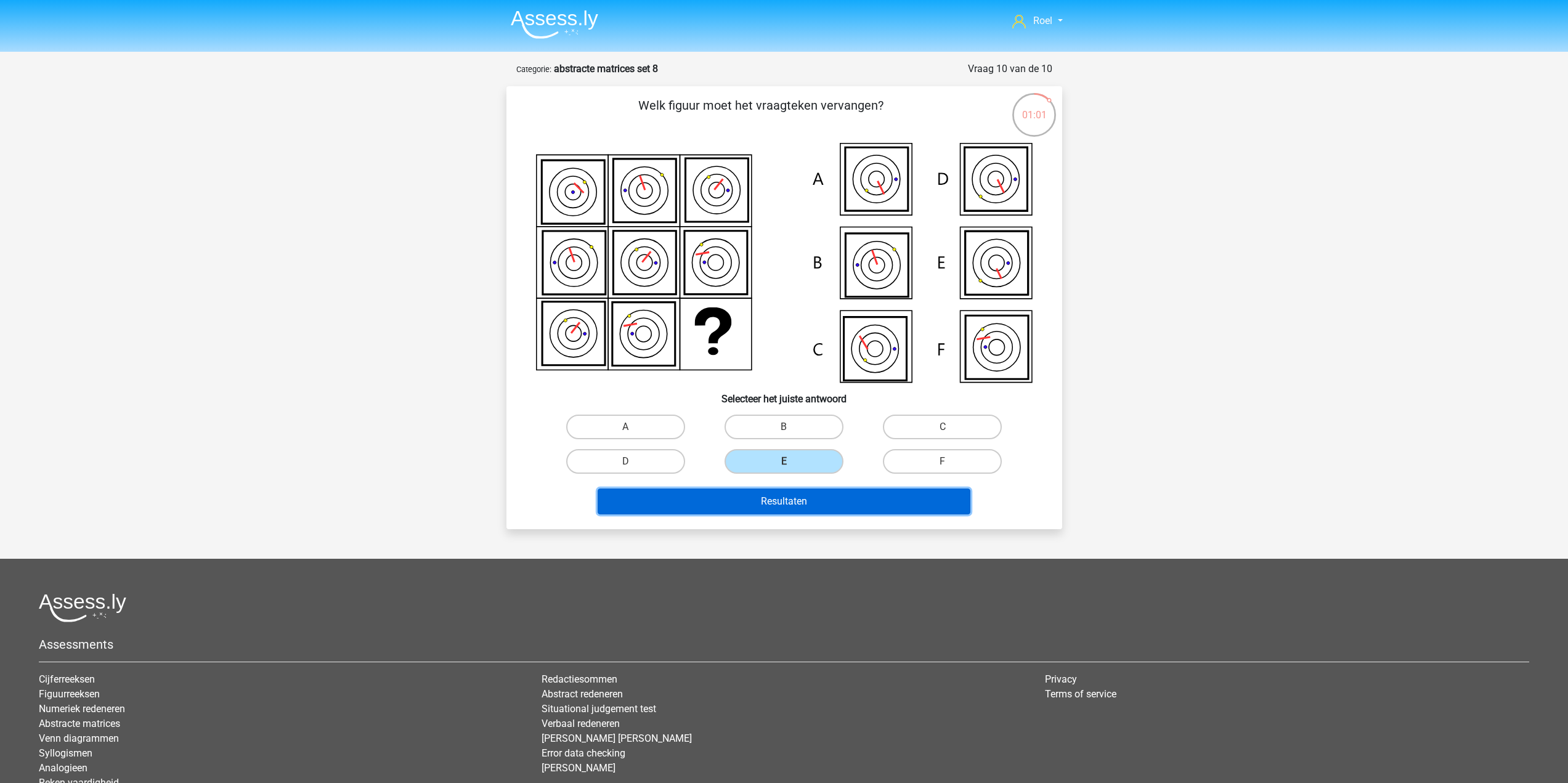
click at [789, 503] on button "Resultaten" at bounding box center [783, 501] width 373 height 26
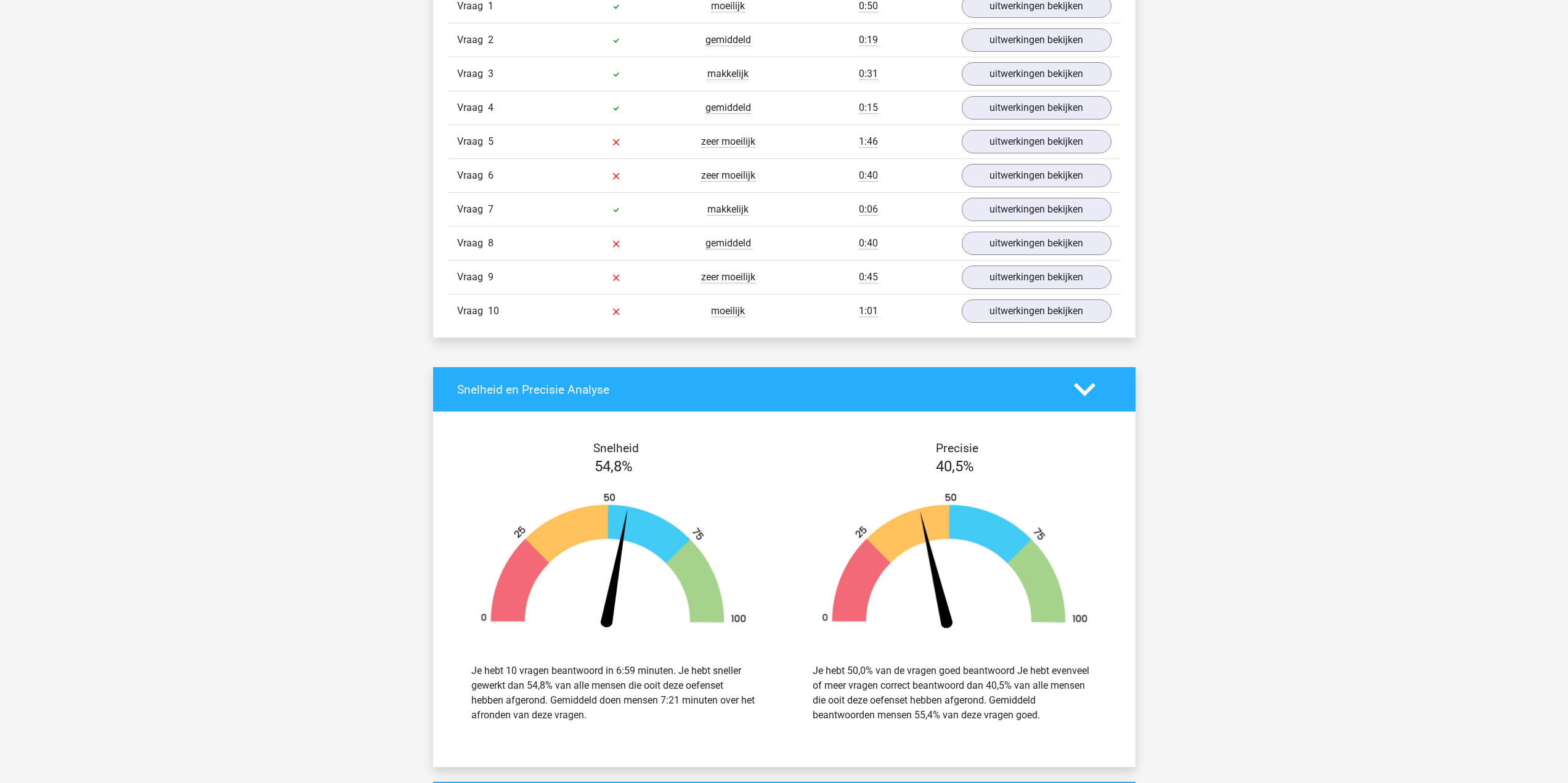
scroll to position [493, 0]
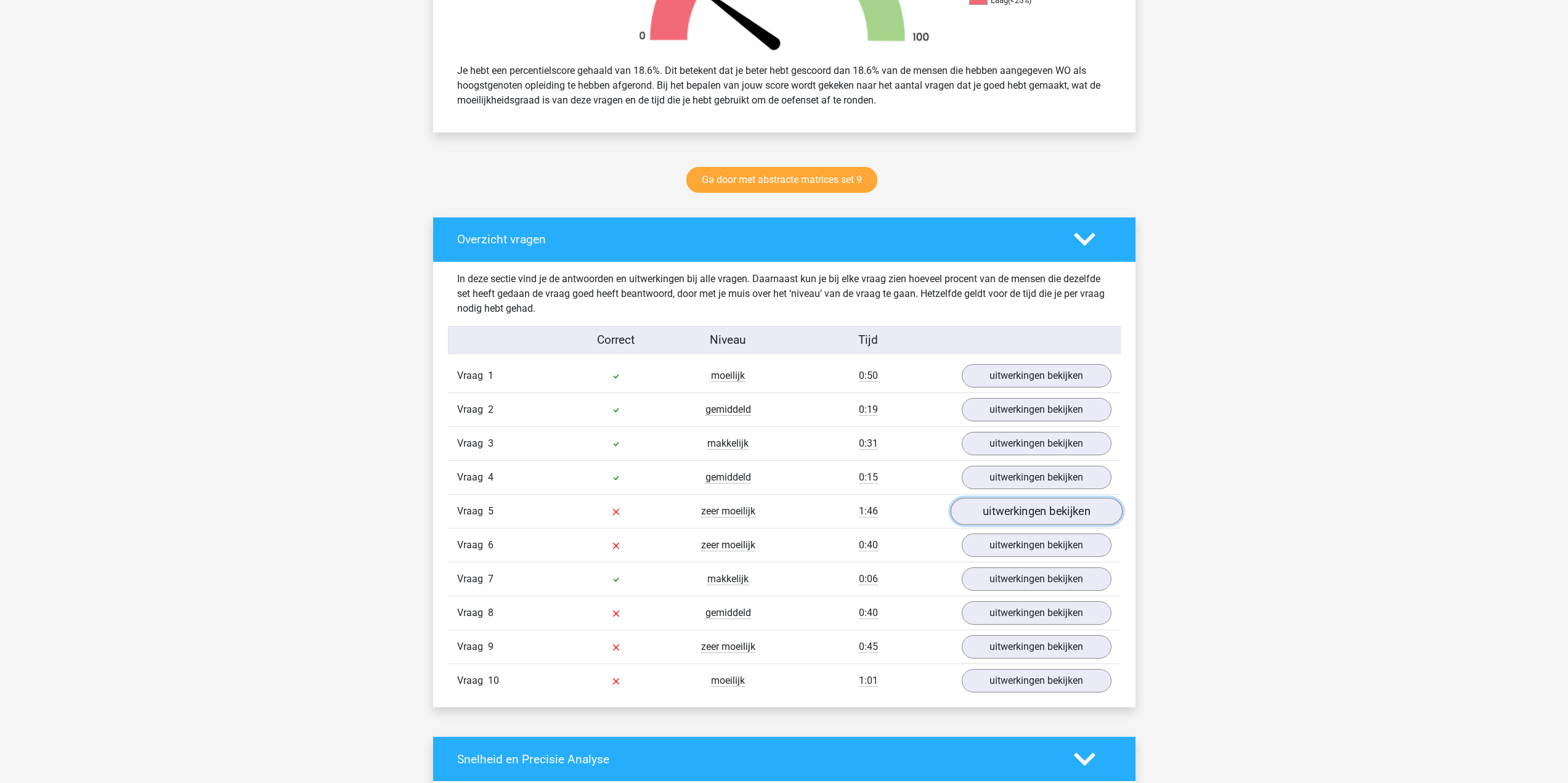
click at [1009, 512] on link "uitwerkingen bekijken" at bounding box center [1035, 512] width 172 height 27
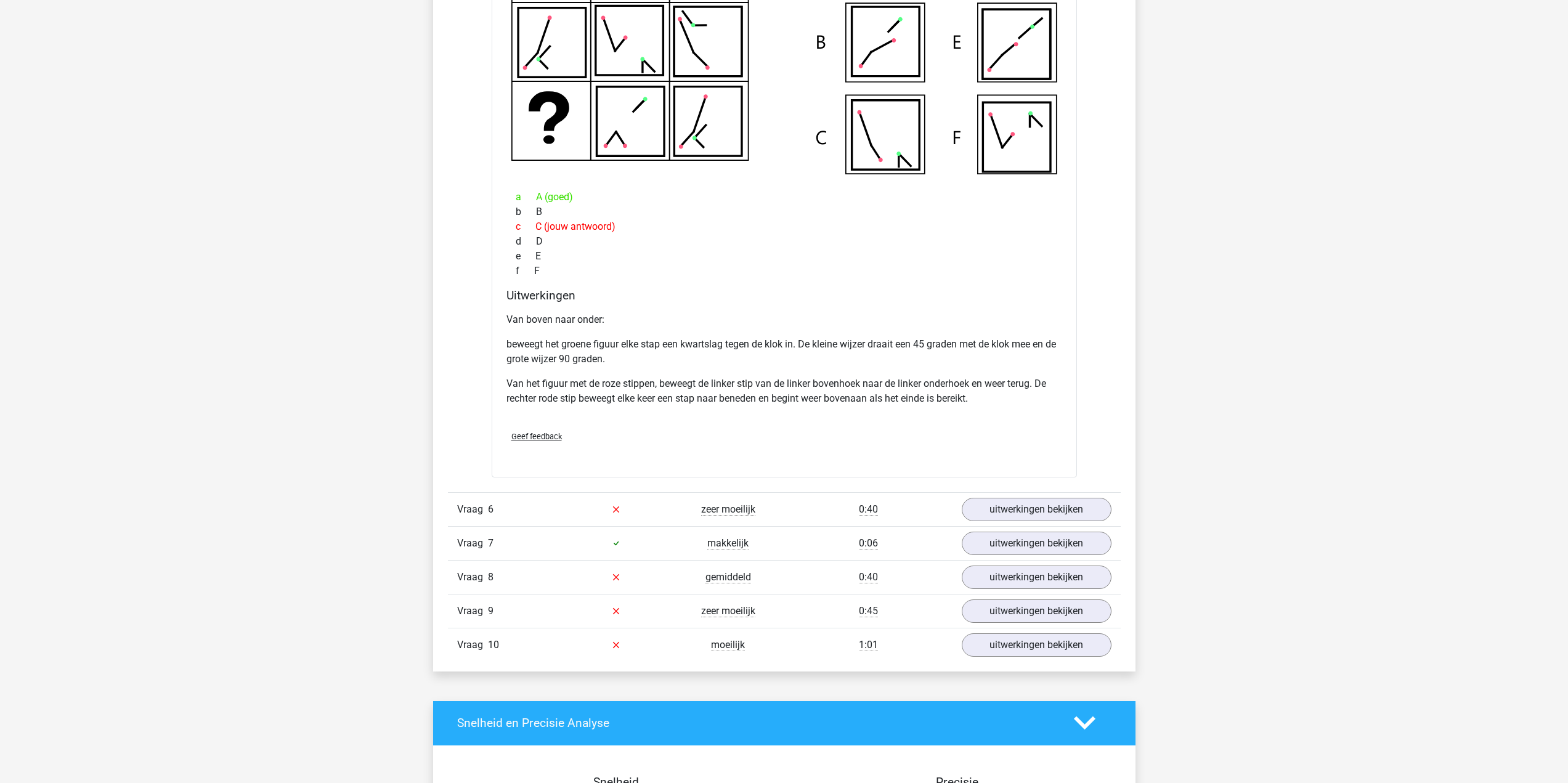
scroll to position [1231, 0]
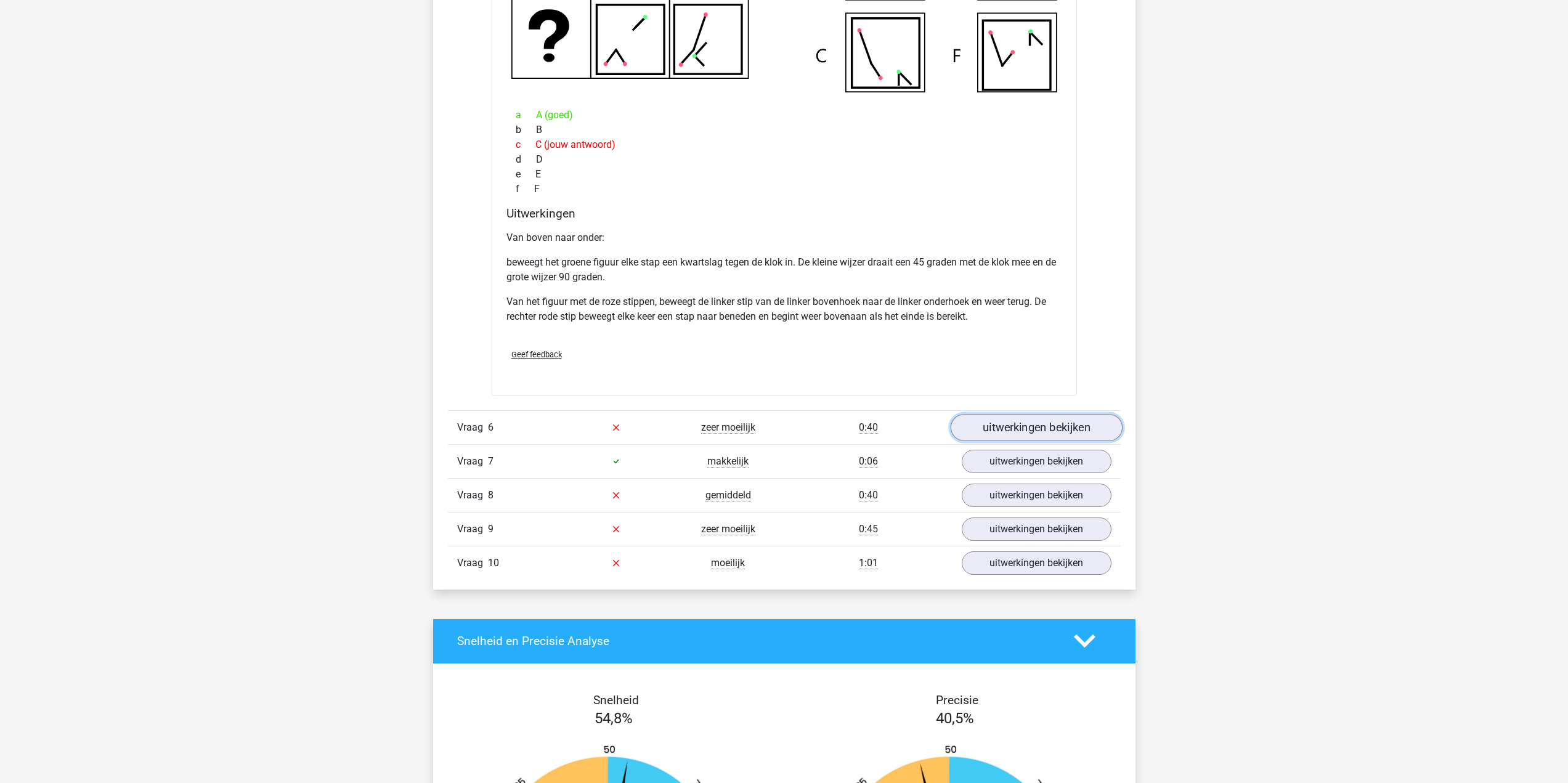
click at [1056, 427] on link "uitwerkingen bekijken" at bounding box center [1035, 427] width 172 height 27
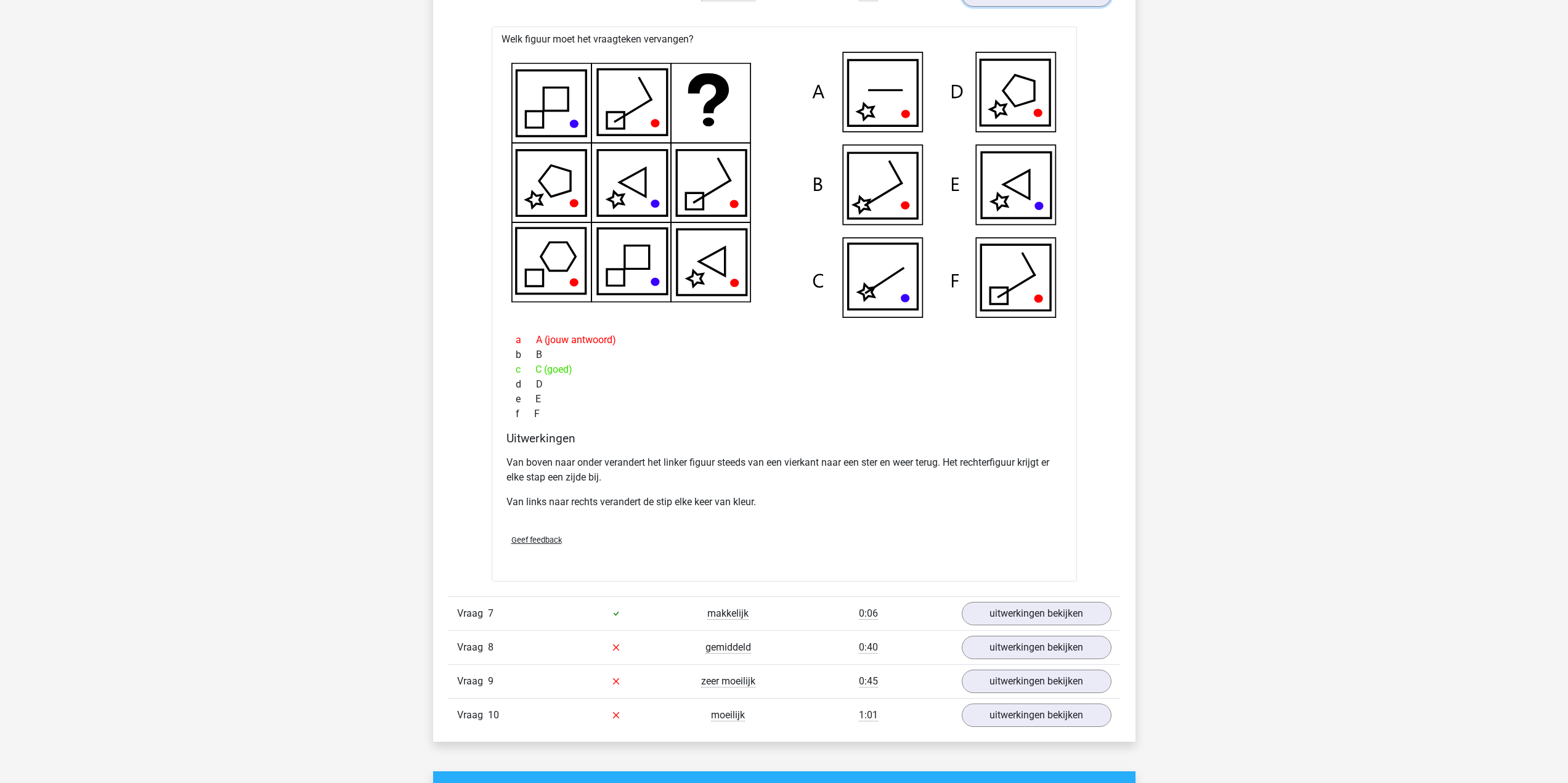
scroll to position [1724, 0]
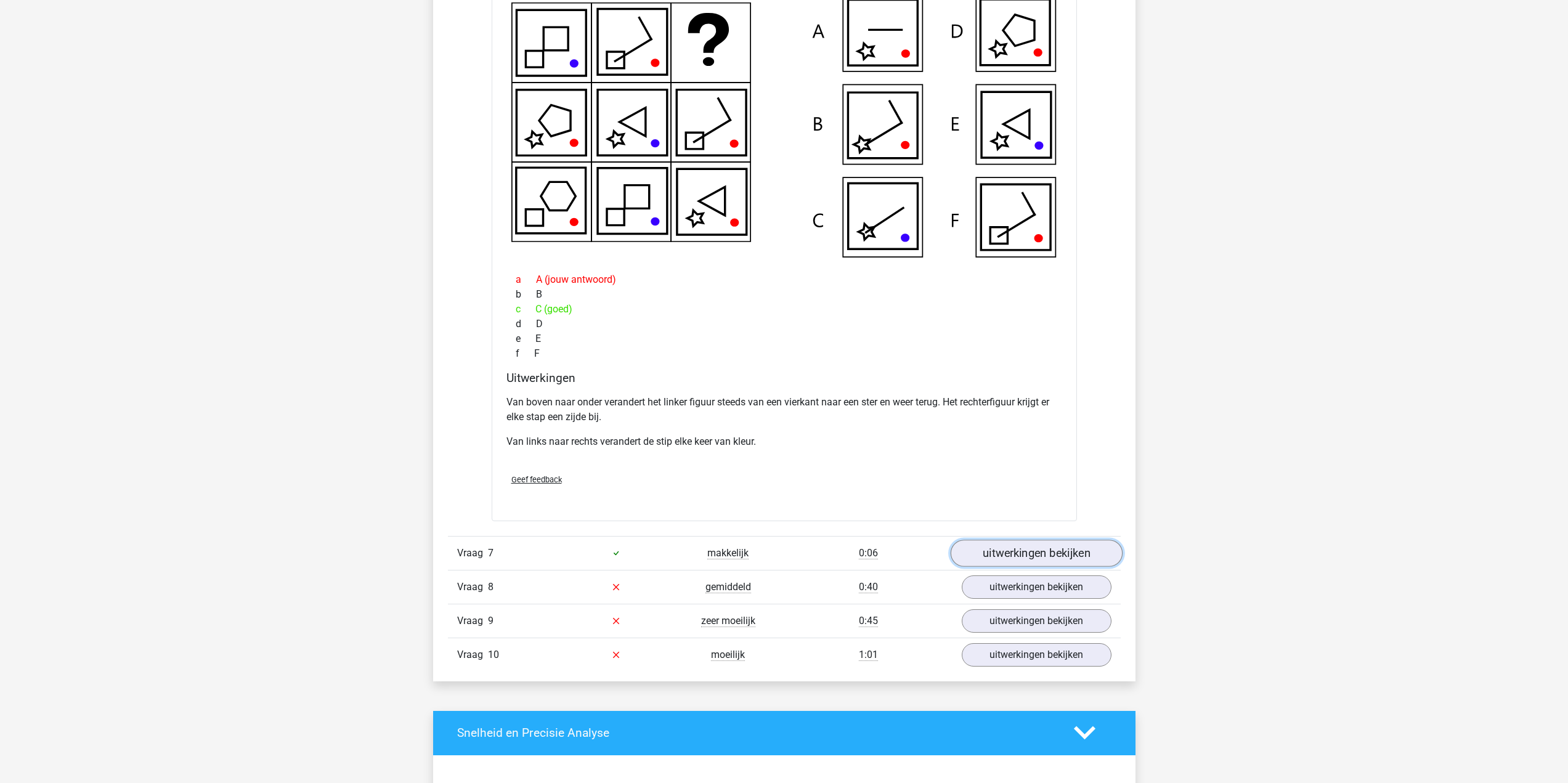
click at [1027, 556] on link "uitwerkingen bekijken" at bounding box center [1035, 553] width 172 height 27
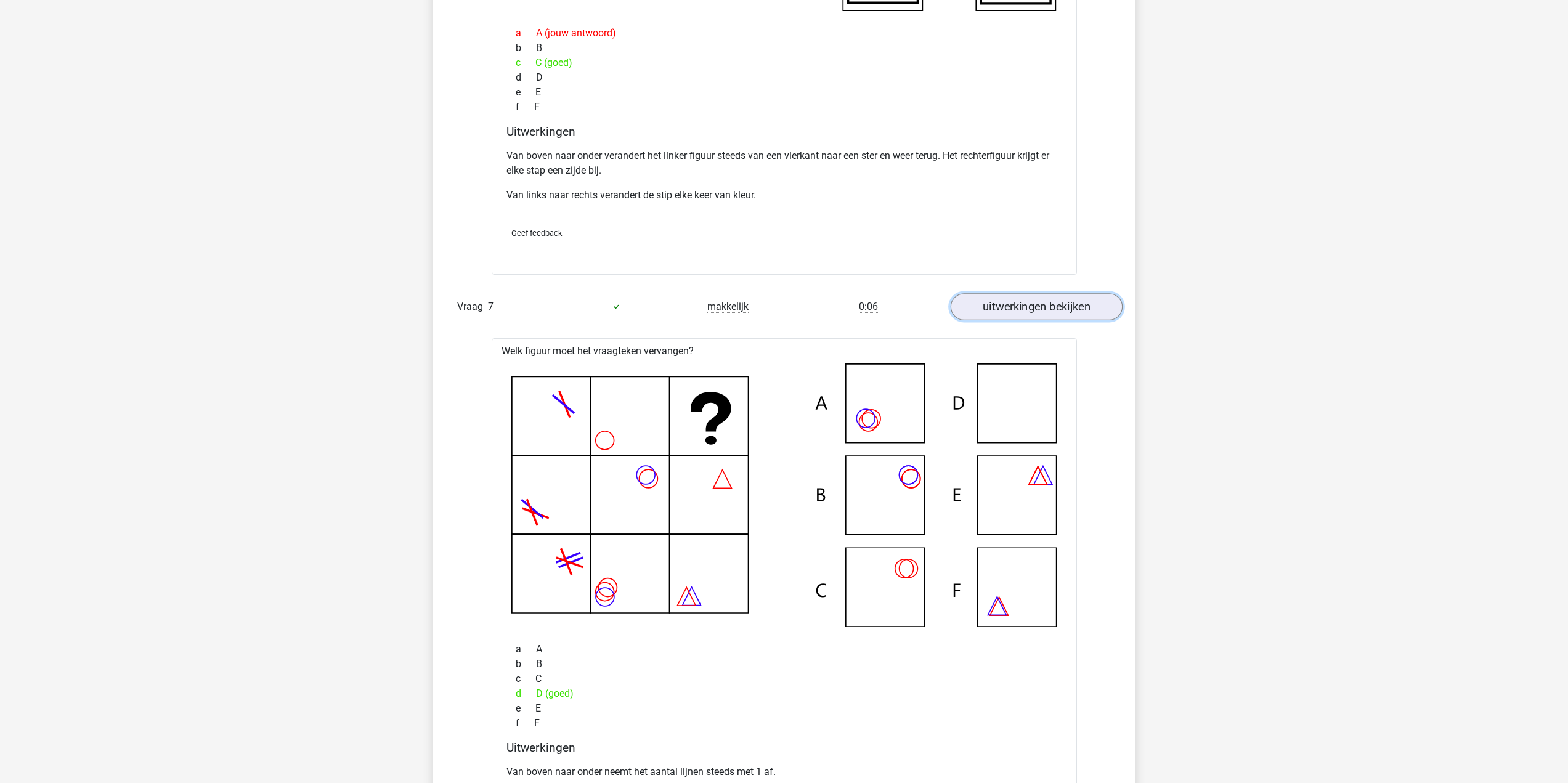
scroll to position [2278, 0]
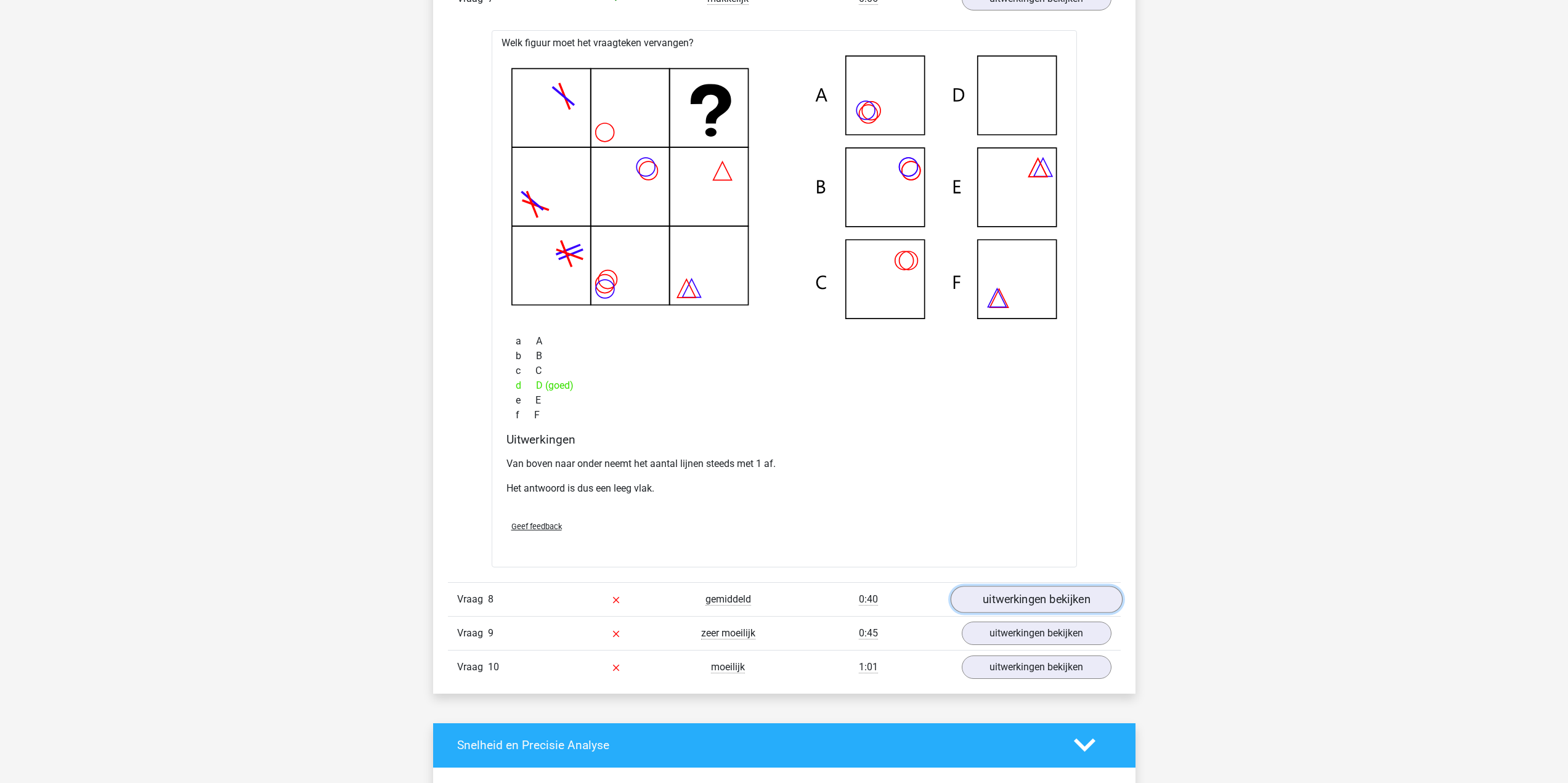
click at [1041, 603] on link "uitwerkingen bekijken" at bounding box center [1035, 599] width 172 height 27
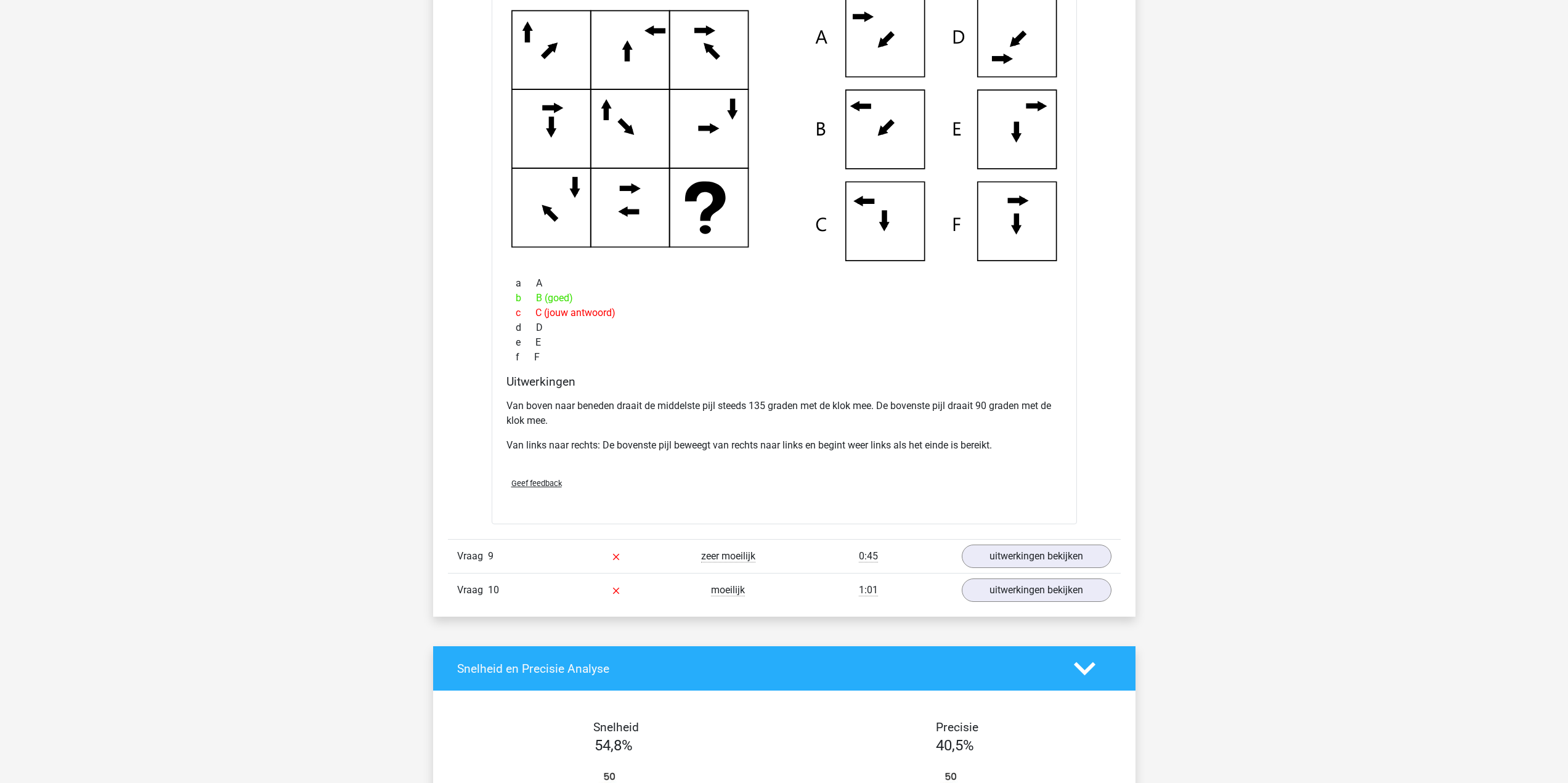
scroll to position [2956, 0]
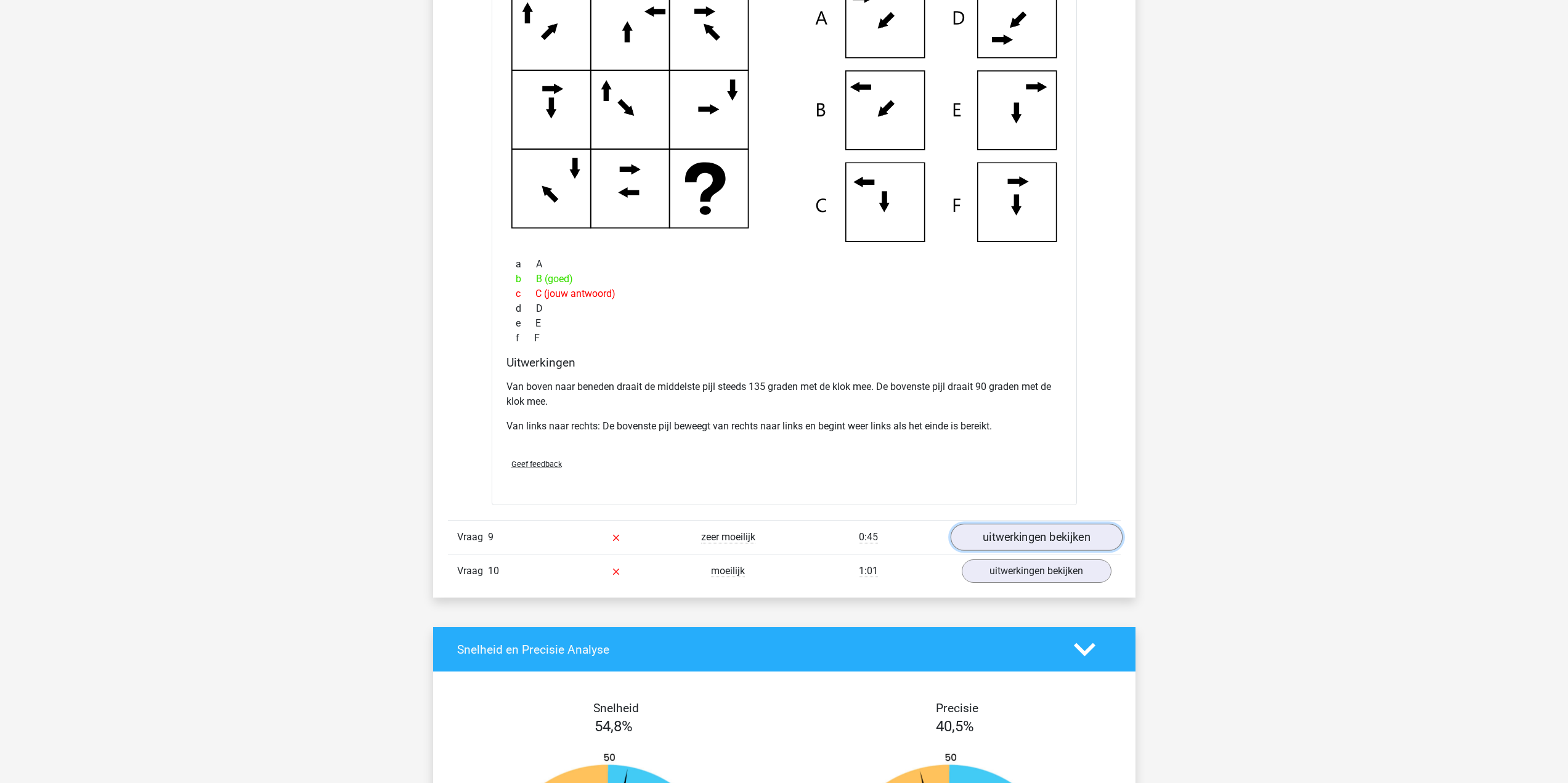
drag, startPoint x: 1077, startPoint y: 525, endPoint x: 1090, endPoint y: 530, distance: 13.9
click at [1077, 525] on link "uitwerkingen bekijken" at bounding box center [1035, 537] width 172 height 27
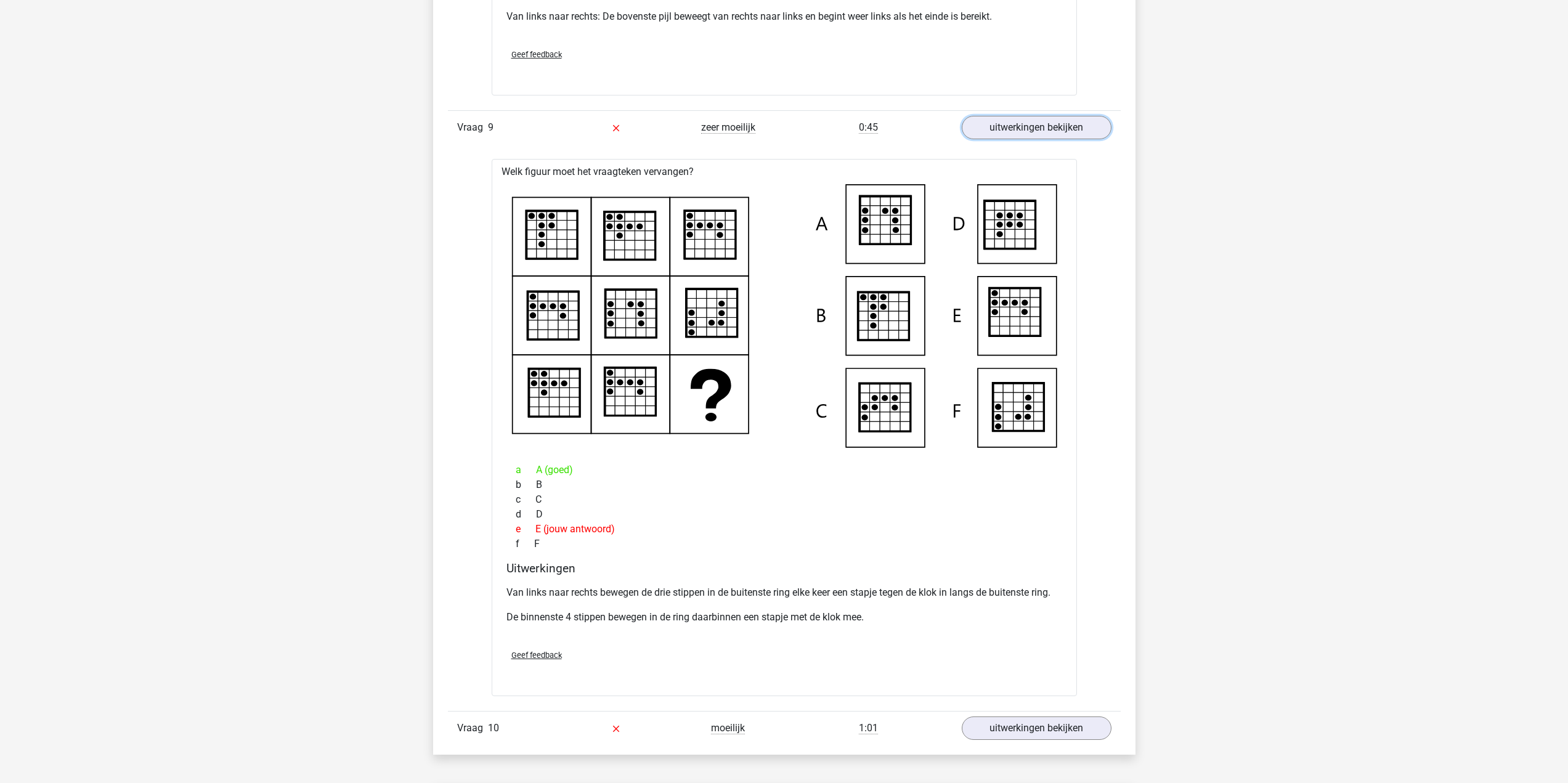
scroll to position [3387, 0]
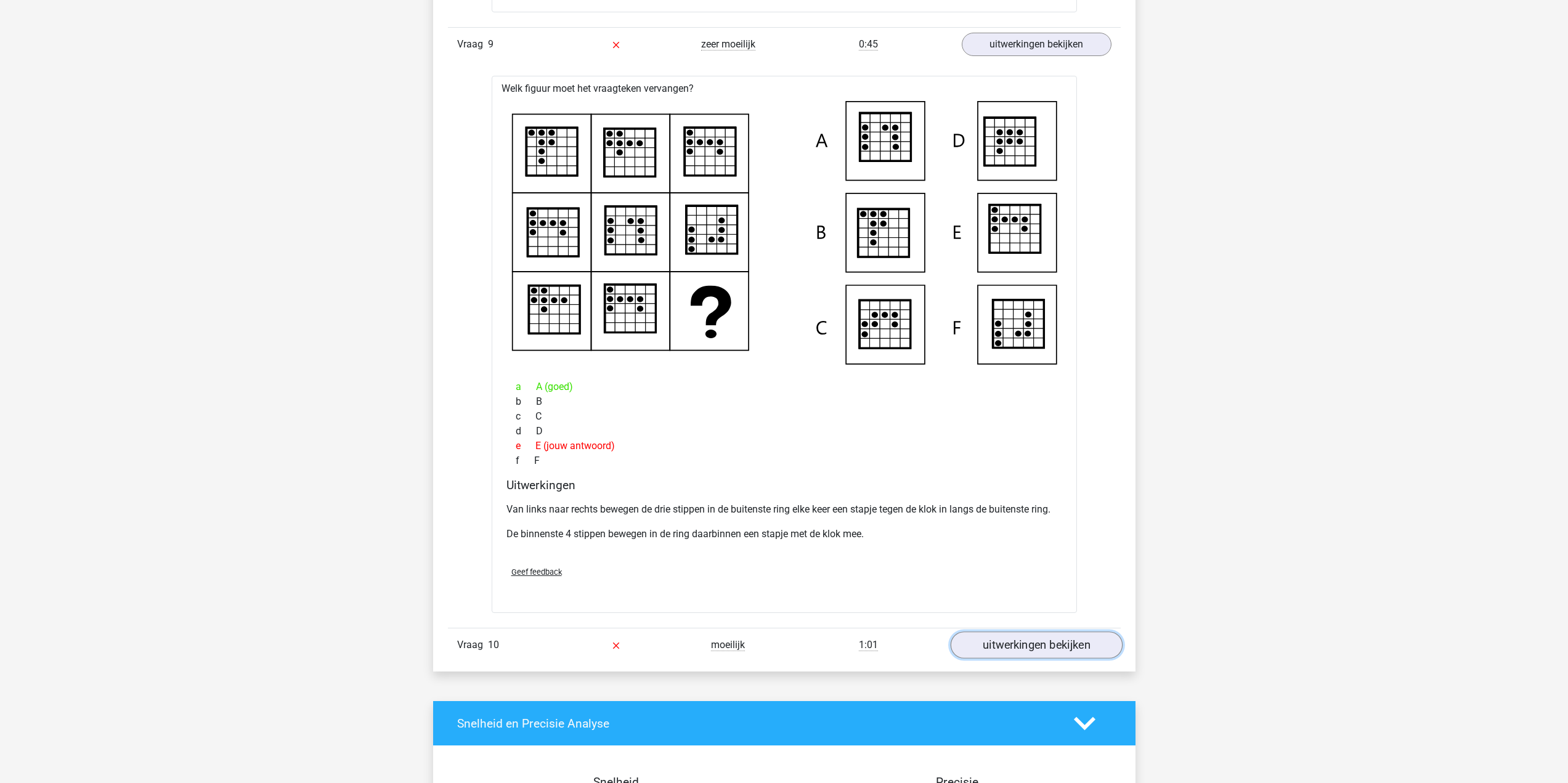
click at [1003, 643] on link "uitwerkingen bekijken" at bounding box center [1035, 645] width 172 height 27
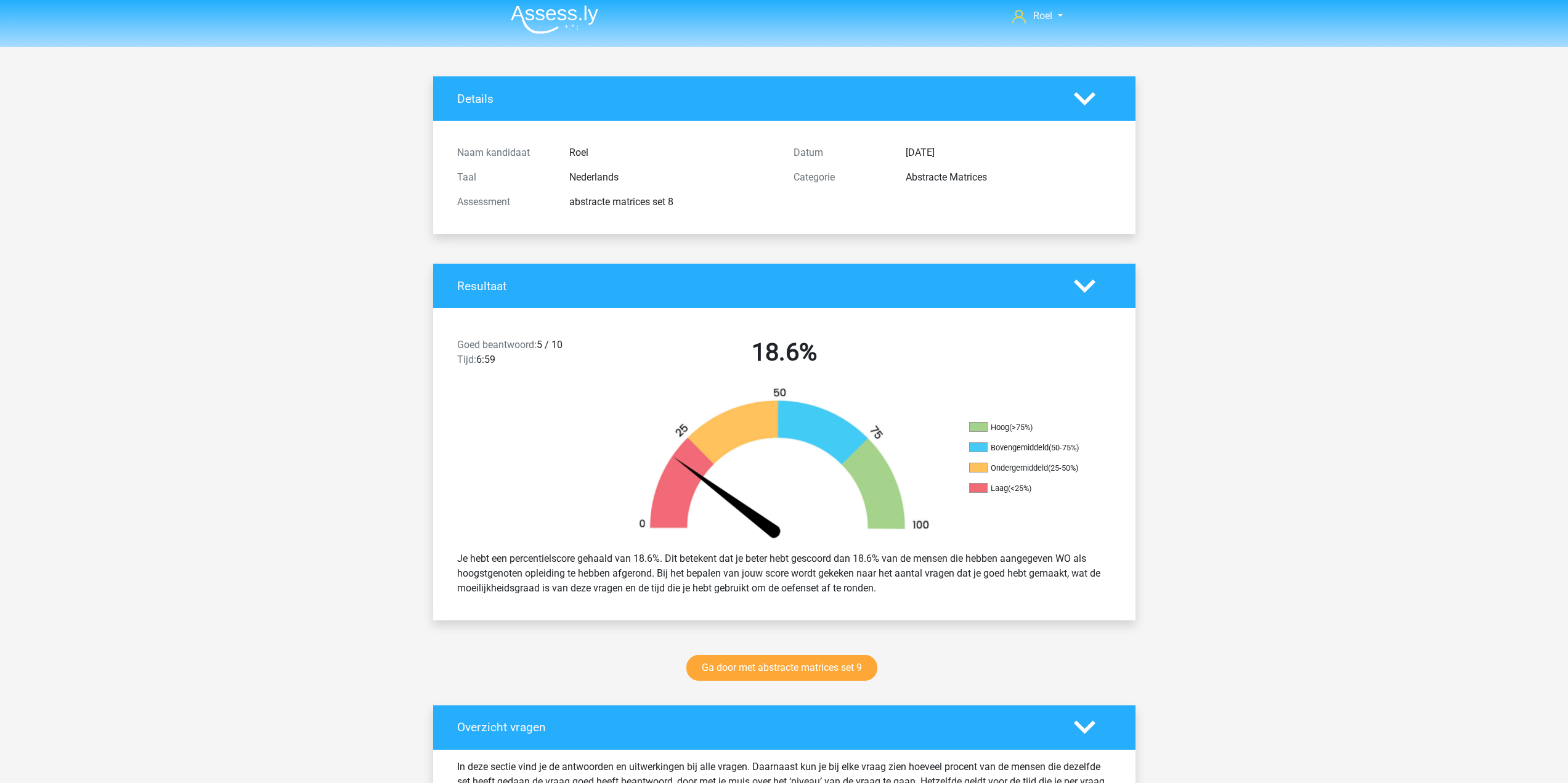
scroll to position [0, 0]
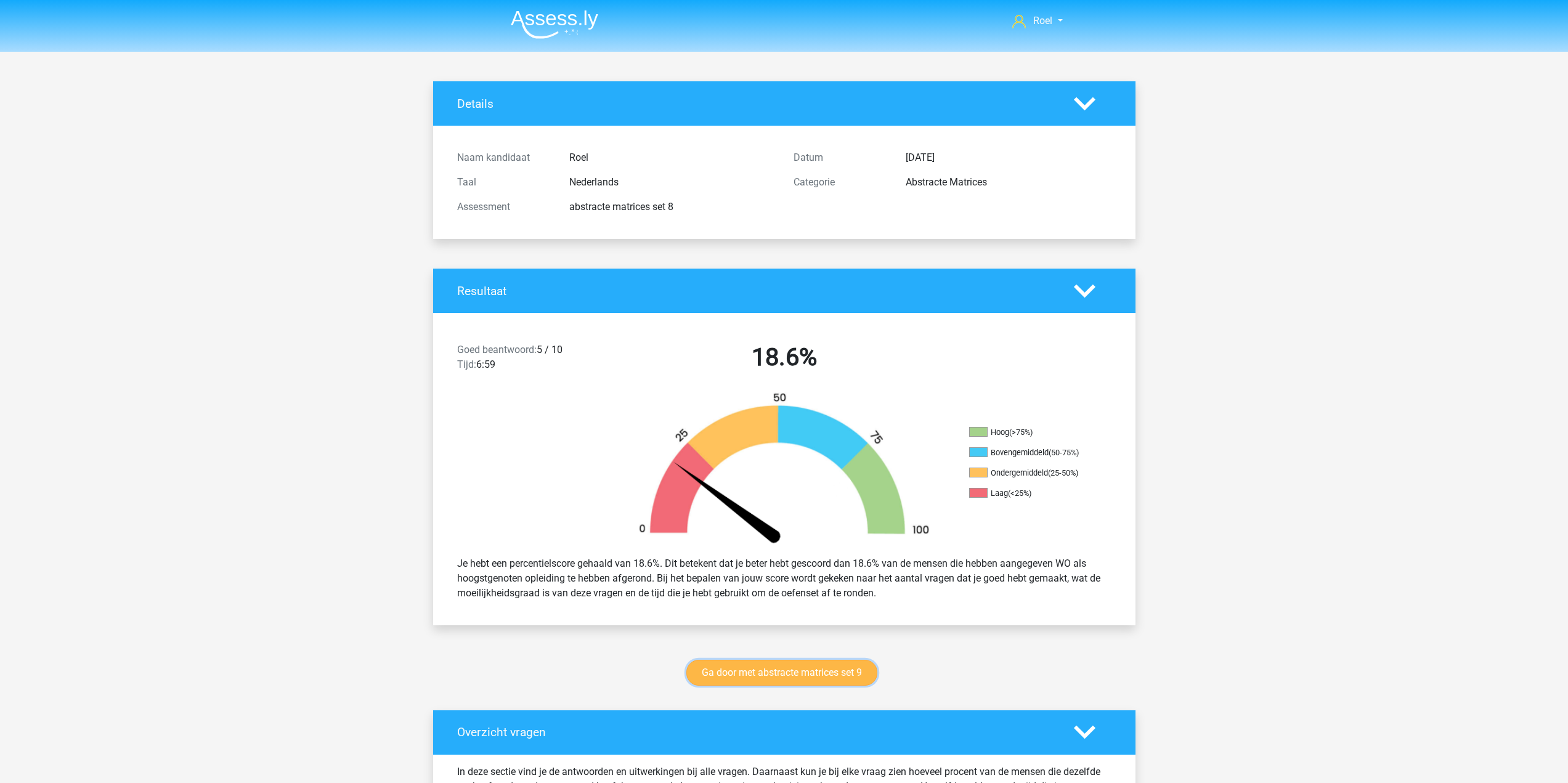
click at [785, 666] on link "Ga door met abstracte matrices set 9" at bounding box center [781, 672] width 191 height 26
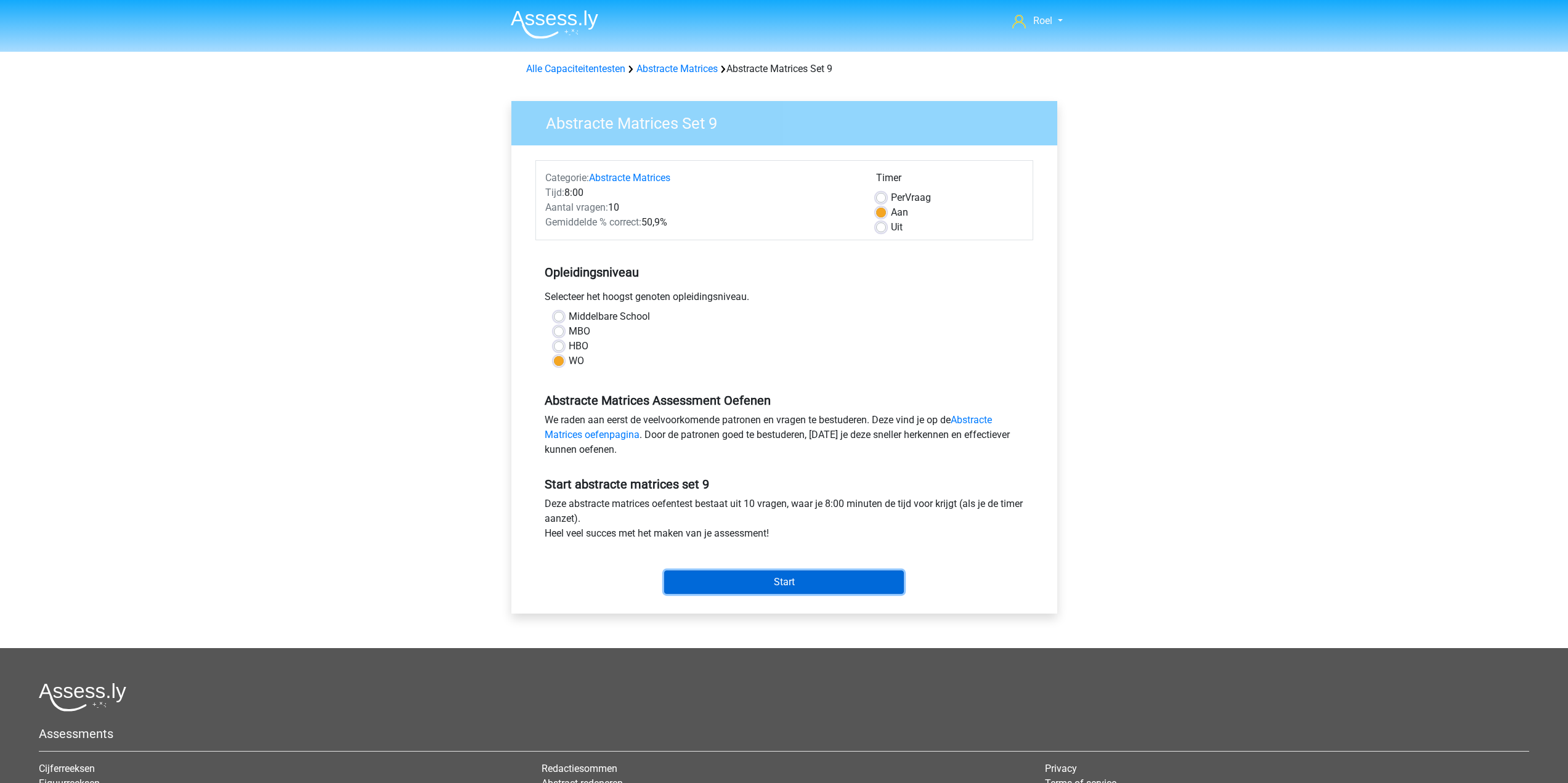
drag, startPoint x: 751, startPoint y: 579, endPoint x: 753, endPoint y: 572, distance: 7.3
click at [753, 573] on input "Start" at bounding box center [783, 581] width 240 height 23
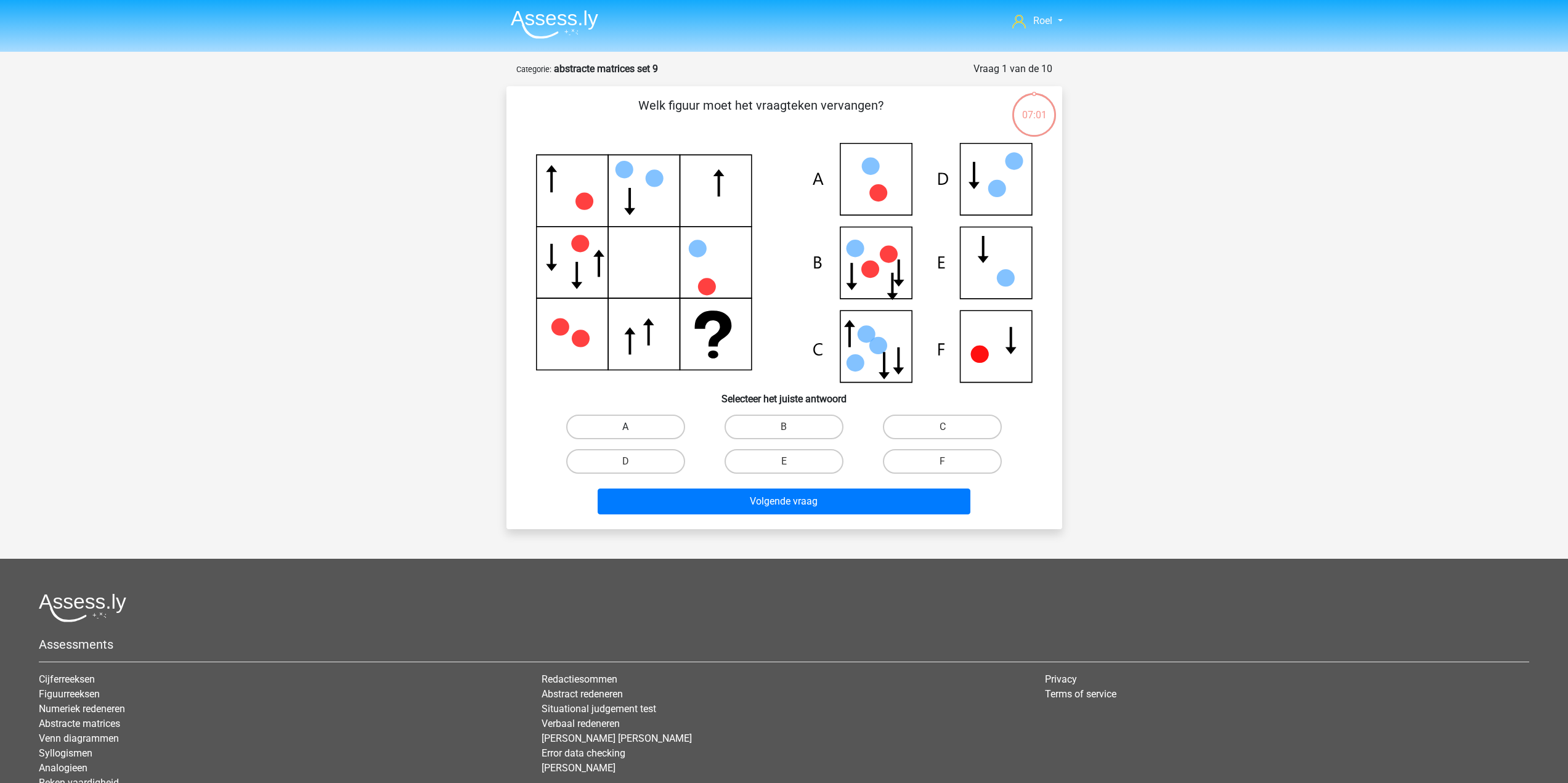
click at [612, 416] on label "A" at bounding box center [625, 427] width 119 height 24
click at [625, 427] on input "A" at bounding box center [629, 431] width 8 height 8
radio input "true"
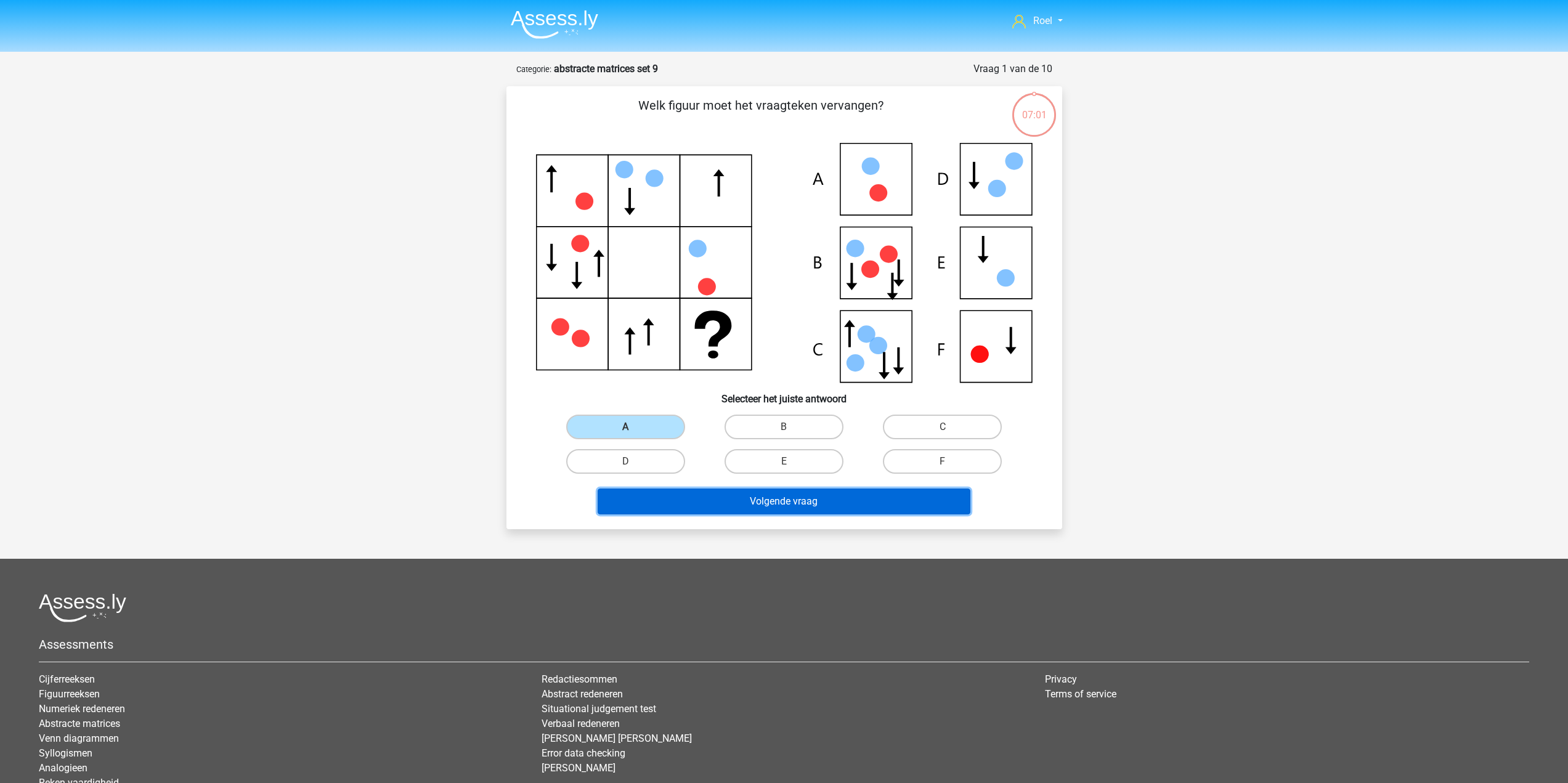
click at [751, 507] on button "Volgende vraag" at bounding box center [783, 501] width 373 height 26
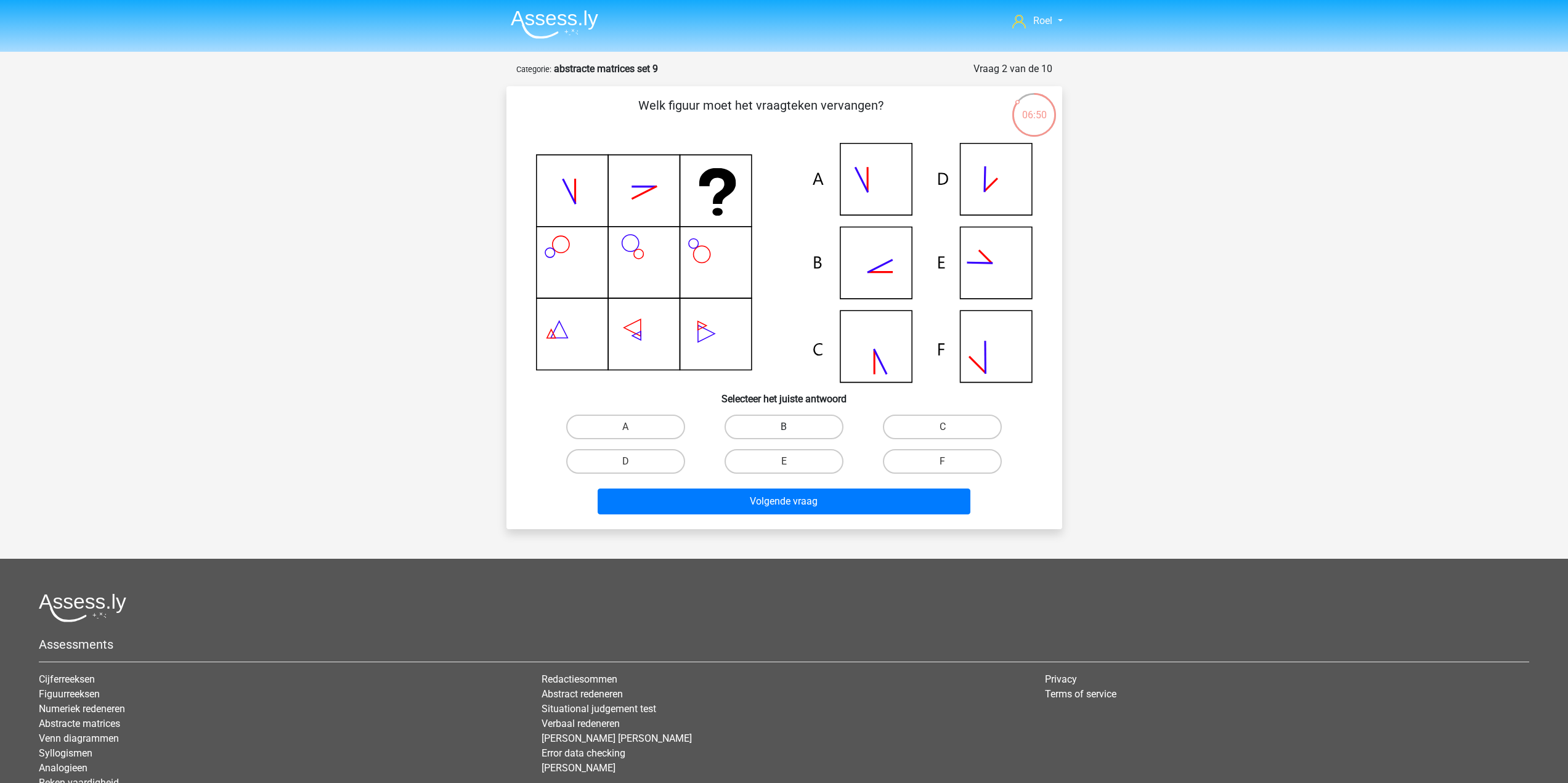
click at [784, 423] on label "B" at bounding box center [783, 427] width 119 height 24
click at [784, 427] on input "B" at bounding box center [787, 431] width 8 height 8
radio input "true"
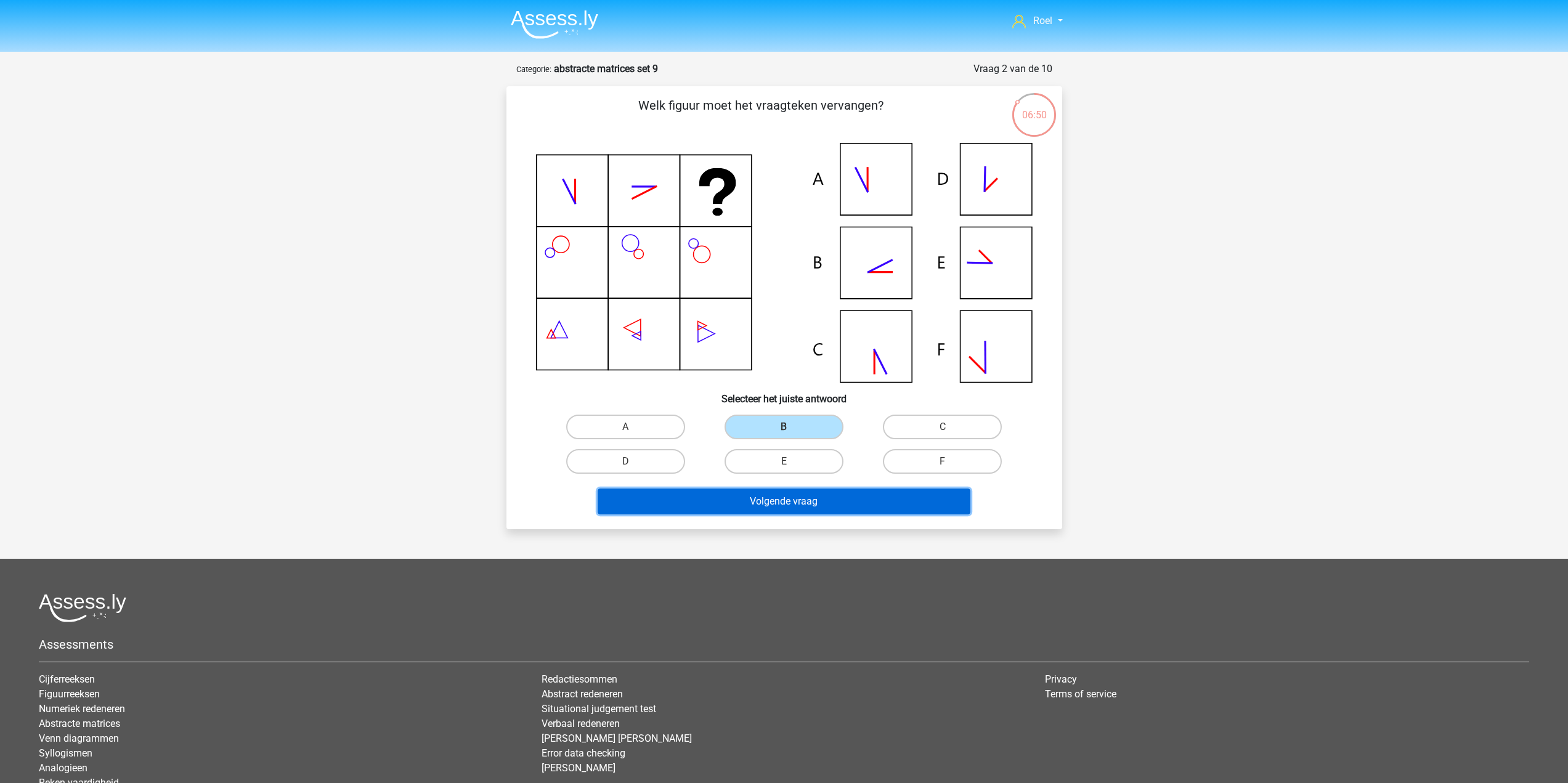
click at [802, 503] on button "Volgende vraag" at bounding box center [783, 501] width 373 height 26
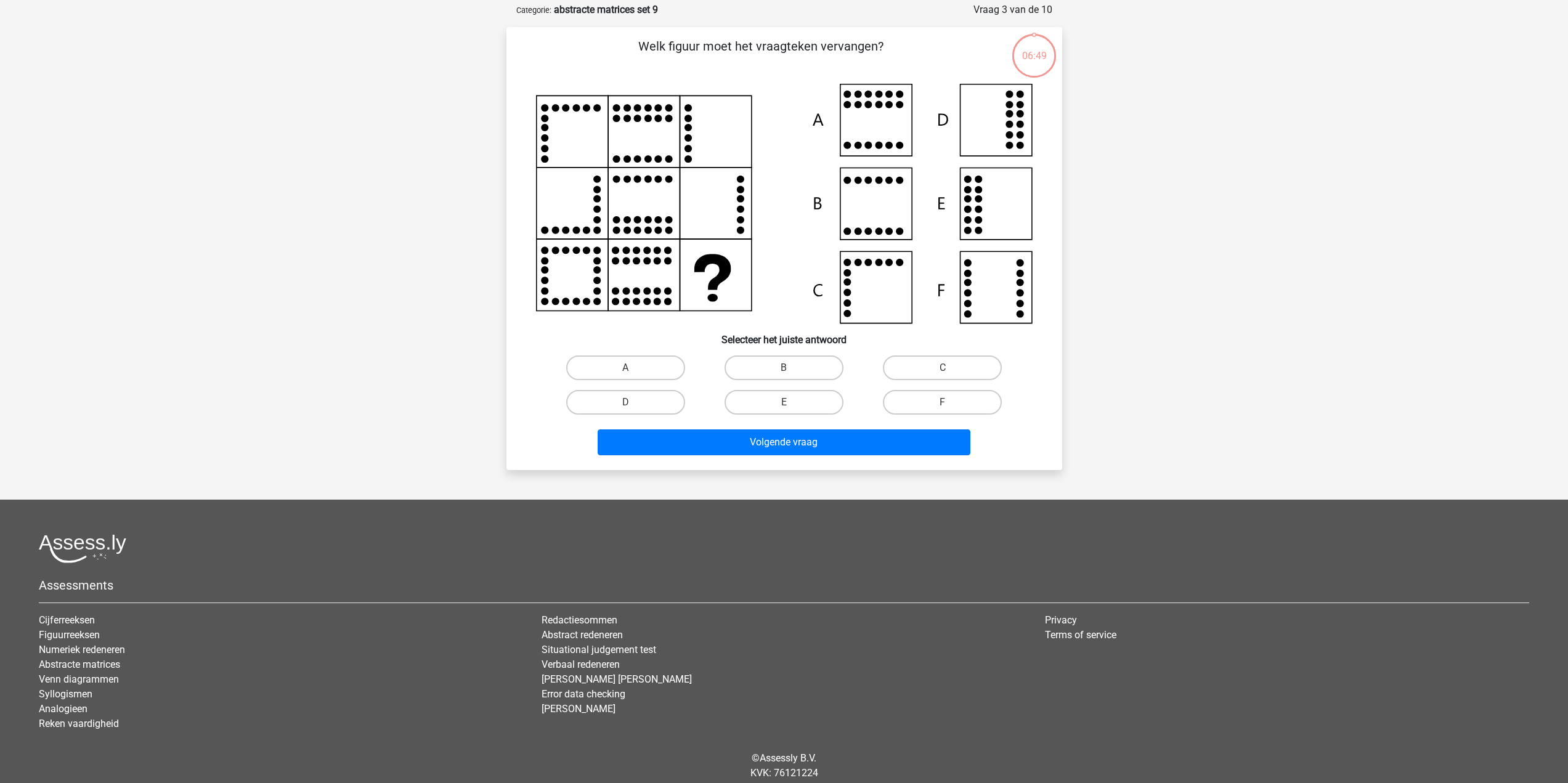
scroll to position [62, 0]
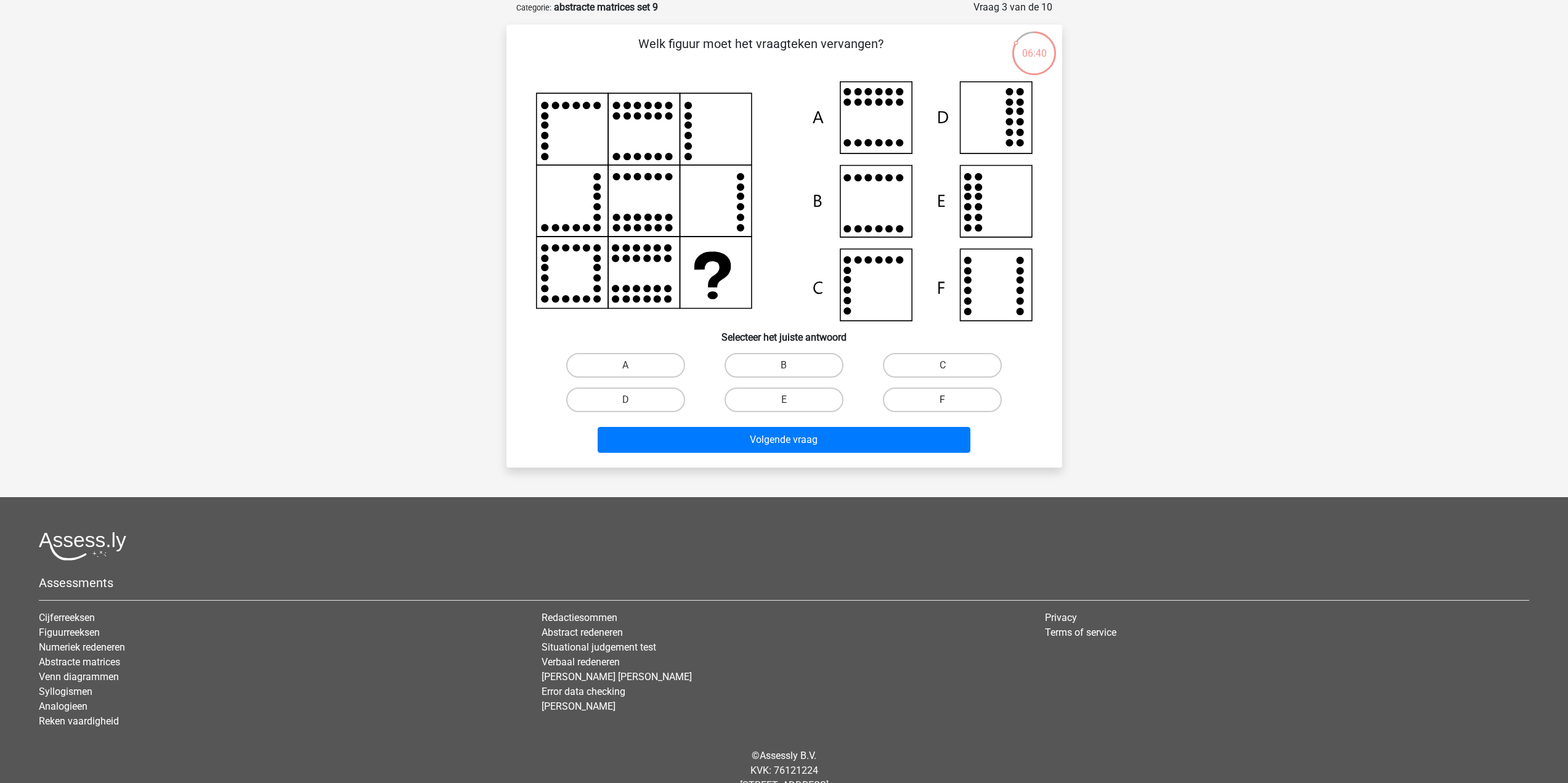
click at [964, 400] on label "F" at bounding box center [942, 400] width 119 height 24
click at [950, 400] on input "F" at bounding box center [947, 404] width 8 height 8
radio input "true"
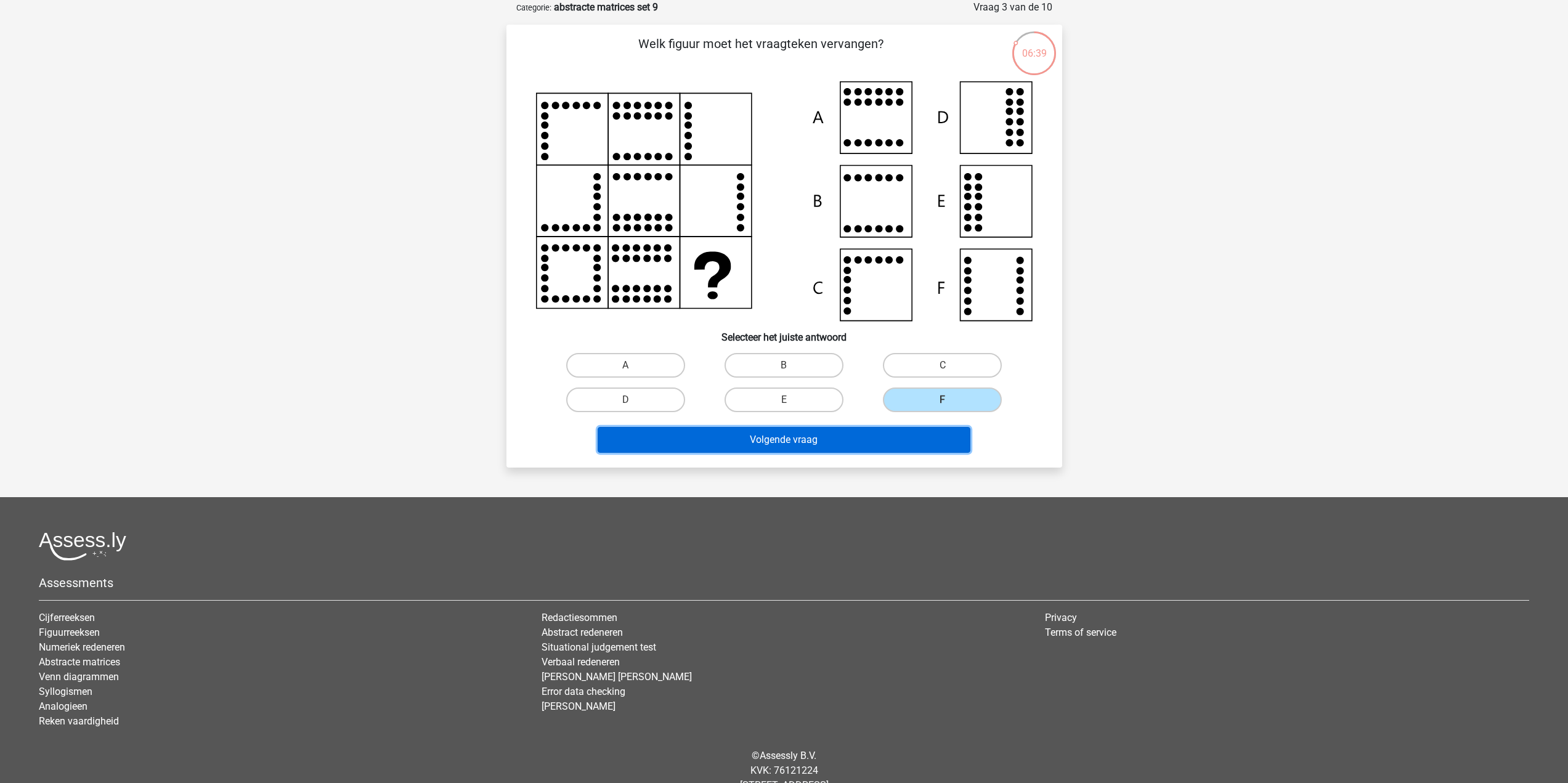
click at [884, 440] on button "Volgende vraag" at bounding box center [783, 440] width 373 height 26
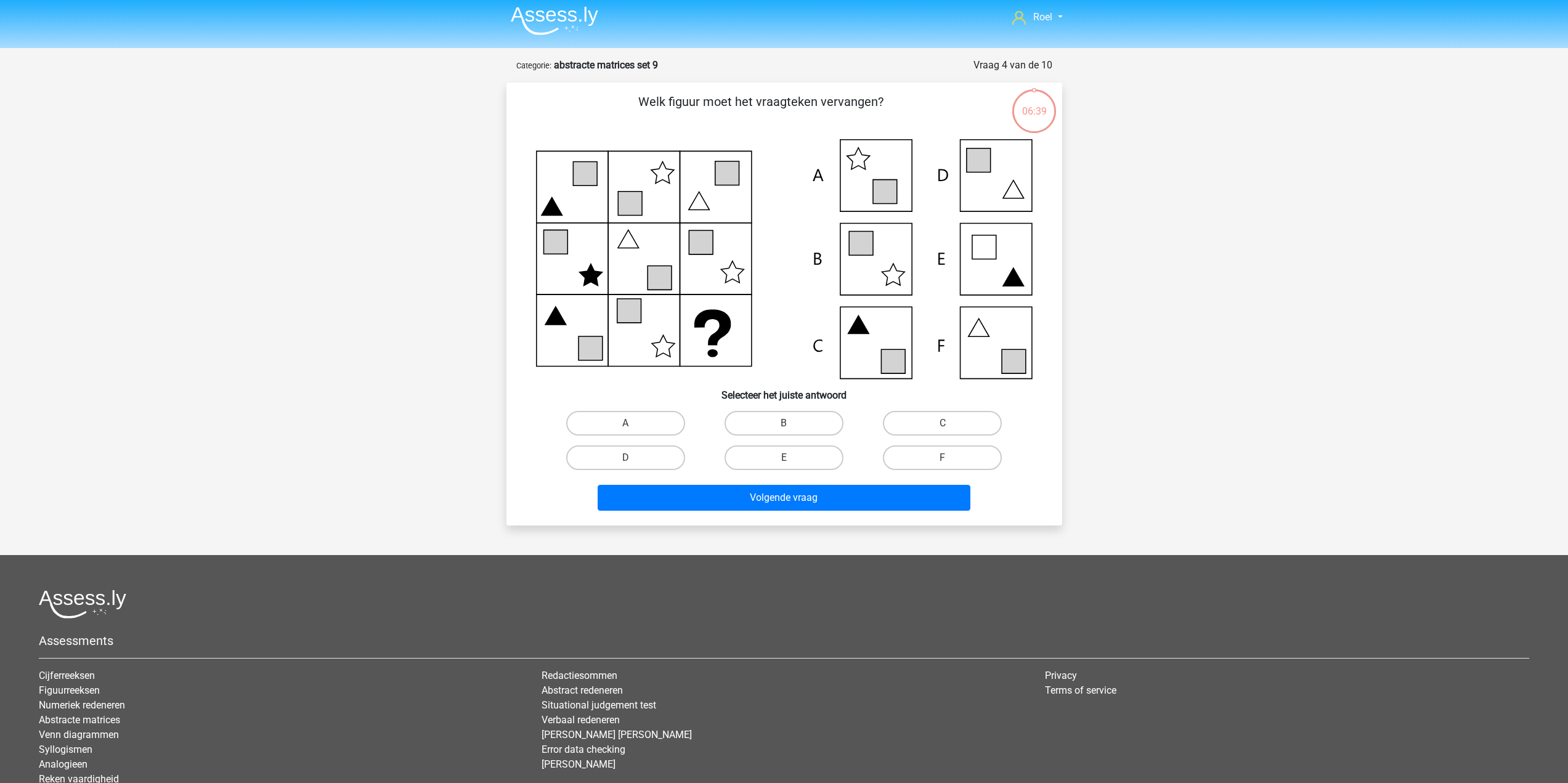
scroll to position [0, 0]
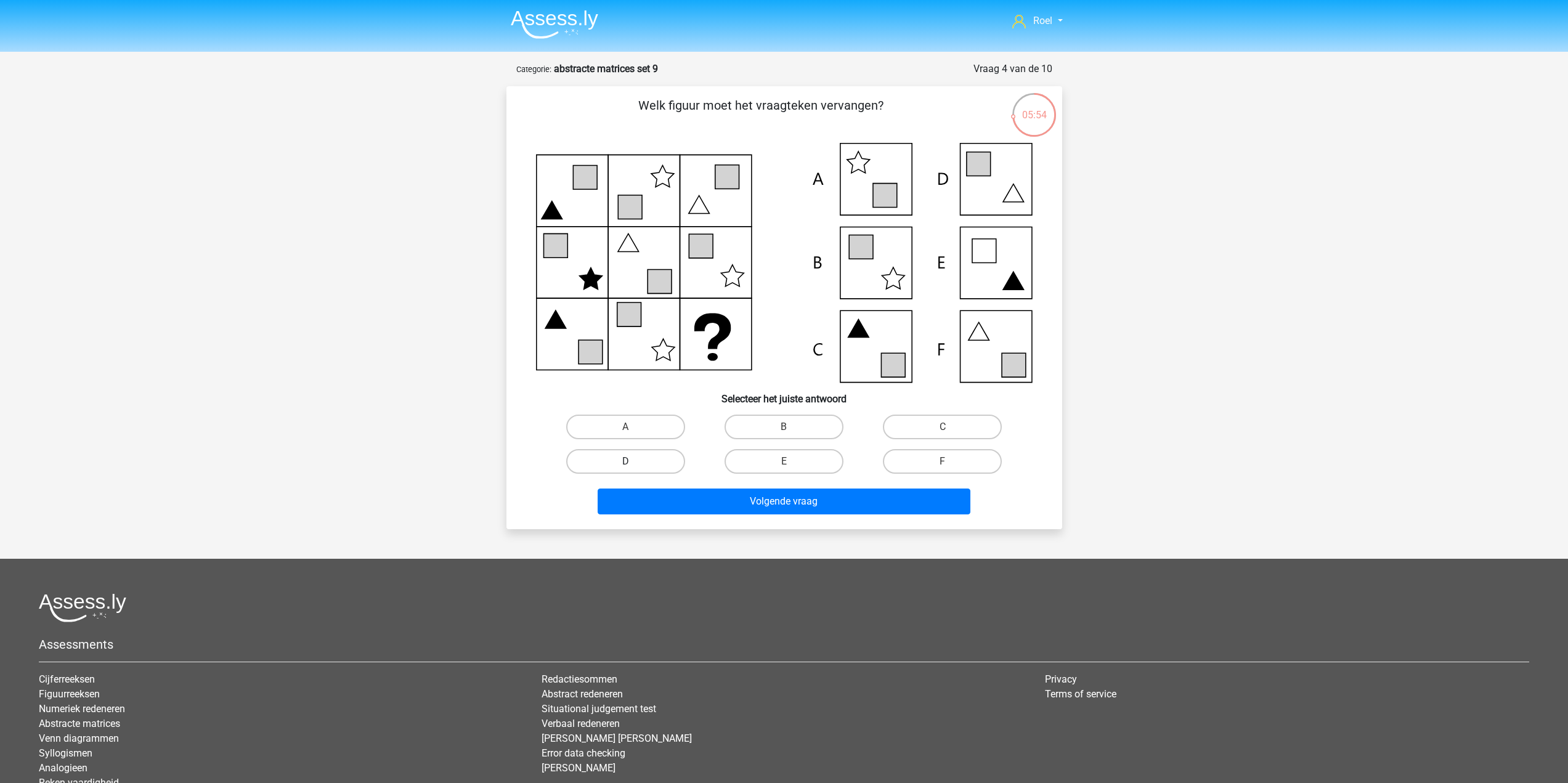
click at [641, 460] on label "D" at bounding box center [625, 461] width 119 height 24
click at [633, 461] on input "D" at bounding box center [629, 465] width 8 height 8
radio input "true"
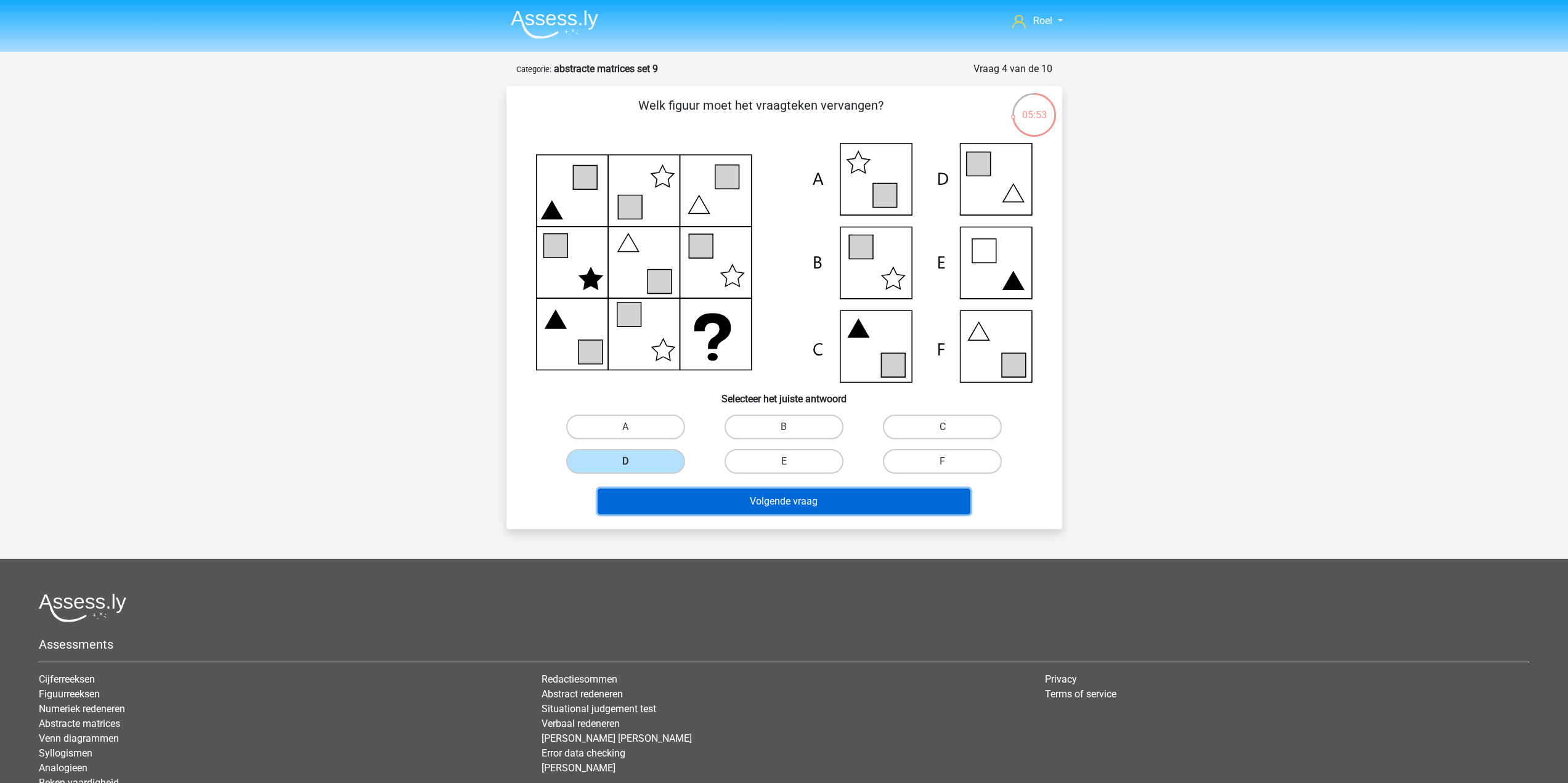
click at [734, 502] on button "Volgende vraag" at bounding box center [783, 501] width 373 height 26
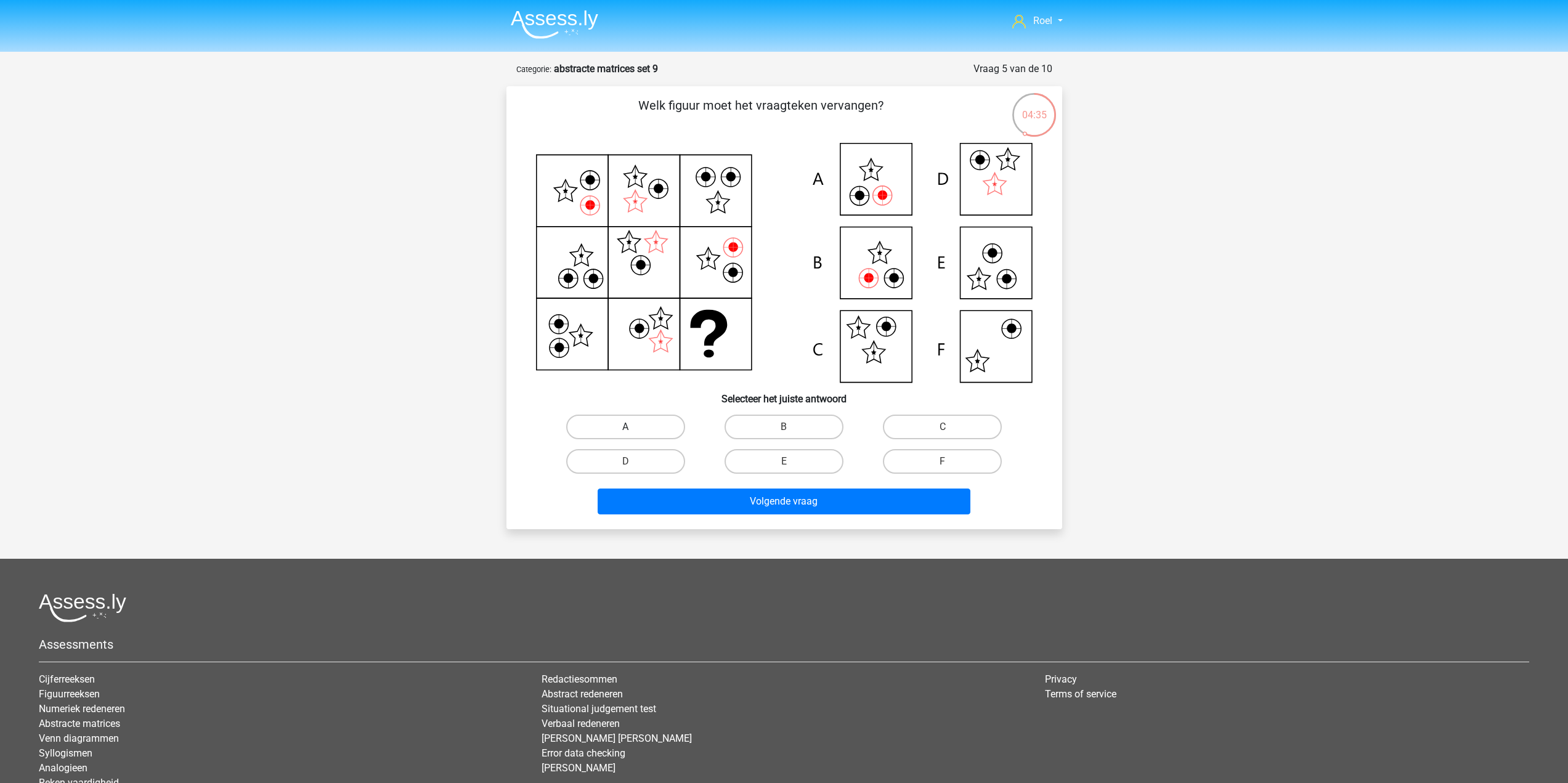
click at [591, 422] on label "A" at bounding box center [625, 427] width 119 height 24
click at [625, 427] on input "A" at bounding box center [629, 431] width 8 height 8
radio input "true"
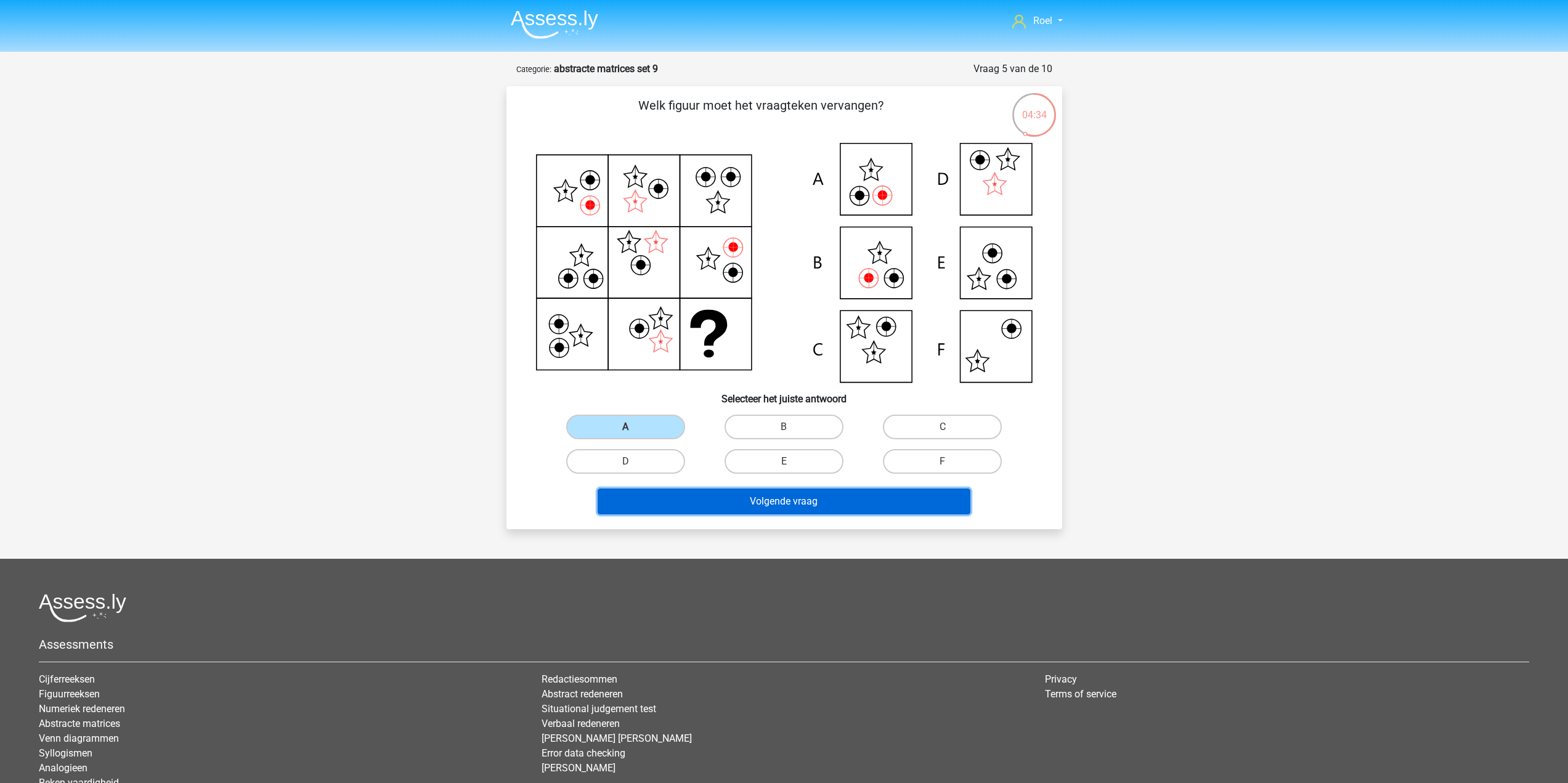
click at [666, 503] on button "Volgende vraag" at bounding box center [783, 501] width 373 height 26
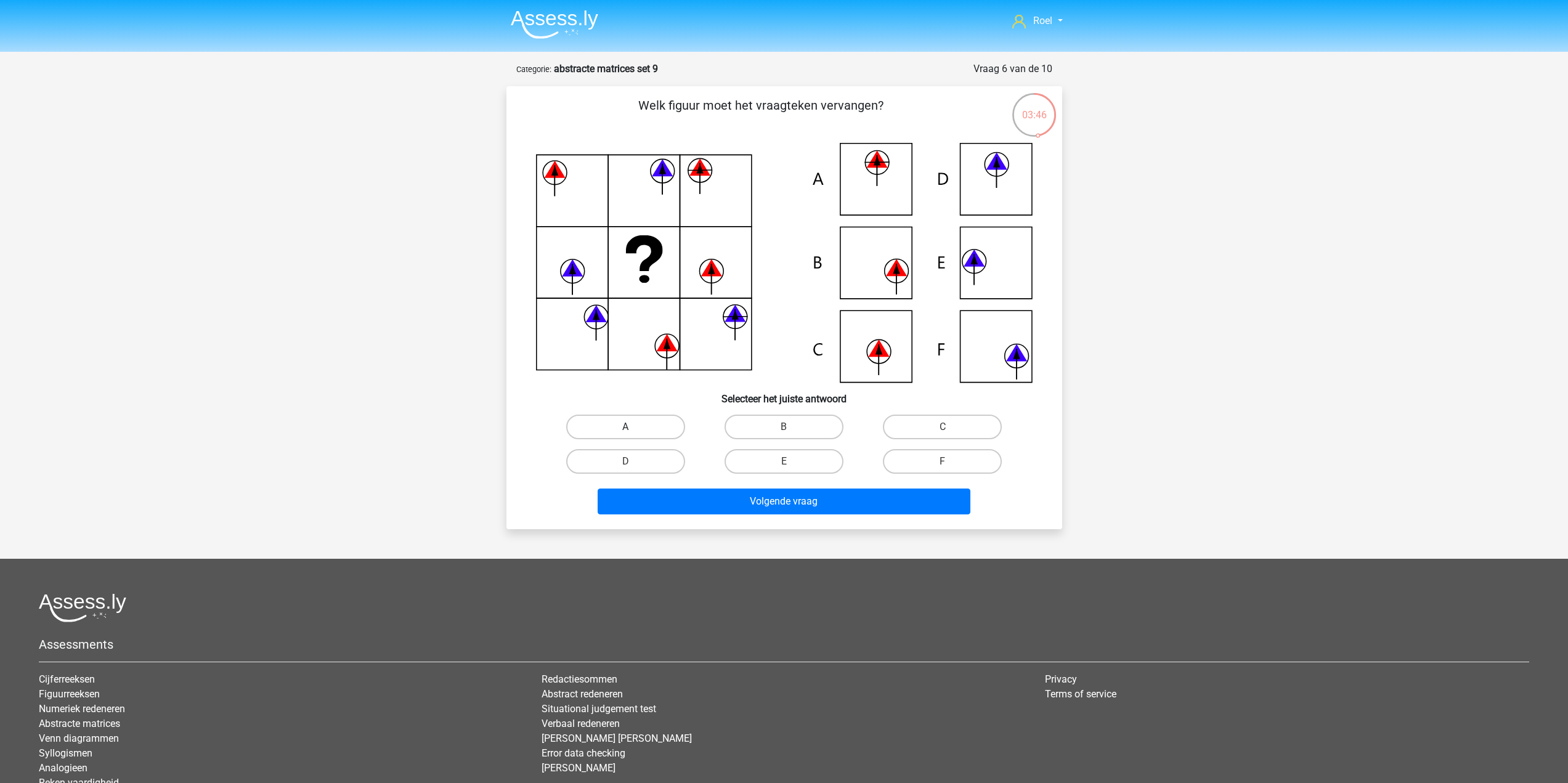
click at [641, 421] on label "A" at bounding box center [625, 427] width 119 height 24
click at [633, 427] on input "A" at bounding box center [629, 431] width 8 height 8
radio input "true"
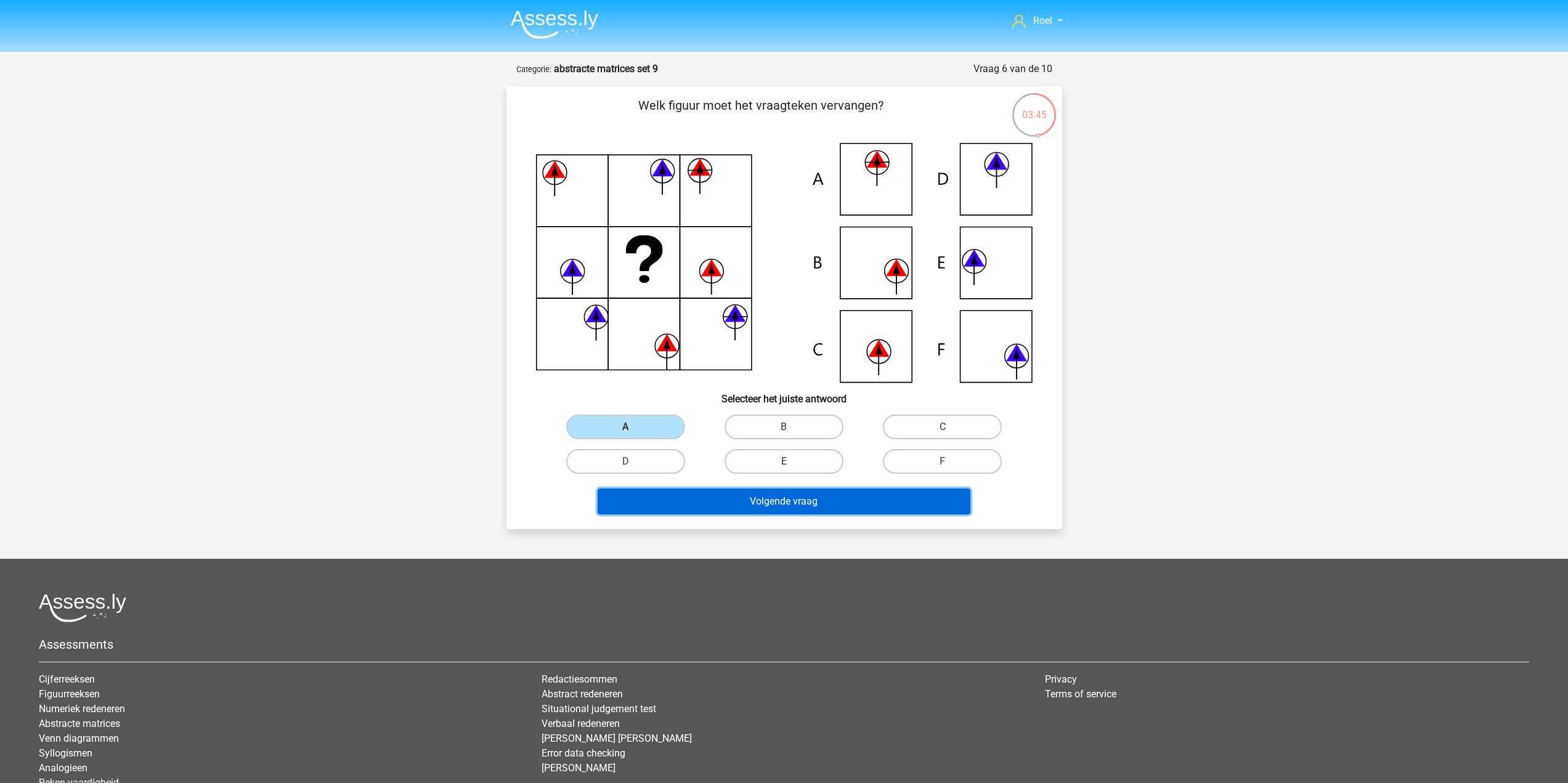
click at [732, 497] on button "Volgende vraag" at bounding box center [783, 501] width 373 height 26
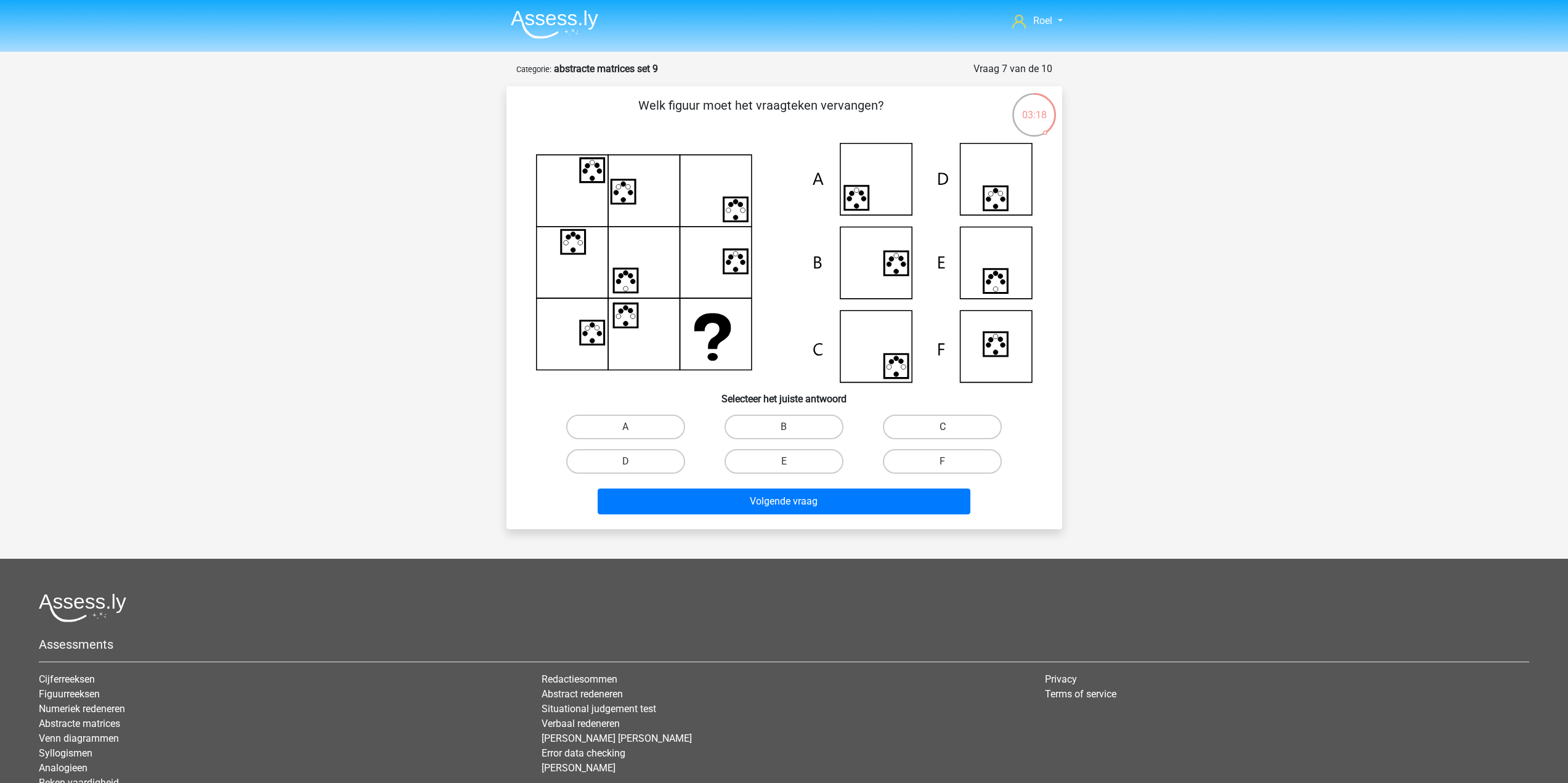
click at [933, 429] on label "C" at bounding box center [942, 427] width 119 height 24
click at [943, 429] on input "C" at bounding box center [947, 431] width 8 height 8
radio input "true"
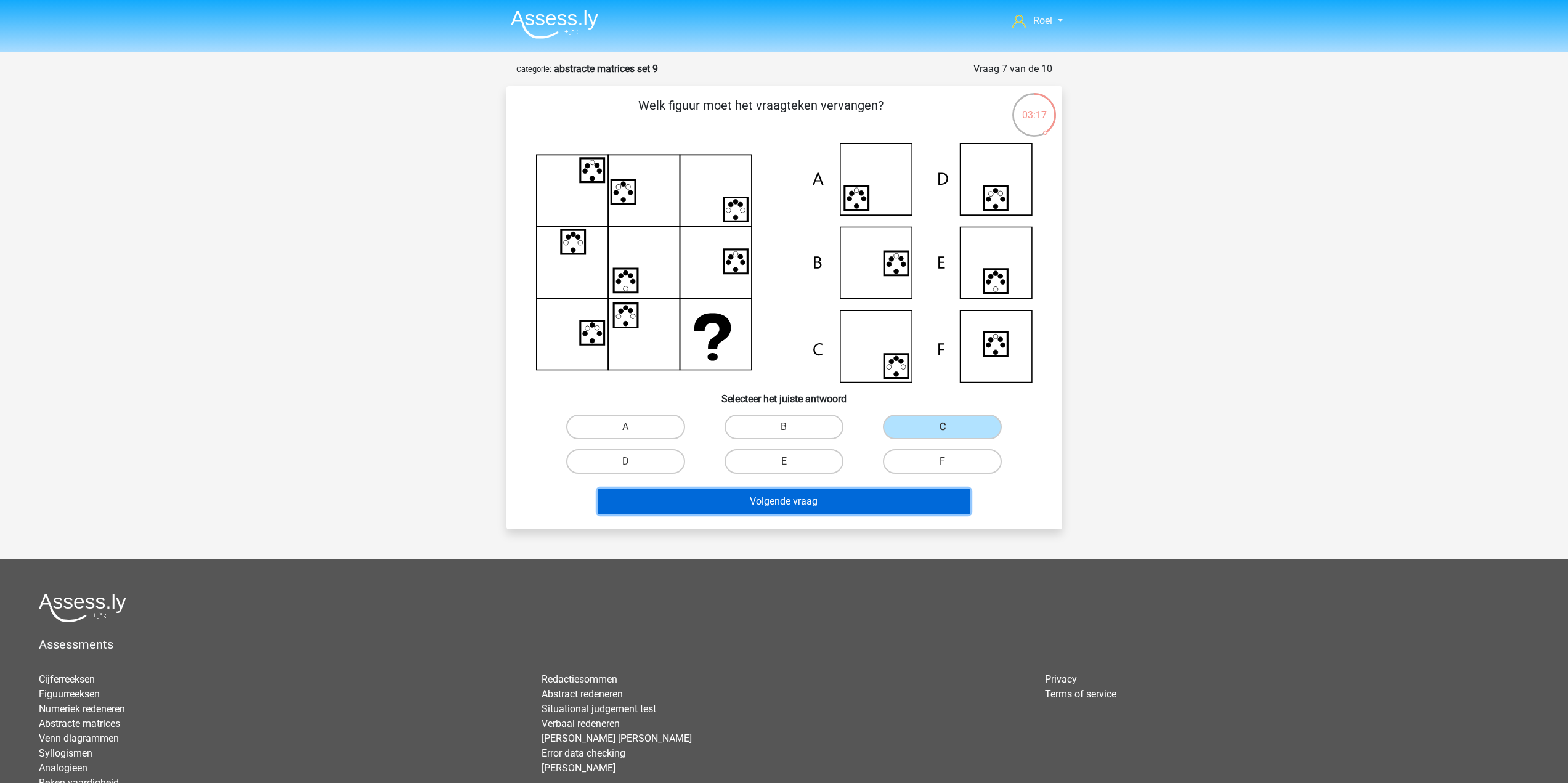
click at [901, 507] on button "Volgende vraag" at bounding box center [783, 501] width 373 height 26
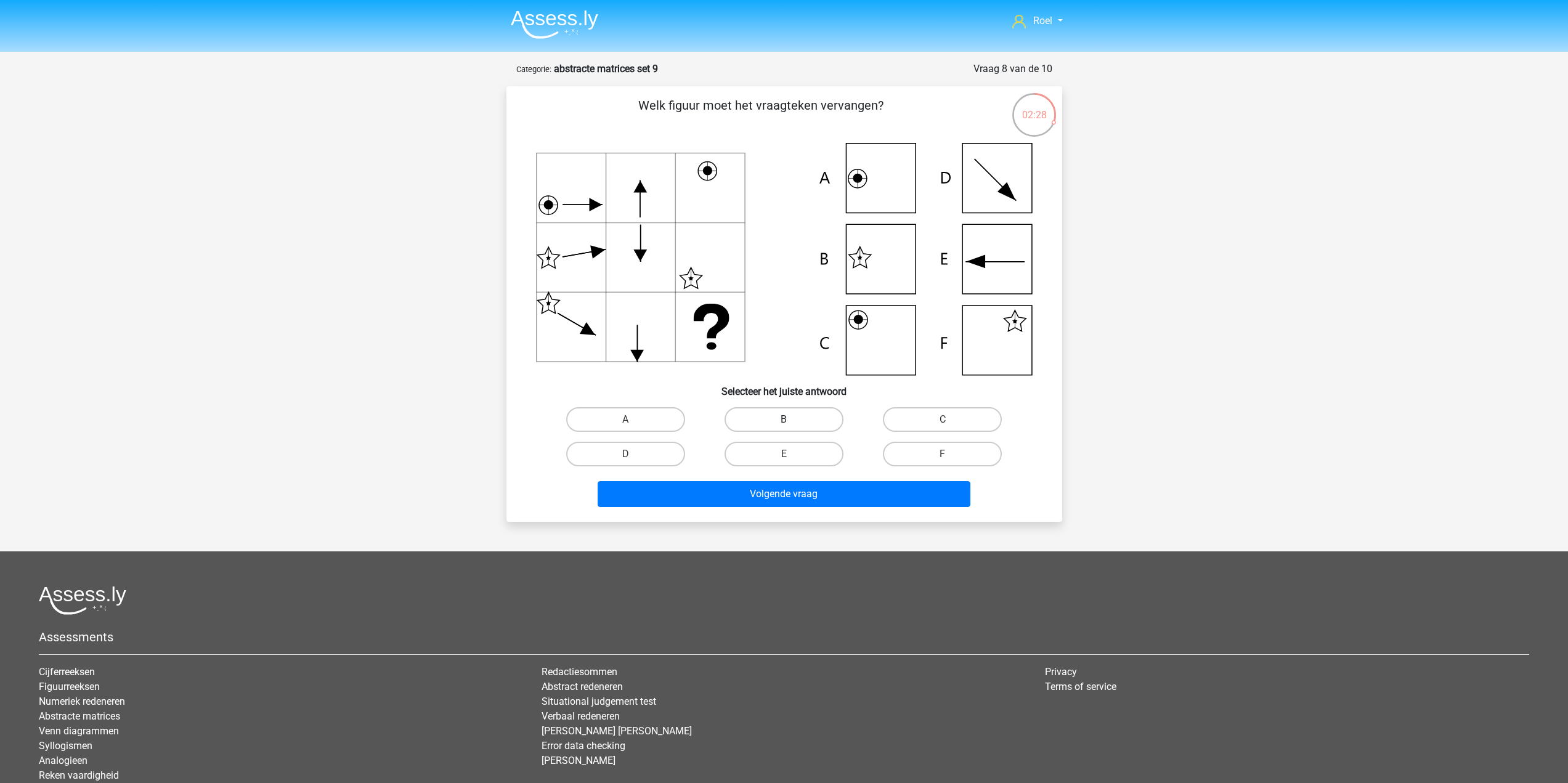
click at [781, 424] on label "B" at bounding box center [783, 419] width 119 height 24
click at [783, 424] on input "B" at bounding box center [787, 423] width 8 height 8
radio input "true"
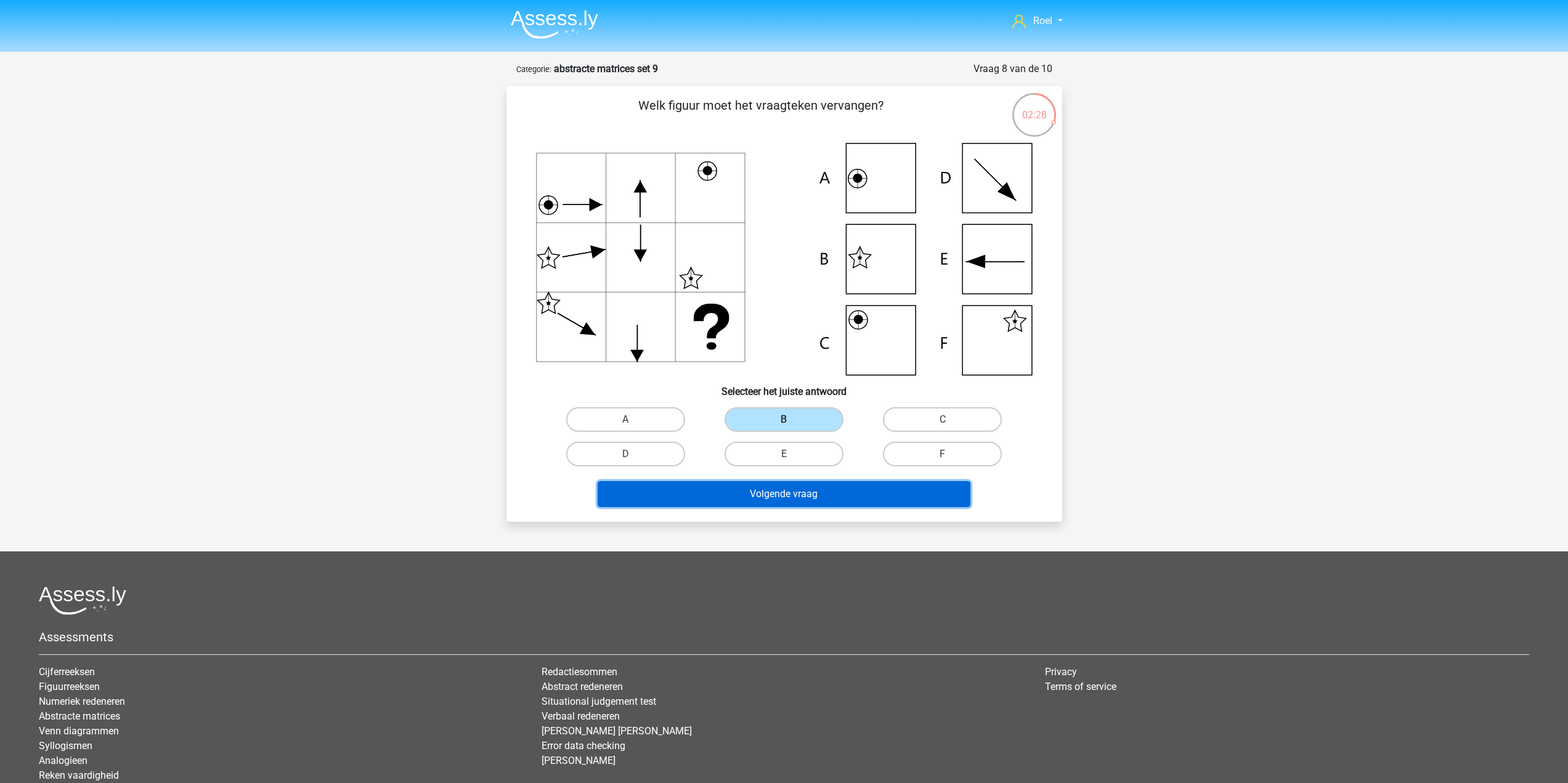
click at [823, 491] on button "Volgende vraag" at bounding box center [783, 494] width 373 height 26
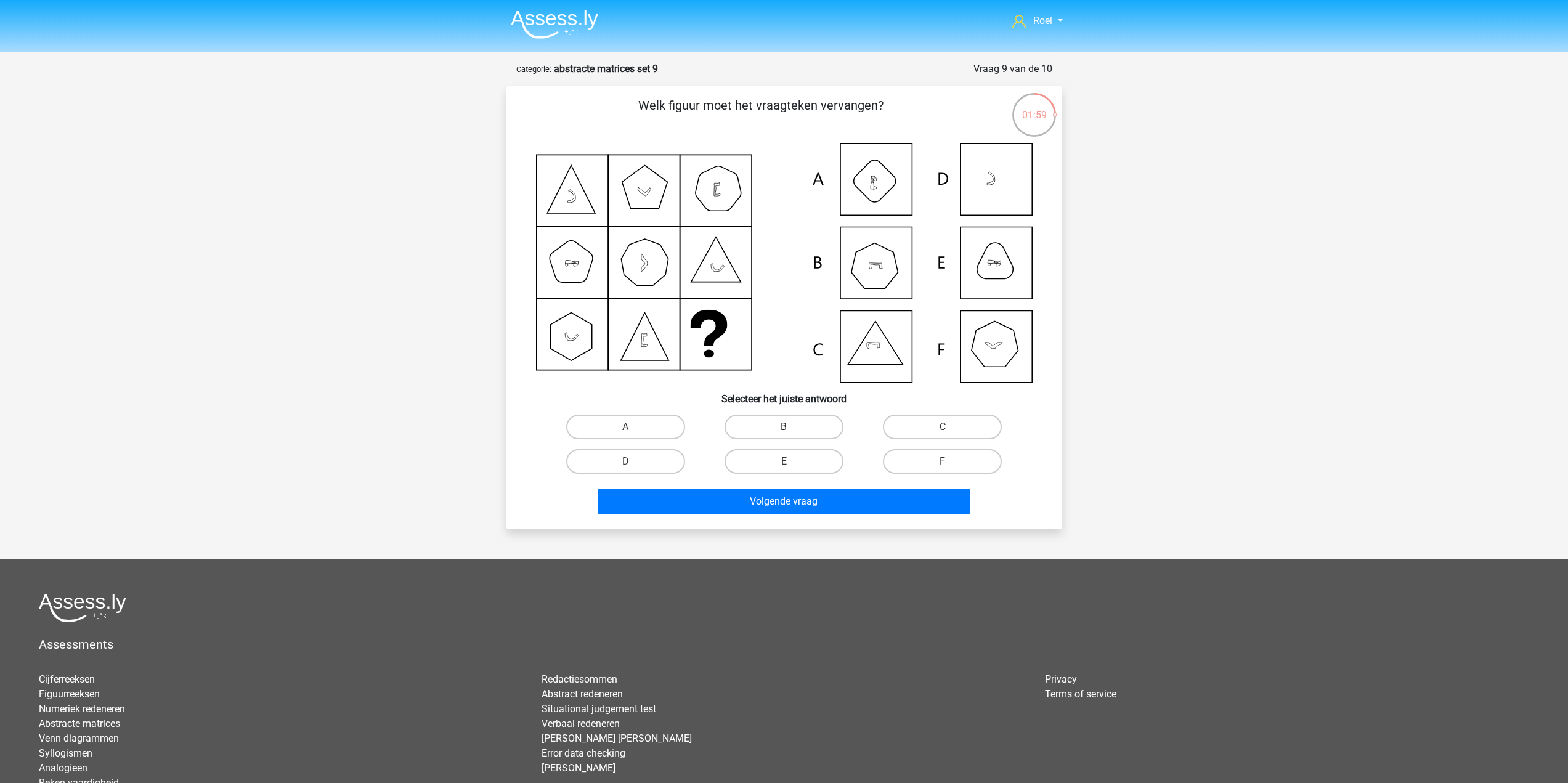
click at [818, 419] on label "B" at bounding box center [783, 427] width 119 height 24
click at [791, 427] on input "B" at bounding box center [787, 431] width 8 height 8
radio input "true"
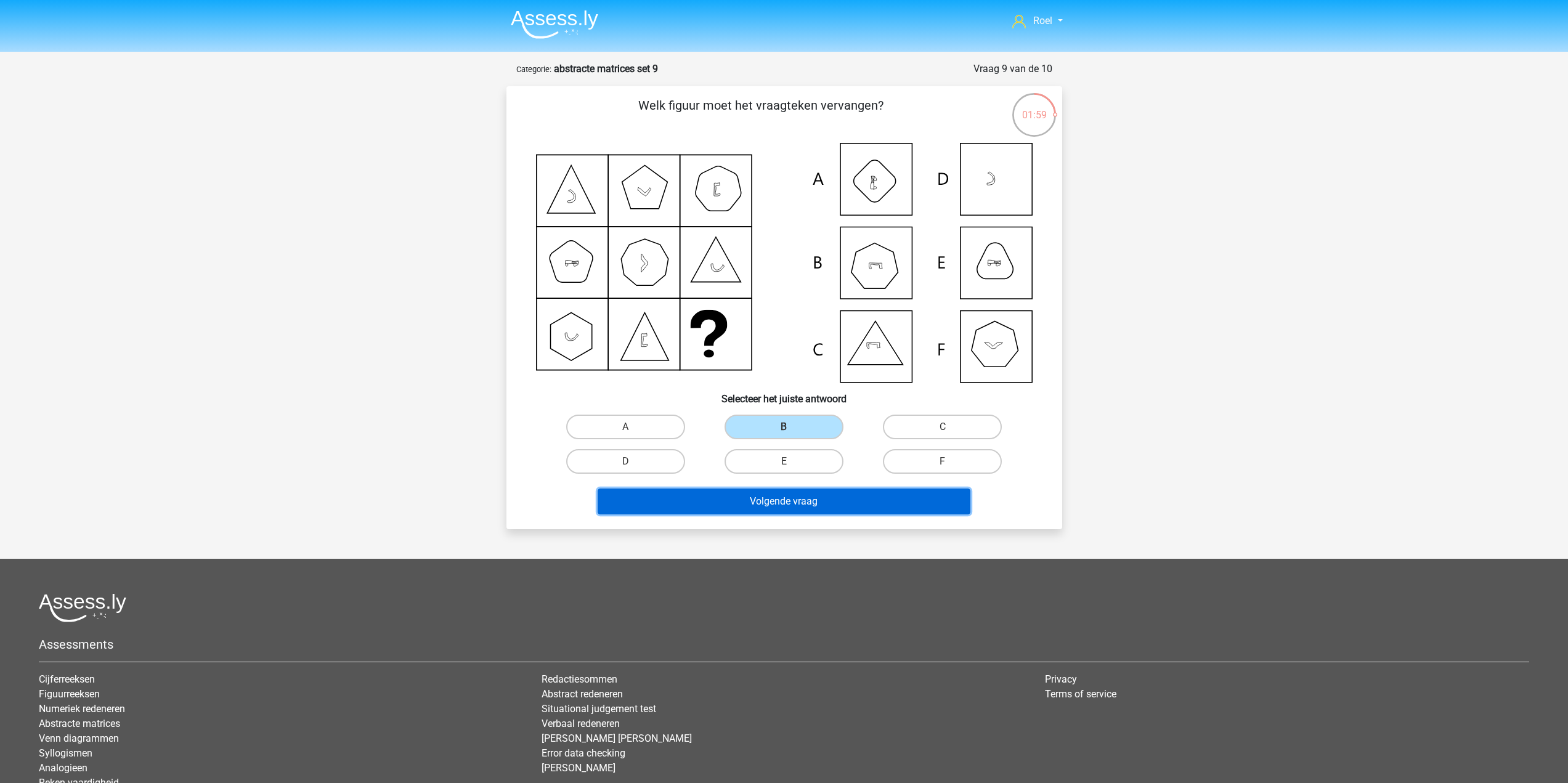
click at [817, 503] on button "Volgende vraag" at bounding box center [783, 501] width 373 height 26
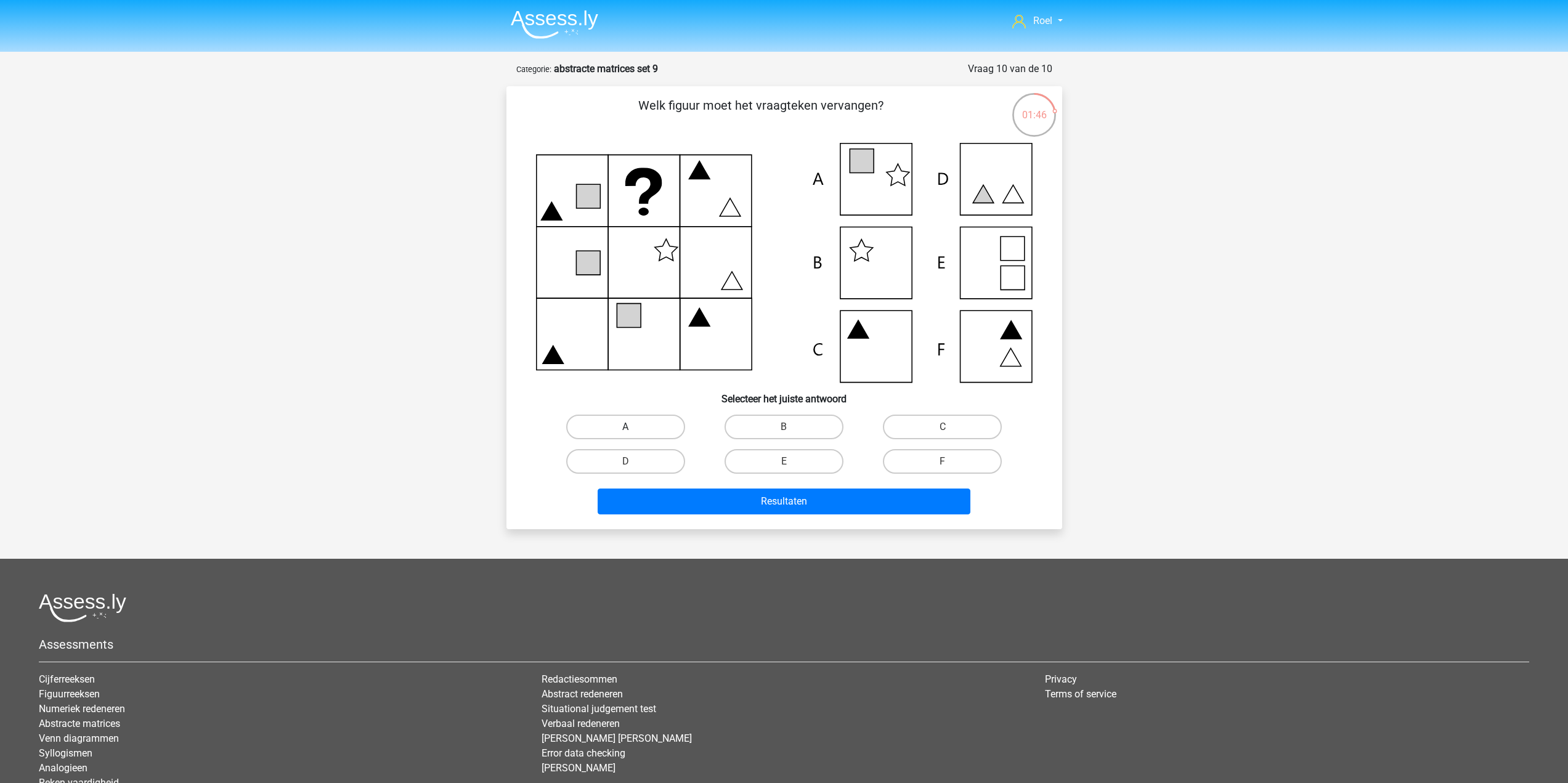
click at [666, 437] on label "A" at bounding box center [625, 427] width 119 height 24
click at [633, 435] on input "A" at bounding box center [629, 431] width 8 height 8
radio input "true"
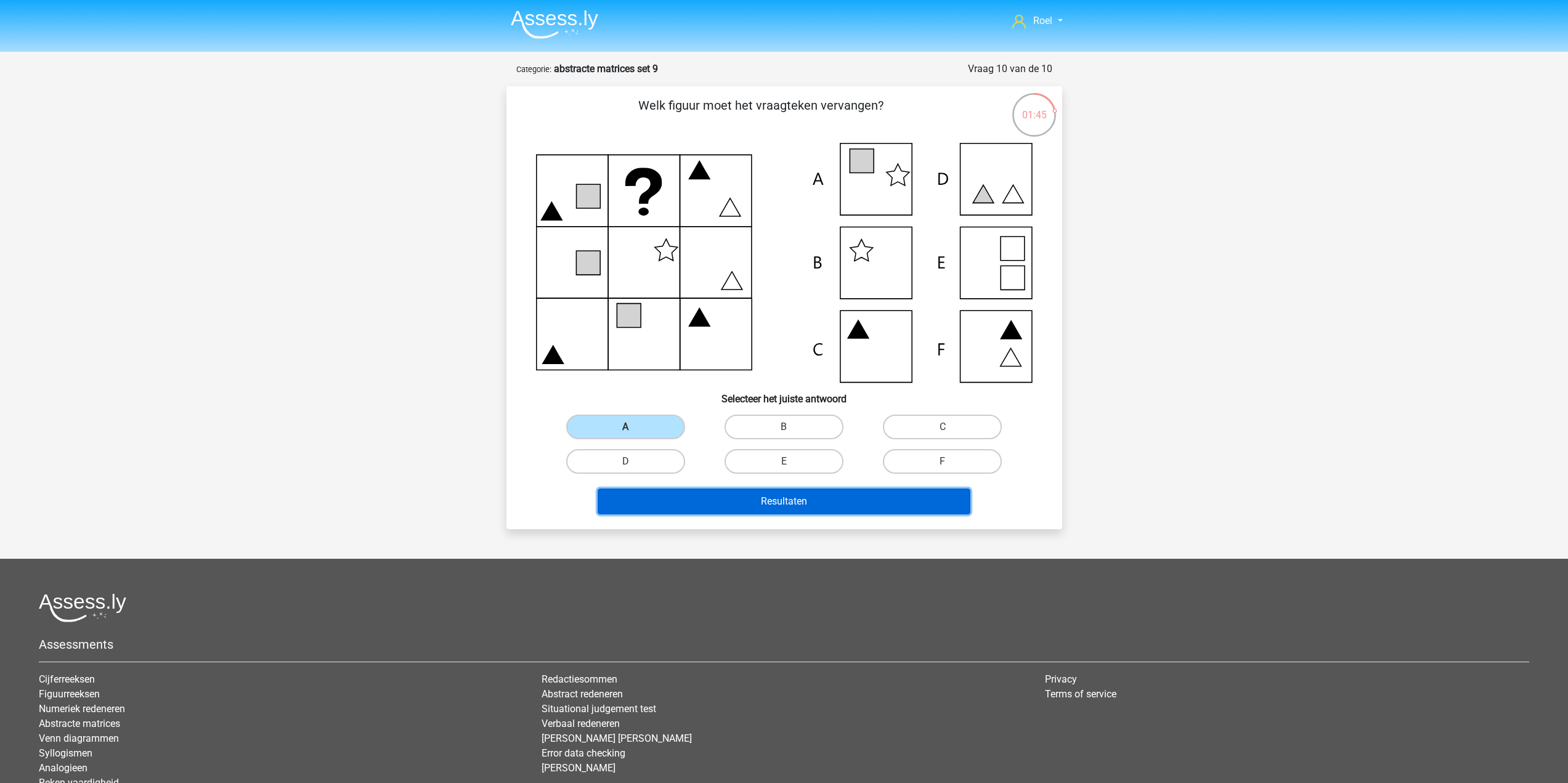
click at [673, 514] on button "Resultaten" at bounding box center [783, 501] width 373 height 26
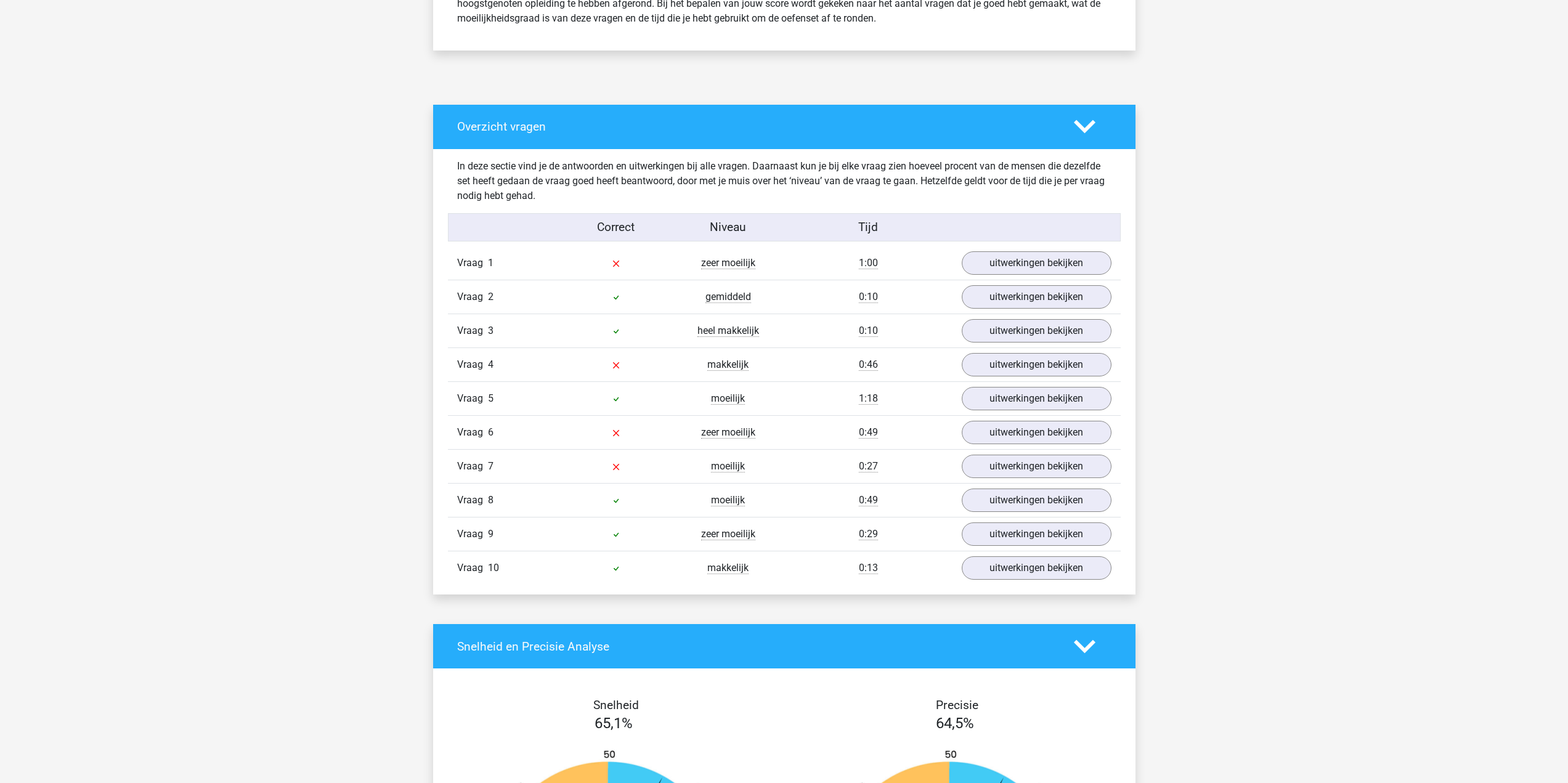
scroll to position [554, 0]
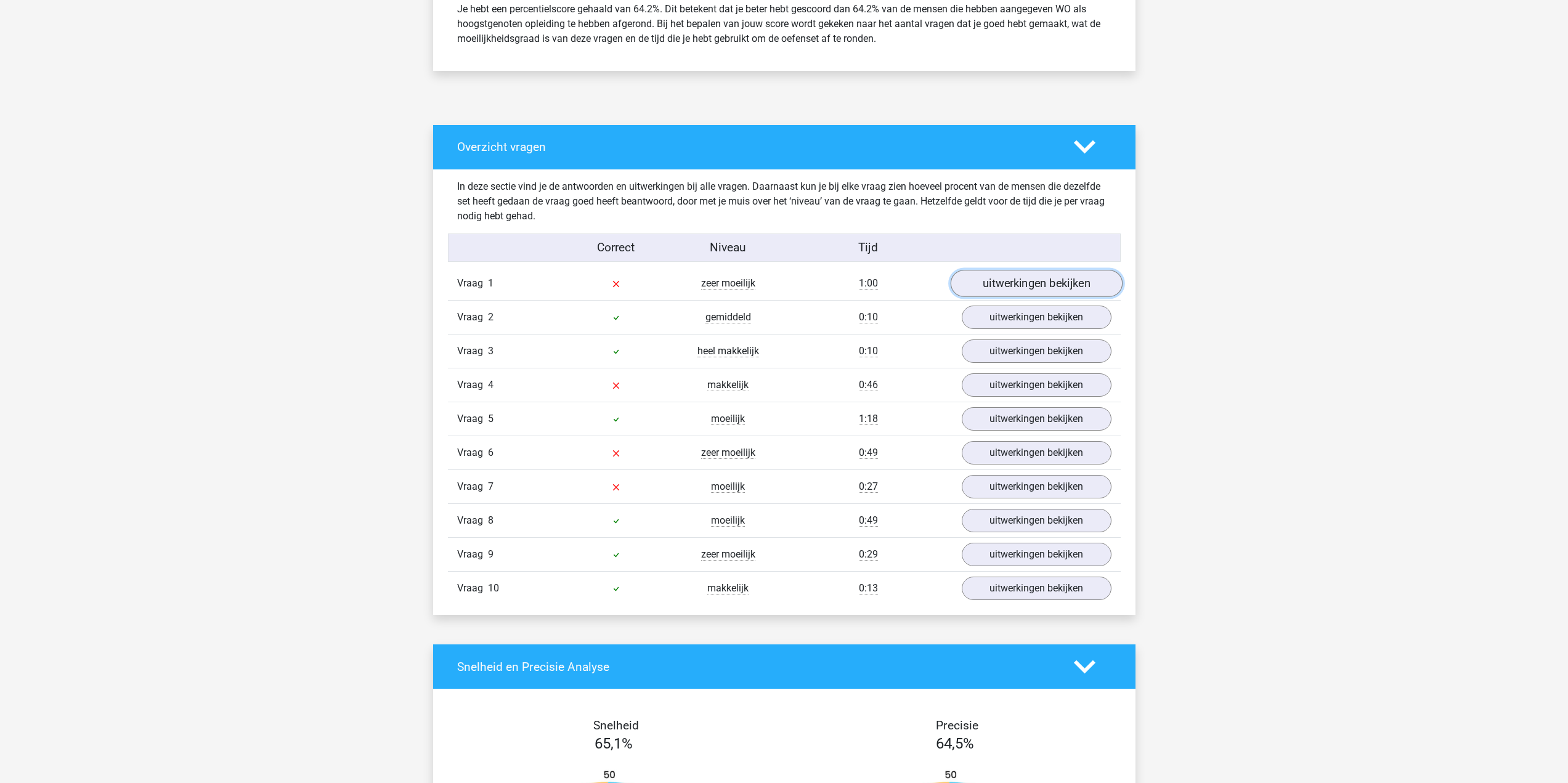
click at [998, 292] on link "uitwerkingen bekijken" at bounding box center [1035, 284] width 172 height 27
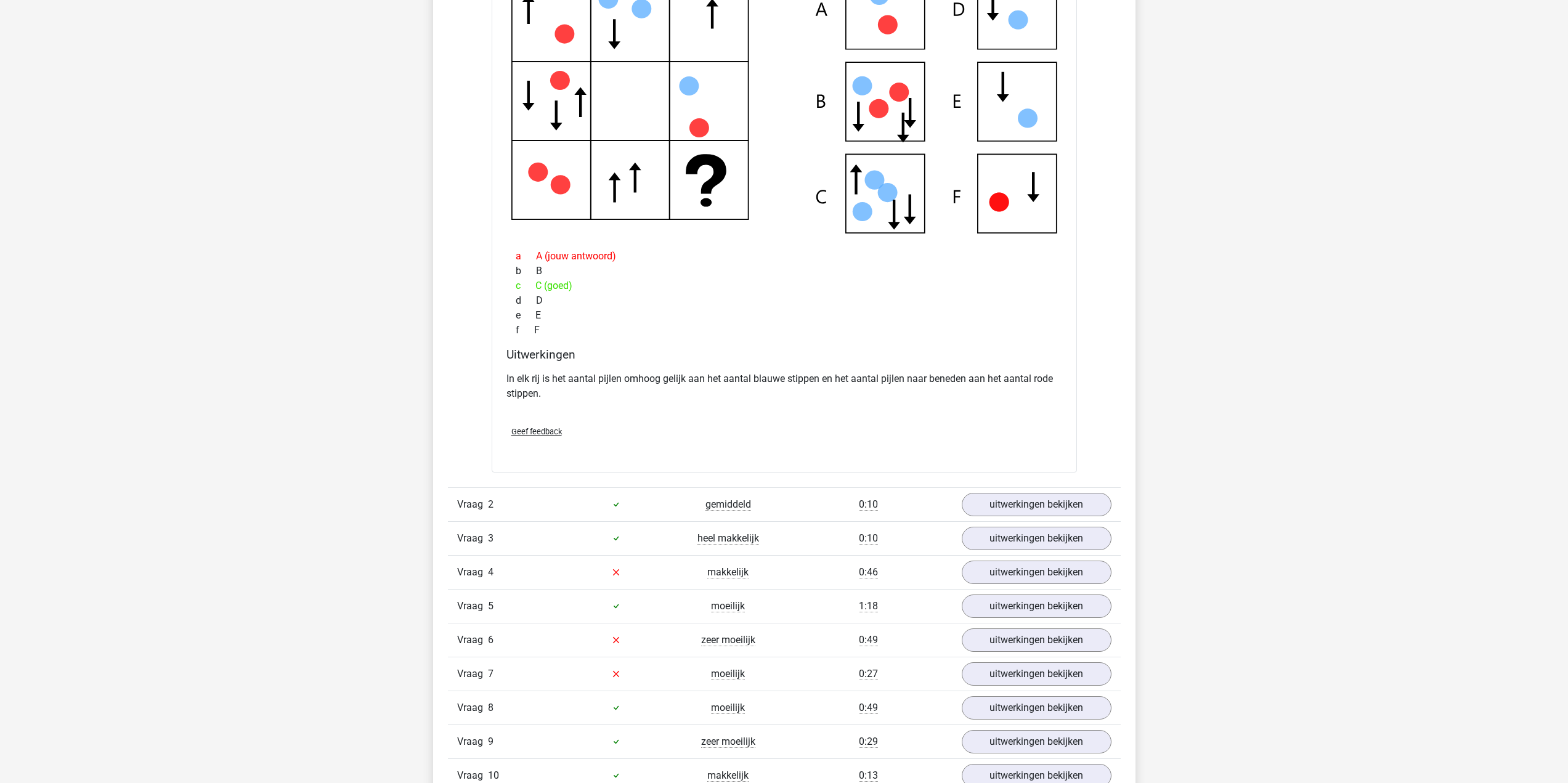
scroll to position [1047, 0]
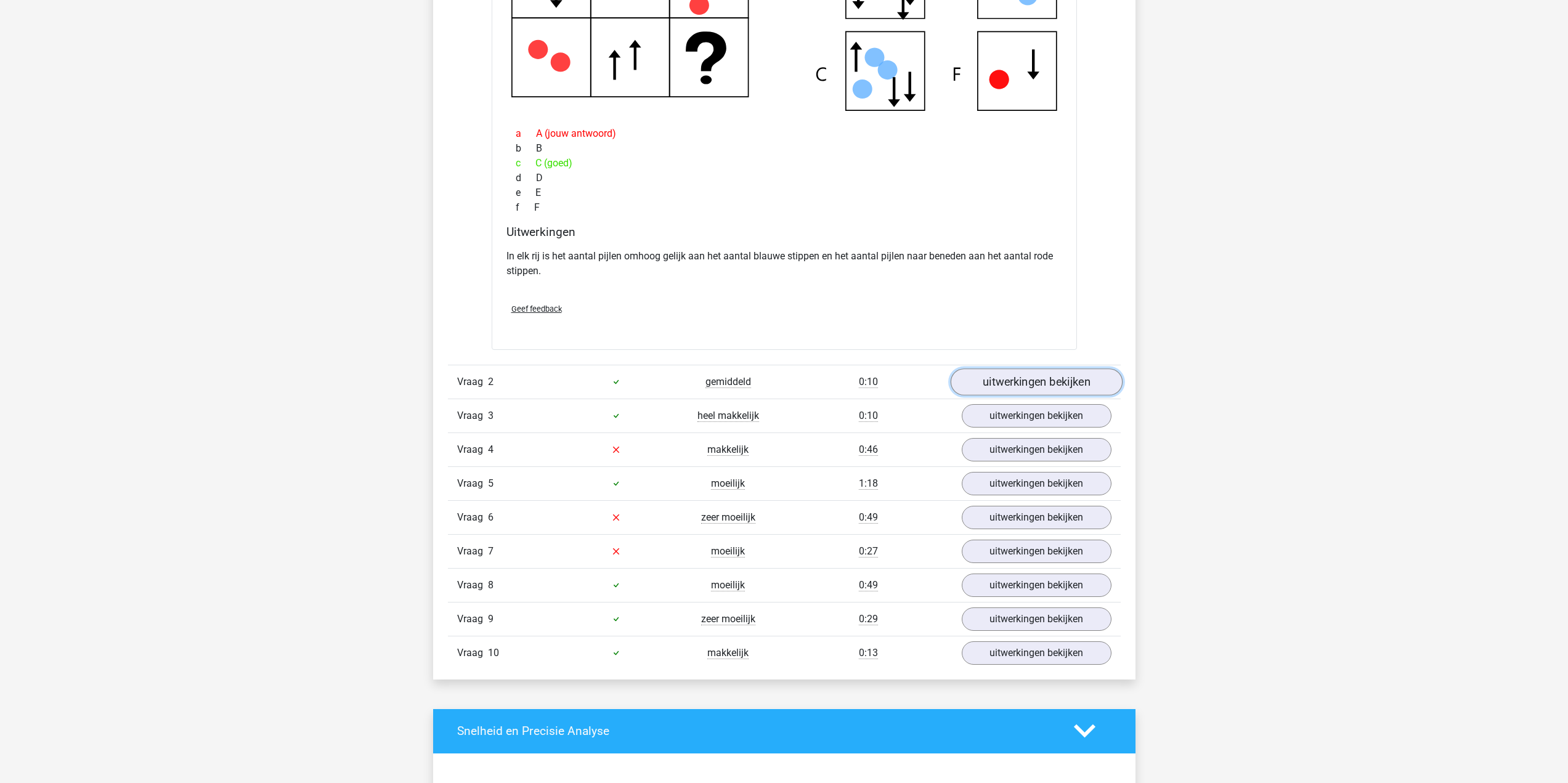
click at [1008, 377] on link "uitwerkingen bekijken" at bounding box center [1035, 382] width 172 height 27
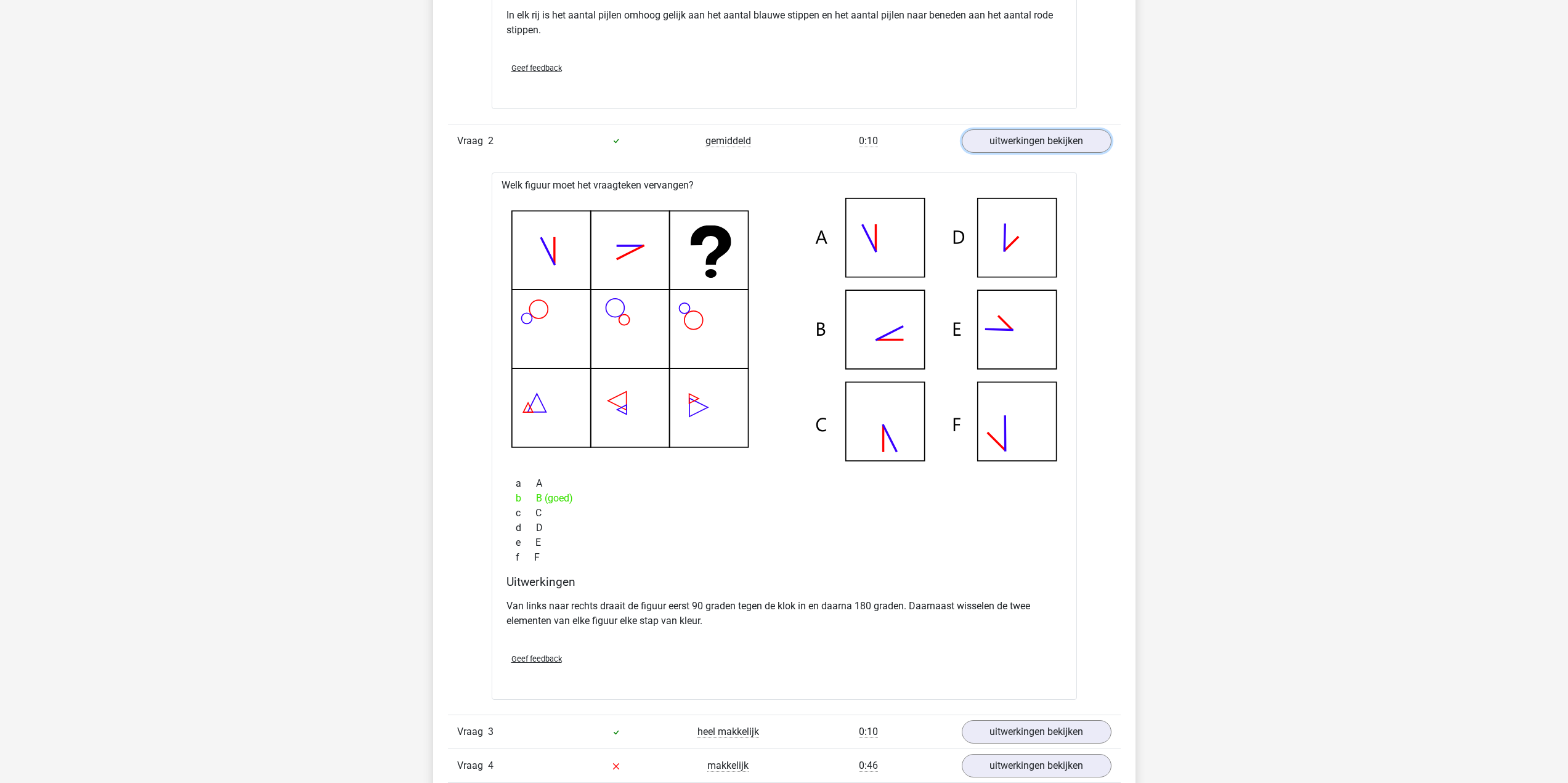
scroll to position [1416, 0]
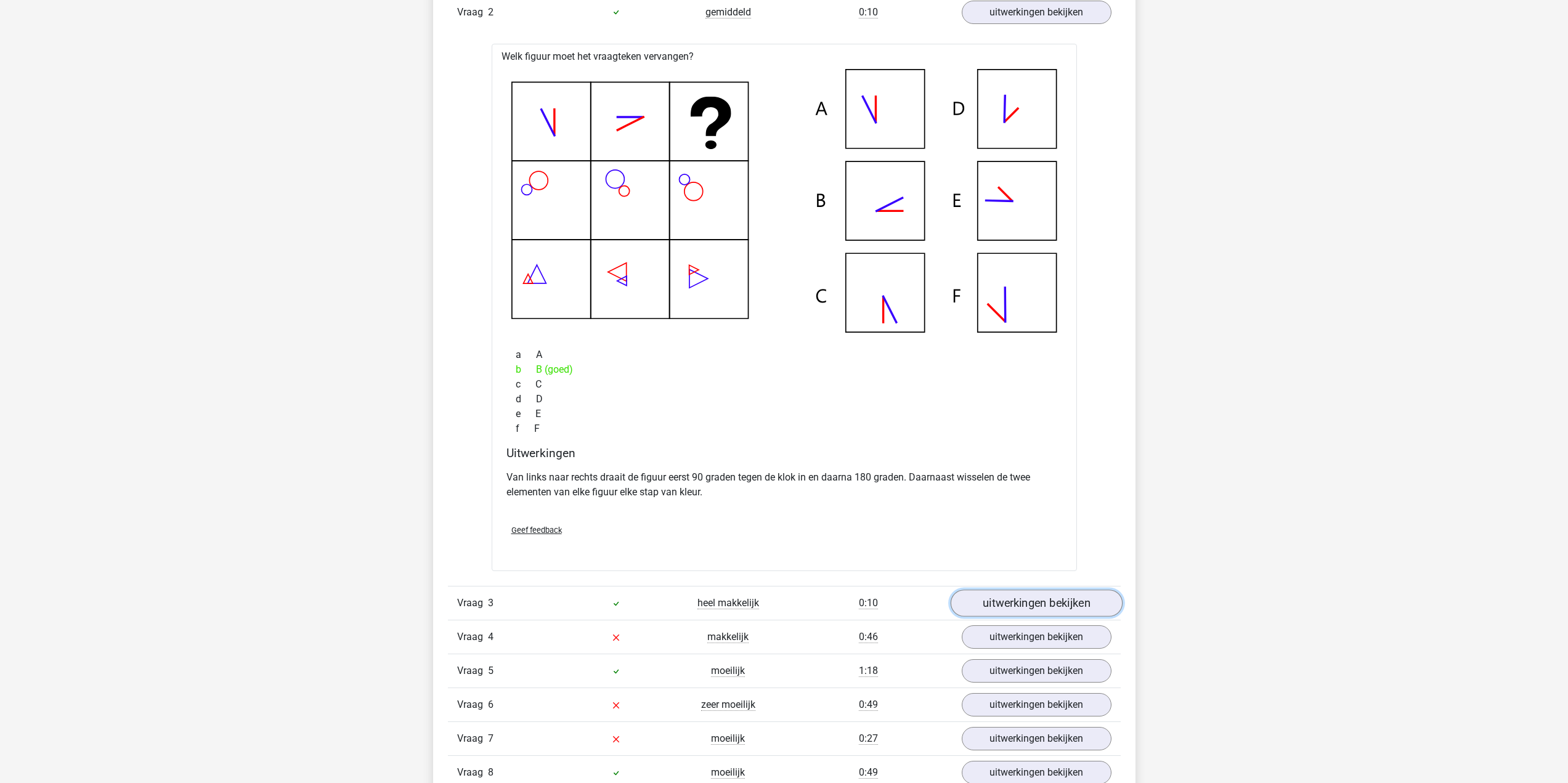
click at [1039, 596] on link "uitwerkingen bekijken" at bounding box center [1035, 603] width 172 height 27
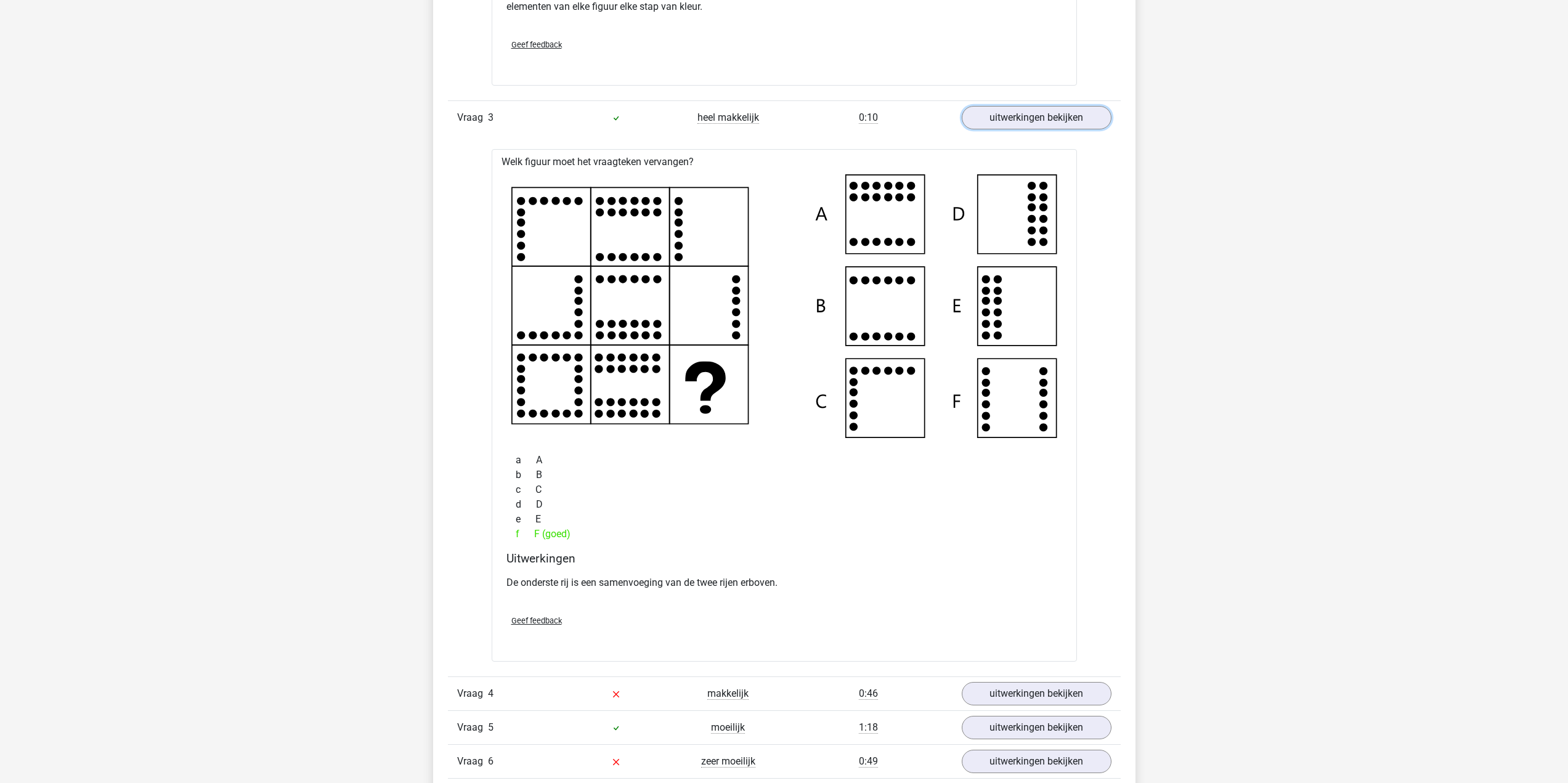
scroll to position [2032, 0]
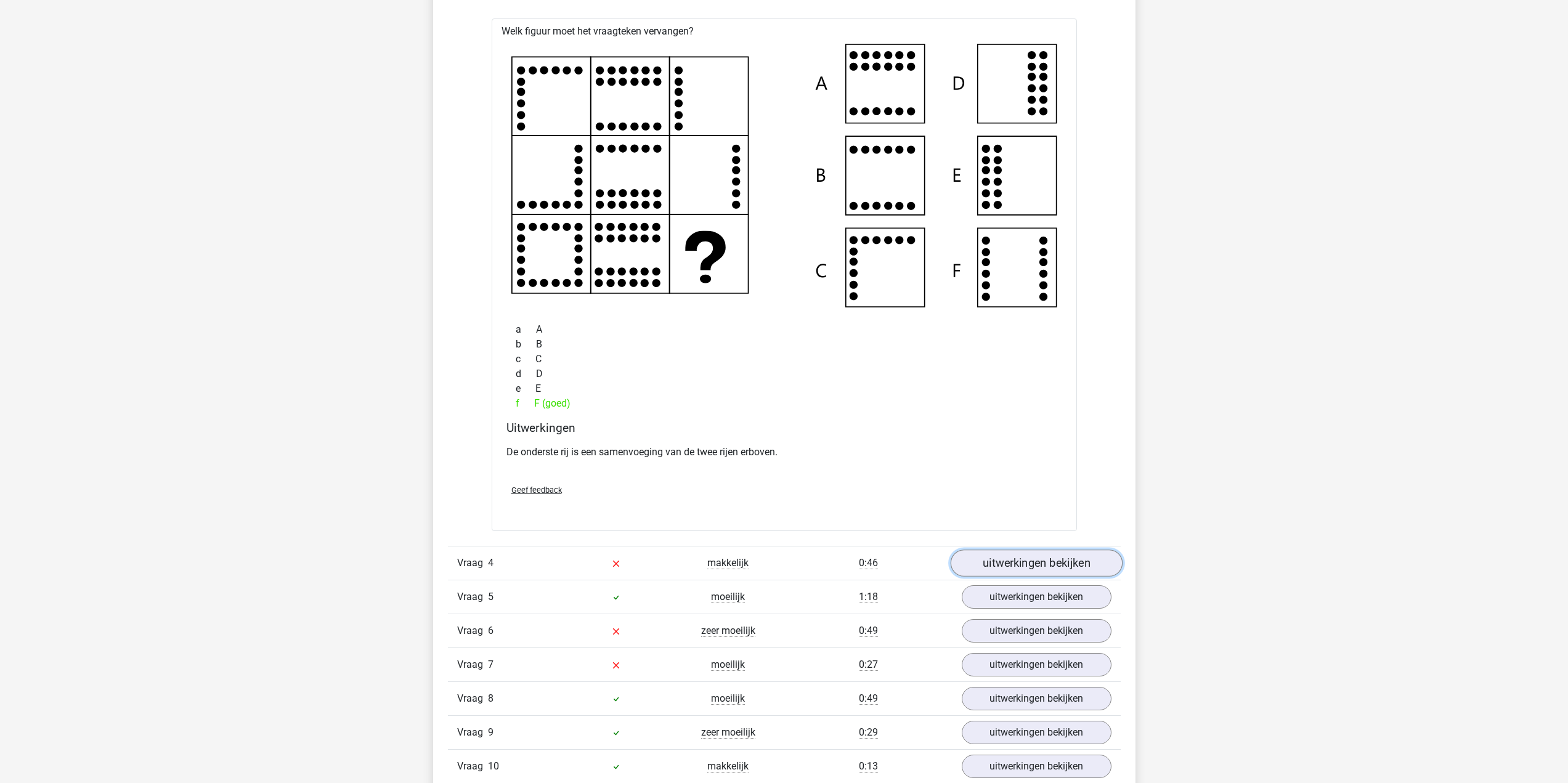
click at [1015, 574] on link "uitwerkingen bekijken" at bounding box center [1035, 563] width 172 height 27
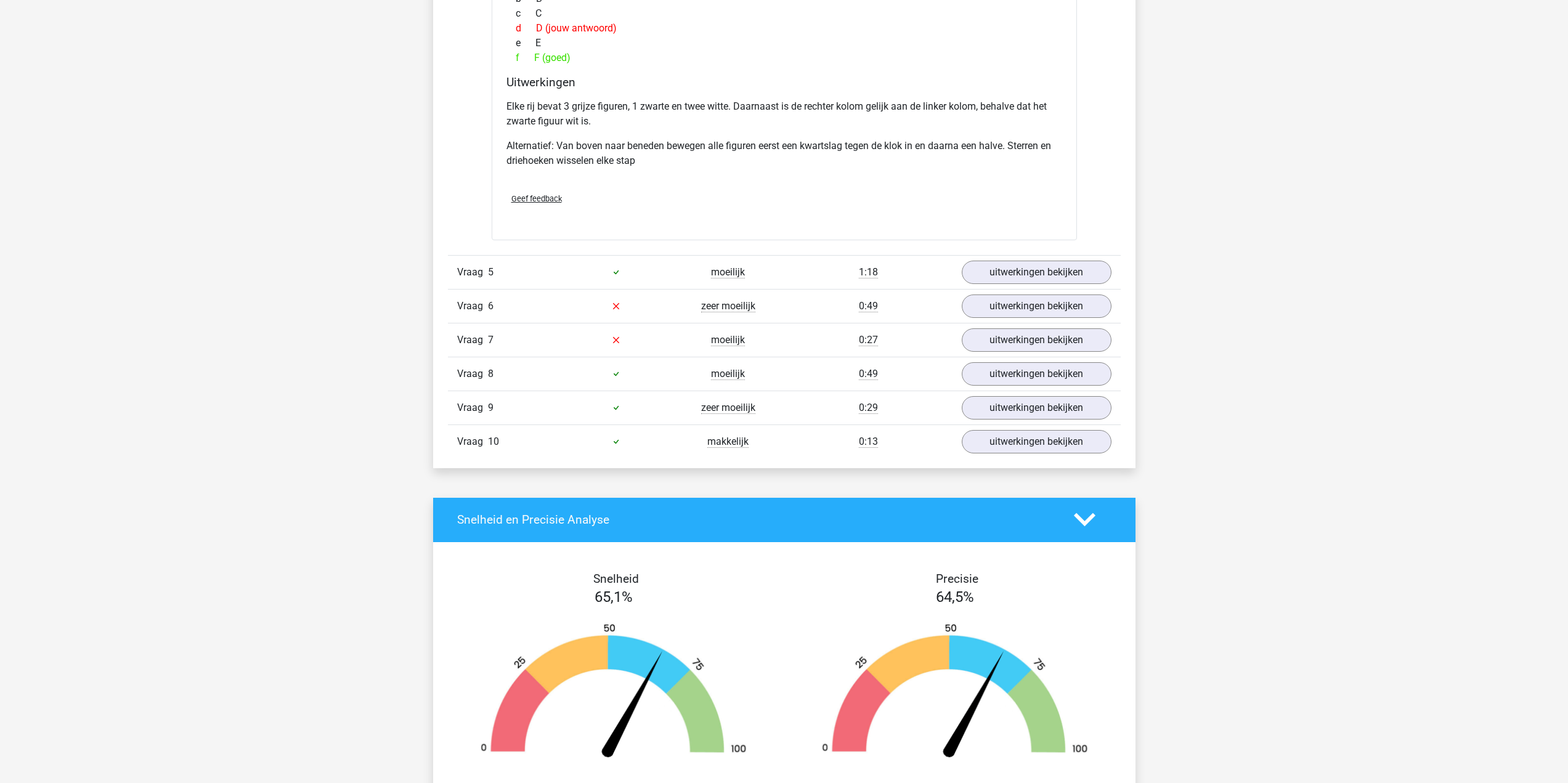
scroll to position [2956, 0]
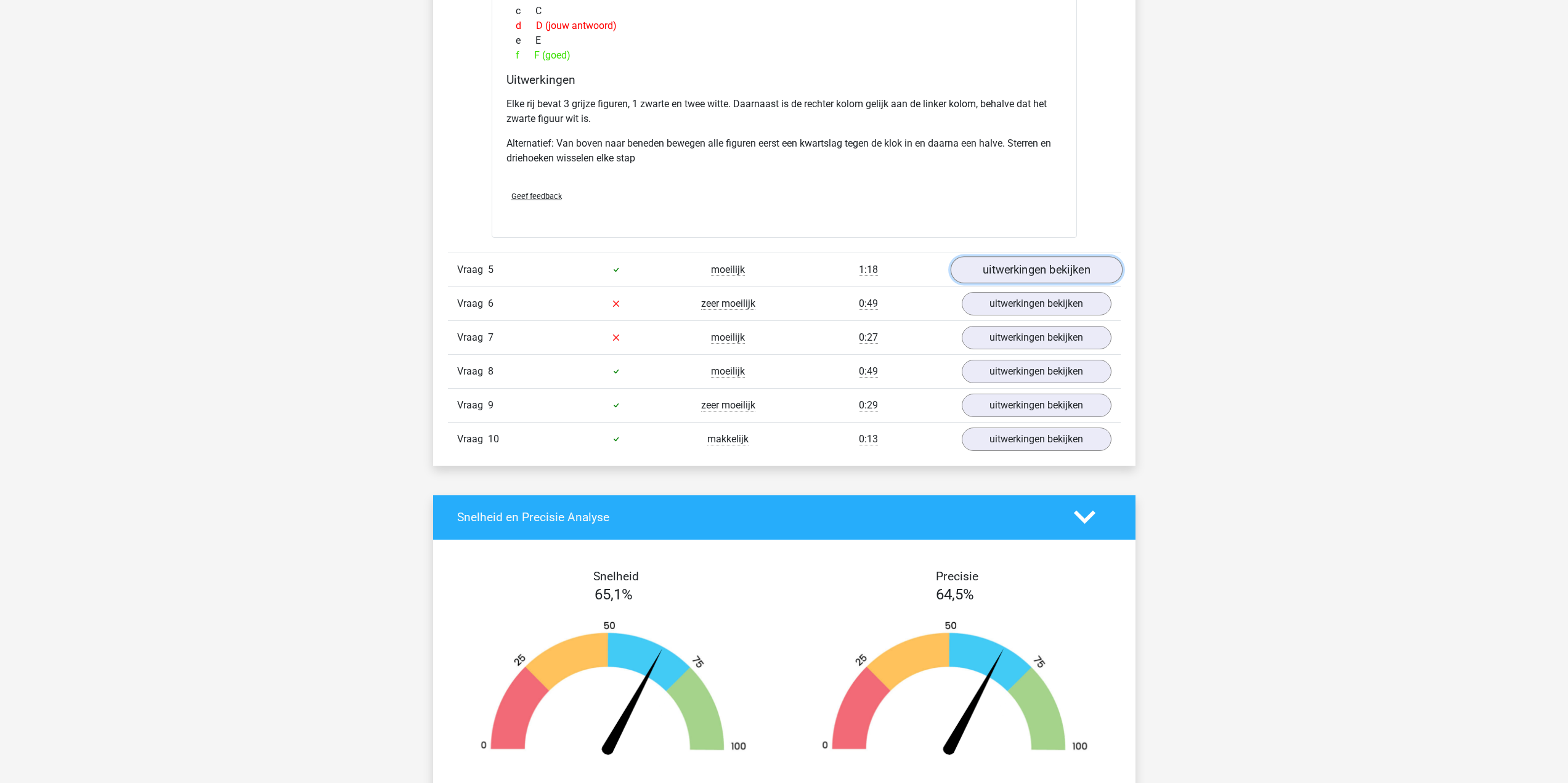
click at [1046, 275] on link "uitwerkingen bekijken" at bounding box center [1035, 270] width 172 height 27
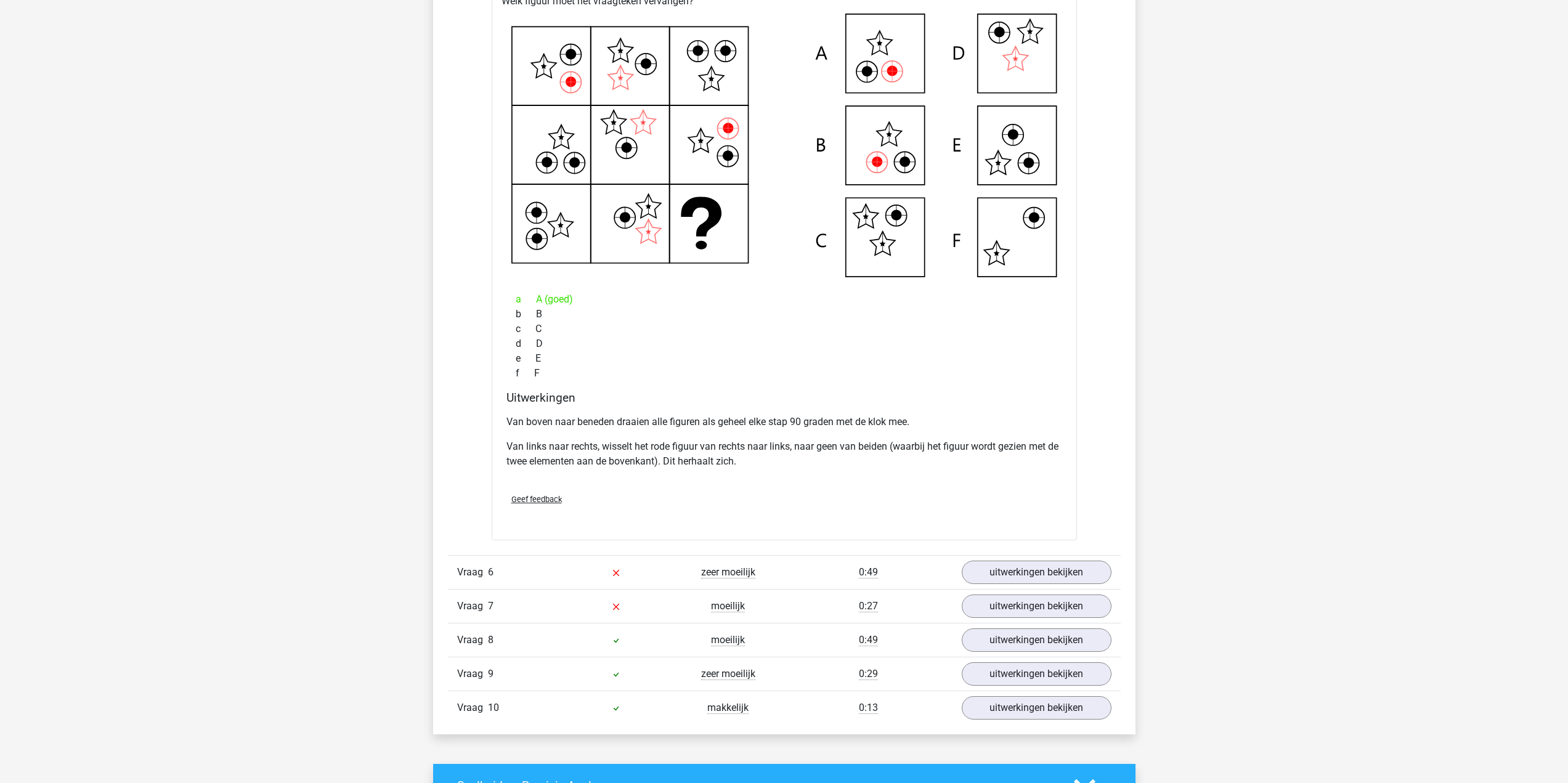
scroll to position [3448, 0]
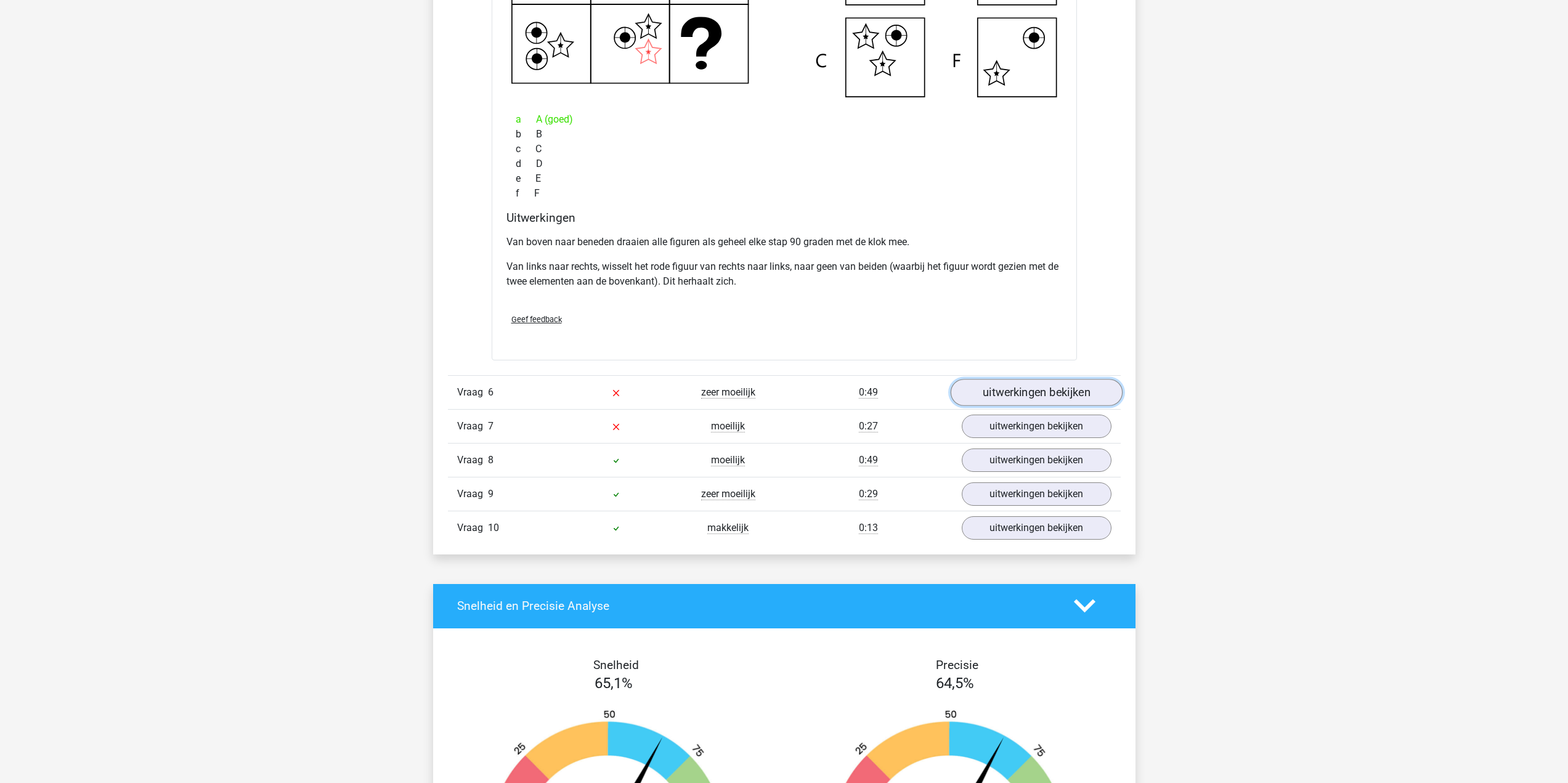
click at [990, 382] on link "uitwerkingen bekijken" at bounding box center [1035, 392] width 172 height 27
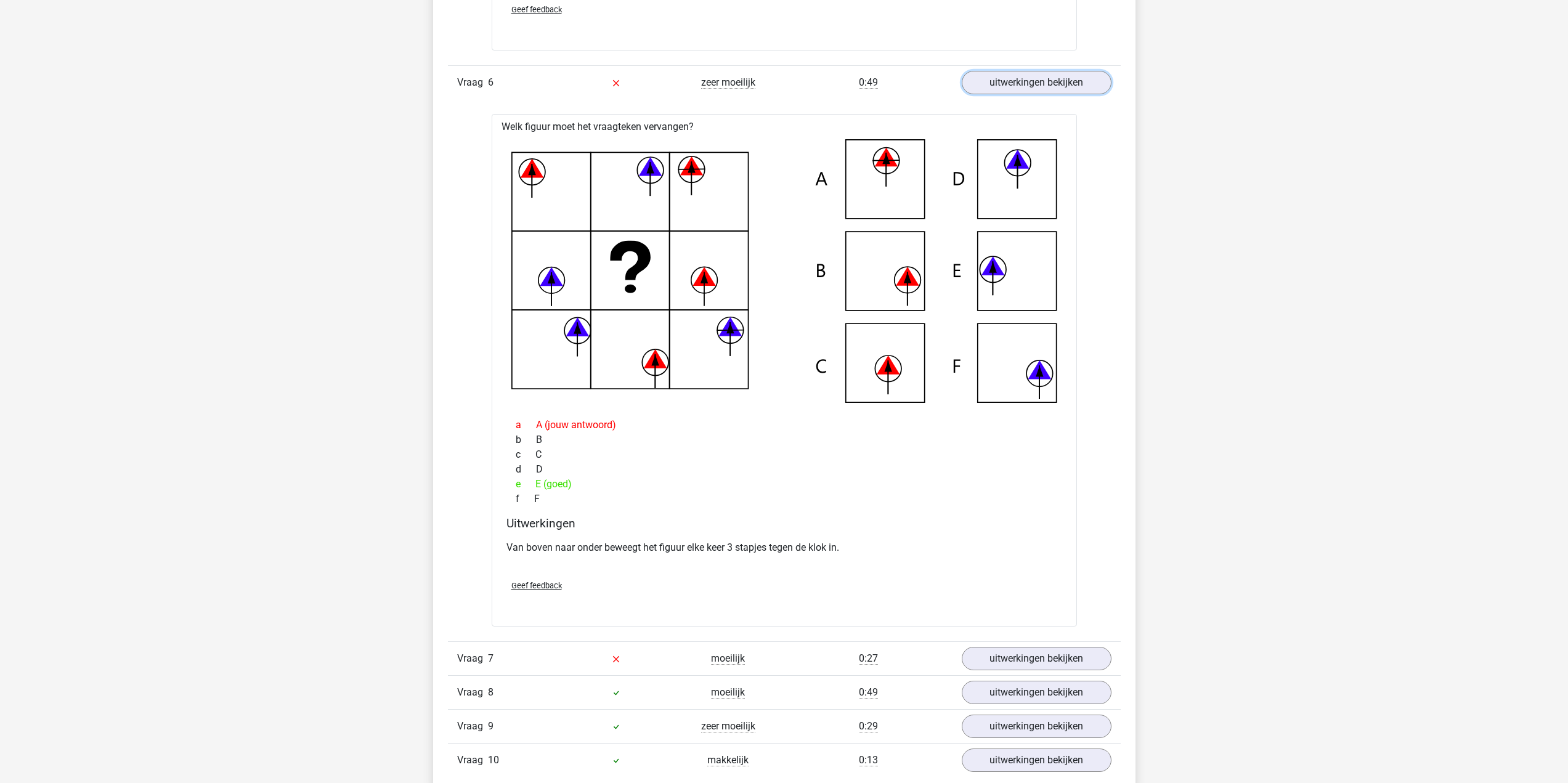
scroll to position [3941, 0]
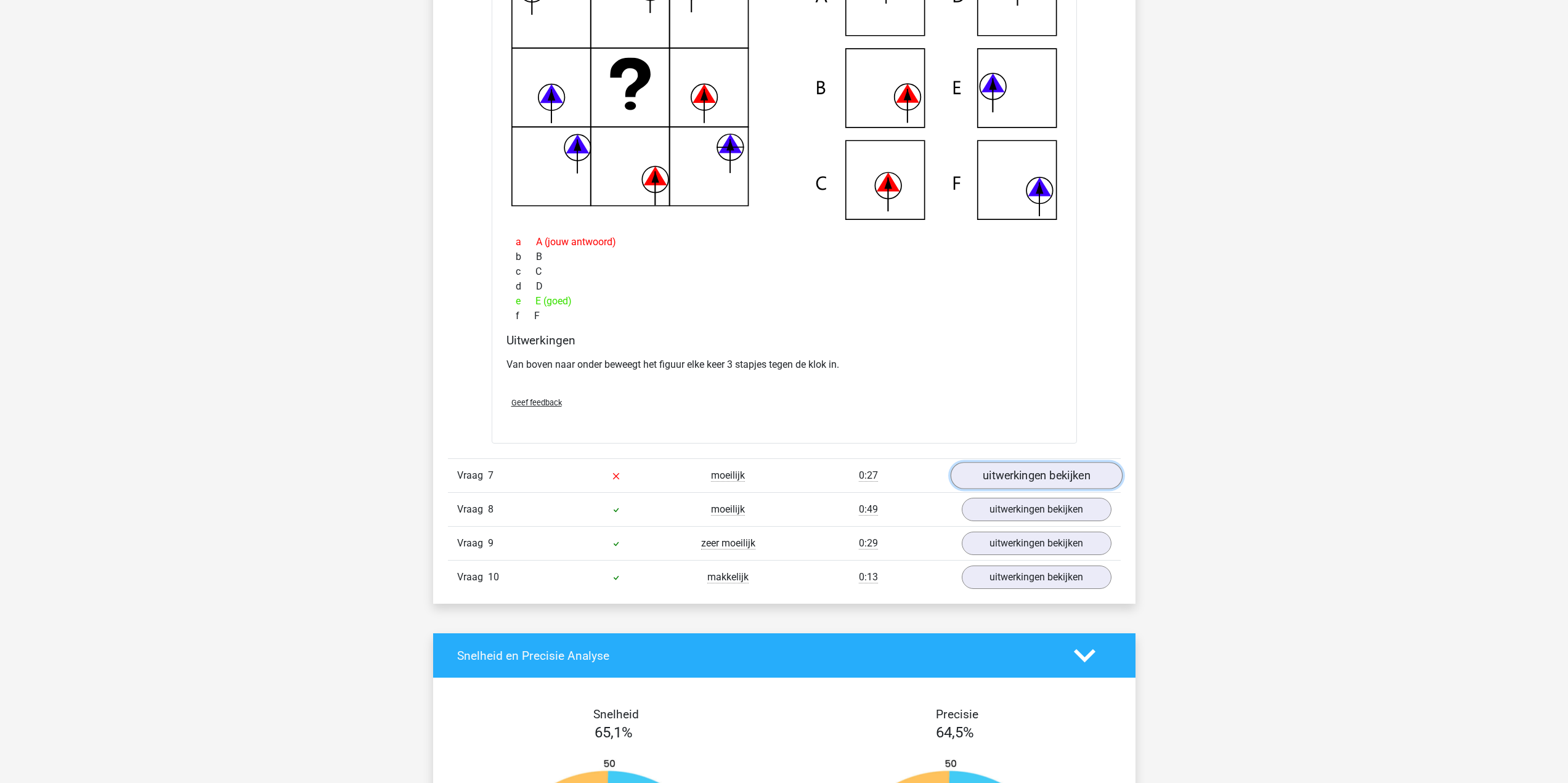
click at [1054, 478] on link "uitwerkingen bekijken" at bounding box center [1035, 476] width 172 height 27
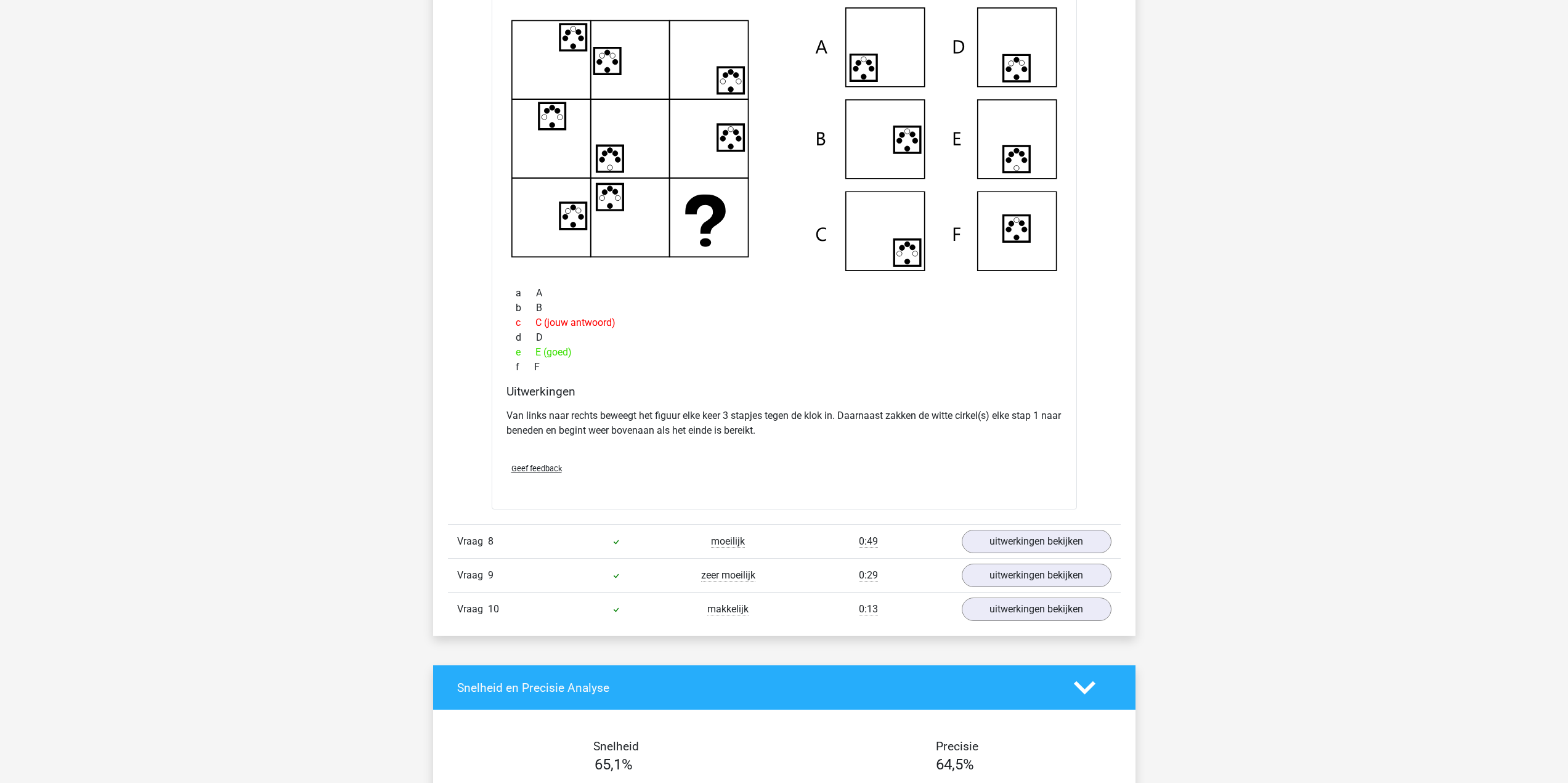
scroll to position [4495, 0]
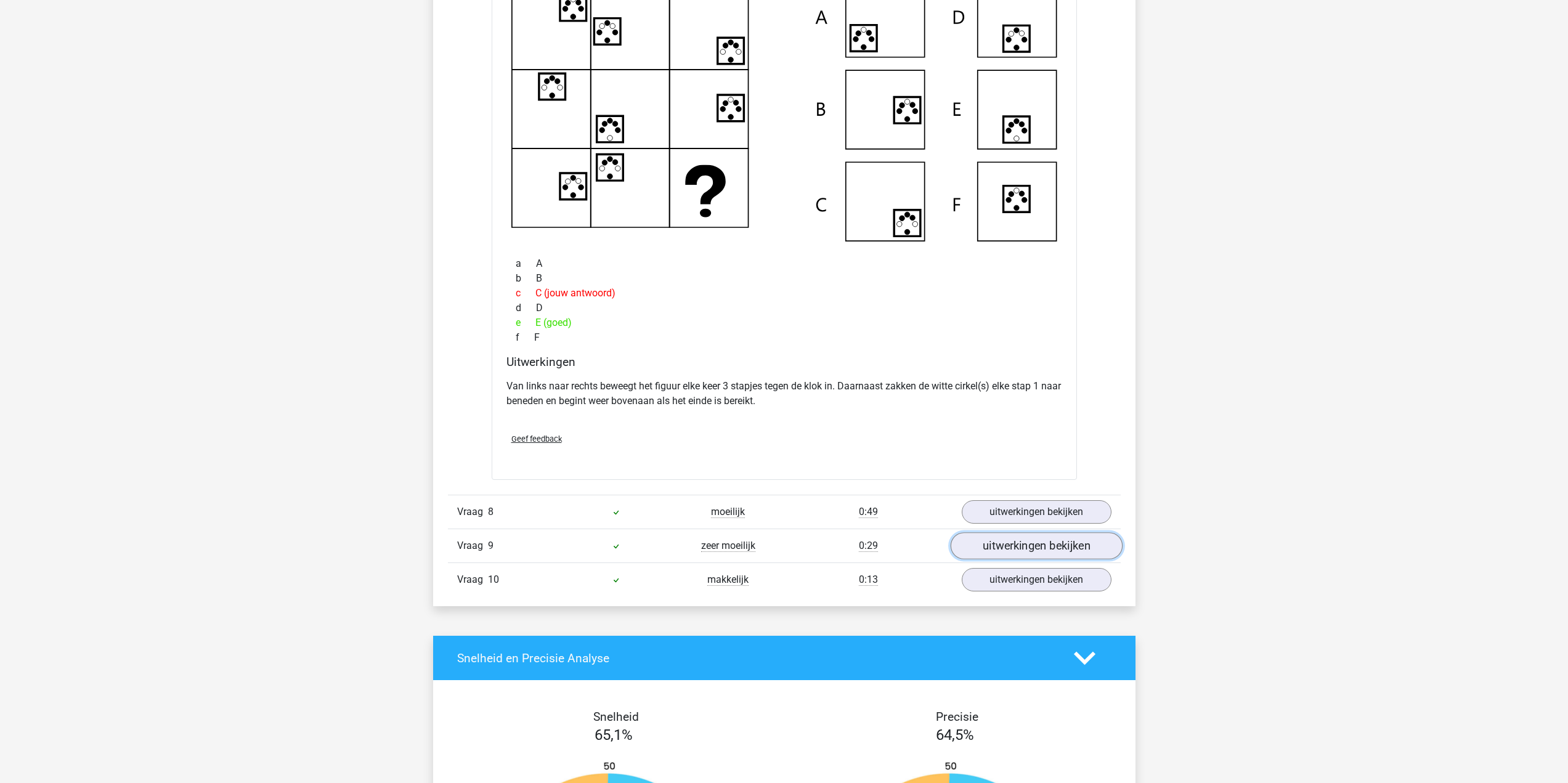
click at [973, 551] on link "uitwerkingen bekijken" at bounding box center [1035, 546] width 172 height 27
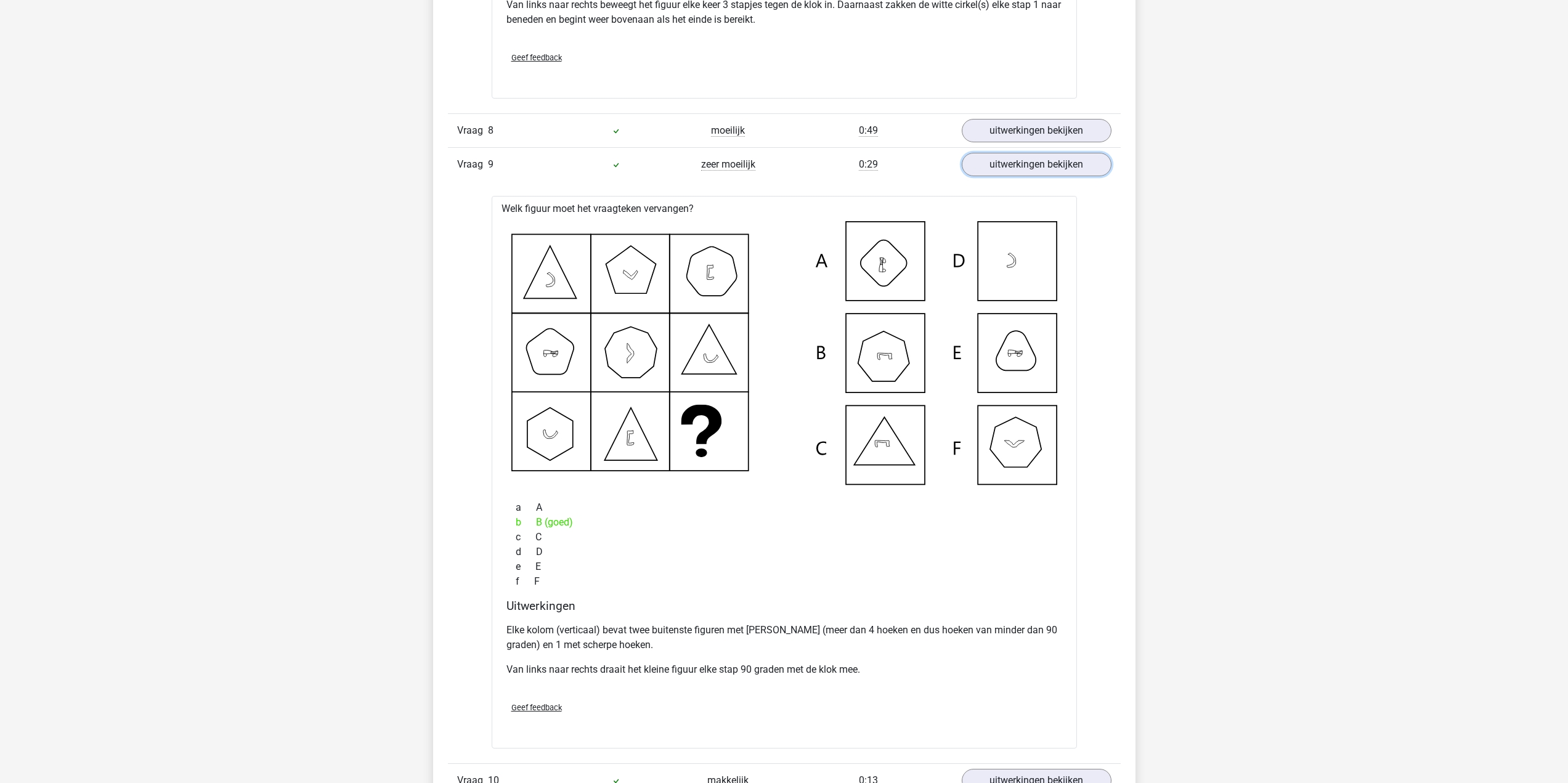
scroll to position [5049, 0]
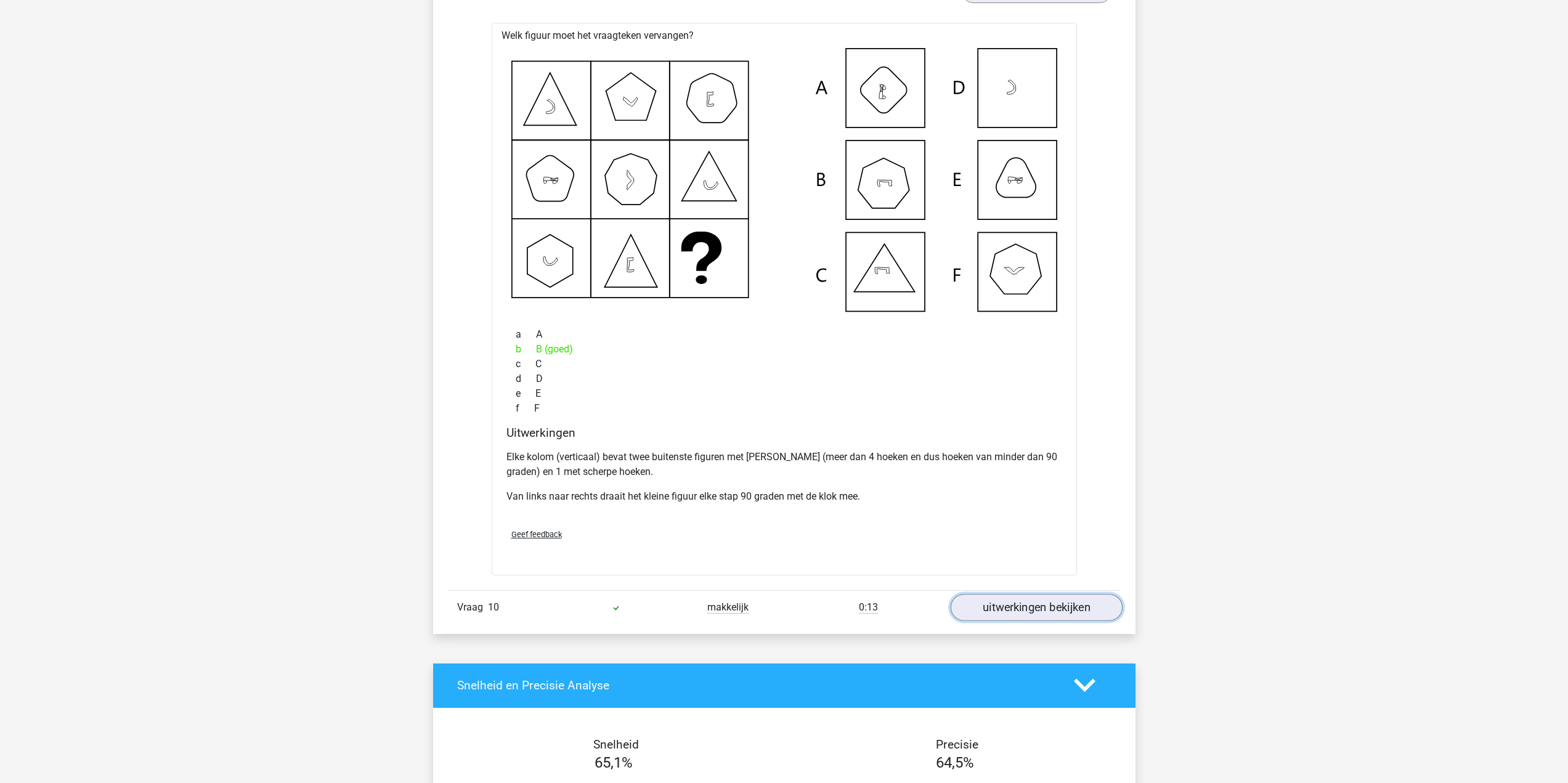
click at [1017, 606] on link "uitwerkingen bekijken" at bounding box center [1035, 607] width 172 height 27
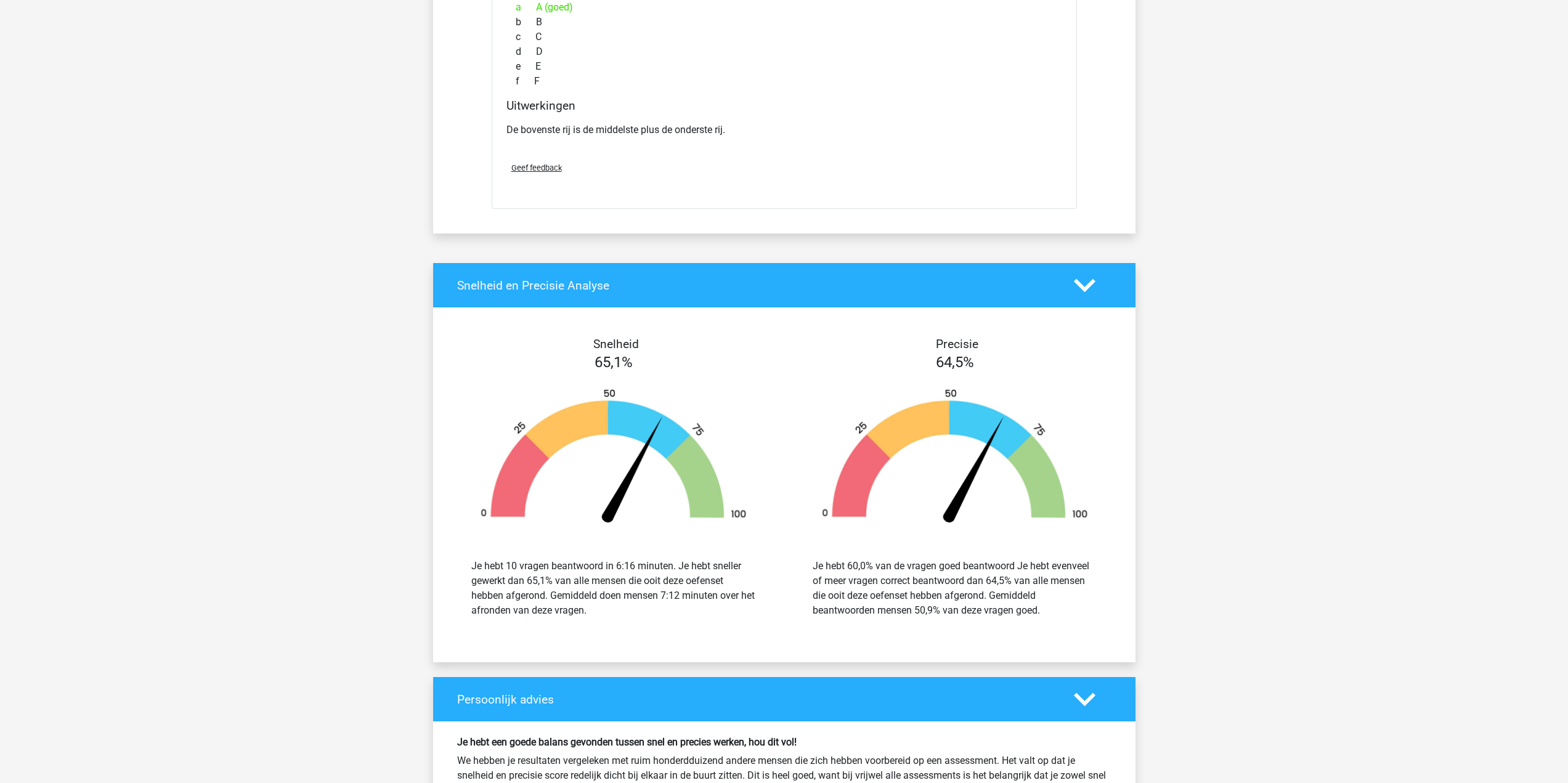
scroll to position [6158, 0]
